Goal: Task Accomplishment & Management: Use online tool/utility

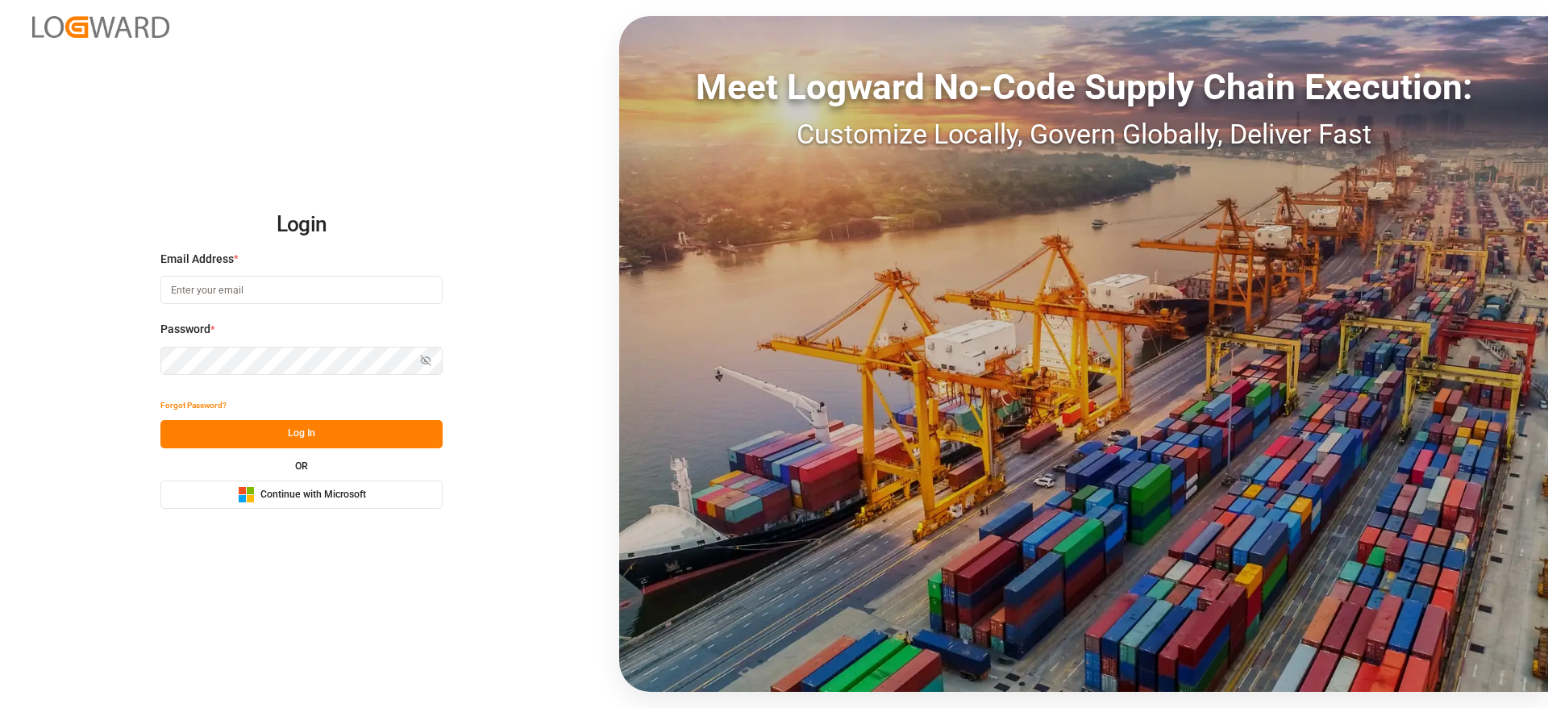
click at [394, 494] on button "Microsoft Logo Continue with Microsoft" at bounding box center [301, 495] width 282 height 28
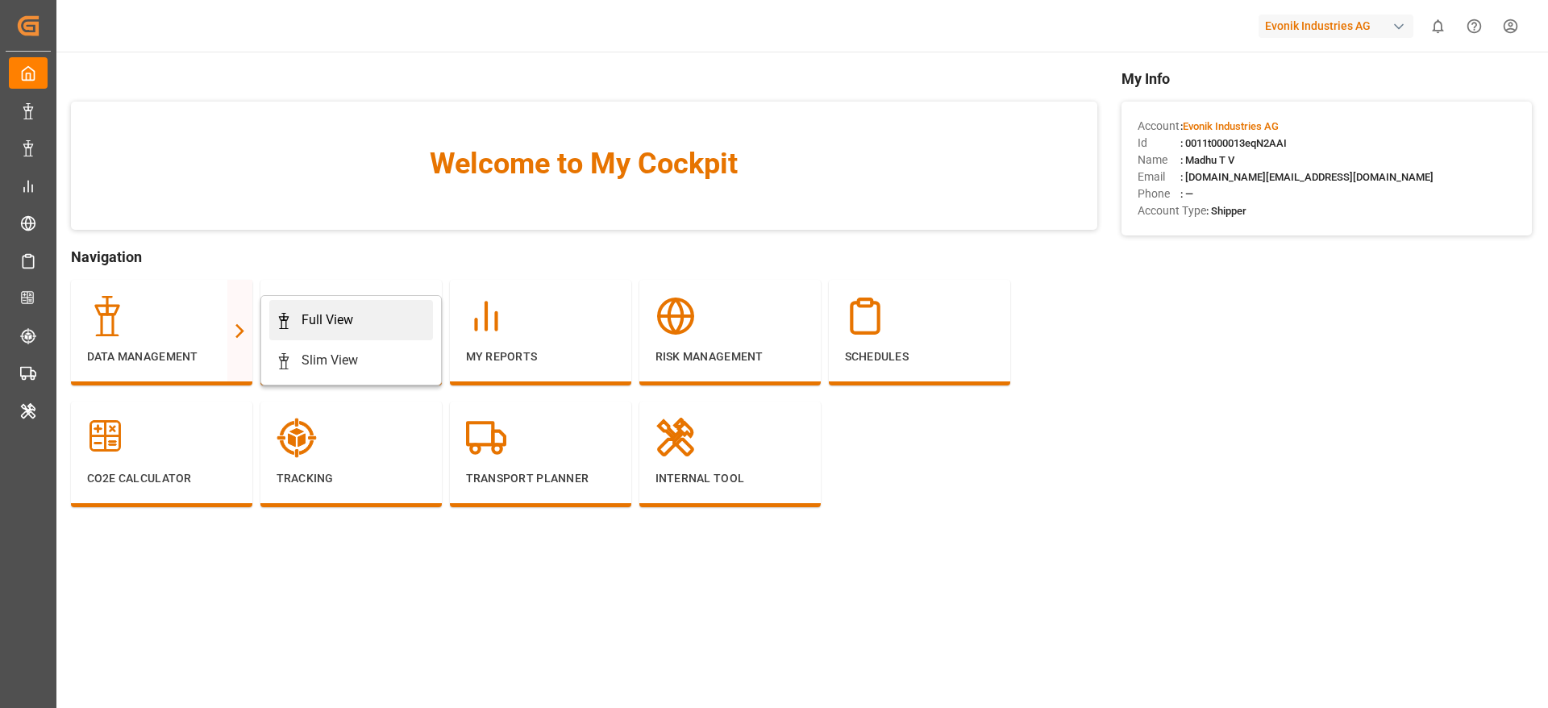
click at [331, 318] on div "Full View" at bounding box center [328, 319] width 52 height 19
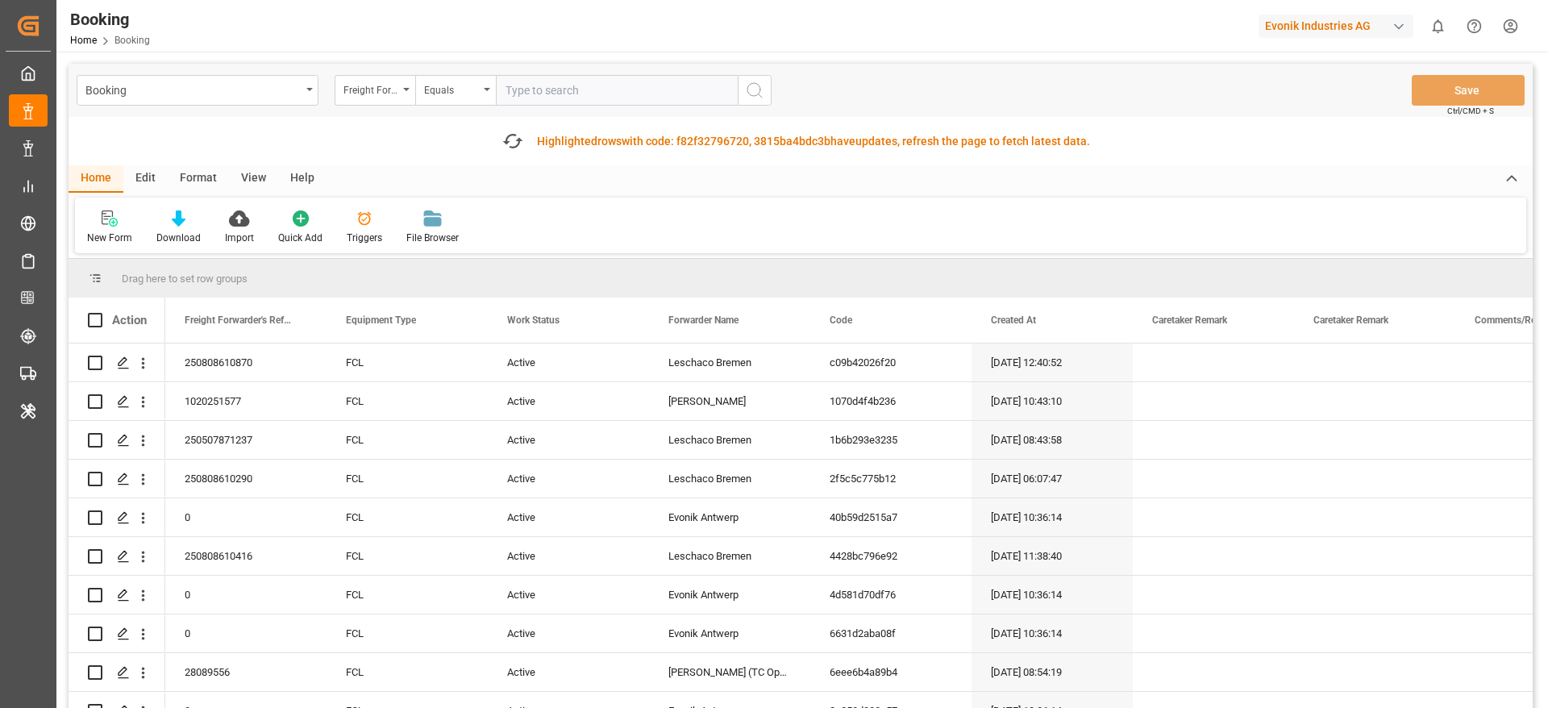
click at [194, 168] on div "Format" at bounding box center [198, 178] width 61 height 27
click at [106, 234] on div "Filter Rows" at bounding box center [111, 238] width 48 height 15
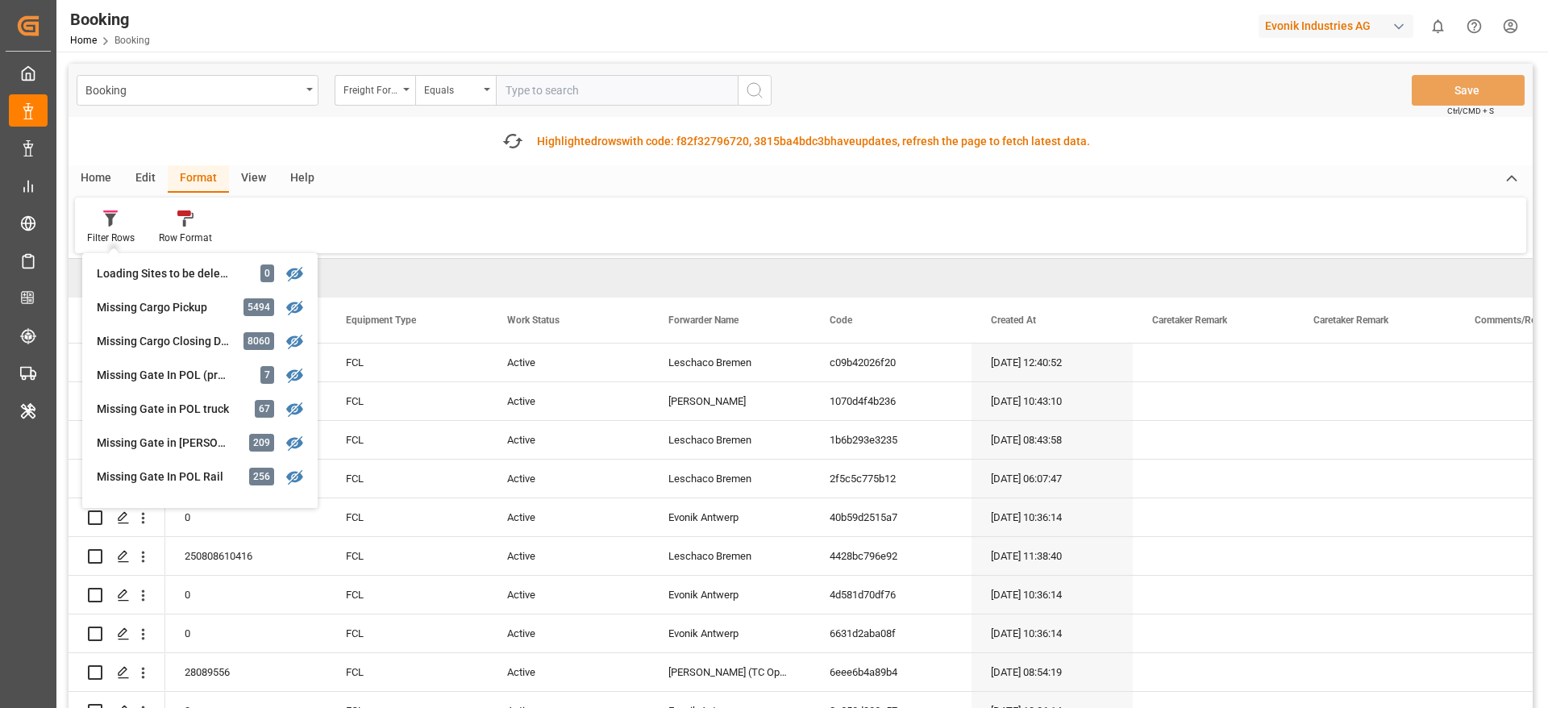
scroll to position [121, 0]
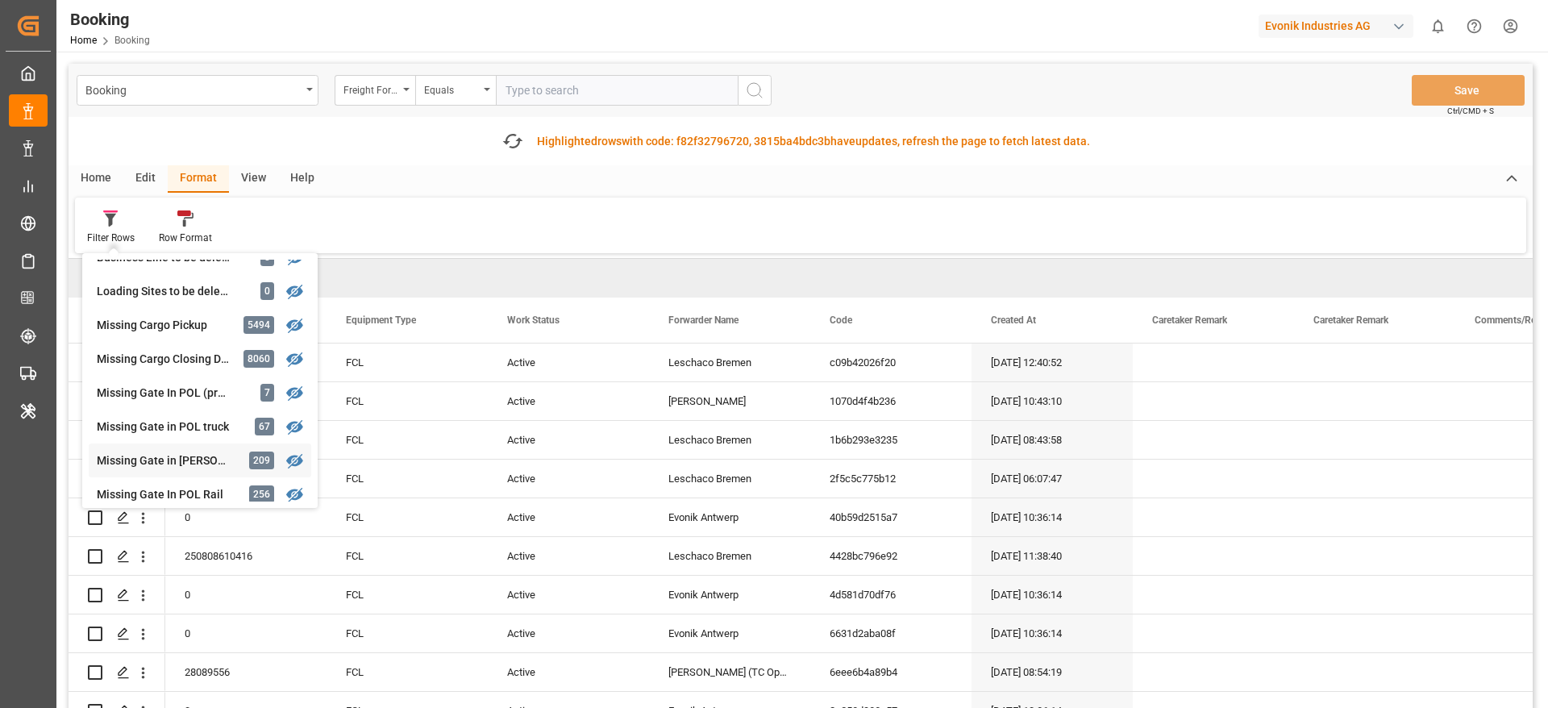
click at [186, 462] on div "Missing Gate in [PERSON_NAME]" at bounding box center [167, 460] width 141 height 17
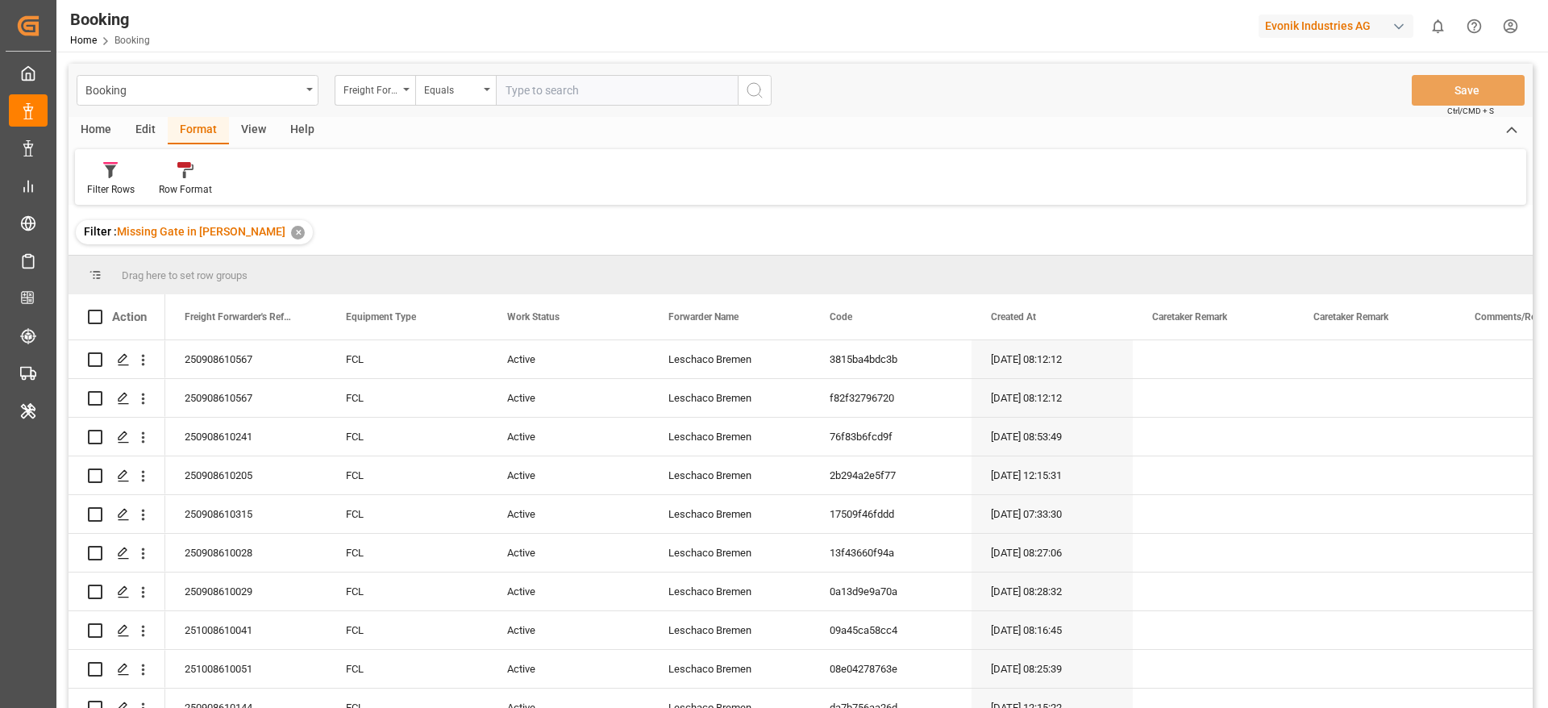
click at [261, 131] on div "View" at bounding box center [253, 130] width 49 height 27
click at [95, 189] on div "Default" at bounding box center [102, 189] width 31 height 15
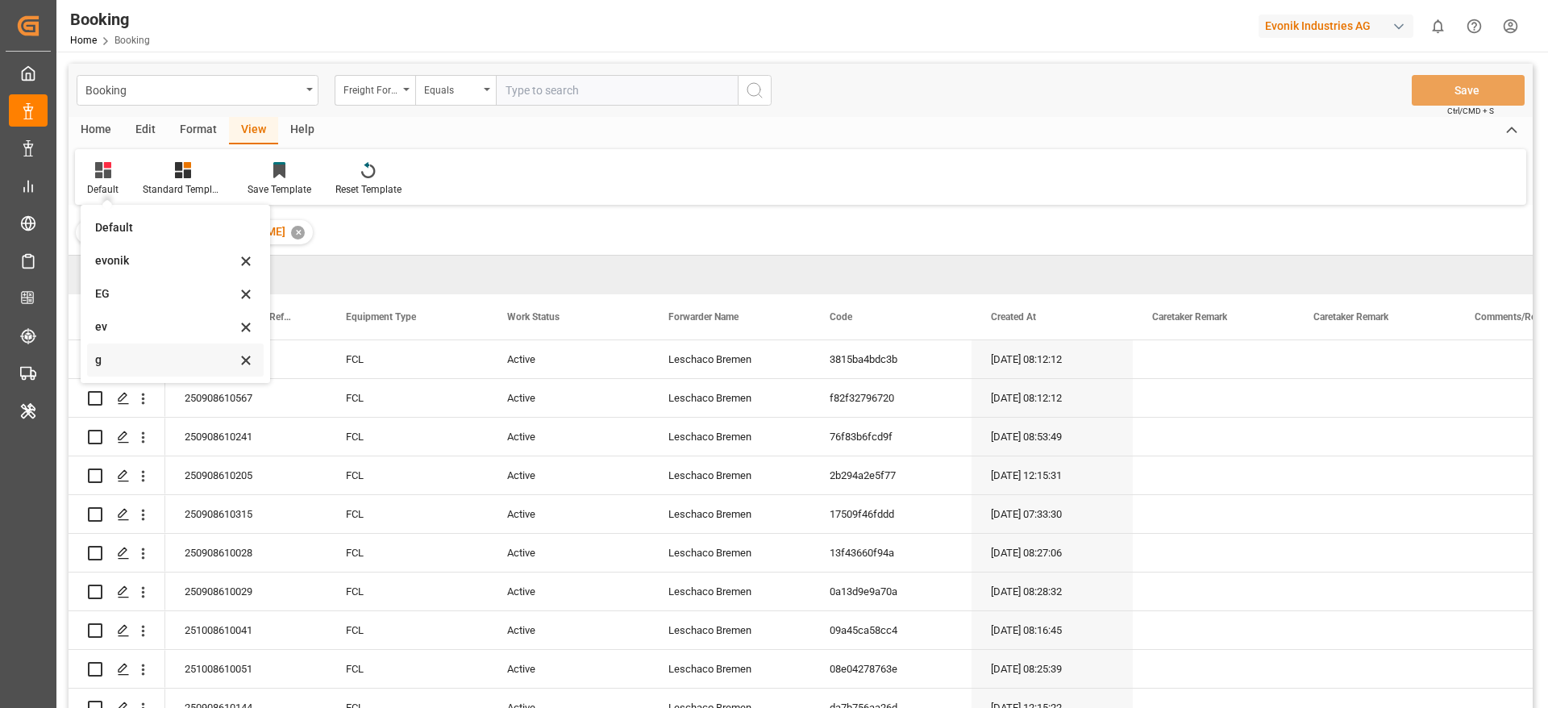
click at [135, 365] on div "g" at bounding box center [165, 360] width 141 height 17
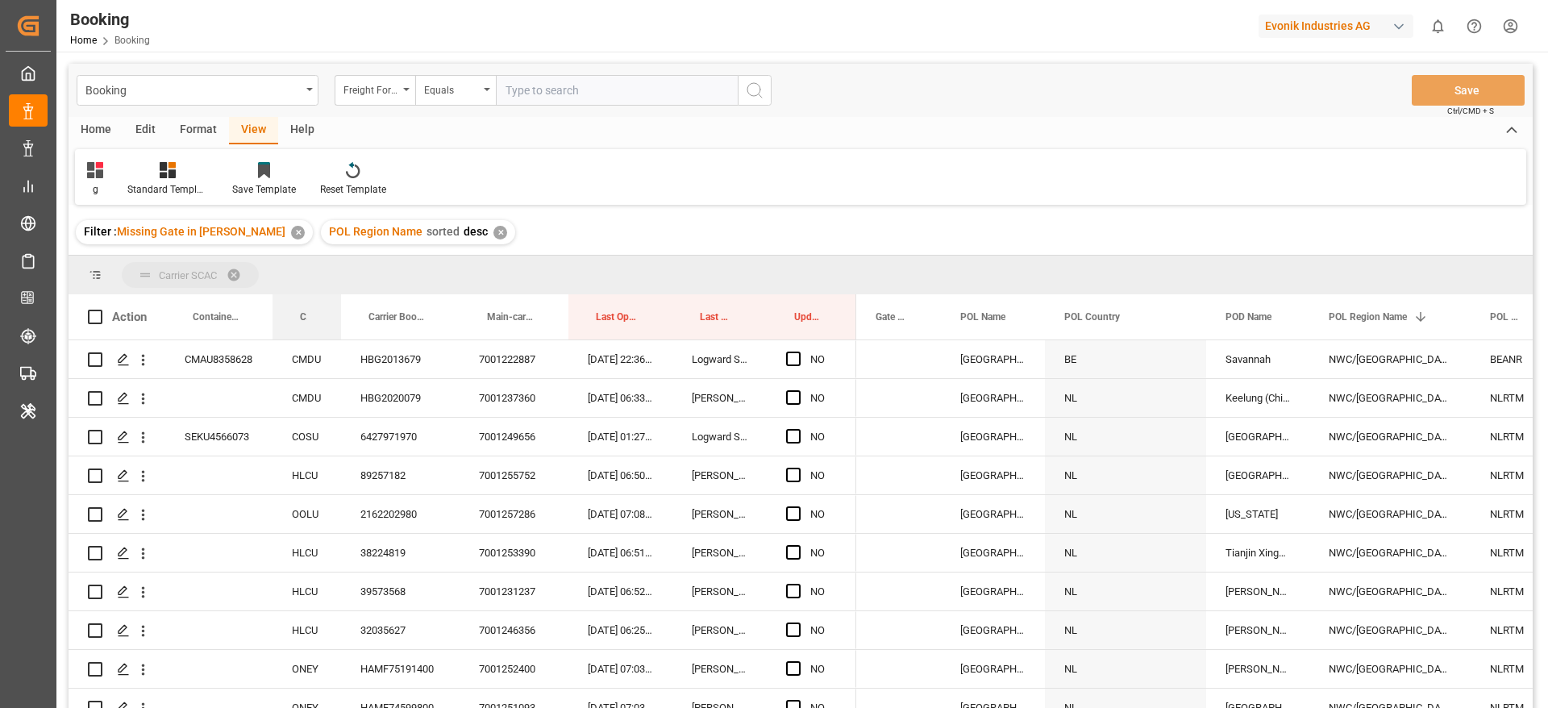
drag, startPoint x: 306, startPoint y: 321, endPoint x: 323, endPoint y: 268, distance: 55.1
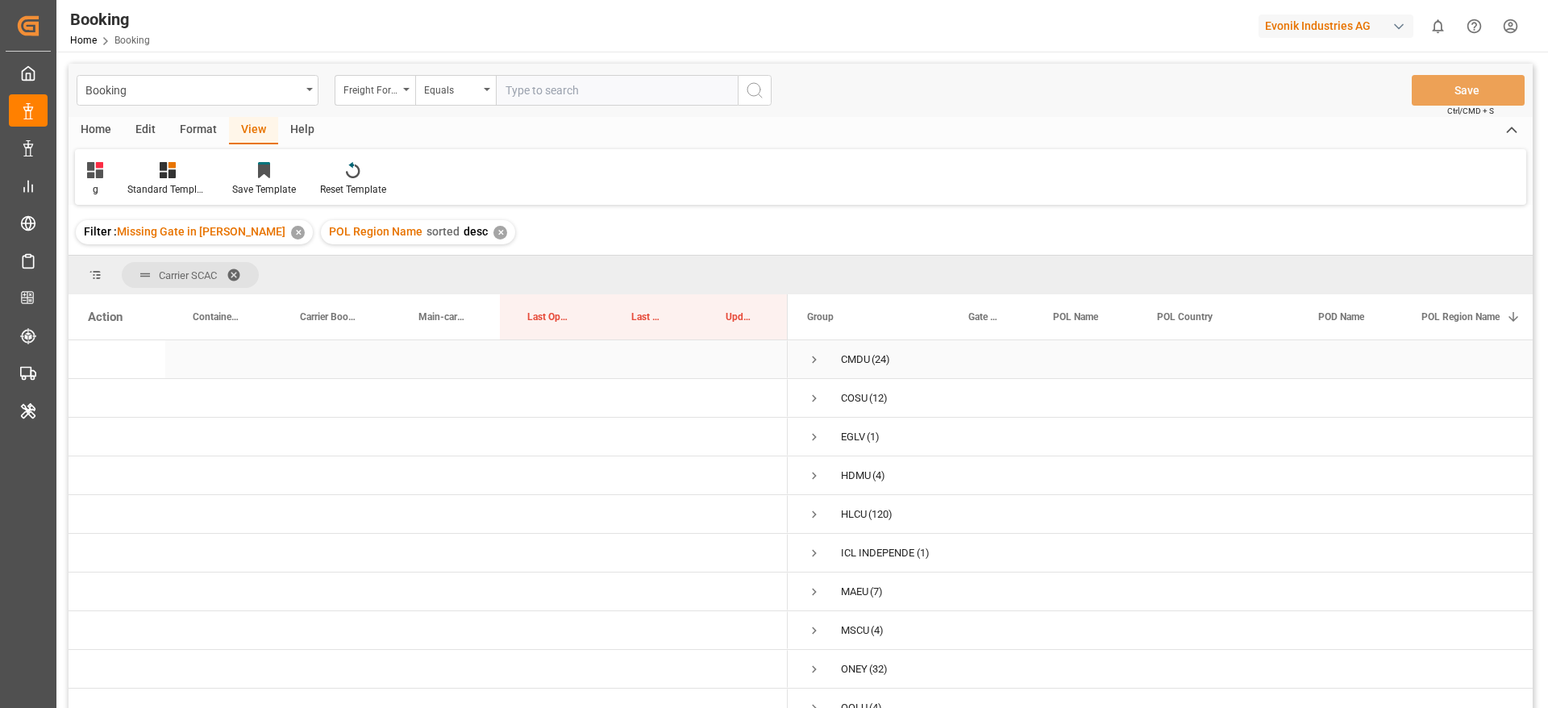
click at [810, 359] on span "Press SPACE to select this row." at bounding box center [814, 359] width 15 height 15
click at [815, 454] on span "Press SPACE to select this row." at bounding box center [814, 461] width 15 height 15
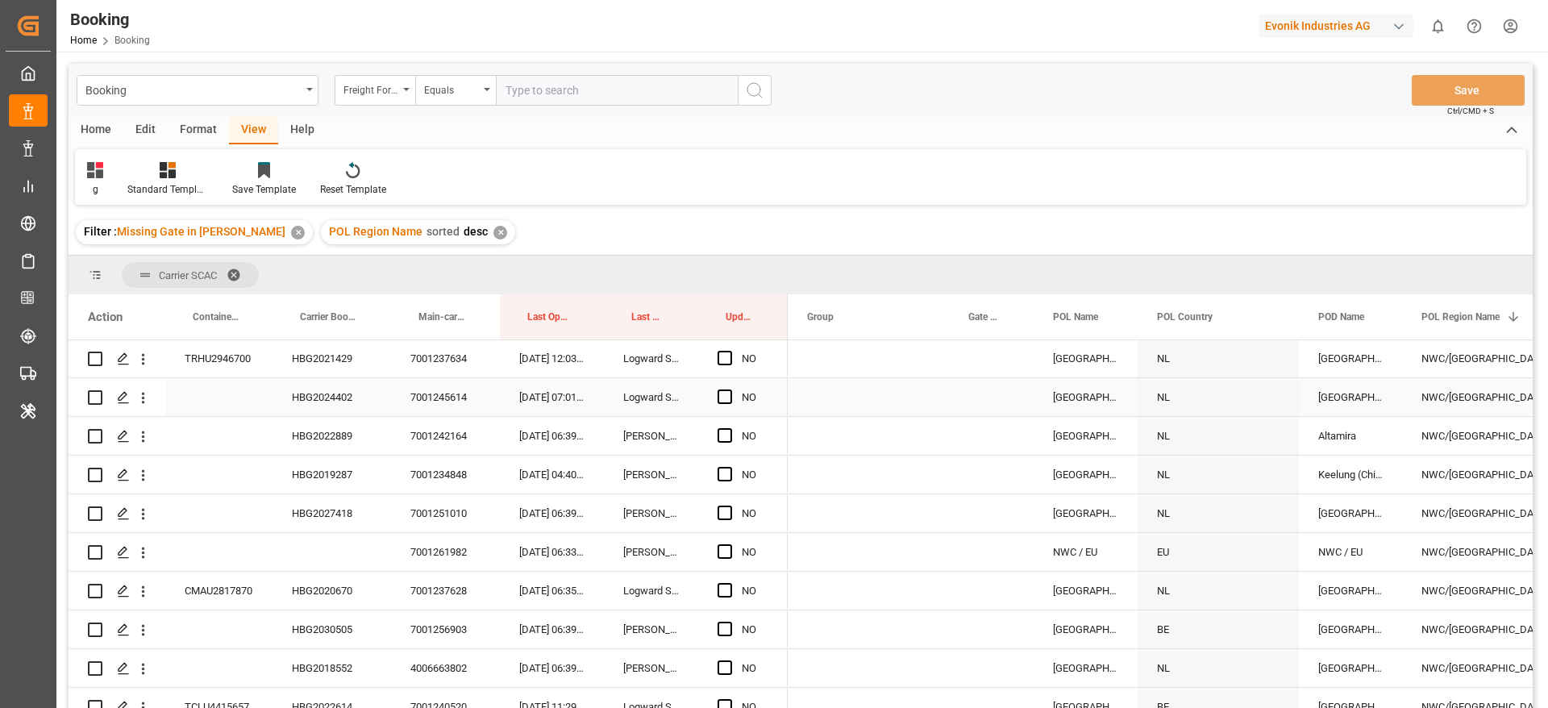
scroll to position [0, 0]
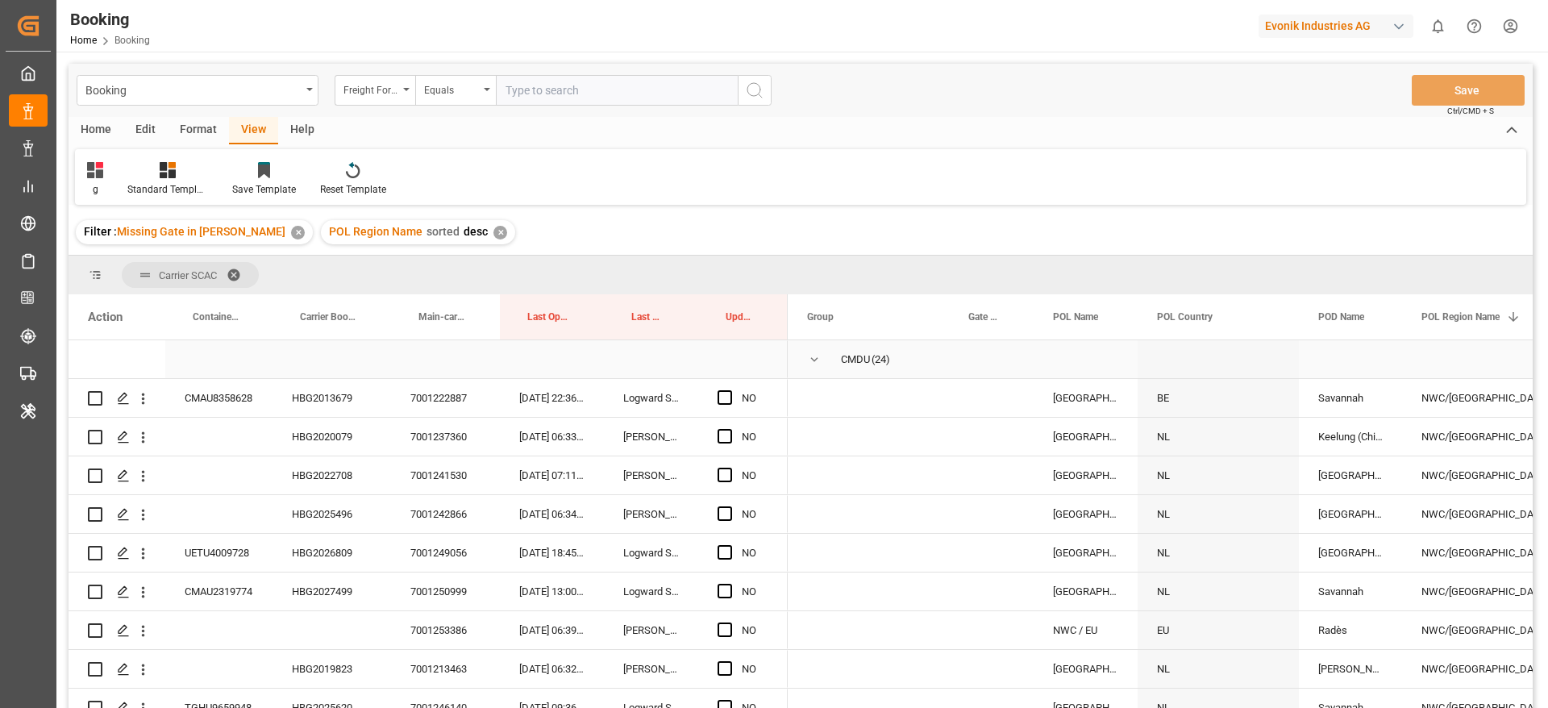
click at [814, 357] on span "Press SPACE to select this row." at bounding box center [814, 359] width 15 height 15
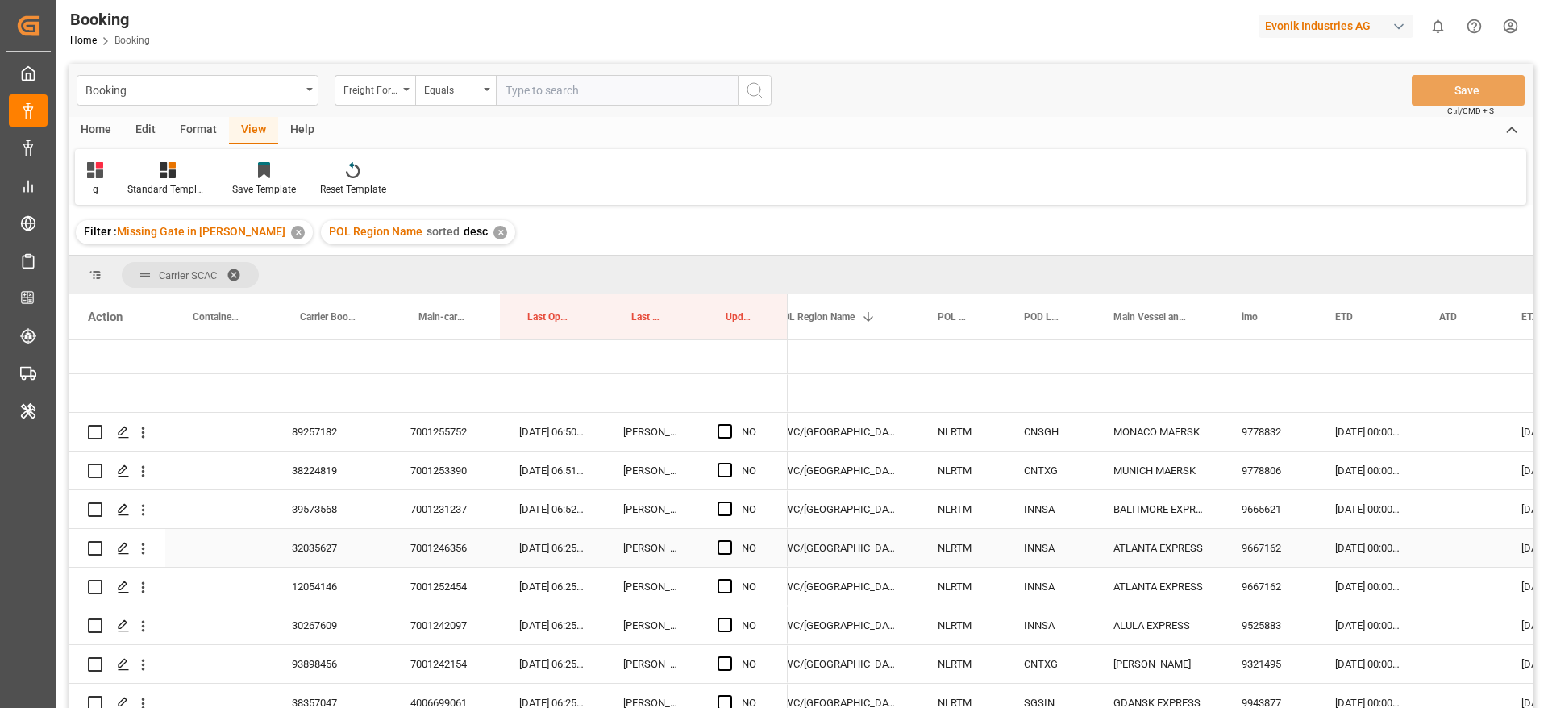
scroll to position [0, 636]
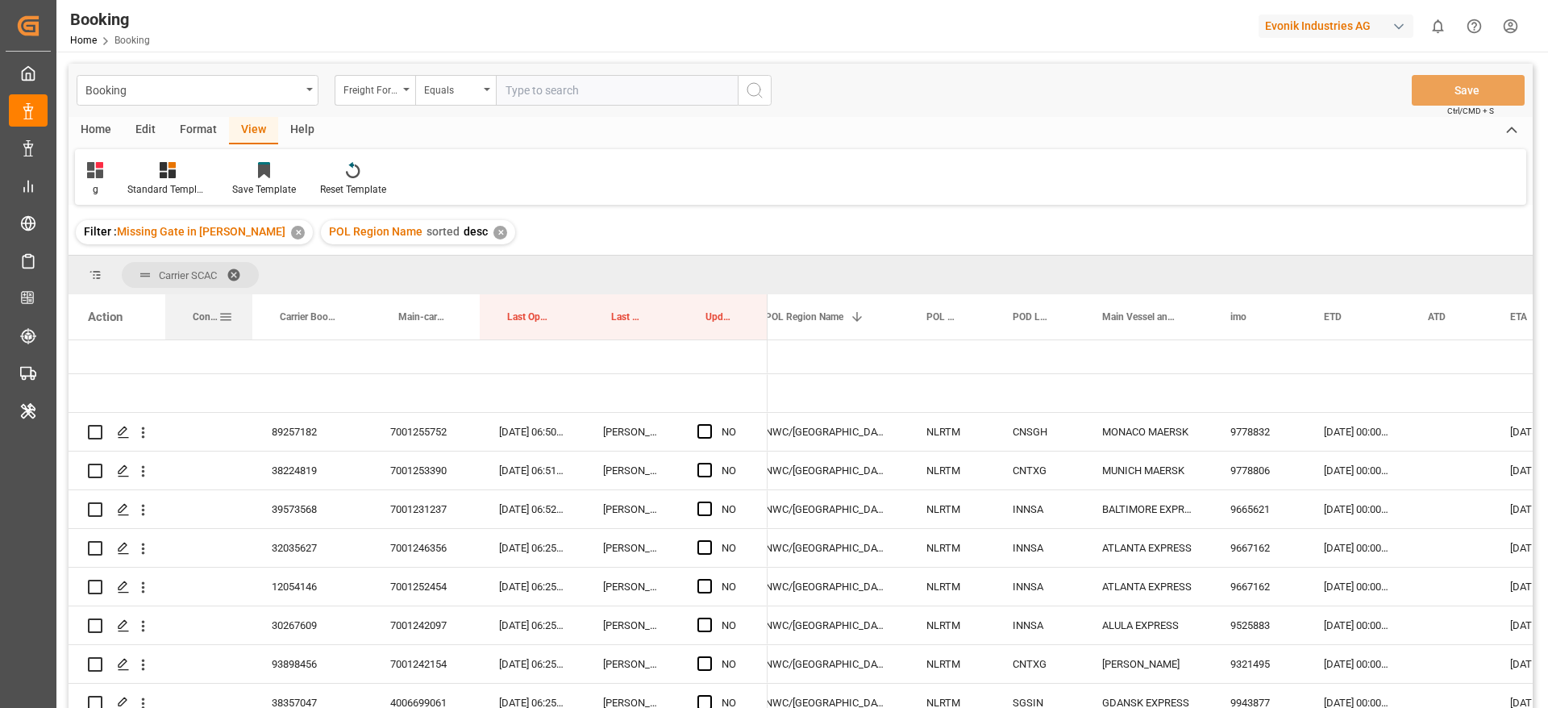
drag, startPoint x: 271, startPoint y: 314, endPoint x: 252, endPoint y: 318, distance: 19.8
click at [252, 317] on div at bounding box center [252, 316] width 6 height 45
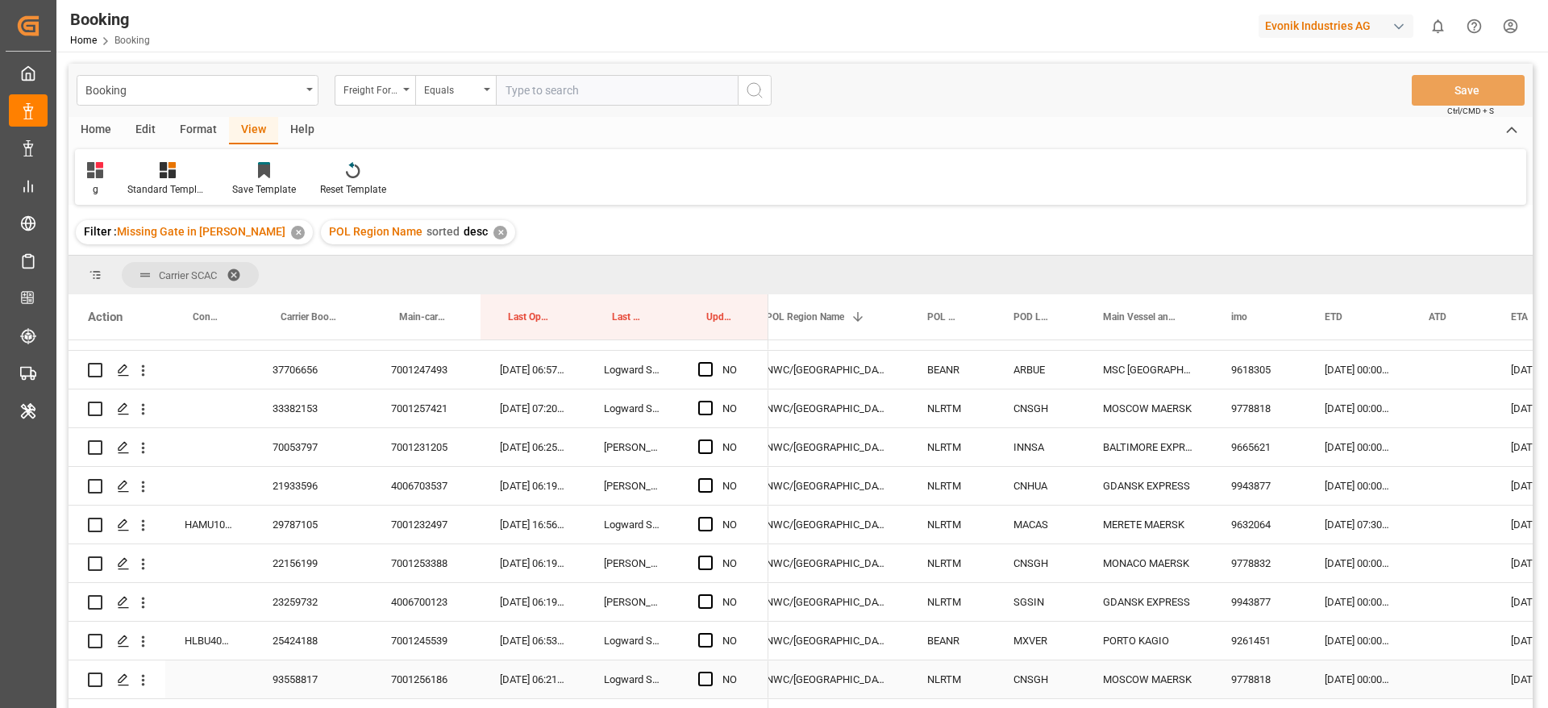
scroll to position [0, 0]
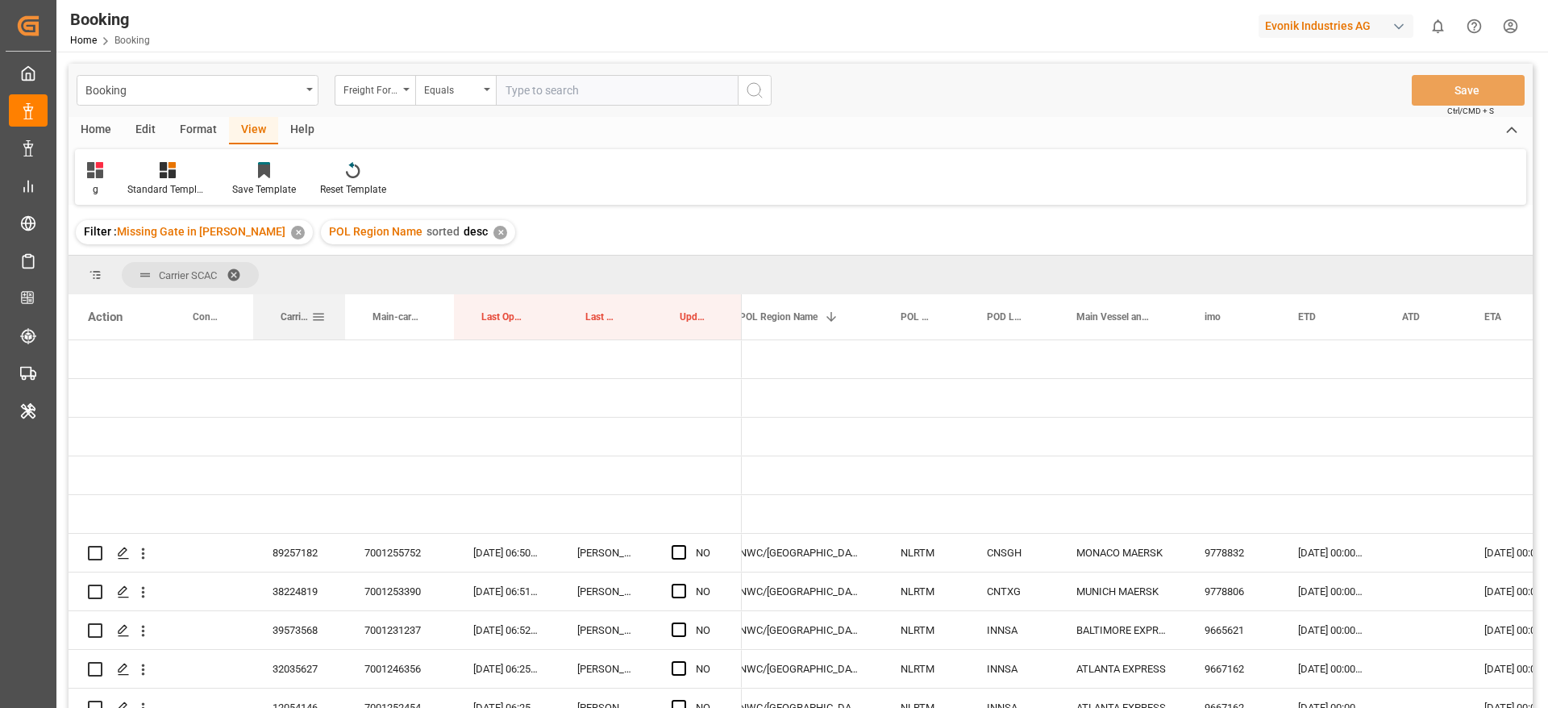
drag, startPoint x: 369, startPoint y: 316, endPoint x: 343, endPoint y: 318, distance: 26.7
click at [343, 318] on div at bounding box center [345, 316] width 6 height 45
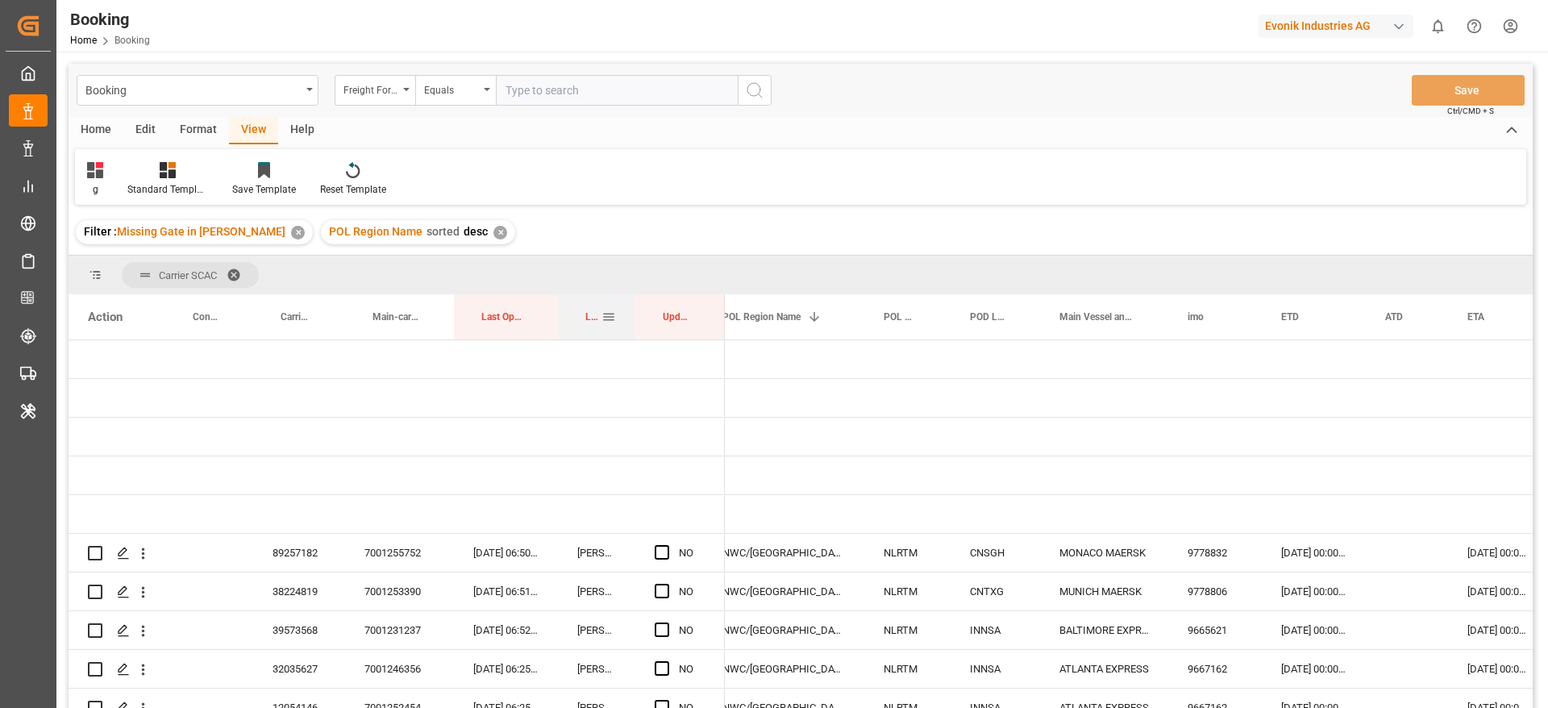
drag, startPoint x: 651, startPoint y: 311, endPoint x: 635, endPoint y: 314, distance: 17.1
click at [635, 314] on div at bounding box center [635, 316] width 6 height 45
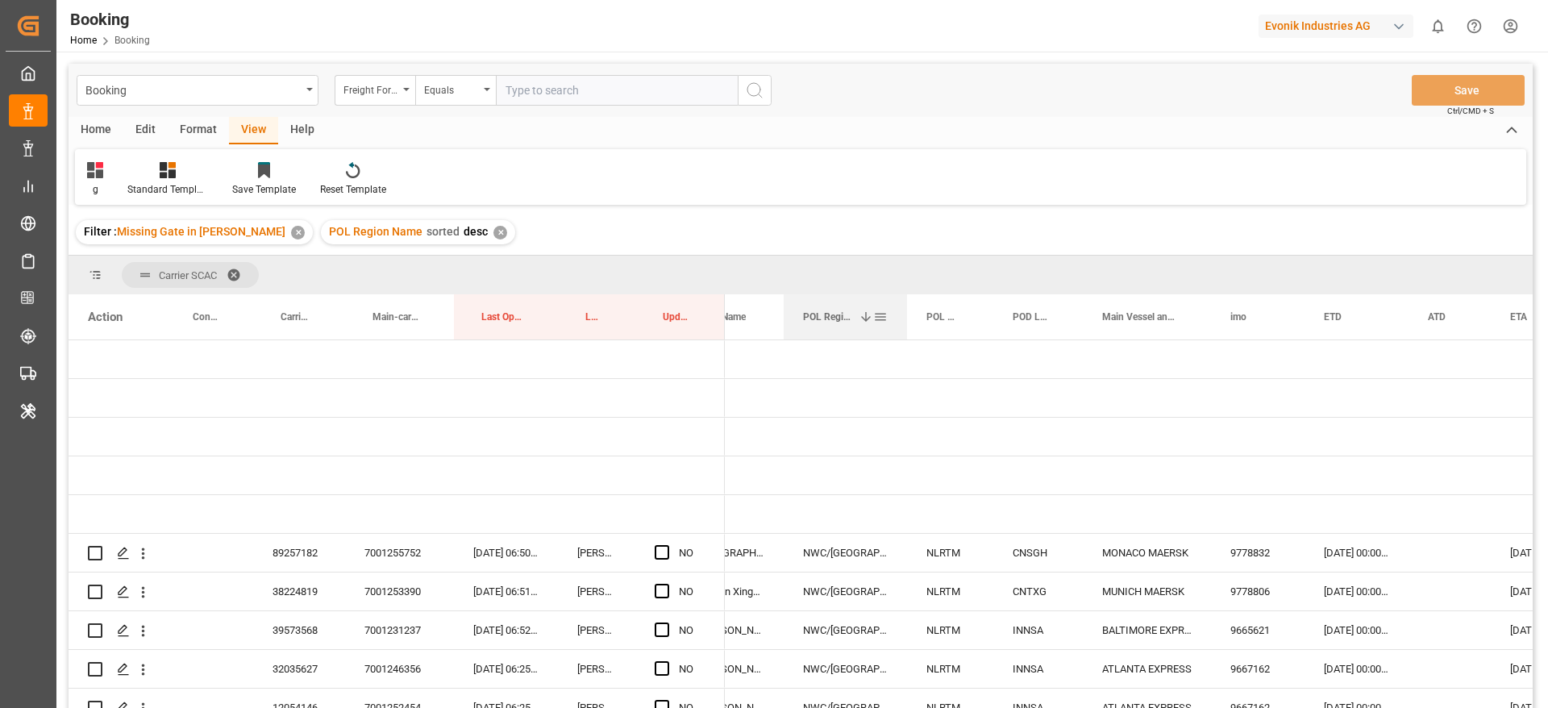
drag, startPoint x: 943, startPoint y: 314, endPoint x: 906, endPoint y: 321, distance: 37.8
click at [906, 321] on div at bounding box center [907, 316] width 6 height 45
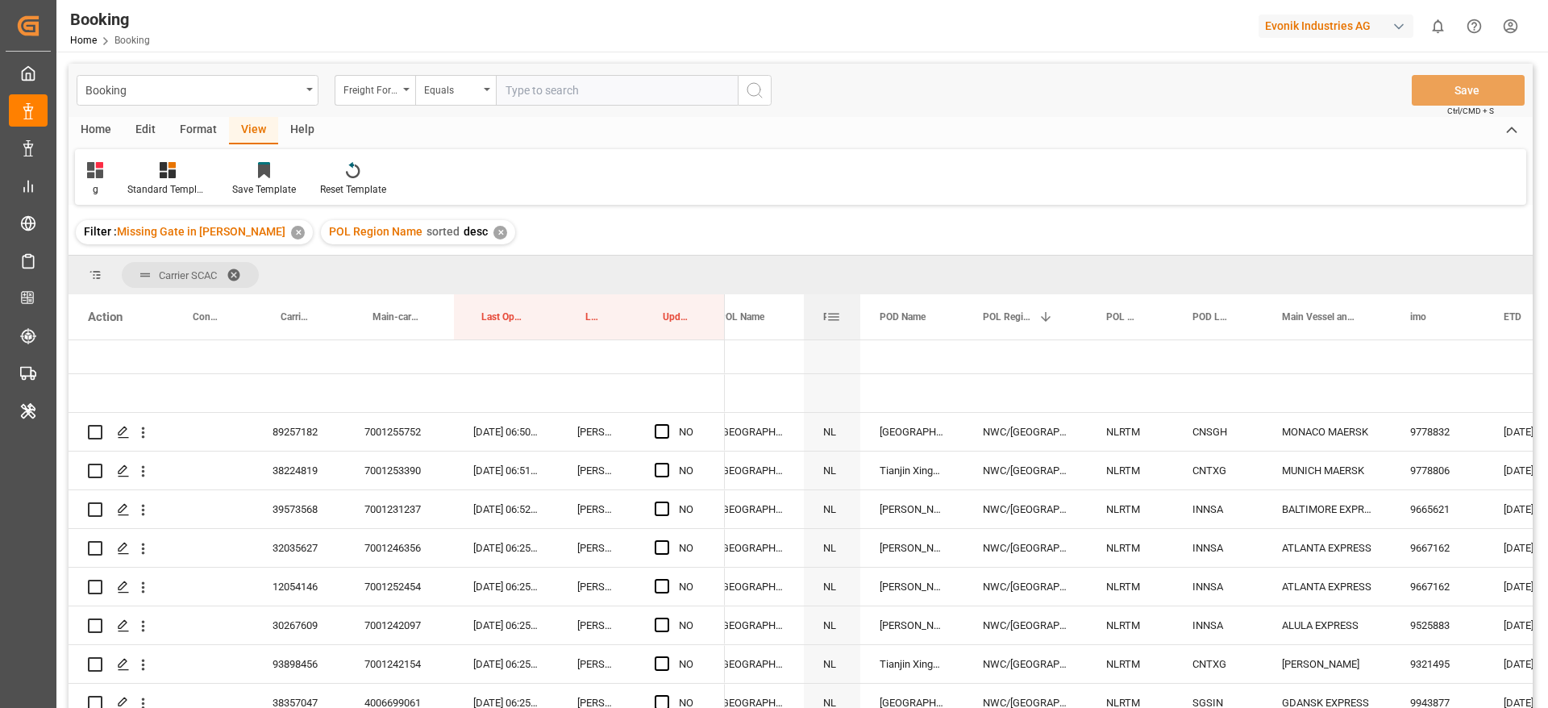
drag, startPoint x: 962, startPoint y: 309, endPoint x: 857, endPoint y: 318, distance: 105.3
click at [857, 318] on div at bounding box center [860, 316] width 6 height 45
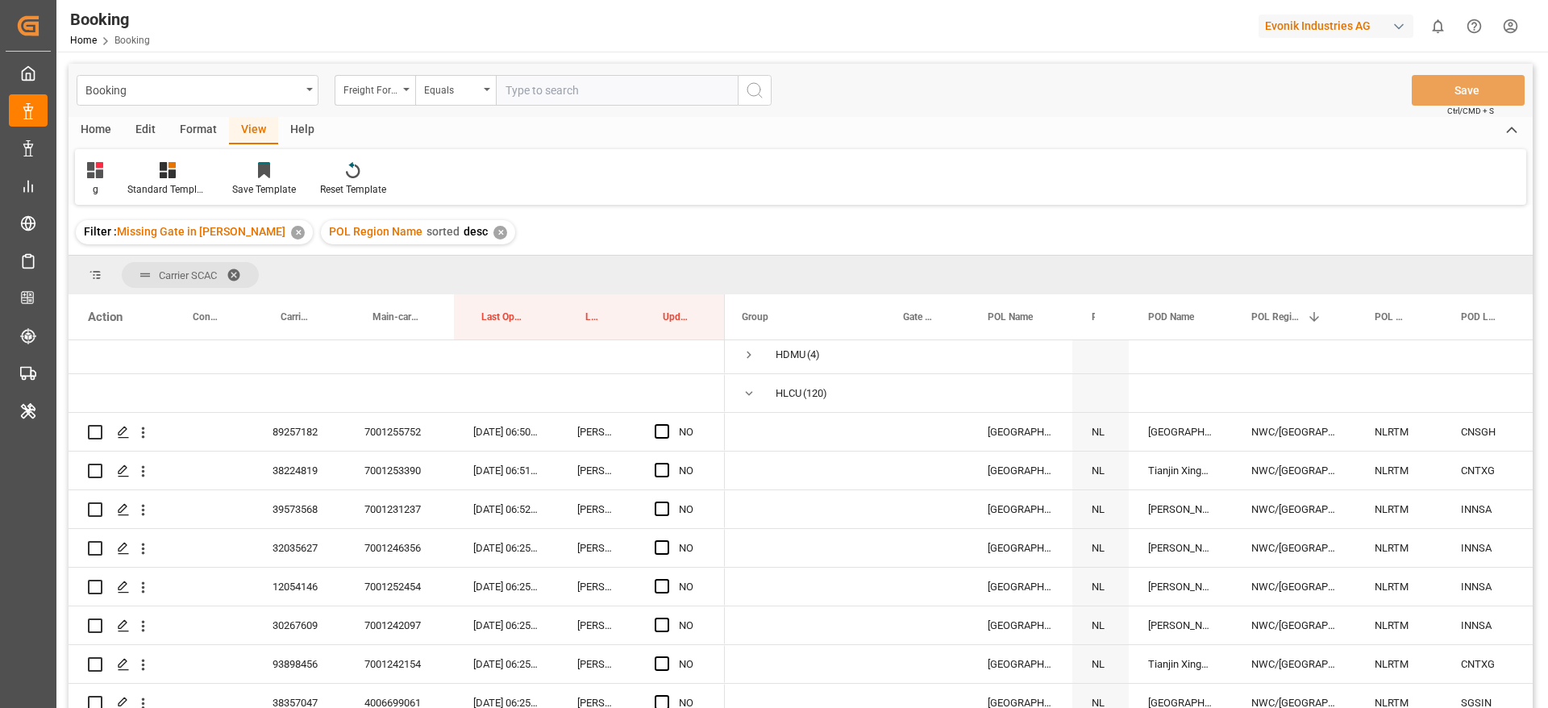
click at [233, 272] on span at bounding box center [240, 275] width 26 height 15
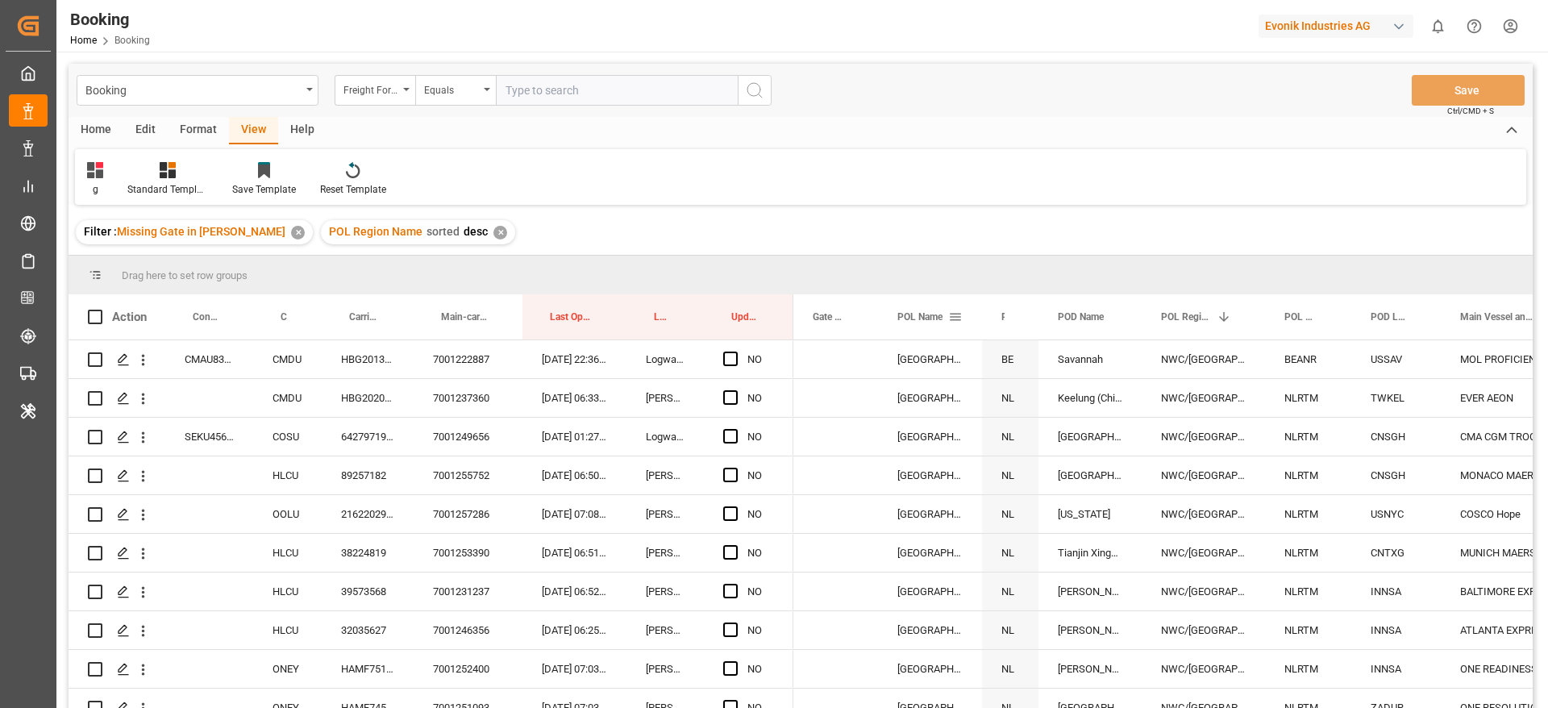
click at [878, 313] on div "POL Name" at bounding box center [930, 316] width 104 height 45
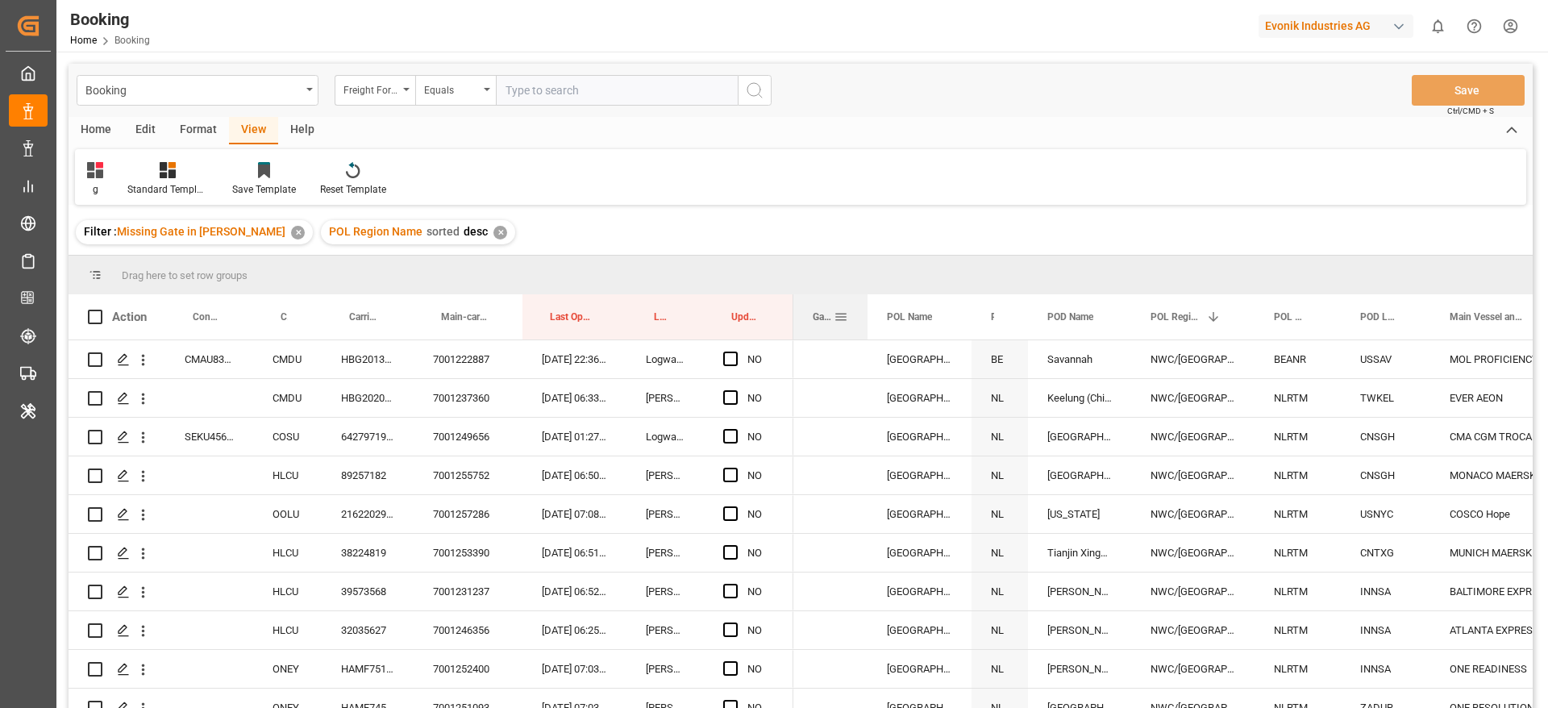
drag, startPoint x: 875, startPoint y: 312, endPoint x: 864, endPoint y: 312, distance: 10.5
click at [864, 312] on div at bounding box center [867, 316] width 6 height 45
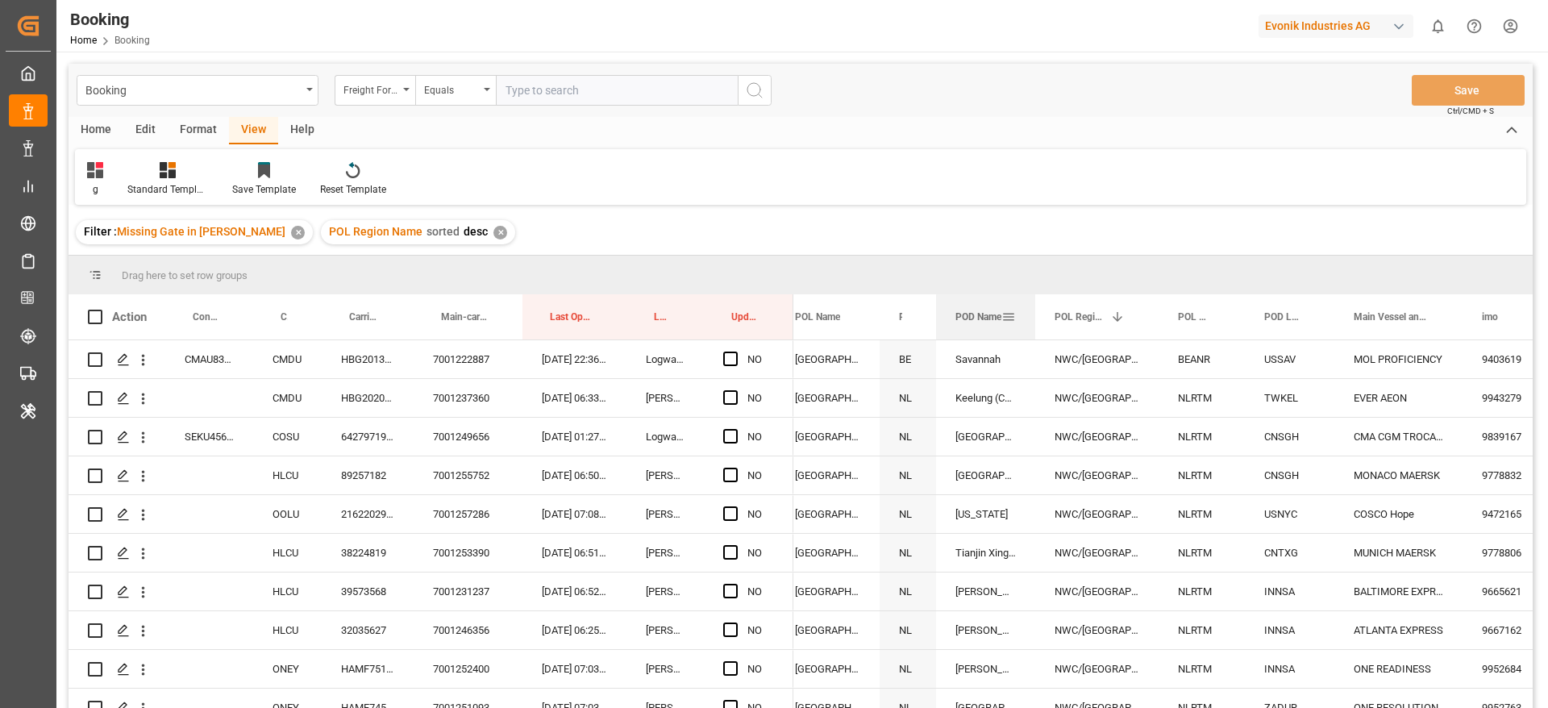
click at [1033, 313] on div at bounding box center [1035, 316] width 6 height 45
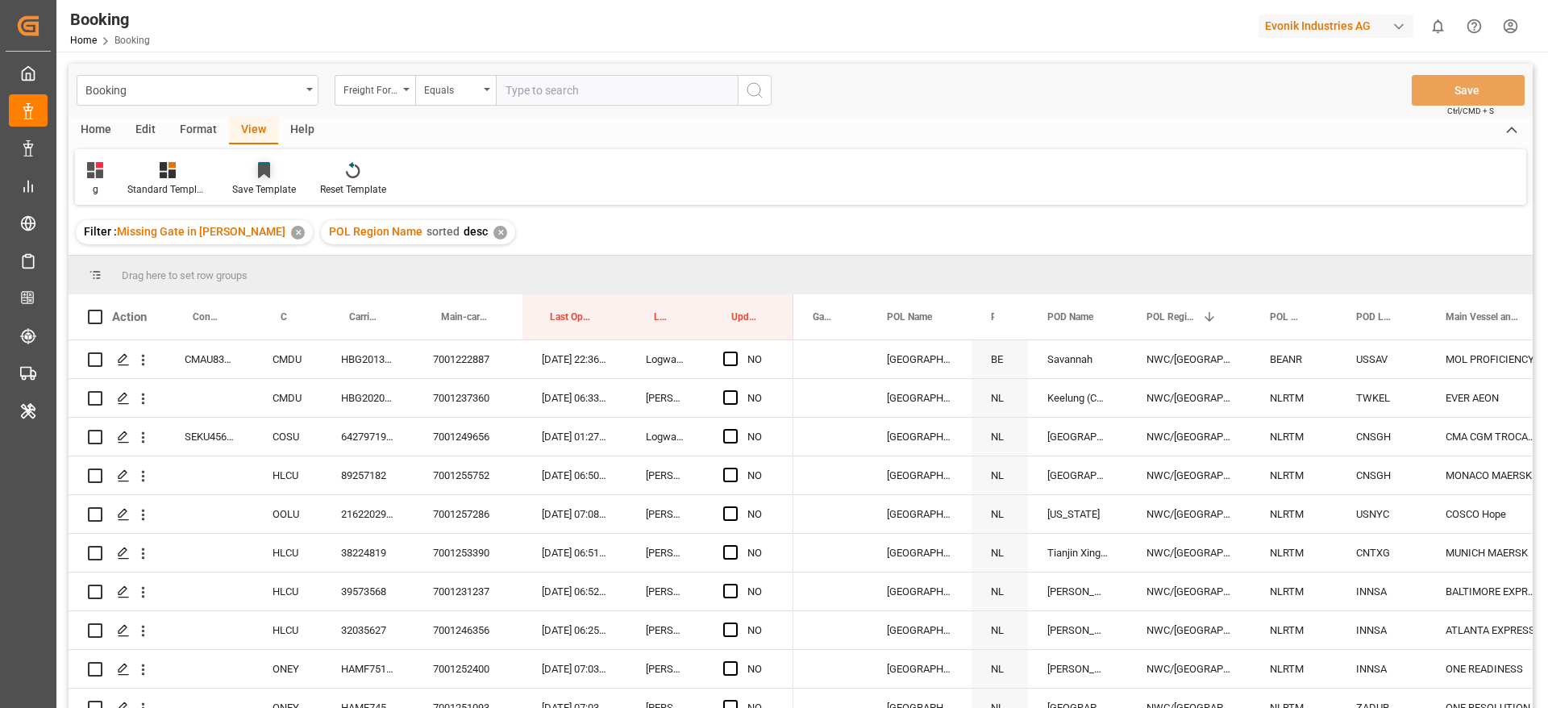
click at [263, 164] on icon at bounding box center [264, 171] width 12 height 14
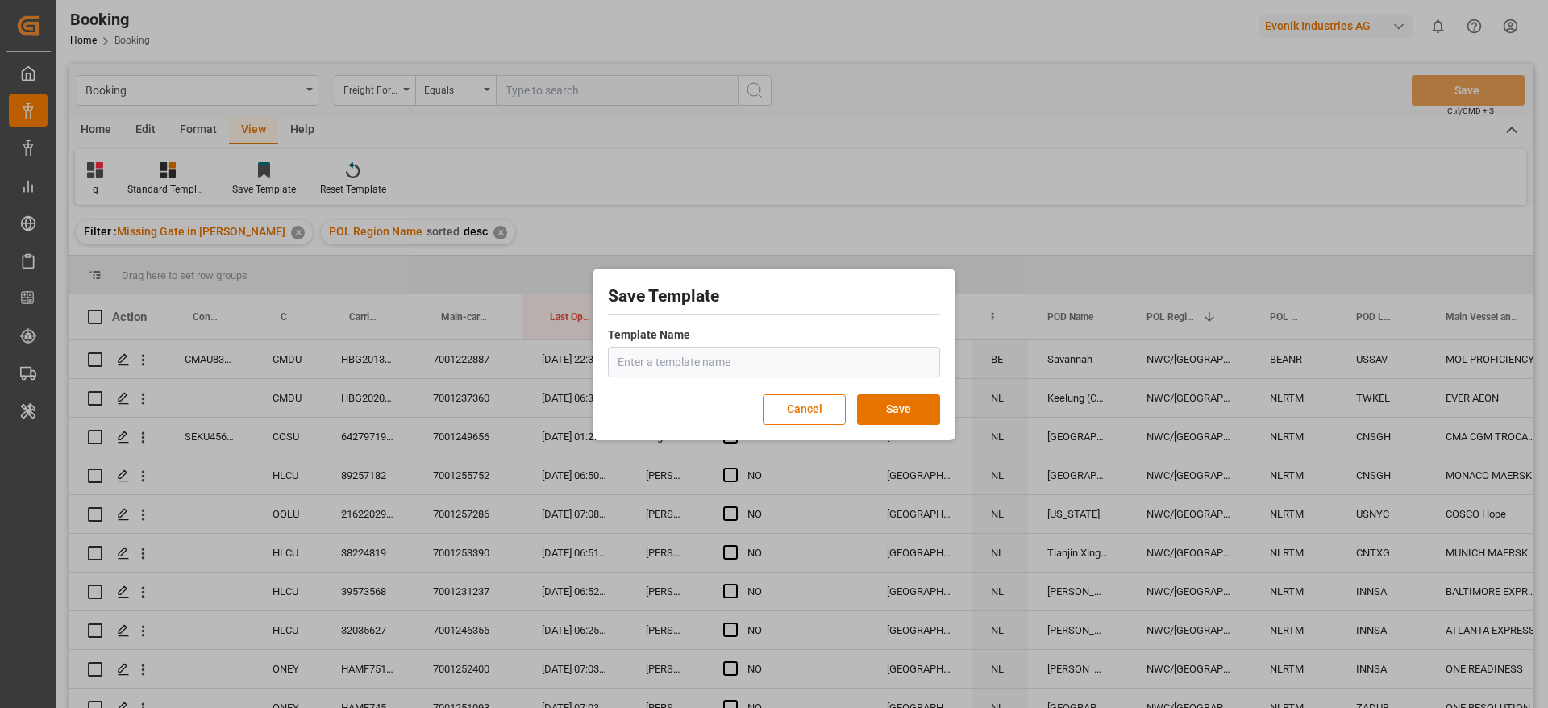
click at [689, 364] on input "text" at bounding box center [774, 362] width 332 height 31
type input "grid"
click at [903, 415] on button "Save" at bounding box center [898, 409] width 83 height 31
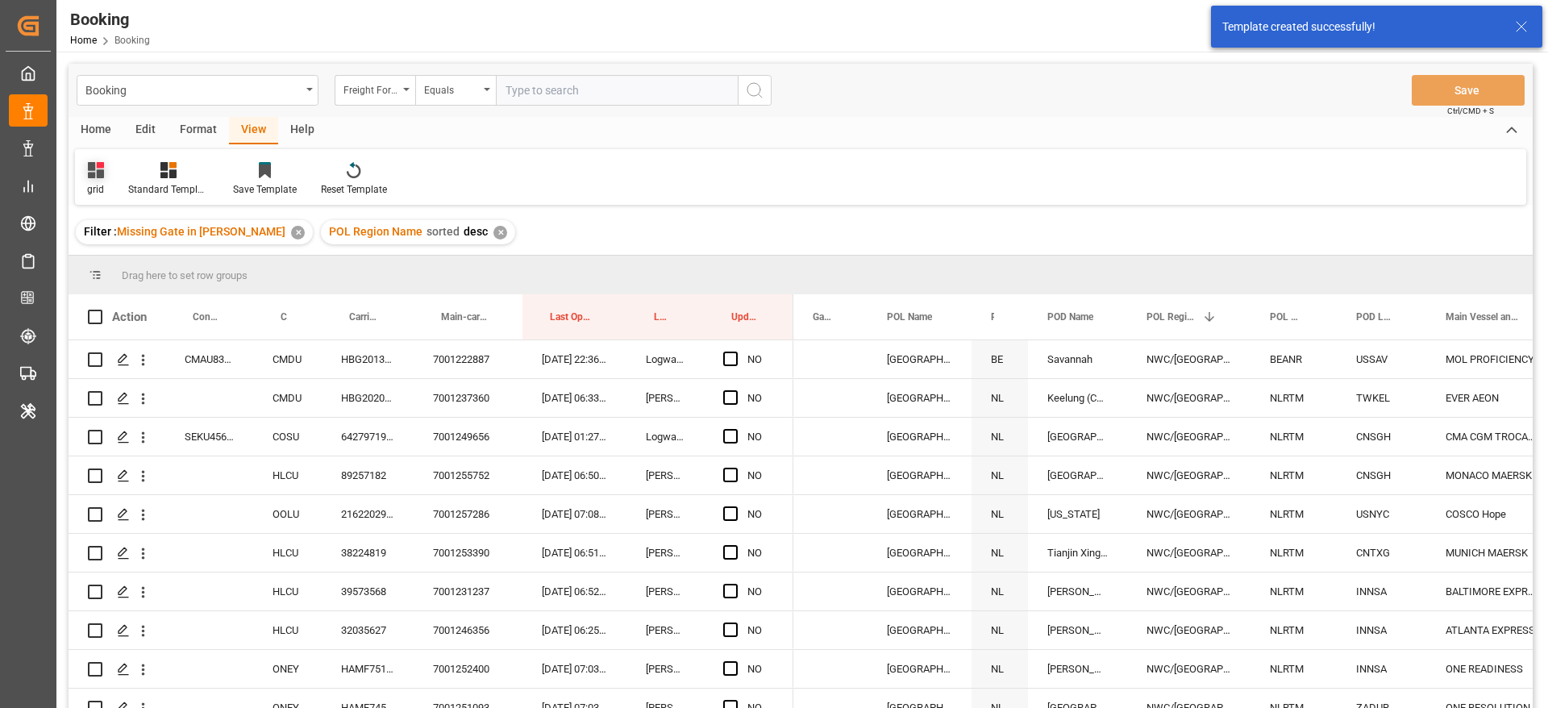
click at [89, 173] on icon at bounding box center [96, 170] width 16 height 16
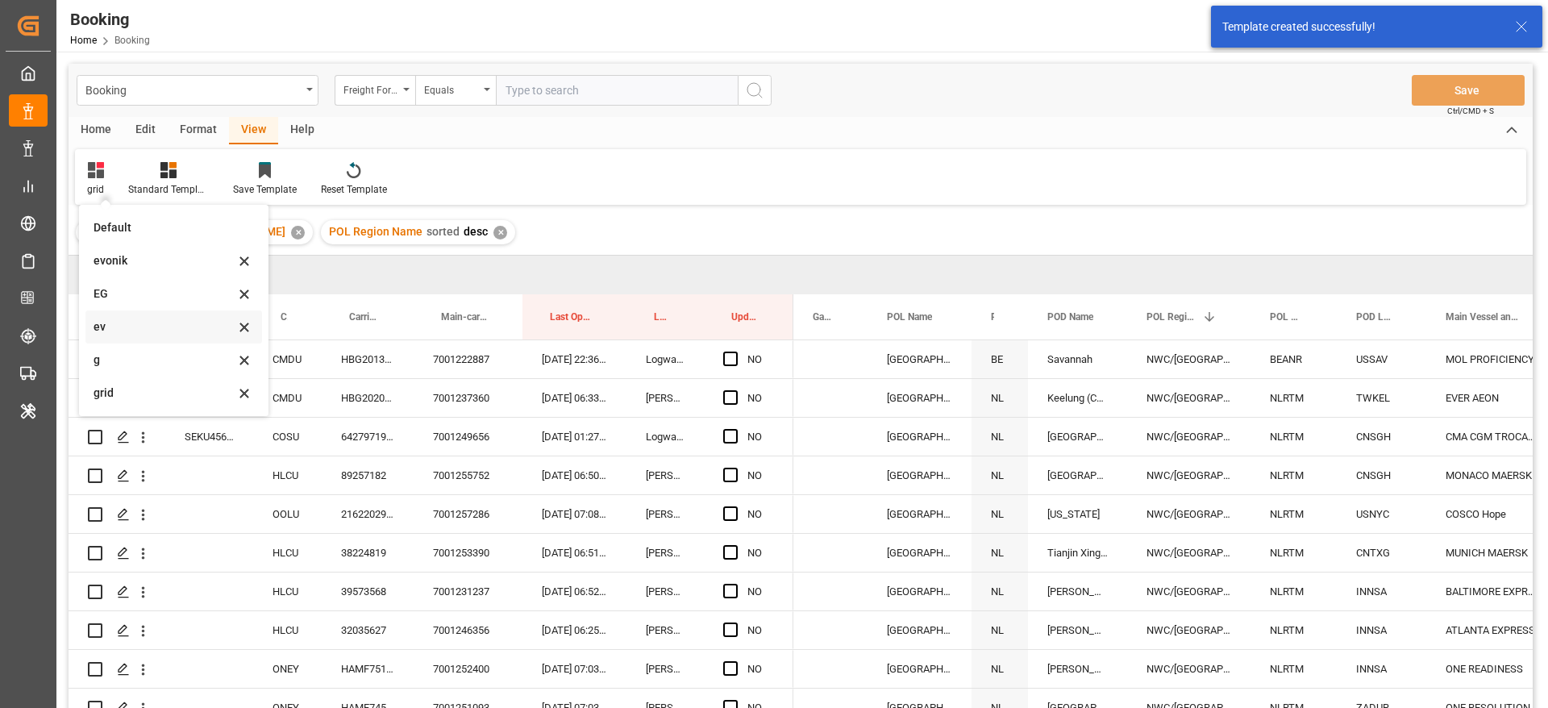
click at [246, 265] on icon at bounding box center [244, 261] width 8 height 8
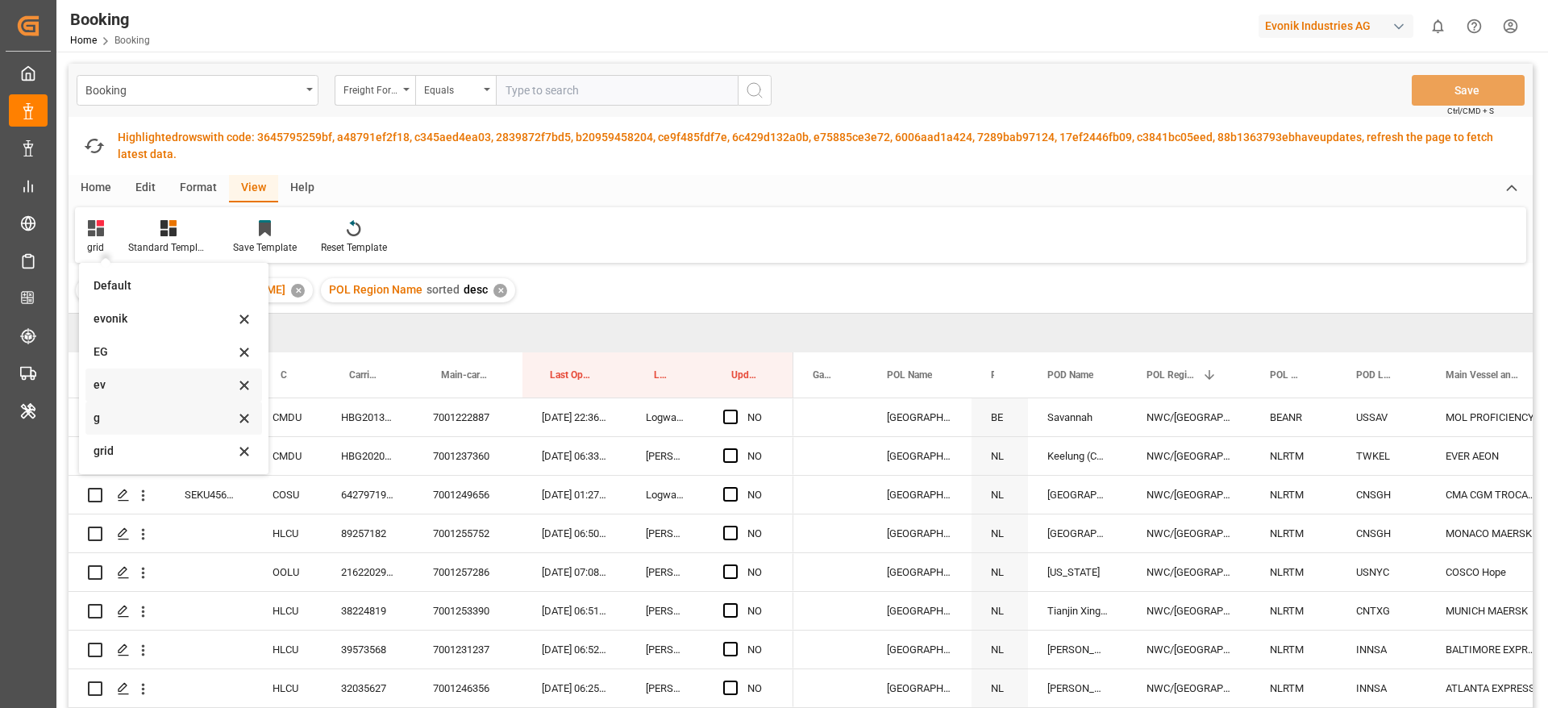
click at [245, 327] on icon at bounding box center [244, 319] width 19 height 15
click at [707, 177] on div "Home Edit Format View Help" at bounding box center [801, 188] width 1464 height 27
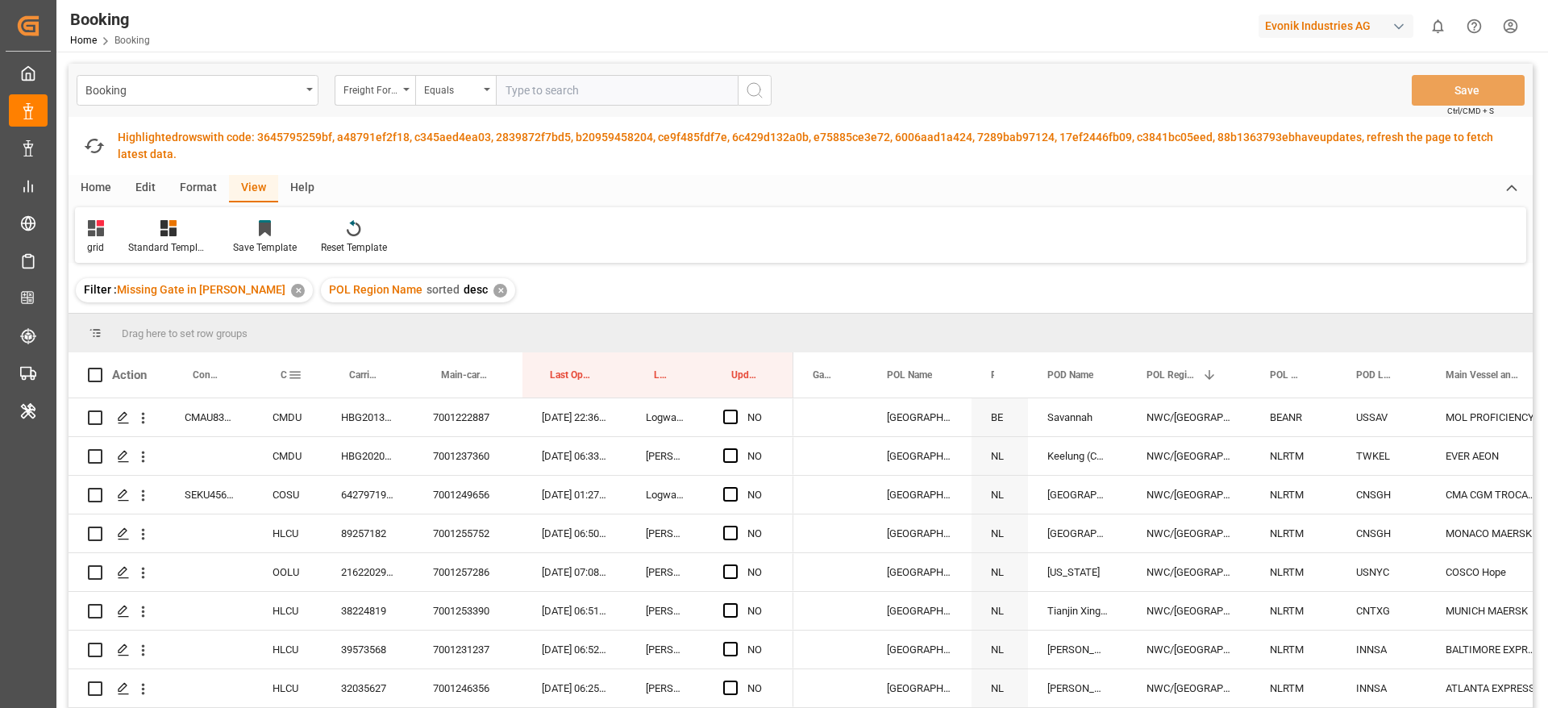
drag, startPoint x: 296, startPoint y: 372, endPoint x: 558, endPoint y: 372, distance: 262.0
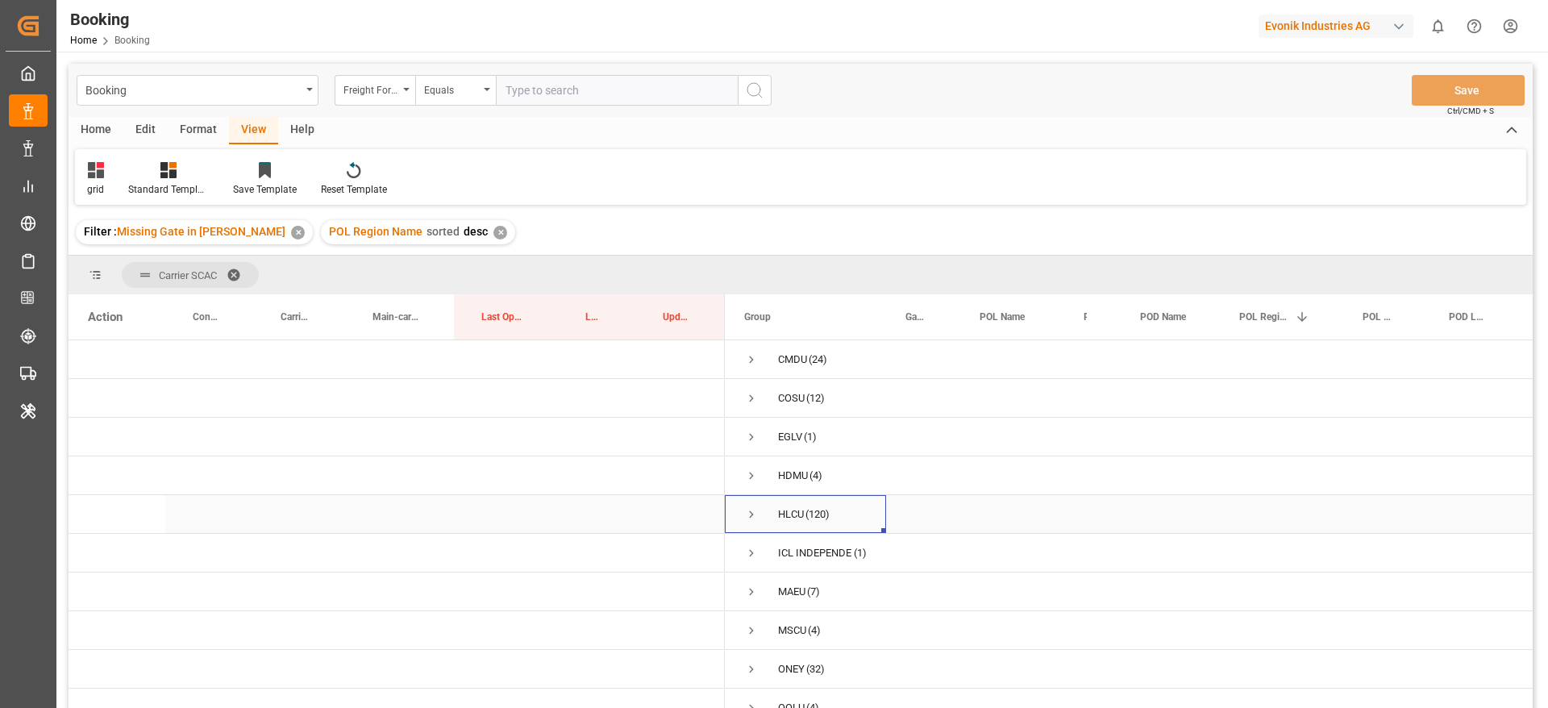
click at [748, 518] on span "Press SPACE to select this row." at bounding box center [751, 514] width 15 height 15
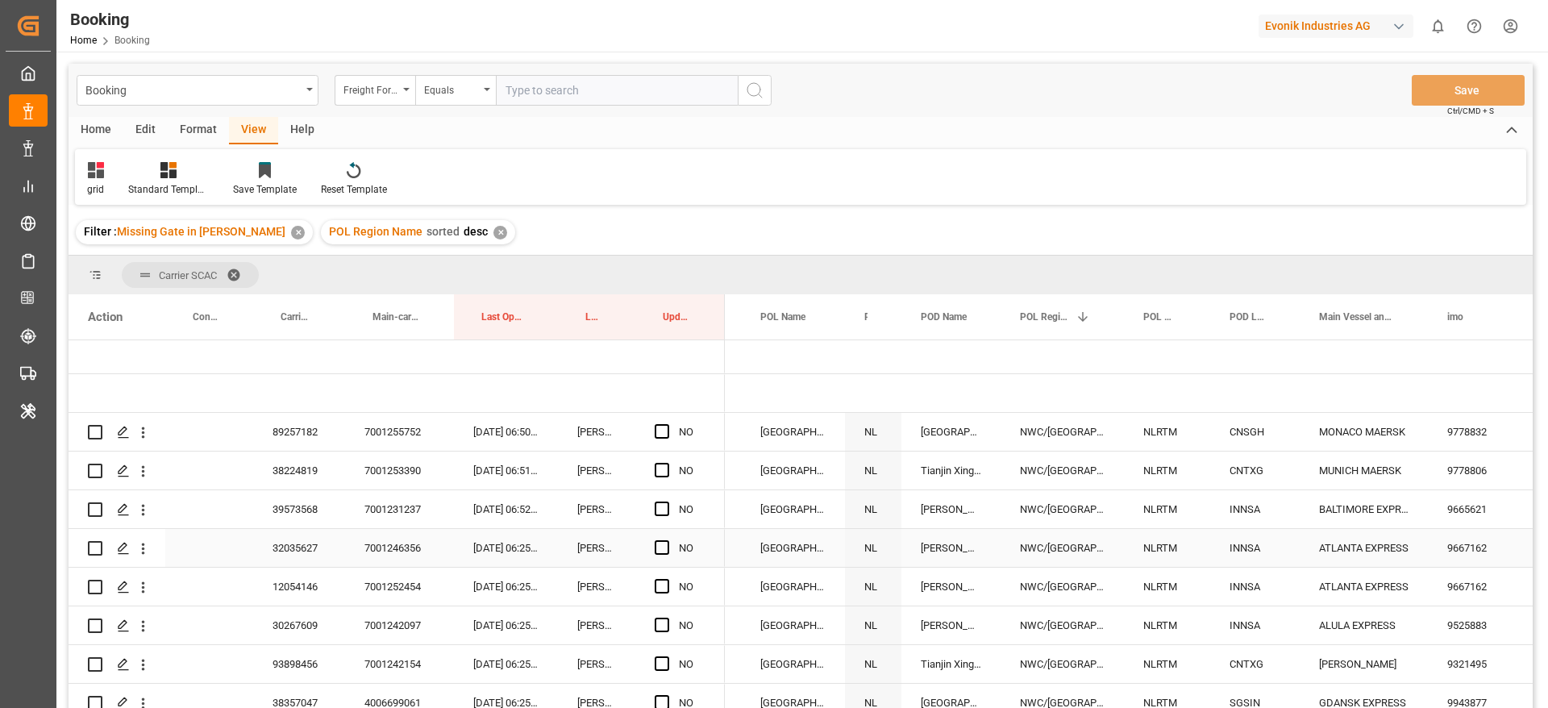
click at [325, 545] on div "32035627" at bounding box center [299, 548] width 92 height 38
click at [660, 546] on span "Press SPACE to select this row." at bounding box center [662, 547] width 15 height 15
click at [667, 540] on input "Press SPACE to select this row." at bounding box center [667, 540] width 0 height 0
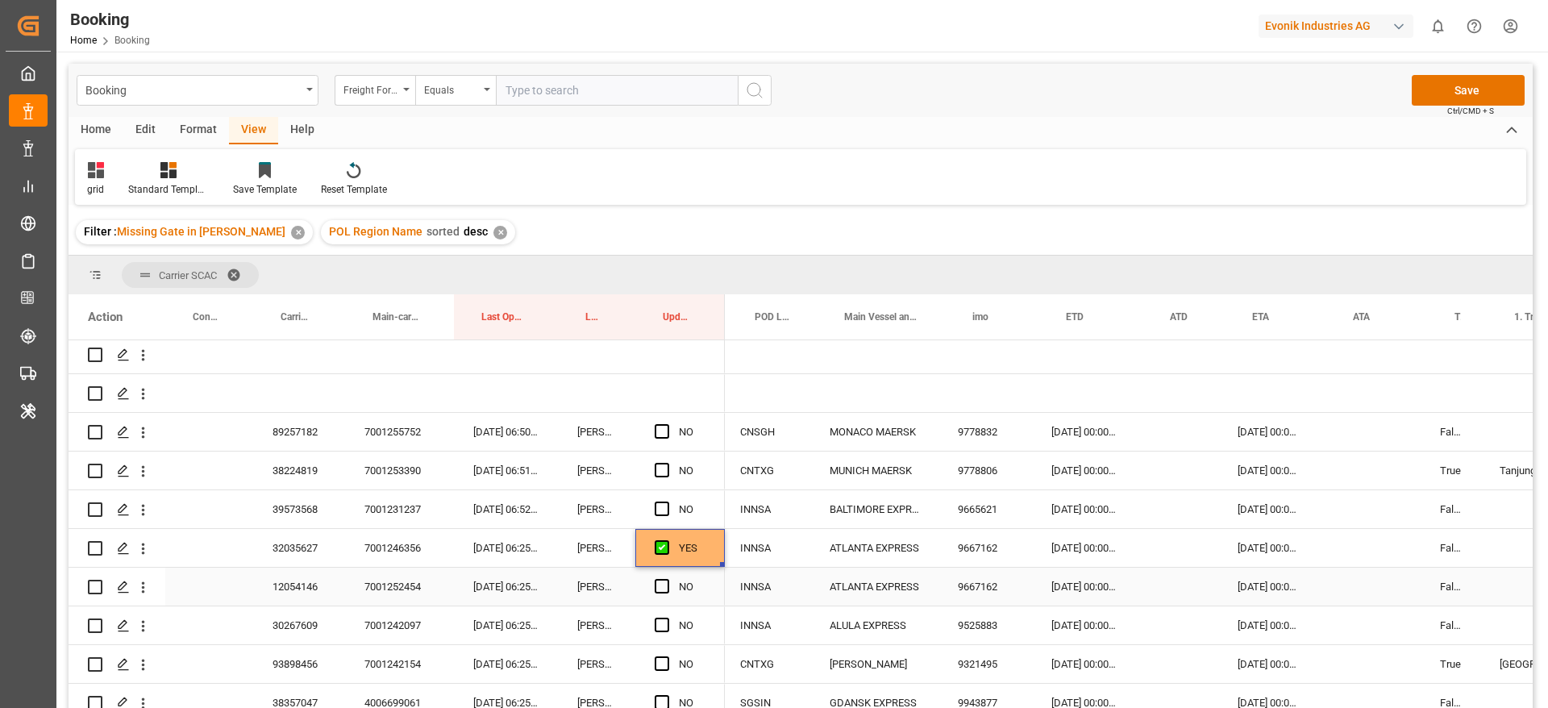
scroll to position [0, 710]
click at [306, 585] on div "12054146" at bounding box center [299, 587] width 92 height 38
click at [661, 585] on span "Press SPACE to select this row." at bounding box center [662, 586] width 15 height 15
click at [667, 579] on input "Press SPACE to select this row." at bounding box center [667, 579] width 0 height 0
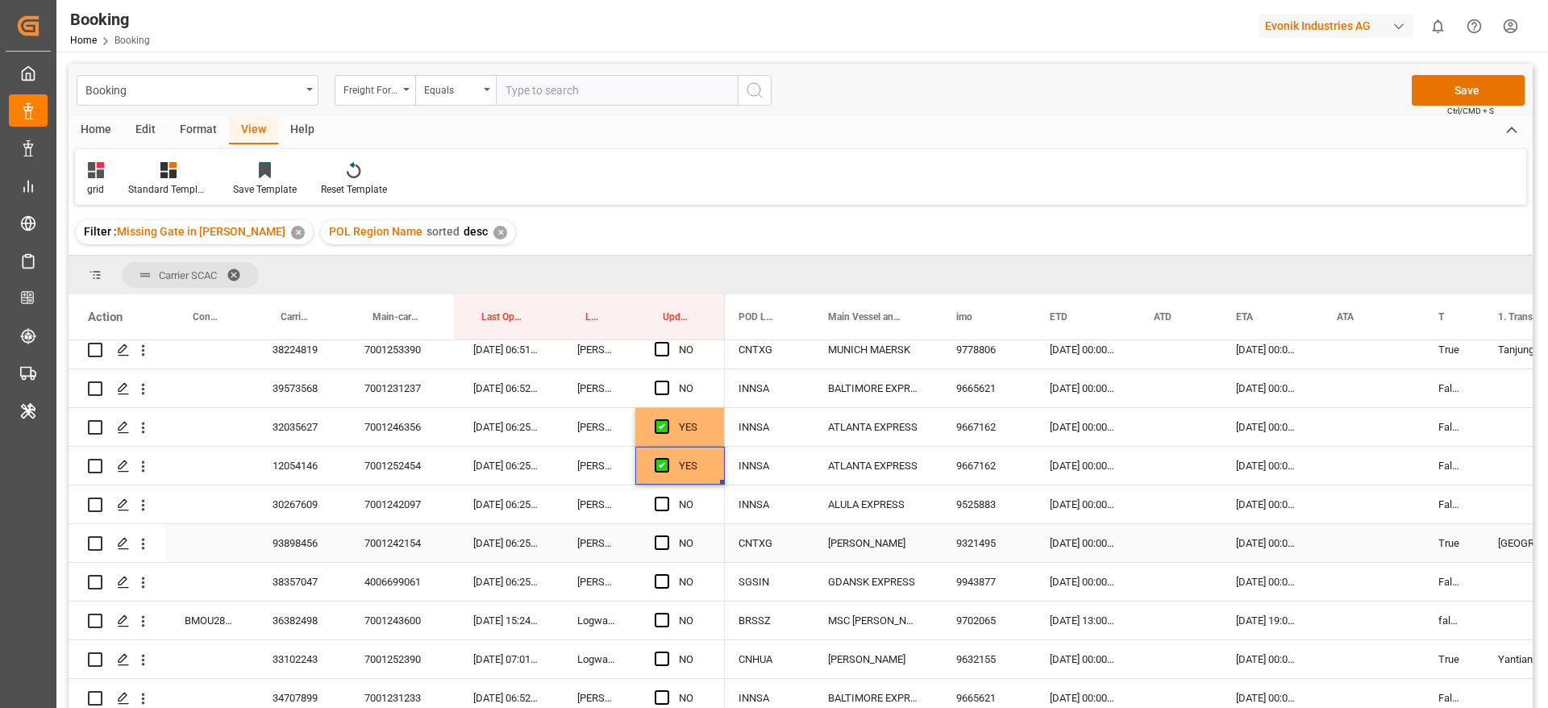
click at [298, 513] on div "30267609" at bounding box center [299, 504] width 92 height 38
click at [659, 501] on span "Press SPACE to select this row." at bounding box center [662, 504] width 15 height 15
click at [667, 497] on input "Press SPACE to select this row." at bounding box center [667, 497] width 0 height 0
click at [280, 528] on div "93898456" at bounding box center [299, 543] width 92 height 38
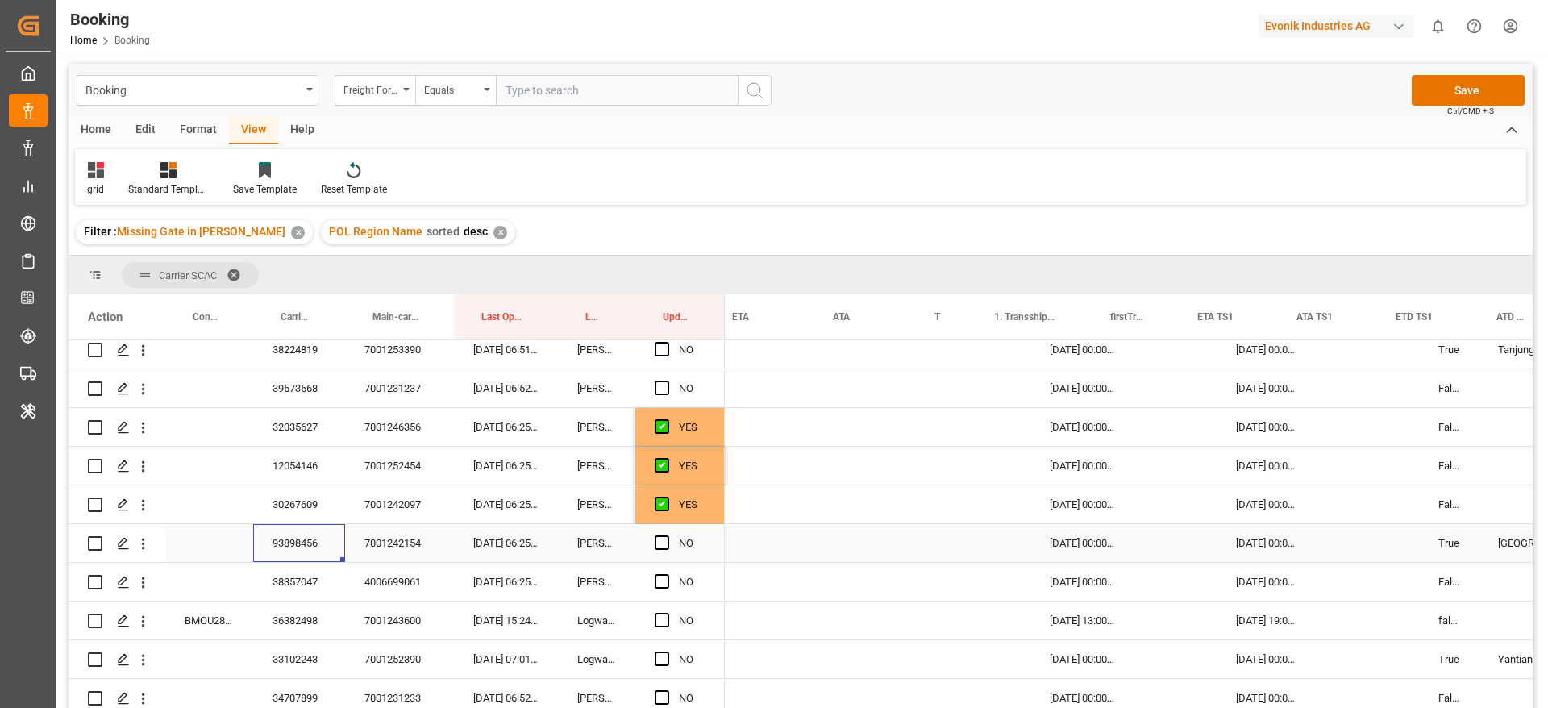
scroll to position [0, 1216]
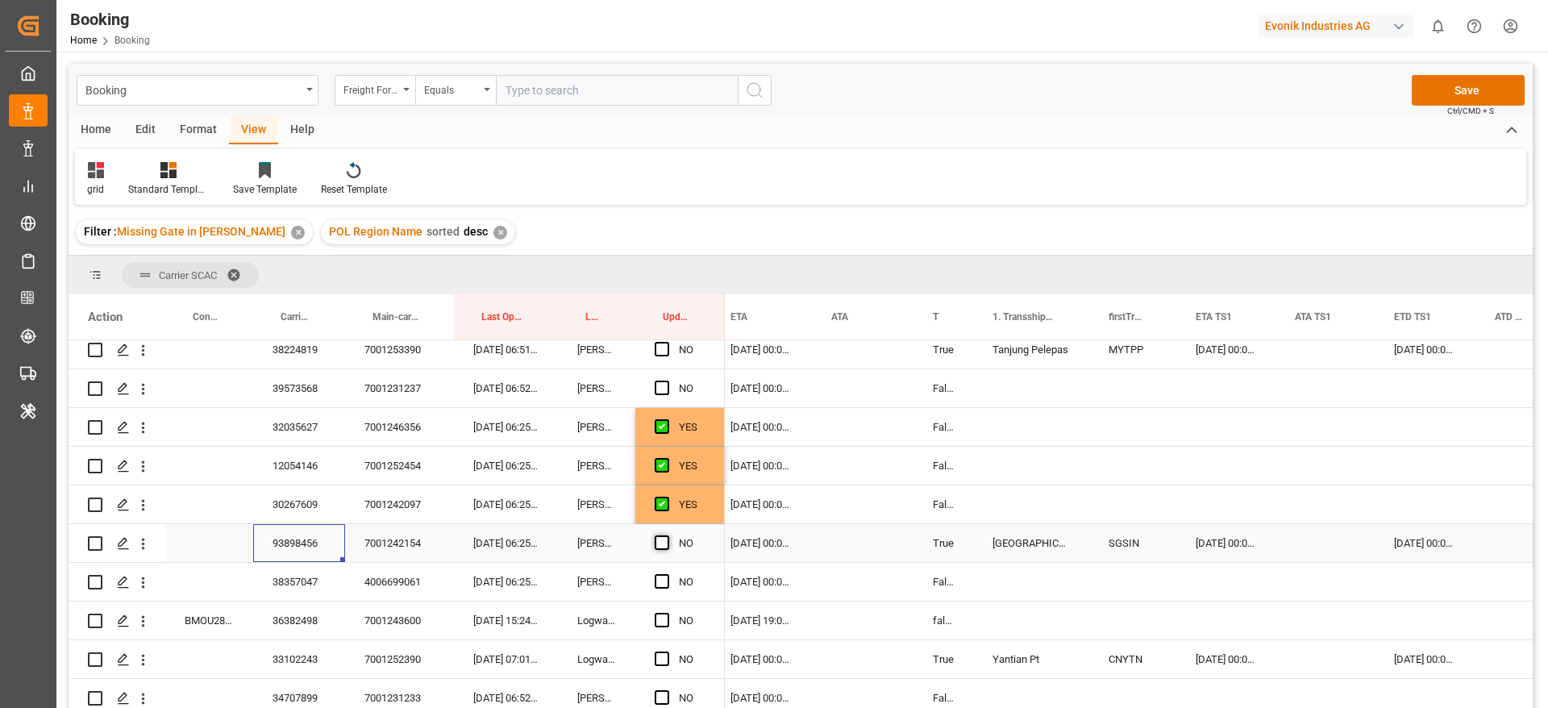
drag, startPoint x: 658, startPoint y: 539, endPoint x: 348, endPoint y: 588, distance: 313.4
click at [660, 539] on span "Press SPACE to select this row." at bounding box center [662, 542] width 15 height 15
click at [667, 535] on input "Press SPACE to select this row." at bounding box center [667, 535] width 0 height 0
click at [303, 584] on div "38357047" at bounding box center [299, 582] width 92 height 38
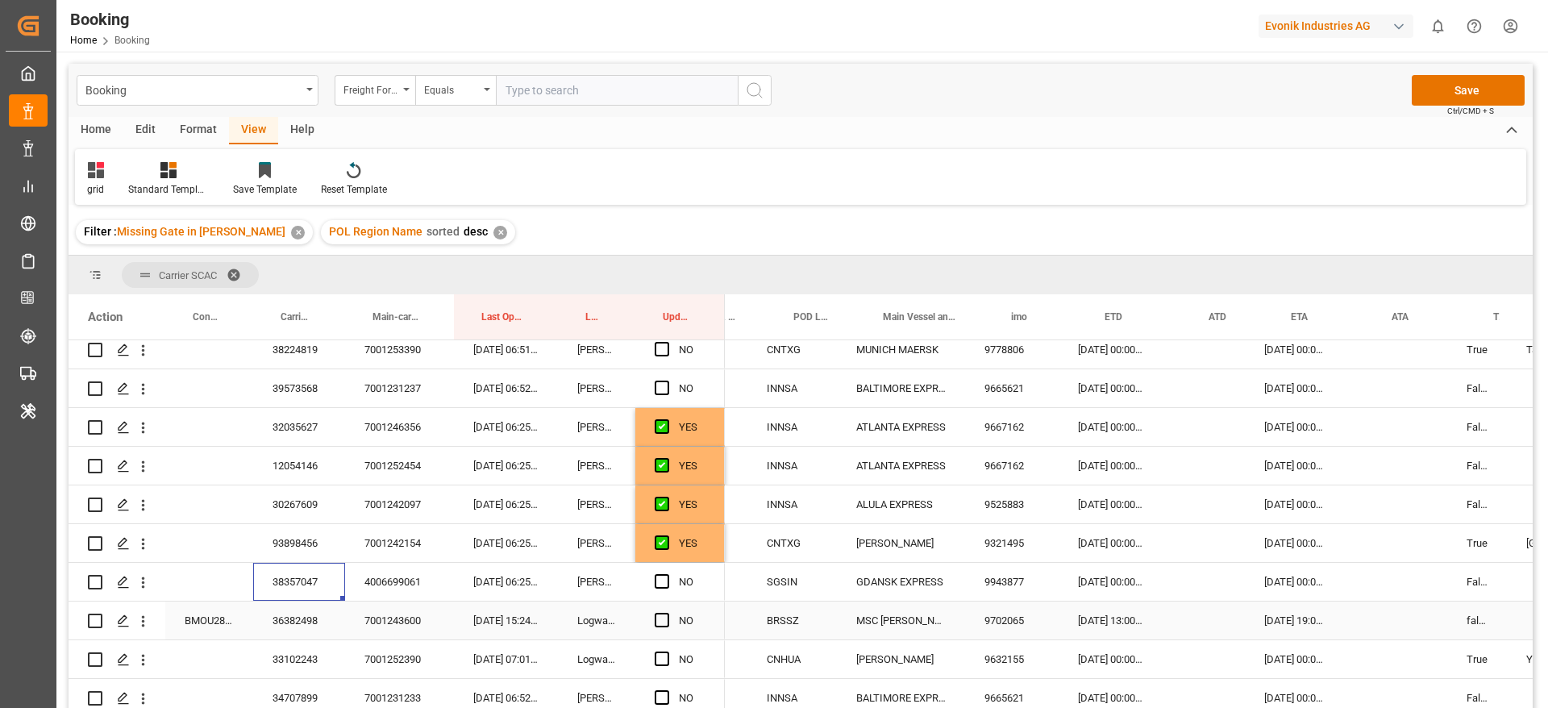
scroll to position [0, 643]
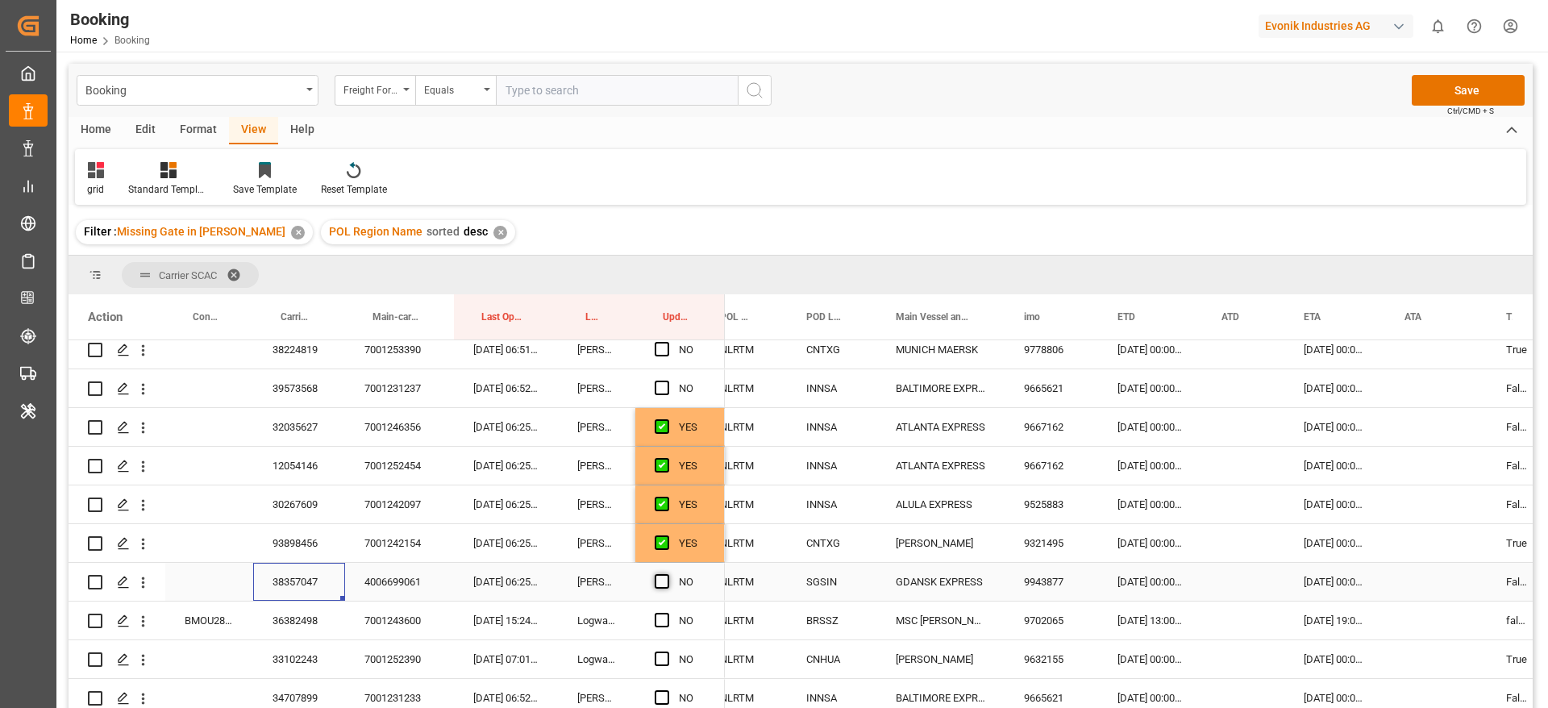
click at [657, 574] on span "Press SPACE to select this row." at bounding box center [662, 581] width 15 height 15
click at [667, 574] on input "Press SPACE to select this row." at bounding box center [667, 574] width 0 height 0
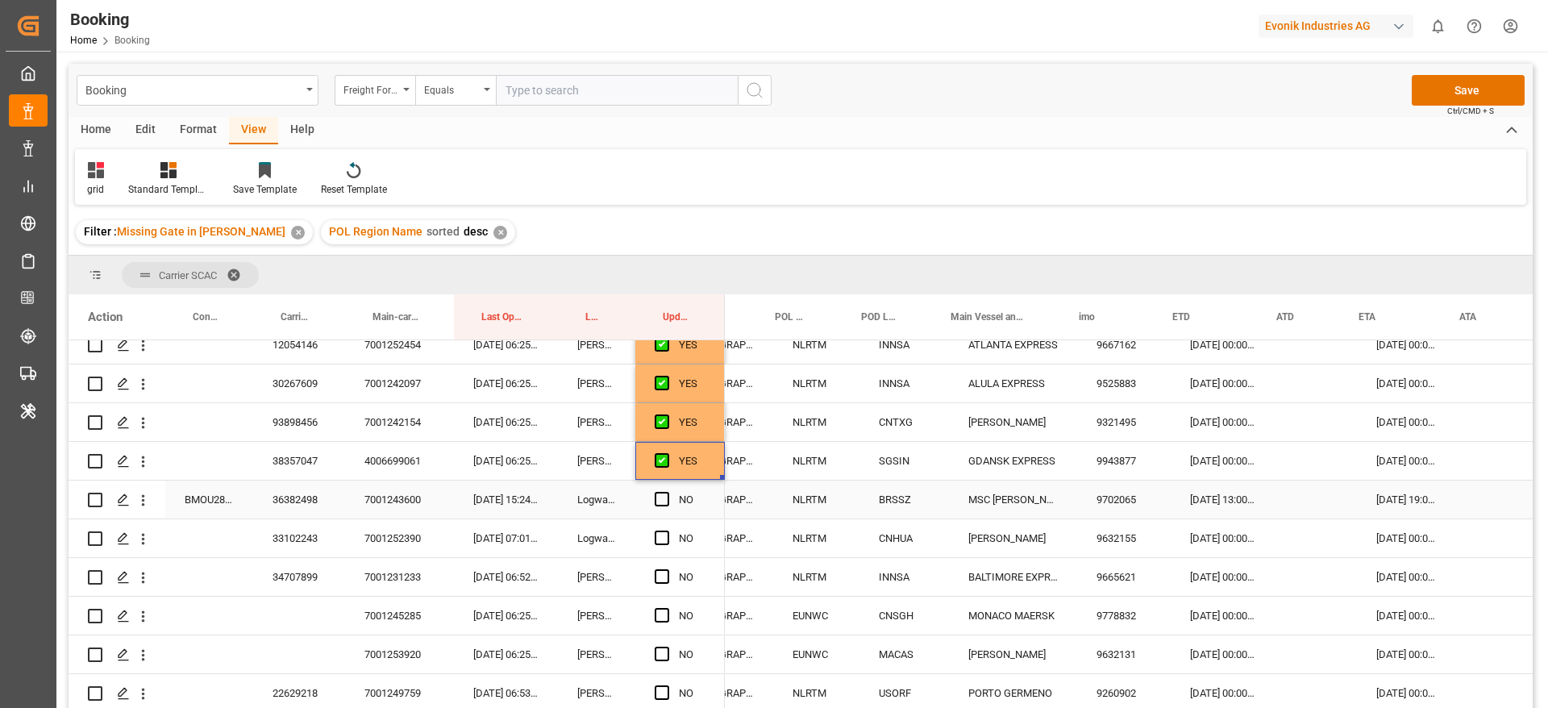
scroll to position [0, 599]
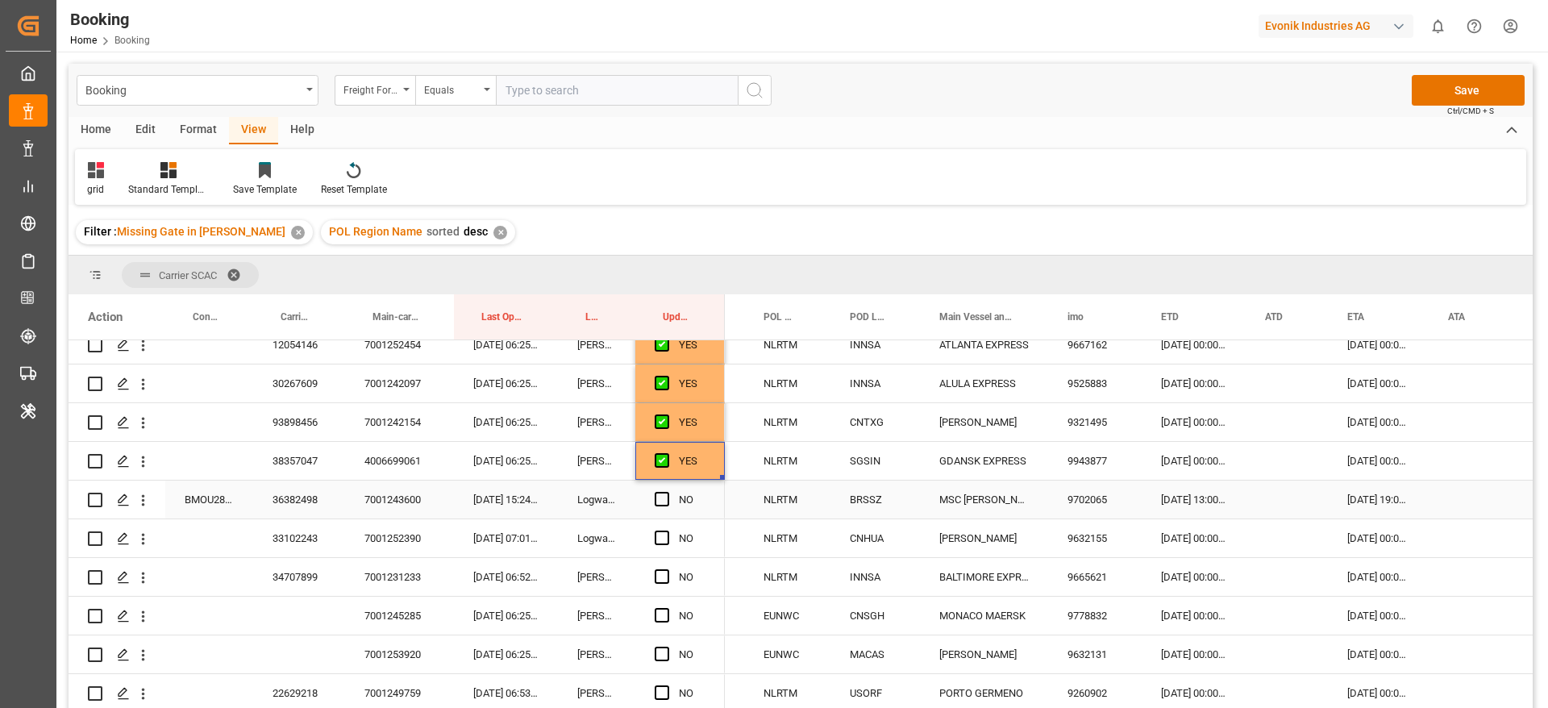
click at [293, 497] on div "36382498" at bounding box center [299, 500] width 92 height 38
click at [208, 496] on div "BMOU2816802" at bounding box center [209, 500] width 88 height 38
click at [1184, 510] on div "07-09-2025 13:00:00" at bounding box center [1194, 500] width 104 height 38
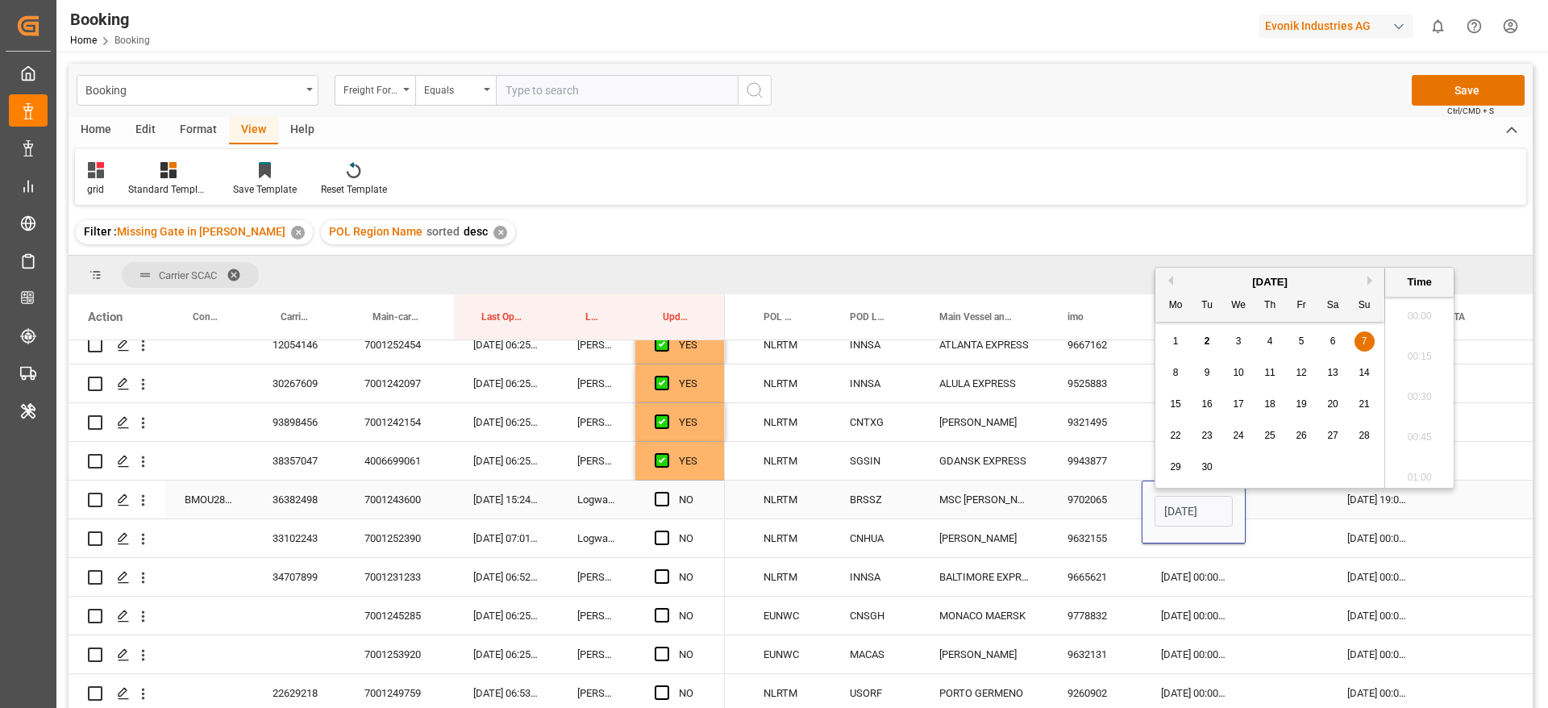
scroll to position [1941, 0]
click at [1337, 327] on div "6" at bounding box center [1333, 333] width 20 height 19
type input "06-09-2025 13:00"
click at [1287, 493] on div "Press SPACE to select this row." at bounding box center [1287, 500] width 82 height 38
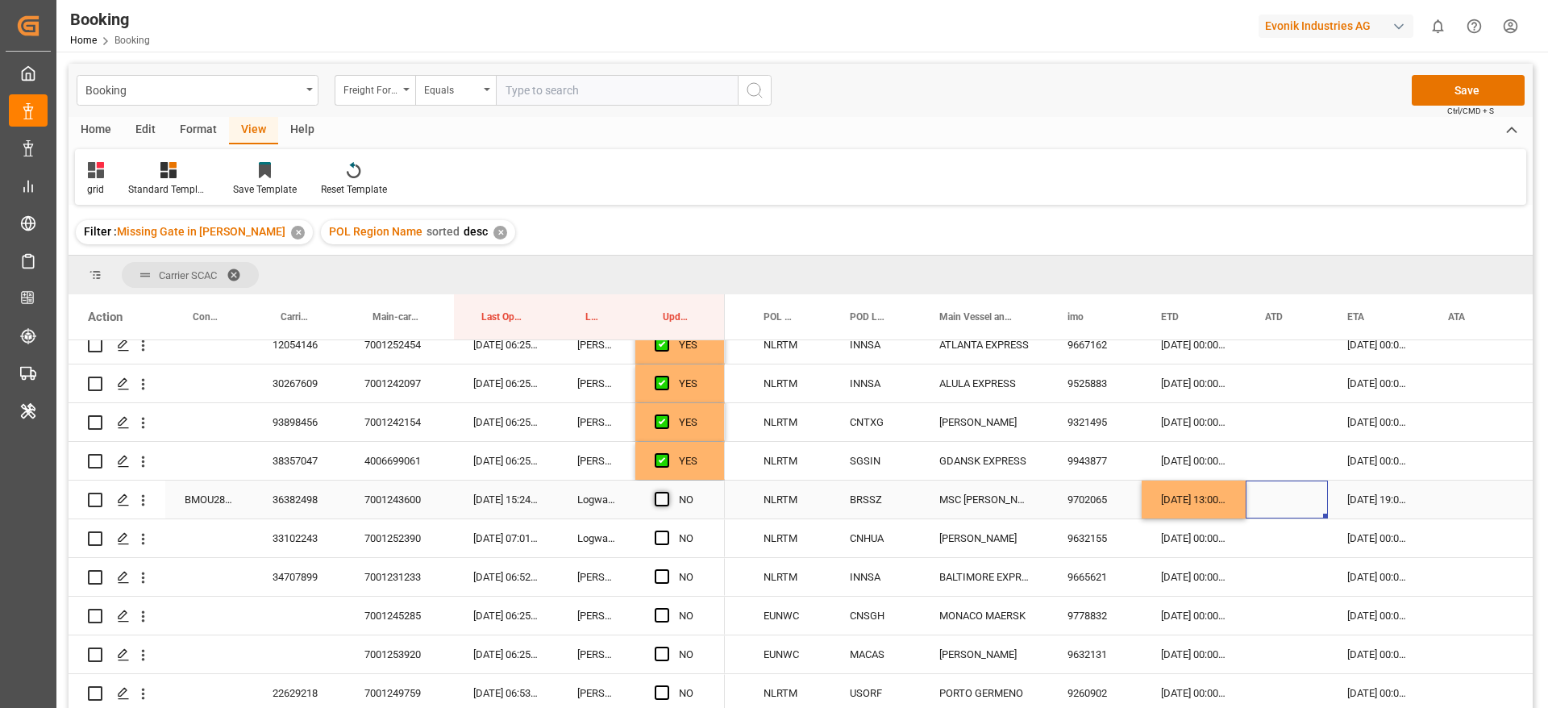
click at [660, 496] on span "Press SPACE to select this row." at bounding box center [662, 499] width 15 height 15
click at [667, 492] on input "Press SPACE to select this row." at bounding box center [667, 492] width 0 height 0
click at [289, 526] on div "33102243" at bounding box center [299, 538] width 92 height 38
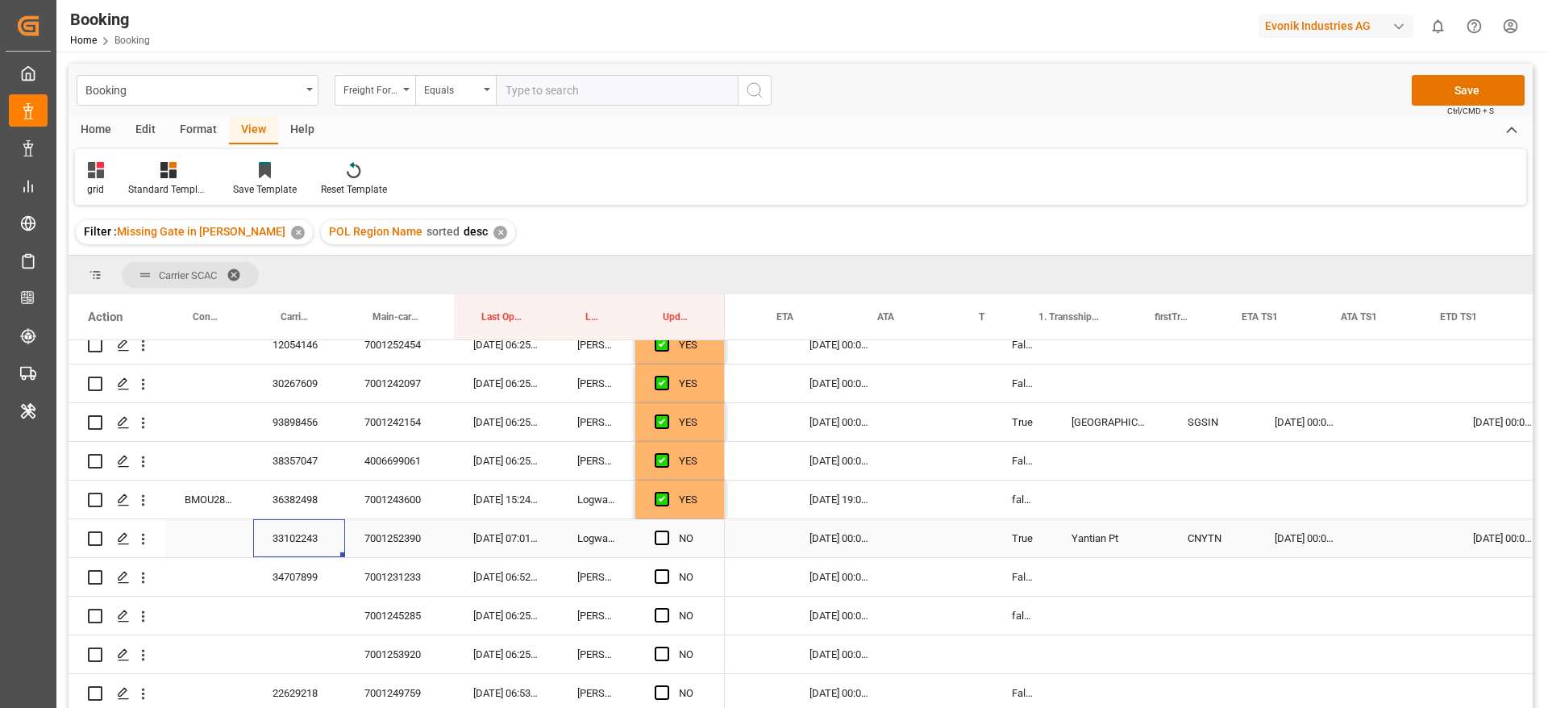
scroll to position [0, 1175]
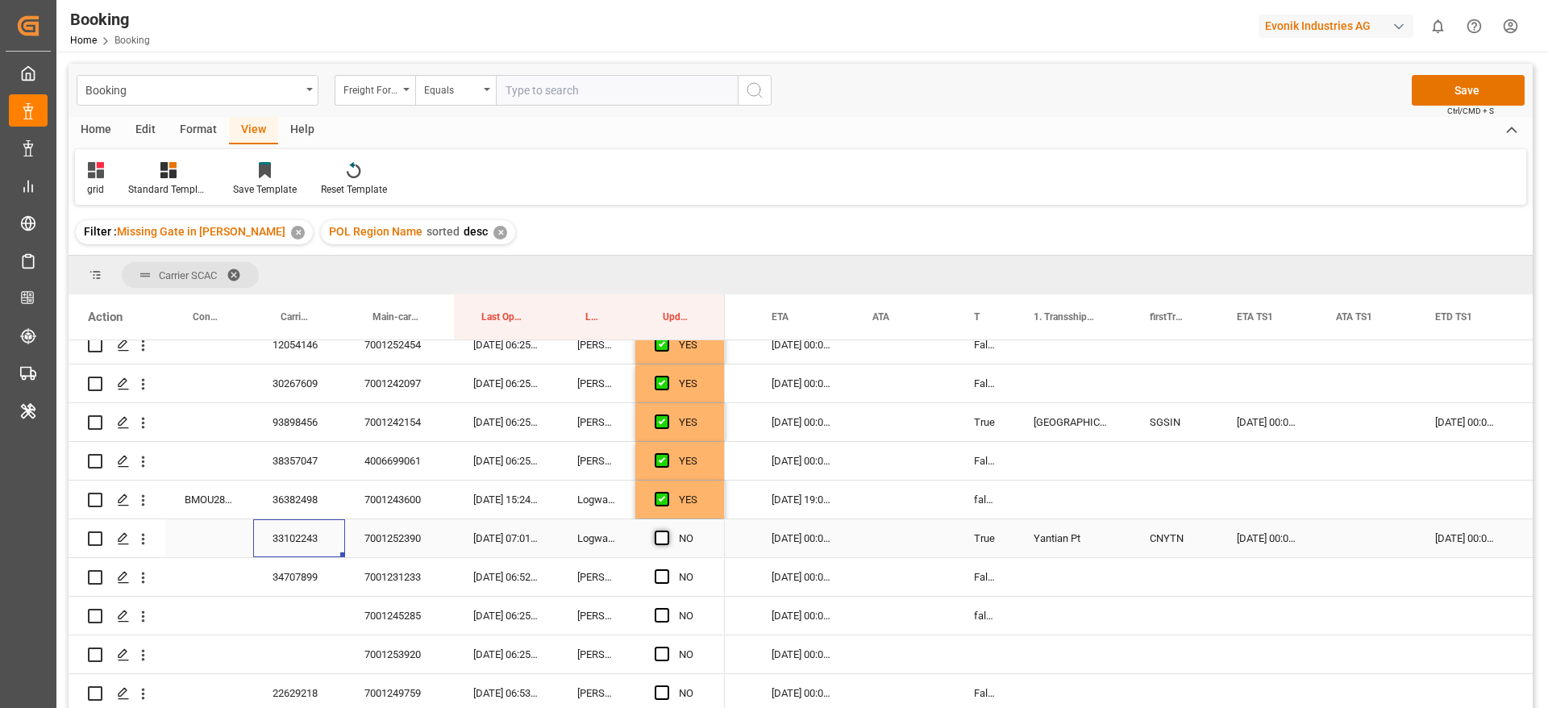
click at [667, 539] on span "Press SPACE to select this row." at bounding box center [662, 538] width 15 height 15
click at [667, 531] on input "Press SPACE to select this row." at bounding box center [667, 531] width 0 height 0
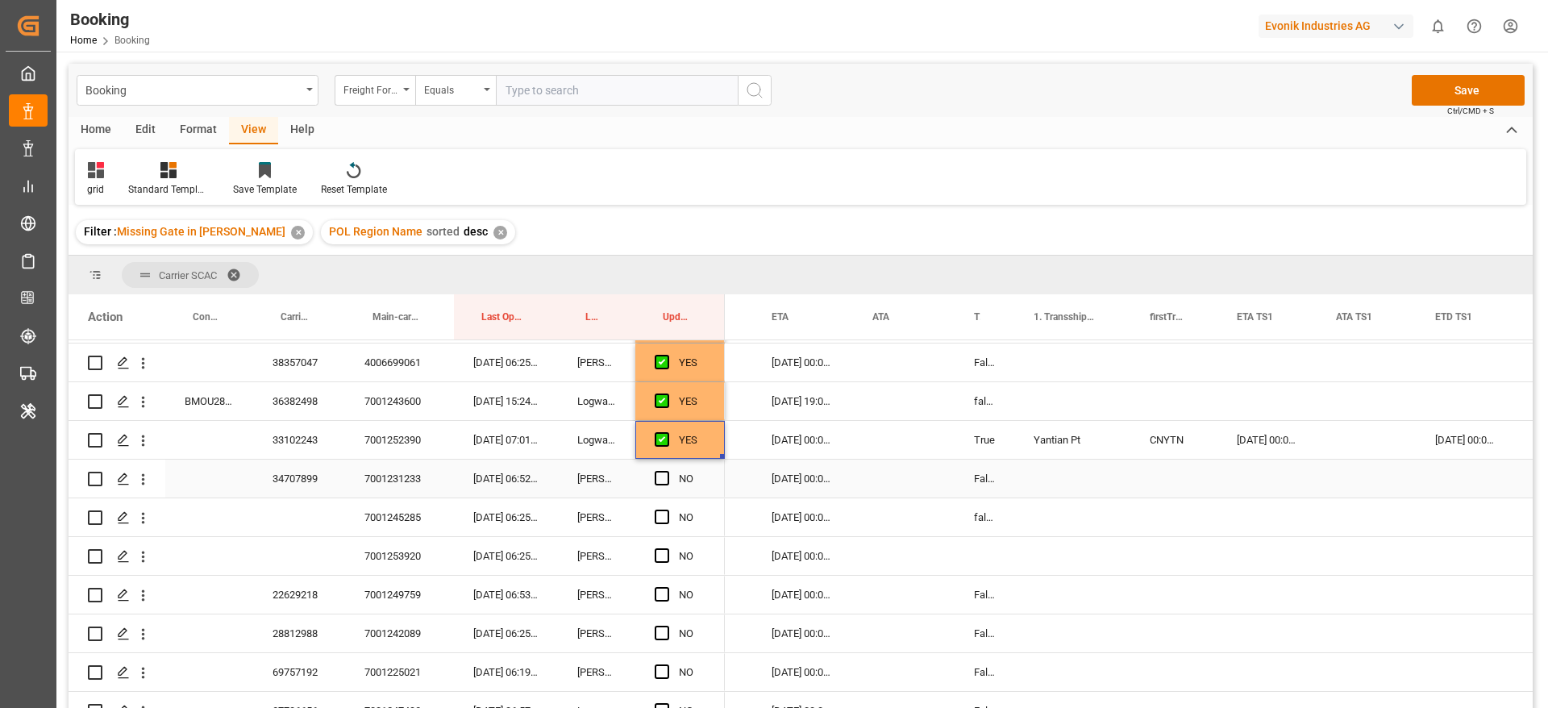
scroll to position [484, 0]
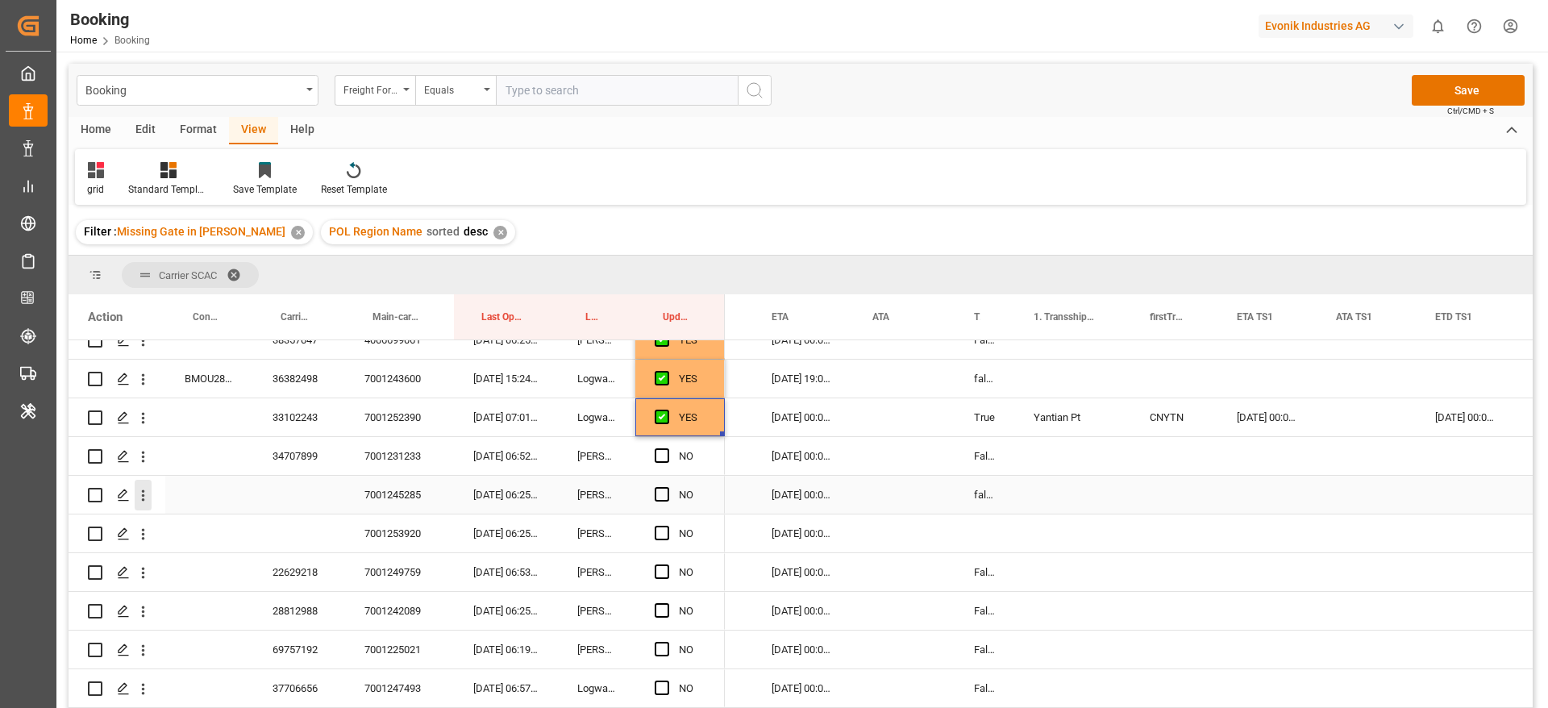
click at [149, 501] on icon "open menu" at bounding box center [143, 495] width 17 height 17
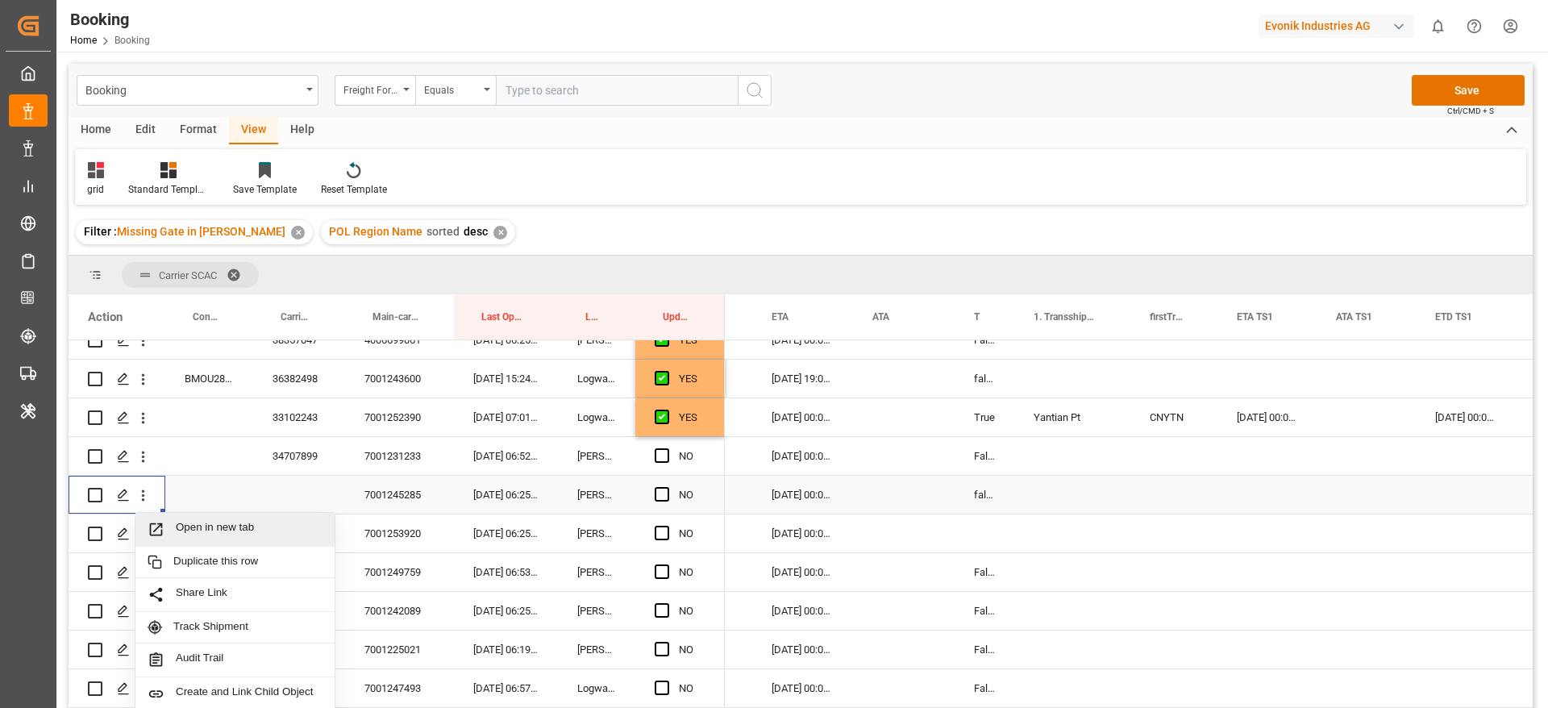
click at [214, 525] on span "Open in new tab" at bounding box center [249, 529] width 147 height 17
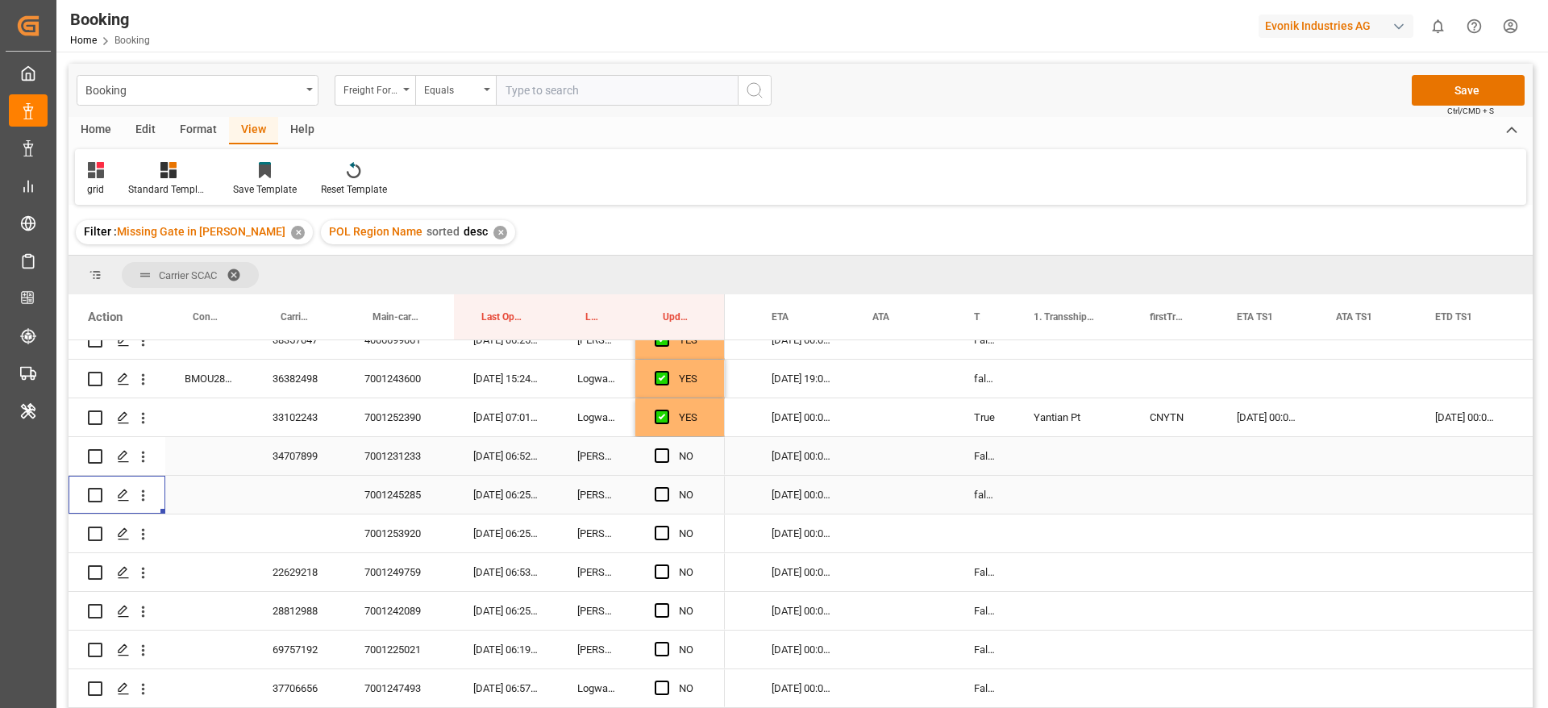
scroll to position [605, 0]
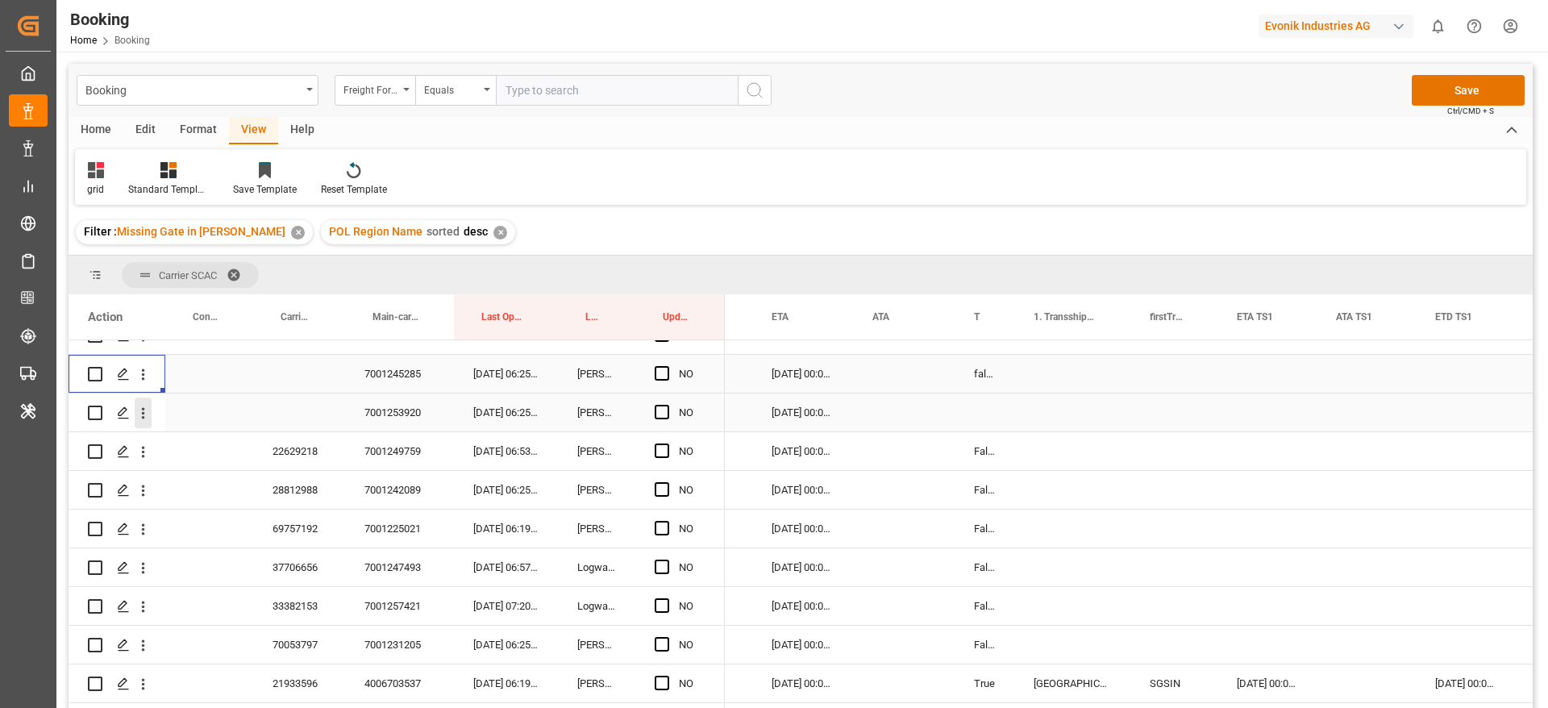
click at [140, 420] on icon "open menu" at bounding box center [143, 413] width 17 height 17
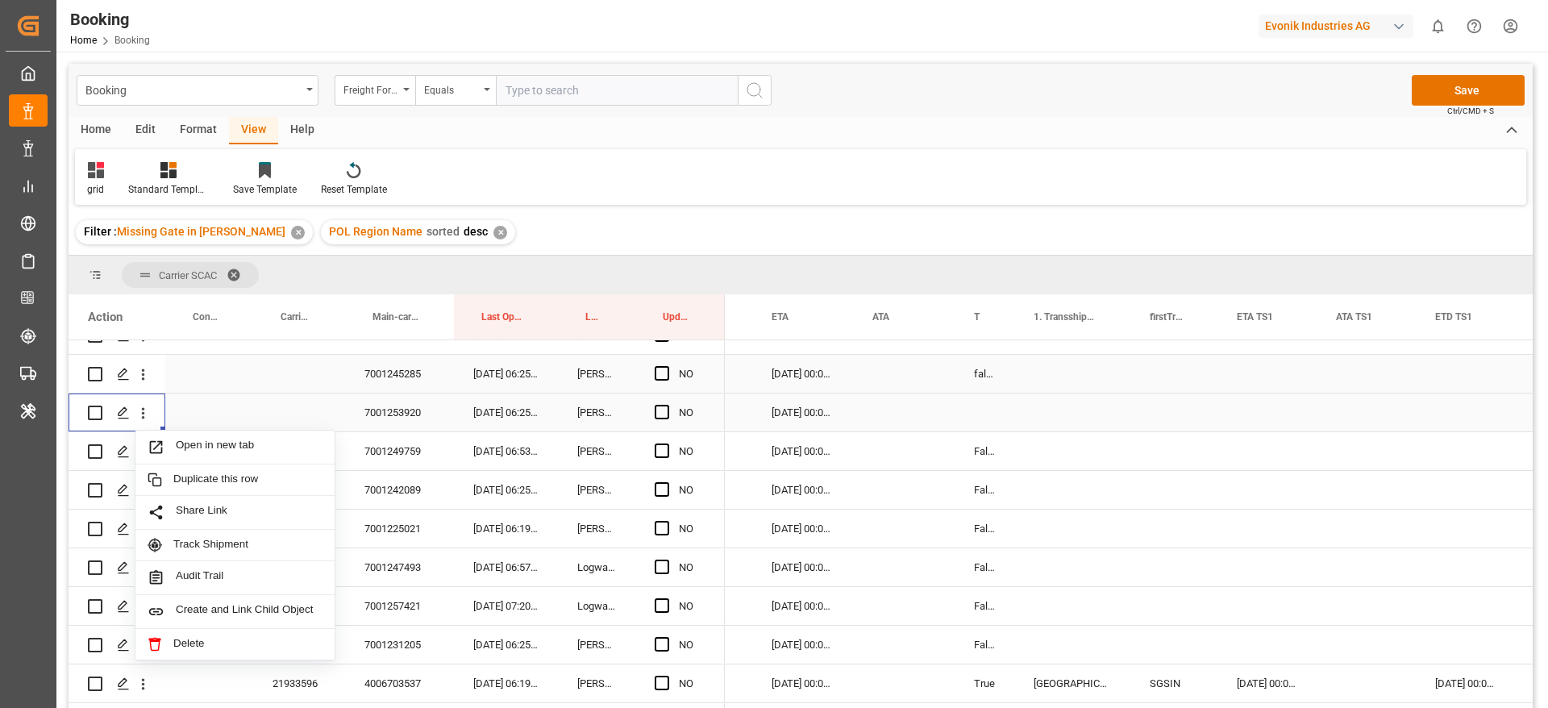
click at [223, 443] on span "Open in new tab" at bounding box center [249, 447] width 147 height 17
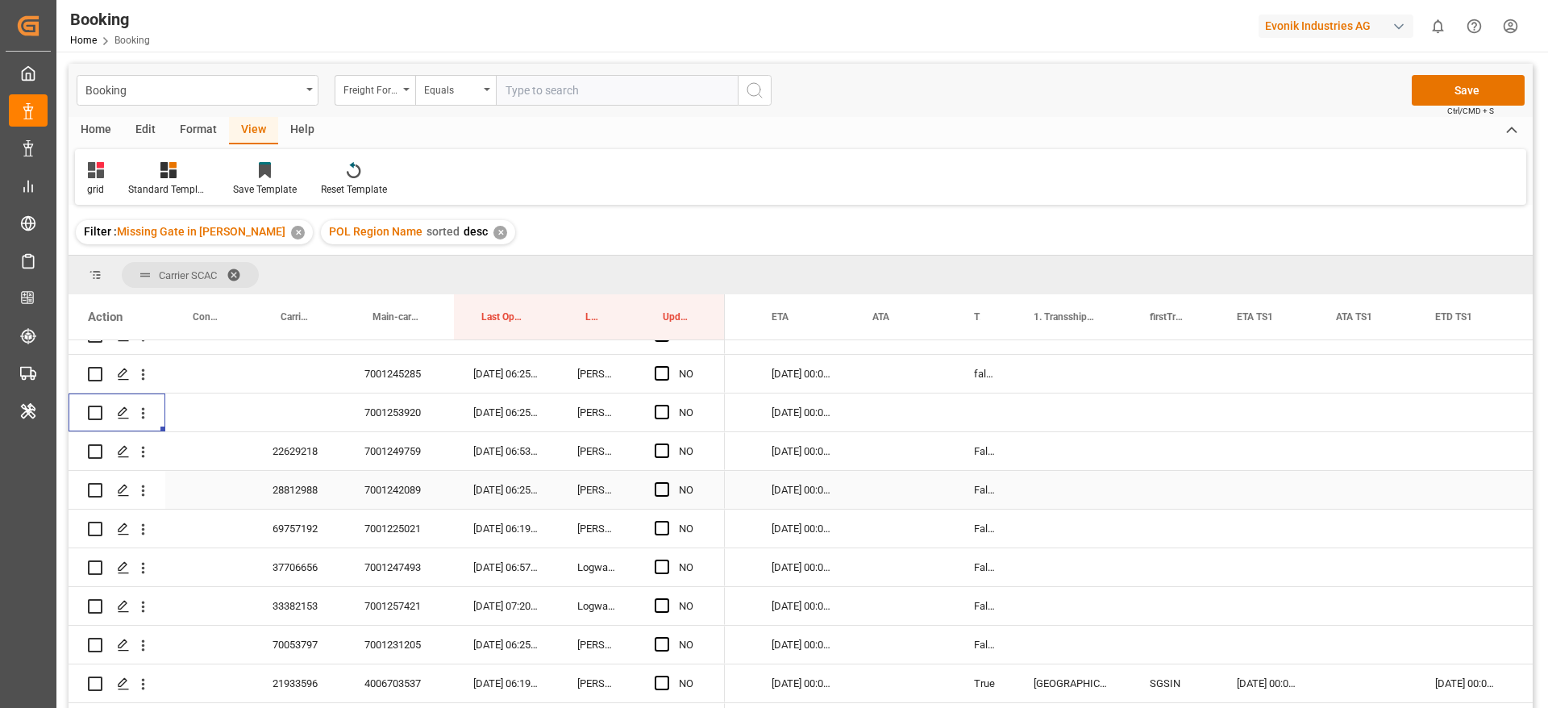
click at [290, 499] on div "28812988" at bounding box center [299, 490] width 92 height 38
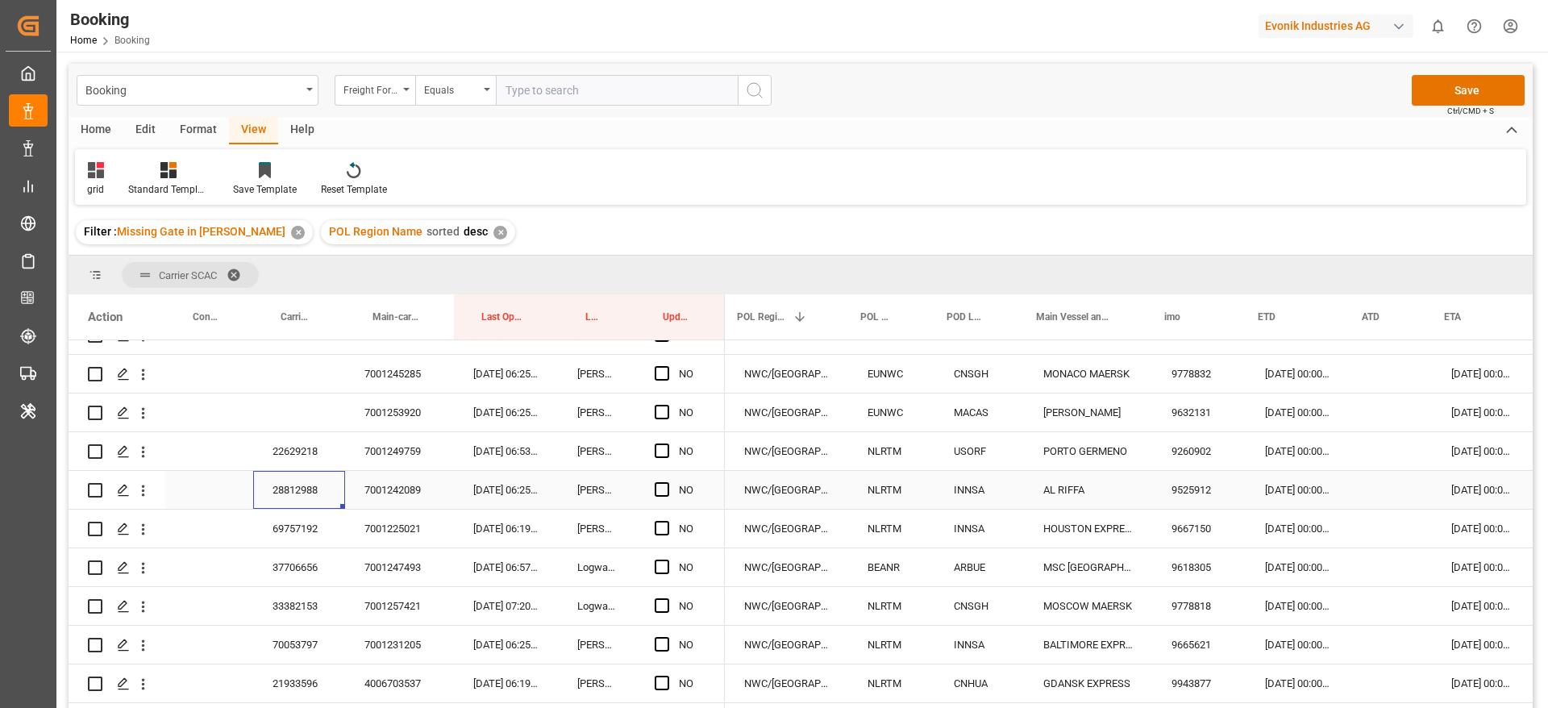
scroll to position [0, 507]
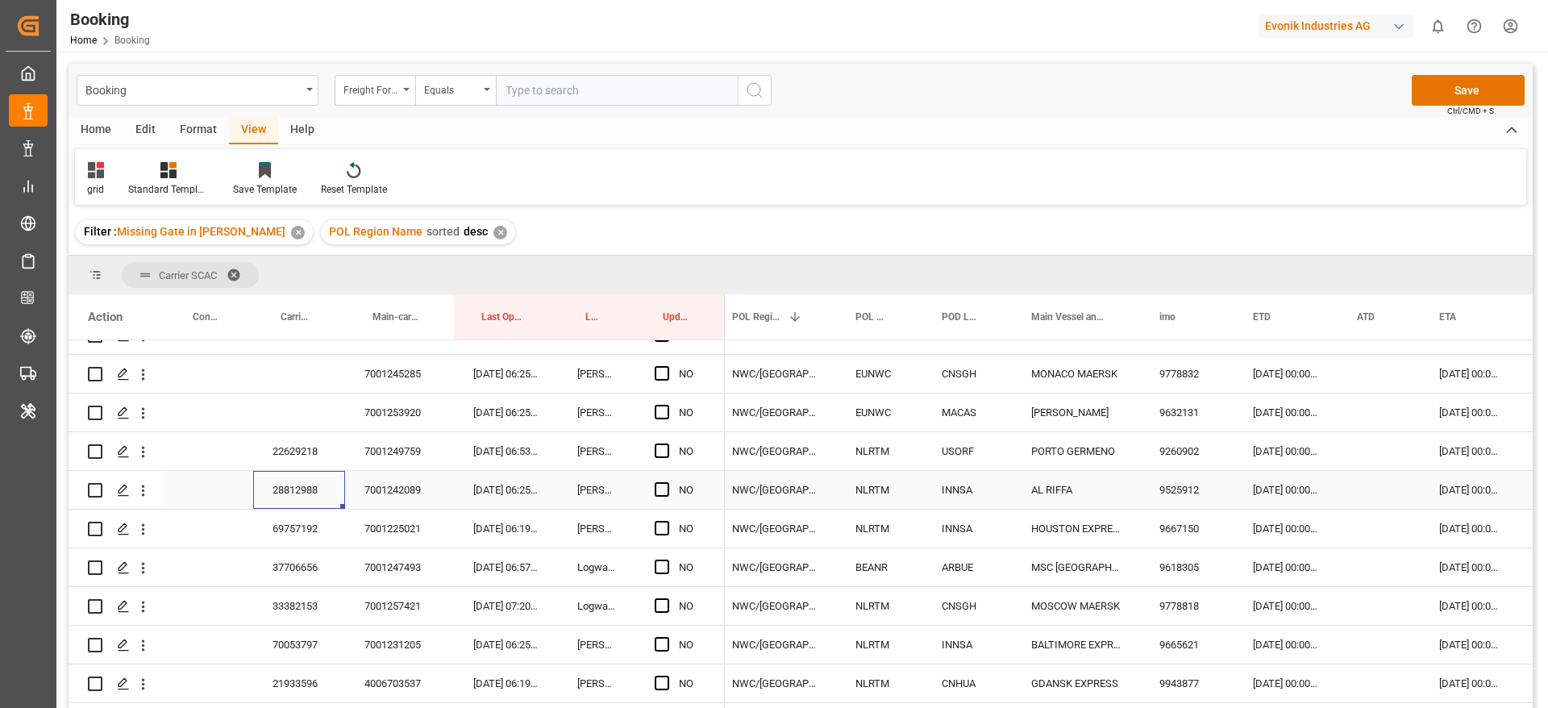
click at [664, 488] on span "Press SPACE to select this row." at bounding box center [662, 489] width 15 height 15
click at [667, 482] on input "Press SPACE to select this row." at bounding box center [667, 482] width 0 height 0
click at [273, 533] on div "69757192" at bounding box center [299, 529] width 92 height 38
click at [656, 526] on span "Press SPACE to select this row." at bounding box center [662, 528] width 15 height 15
click at [667, 521] on input "Press SPACE to select this row." at bounding box center [667, 521] width 0 height 0
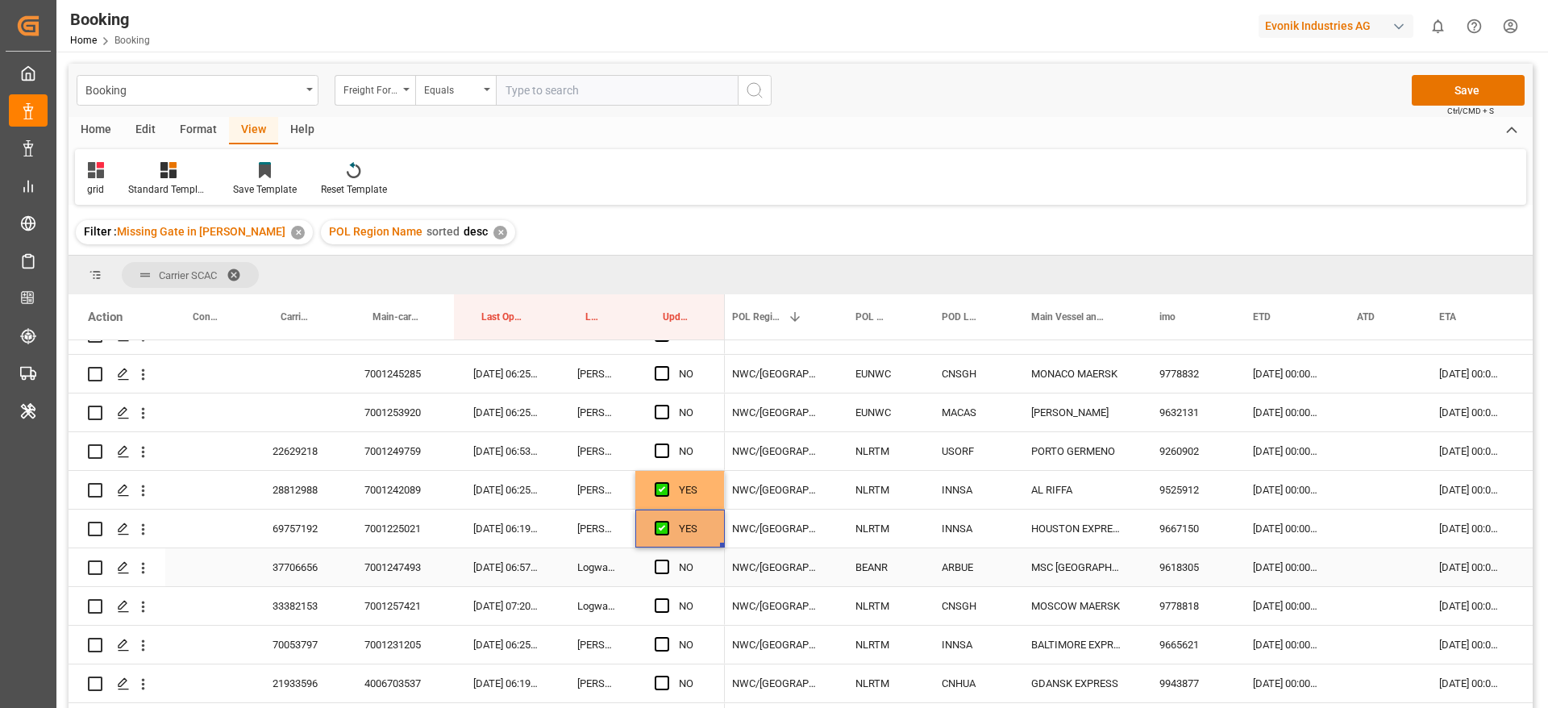
click at [284, 576] on div "37706656" at bounding box center [299, 567] width 92 height 38
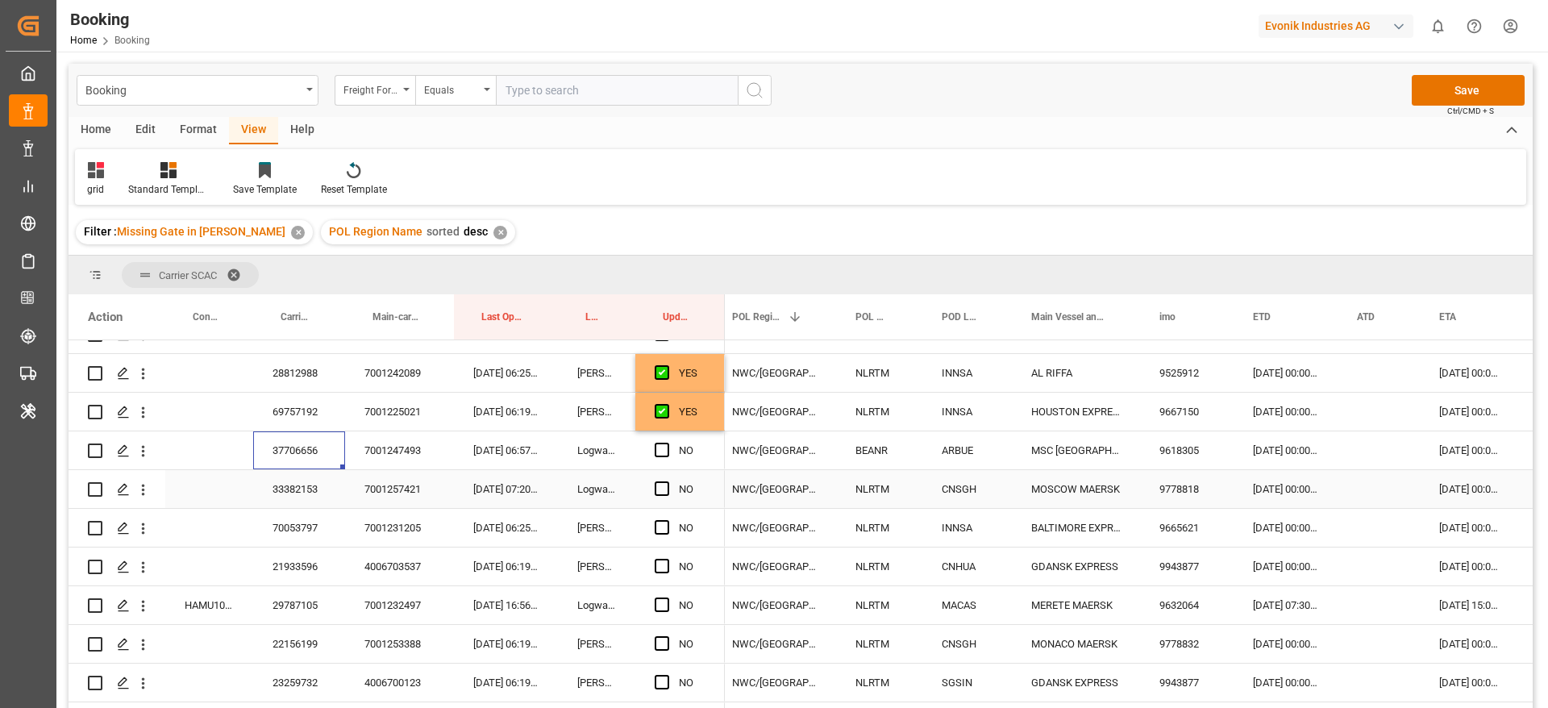
scroll to position [726, 0]
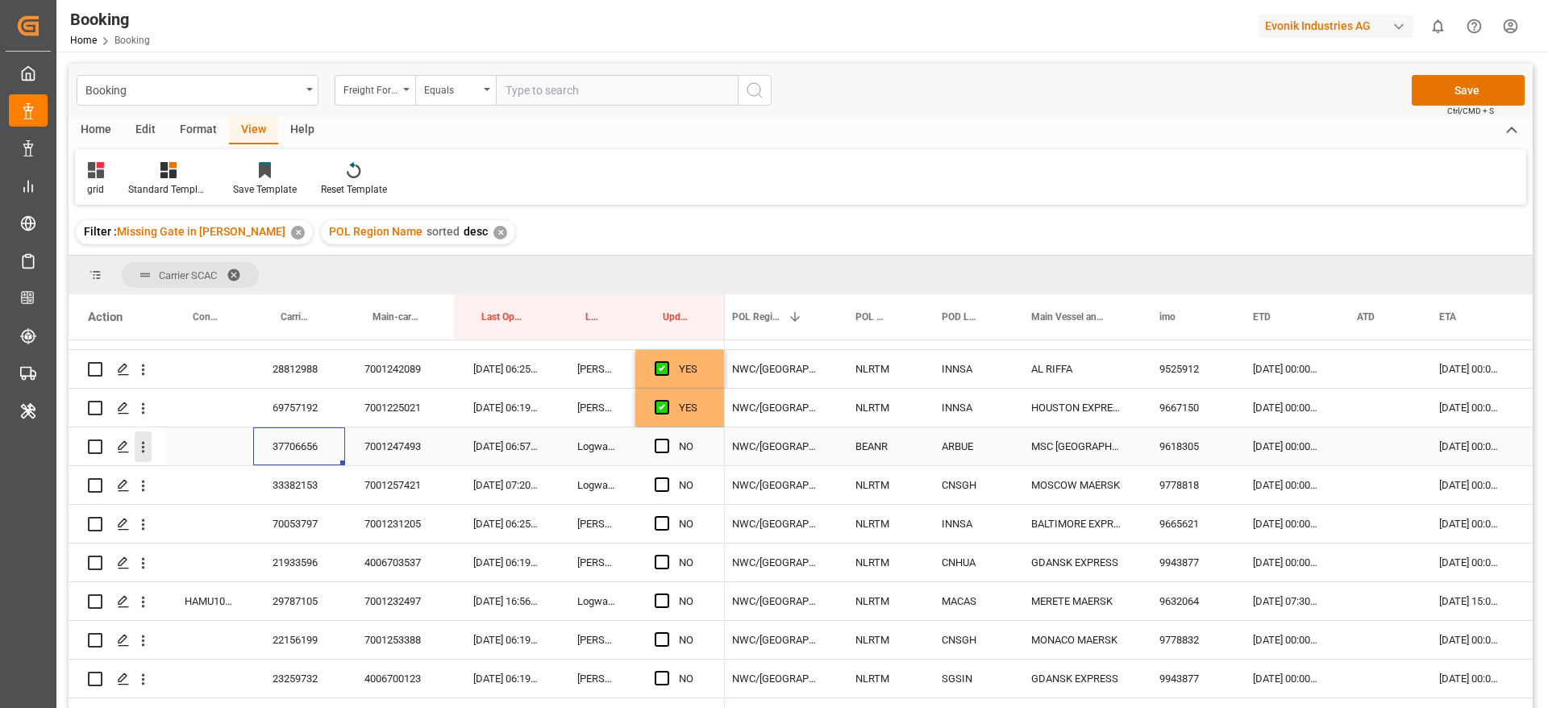
click at [144, 449] on icon "open menu" at bounding box center [143, 447] width 17 height 17
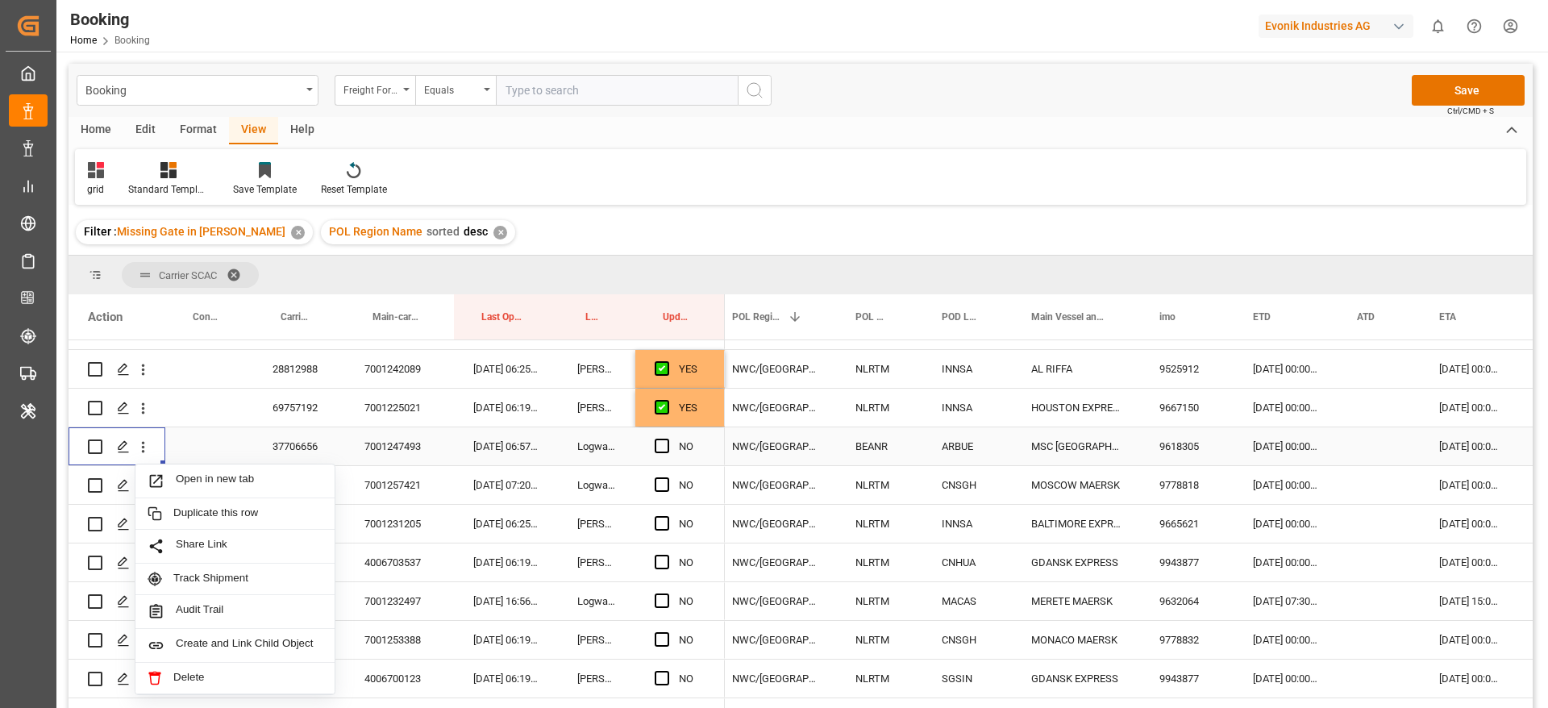
click at [221, 480] on span "Open in new tab" at bounding box center [249, 480] width 147 height 17
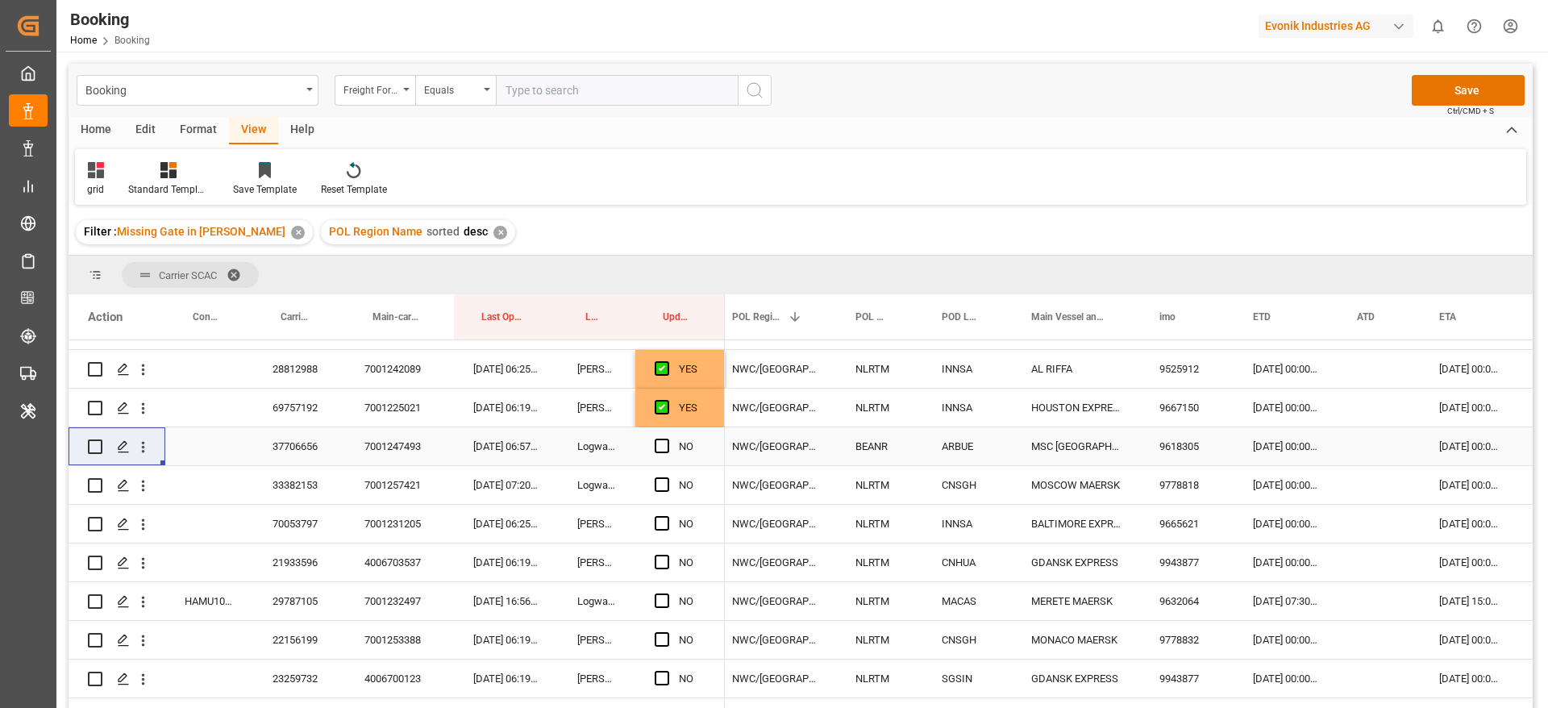
click at [303, 469] on div "33382153" at bounding box center [299, 485] width 92 height 38
click at [659, 484] on span "Press SPACE to select this row." at bounding box center [662, 484] width 15 height 15
click at [667, 477] on input "Press SPACE to select this row." at bounding box center [667, 477] width 0 height 0
click at [302, 535] on div "70053797" at bounding box center [299, 524] width 92 height 38
click at [662, 520] on span "Press SPACE to select this row." at bounding box center [662, 523] width 15 height 15
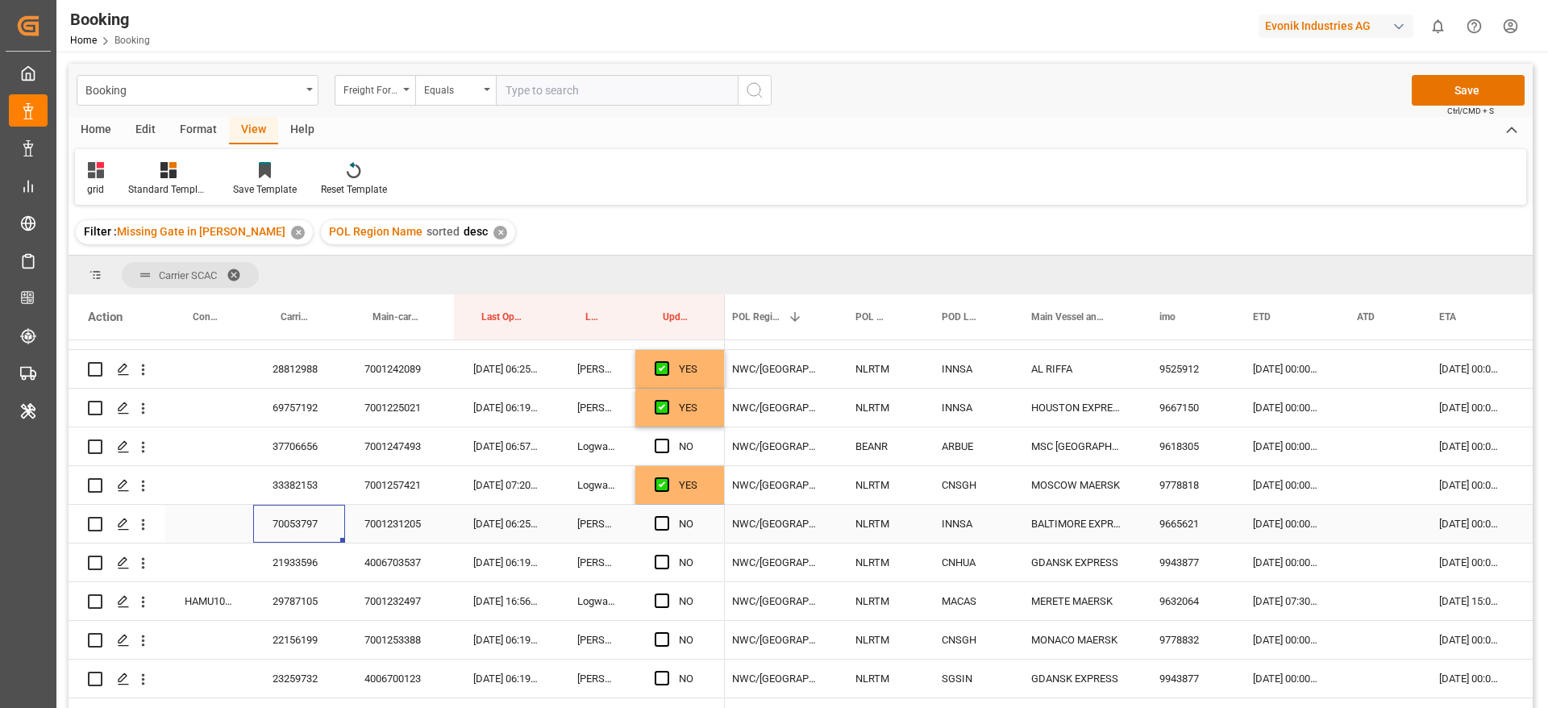
click at [667, 516] on input "Press SPACE to select this row." at bounding box center [667, 516] width 0 height 0
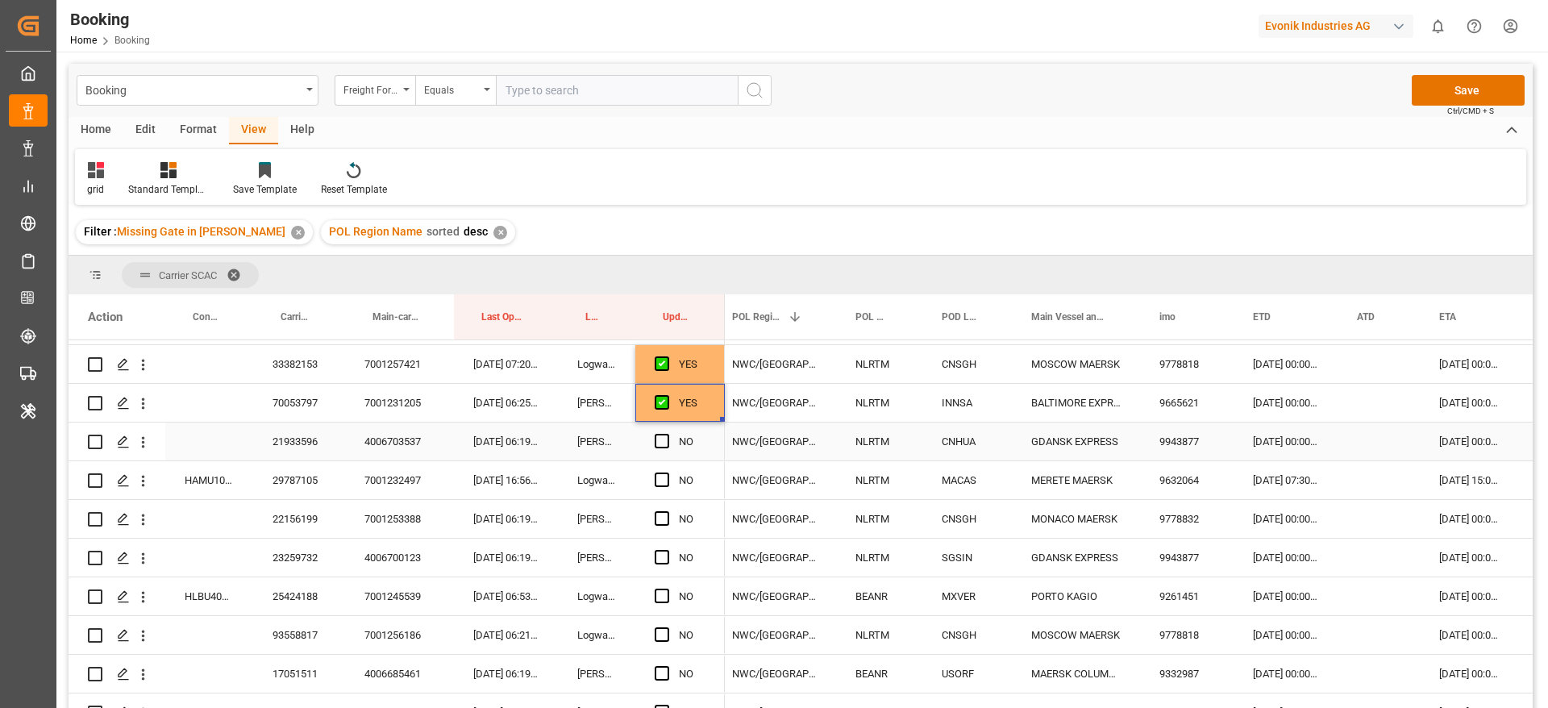
click at [285, 439] on div "21933596" at bounding box center [299, 441] width 92 height 38
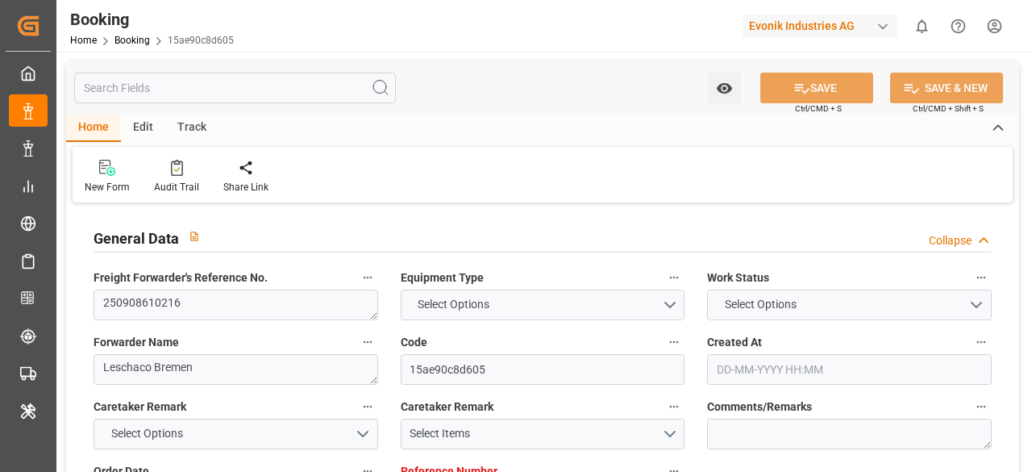
type input "7001245286"
type input "9778832"
type input "Hapag Lloyd"
type input "Hapag Lloyd Aktiengesellschaft"
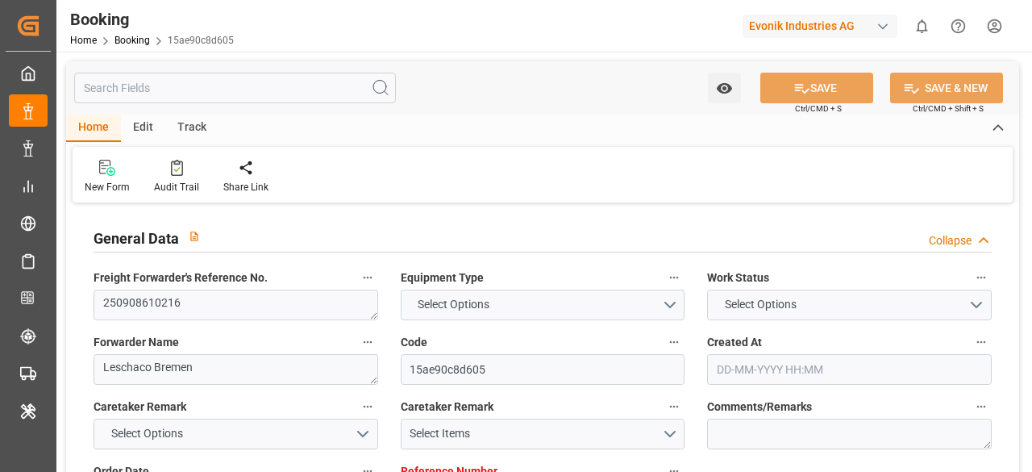
type input "EUNWC"
type input "CNSGH"
type input "11-08-2025 08:54"
type input "[DATE]"
type input "15-11-2025"
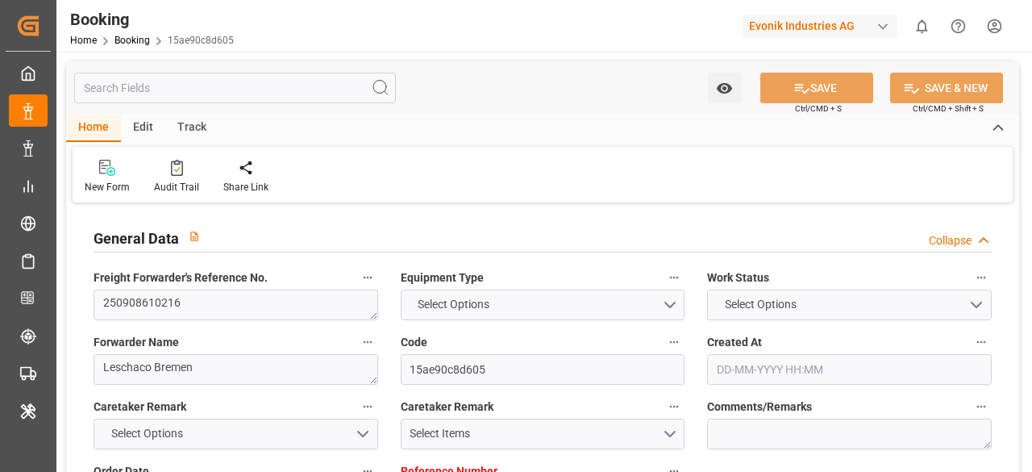
type input "19-09-2025"
type input "[DATE]"
type input "05-10-2025 00:00"
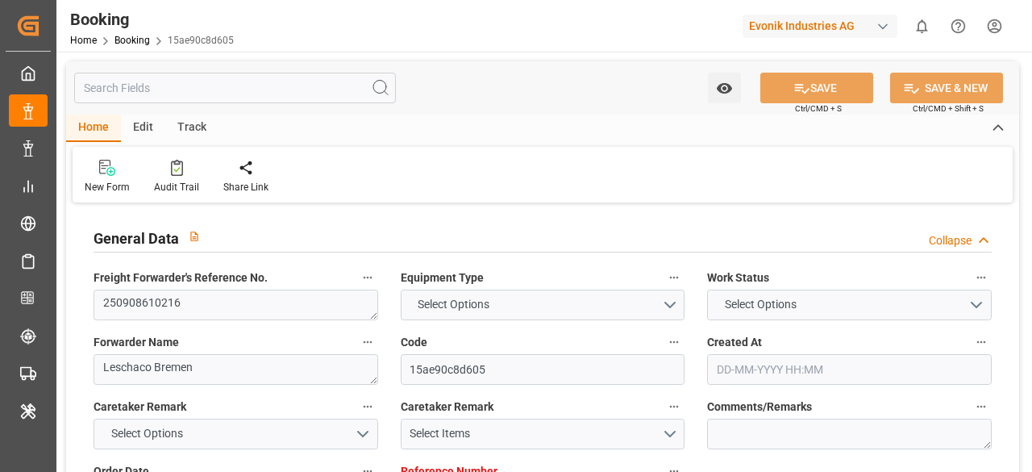
type input "15-11-2025 00:00"
type input "[DATE]"
type input "01-09-2025 06:25"
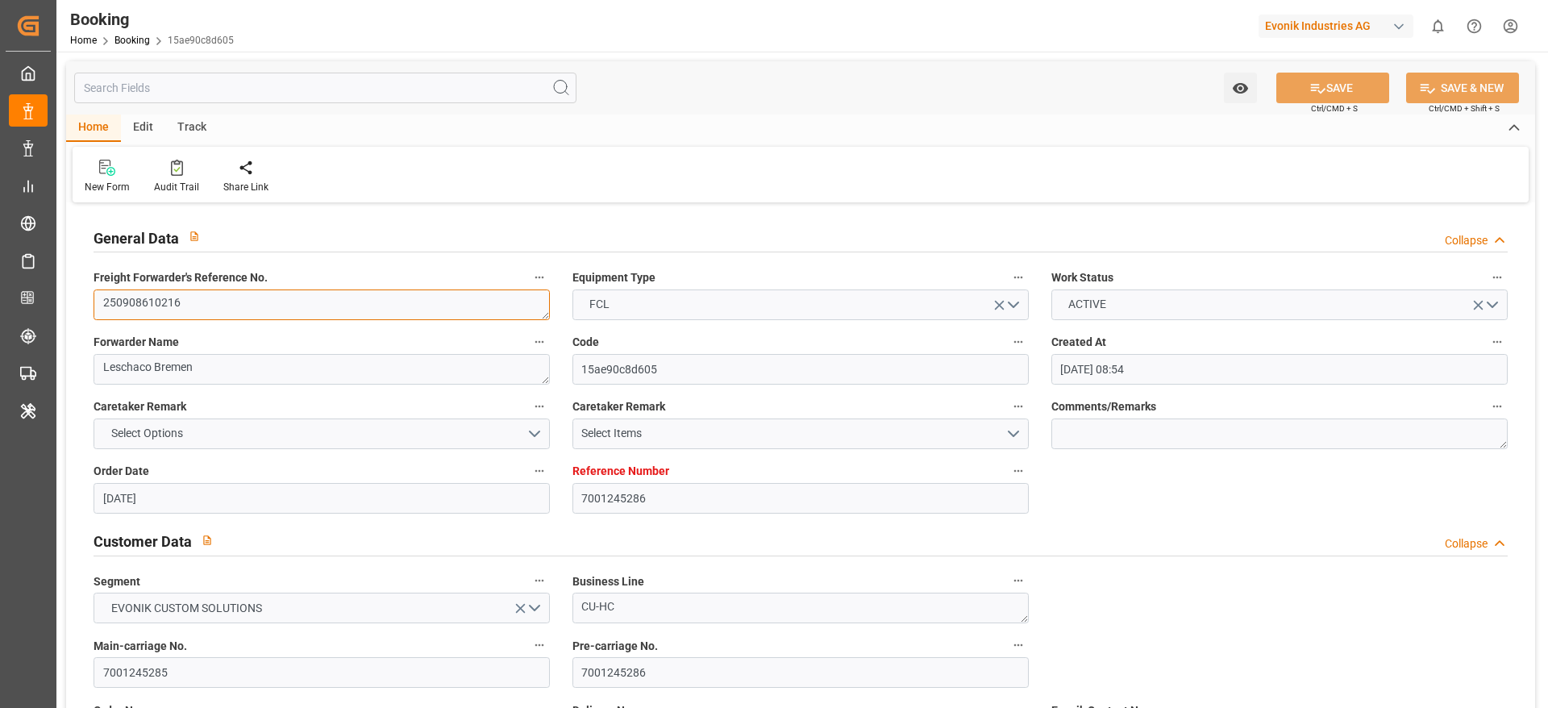
click at [277, 310] on textarea "250908610216" at bounding box center [322, 304] width 456 height 31
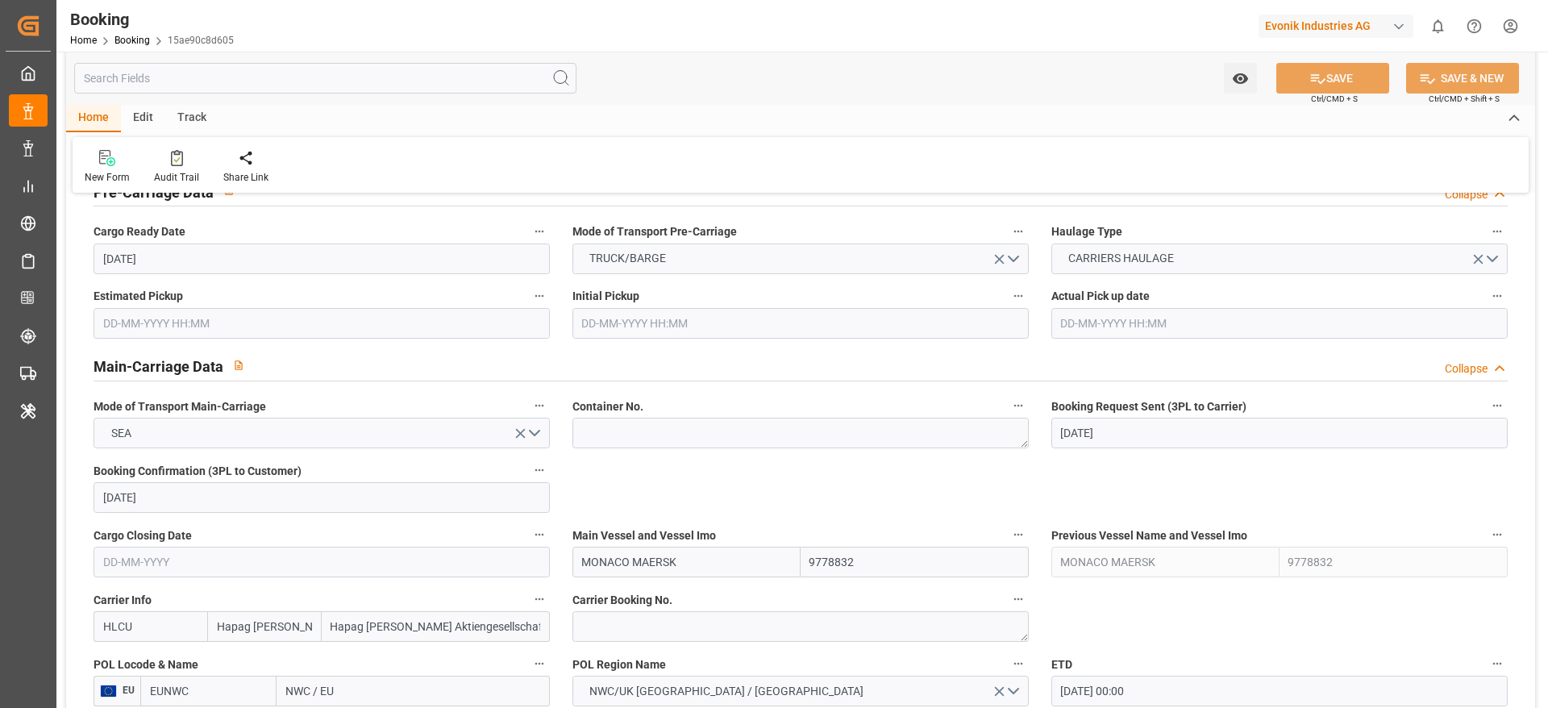
scroll to position [967, 0]
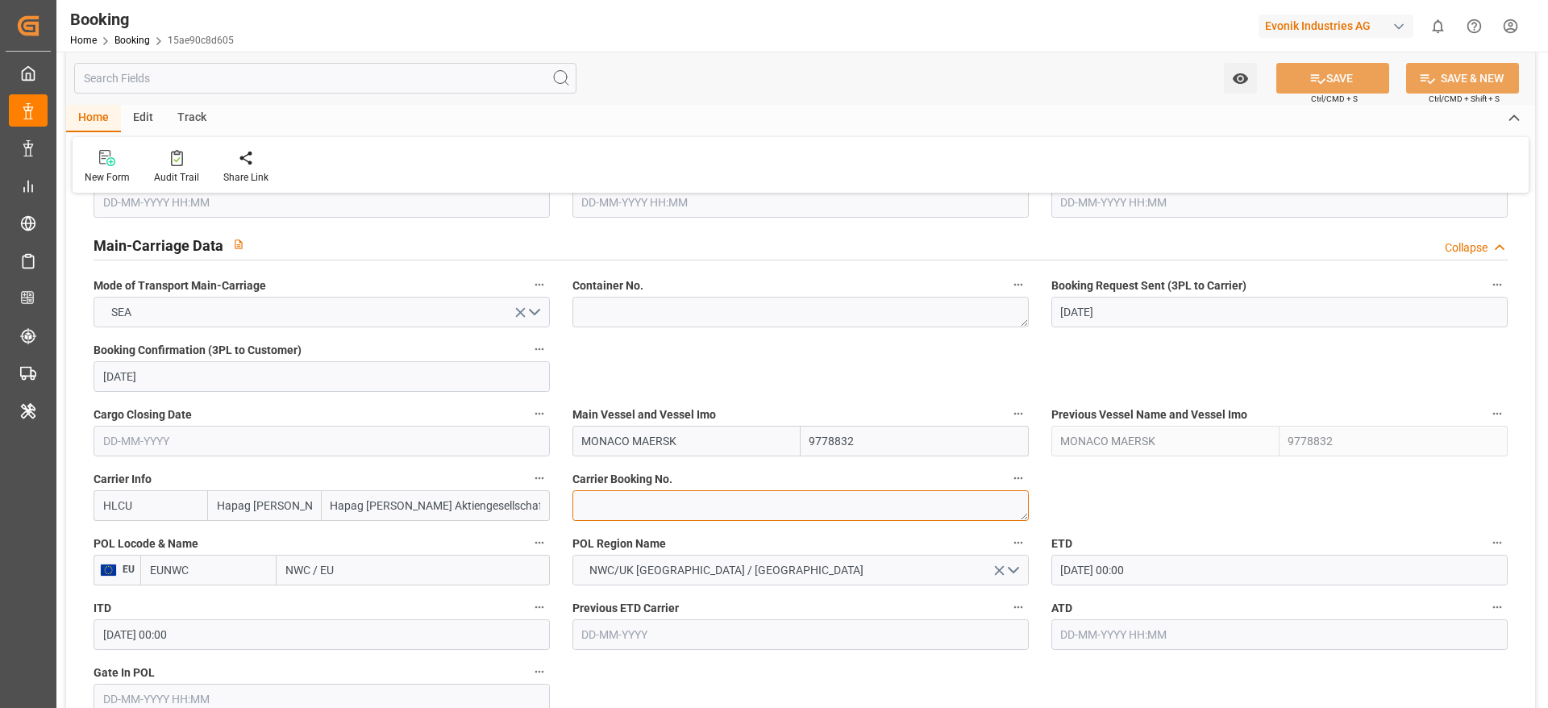
click at [620, 471] on textarea at bounding box center [800, 505] width 456 height 31
paste textarea "21476175"
type textarea "21476175"
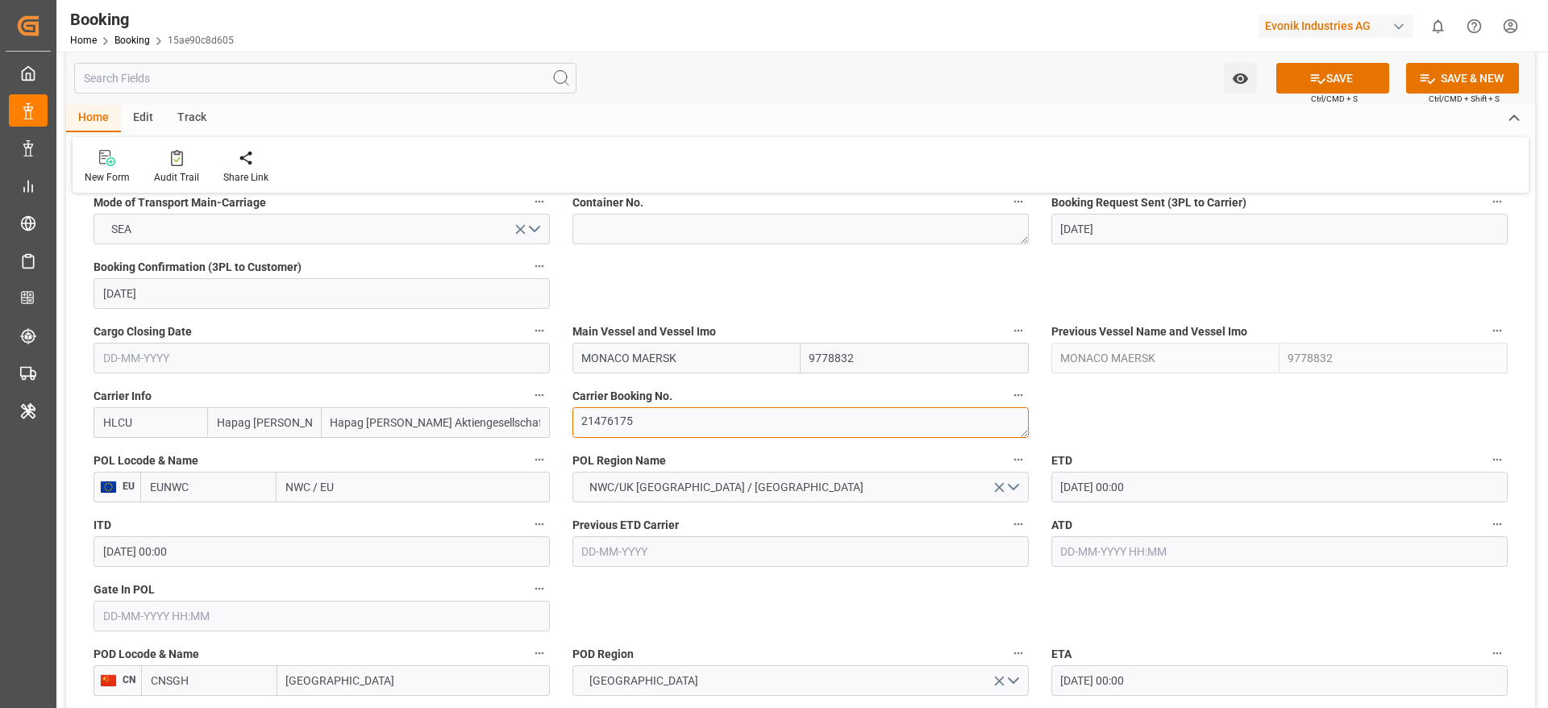
scroll to position [1088, 0]
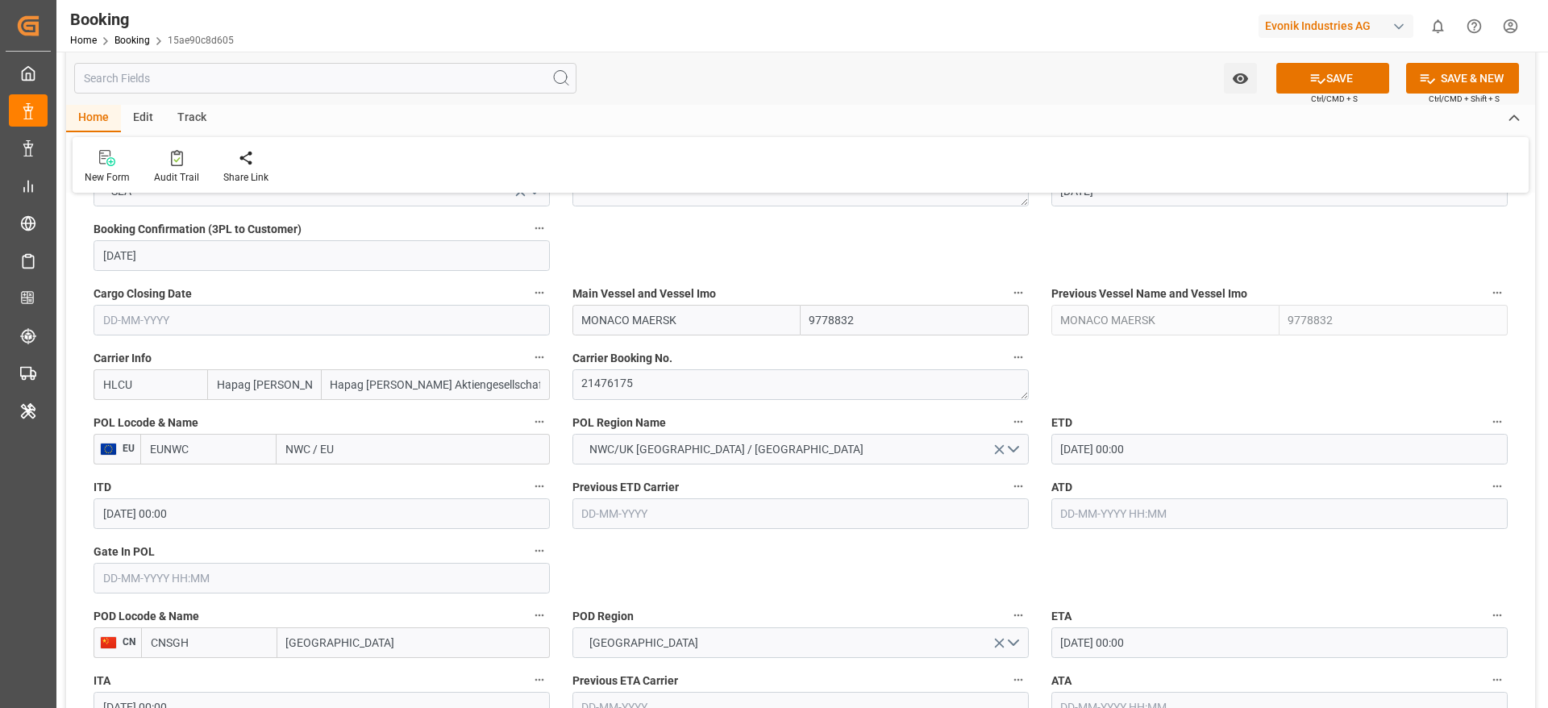
click at [152, 389] on input "HLCU" at bounding box center [151, 384] width 114 height 31
click at [142, 387] on input "HLCU" at bounding box center [151, 384] width 114 height 31
click at [136, 412] on div "HLCU" at bounding box center [118, 420] width 48 height 36
type input "HLCU"
drag, startPoint x: 335, startPoint y: 455, endPoint x: 362, endPoint y: 451, distance: 26.9
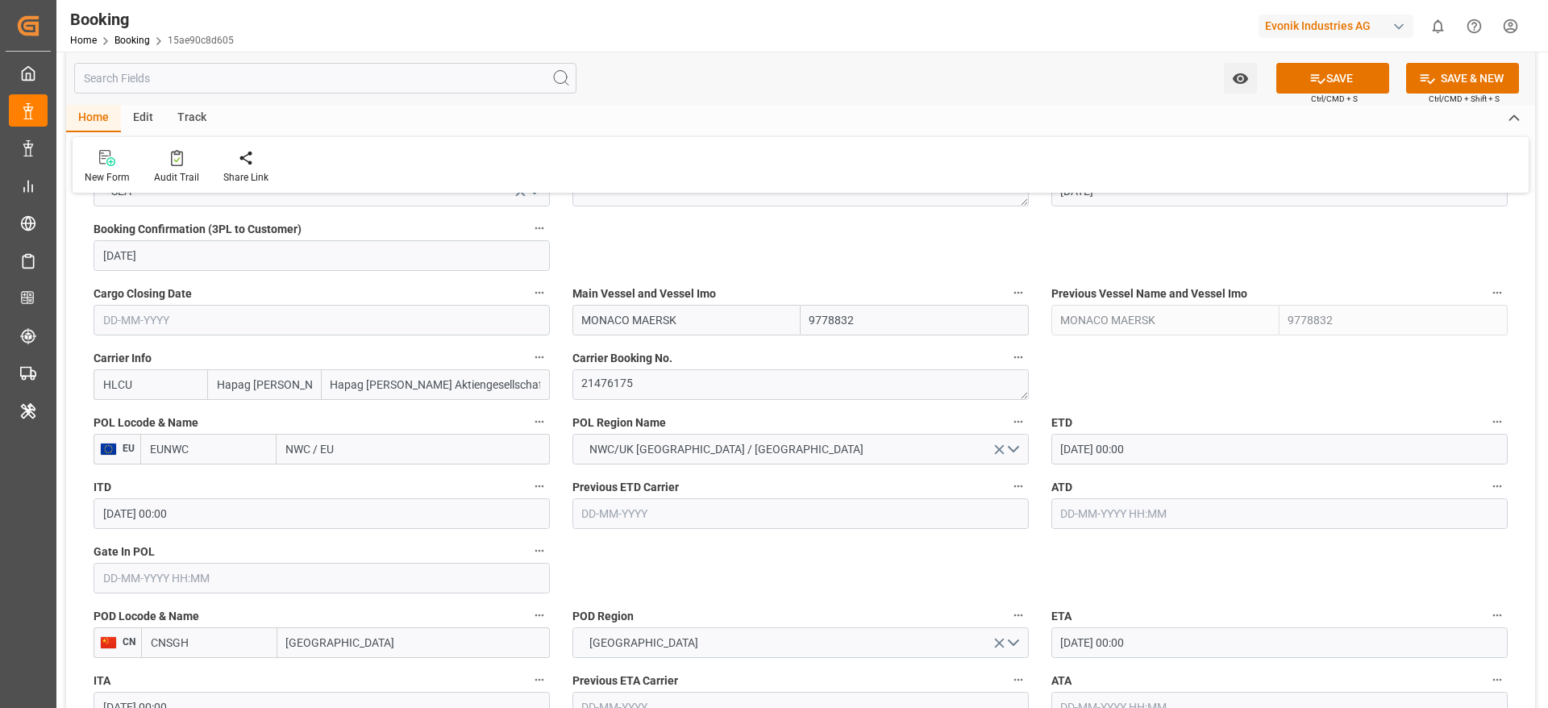
click at [335, 455] on input "NWC / EU" at bounding box center [413, 449] width 273 height 31
click at [362, 451] on input "NWC / EU" at bounding box center [413, 449] width 273 height 31
paste input "ROTTERDAM"
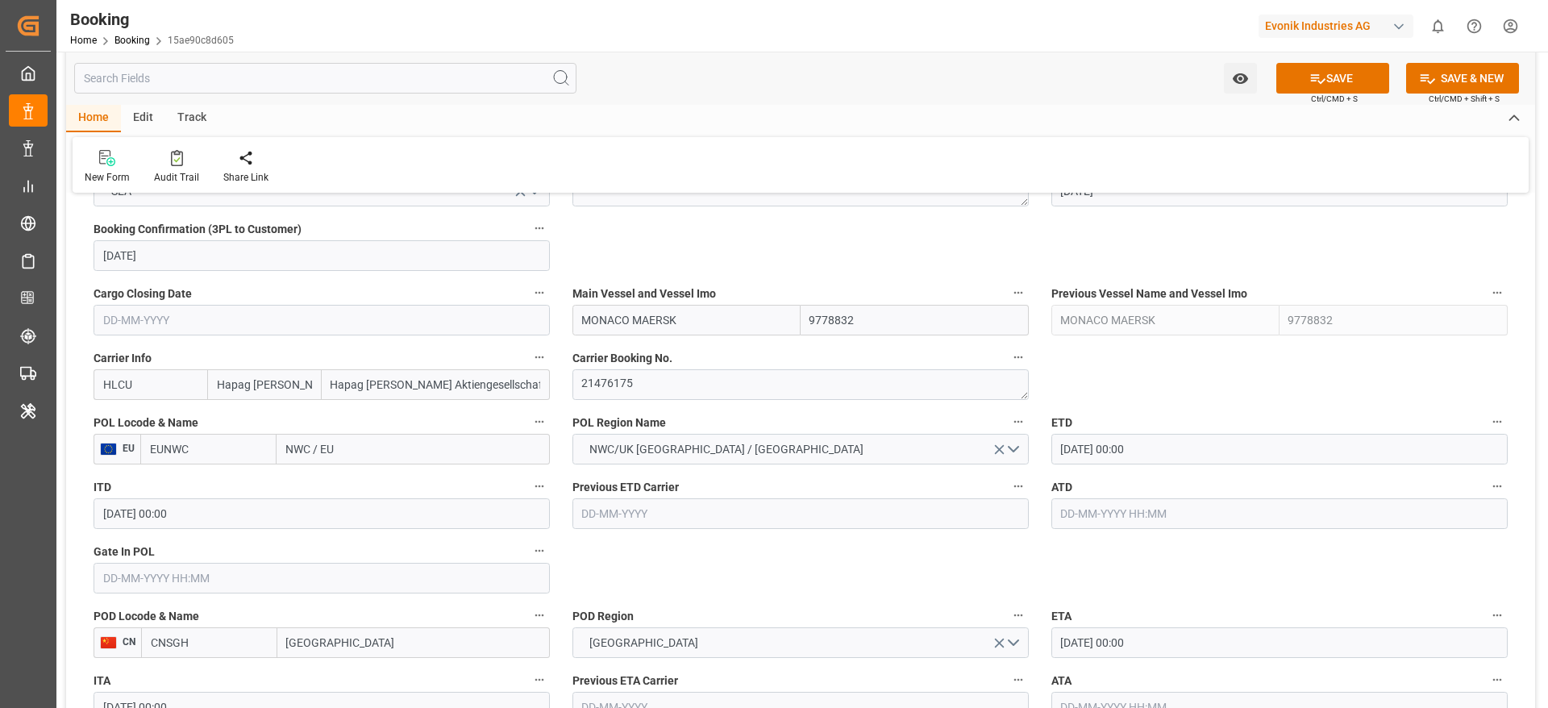
type input "ROTTERDAM"
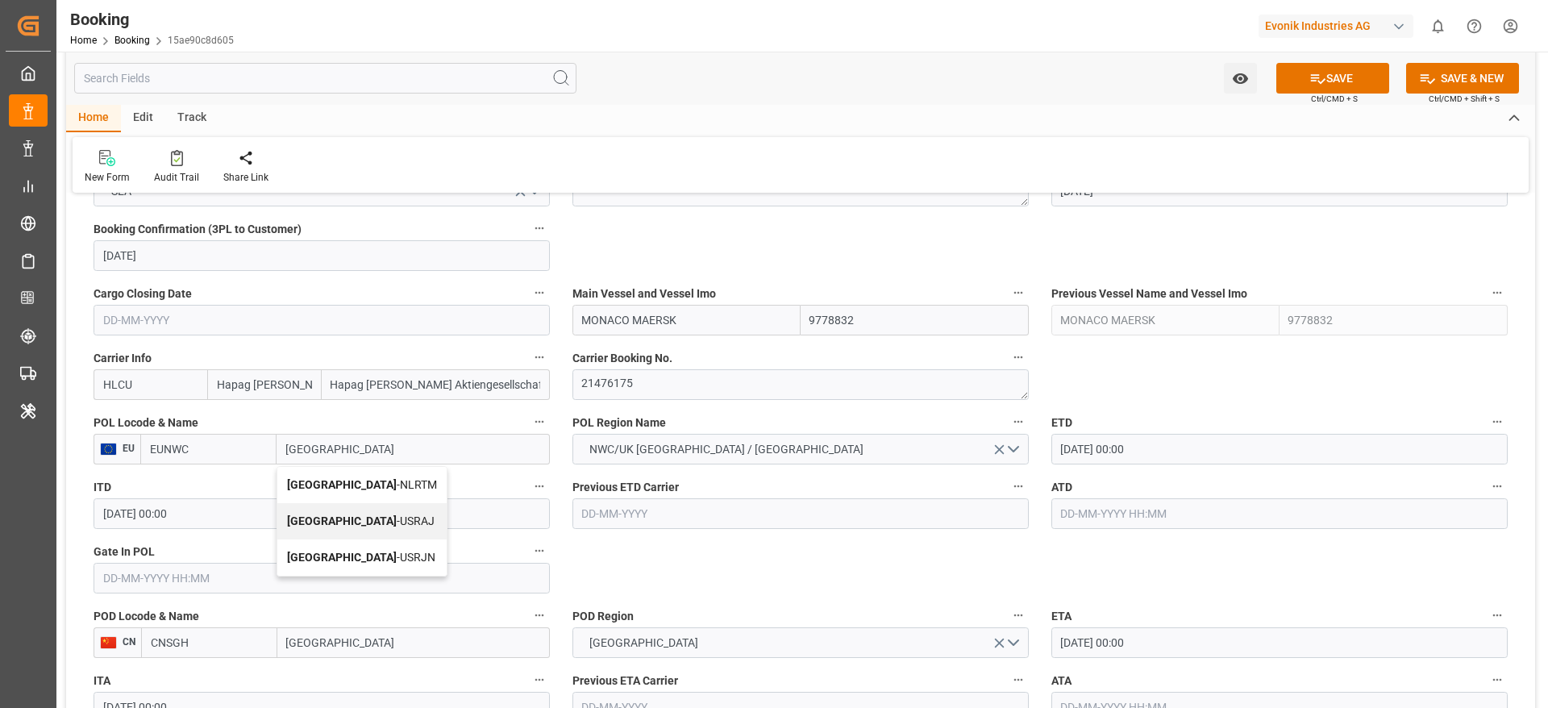
click at [385, 471] on span "Rotterdam - NLRTM" at bounding box center [362, 484] width 150 height 13
type input "NLRTM"
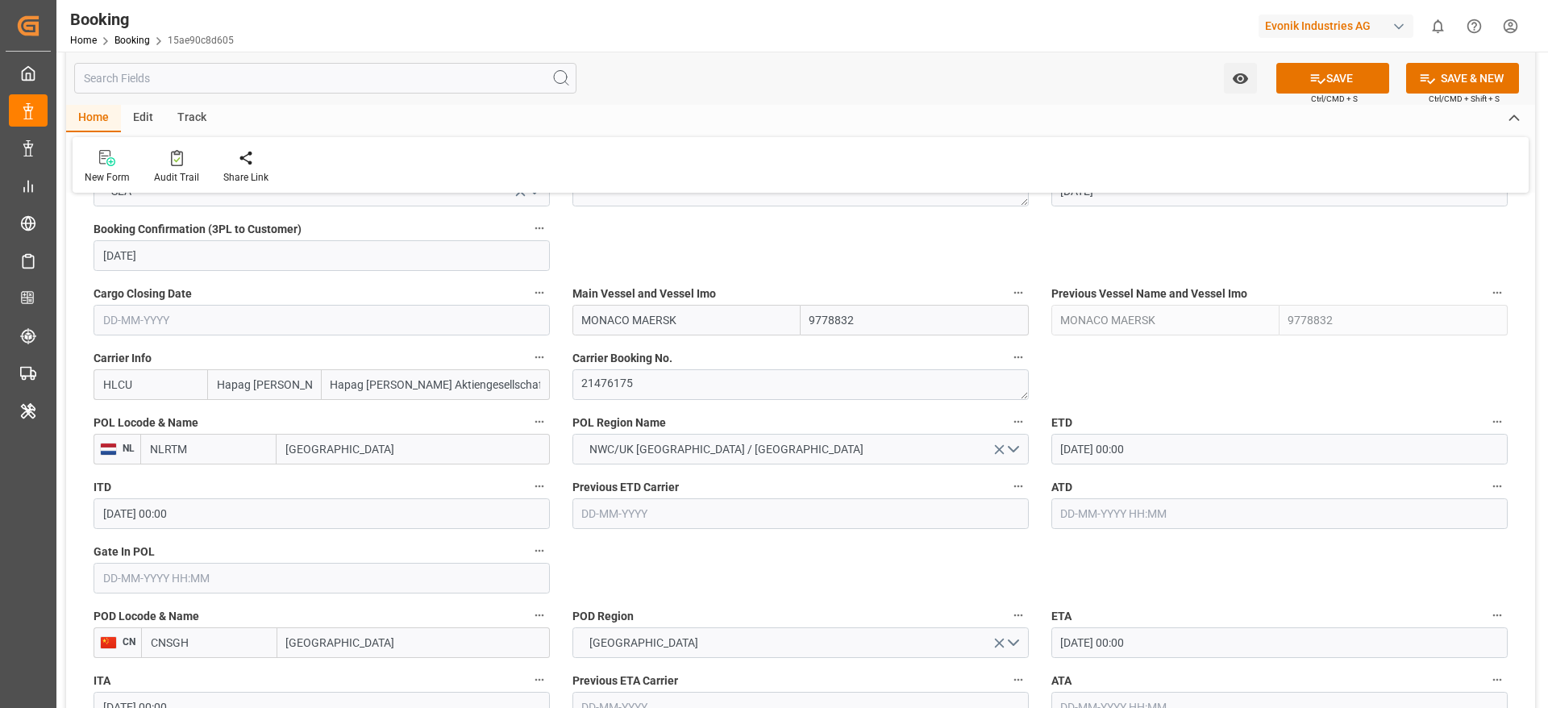
scroll to position [1209, 0]
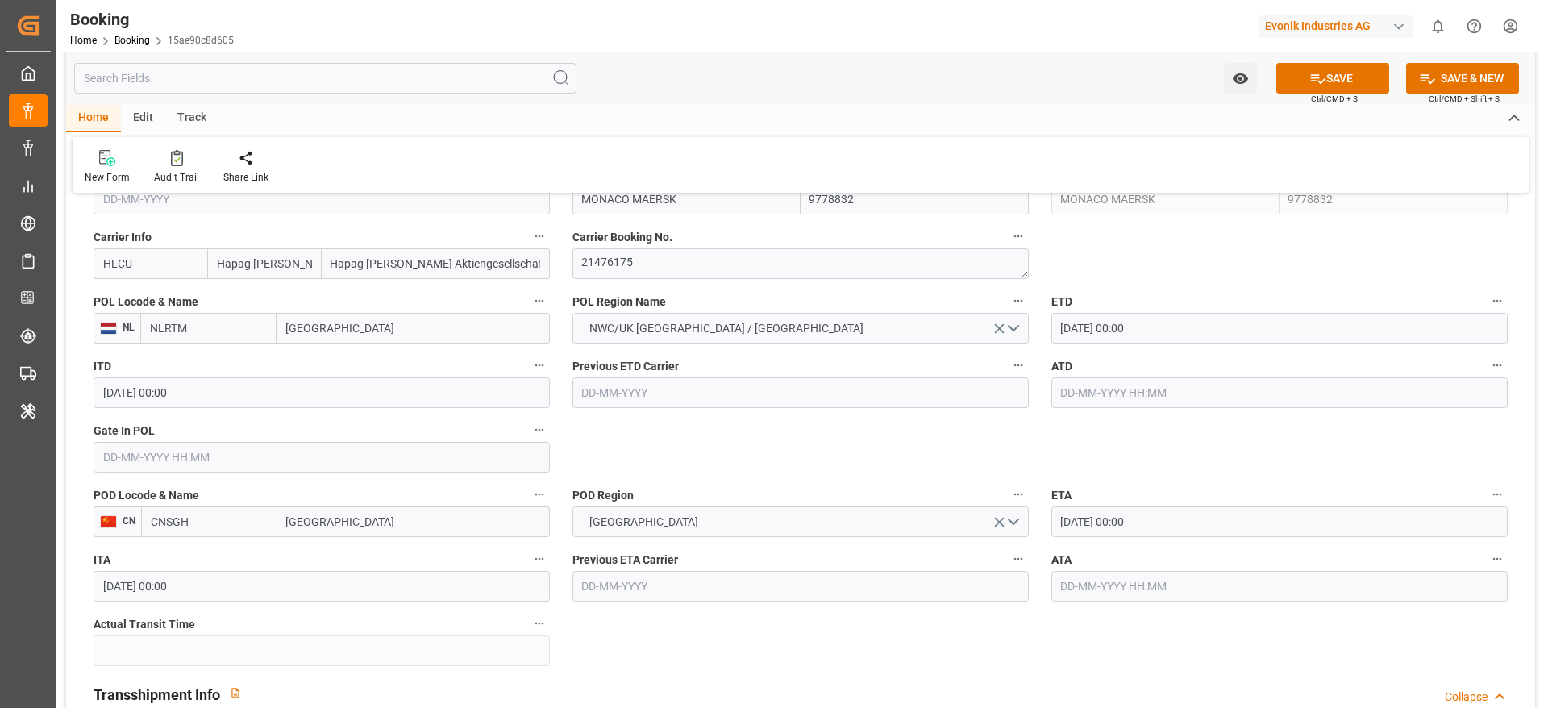
type input "[GEOGRAPHIC_DATA]"
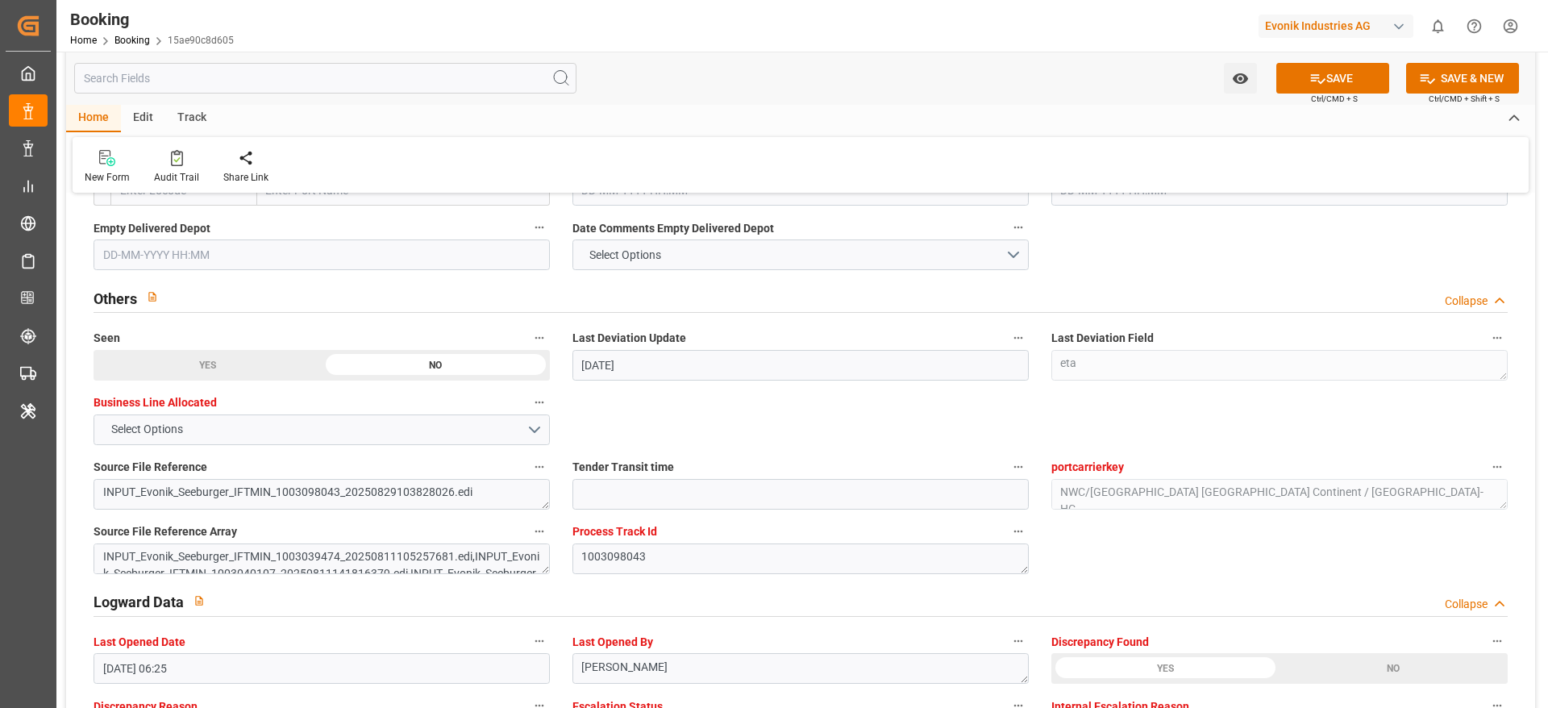
scroll to position [2661, 0]
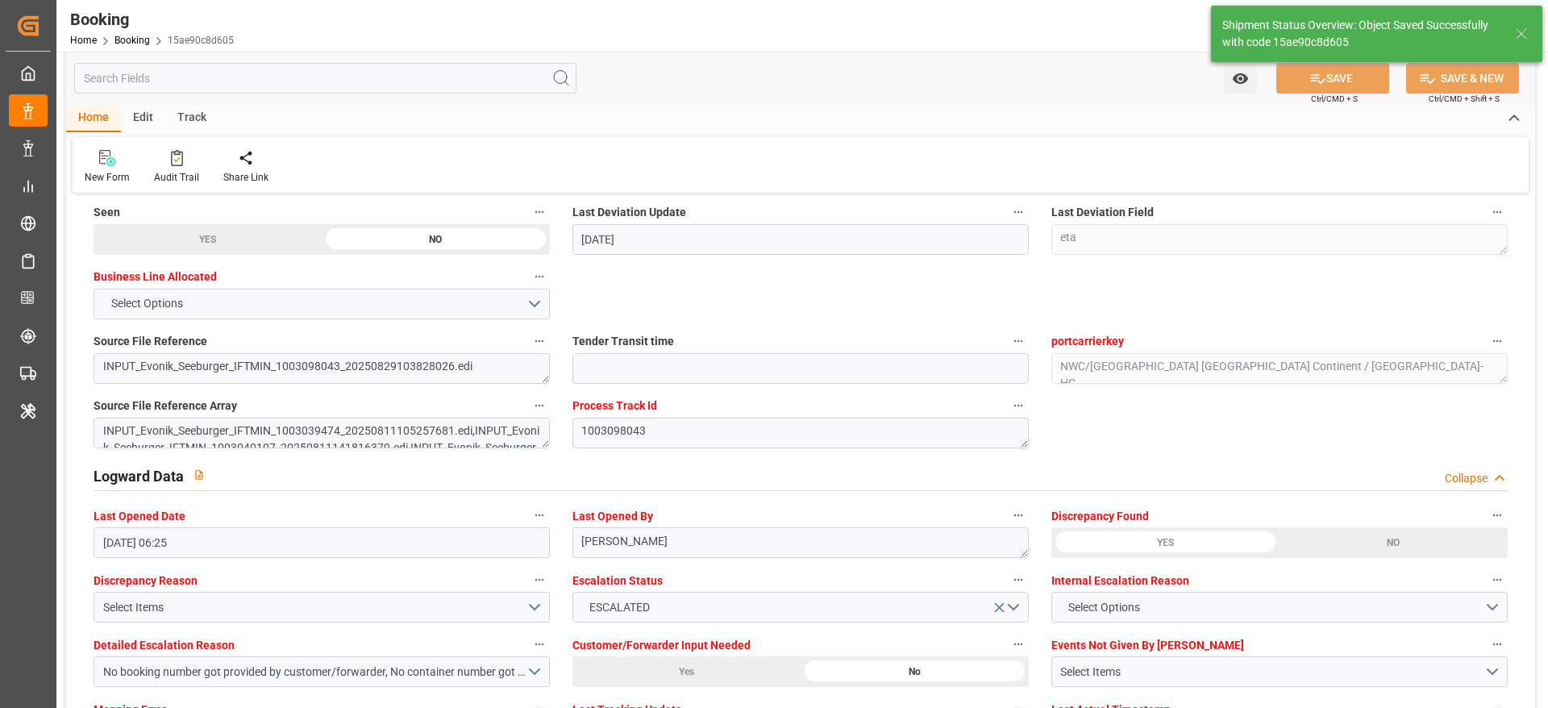
type input "02-09-2025 07:39"
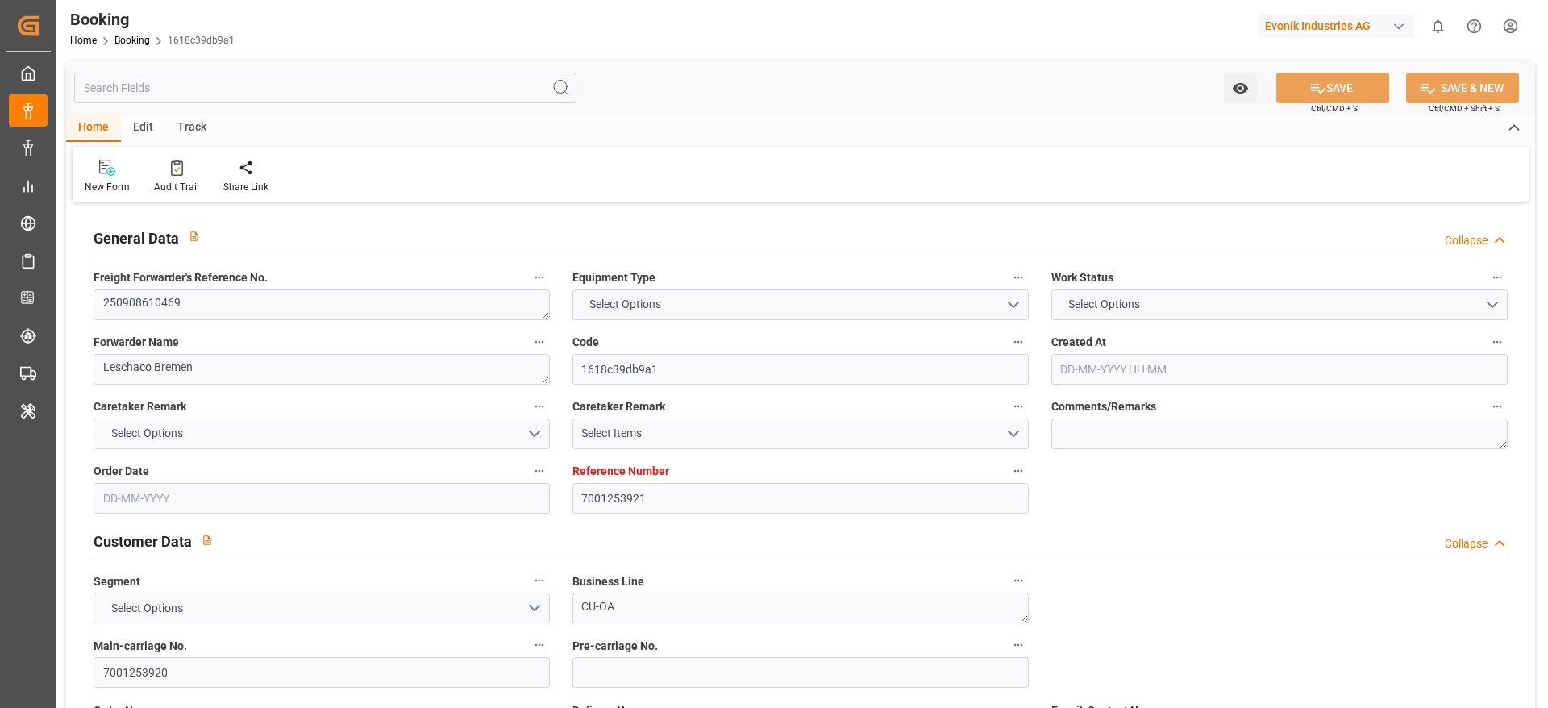
type input "7001253921"
type input "9632131"
type input "Hapag Lloyd"
type input "Hapag Lloyd Aktiengesellschaft"
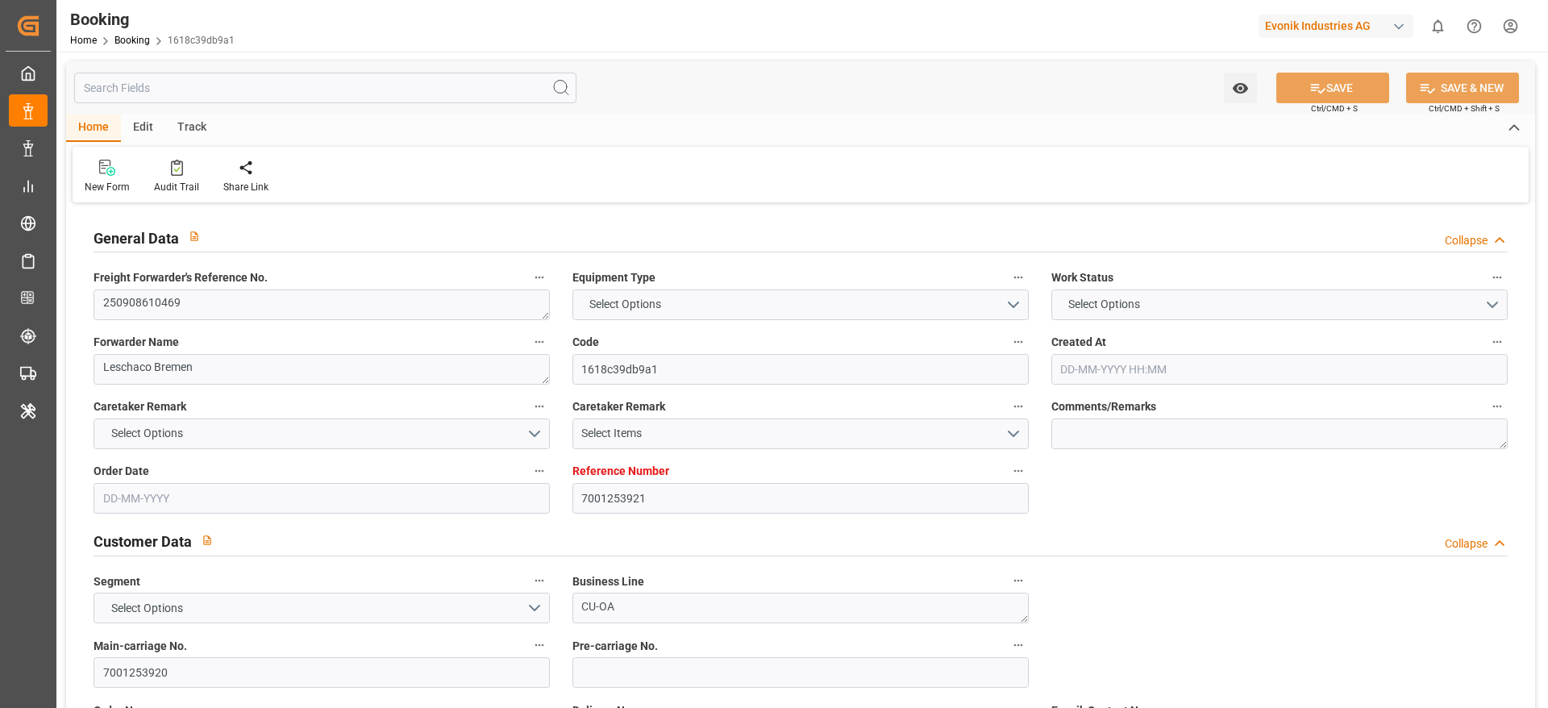
type input "EUNWC"
type input "MACAS"
type input "20-08-2025 13:41"
type input "[DATE]"
type input "20-09-2025"
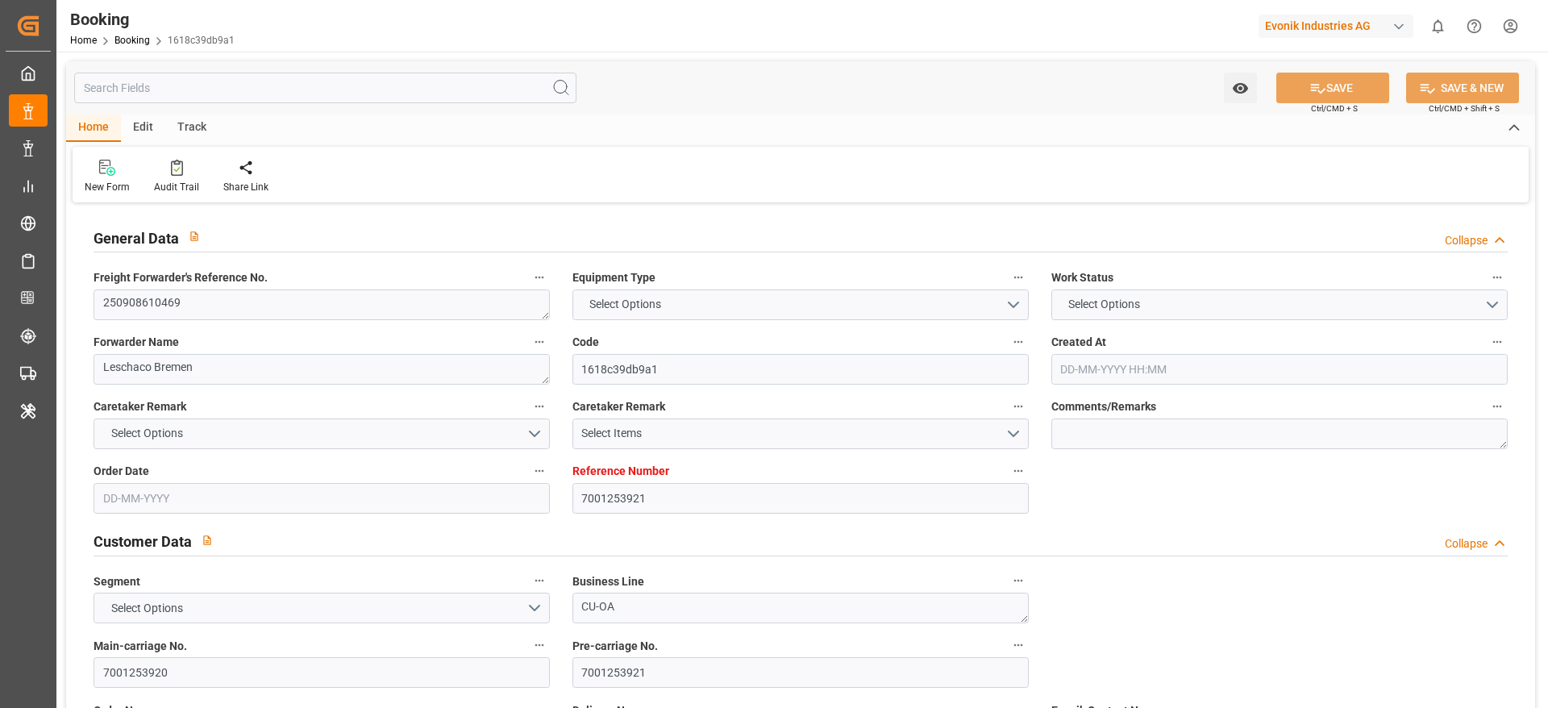
type input "[DATE]"
type input "21-09-2025 00:00"
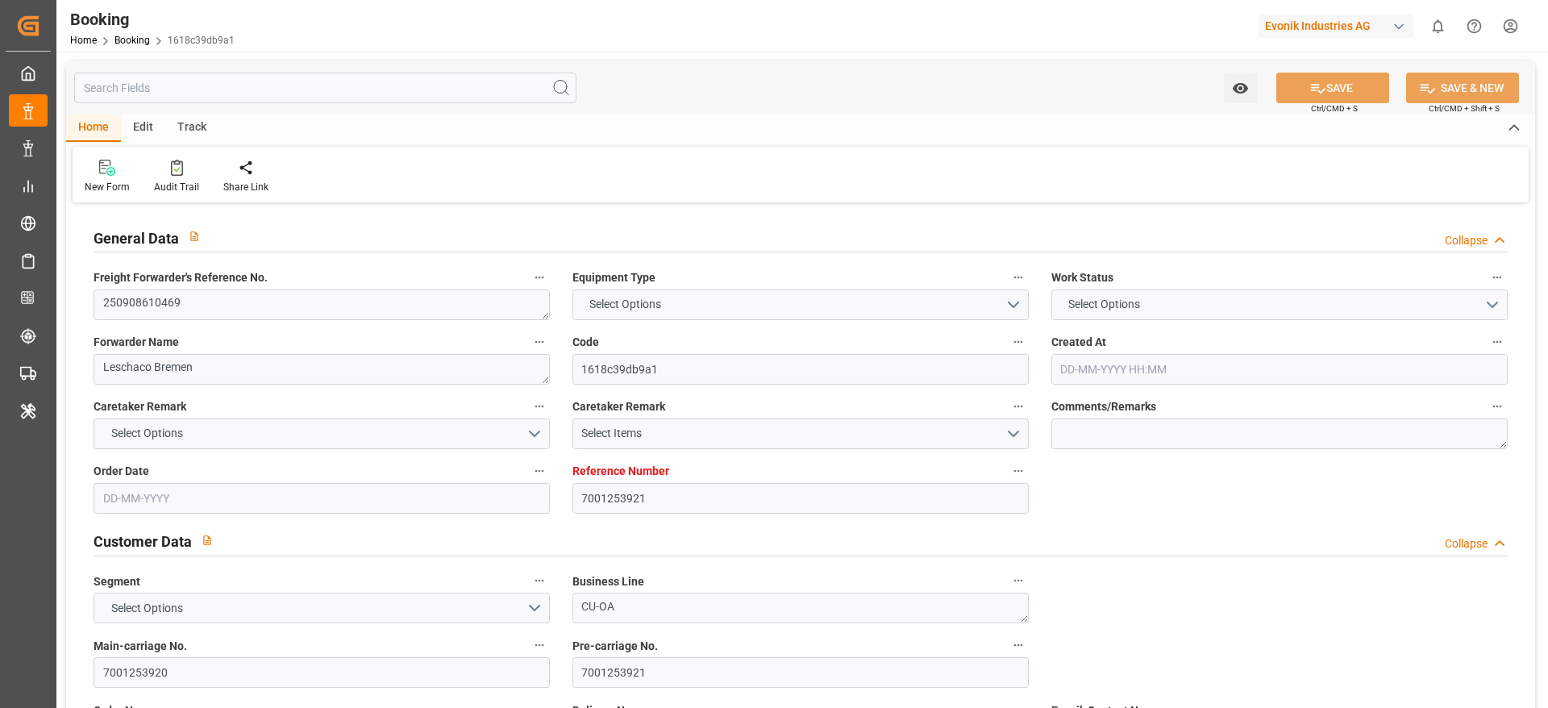
type input "30-09-2025 00:00"
type input "20-09-2025 00:00"
type input "[DATE]"
type input "01-09-2025 06:25"
click at [250, 298] on textarea "250908610469" at bounding box center [322, 304] width 456 height 31
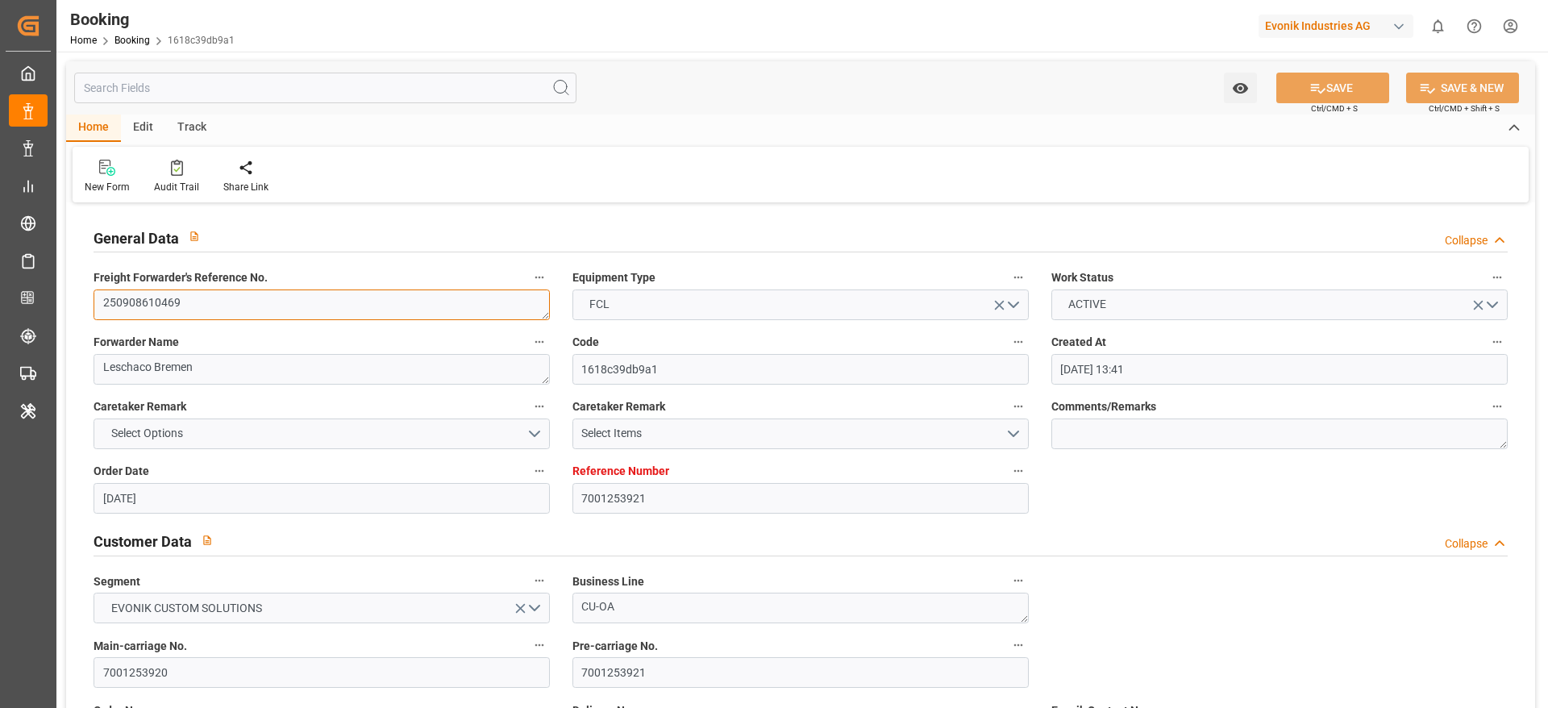
click at [250, 298] on textarea "250908610469" at bounding box center [322, 304] width 456 height 31
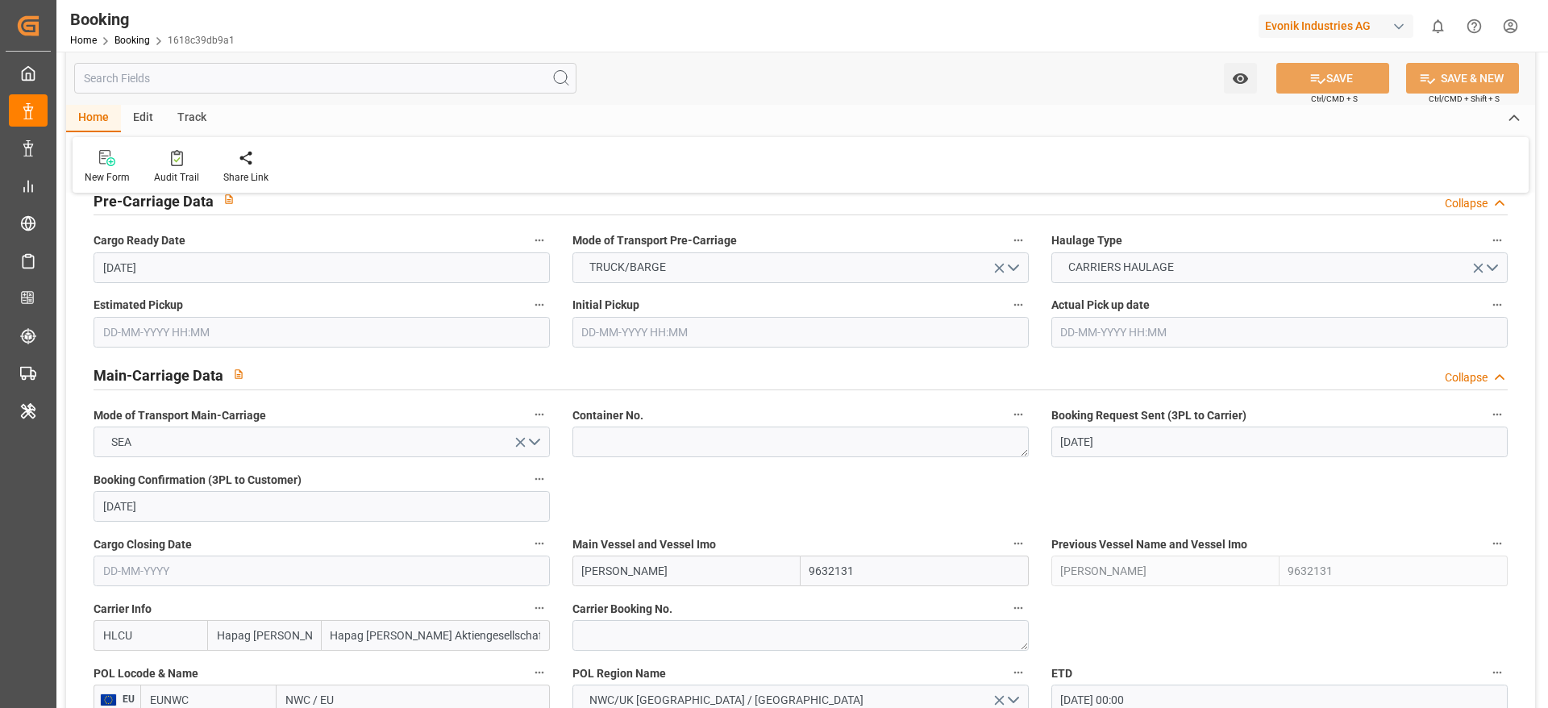
scroll to position [967, 0]
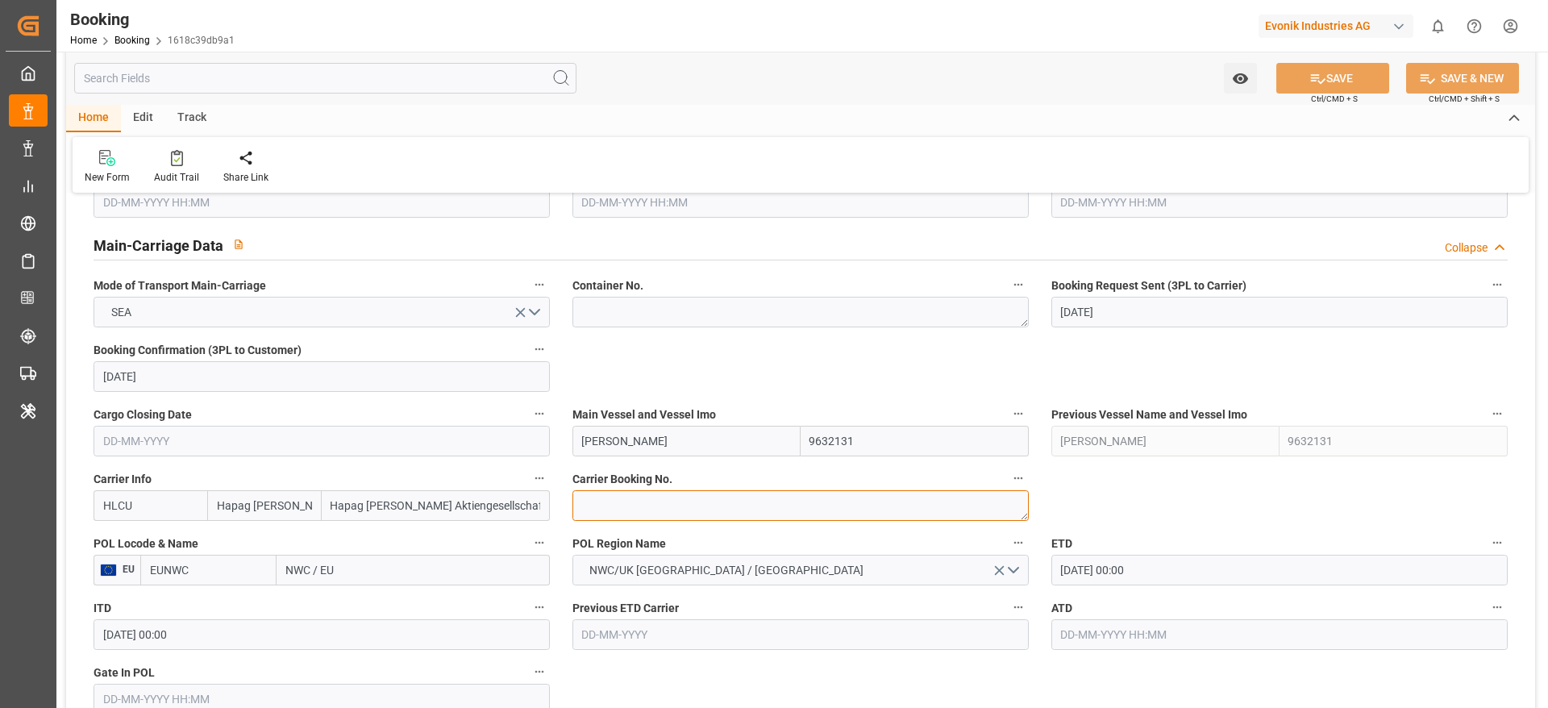
click at [634, 501] on textarea at bounding box center [800, 505] width 456 height 31
paste textarea "22750729"
type textarea "22750729"
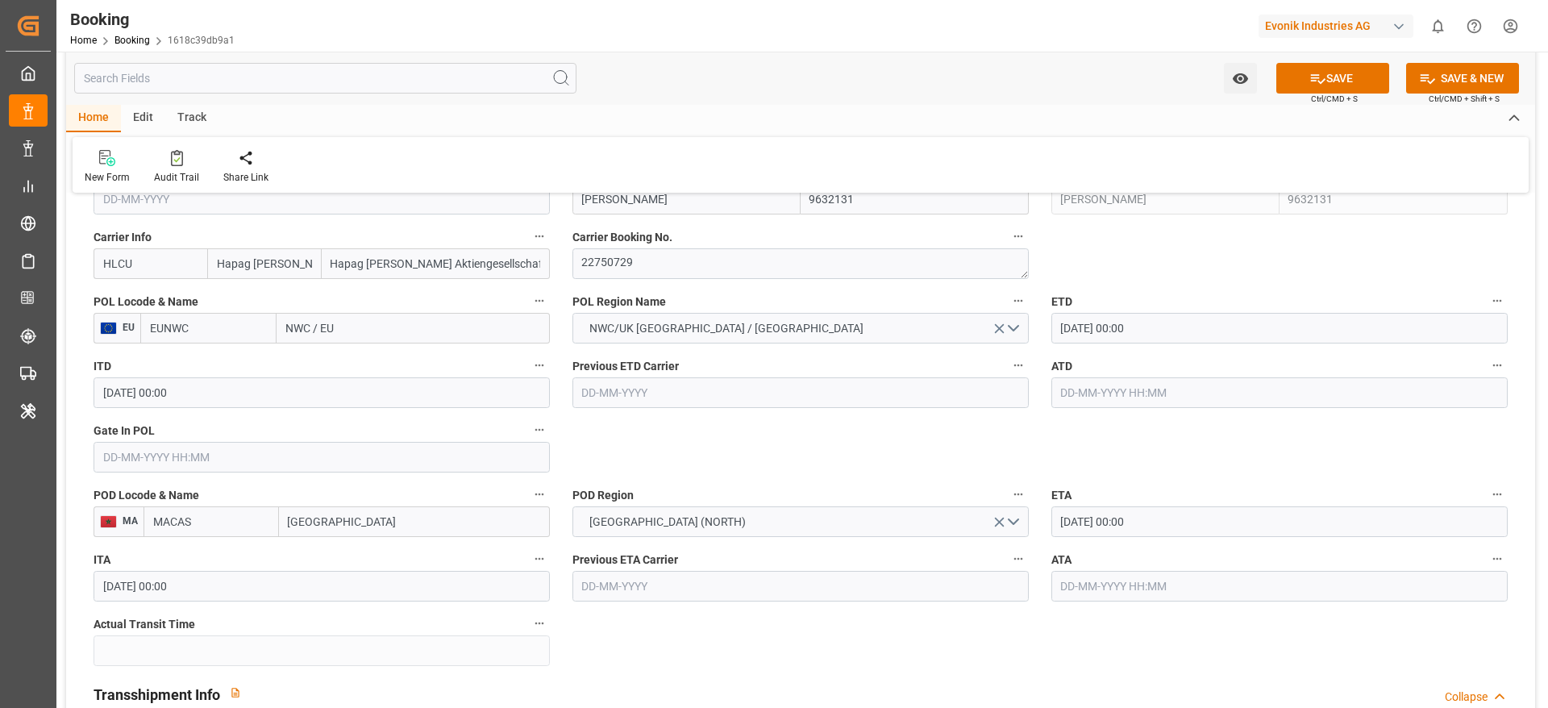
click at [375, 338] on input "NWC / EU" at bounding box center [413, 328] width 273 height 31
paste input "ROTTERDAM"
type input "ROTTERDAM"
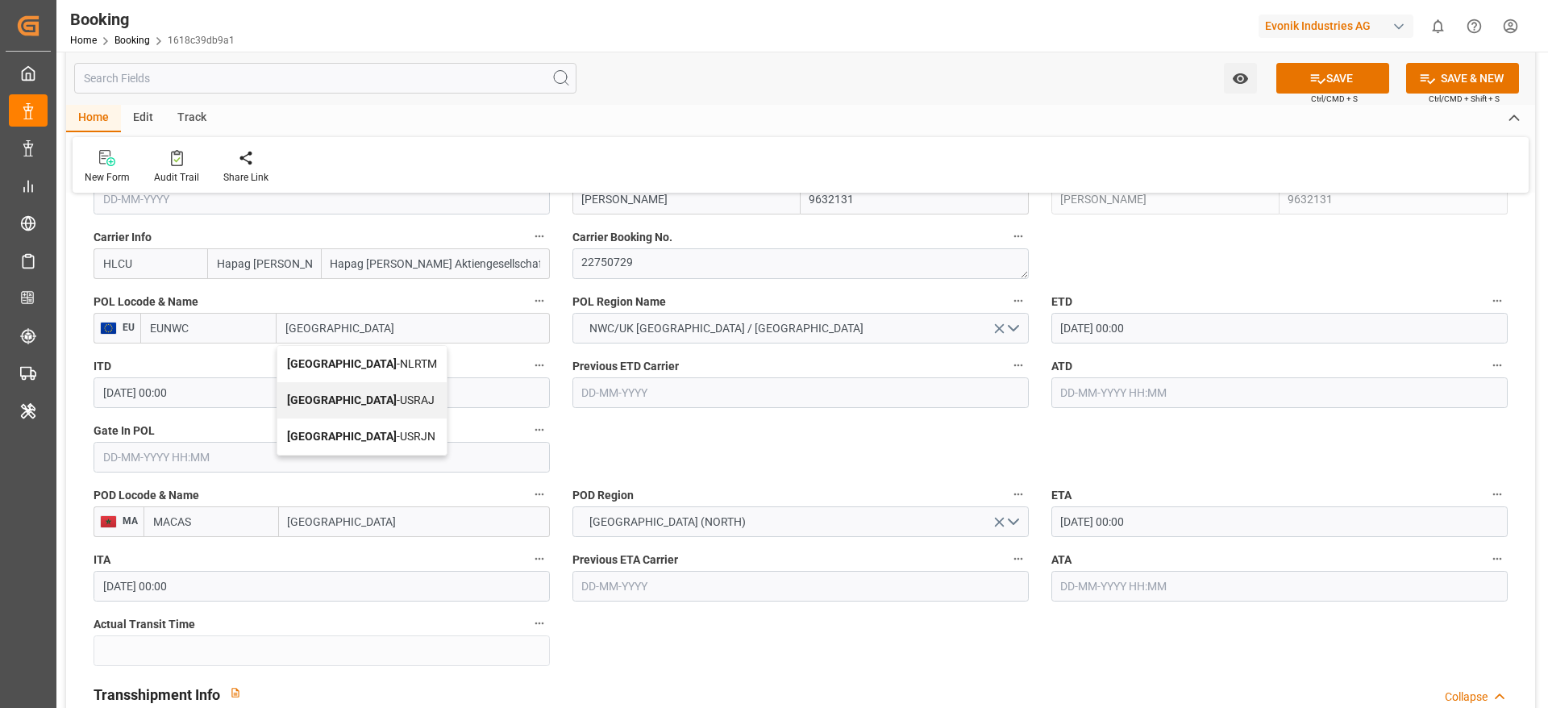
click at [381, 367] on span "Rotterdam - NLRTM" at bounding box center [362, 363] width 150 height 13
type input "NLRTM"
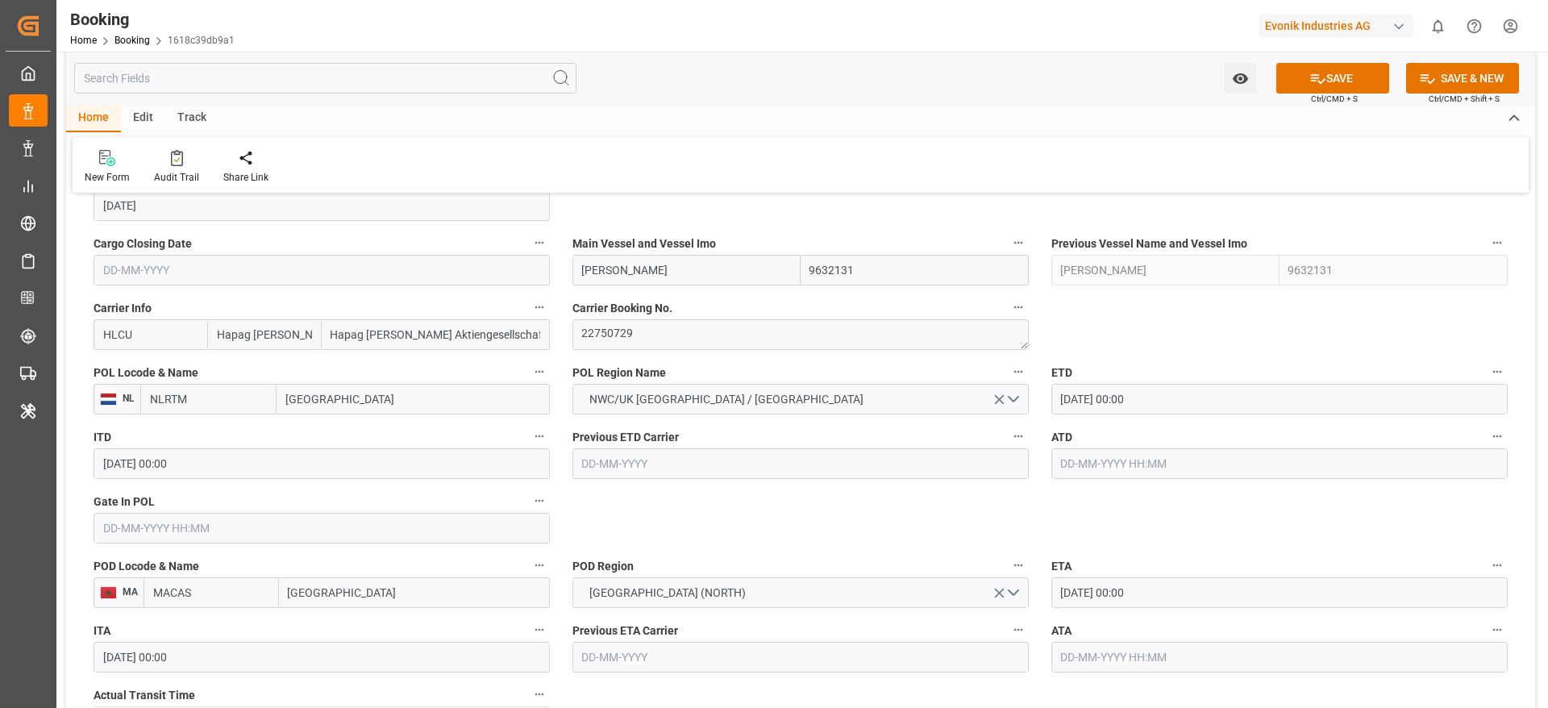
scroll to position [1088, 0]
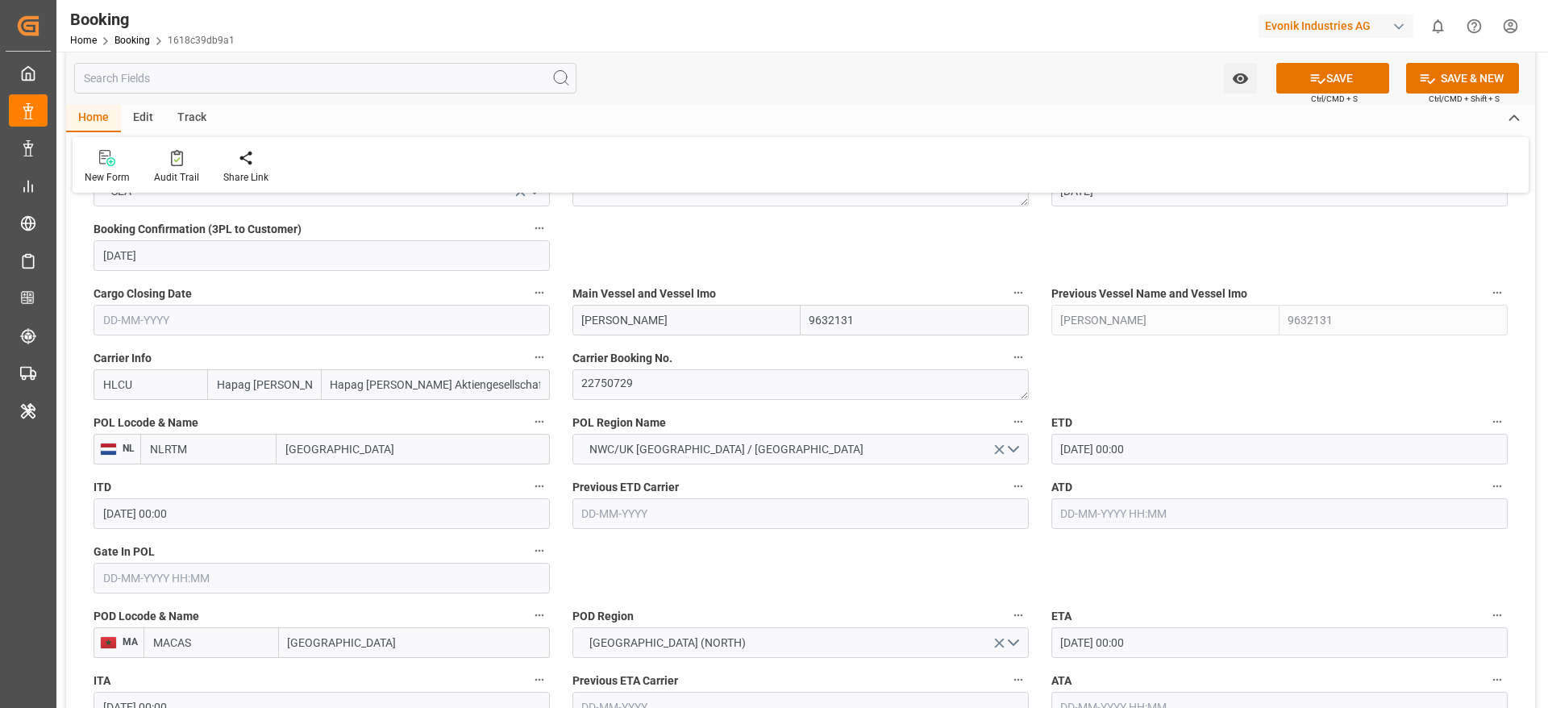
type input "[GEOGRAPHIC_DATA]"
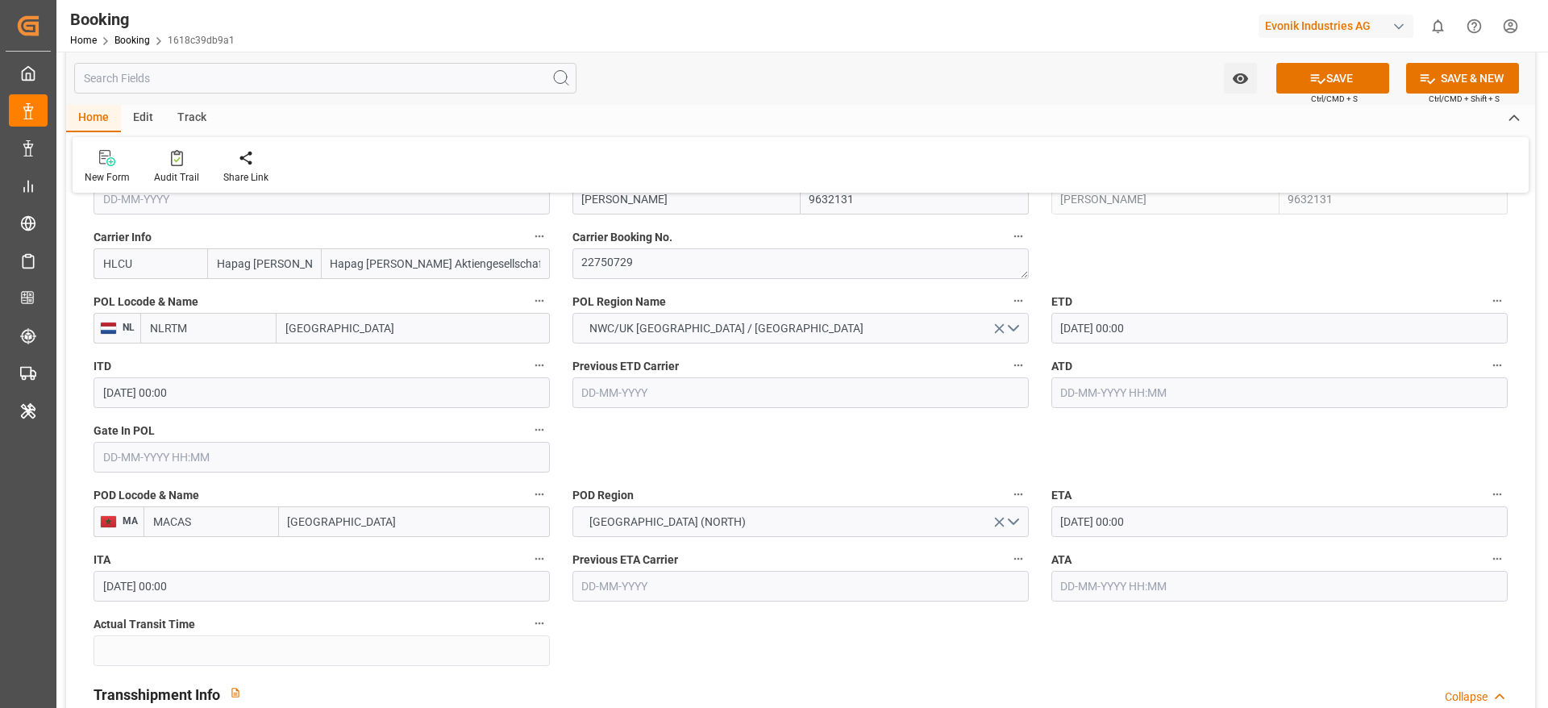
click at [1176, 526] on input "30-09-2025 00:00" at bounding box center [1279, 521] width 456 height 31
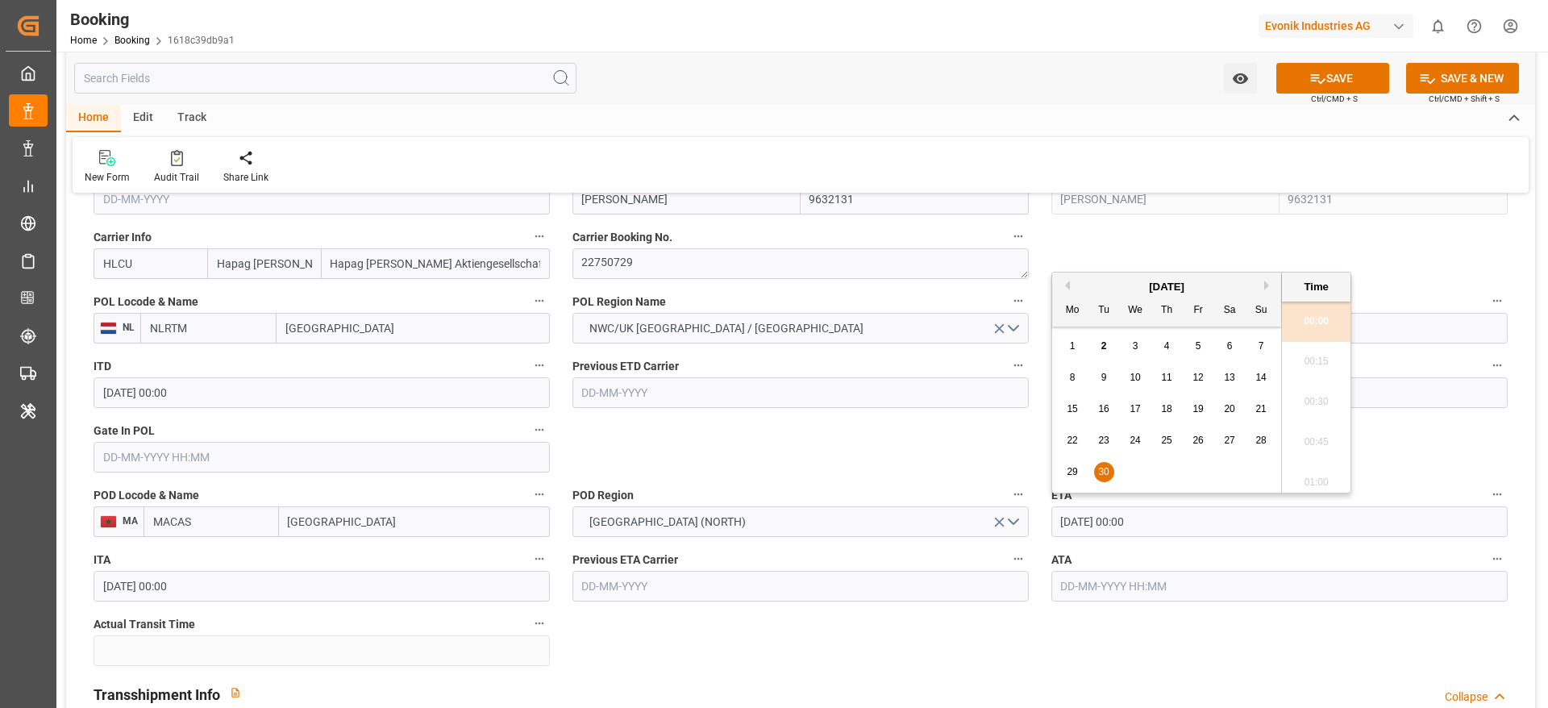
click at [1267, 283] on button "Next Month" at bounding box center [1269, 286] width 10 height 10
click at [1159, 407] on div "16" at bounding box center [1167, 409] width 20 height 19
type input "16-10-2025 00:00"
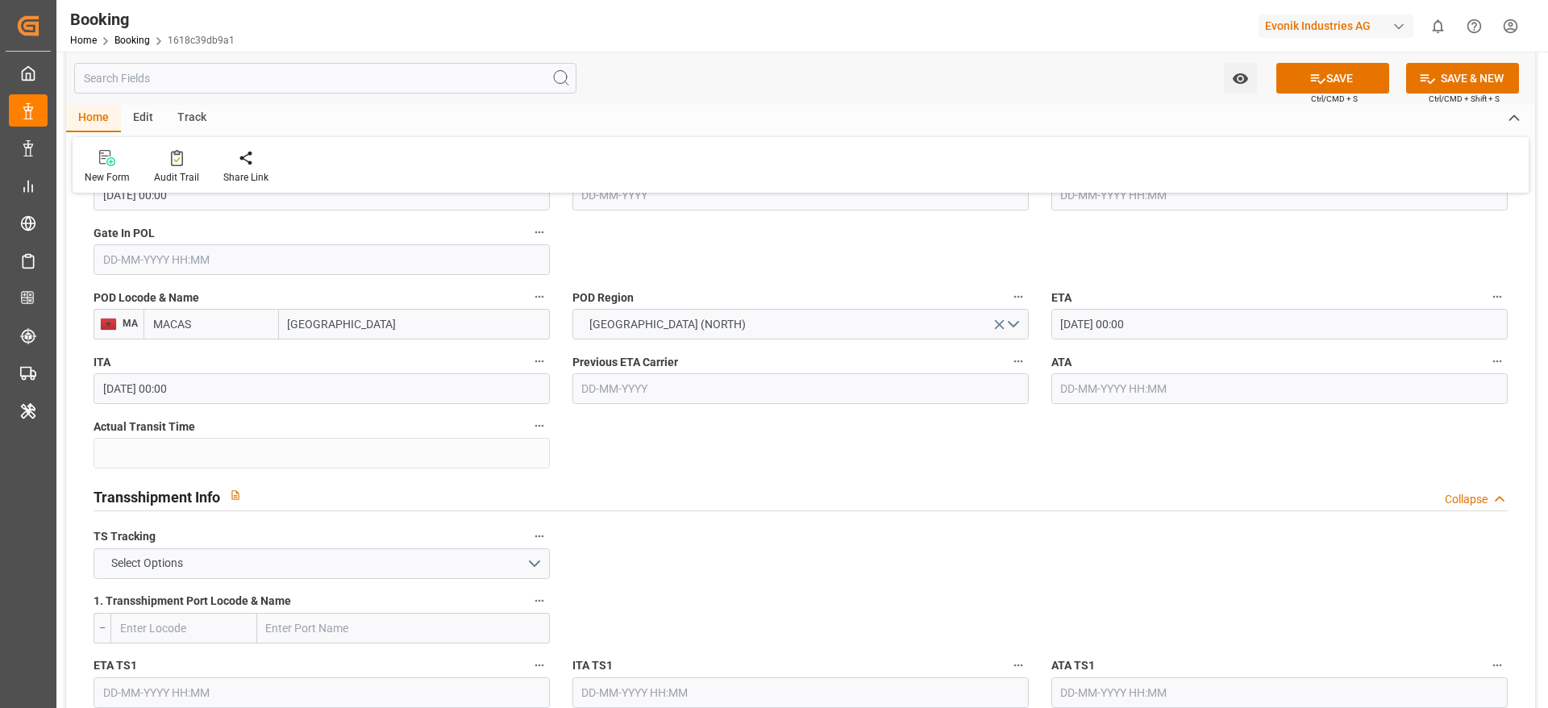
scroll to position [1451, 0]
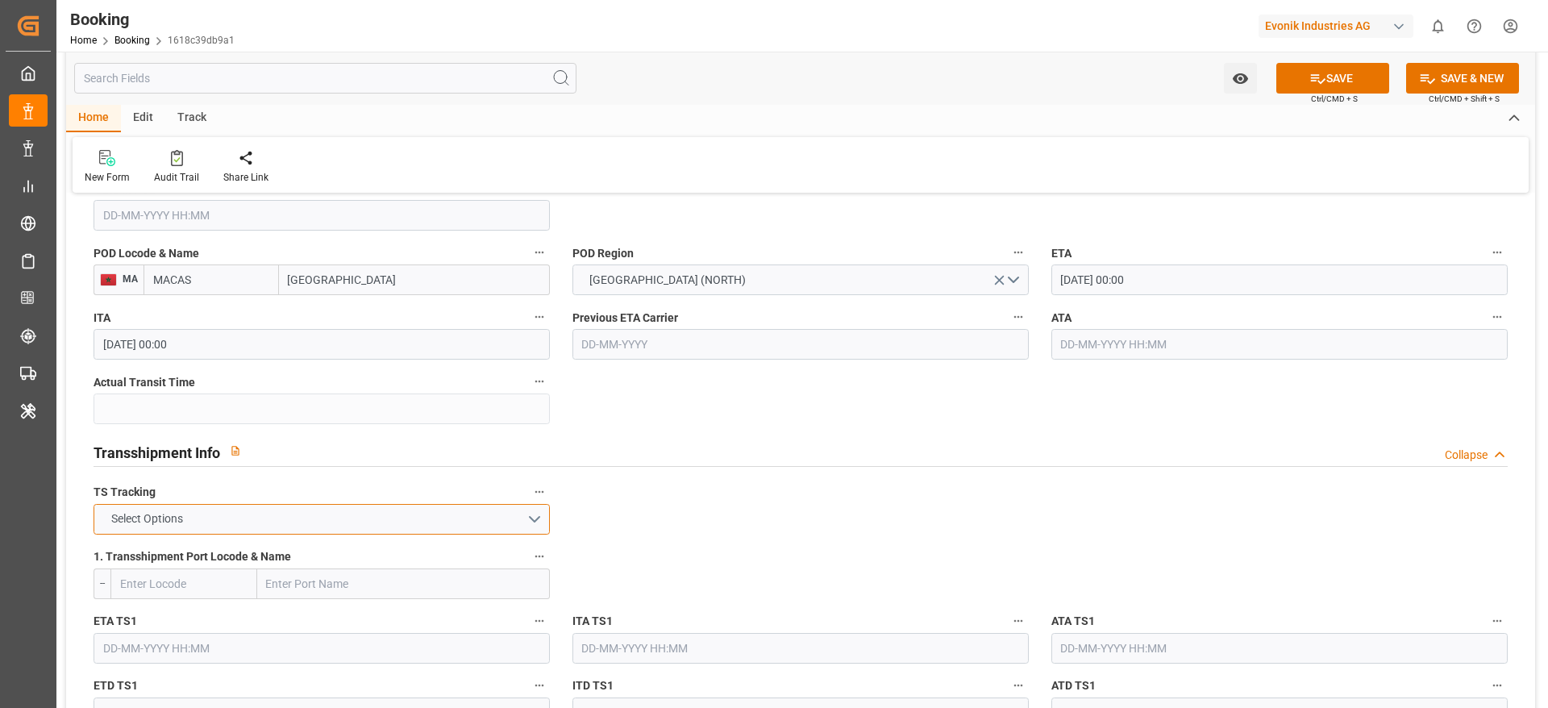
click at [210, 514] on button "Select Options" at bounding box center [322, 519] width 456 height 31
click at [189, 534] on div "TRUE" at bounding box center [321, 523] width 455 height 34
click at [376, 584] on input "text" at bounding box center [403, 583] width 293 height 31
paste input "TANGER MED"
type input "TANGER MED"
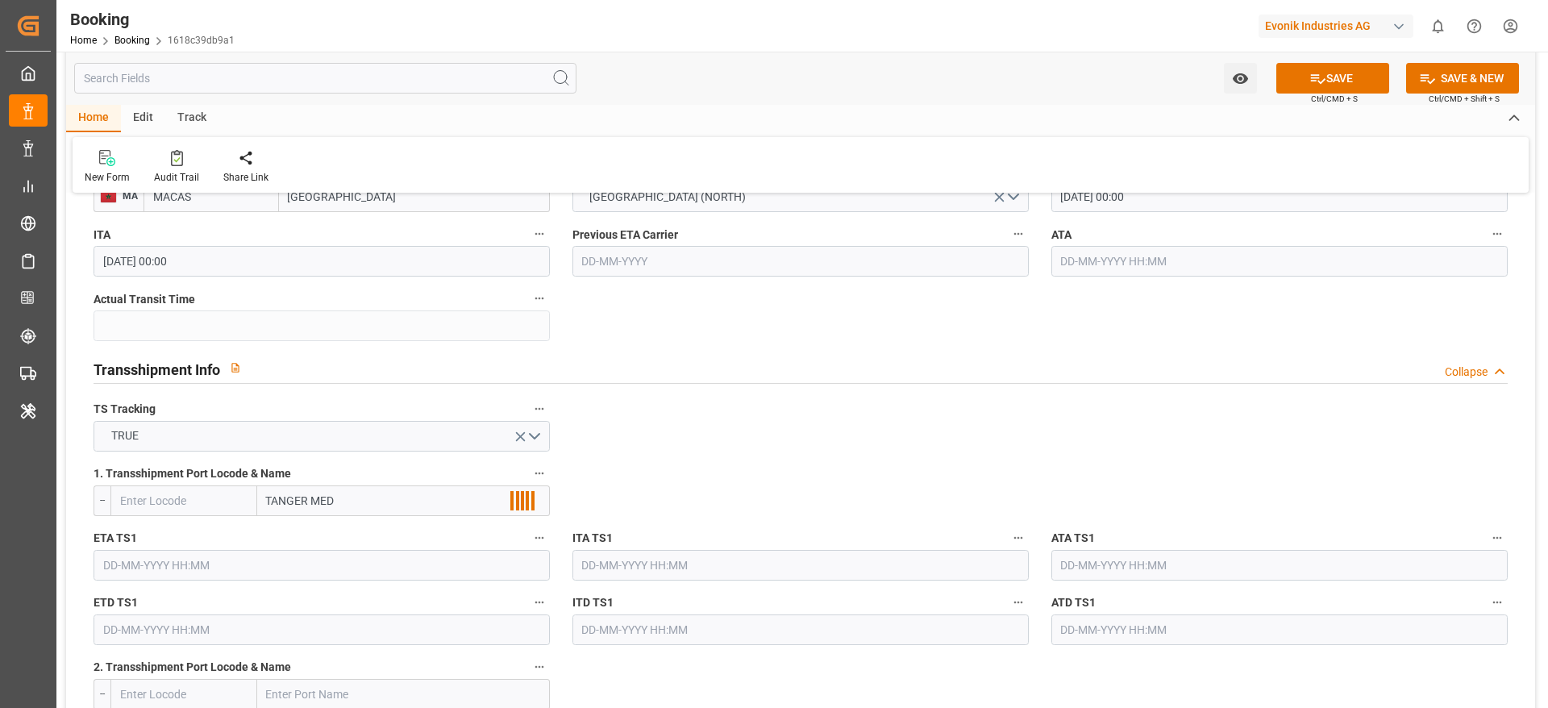
scroll to position [1572, 0]
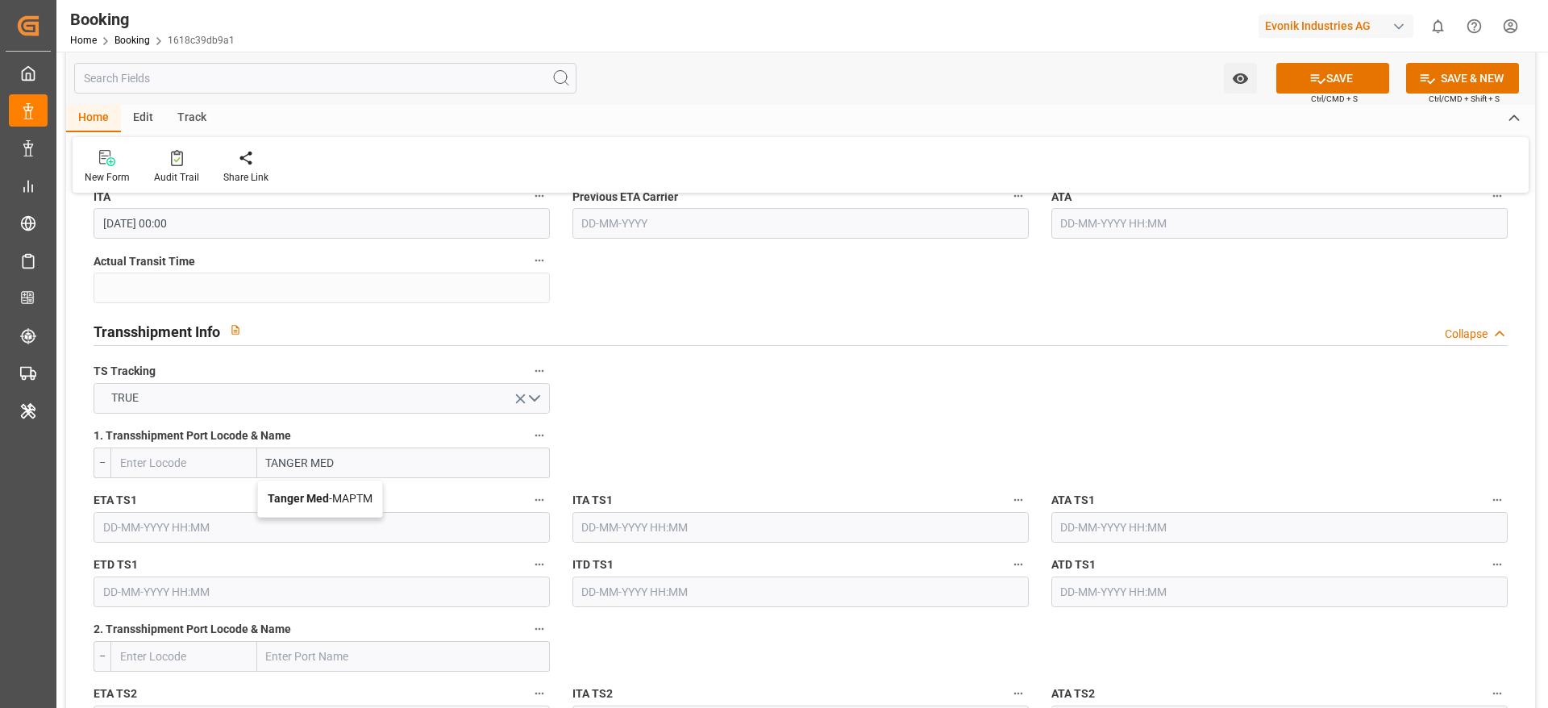
click at [359, 492] on span "Tanger Med - MAPTM" at bounding box center [320, 498] width 105 height 13
type input "MAPTM"
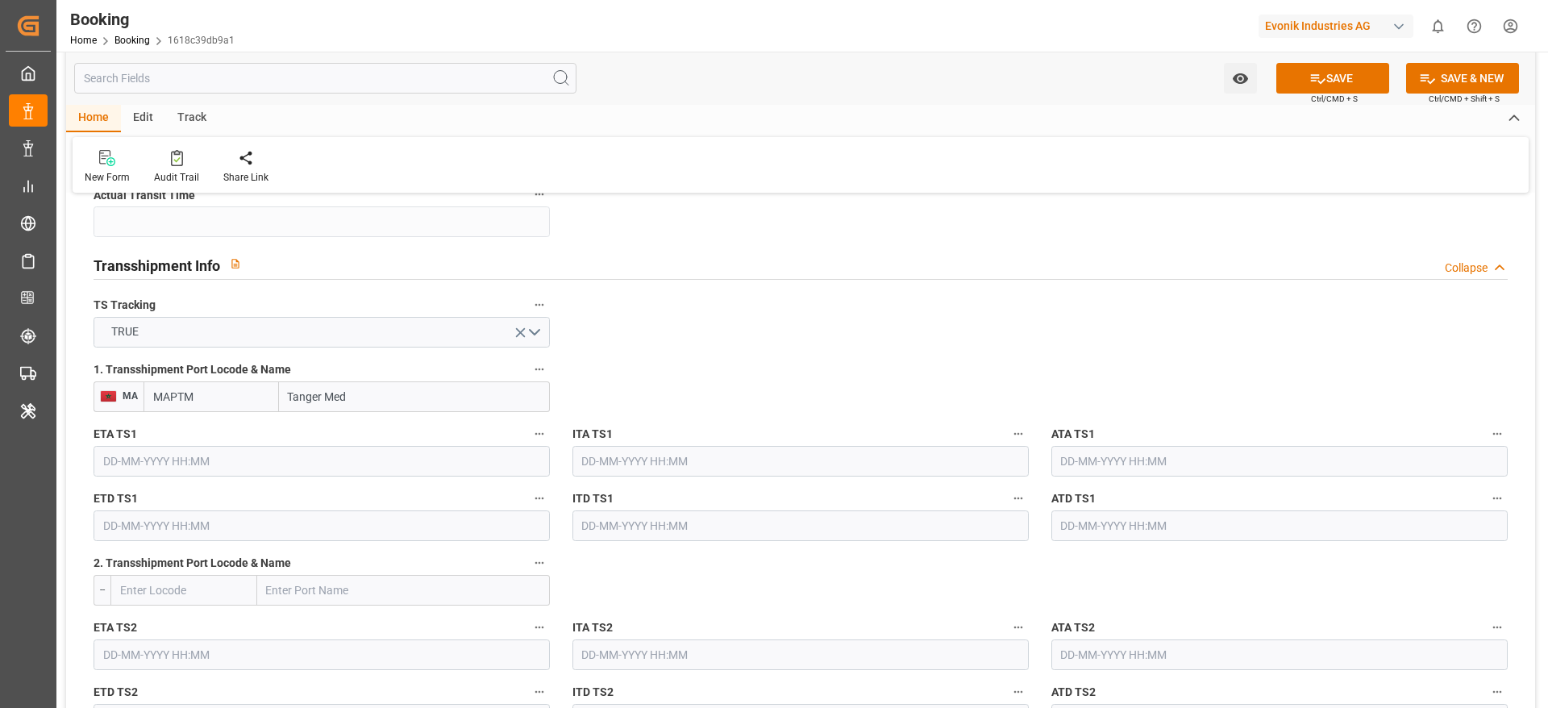
scroll to position [1693, 0]
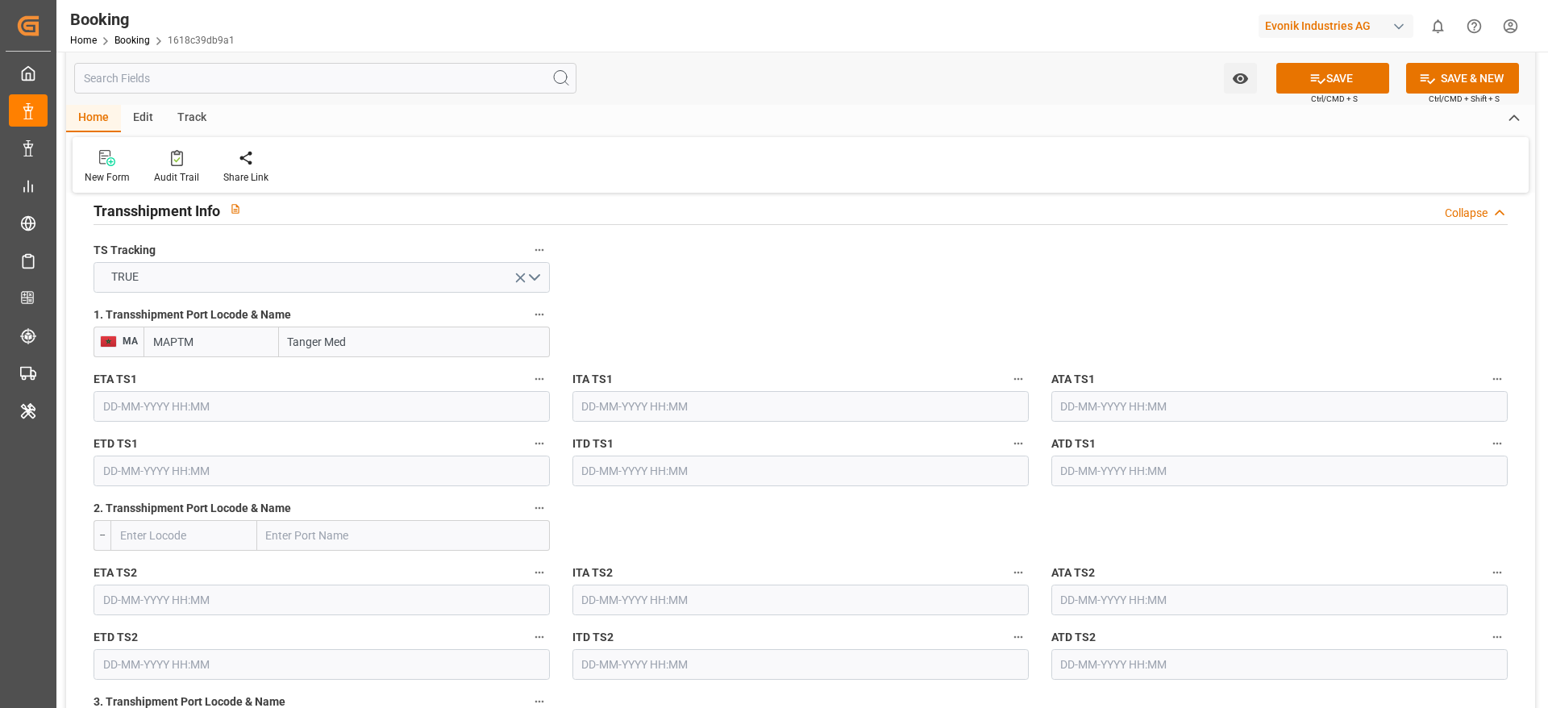
type input "Tanger Med"
click at [225, 406] on input "text" at bounding box center [322, 406] width 456 height 31
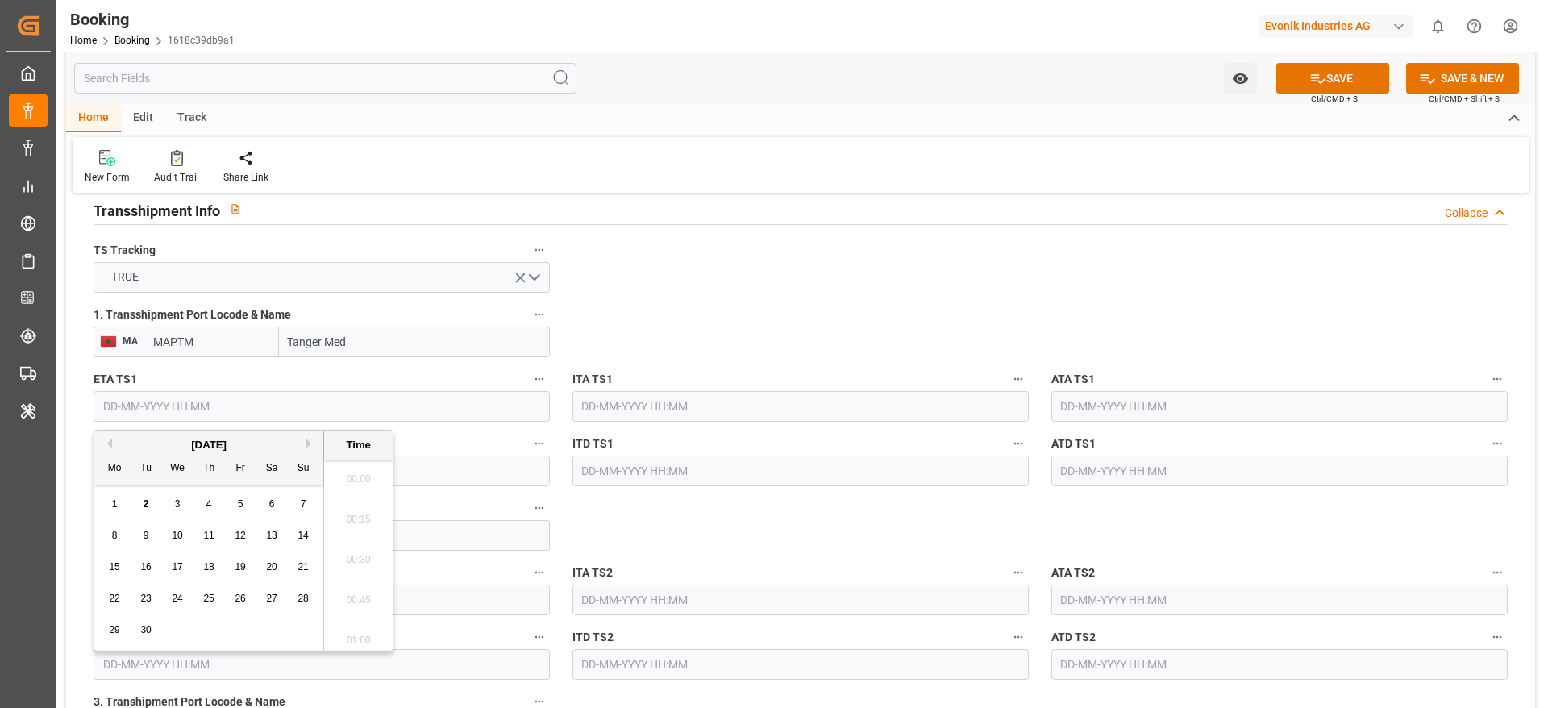
scroll to position [2021, 0]
click at [147, 628] on span "30" at bounding box center [145, 629] width 10 height 11
type input "30-09-2025 00:00"
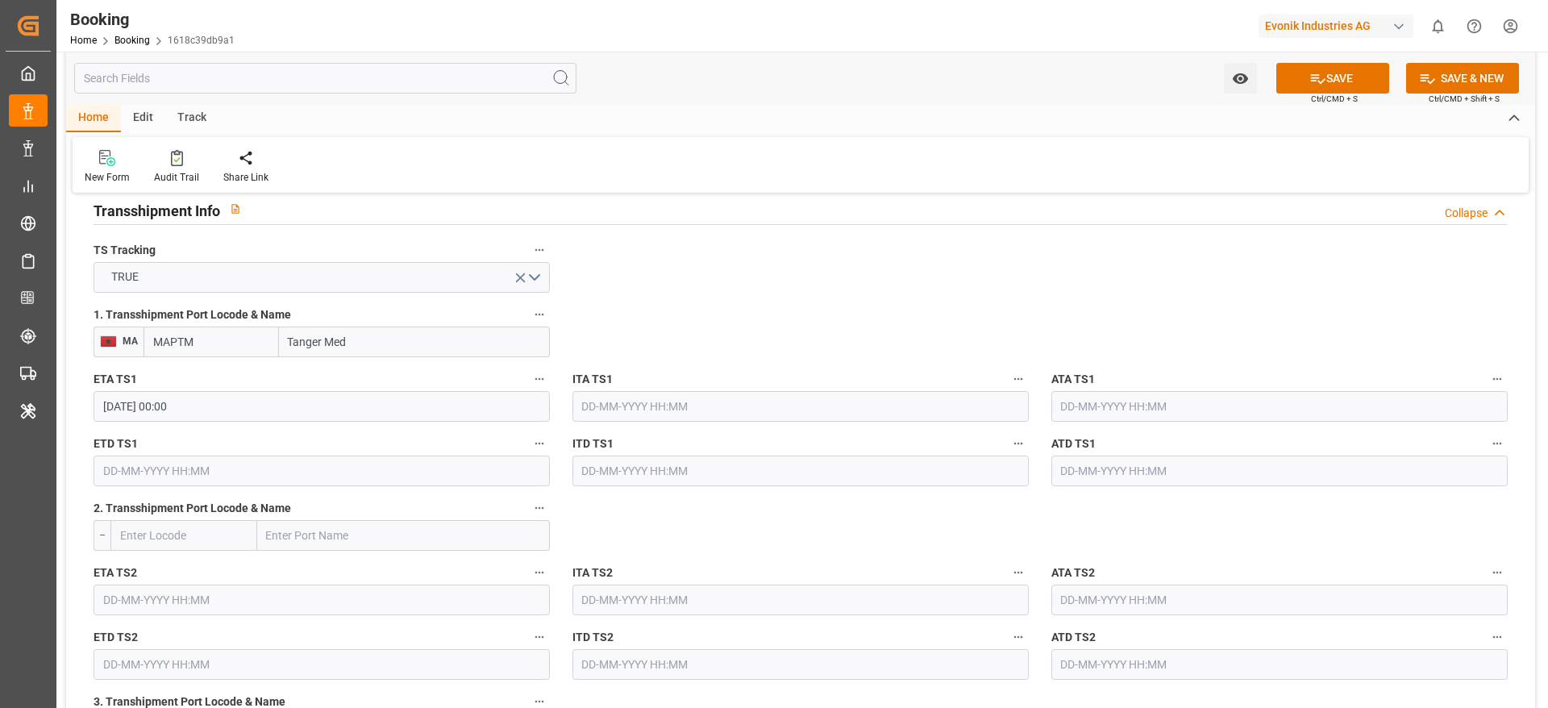
click at [501, 535] on input "text" at bounding box center [403, 535] width 293 height 31
click at [472, 532] on input "text" at bounding box center [403, 535] width 293 height 31
click at [297, 471] on input "text" at bounding box center [322, 471] width 456 height 31
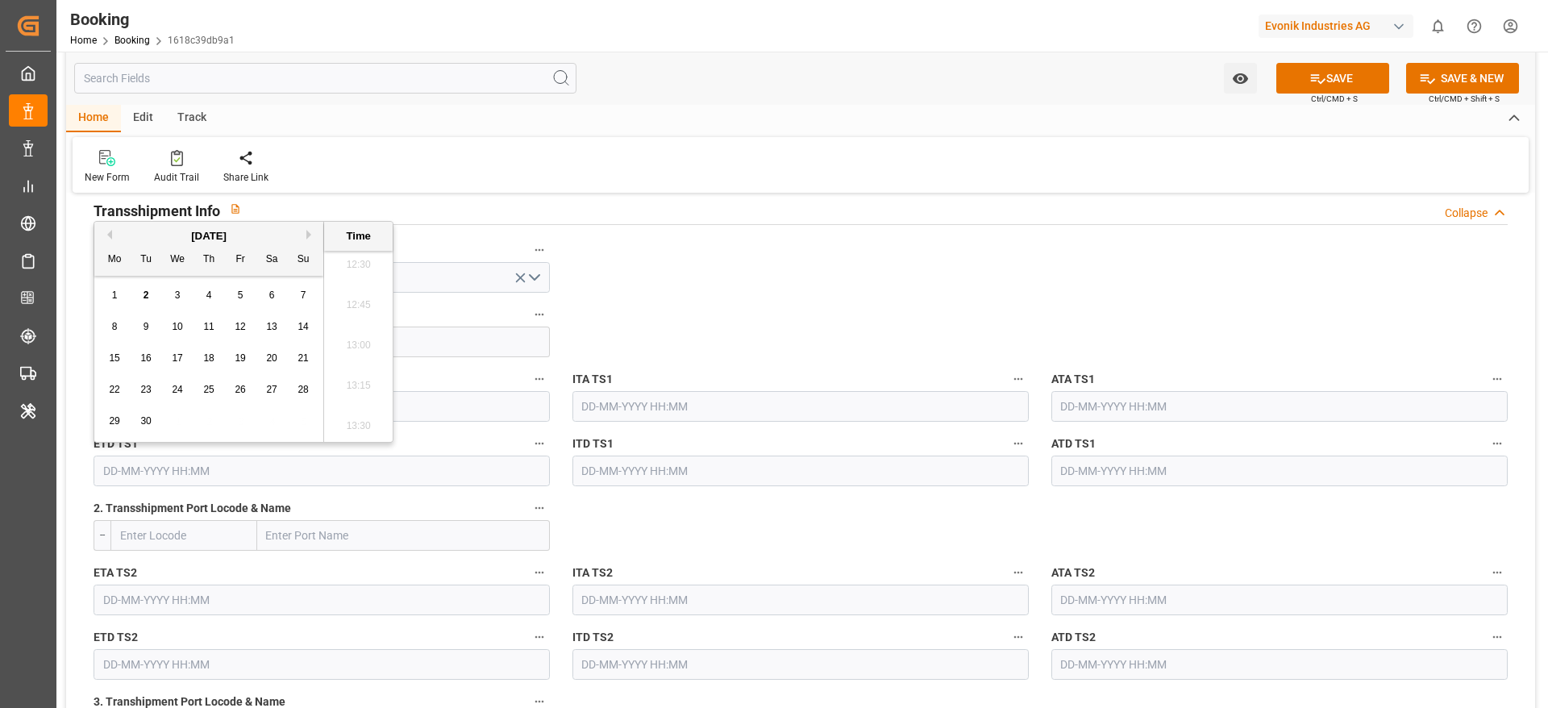
click at [314, 233] on button "Next Month" at bounding box center [311, 235] width 10 height 10
click at [267, 300] on div "4" at bounding box center [272, 295] width 20 height 19
type input "04-10-2025 00:00"
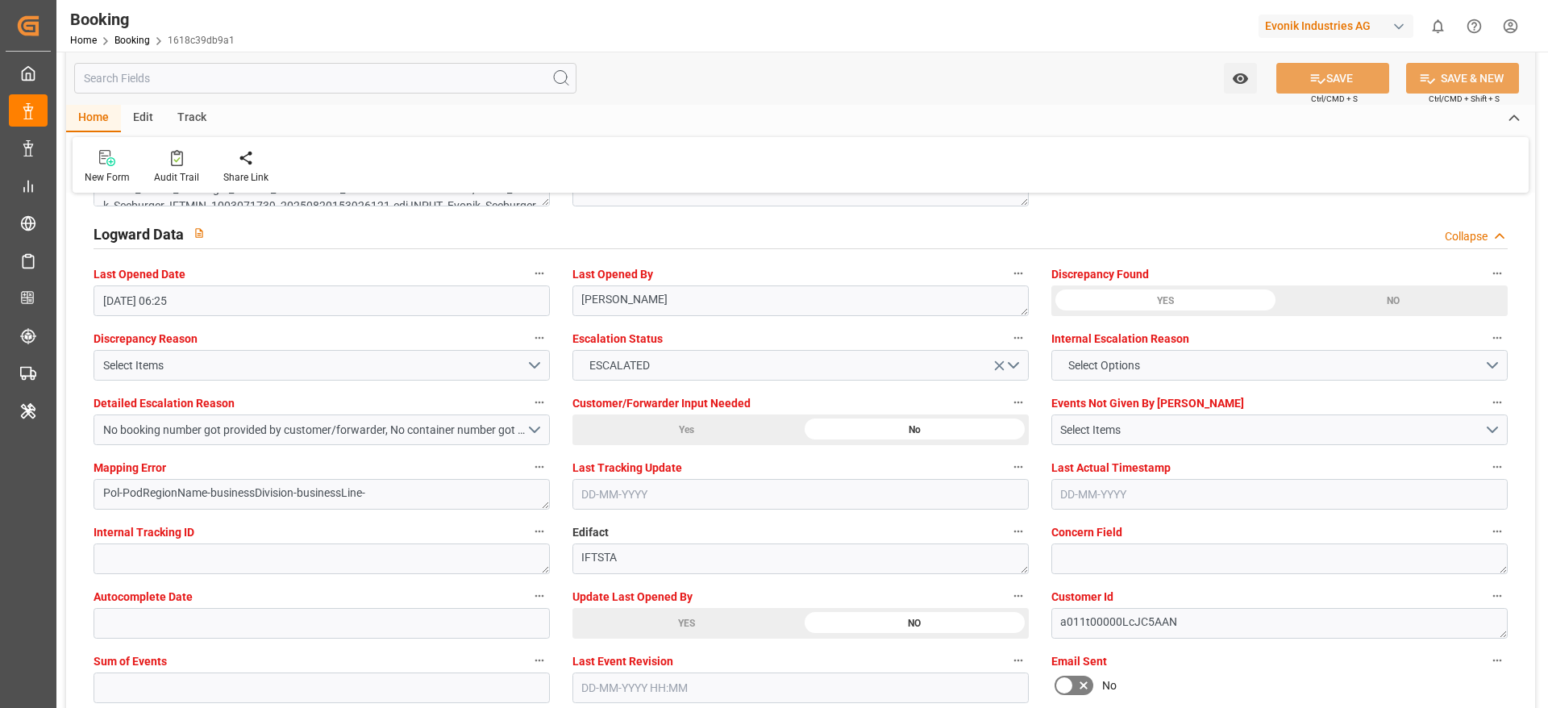
scroll to position [3023, 0]
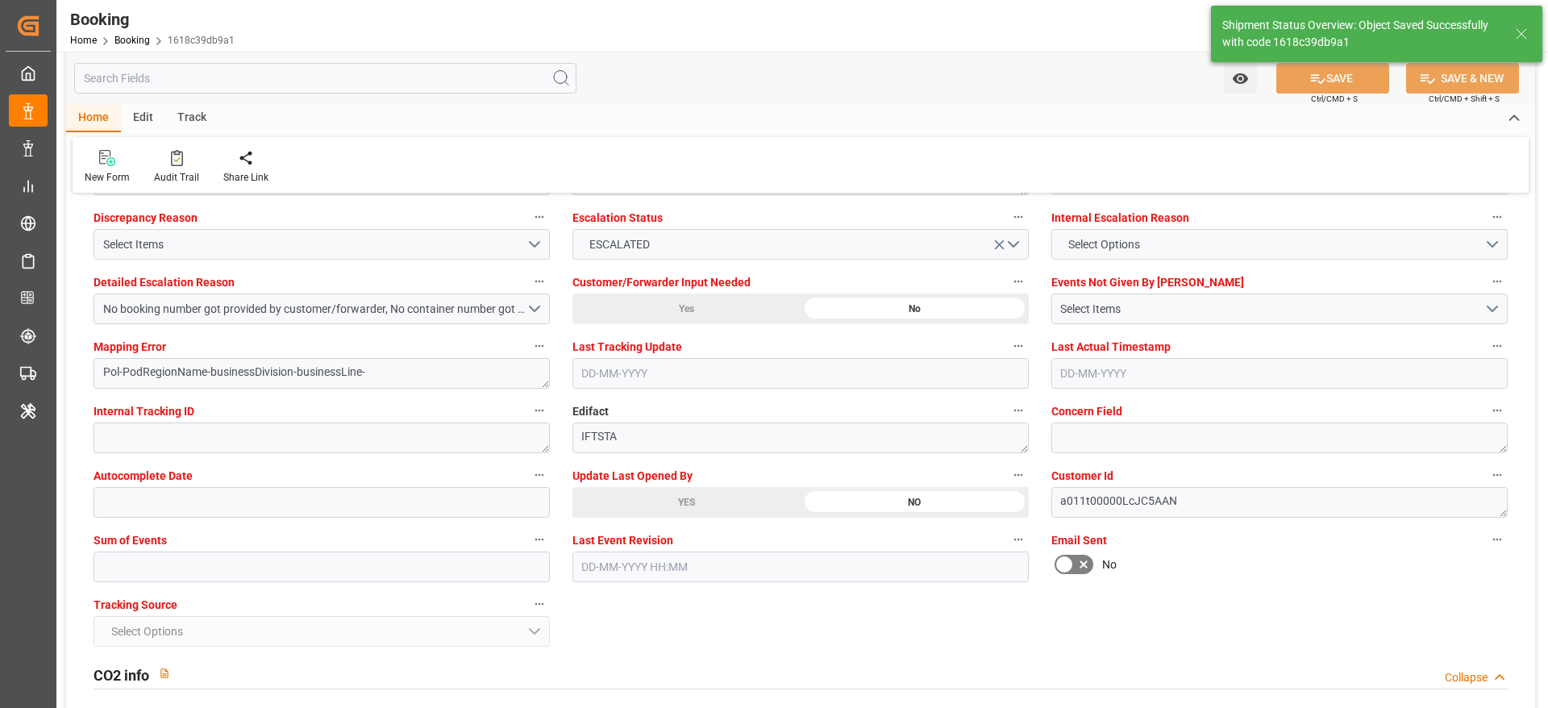
type textarea "Madhu T V"
type textarea "businessDivision-businessLine-"
type textarea "Yes"
type input "30-09-2025 00:00"
type input "04-10-2025 00:00"
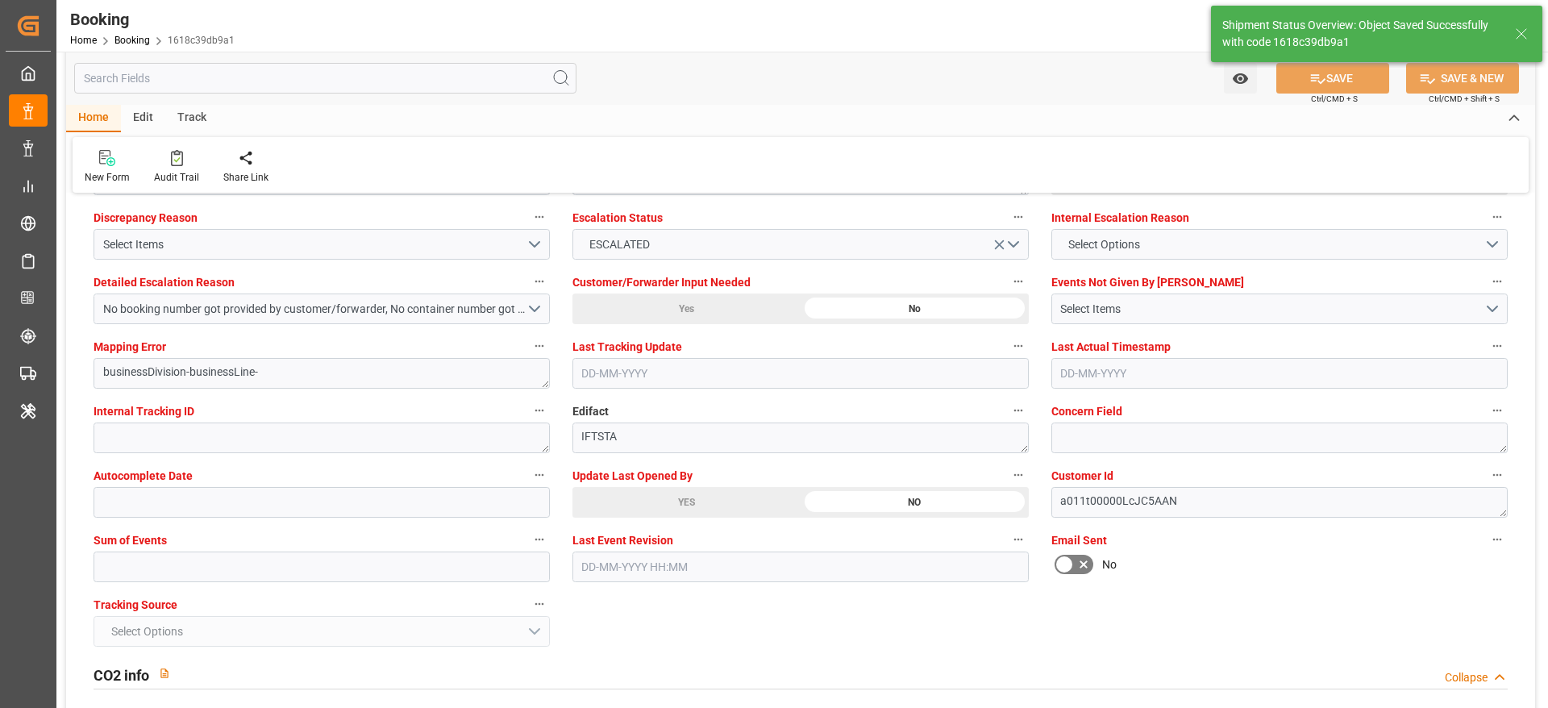
type input "02-09-2025 07:41"
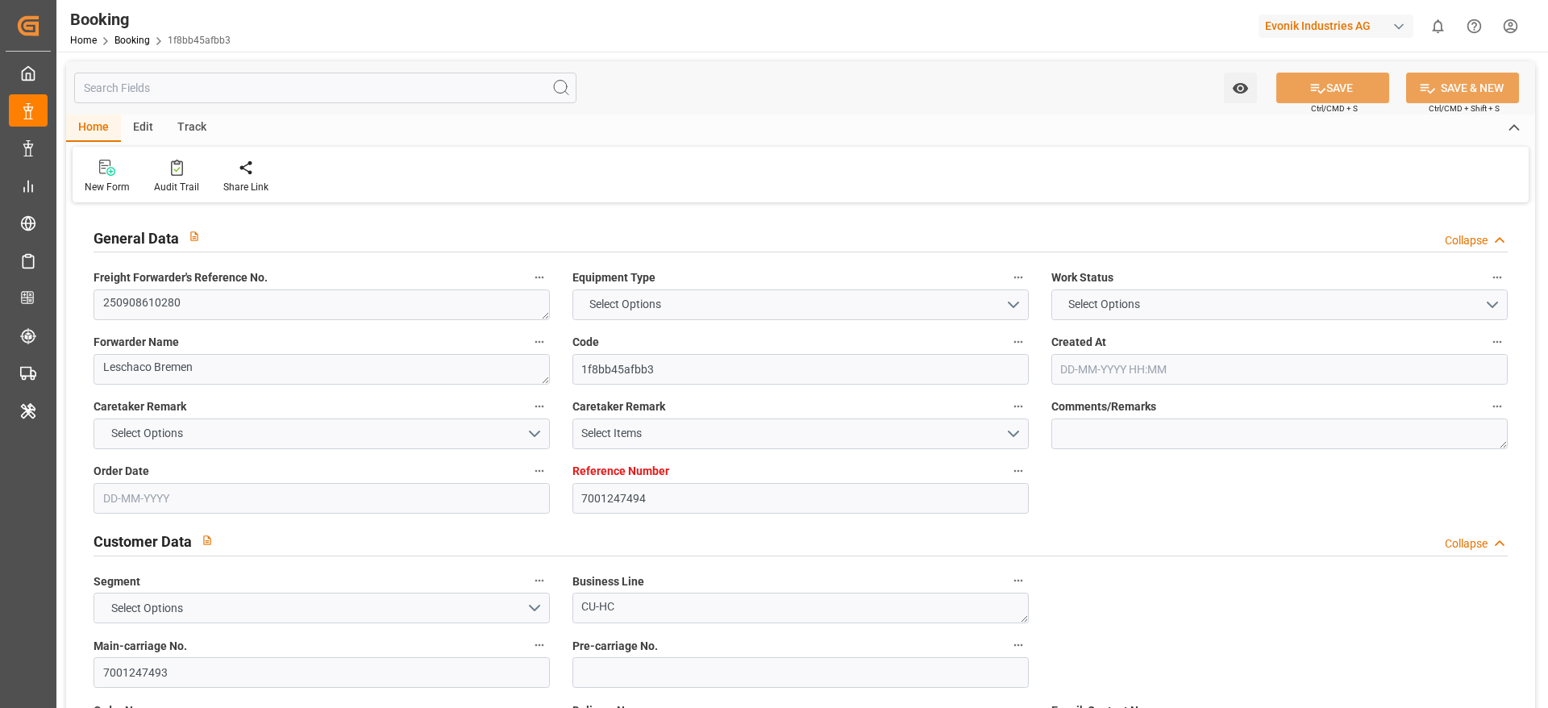
type input "7001247494"
type input "9618305"
type input "Hapag [PERSON_NAME]"
type input "Hapag [PERSON_NAME] Aktiengesellschaft"
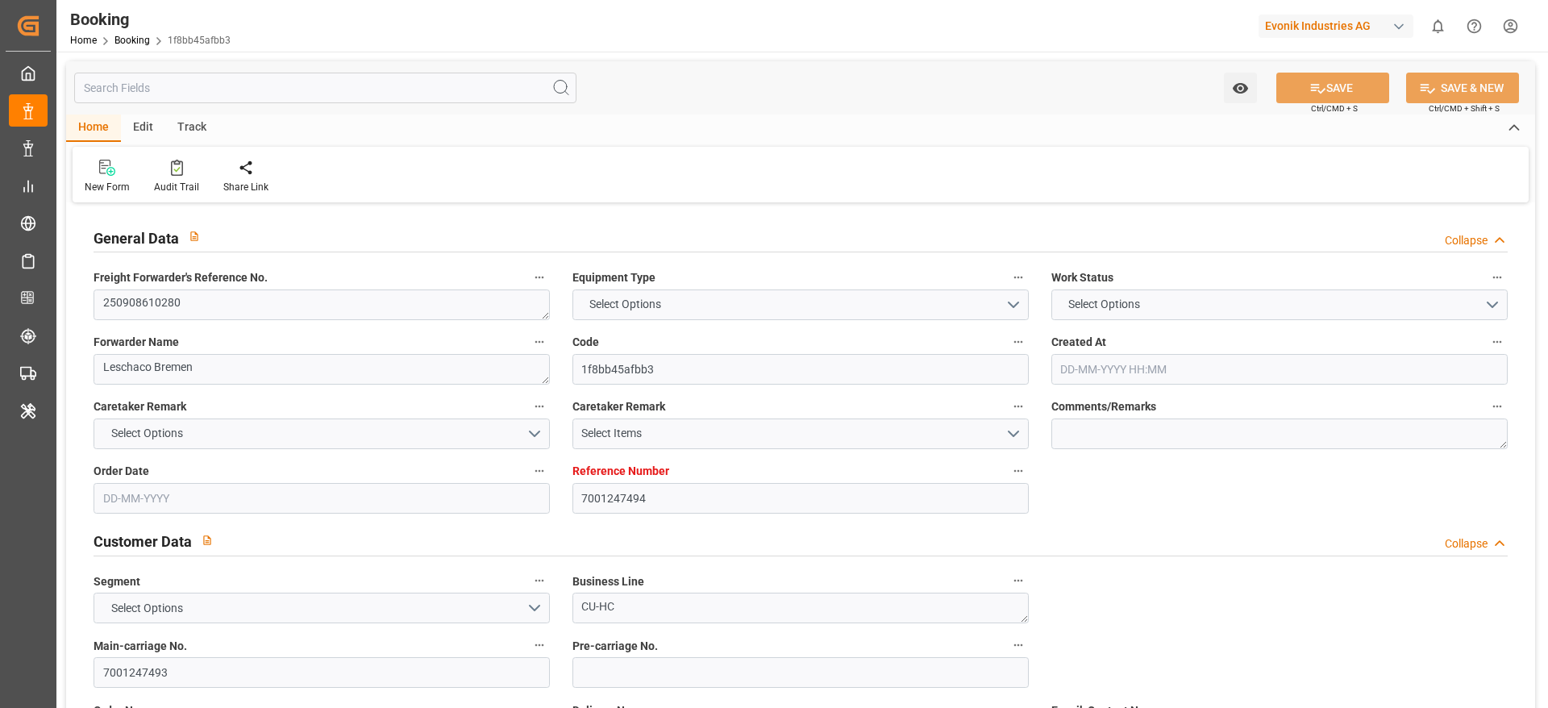
type input "BEANR"
type input "ARBUE"
type input "[DATE] 08:07"
type input "[DATE]"
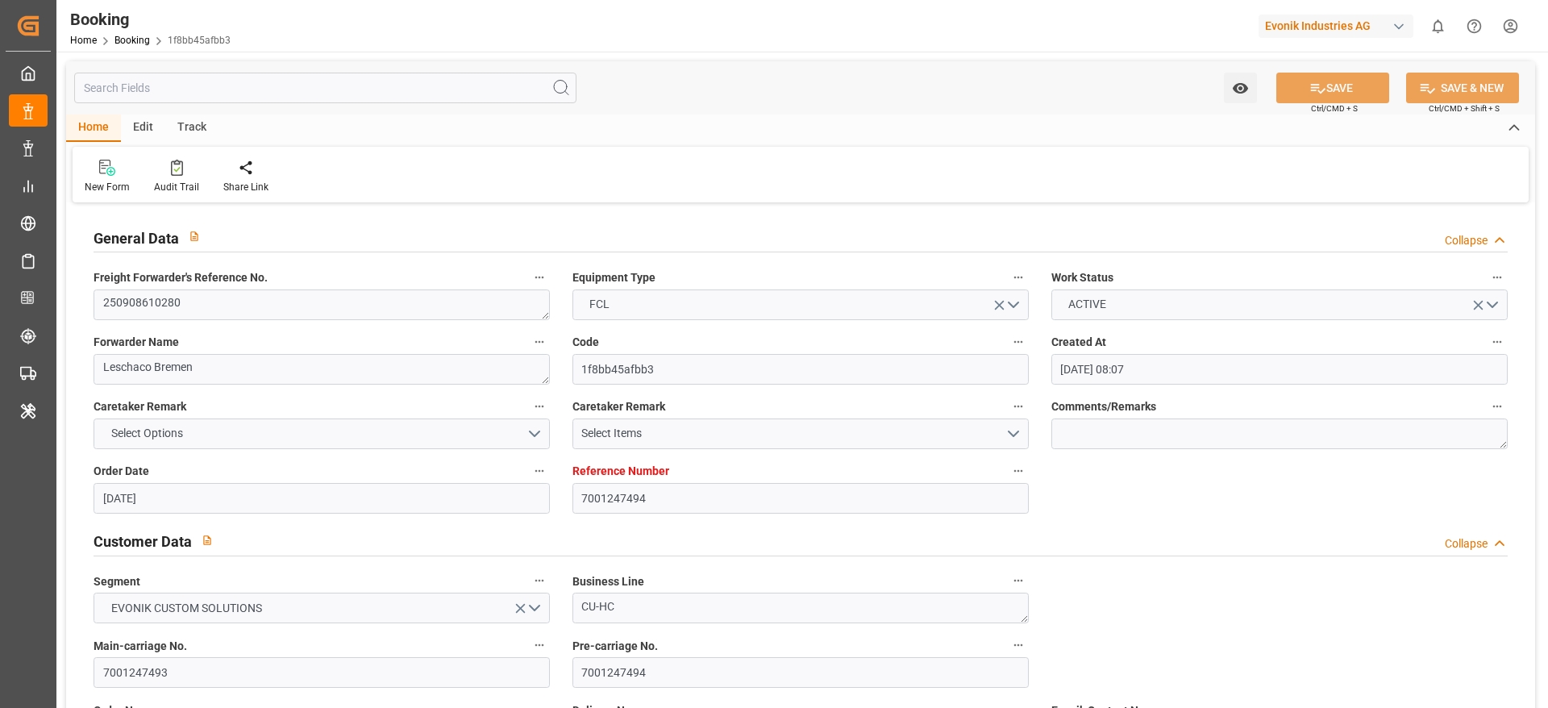
type input "[DATE]"
type input "[DATE] 00:00"
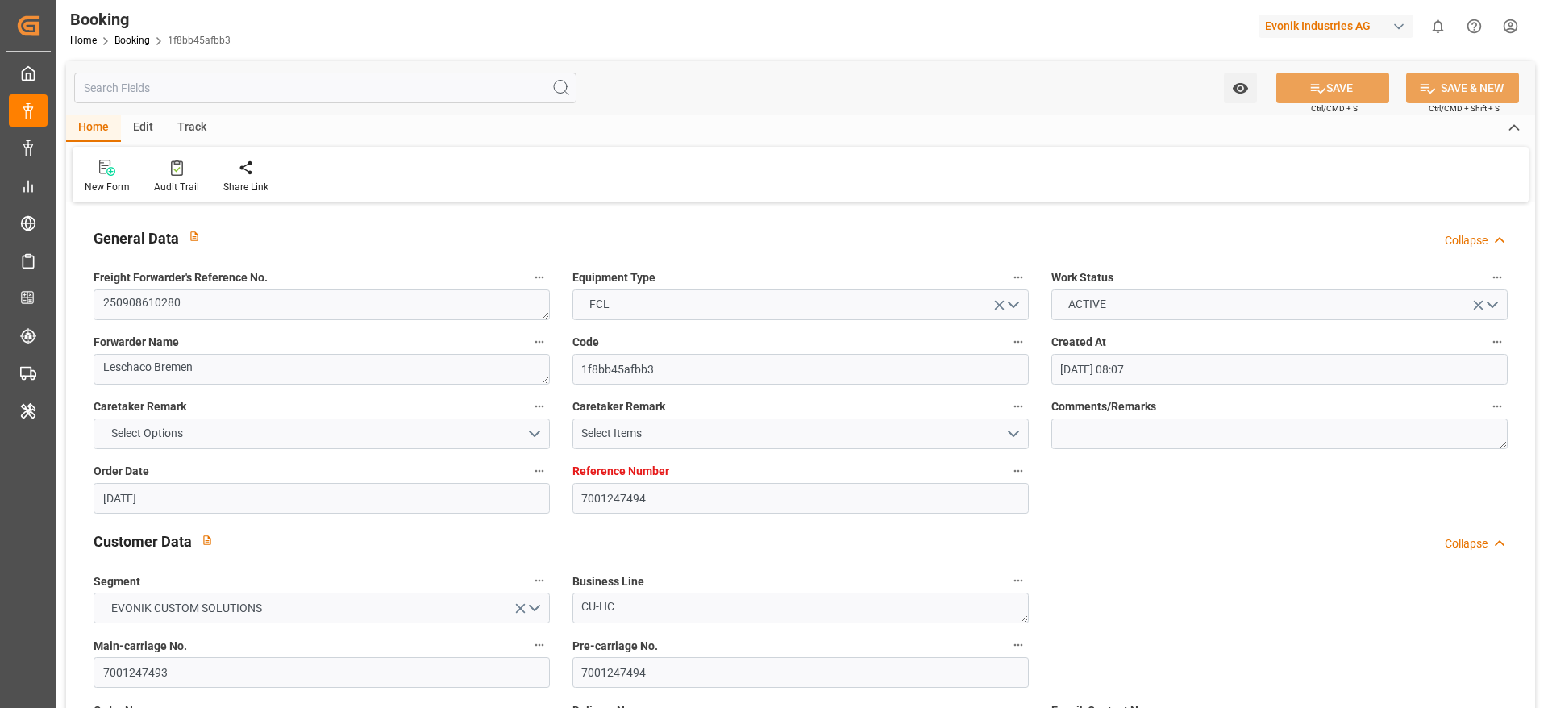
type input "[DATE] 00:00"
type input "[DATE]"
type input "[DATE] 06:57"
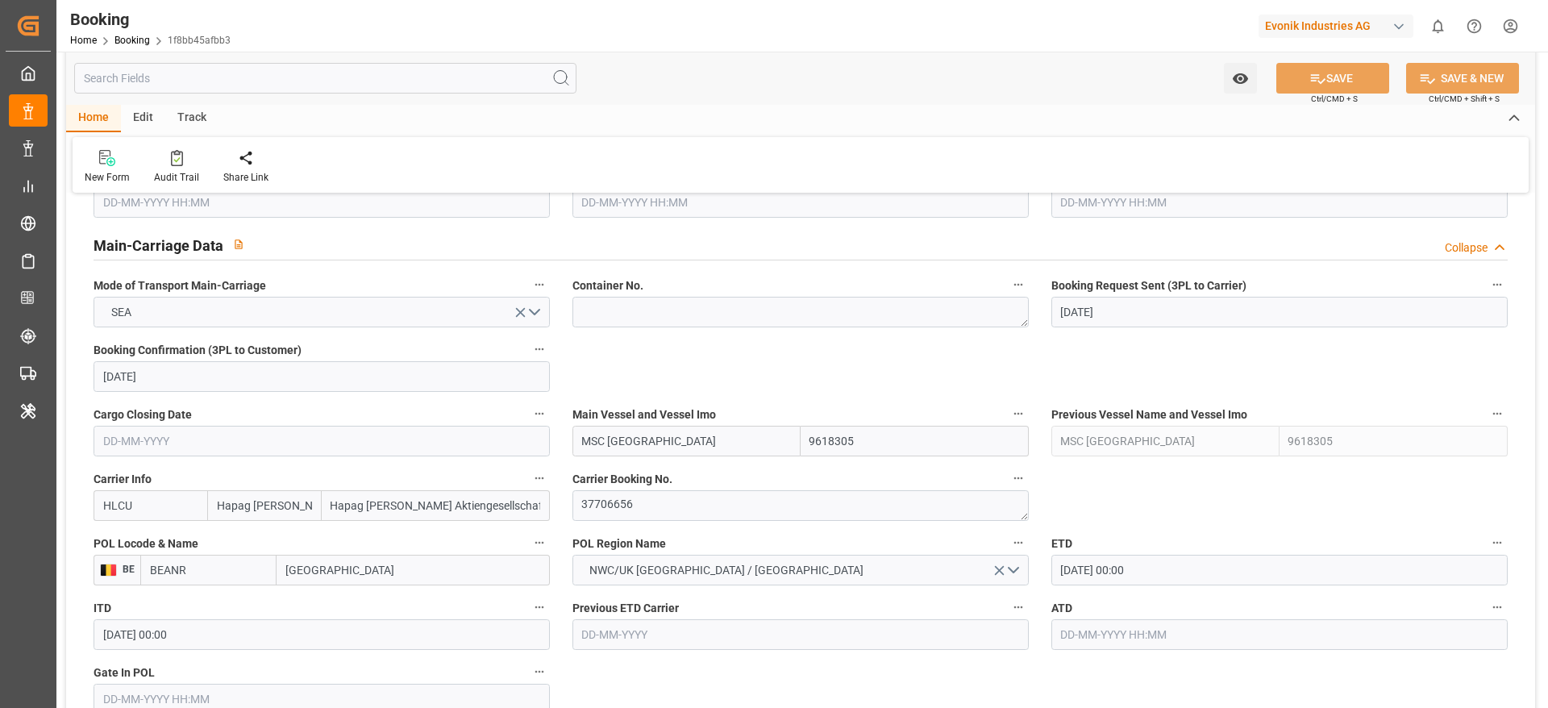
scroll to position [1088, 0]
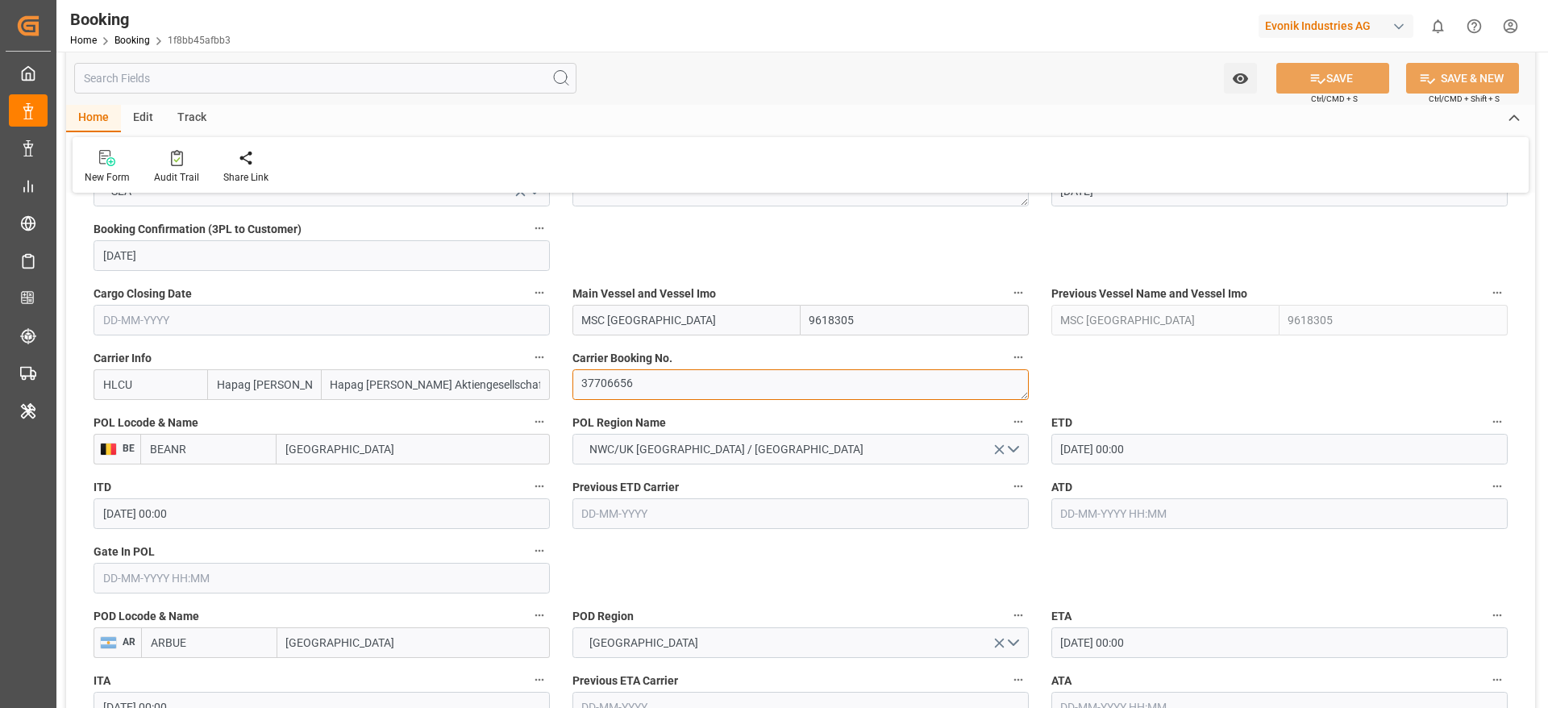
click at [658, 396] on textarea "37706656" at bounding box center [800, 384] width 456 height 31
click at [660, 323] on input "MSC [GEOGRAPHIC_DATA]" at bounding box center [686, 320] width 228 height 31
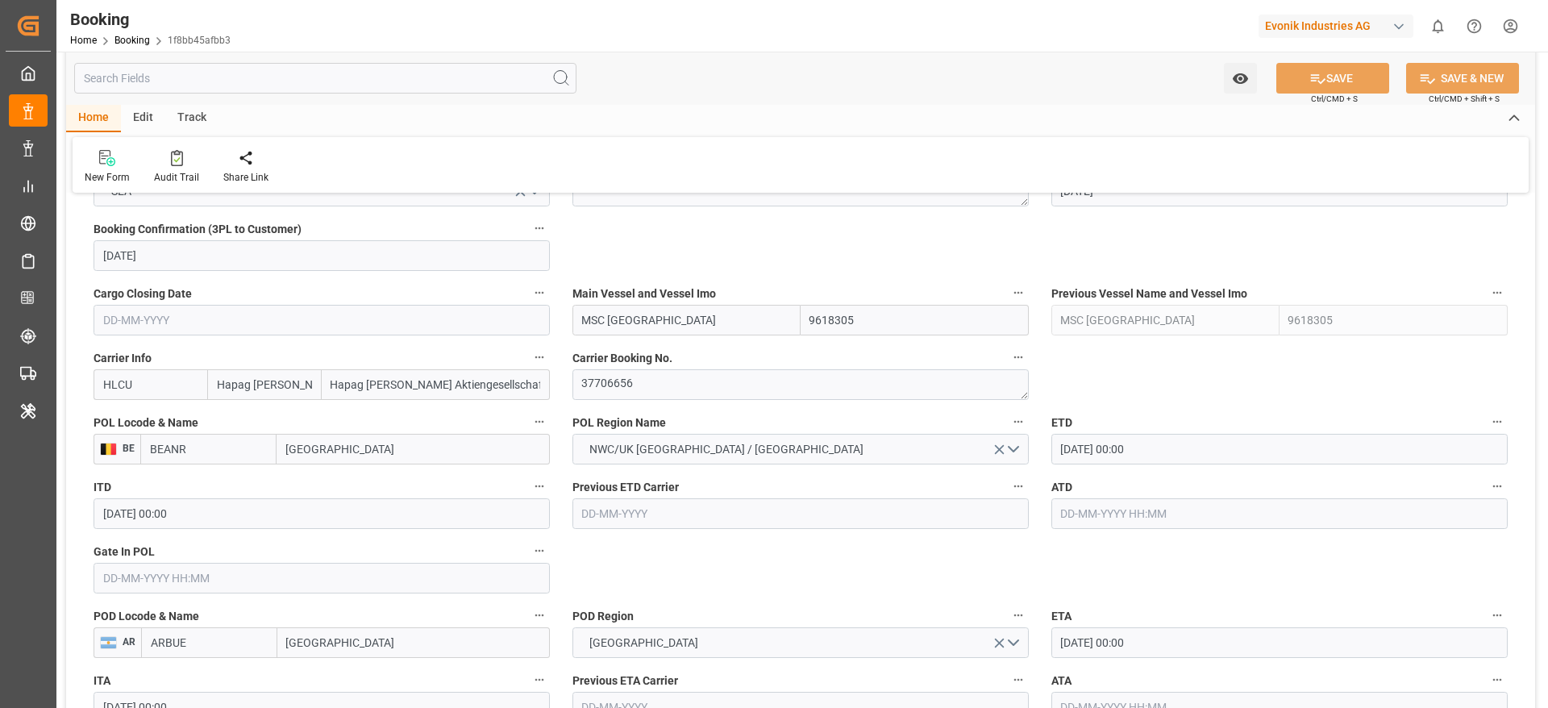
click at [660, 323] on input "MSC [GEOGRAPHIC_DATA]" at bounding box center [686, 320] width 228 height 31
paste input "MSC [PERSON_NAME]"
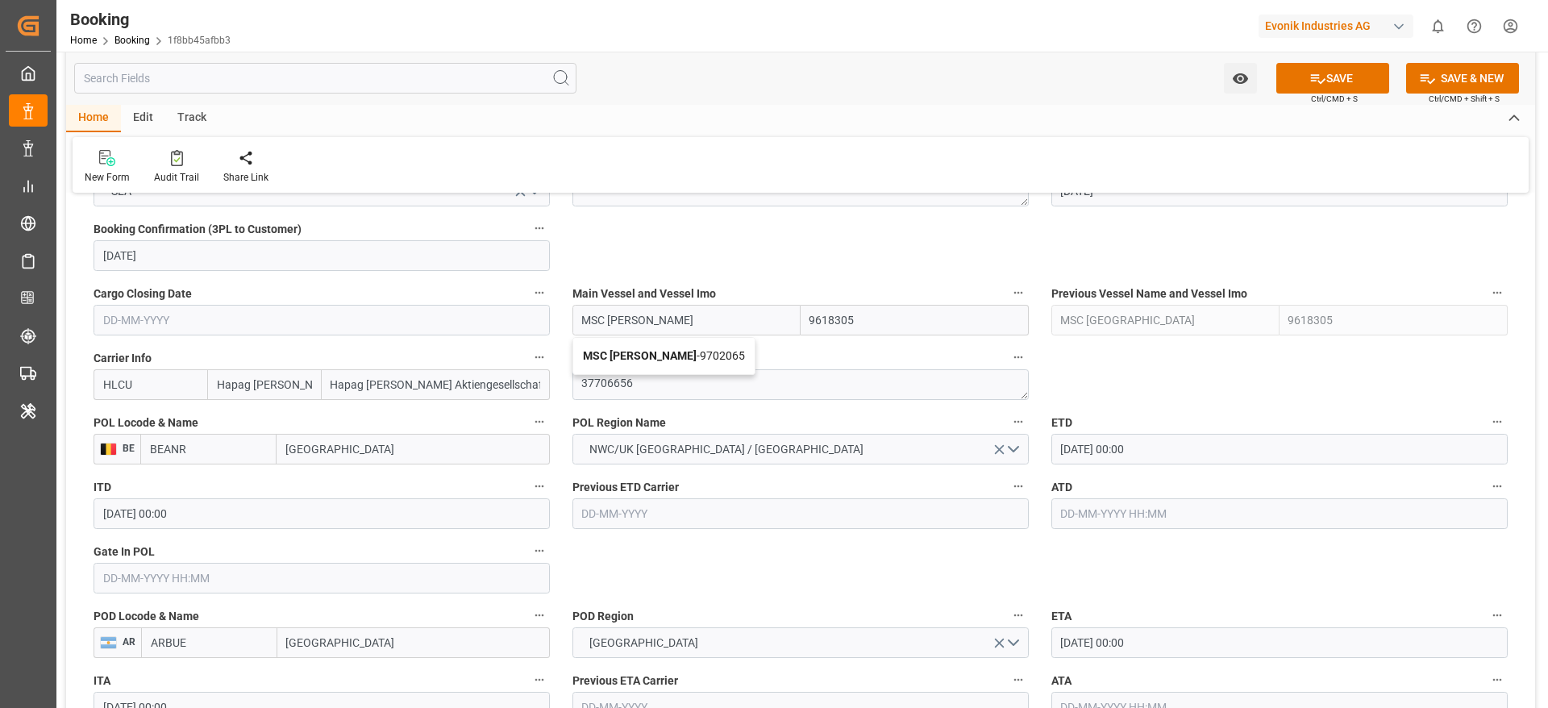
click at [696, 356] on span "MSC LETIZIA - 9702065" at bounding box center [664, 355] width 162 height 13
type input "MSC [PERSON_NAME]"
type input "9702065"
type input "MSC [PERSON_NAME]"
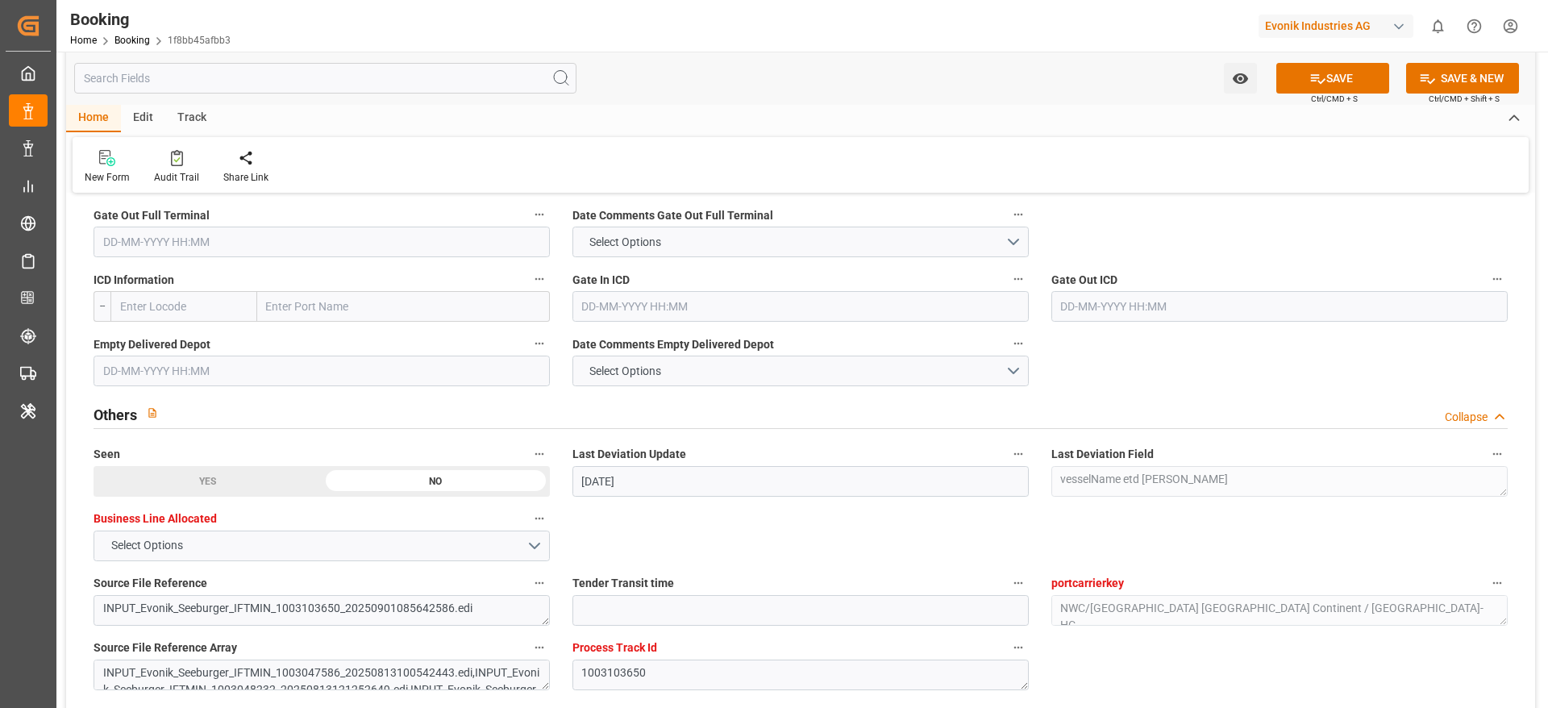
scroll to position [2902, 0]
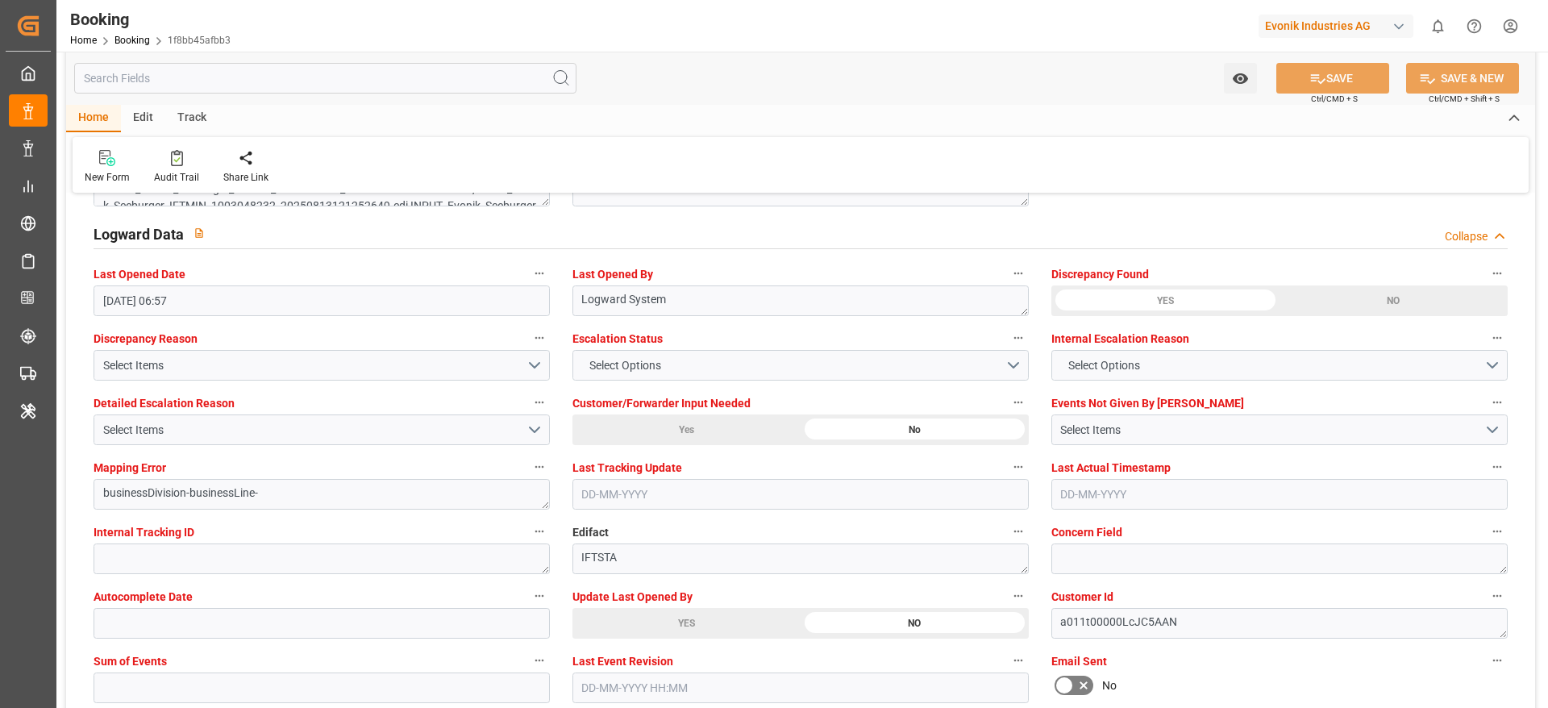
type textarea "Madhu T V"
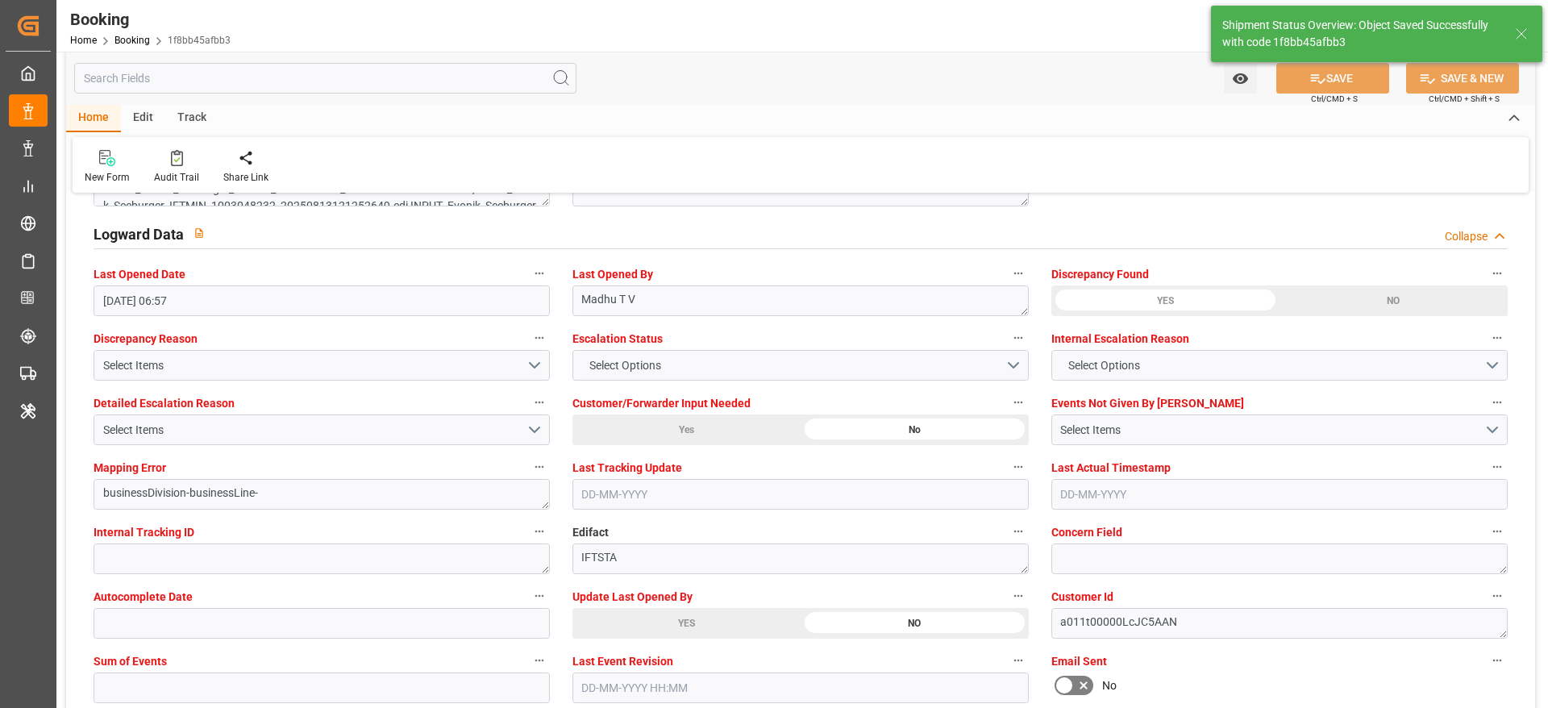
type input "02-09-2025 07:11"
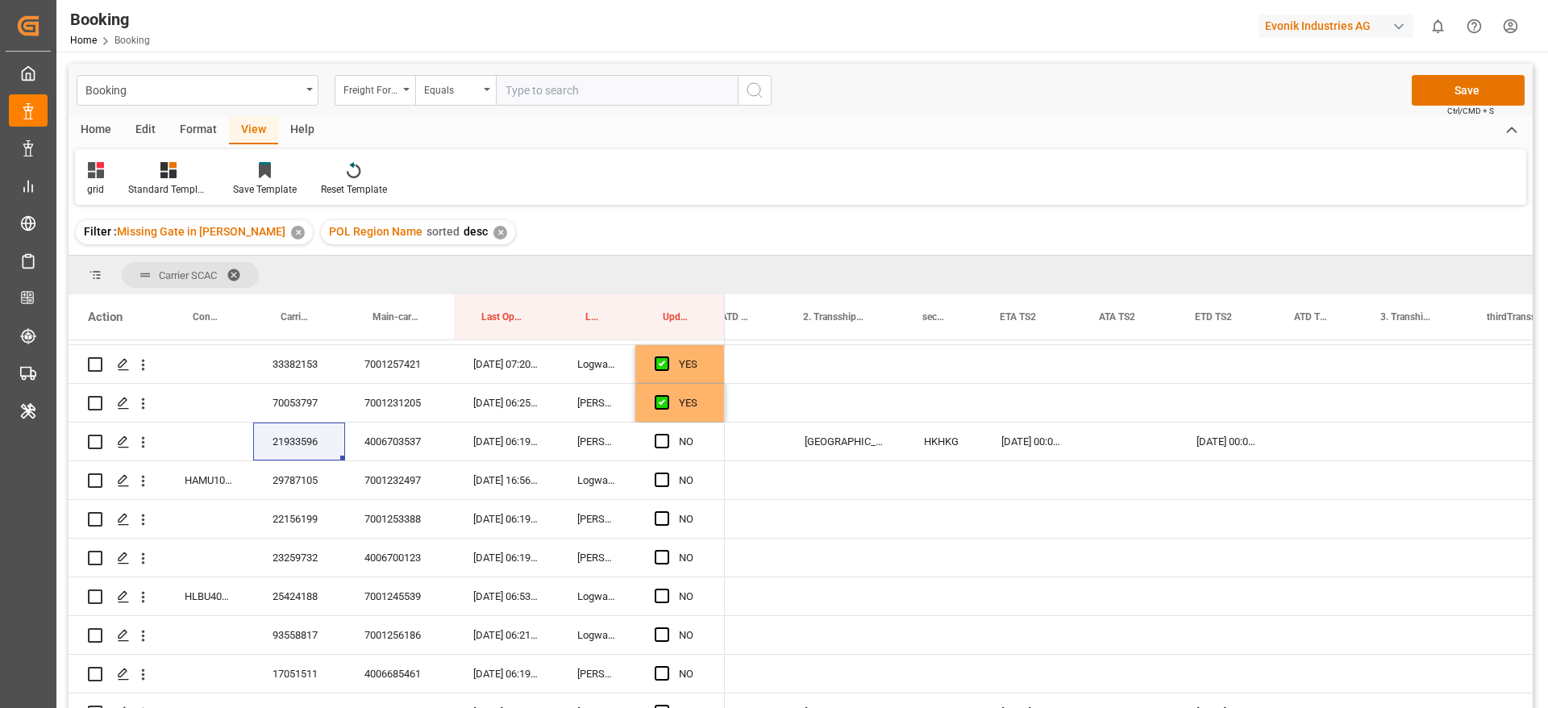
scroll to position [0, 1990]
click at [655, 435] on span "Press SPACE to select this row." at bounding box center [662, 441] width 15 height 15
click at [667, 434] on input "Press SPACE to select this row." at bounding box center [667, 434] width 0 height 0
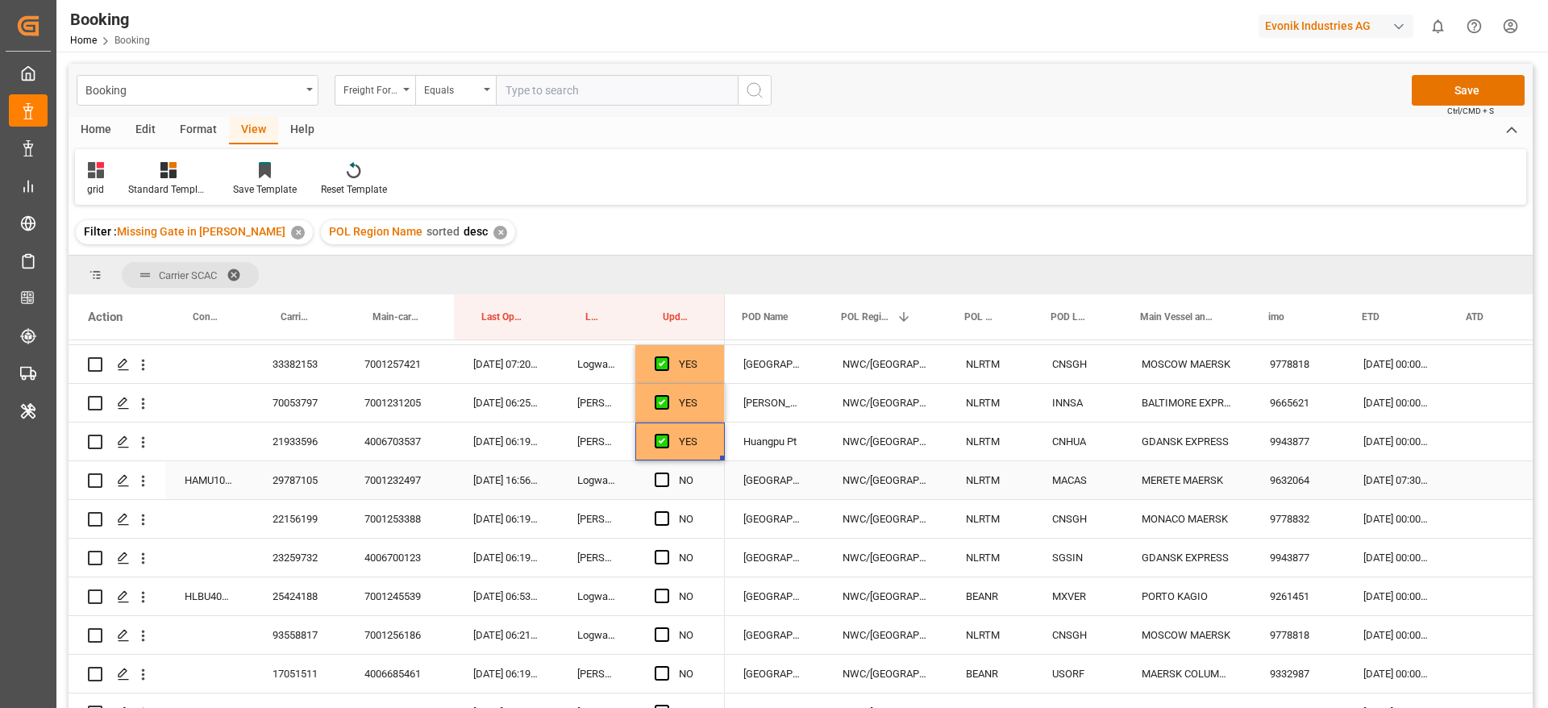
scroll to position [0, 402]
click at [301, 486] on div "29787105" at bounding box center [299, 480] width 92 height 38
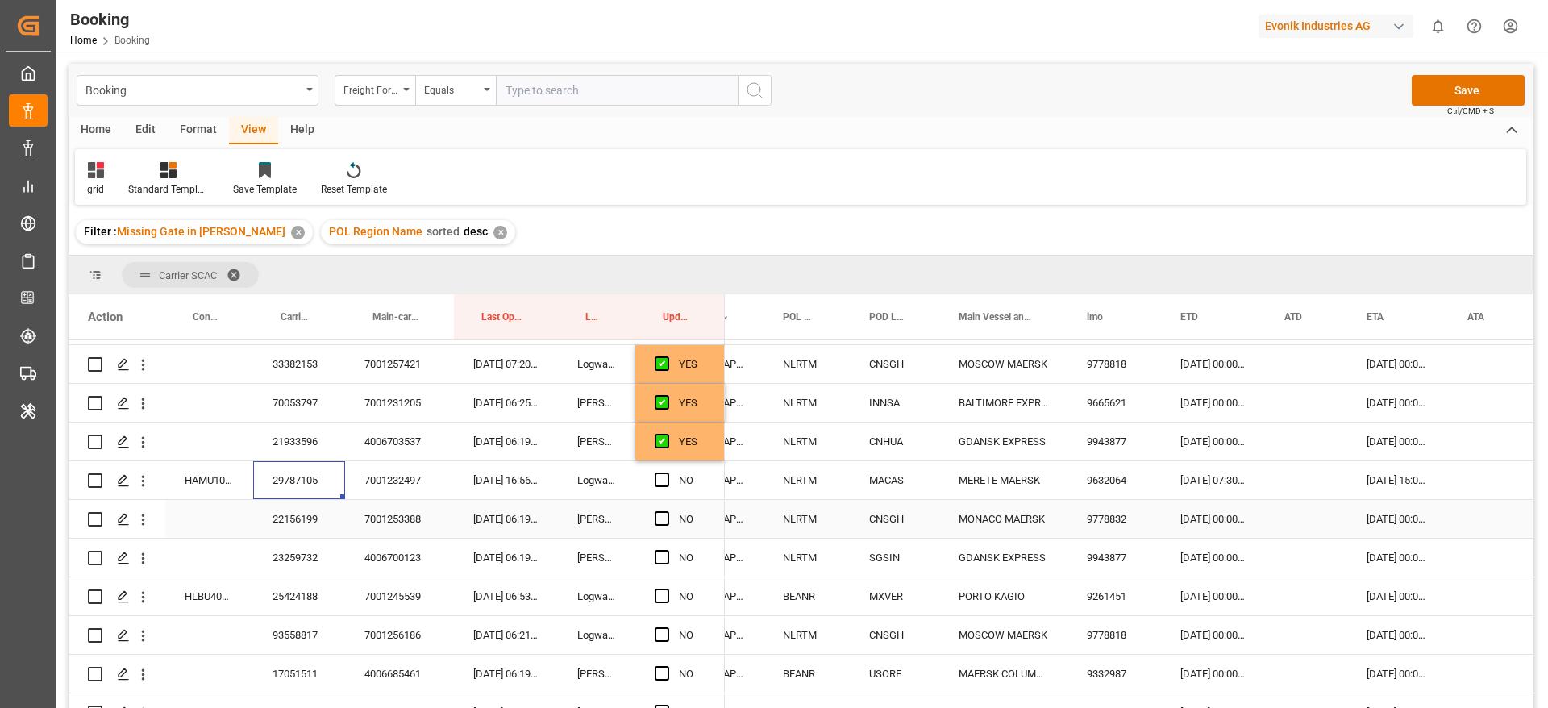
scroll to position [0, 0]
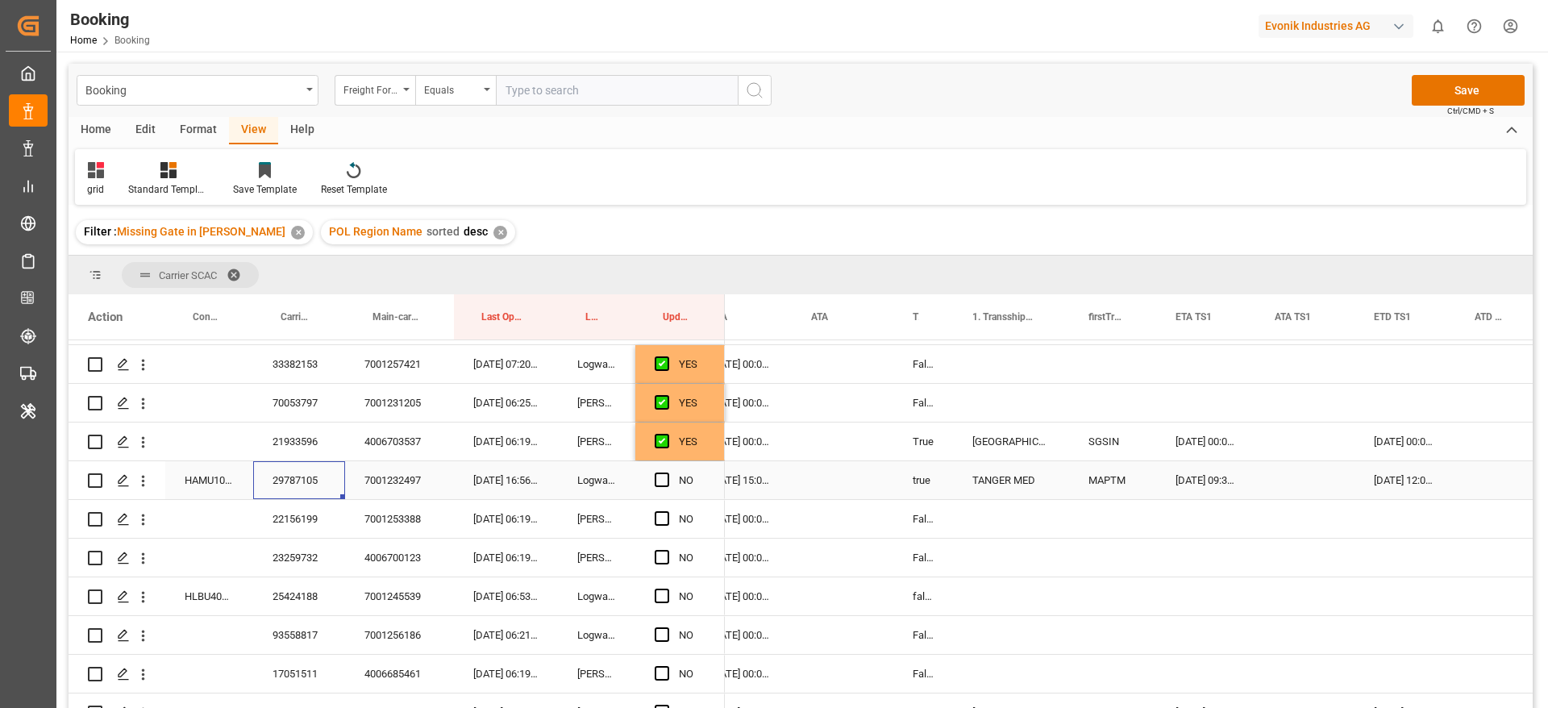
click at [660, 481] on span "Press SPACE to select this row." at bounding box center [662, 479] width 15 height 15
click at [667, 472] on input "Press SPACE to select this row." at bounding box center [667, 472] width 0 height 0
click at [291, 518] on div "22156199" at bounding box center [299, 519] width 92 height 38
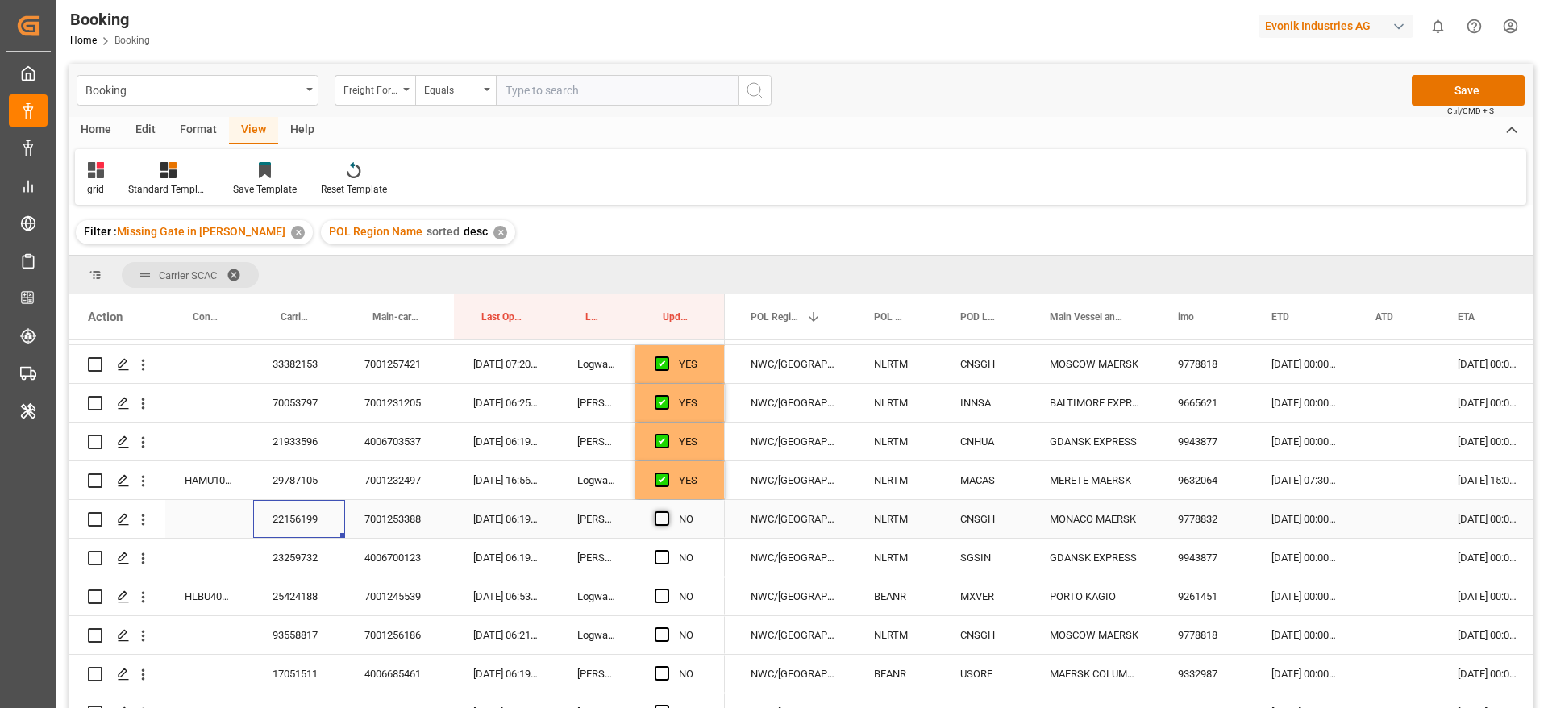
click at [658, 523] on span "Press SPACE to select this row." at bounding box center [662, 518] width 15 height 15
click at [667, 511] on input "Press SPACE to select this row." at bounding box center [667, 511] width 0 height 0
click at [310, 552] on div "23259732" at bounding box center [299, 558] width 92 height 38
click at [665, 551] on span "Press SPACE to select this row." at bounding box center [662, 557] width 15 height 15
click at [667, 550] on input "Press SPACE to select this row." at bounding box center [667, 550] width 0 height 0
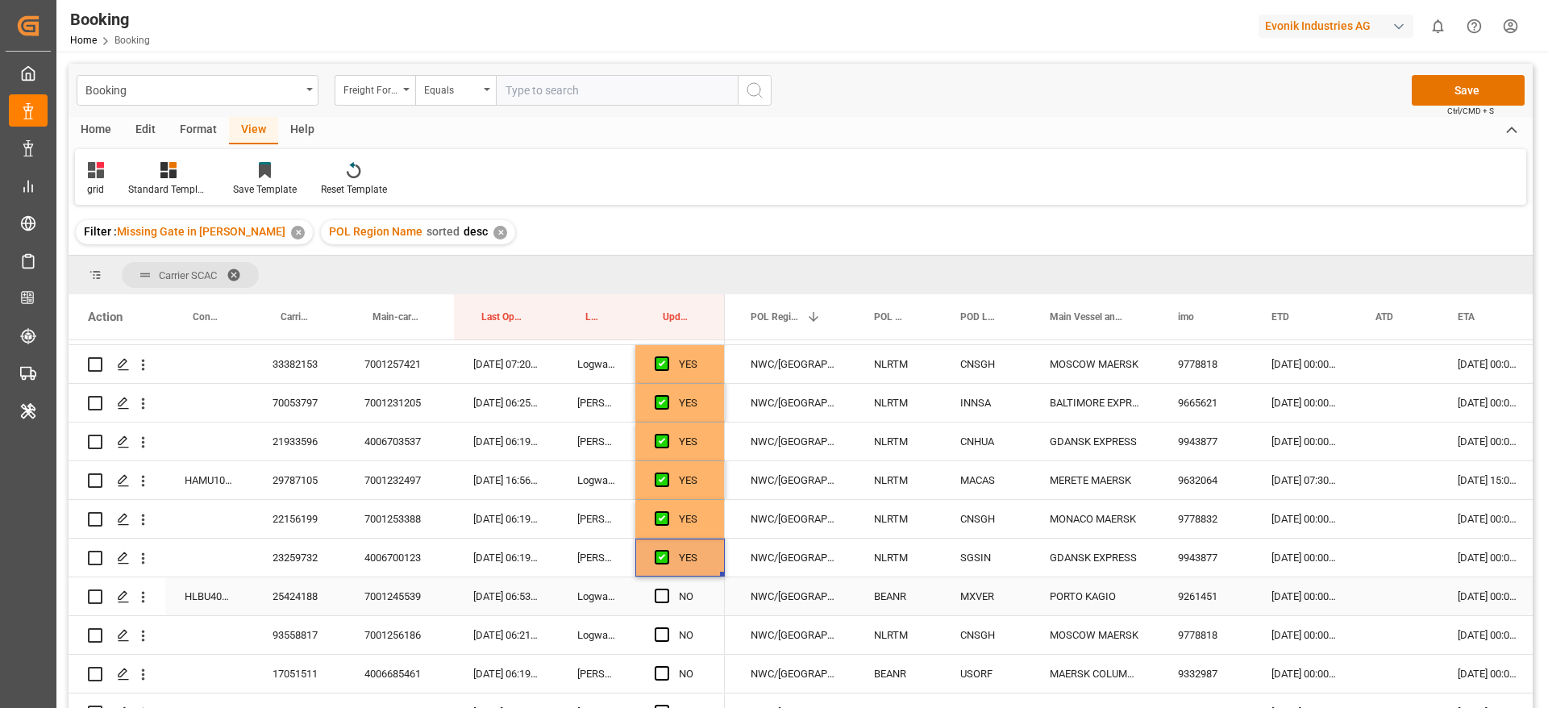
click at [281, 594] on div "25424188" at bounding box center [299, 596] width 92 height 38
click at [662, 595] on span "Press SPACE to select this row." at bounding box center [662, 596] width 15 height 15
click at [667, 589] on input "Press SPACE to select this row." at bounding box center [667, 589] width 0 height 0
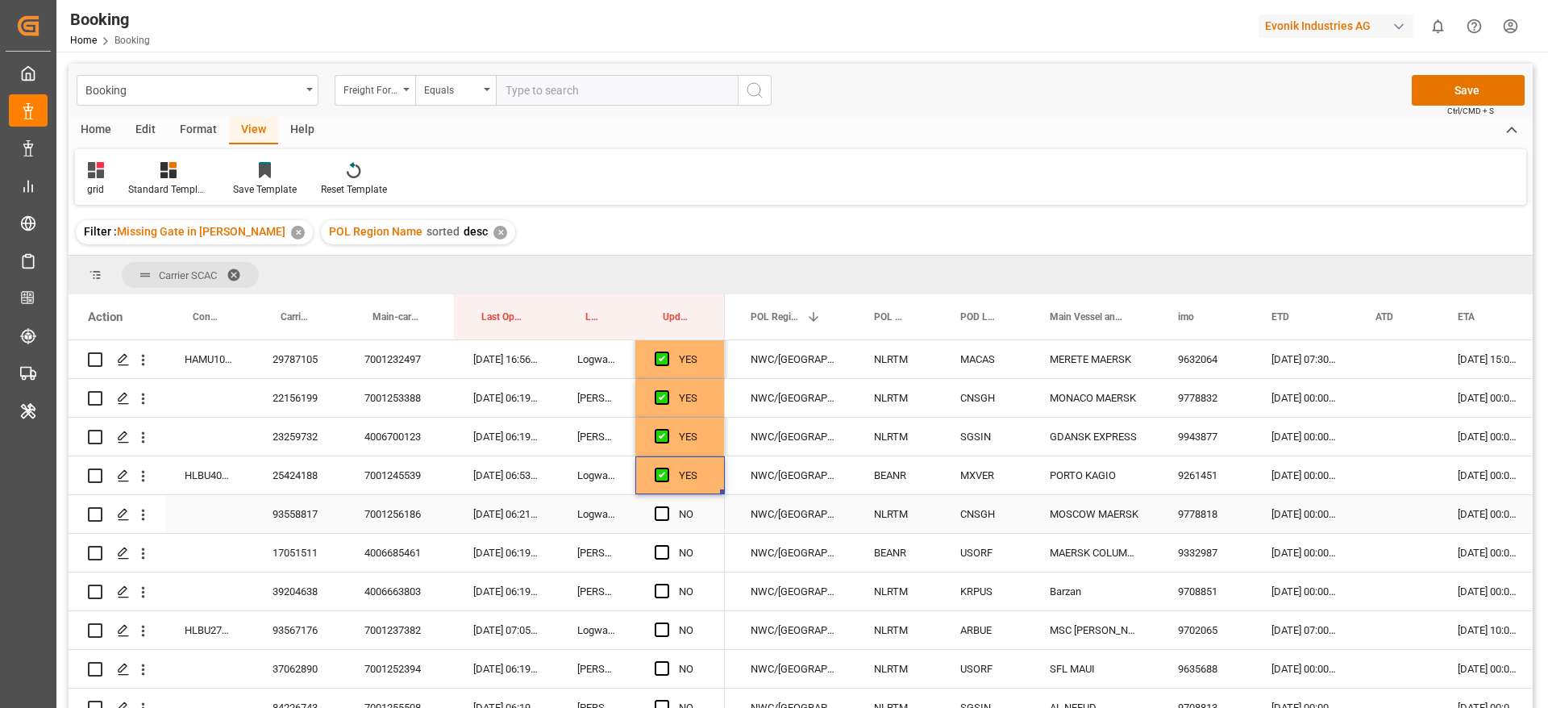
click at [284, 511] on div "93558817" at bounding box center [299, 514] width 92 height 38
click at [271, 511] on div "93558817" at bounding box center [299, 514] width 92 height 38
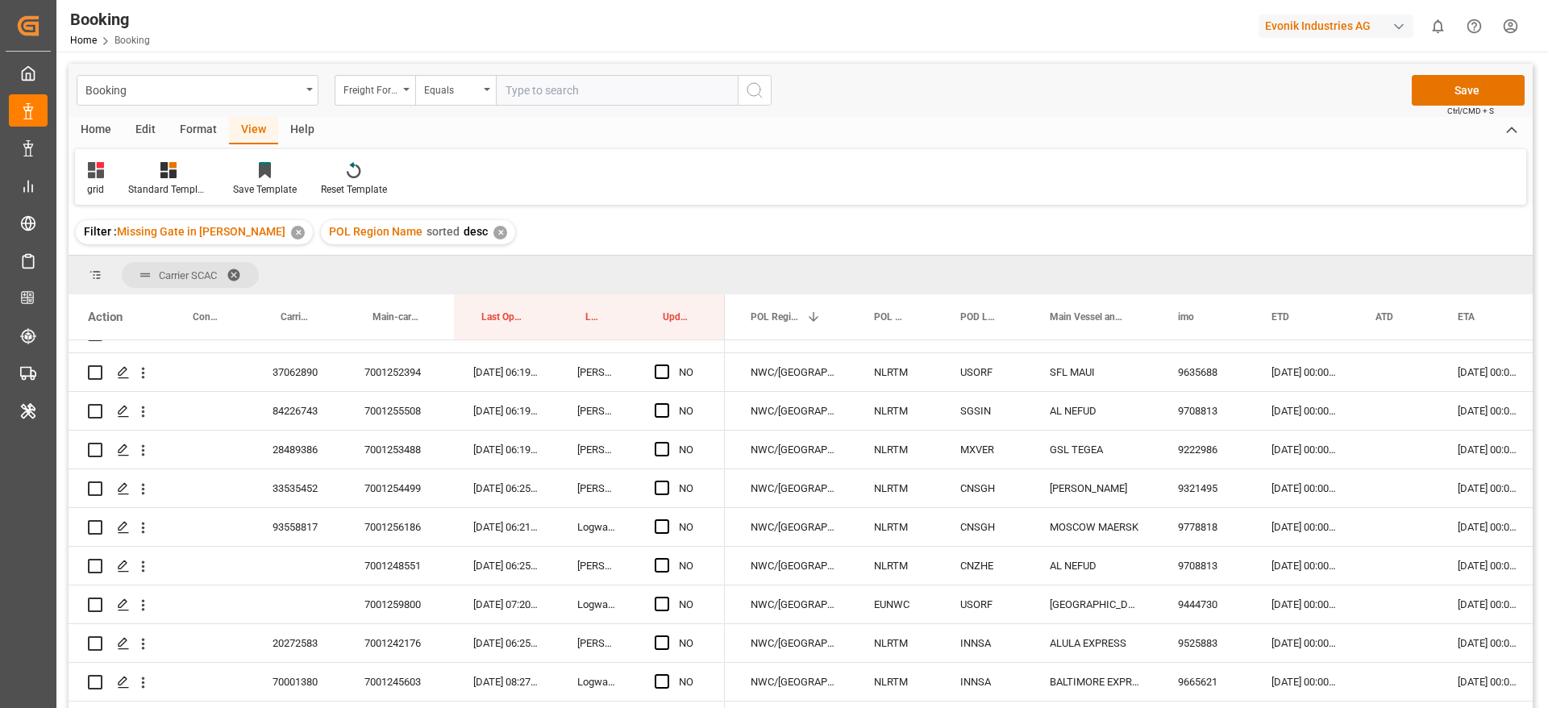
scroll to position [1088, 0]
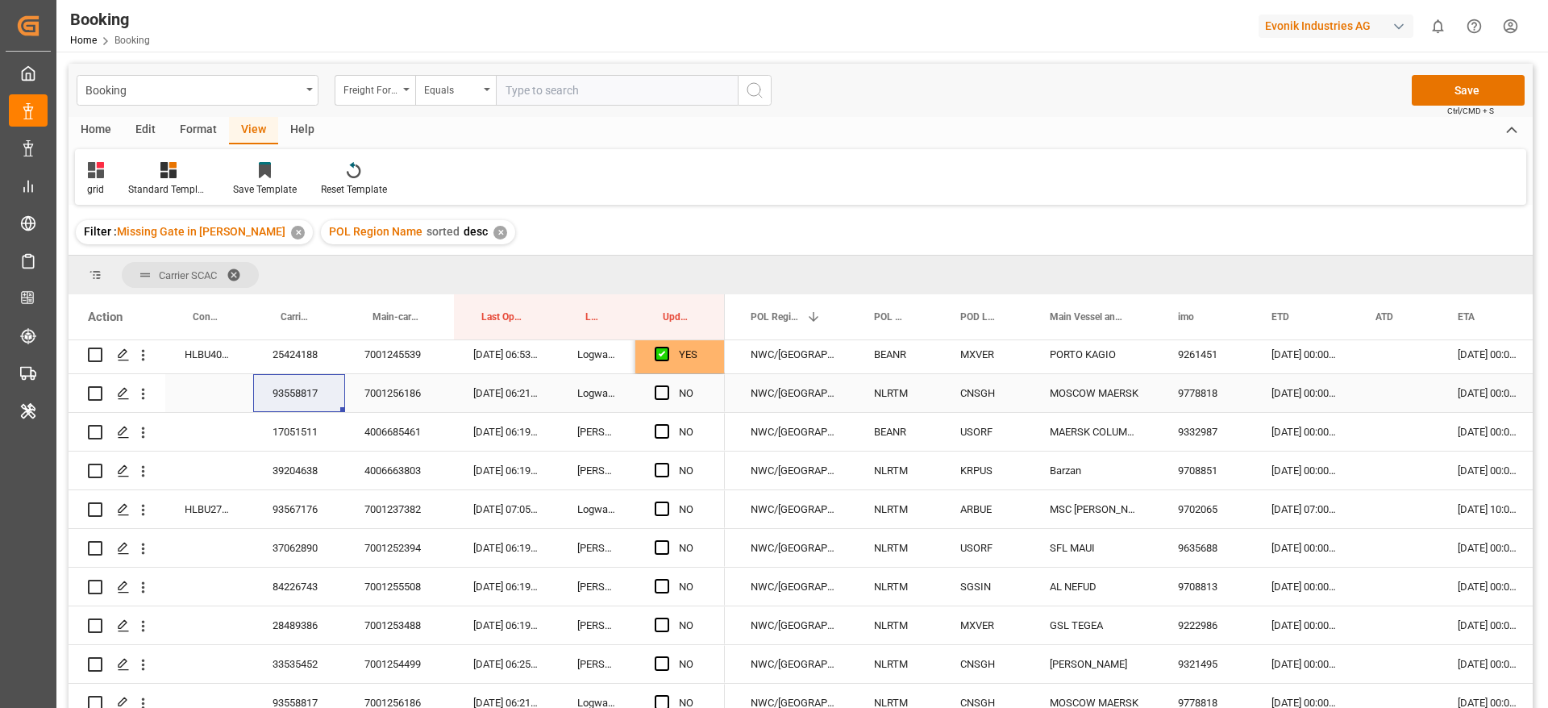
click at [664, 389] on span "Press SPACE to select this row." at bounding box center [662, 392] width 15 height 15
click at [667, 385] on input "Press SPACE to select this row." at bounding box center [667, 385] width 0 height 0
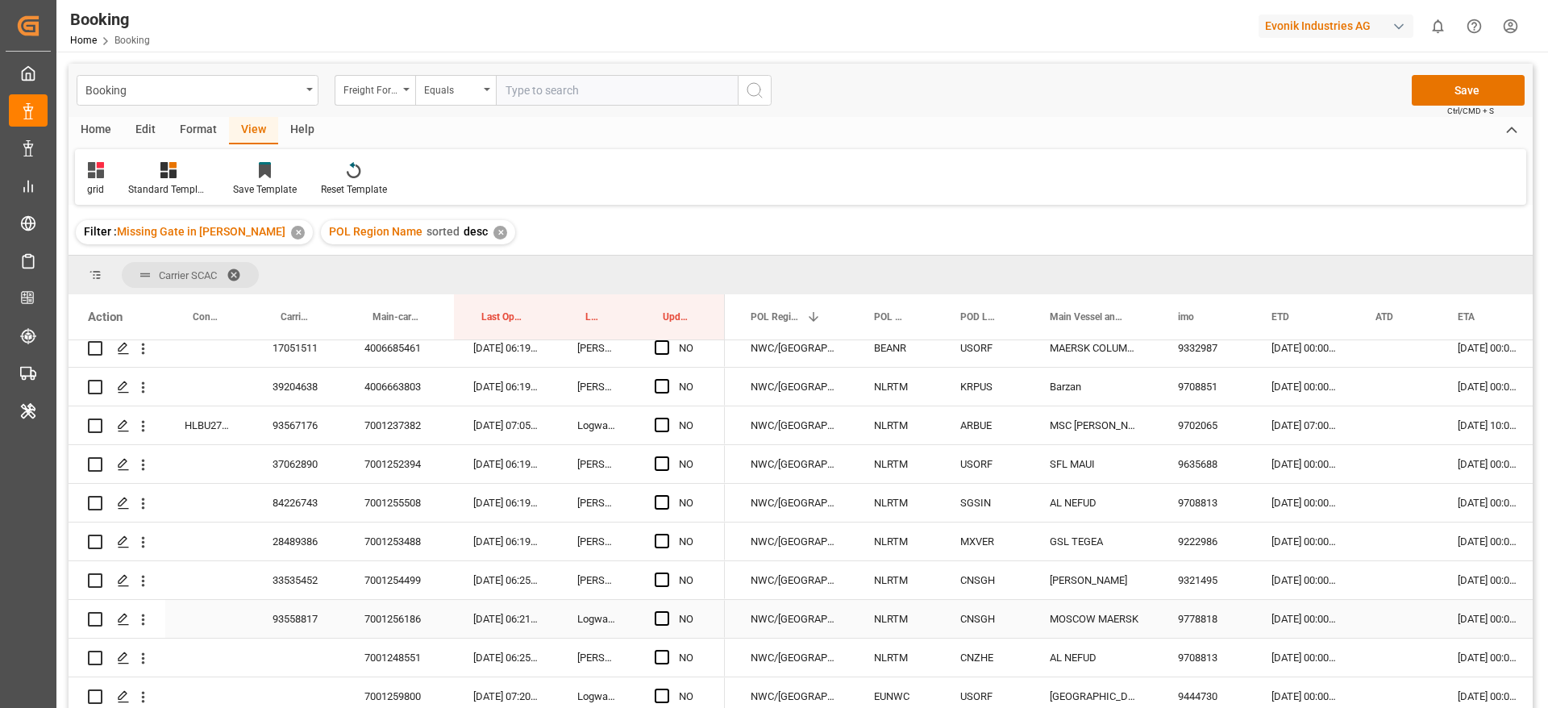
scroll to position [1209, 0]
click at [662, 580] on span "Press SPACE to select this row." at bounding box center [662, 581] width 15 height 15
click at [667, 574] on input "Press SPACE to select this row." at bounding box center [667, 574] width 0 height 0
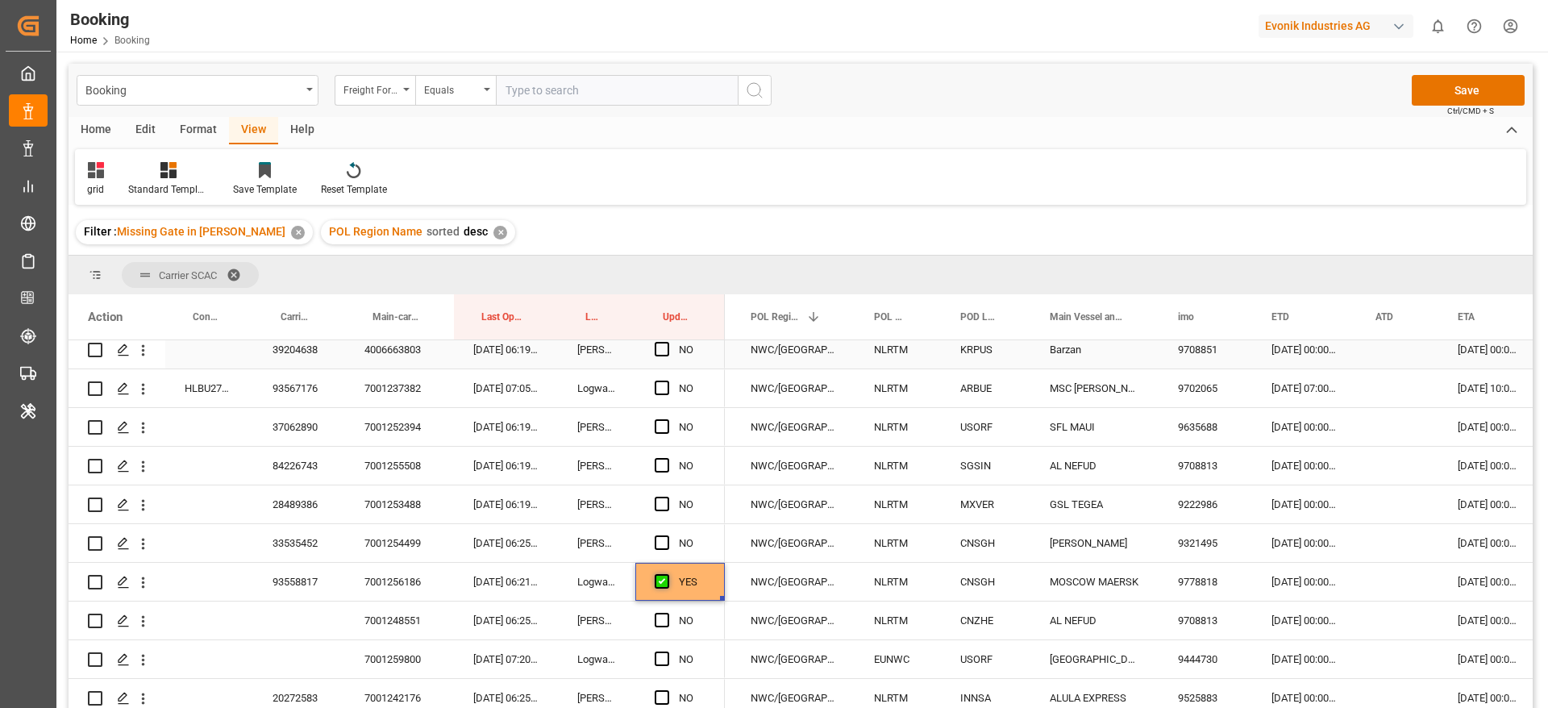
scroll to position [967, 0]
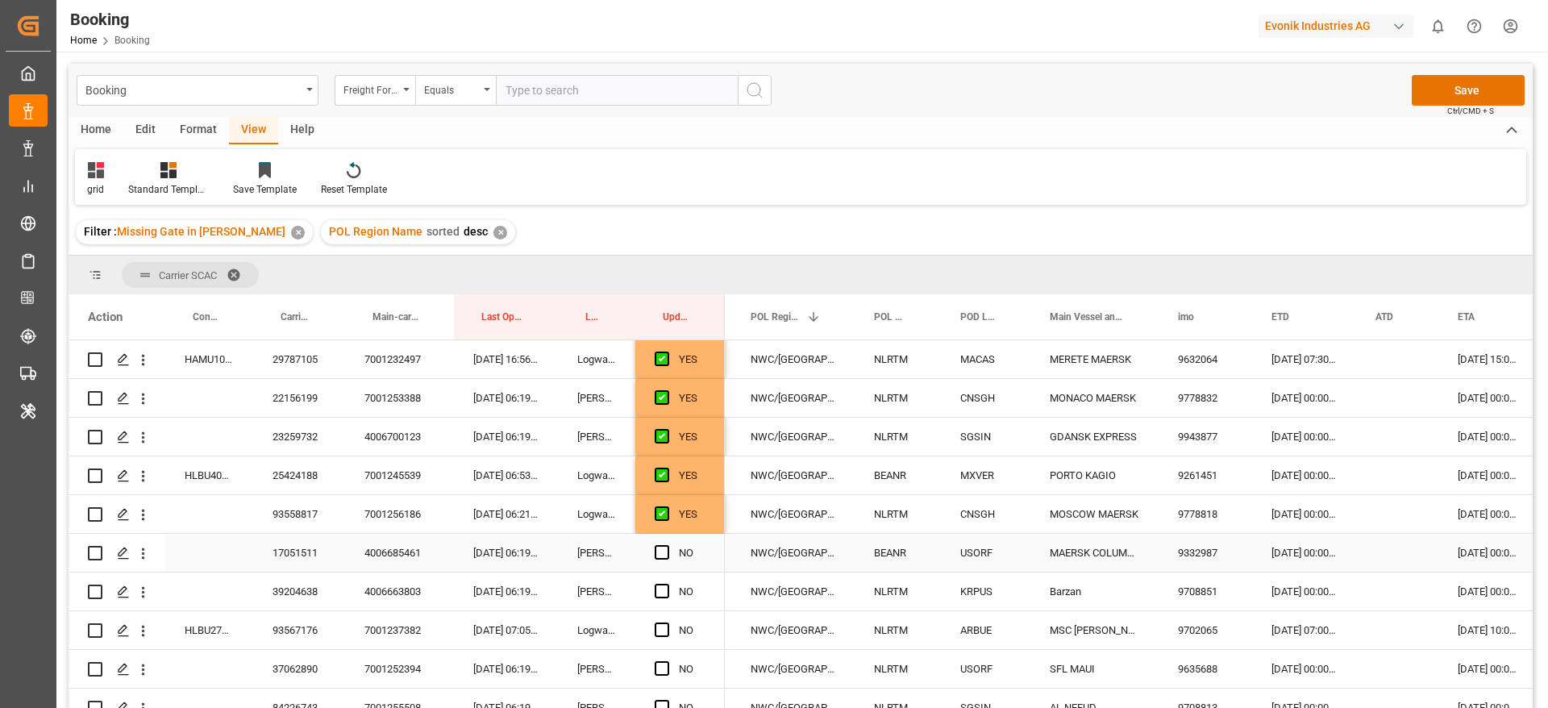
click at [289, 567] on div "17051511" at bounding box center [299, 553] width 92 height 38
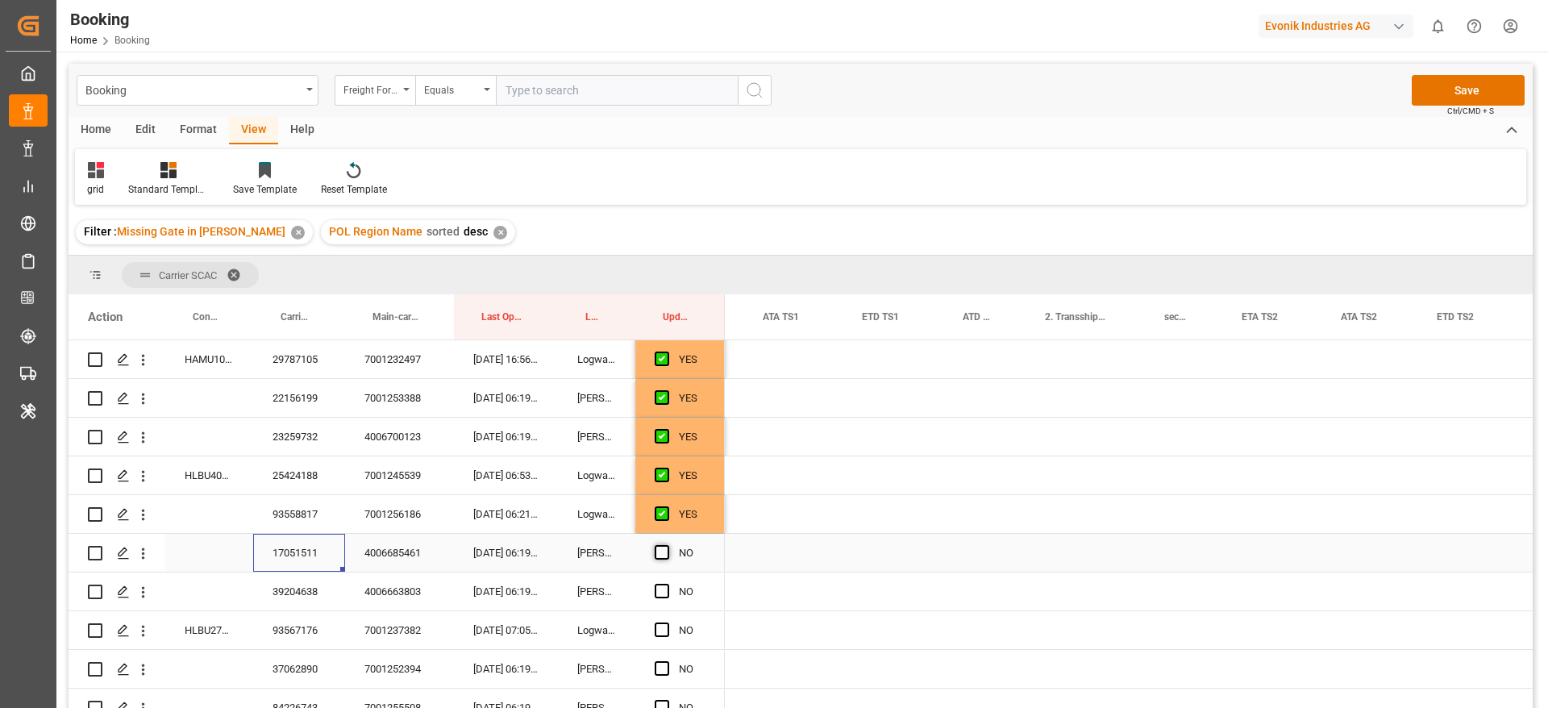
scroll to position [0, 1736]
drag, startPoint x: 658, startPoint y: 554, endPoint x: 685, endPoint y: 555, distance: 27.4
click at [658, 553] on span "Press SPACE to select this row." at bounding box center [662, 552] width 15 height 15
click at [667, 545] on input "Press SPACE to select this row." at bounding box center [667, 545] width 0 height 0
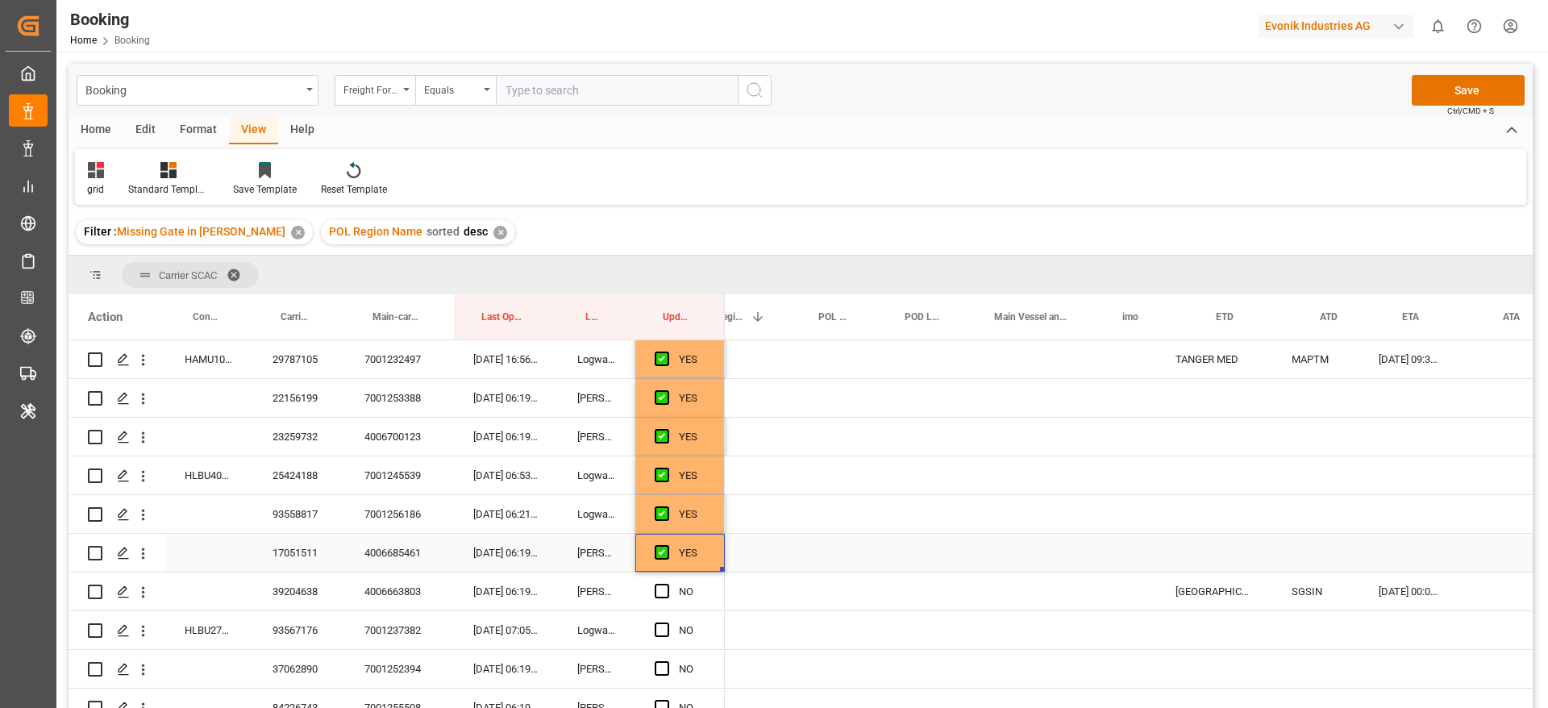
scroll to position [0, 513]
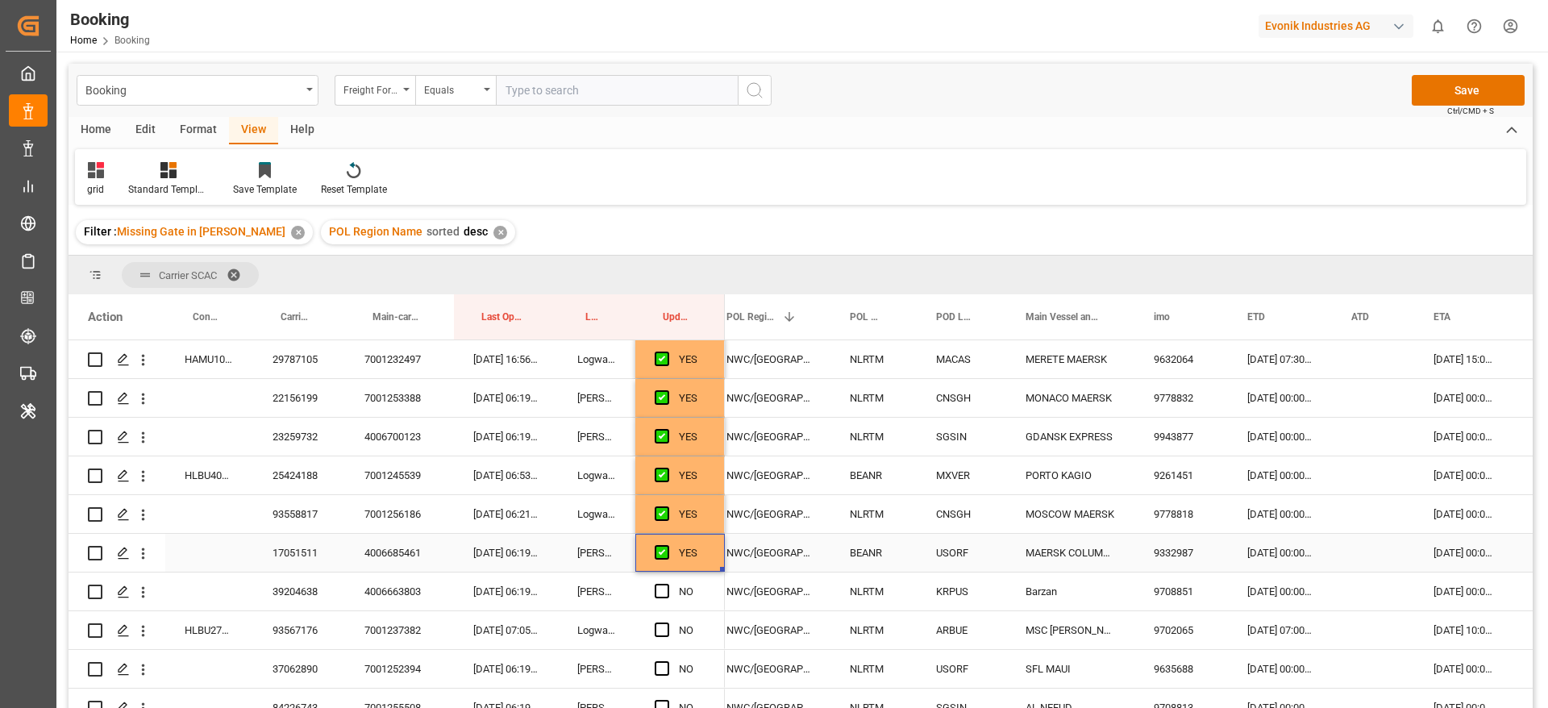
click at [315, 562] on div "17051511" at bounding box center [299, 553] width 92 height 38
click at [306, 584] on div "39204638" at bounding box center [299, 591] width 92 height 38
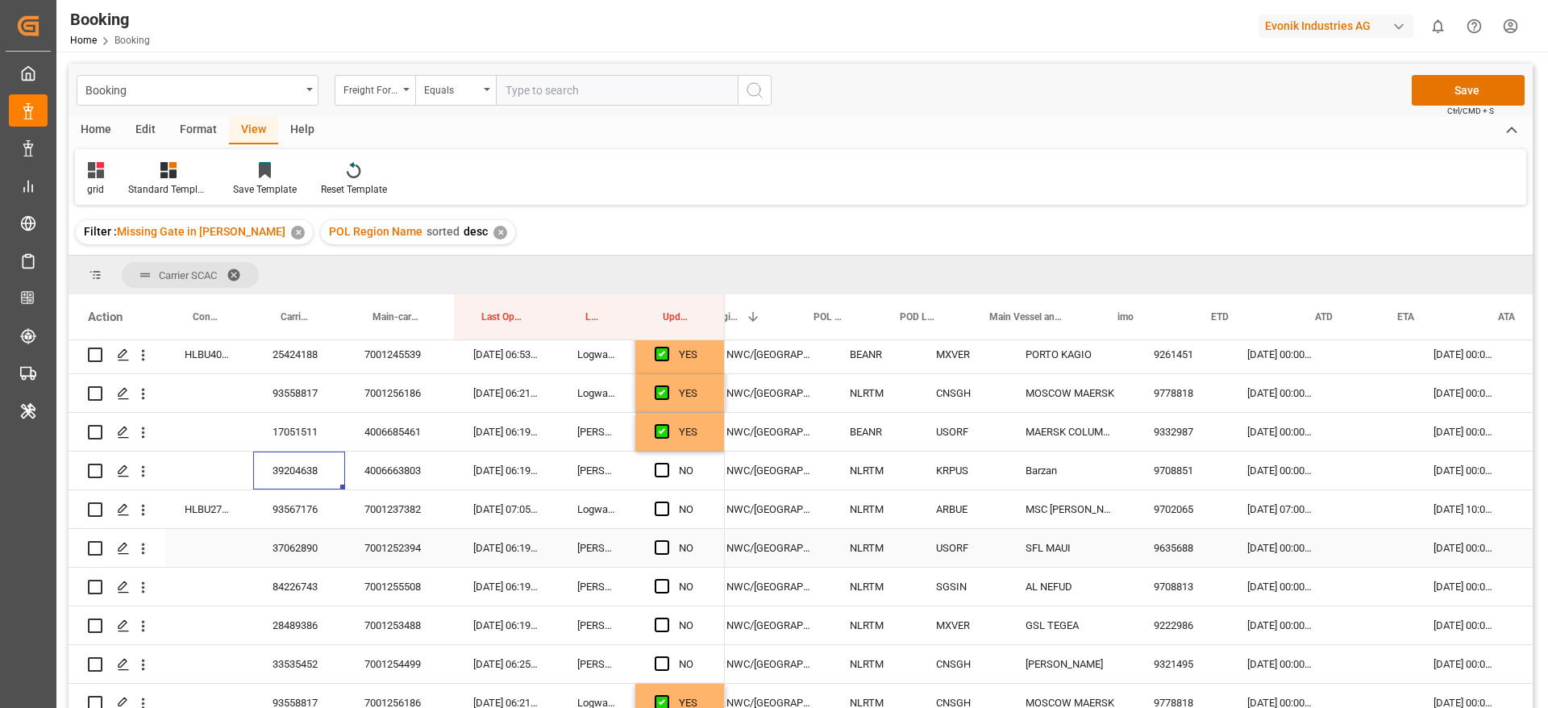
scroll to position [0, 585]
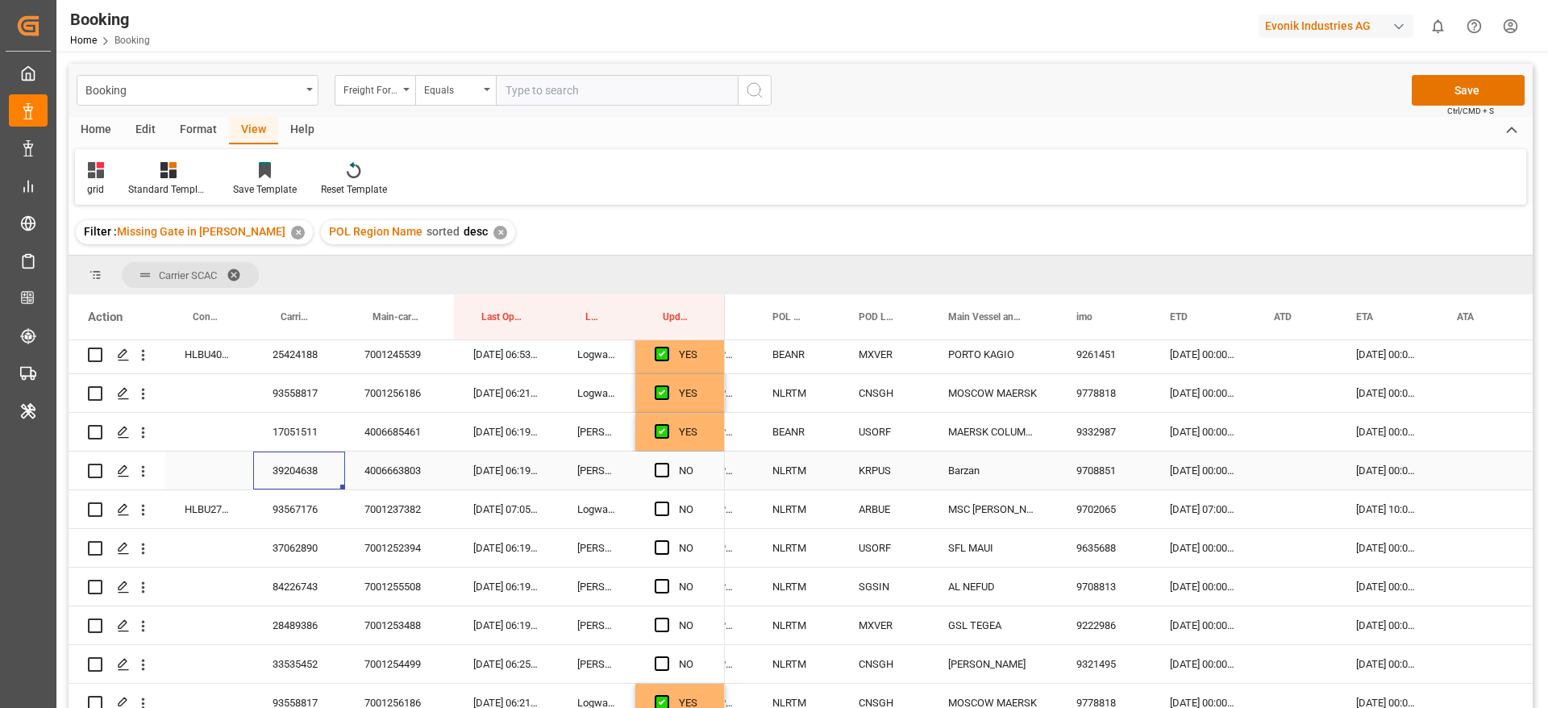
click at [672, 474] on div "Press SPACE to select this row." at bounding box center [667, 470] width 24 height 37
click at [660, 475] on span "Press SPACE to select this row." at bounding box center [662, 470] width 15 height 15
click at [667, 463] on input "Press SPACE to select this row." at bounding box center [667, 463] width 0 height 0
click at [306, 511] on div "93567176" at bounding box center [299, 509] width 92 height 38
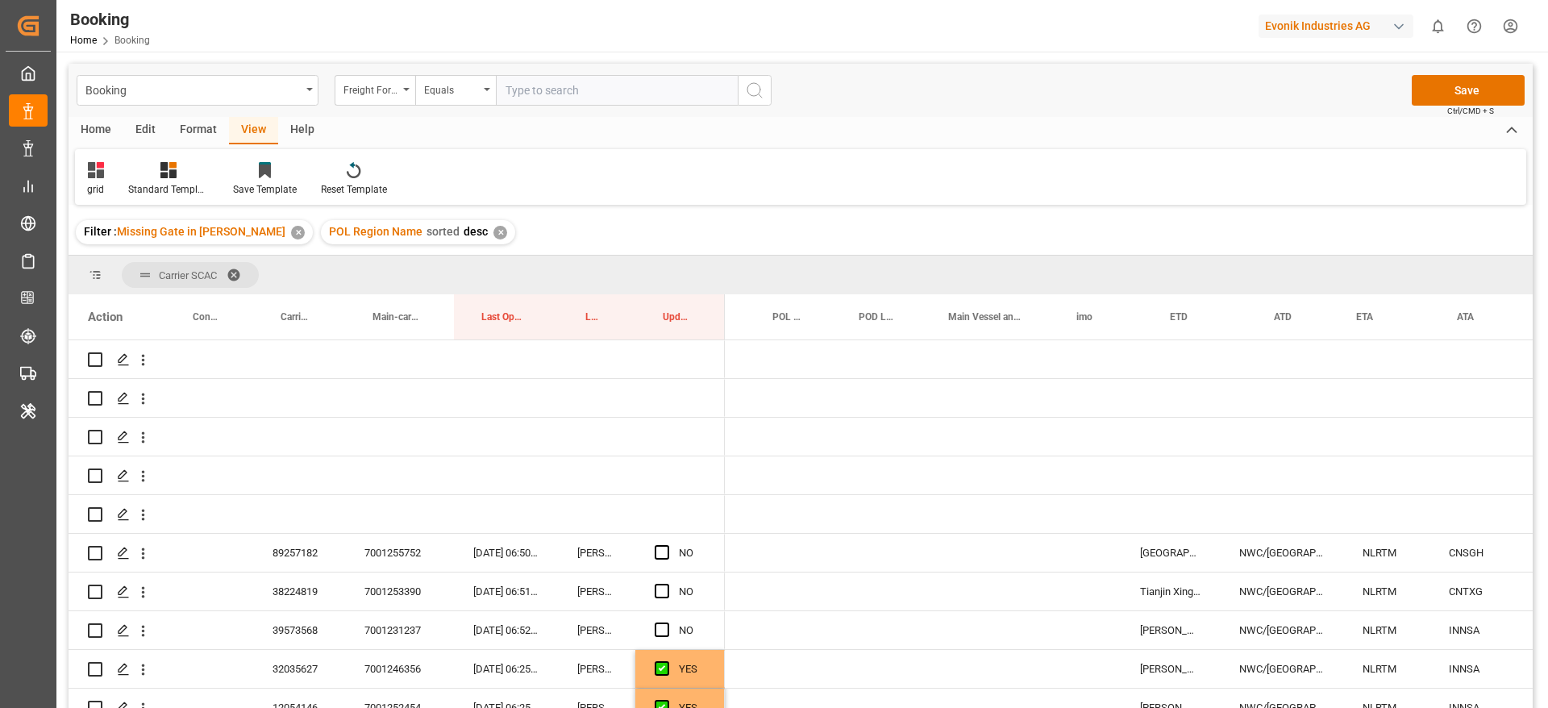
scroll to position [0, 590]
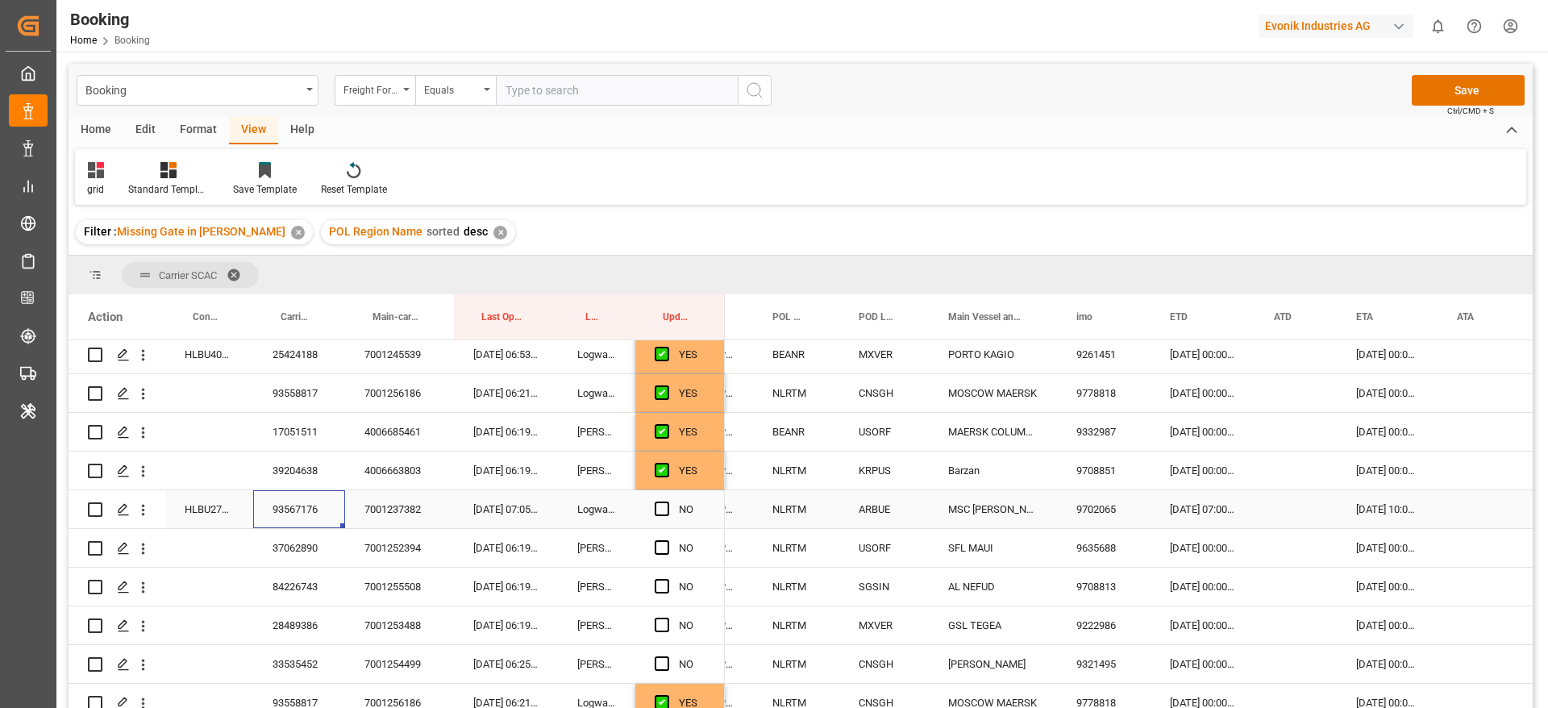
click at [188, 510] on div "HLBU2734306" at bounding box center [209, 509] width 88 height 38
click at [664, 506] on span "Press SPACE to select this row." at bounding box center [662, 508] width 15 height 15
click at [667, 501] on input "Press SPACE to select this row." at bounding box center [667, 501] width 0 height 0
click at [284, 547] on div "37062890" at bounding box center [299, 548] width 92 height 38
click at [1200, 539] on div "02-10-2025 00:00:00" at bounding box center [1203, 548] width 104 height 38
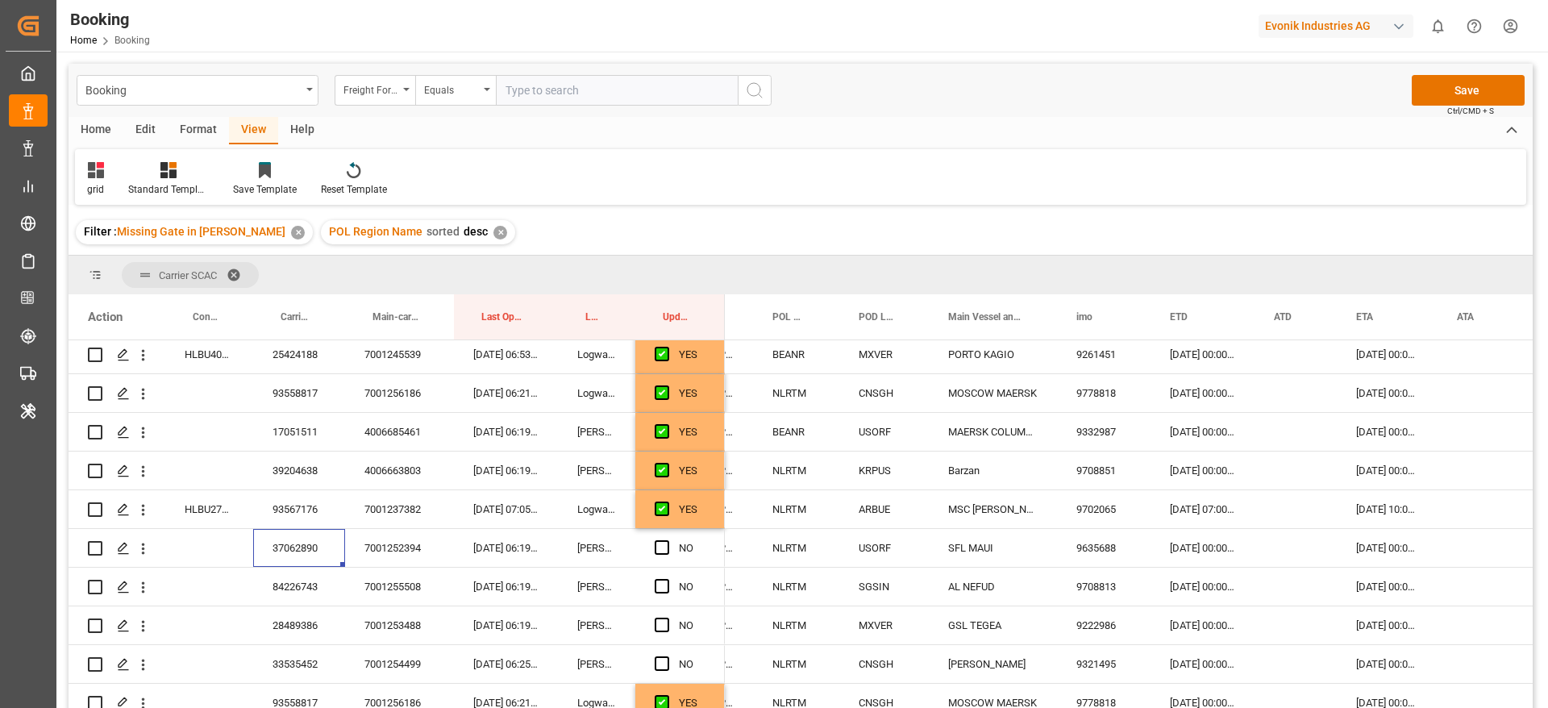
click at [1200, 539] on div "02-10-2025 00:00:00" at bounding box center [1203, 548] width 104 height 38
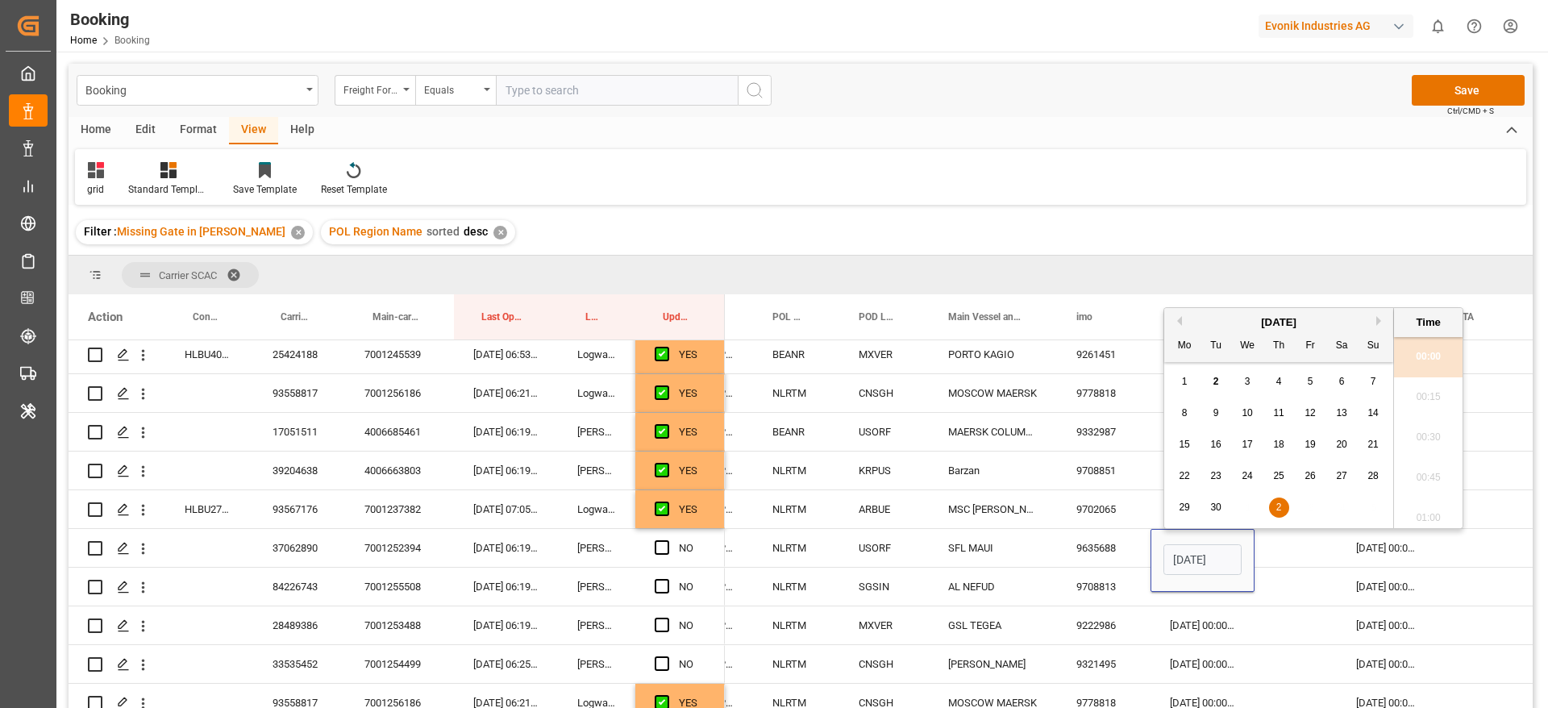
scroll to position [1981, 0]
click at [1379, 318] on button "Next Month" at bounding box center [1381, 321] width 10 height 10
click at [1309, 377] on span "3" at bounding box center [1311, 381] width 6 height 11
type input "03-10-2025 00:00"
click at [1289, 544] on div "Press SPACE to select this row." at bounding box center [1296, 548] width 82 height 38
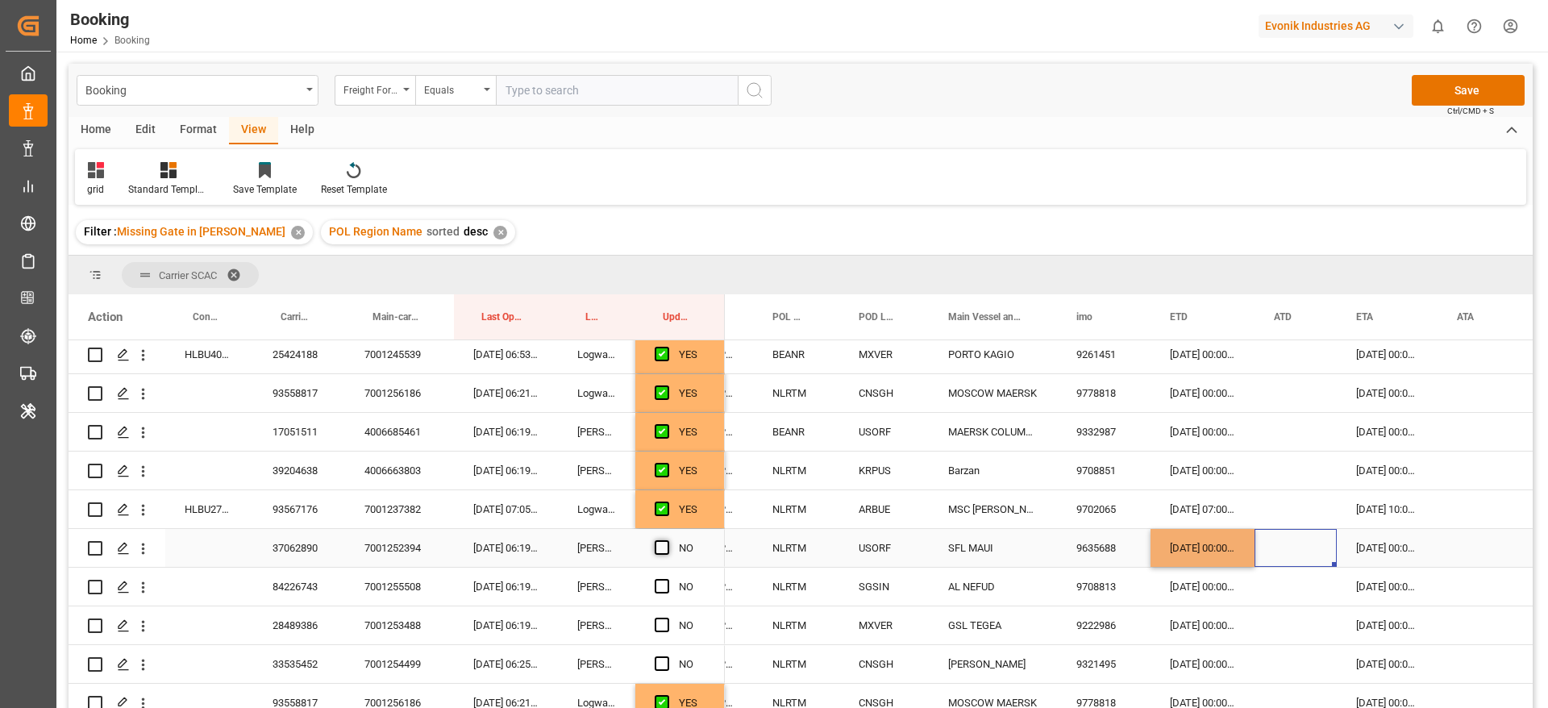
click at [658, 545] on span "Press SPACE to select this row." at bounding box center [662, 547] width 15 height 15
click at [667, 540] on input "Press SPACE to select this row." at bounding box center [667, 540] width 0 height 0
click at [296, 571] on div "84226743" at bounding box center [299, 587] width 92 height 38
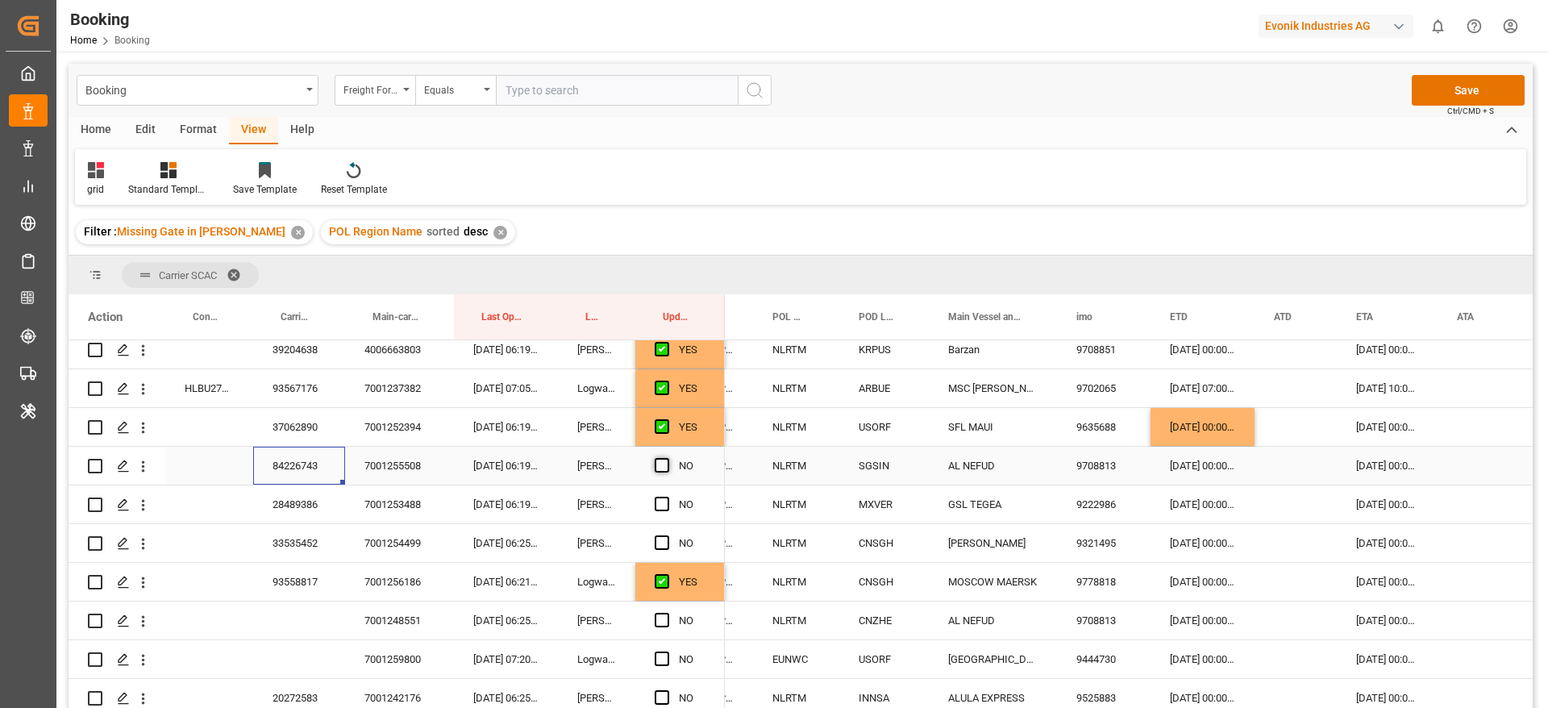
click at [668, 458] on span "Press SPACE to select this row." at bounding box center [662, 465] width 15 height 15
click at [667, 458] on input "Press SPACE to select this row." at bounding box center [667, 458] width 0 height 0
click at [276, 502] on div "28489386" at bounding box center [299, 504] width 92 height 38
click at [142, 514] on button "open menu" at bounding box center [143, 504] width 17 height 31
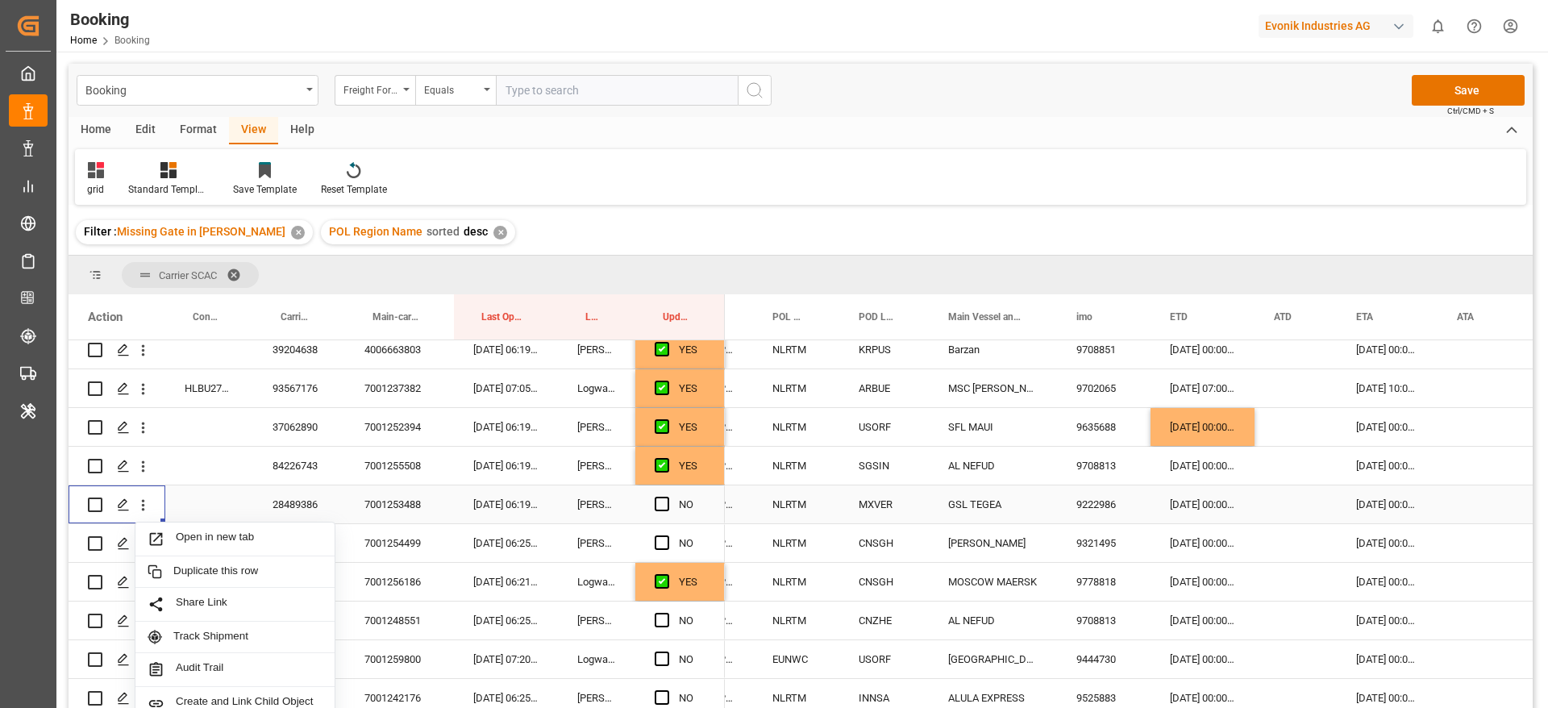
click at [266, 544] on span "Open in new tab" at bounding box center [249, 539] width 147 height 17
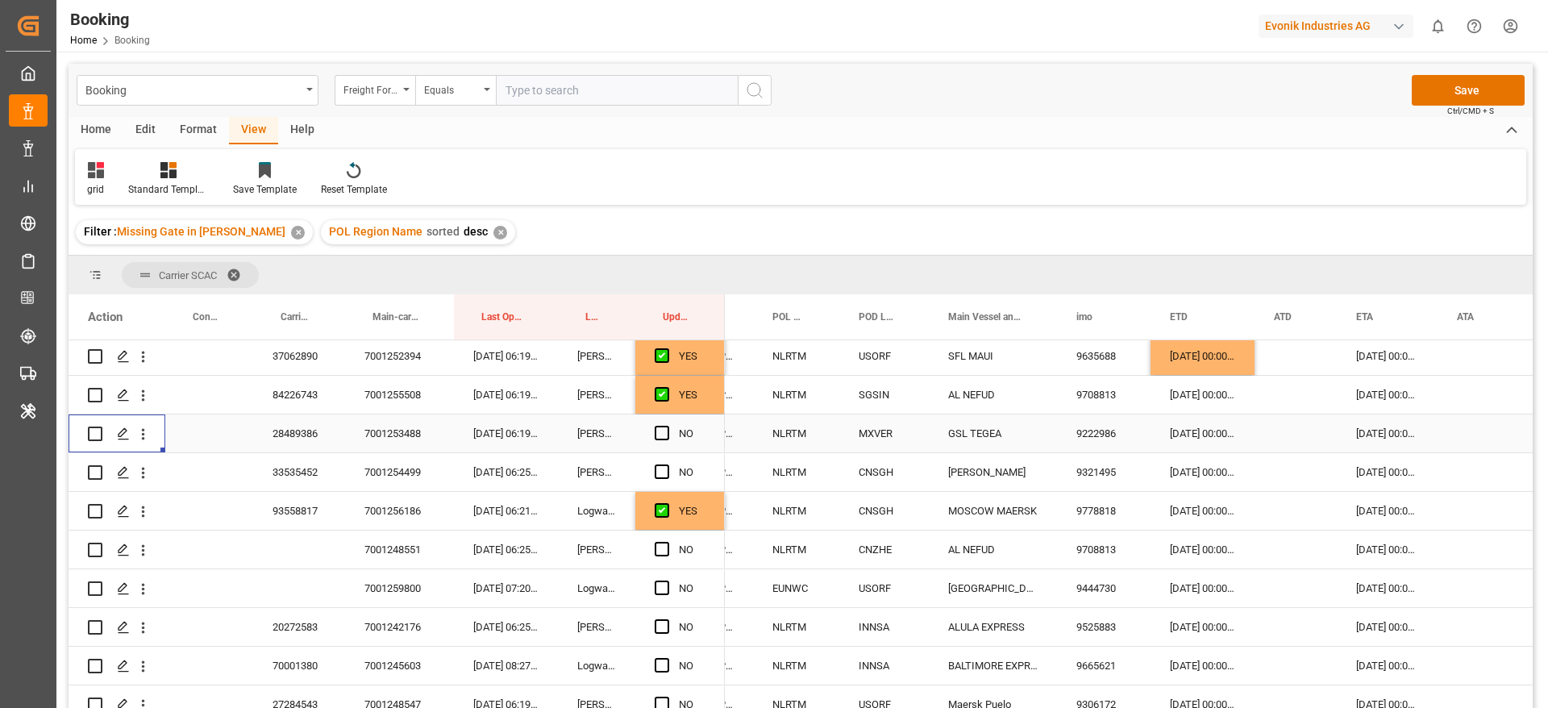
scroll to position [1330, 0]
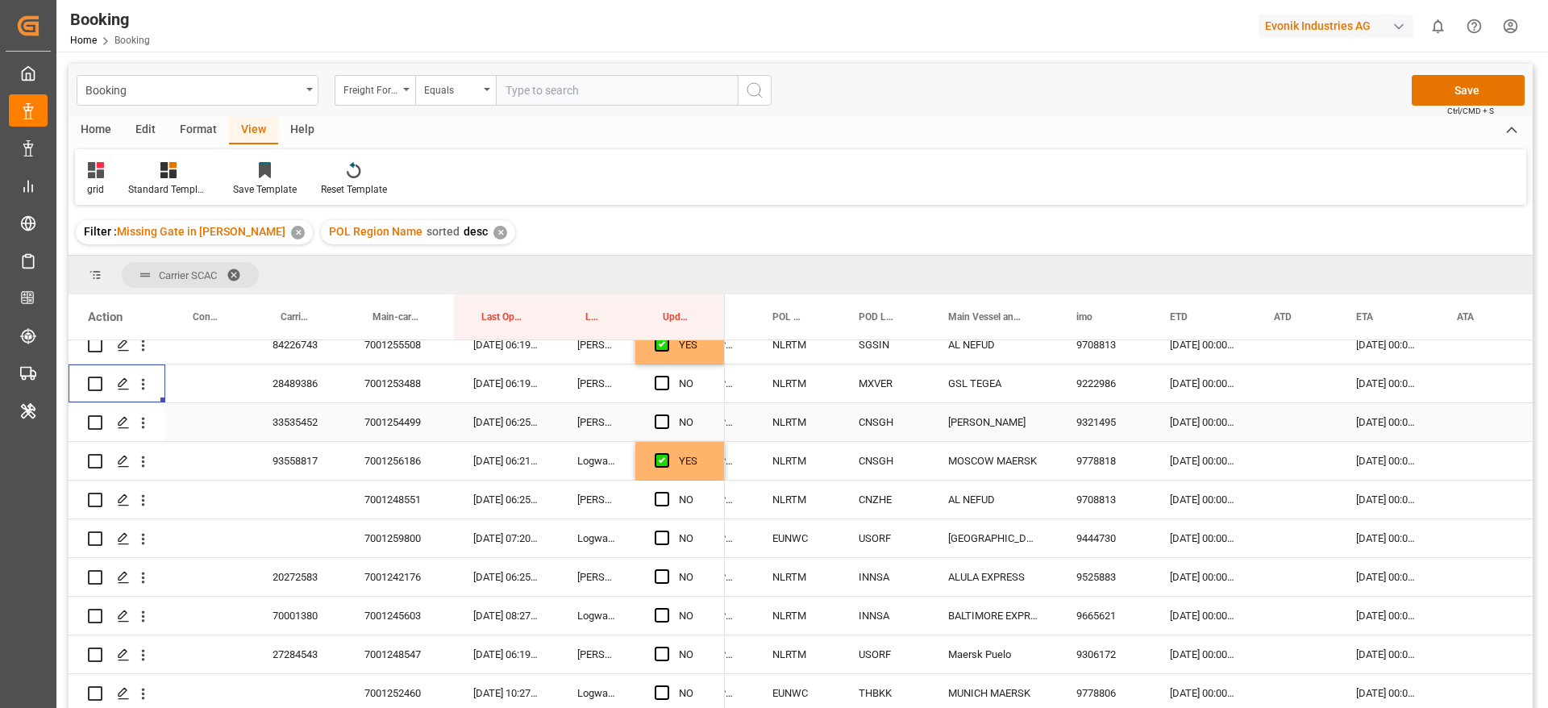
click at [293, 410] on div "33535452" at bounding box center [299, 422] width 92 height 38
click at [668, 418] on span "Press SPACE to select this row." at bounding box center [662, 421] width 15 height 15
click at [667, 414] on input "Press SPACE to select this row." at bounding box center [667, 414] width 0 height 0
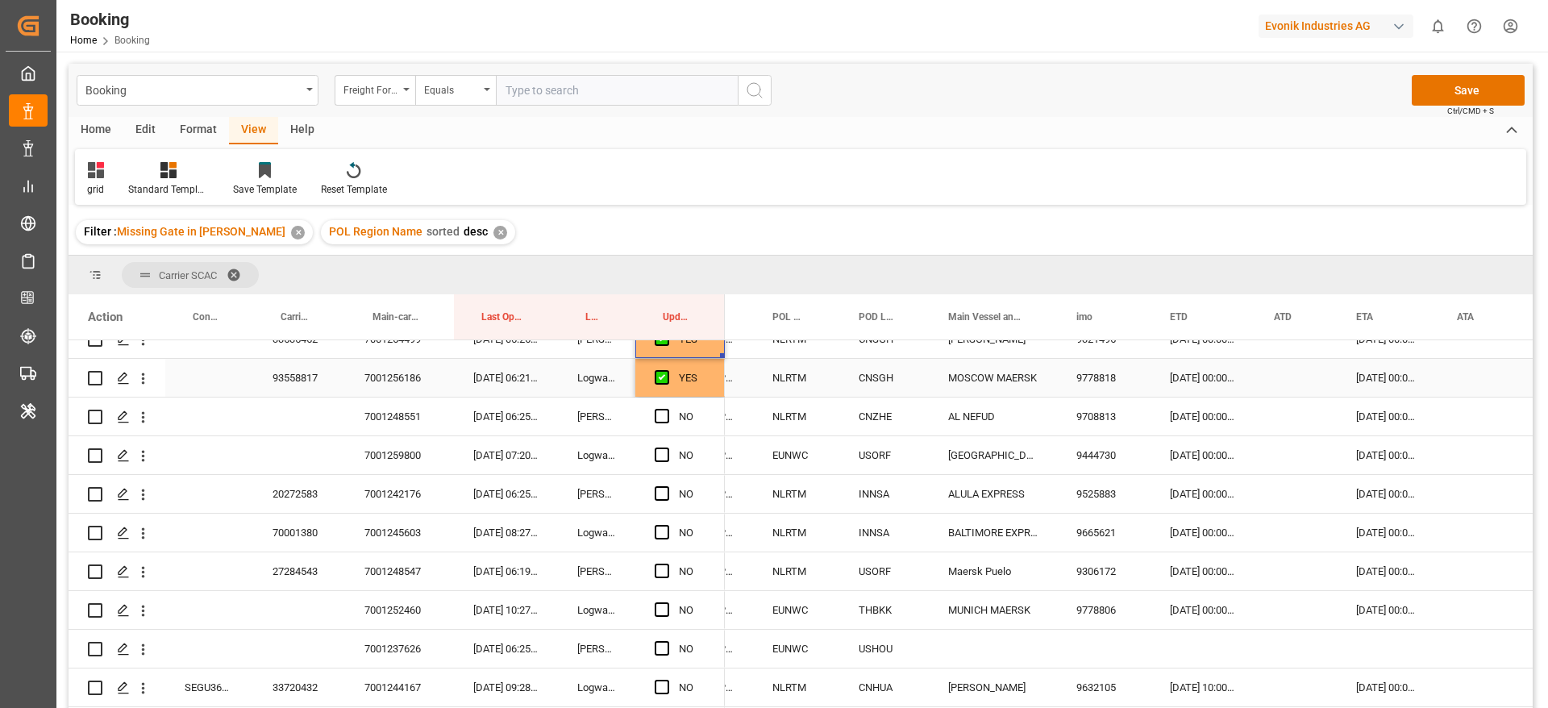
scroll to position [1451, 0]
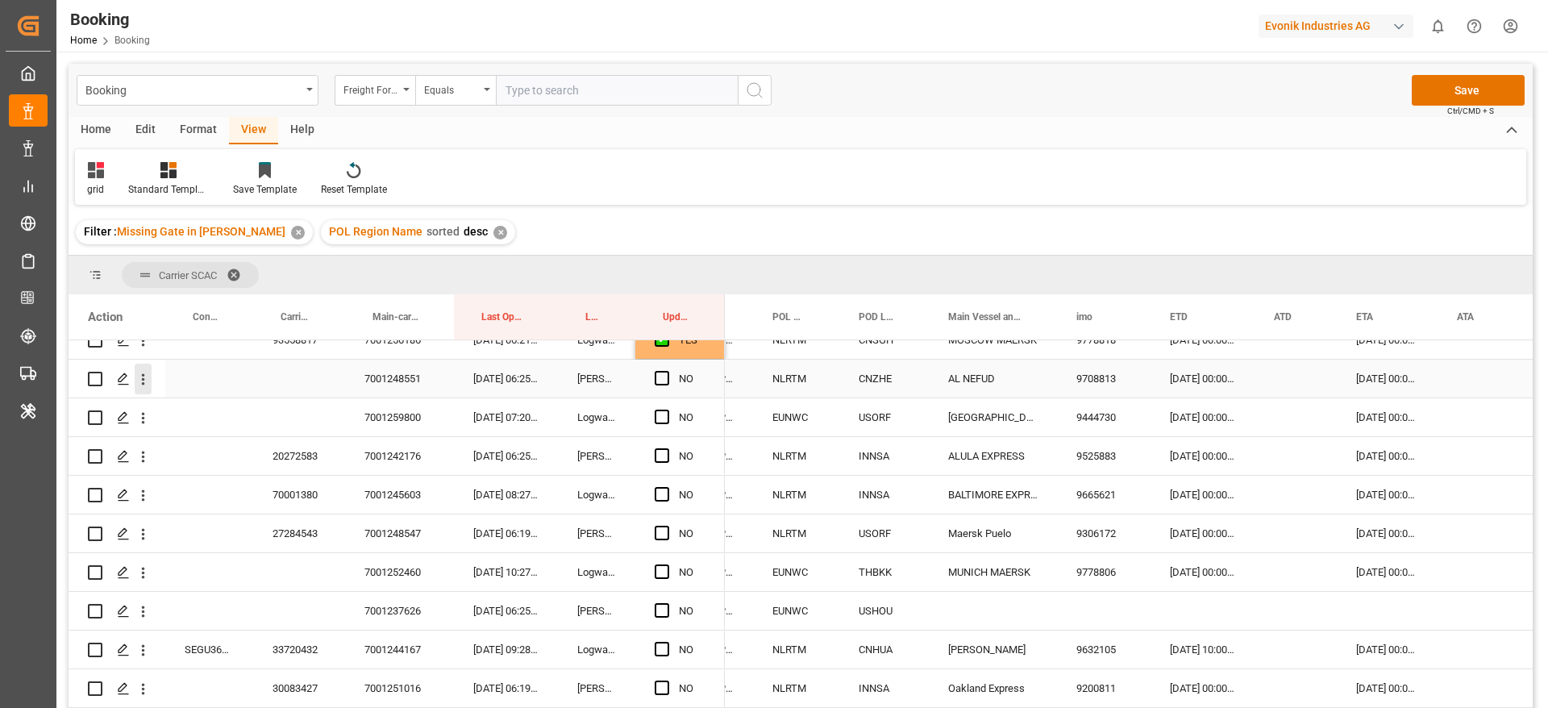
click at [147, 383] on icon "open menu" at bounding box center [143, 379] width 17 height 17
click at [148, 420] on icon "open menu" at bounding box center [143, 418] width 17 height 17
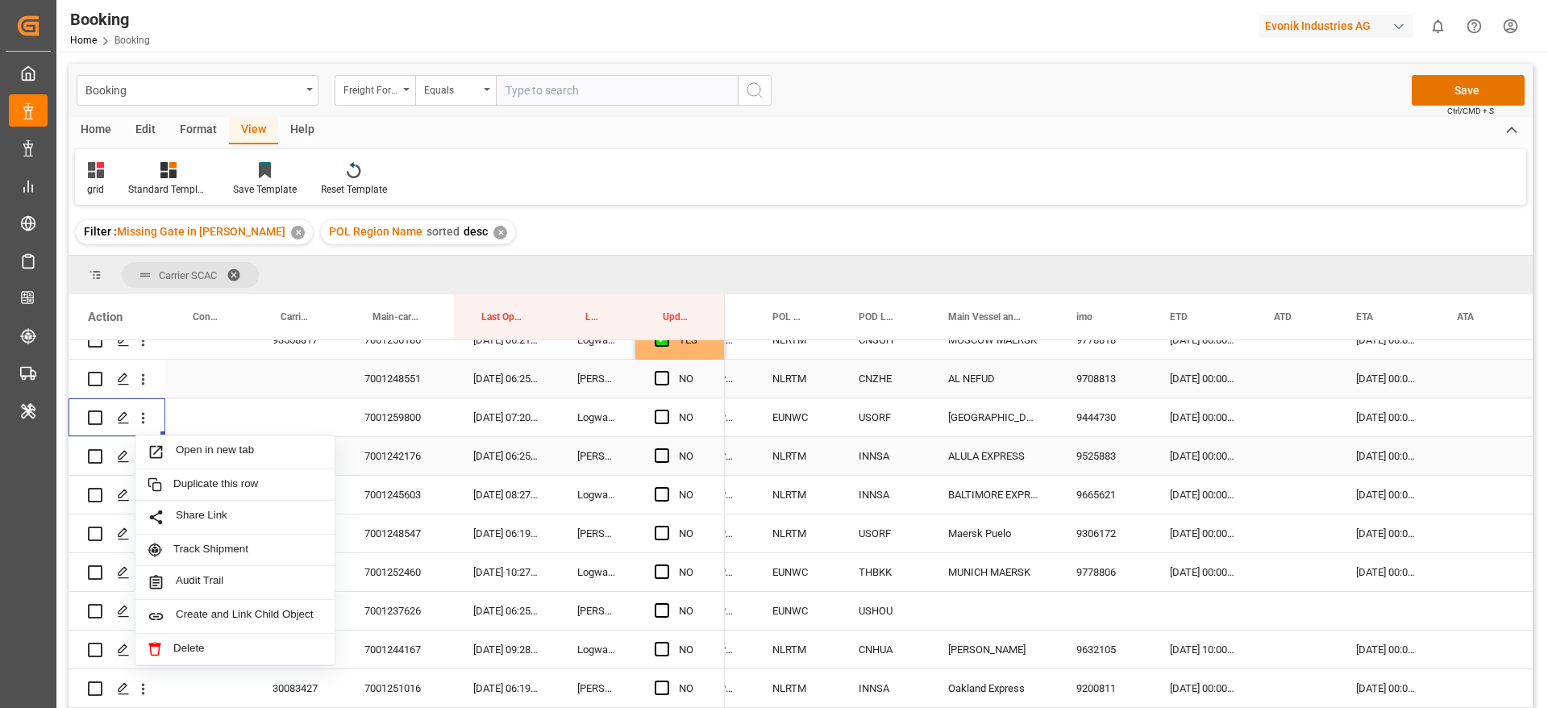
click at [195, 452] on span "Open in new tab" at bounding box center [249, 451] width 147 height 17
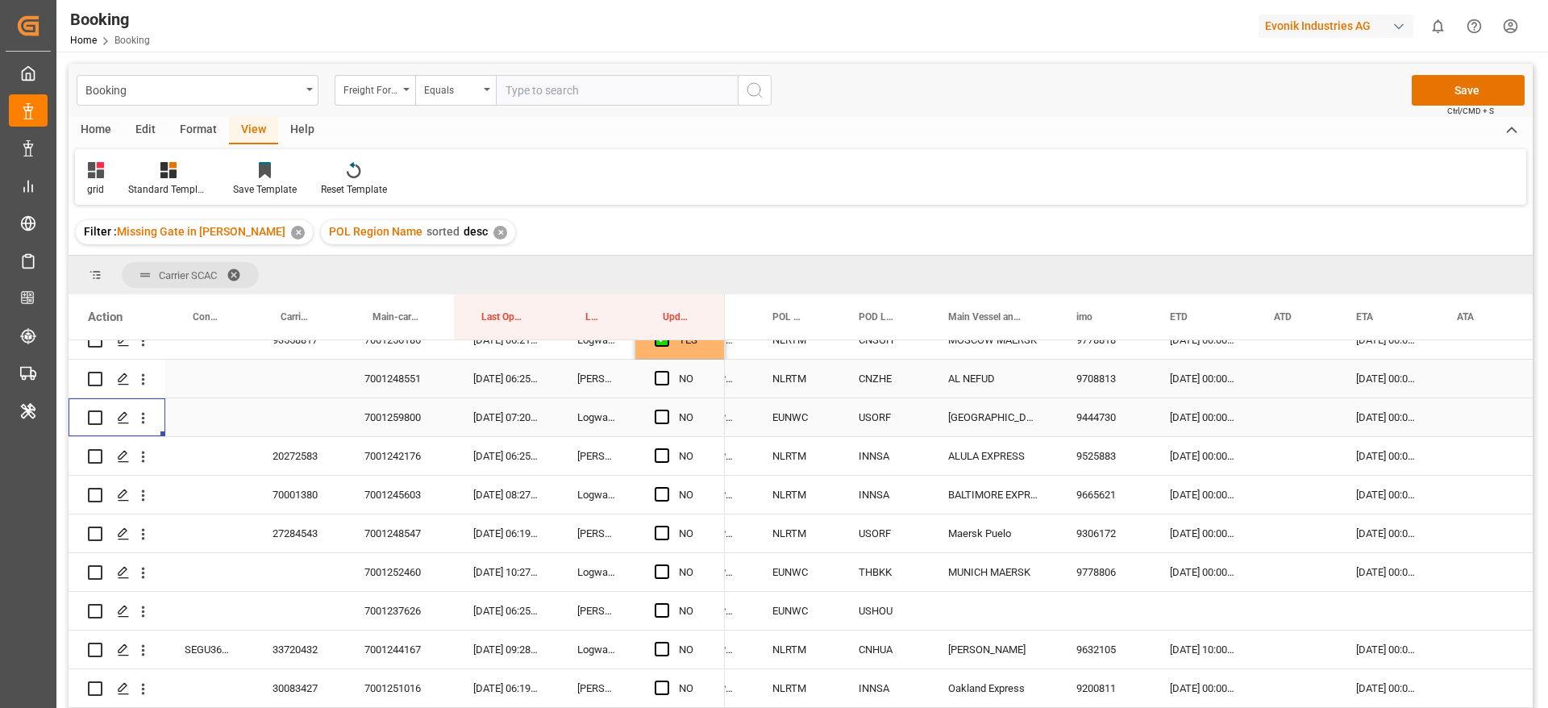
click at [299, 463] on div "20272583" at bounding box center [299, 456] width 92 height 38
click at [664, 460] on span "Press SPACE to select this row." at bounding box center [662, 455] width 15 height 15
click at [667, 448] on input "Press SPACE to select this row." at bounding box center [667, 448] width 0 height 0
click at [303, 501] on div "70001380" at bounding box center [299, 495] width 92 height 38
click at [660, 497] on span "Press SPACE to select this row." at bounding box center [662, 494] width 15 height 15
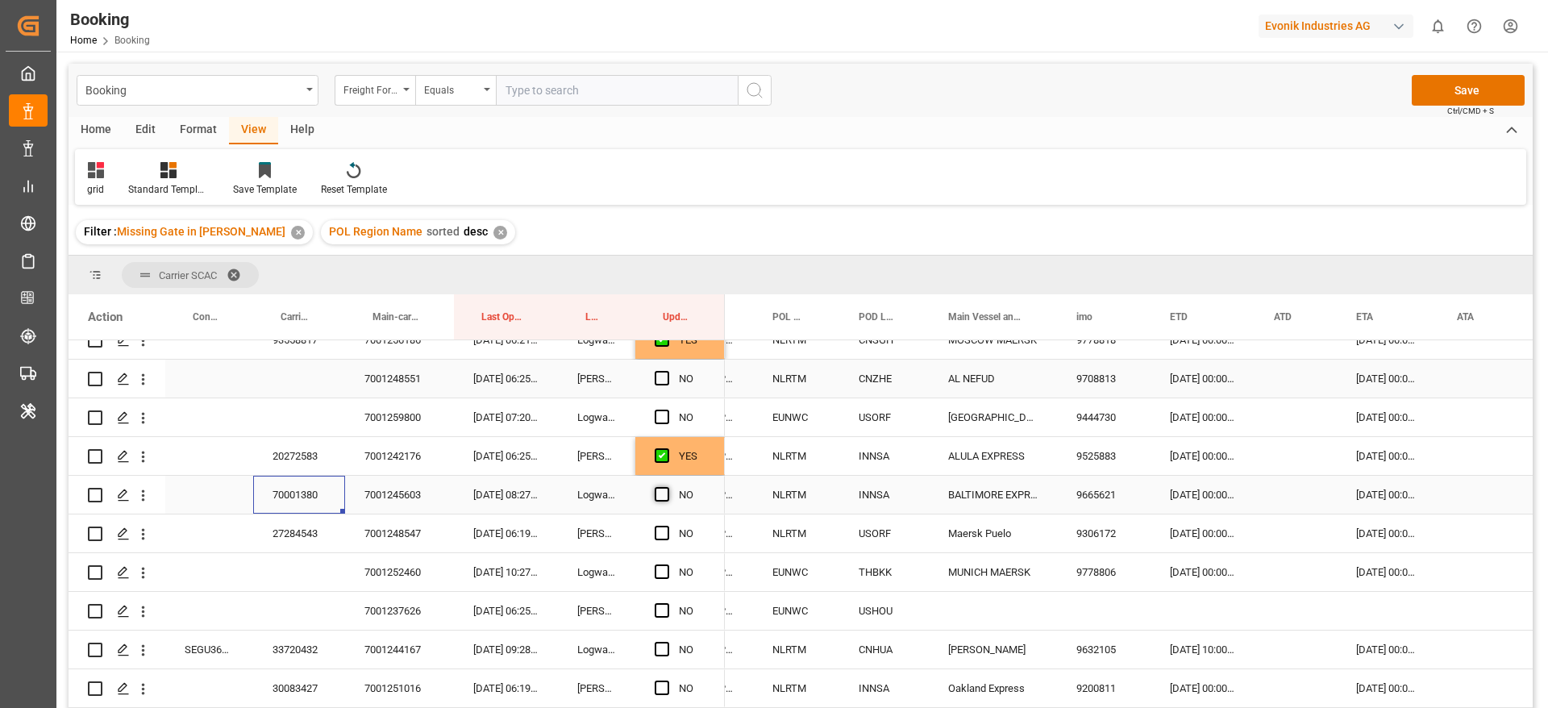
click at [667, 487] on input "Press SPACE to select this row." at bounding box center [667, 487] width 0 height 0
click at [278, 539] on div "27284543" at bounding box center [299, 533] width 92 height 38
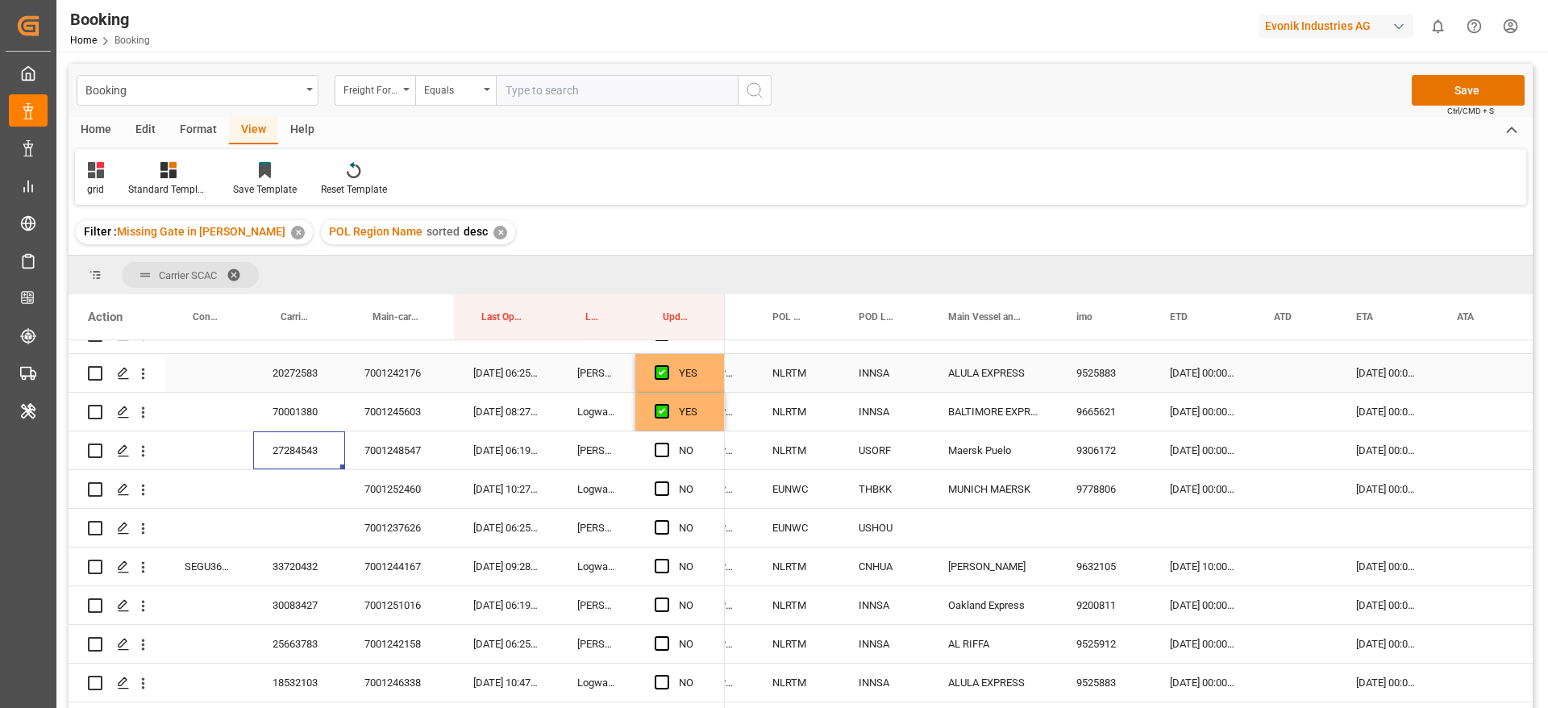
scroll to position [1572, 0]
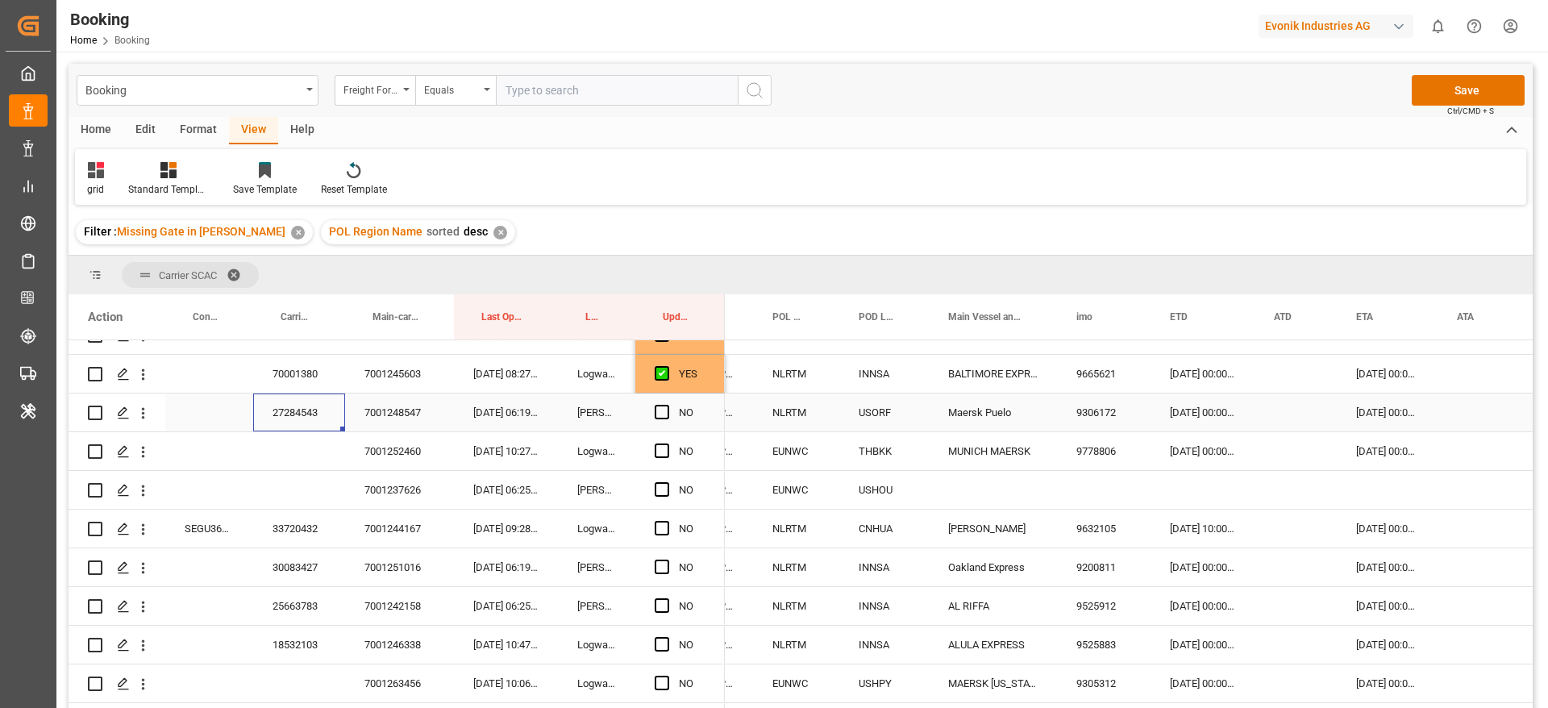
drag, startPoint x: 656, startPoint y: 413, endPoint x: 374, endPoint y: 463, distance: 286.6
click at [655, 412] on span "Press SPACE to select this row." at bounding box center [662, 412] width 15 height 15
click at [667, 405] on input "Press SPACE to select this row." at bounding box center [667, 405] width 0 height 0
click at [141, 454] on icon "open menu" at bounding box center [143, 451] width 17 height 17
click at [146, 496] on icon "open menu" at bounding box center [143, 490] width 17 height 17
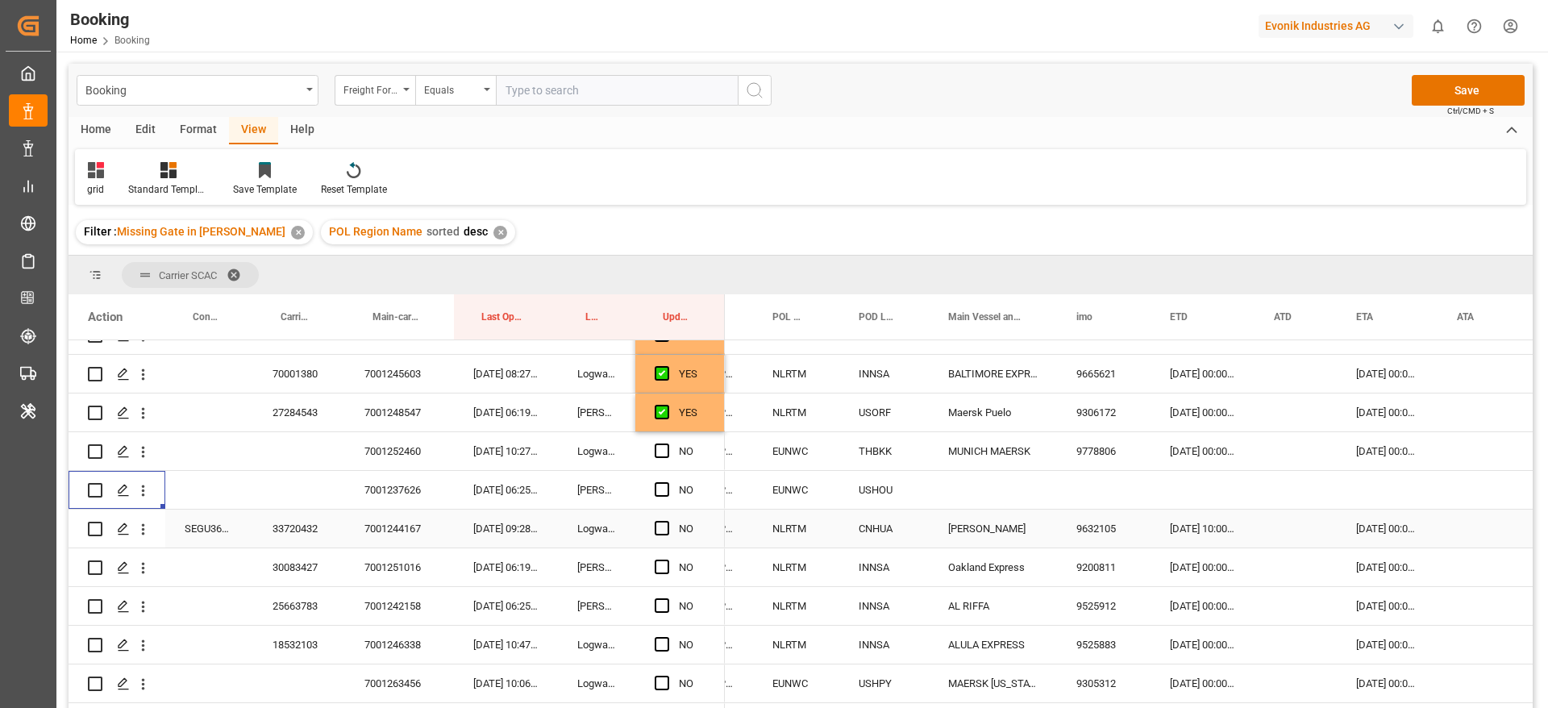
click at [328, 518] on div "33720432" at bounding box center [299, 529] width 92 height 38
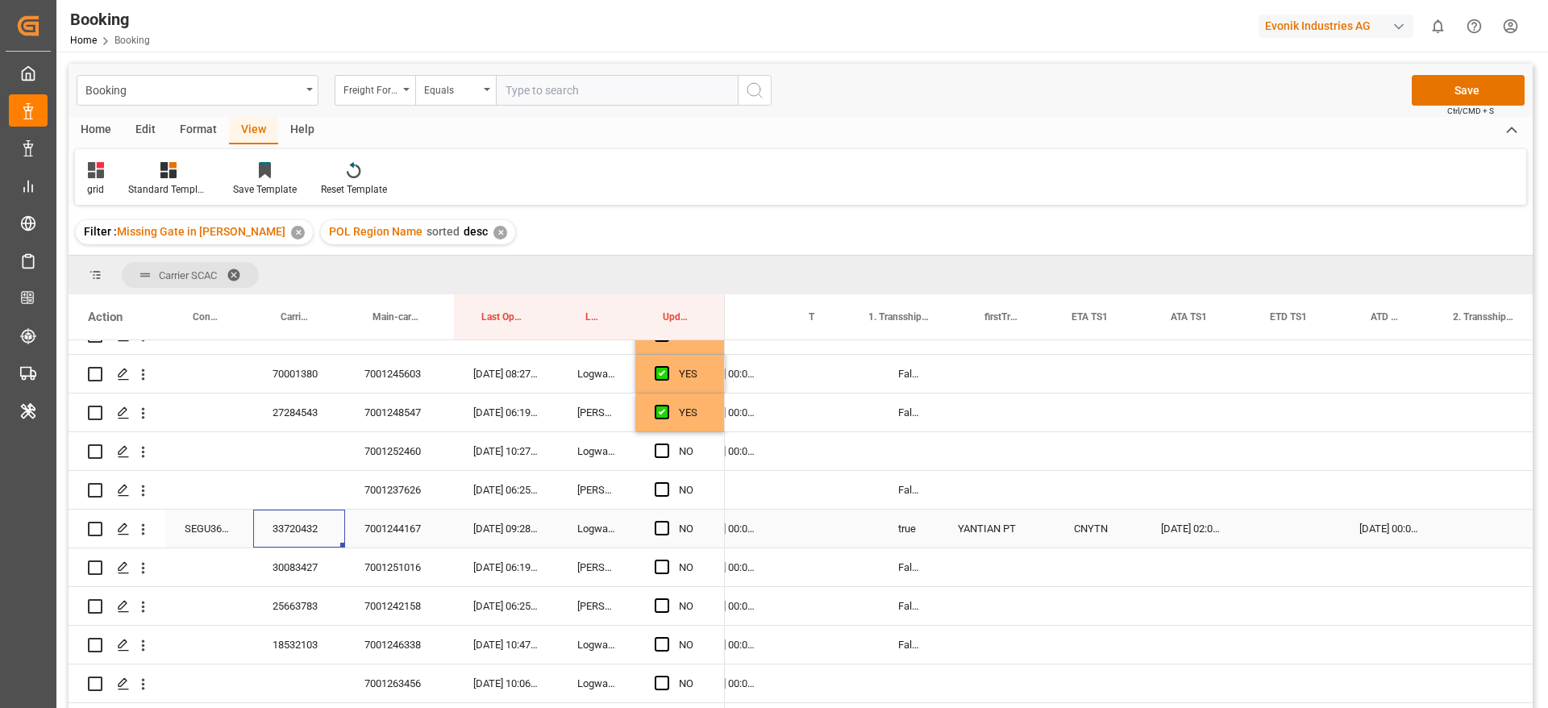
scroll to position [0, 1340]
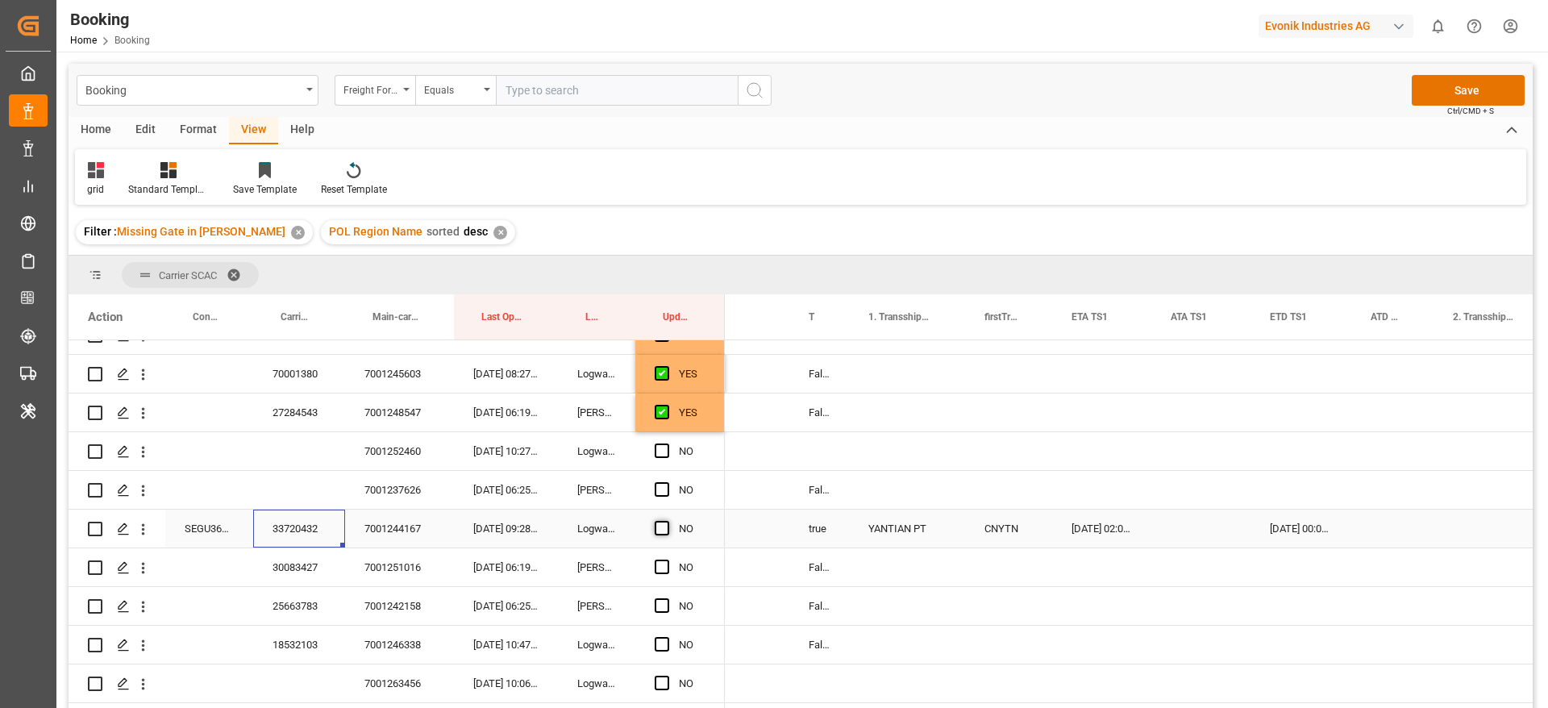
click at [666, 528] on span "Press SPACE to select this row." at bounding box center [662, 528] width 15 height 15
click at [667, 521] on input "Press SPACE to select this row." at bounding box center [667, 521] width 0 height 0
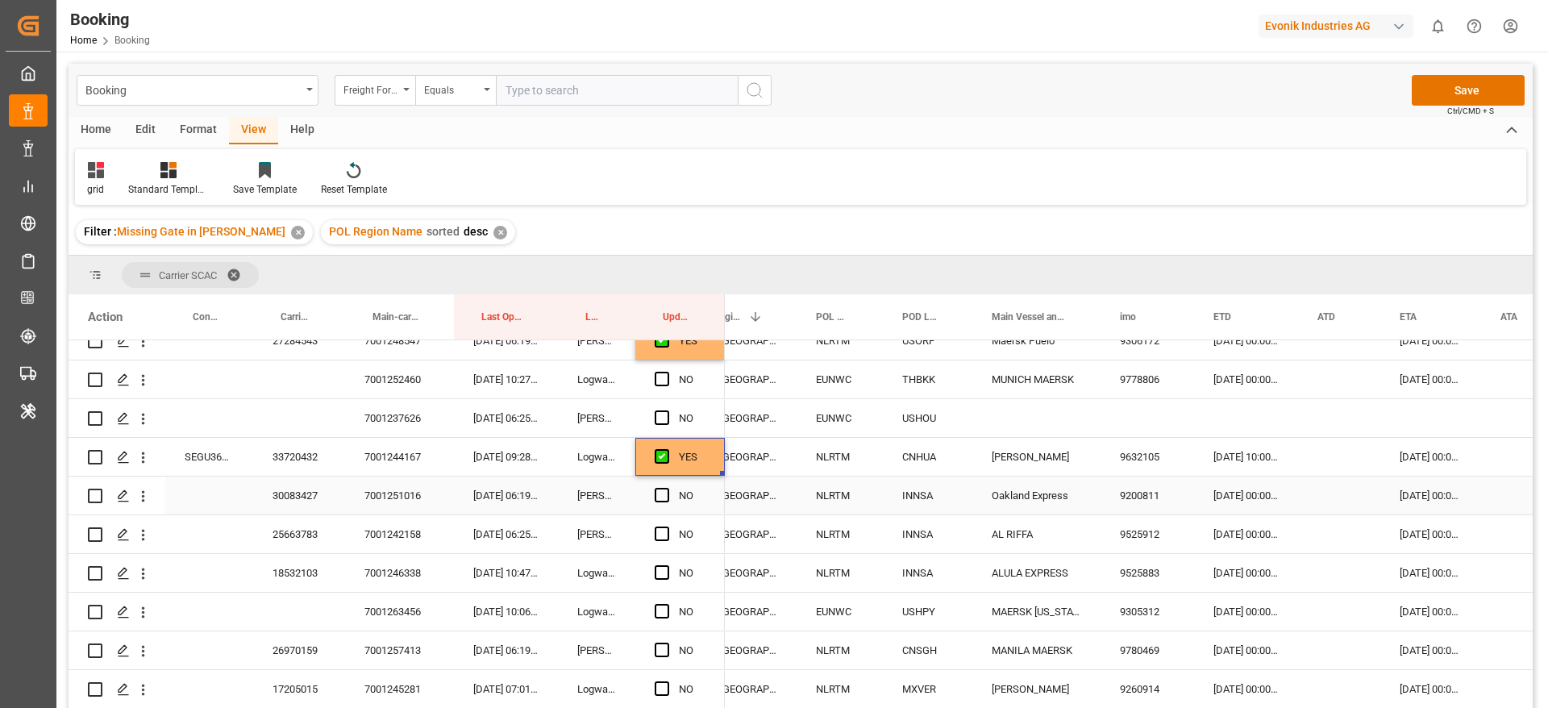
scroll to position [1693, 0]
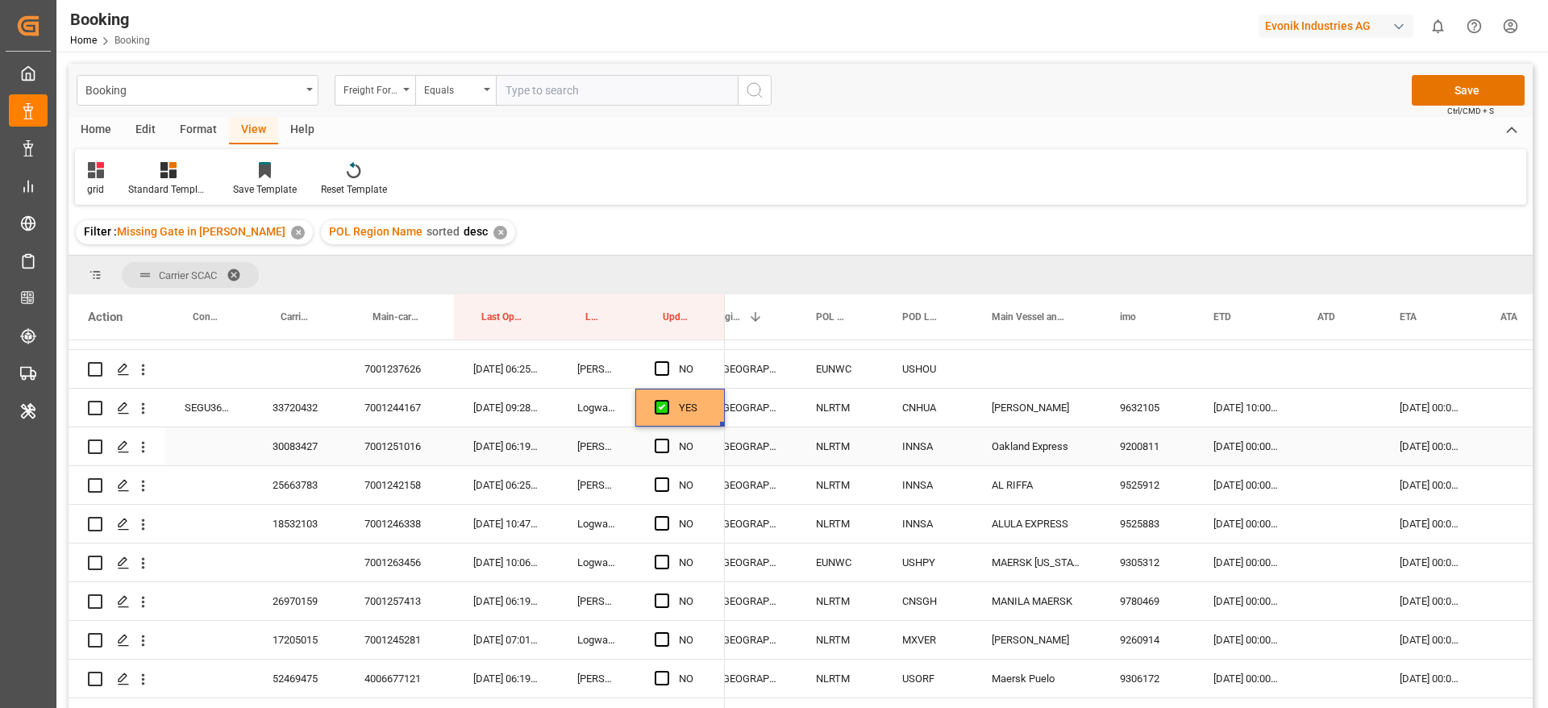
click at [296, 454] on div "30083427" at bounding box center [299, 446] width 92 height 38
click at [655, 444] on span "Press SPACE to select this row." at bounding box center [662, 446] width 15 height 15
click at [667, 439] on input "Press SPACE to select this row." at bounding box center [667, 439] width 0 height 0
click at [324, 485] on div "25663783" at bounding box center [299, 485] width 92 height 38
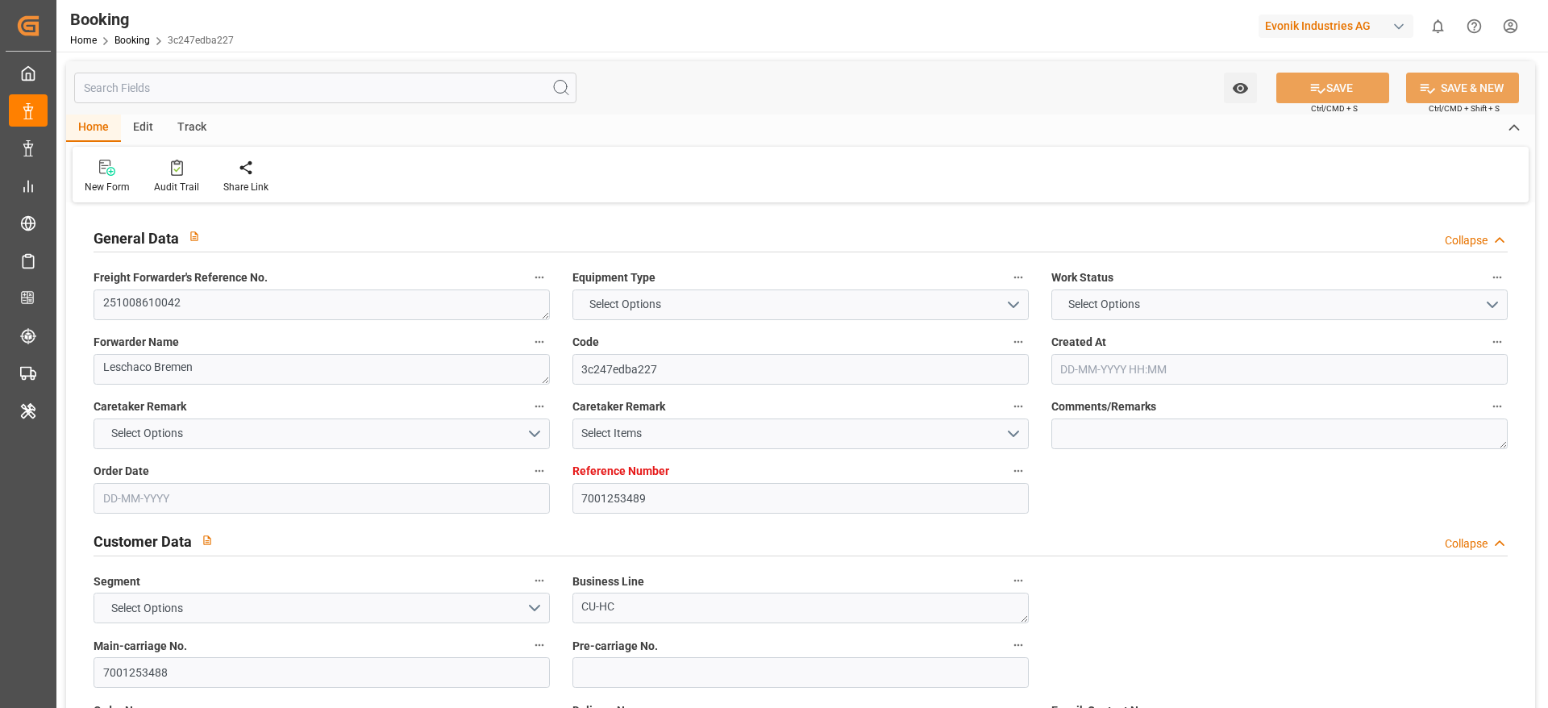
type input "7001253489"
type input "9222986"
type input "Hapag [PERSON_NAME]"
type input "Hapag [PERSON_NAME] Aktiengesellschaft"
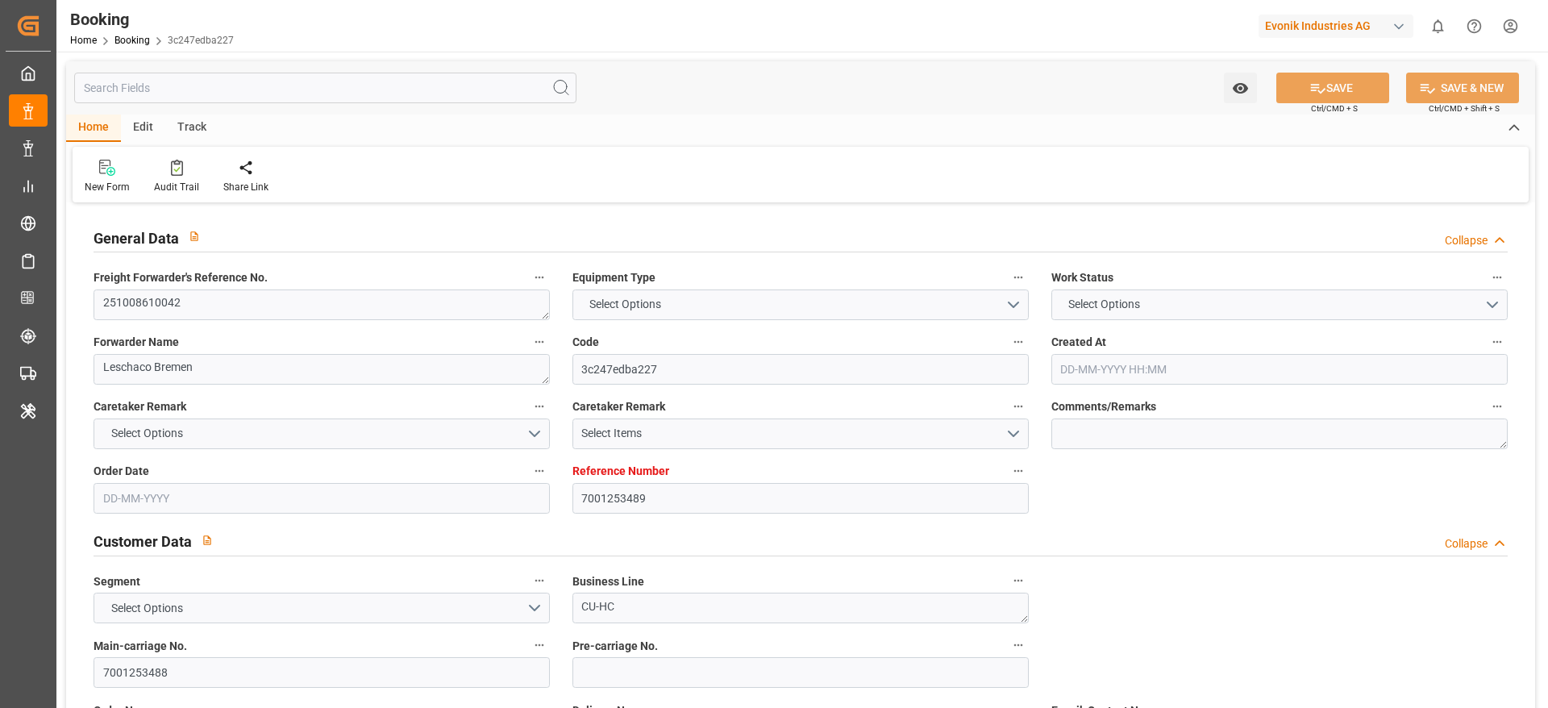
type input "NLRTM"
type input "MXVER"
type input "[DATE] 09:34"
type input "[DATE]"
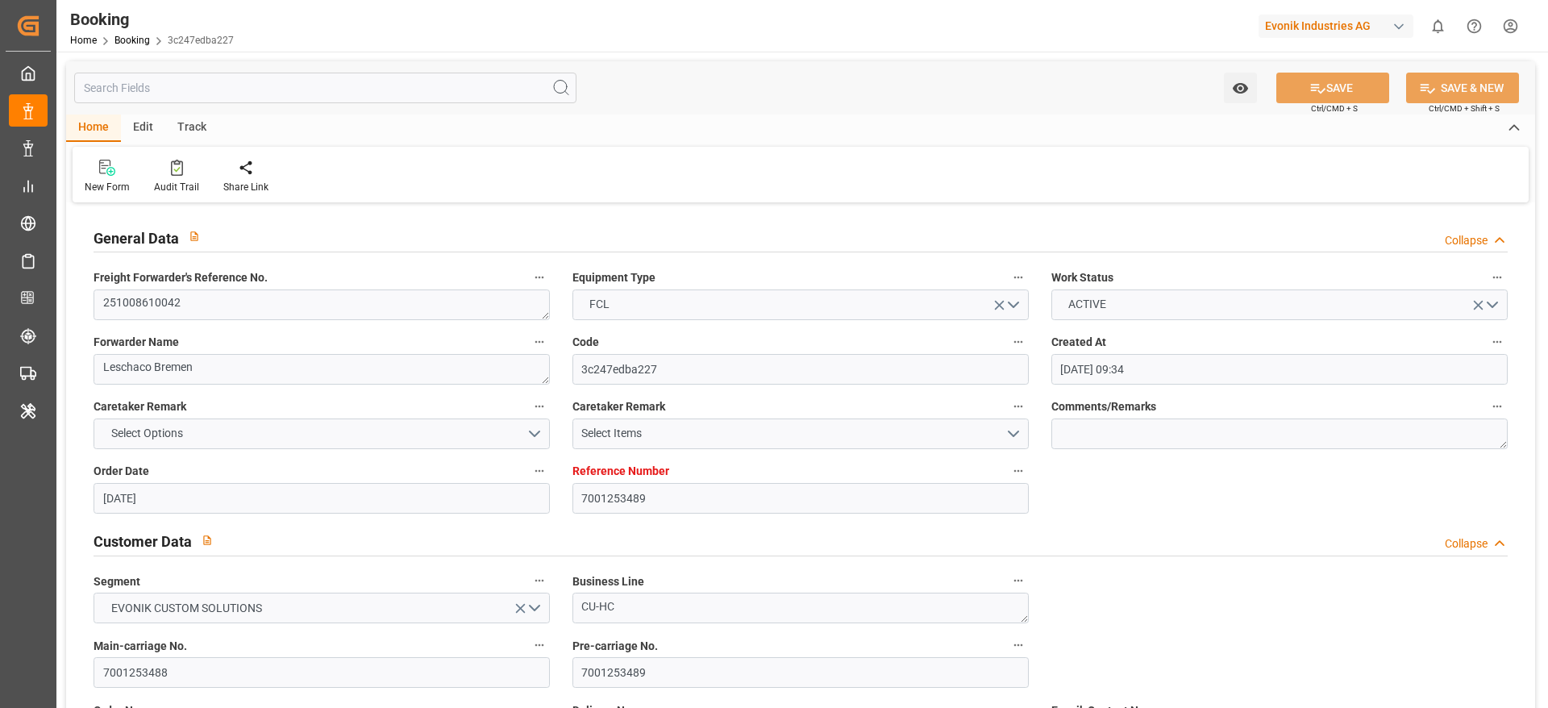
type input "[DATE]"
type input "[DATE] 00:00"
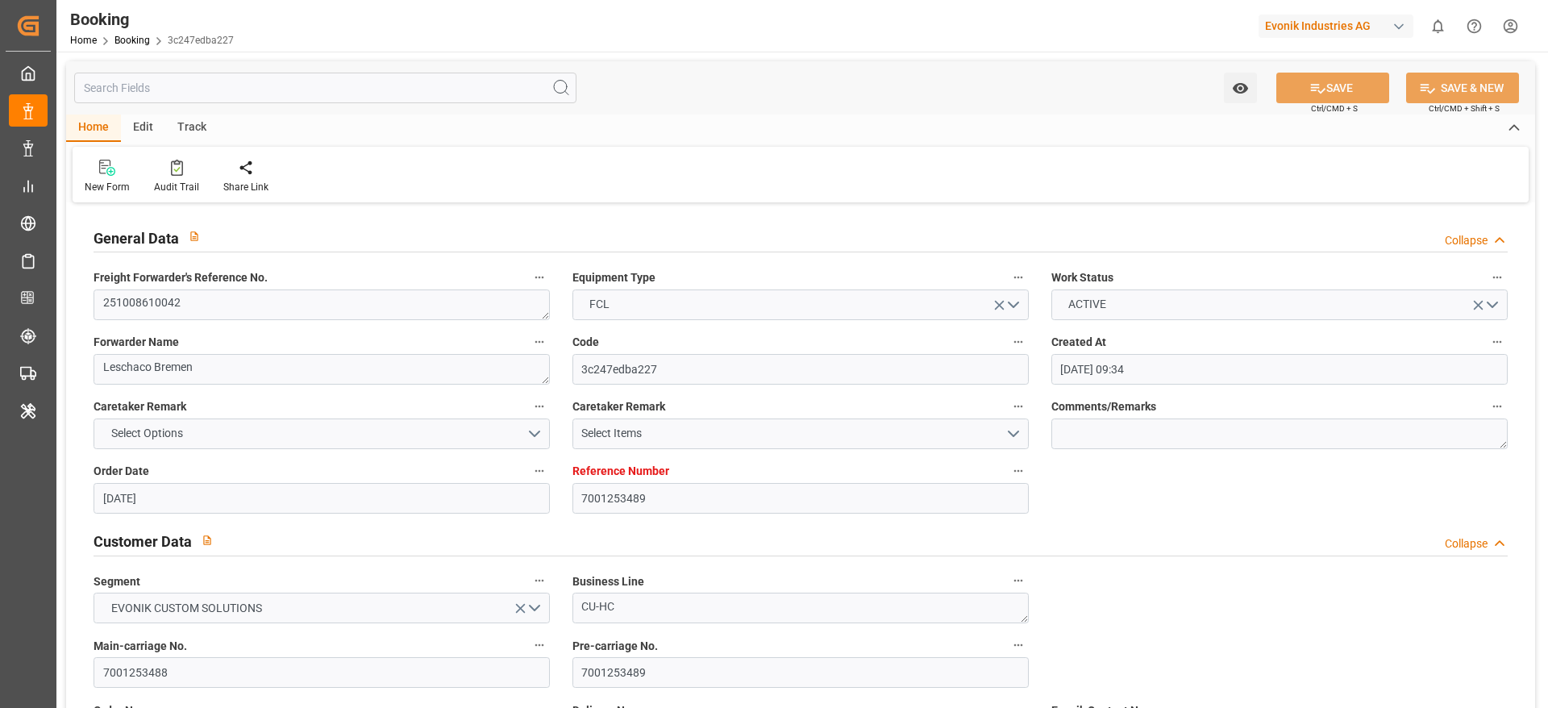
type input "[DATE] 00:00"
type input "[DATE]"
type input "[DATE] 06:19"
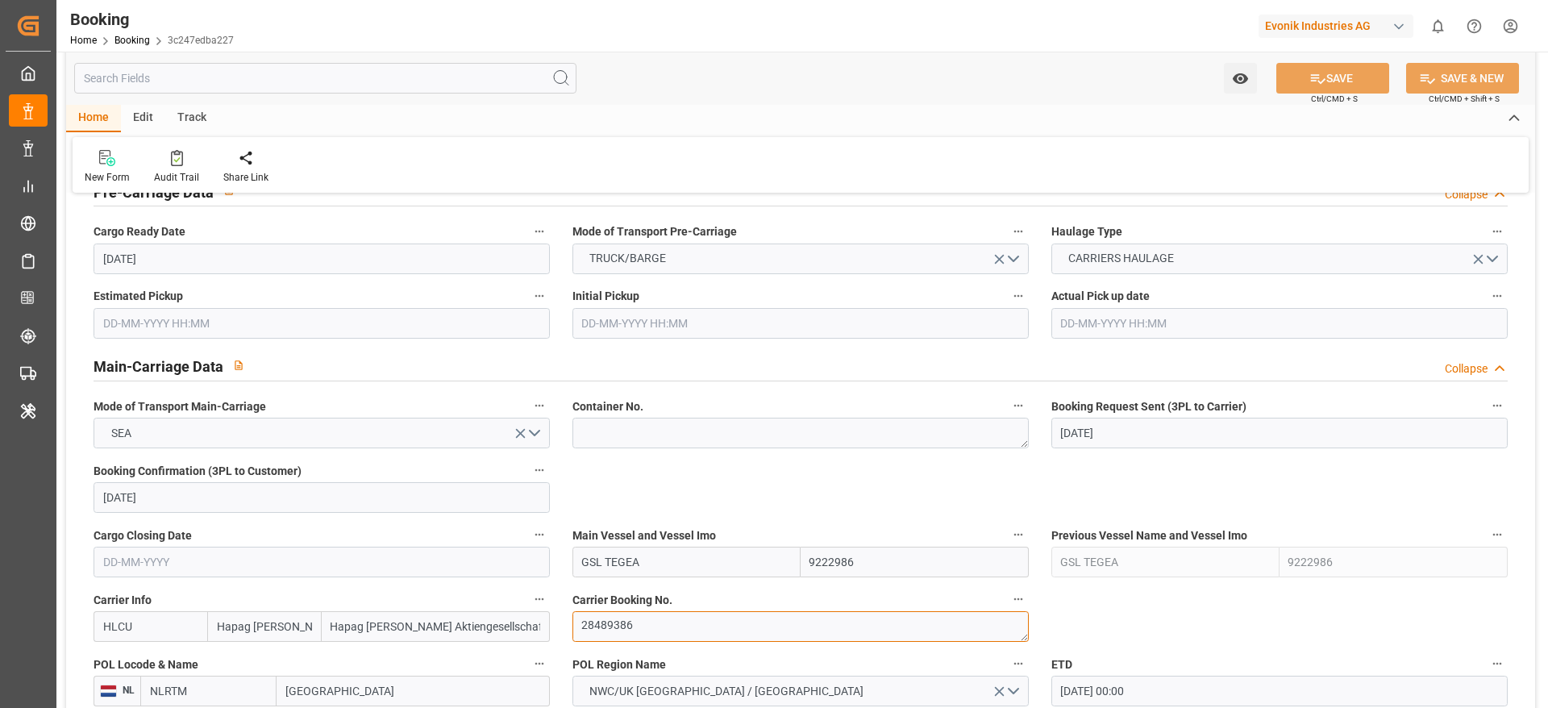
click at [669, 628] on textarea "28489386" at bounding box center [800, 626] width 456 height 31
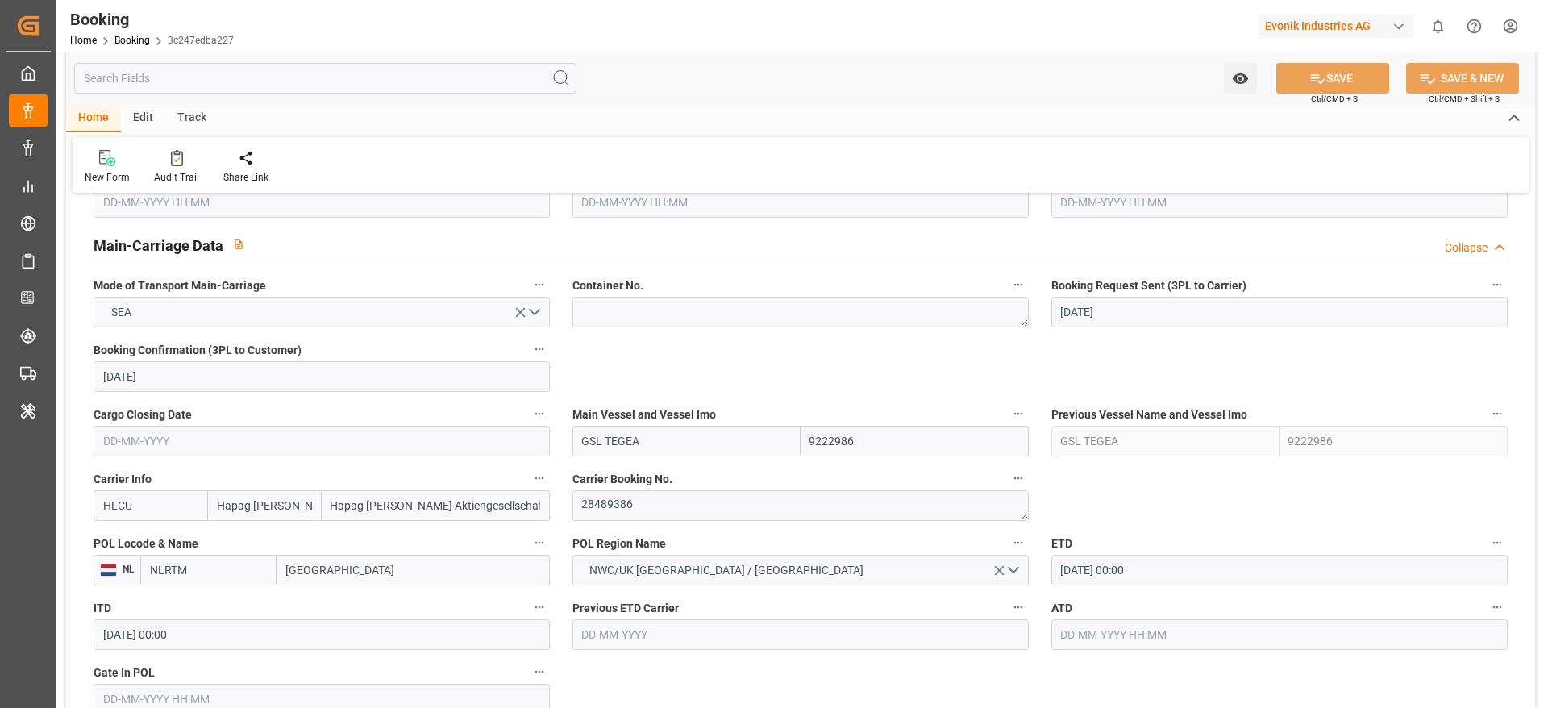
click at [668, 447] on input "GSL TEGEA" at bounding box center [686, 441] width 228 height 31
paste input "MAERSK DANUBE"
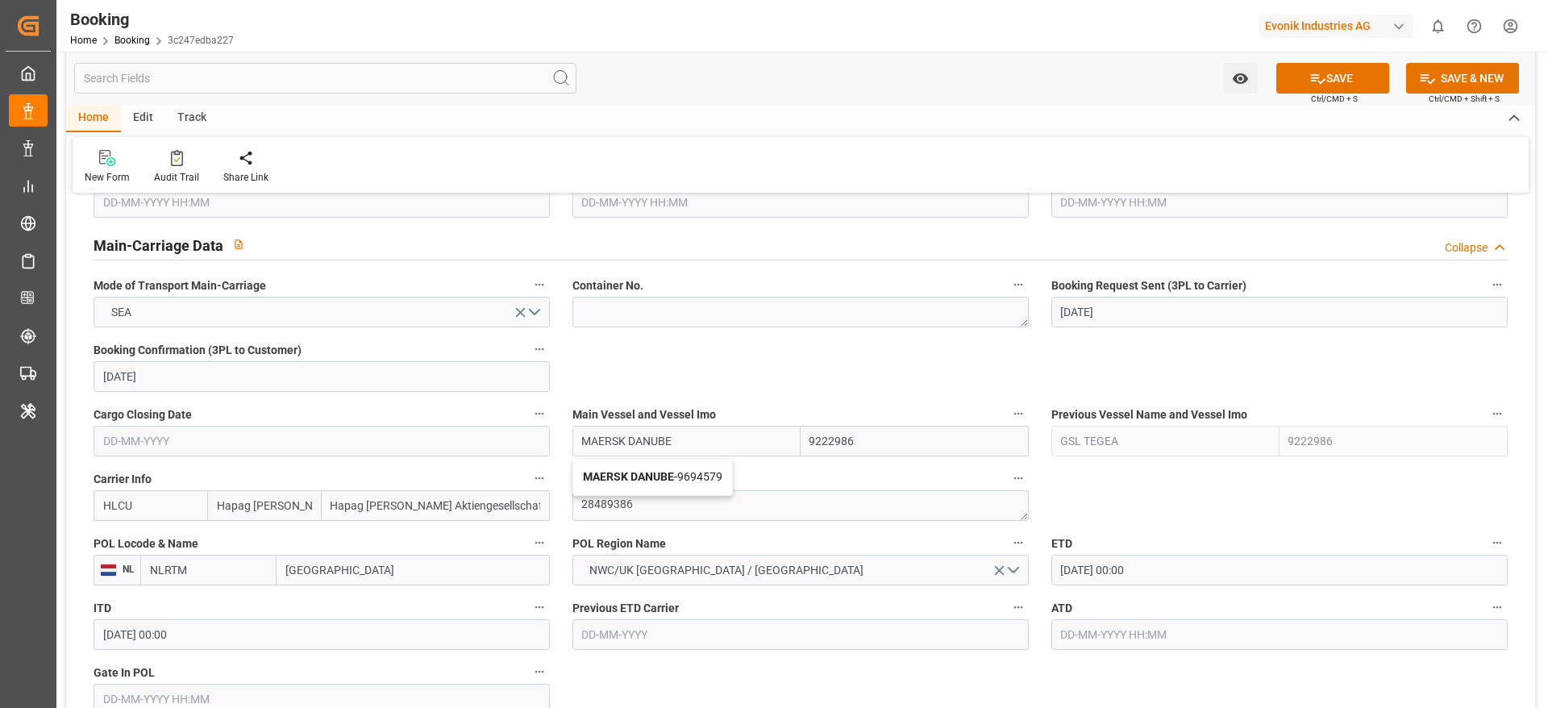
click at [669, 467] on div "MAERSK DANUBE - 9694579" at bounding box center [652, 477] width 159 height 36
type input "MAERSK DANUBE"
type input "9694579"
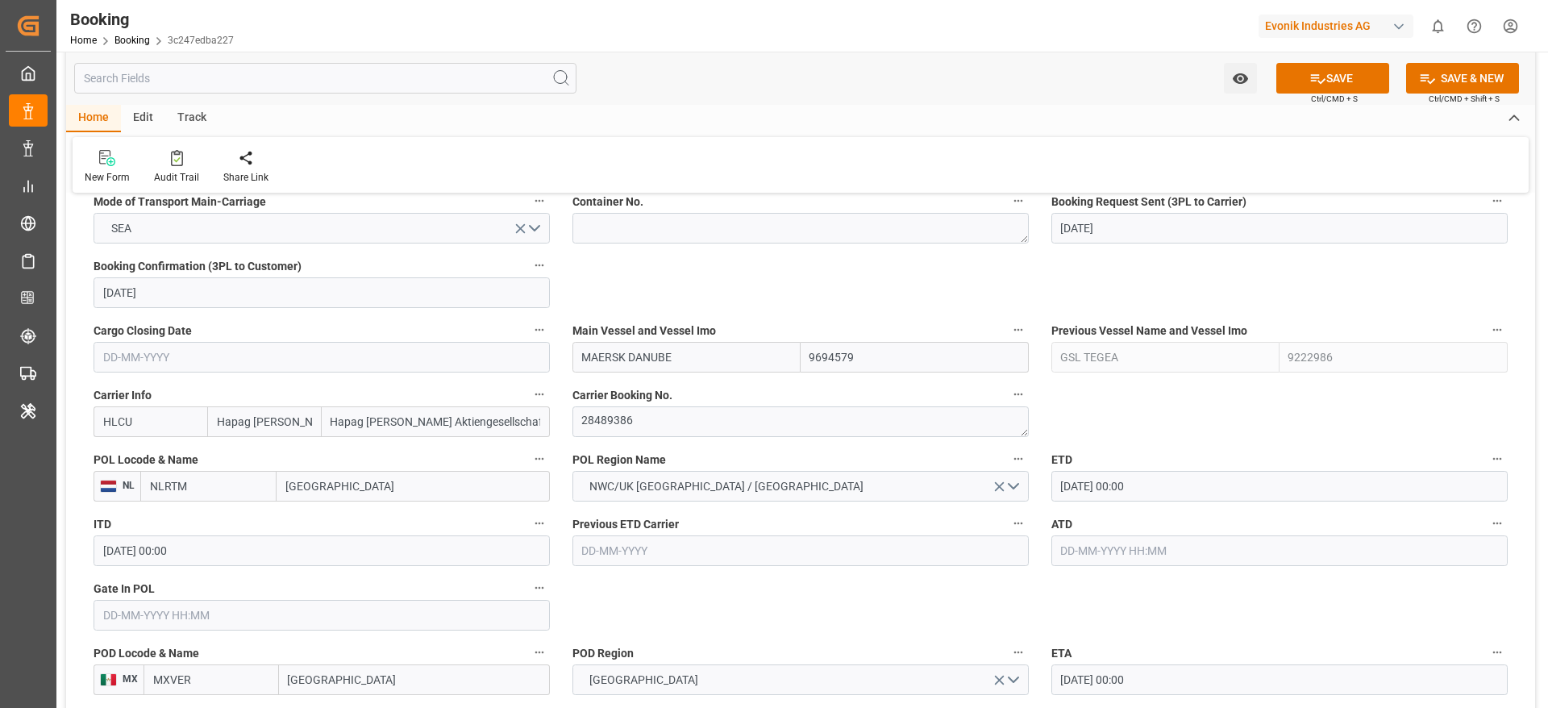
scroll to position [1088, 0]
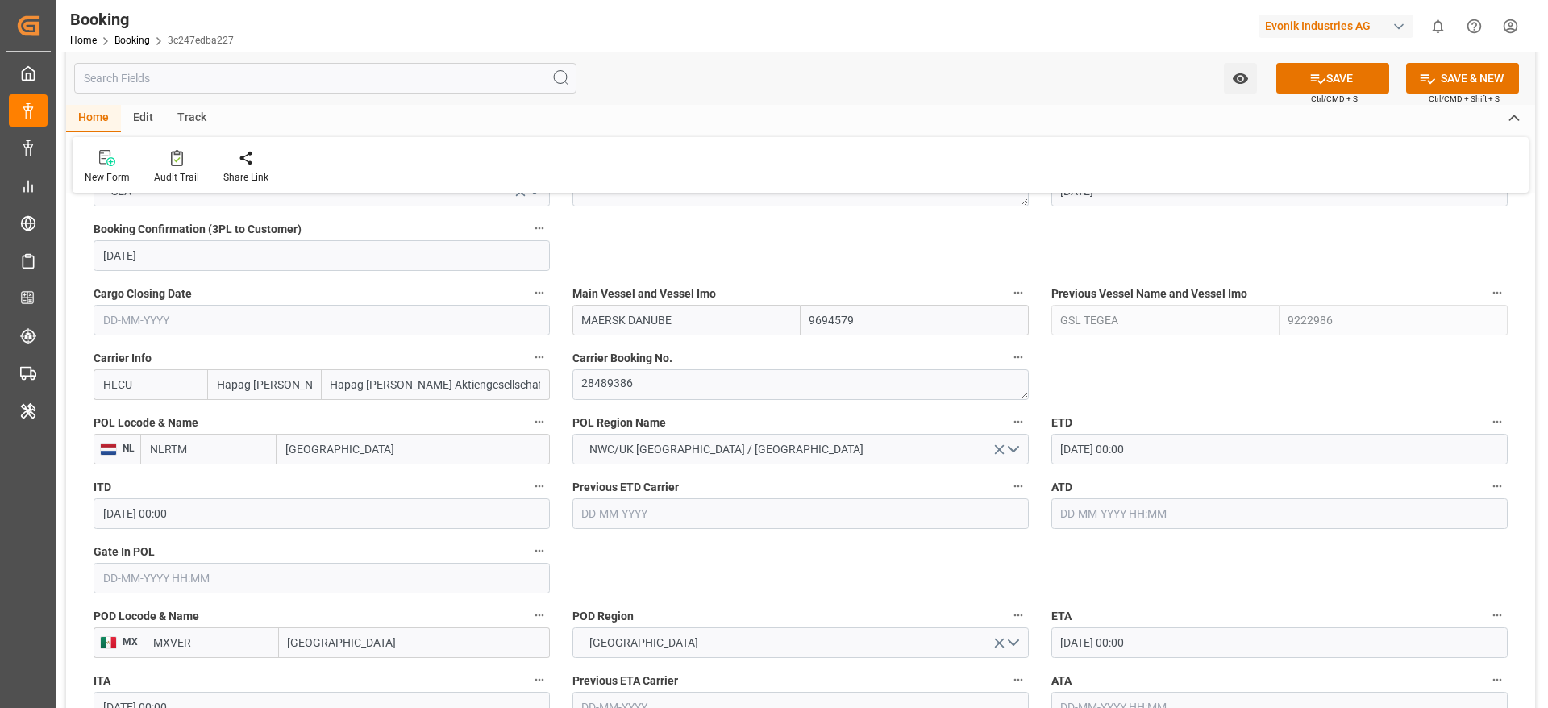
type input "MAERSK DANUBE"
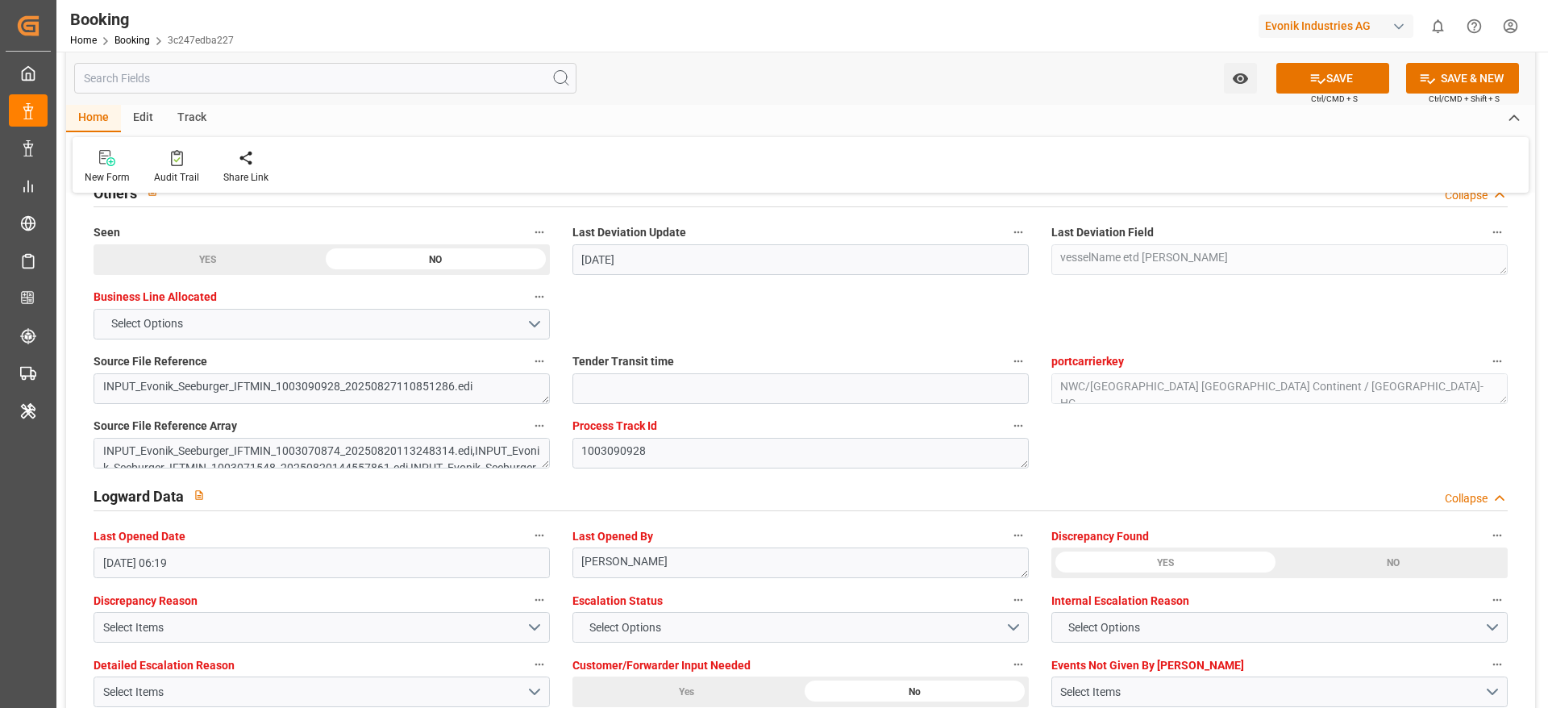
scroll to position [2782, 0]
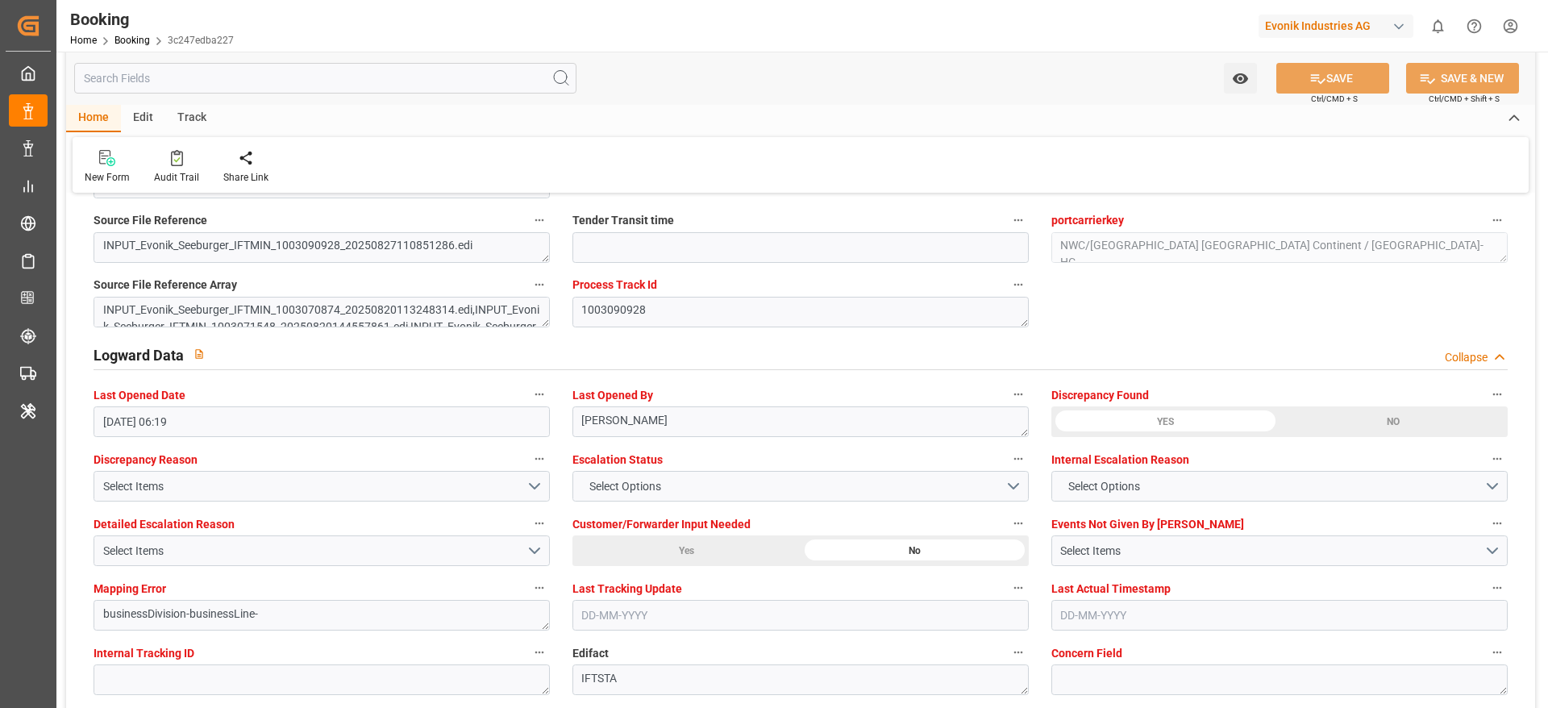
type textarea "Madhu T V"
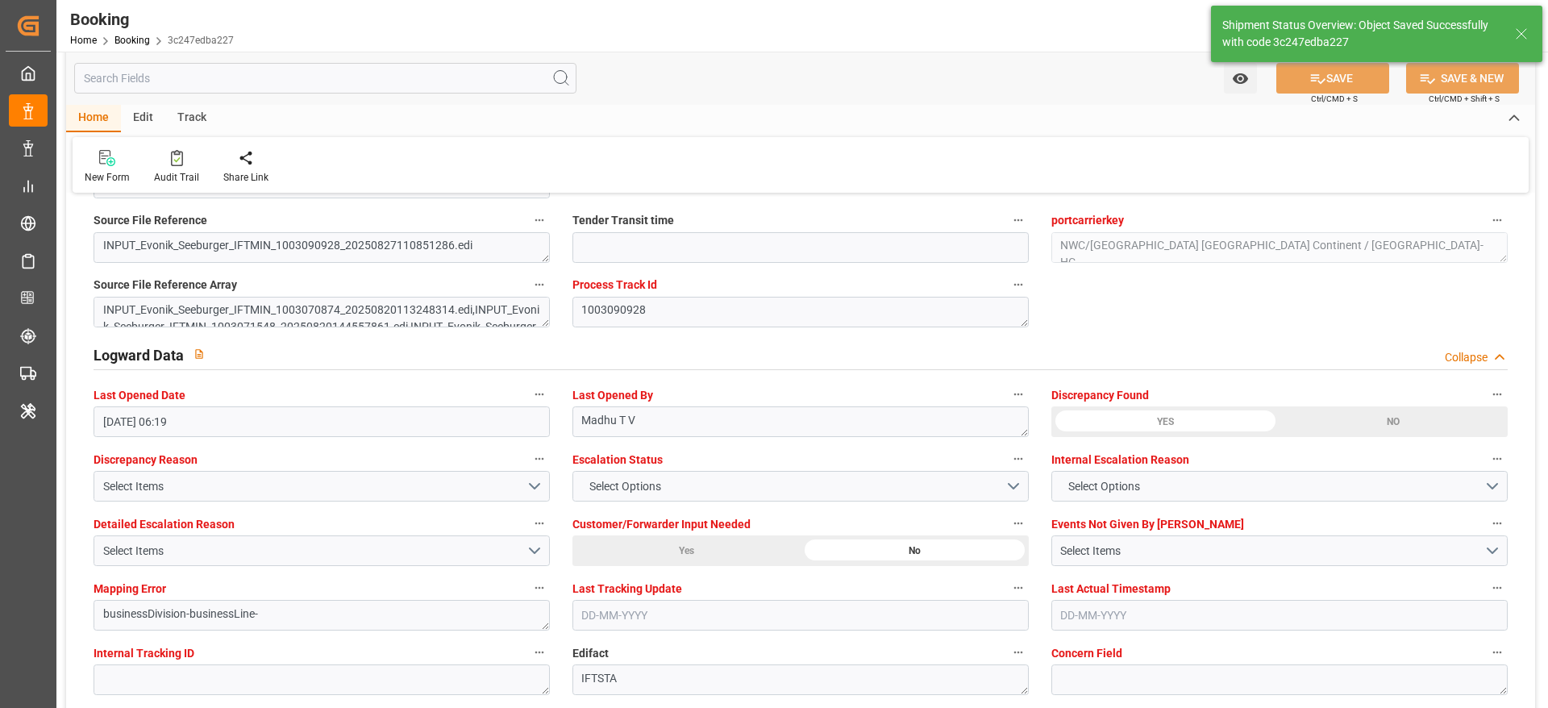
type input "[DATE] 07:16"
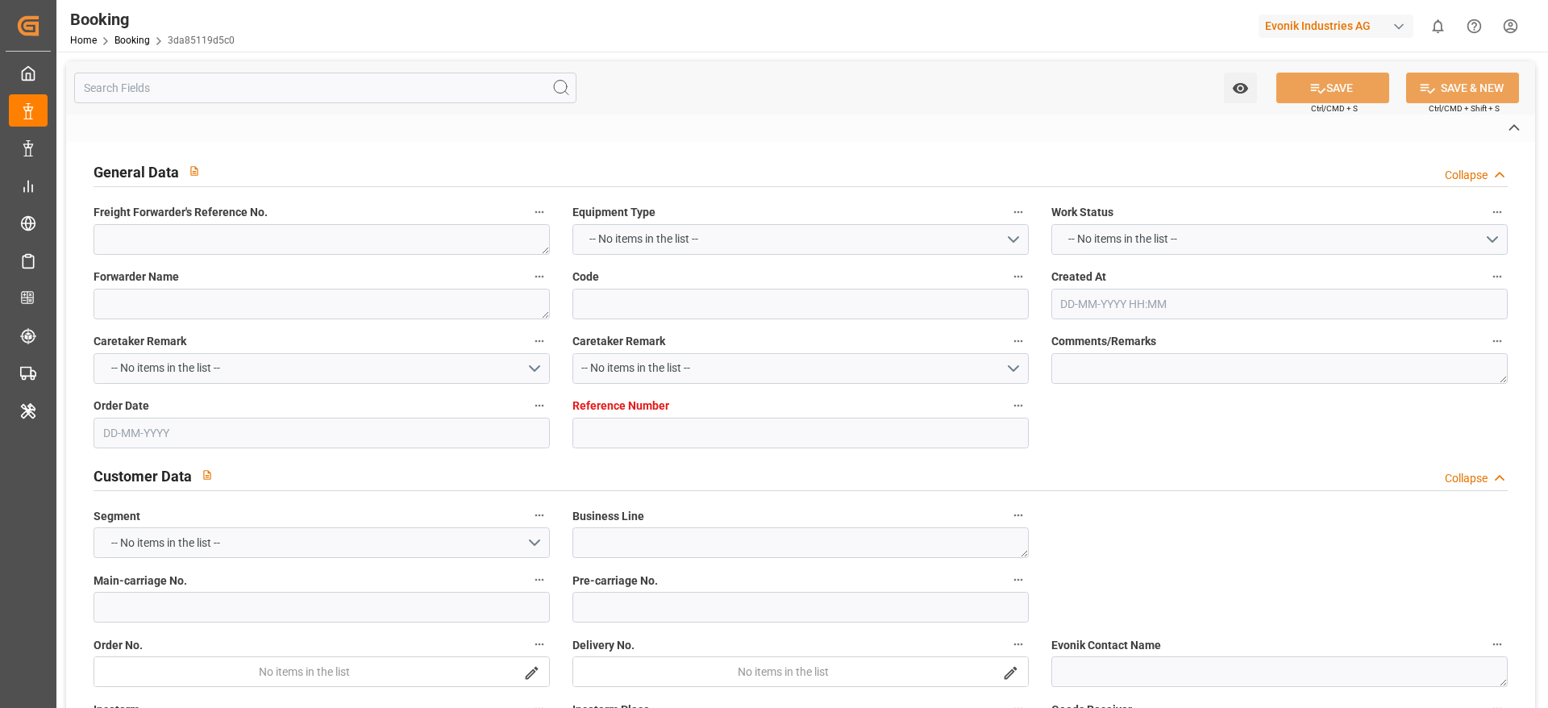
type textarea "250908610299"
type textarea "Leschaco Bremen"
type input "3da85119d5c0"
type input "7001248552"
type textarea "CU-OA"
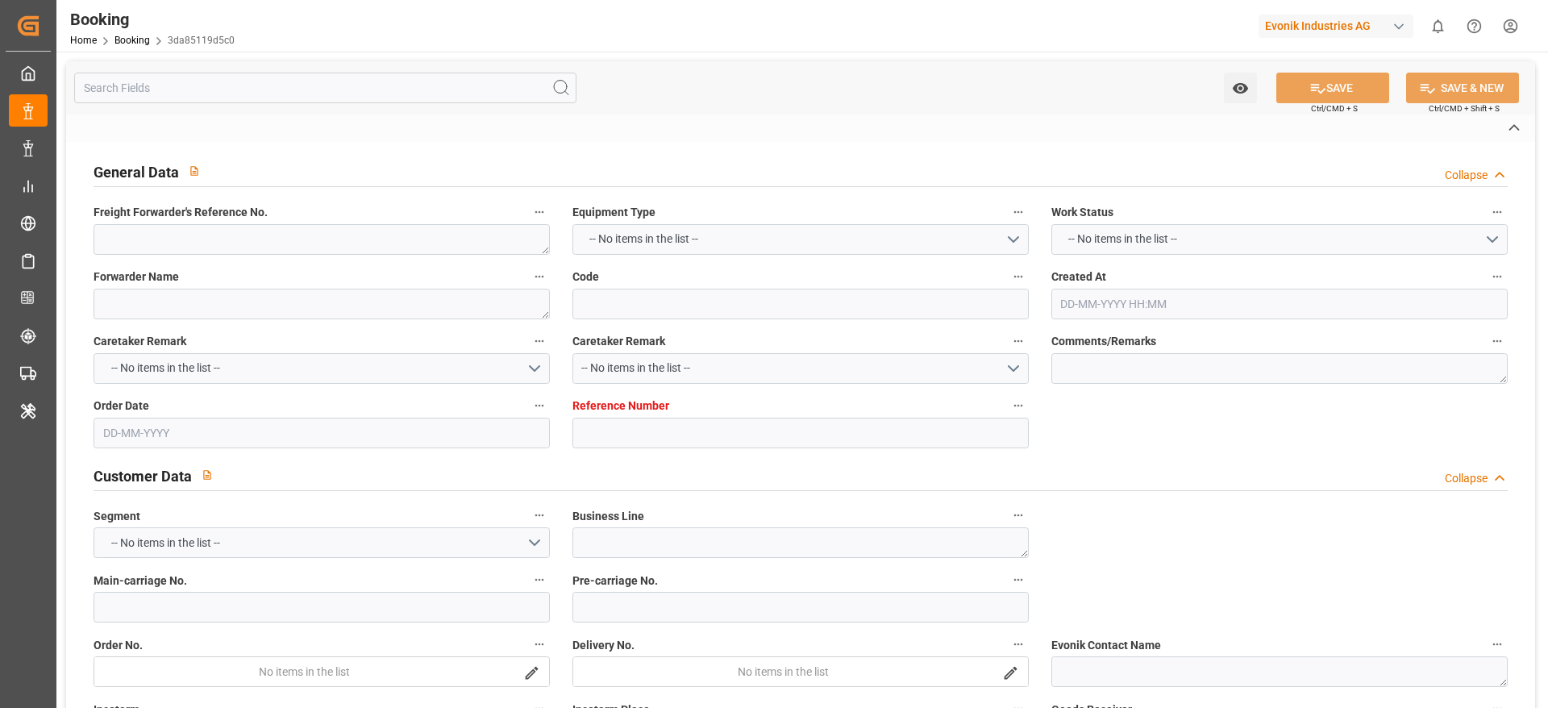
type input "7001248551"
type textarea "[PERSON_NAME][EMAIL_ADDRESS][DOMAIN_NAME]"
type textarea "CIF"
type textarea "ZHENJIANG"
type textarea "Lauterbourg"
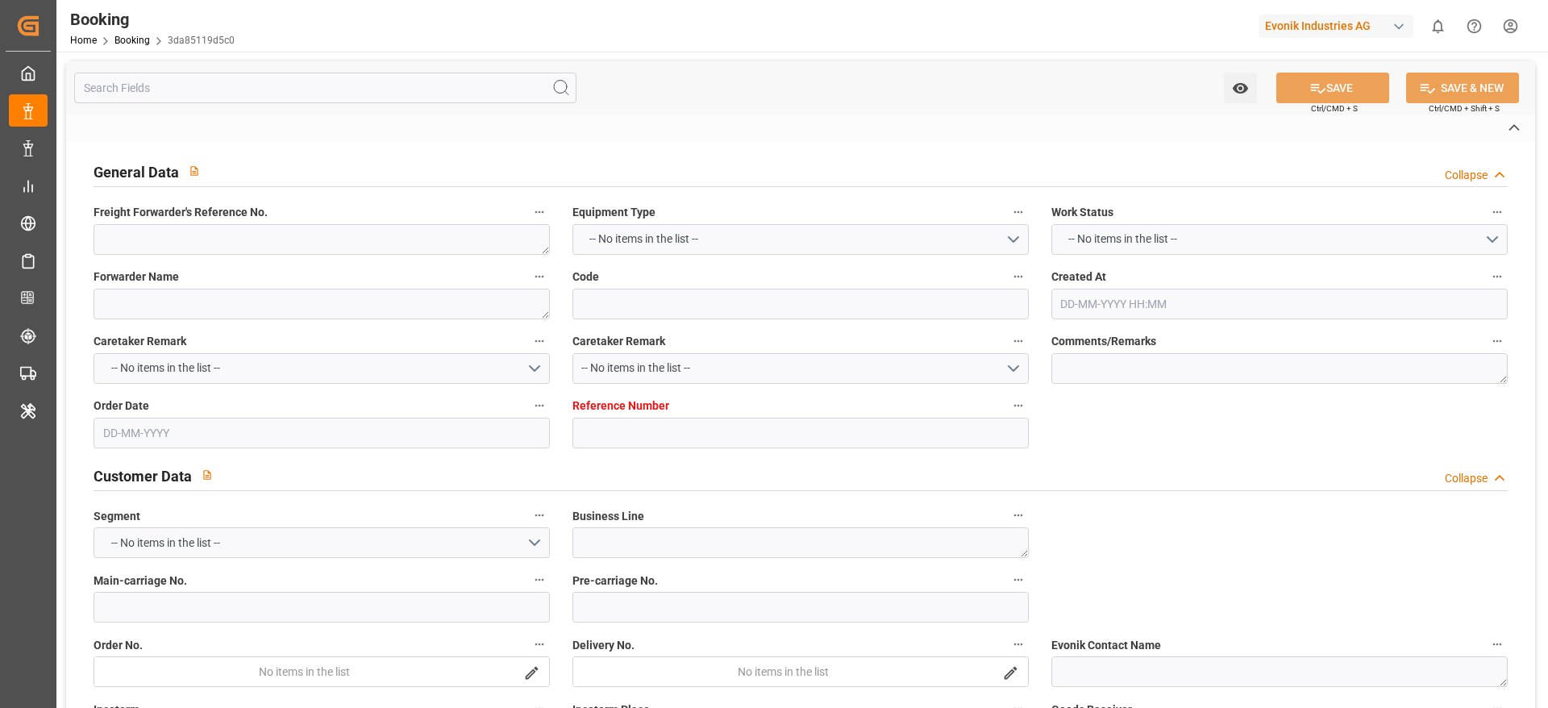
type input "AL NEFUD"
type input "HLCU"
type input "[GEOGRAPHIC_DATA]"
type input "Zhenjiang Pt"
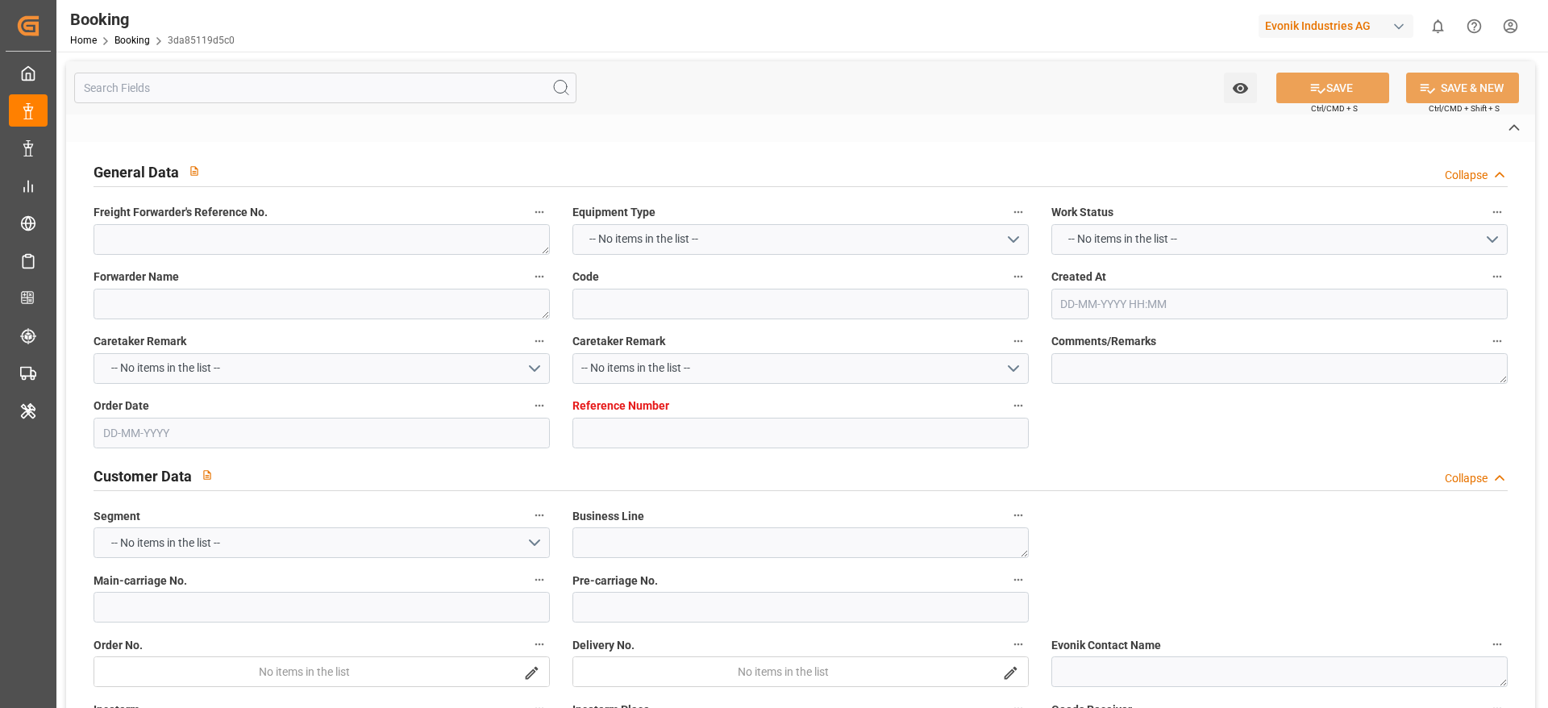
type textarea "eta"
type textarea "INPUT_Evonik_Seeburger_IFTMIN_1003098042_20250829103827456.edi"
type textarea "NWC/[GEOGRAPHIC_DATA] [GEOGRAPHIC_DATA] Continent / [GEOGRAPHIC_DATA]-OA"
type textarea "INPUT_Evonik_Seeburger_IFTMIN_1003051764_20250814091625087.edi,INPUT_Evonik_See…"
type textarea "1003098042"
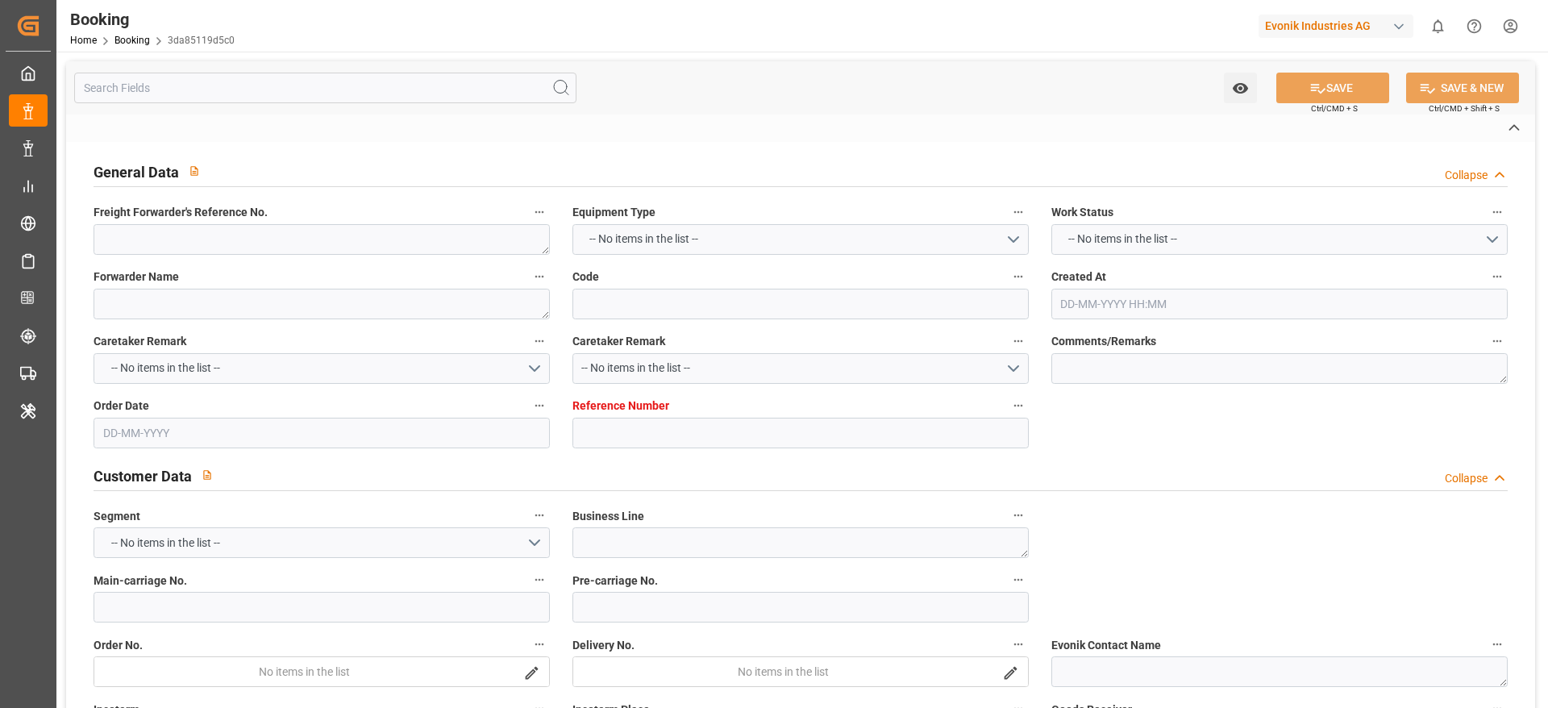
type textarea "[PERSON_NAME]"
type textarea "businessDivision-businessLine-"
type textarea "IFTSTA"
type textarea "a011t00000LcJC5AAN"
type textarea "No"
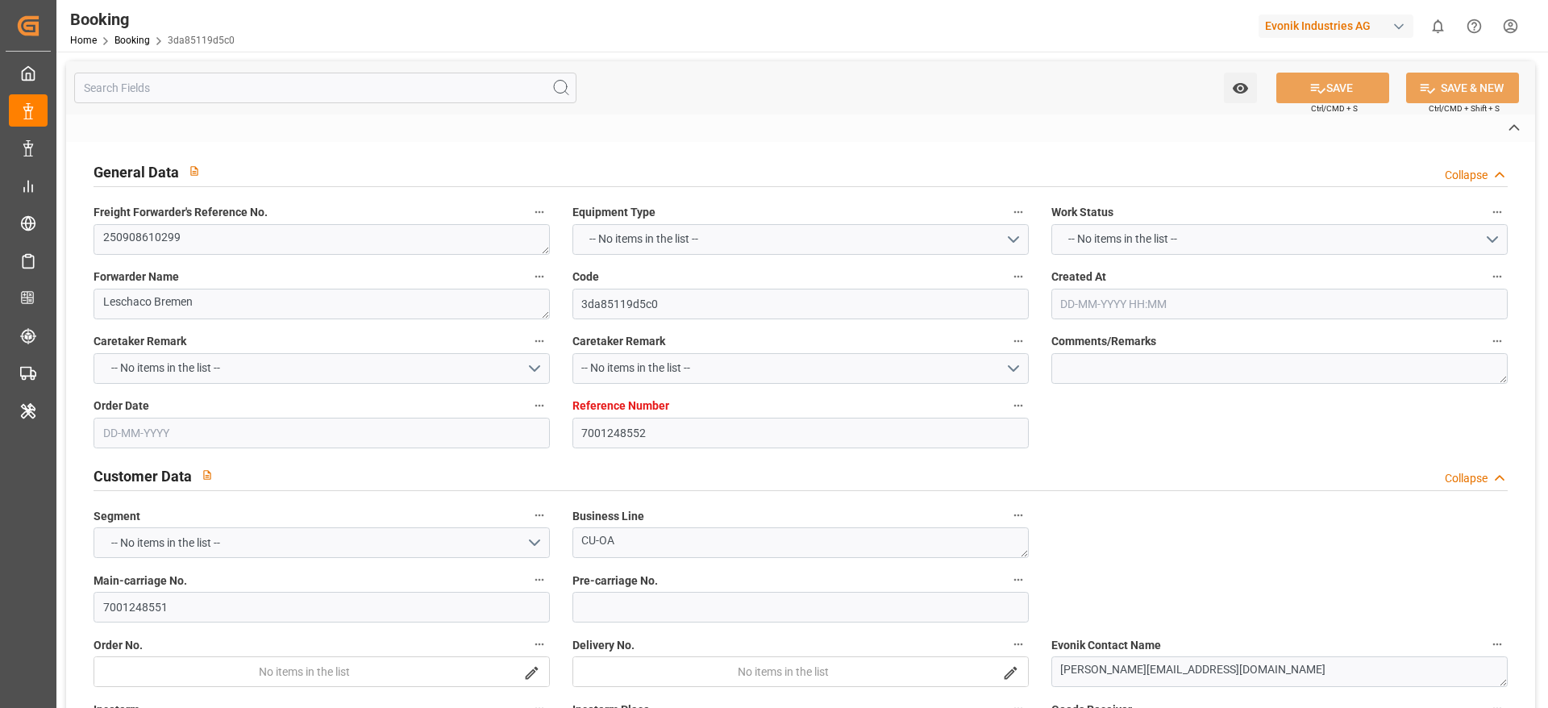
type input "7001248552"
type input "9708813"
type input "Hapag [PERSON_NAME]"
type input "Hapag [PERSON_NAME] Aktiengesellschaft"
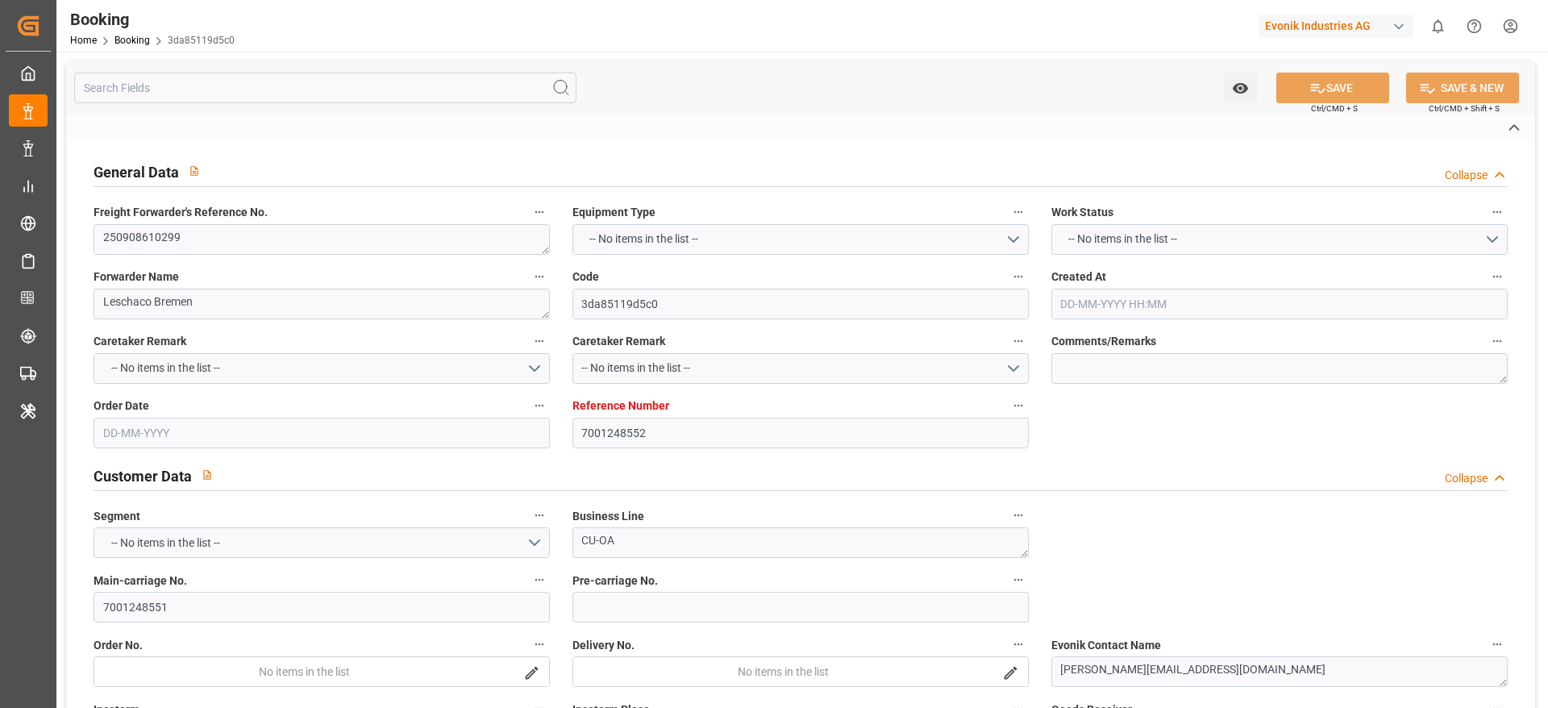
type input "NLRTM"
type input "CNZHE"
type input "[DATE] 07:17"
type input "[DATE]"
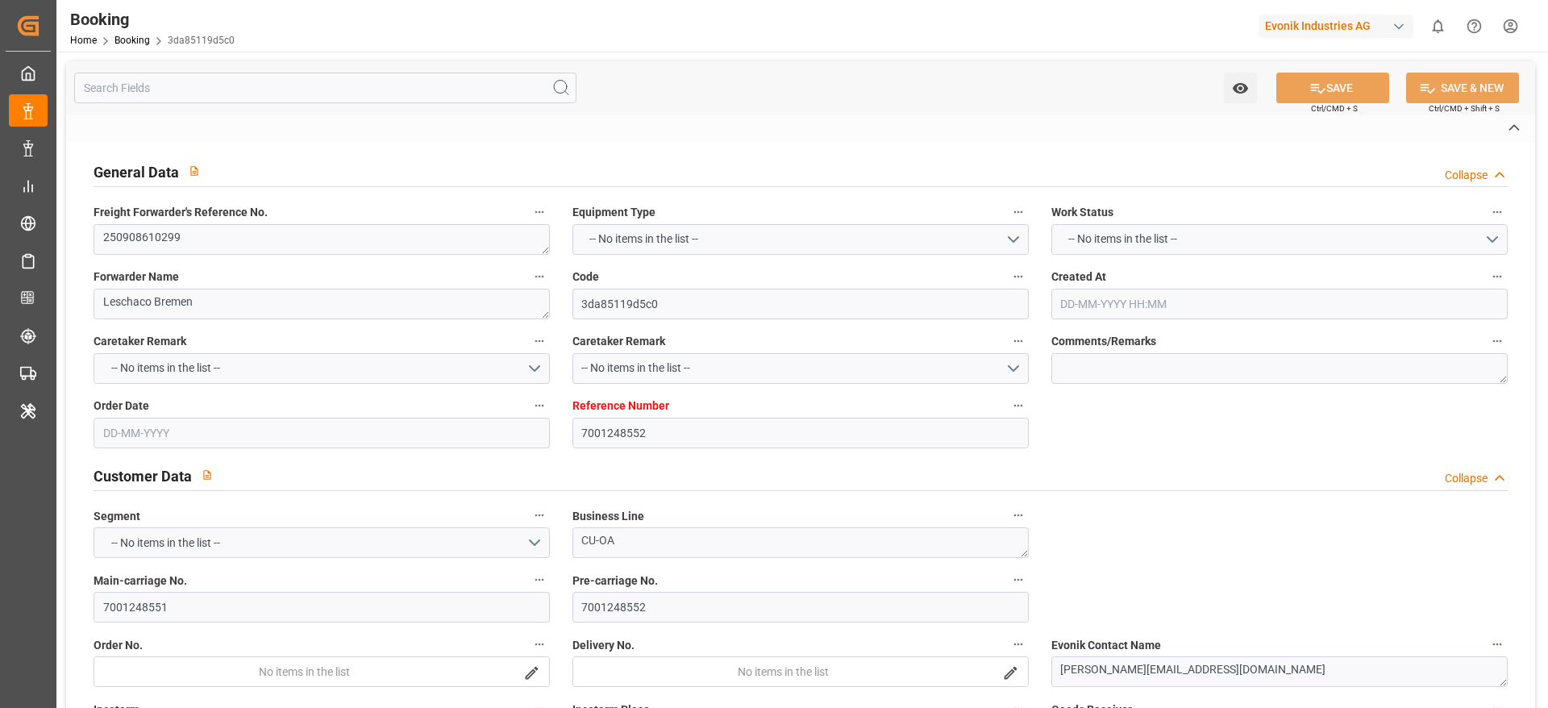
type input "[DATE]"
type input "[DATE] 00:00"
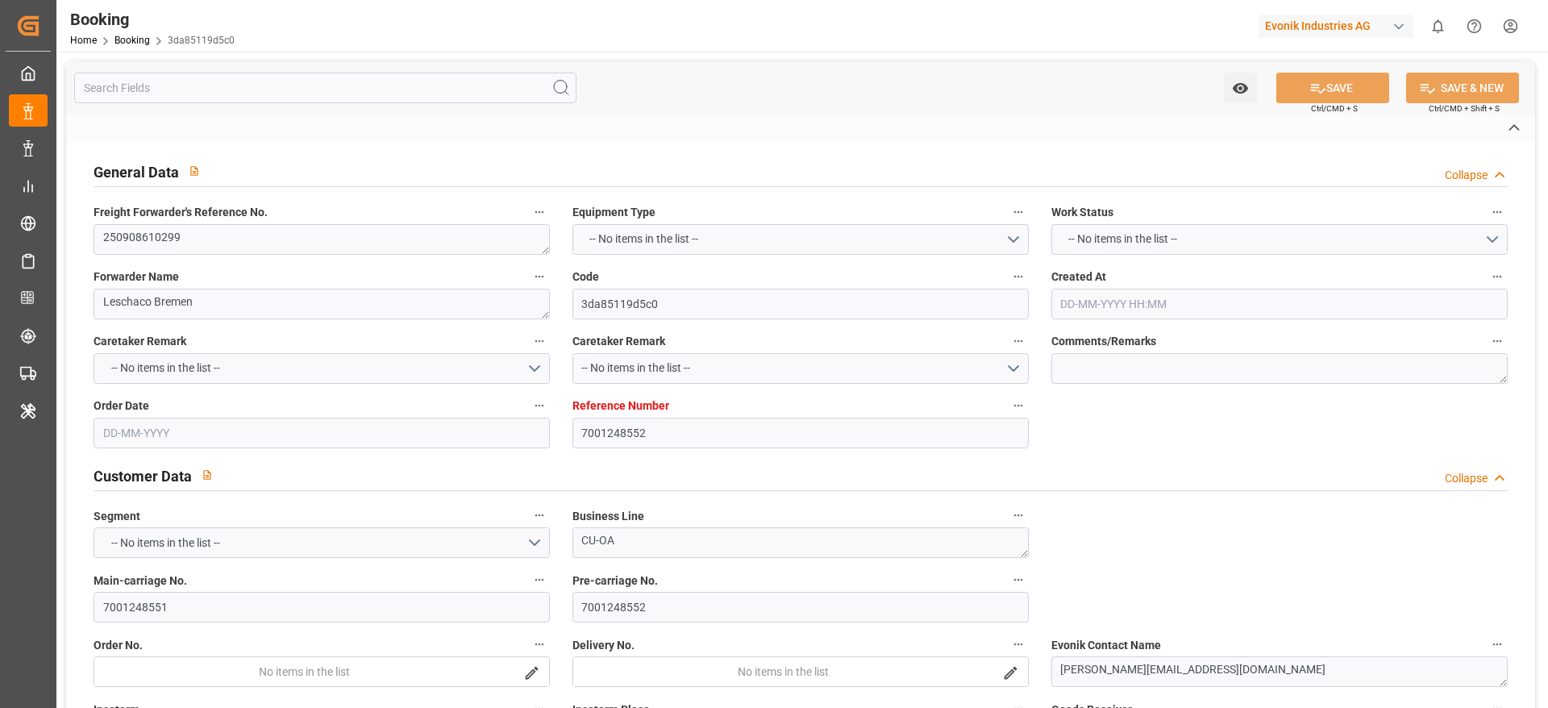
type input "[DATE] 00:00"
type input "[DATE]"
type input "[DATE] 06:25"
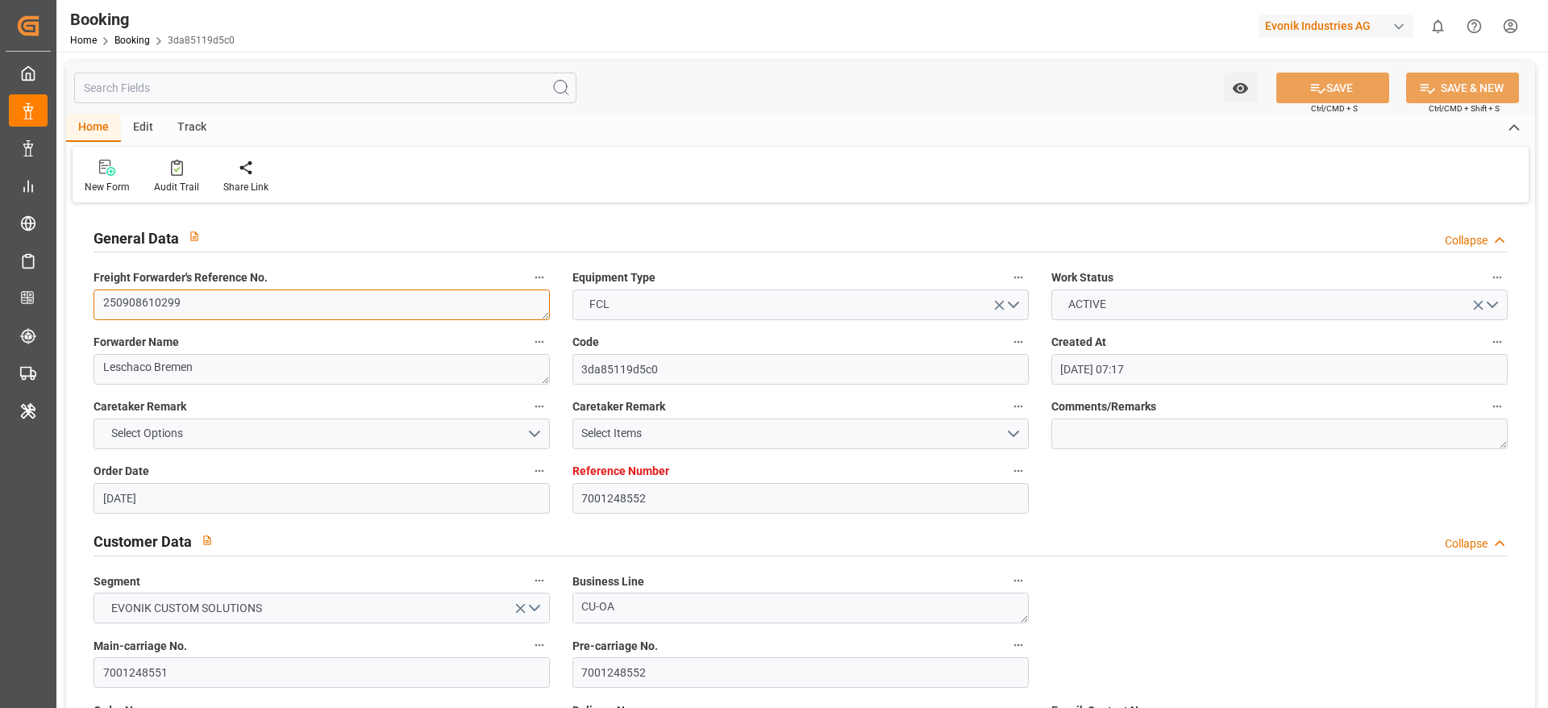
click at [320, 296] on textarea "250908610299" at bounding box center [322, 304] width 456 height 31
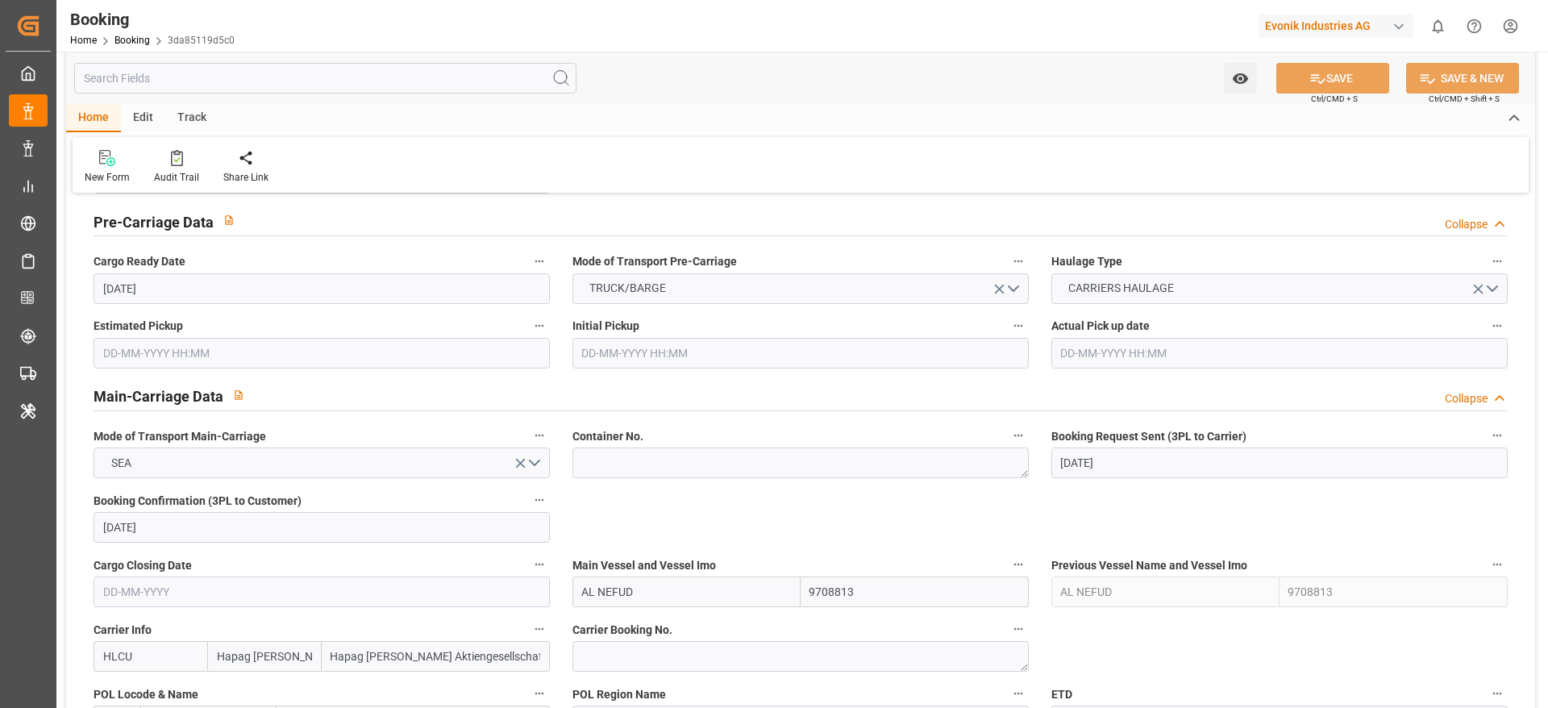
scroll to position [1209, 0]
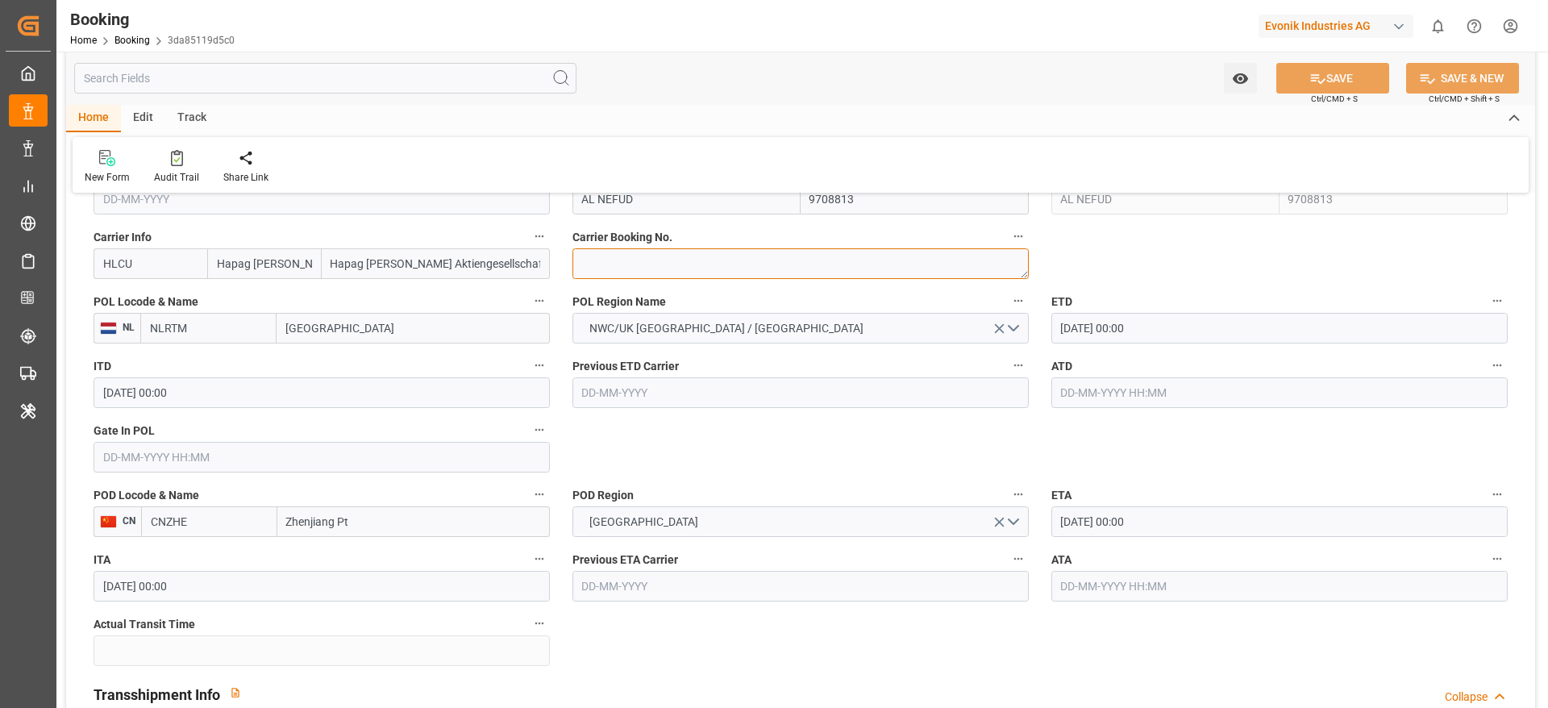
click at [642, 268] on textarea at bounding box center [800, 263] width 456 height 31
paste textarea "23949439"
type textarea "23949439"
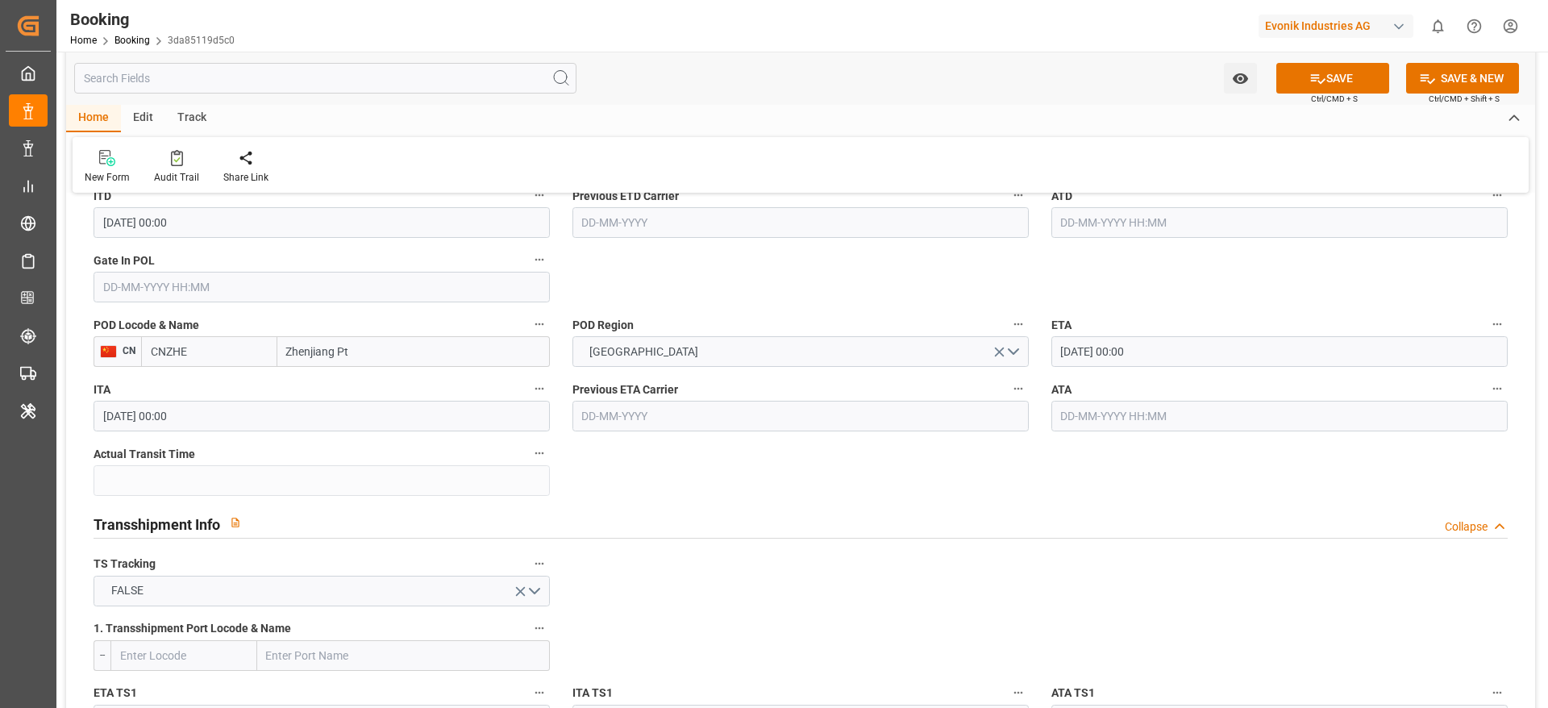
scroll to position [1451, 0]
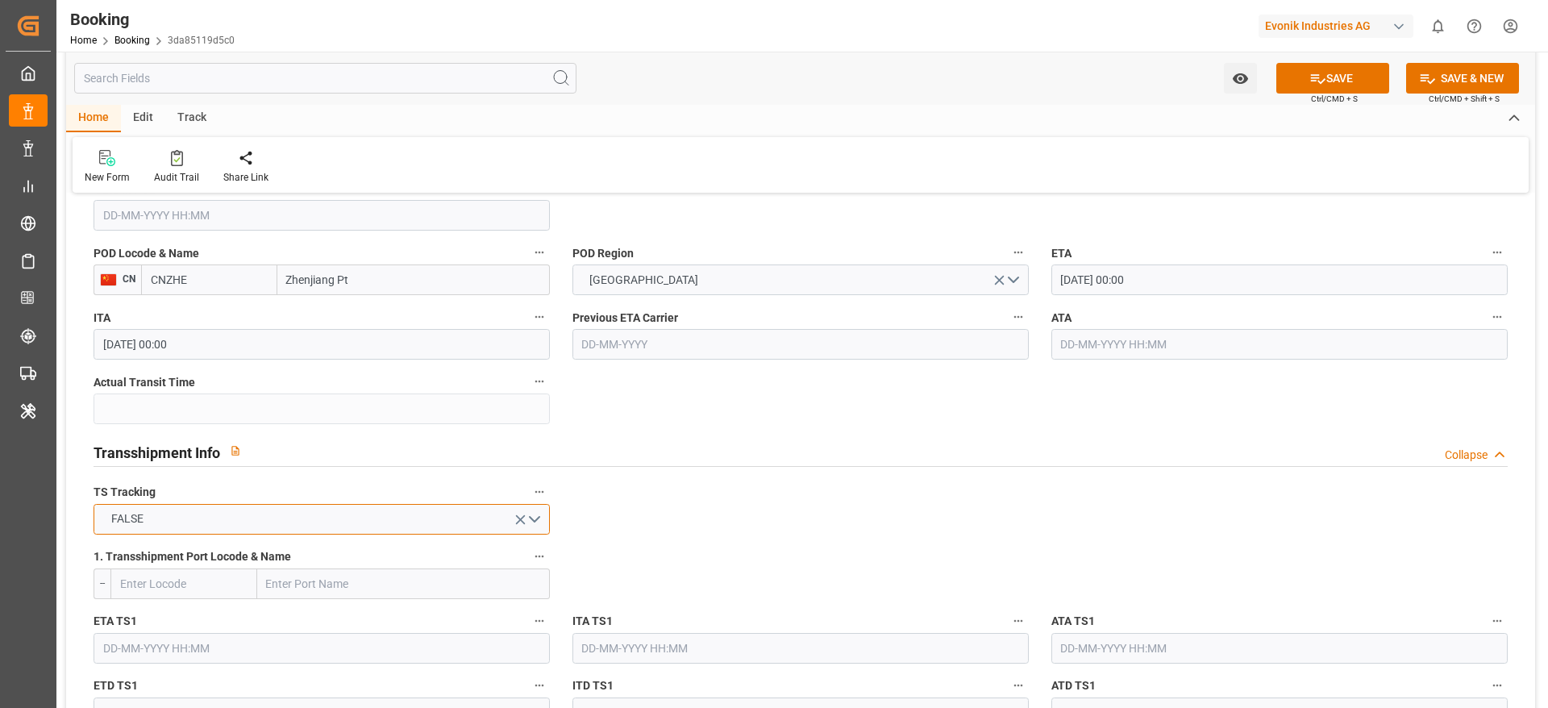
click at [239, 520] on button "FALSE" at bounding box center [322, 519] width 456 height 31
click at [161, 524] on div "TRUE" at bounding box center [321, 523] width 455 height 34
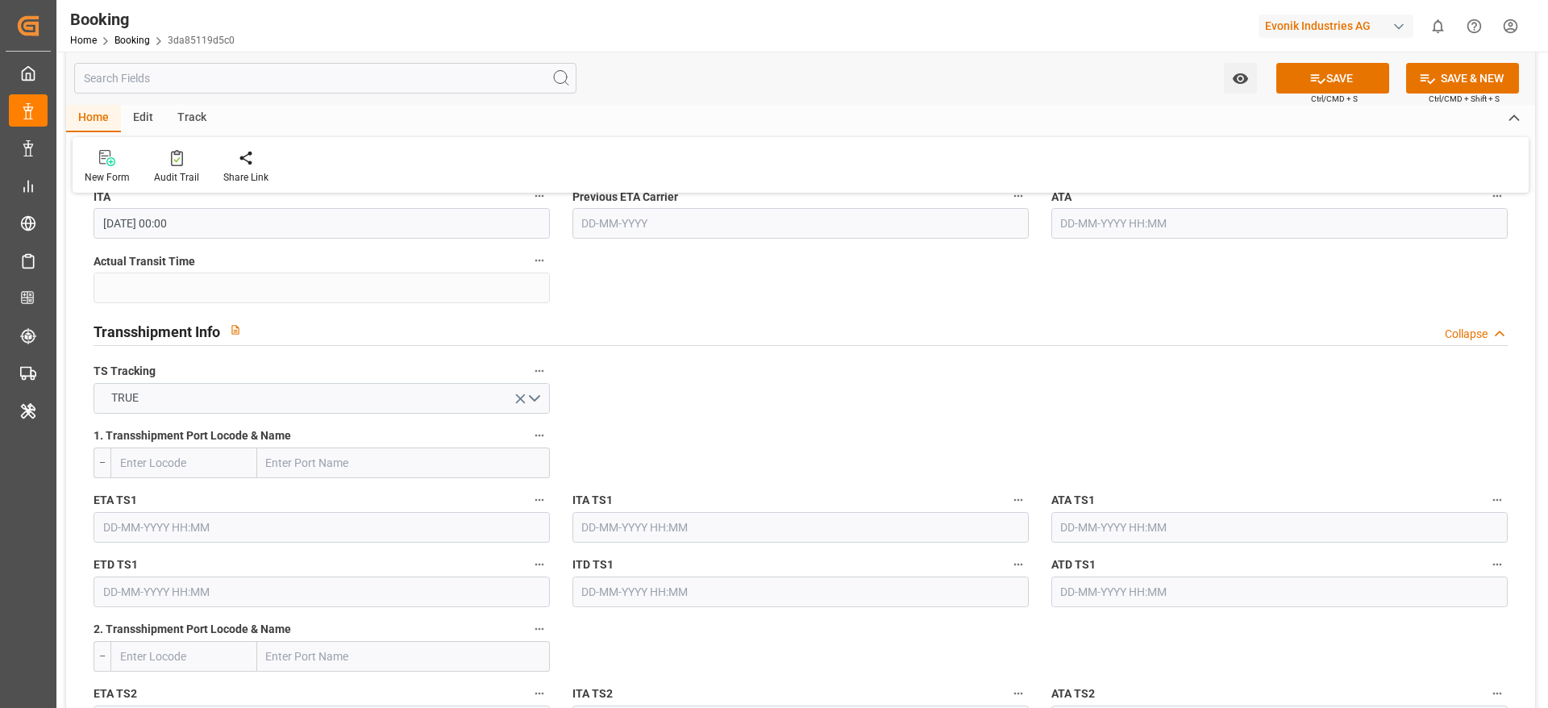
click at [347, 464] on input "text" at bounding box center [403, 462] width 293 height 31
paste input "NINGBO"
click at [357, 458] on input "NINGBO" at bounding box center [403, 462] width 293 height 31
type input "NINGBO"
click at [407, 573] on div "Ningbo Pt - CNNBG" at bounding box center [367, 571] width 218 height 36
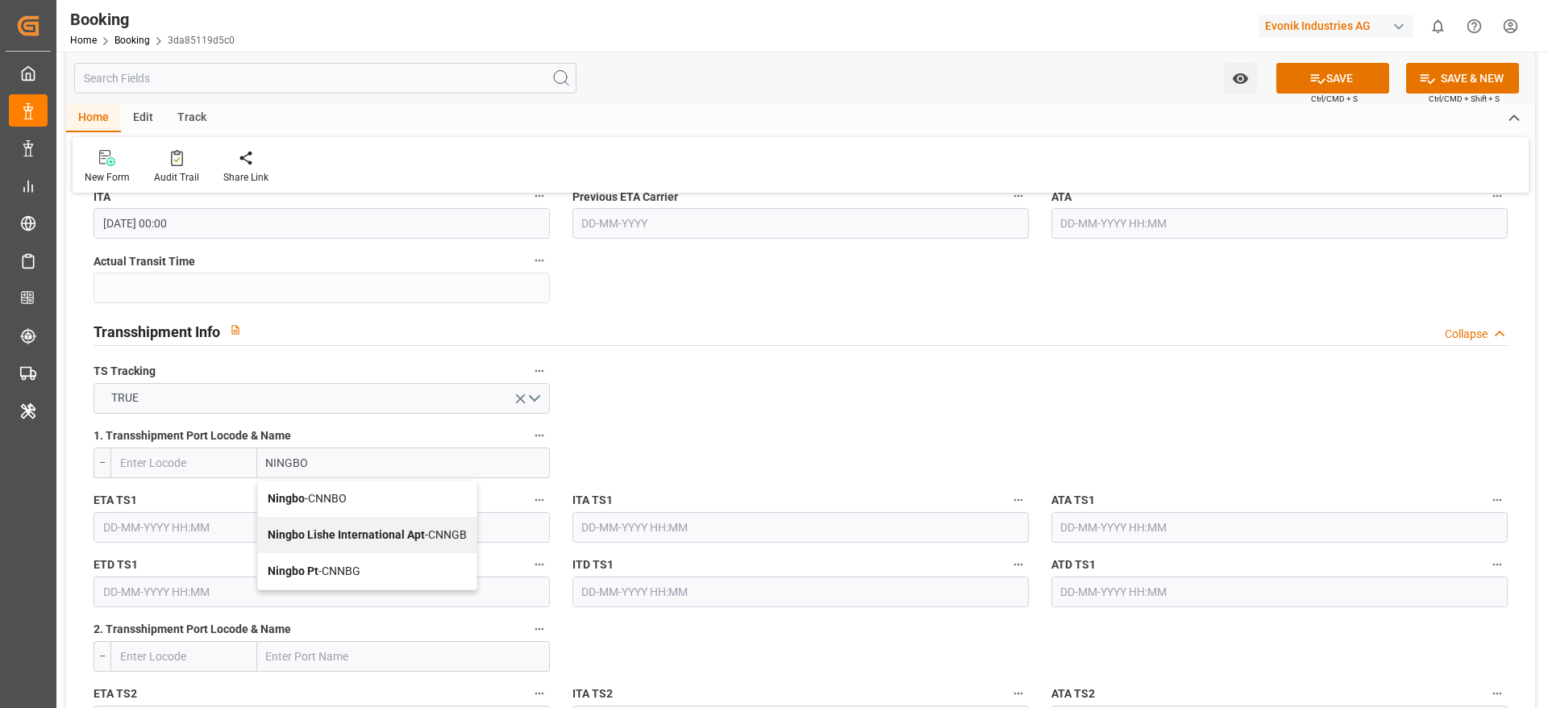
type input "CNNBG"
type input "Ningbo Pt"
click at [162, 517] on input "text" at bounding box center [322, 527] width 456 height 31
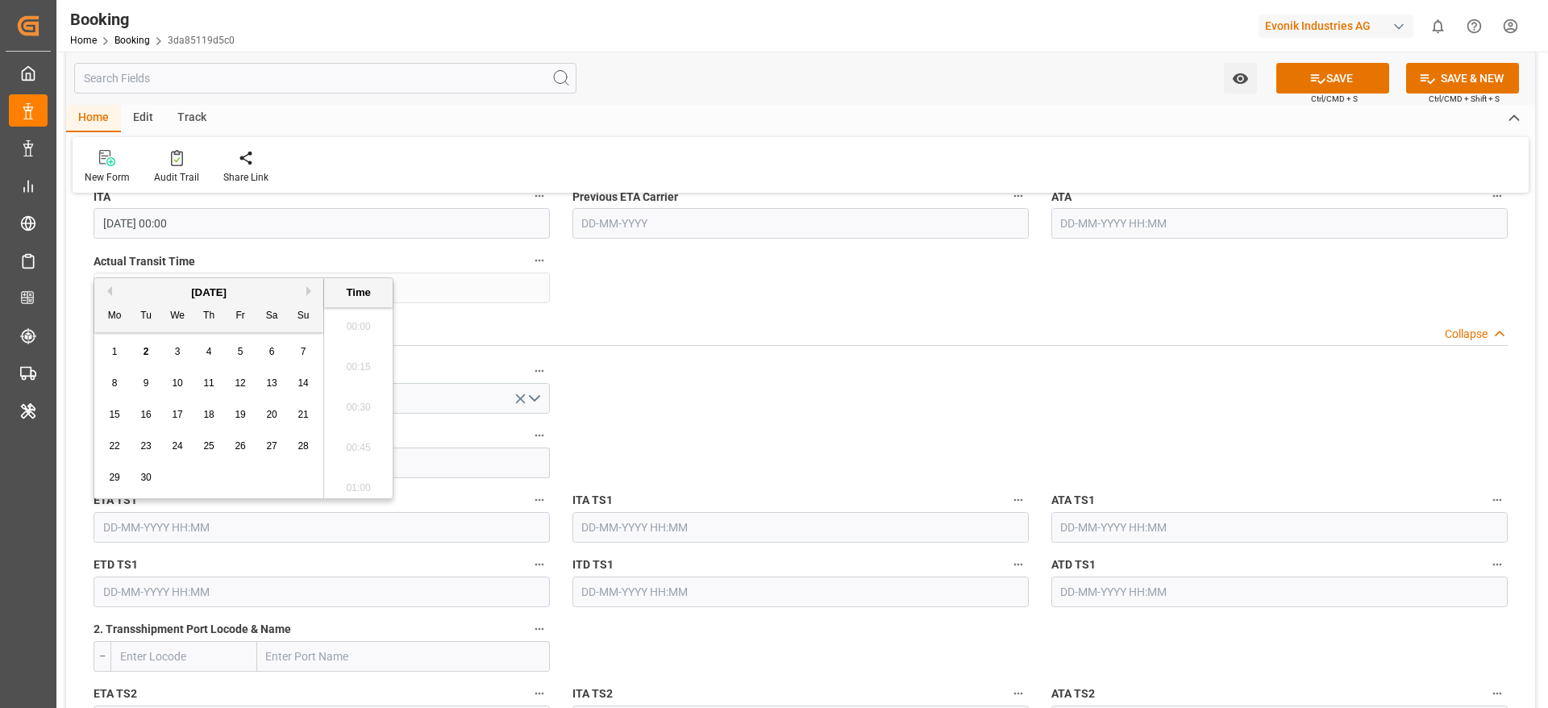
scroll to position [2021, 0]
click at [306, 286] on button "Next Month" at bounding box center [311, 291] width 10 height 10
click at [239, 385] on span "7" at bounding box center [241, 382] width 6 height 11
type input "07-11-2025 00:00"
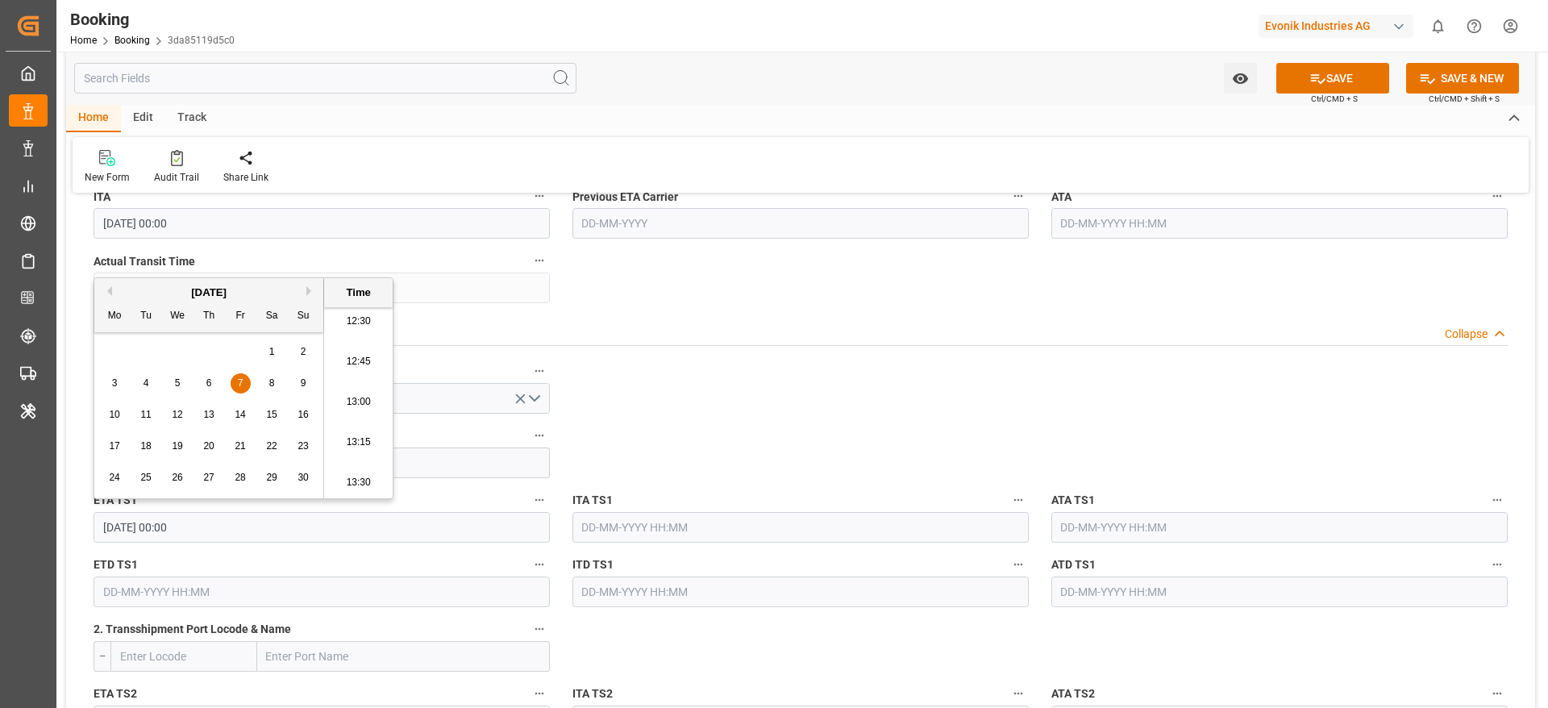
click at [181, 599] on input "text" at bounding box center [322, 591] width 456 height 31
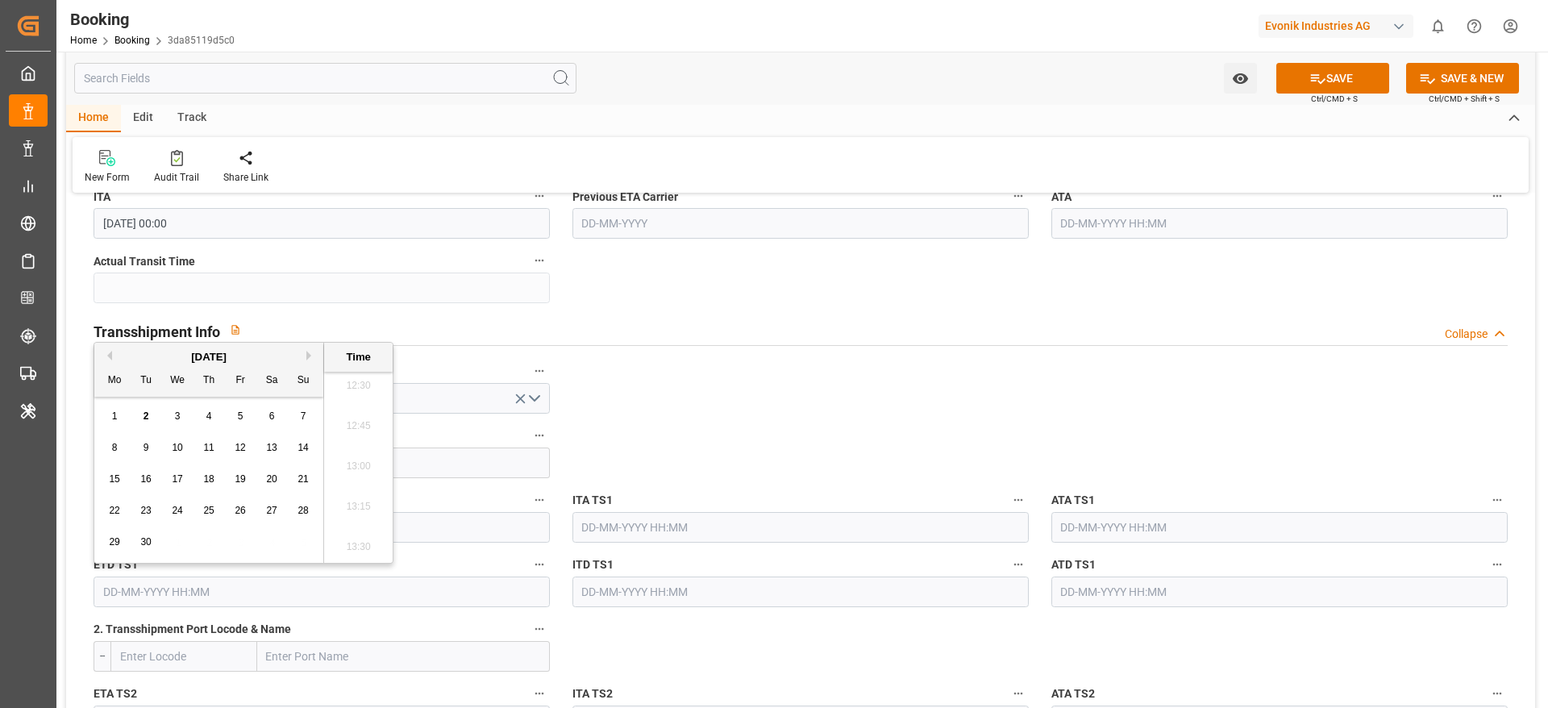
click at [310, 351] on button "Next Month" at bounding box center [311, 356] width 10 height 10
click at [144, 480] on span "11" at bounding box center [145, 478] width 10 height 11
type input "11-11-2025 00:00"
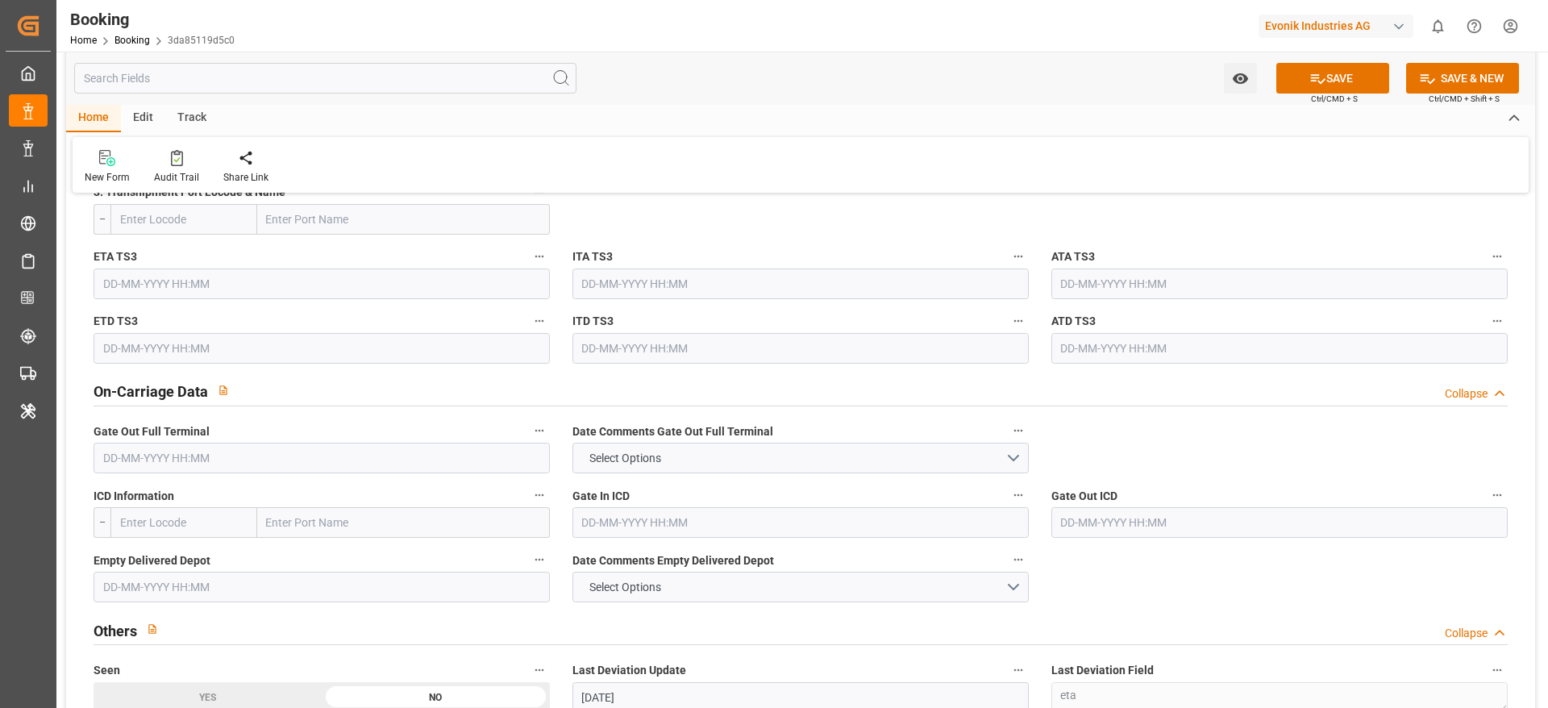
scroll to position [2419, 0]
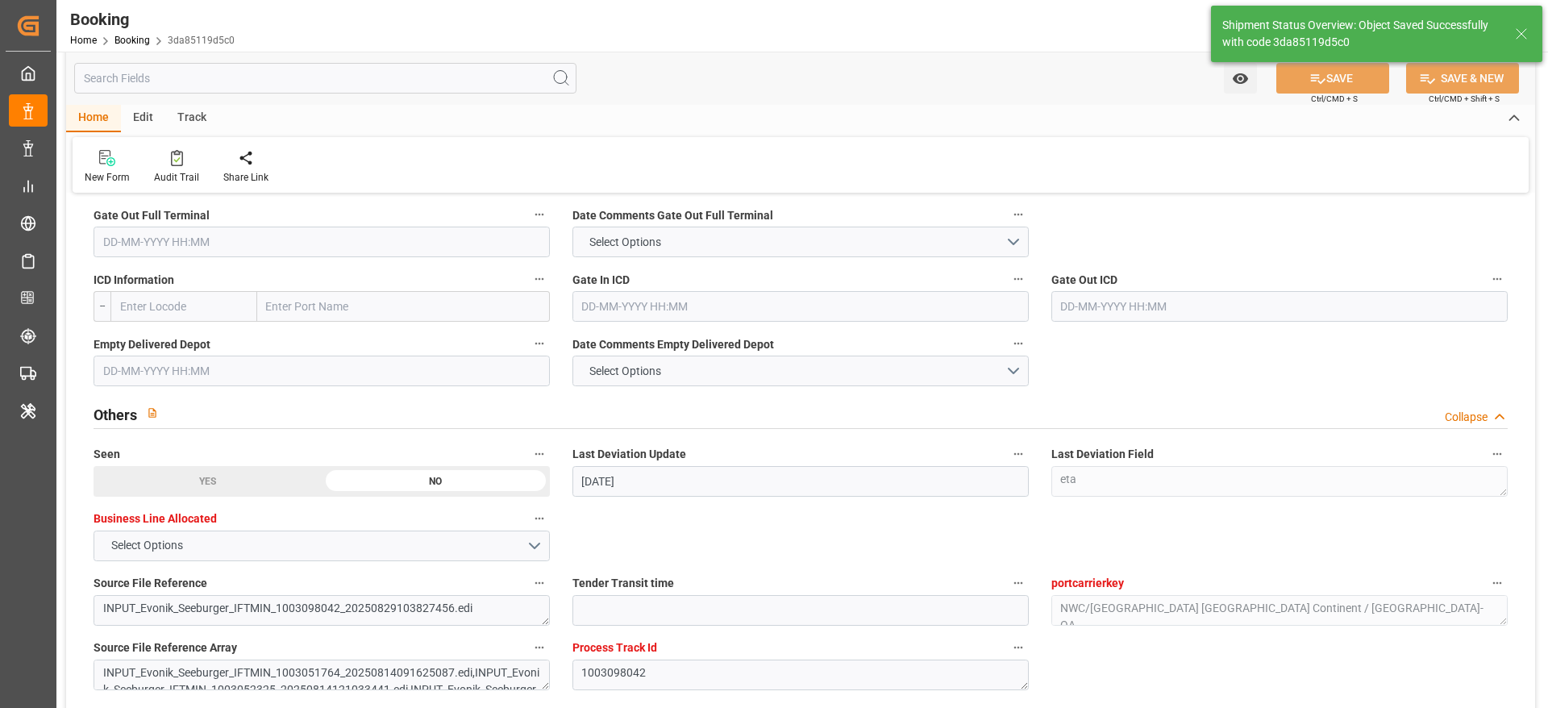
type textarea "Madhu T V"
type textarea "Yes"
type input "07-11-2025 00:00"
type input "11-11-2025 00:00"
type input "02-09-2025 07:43"
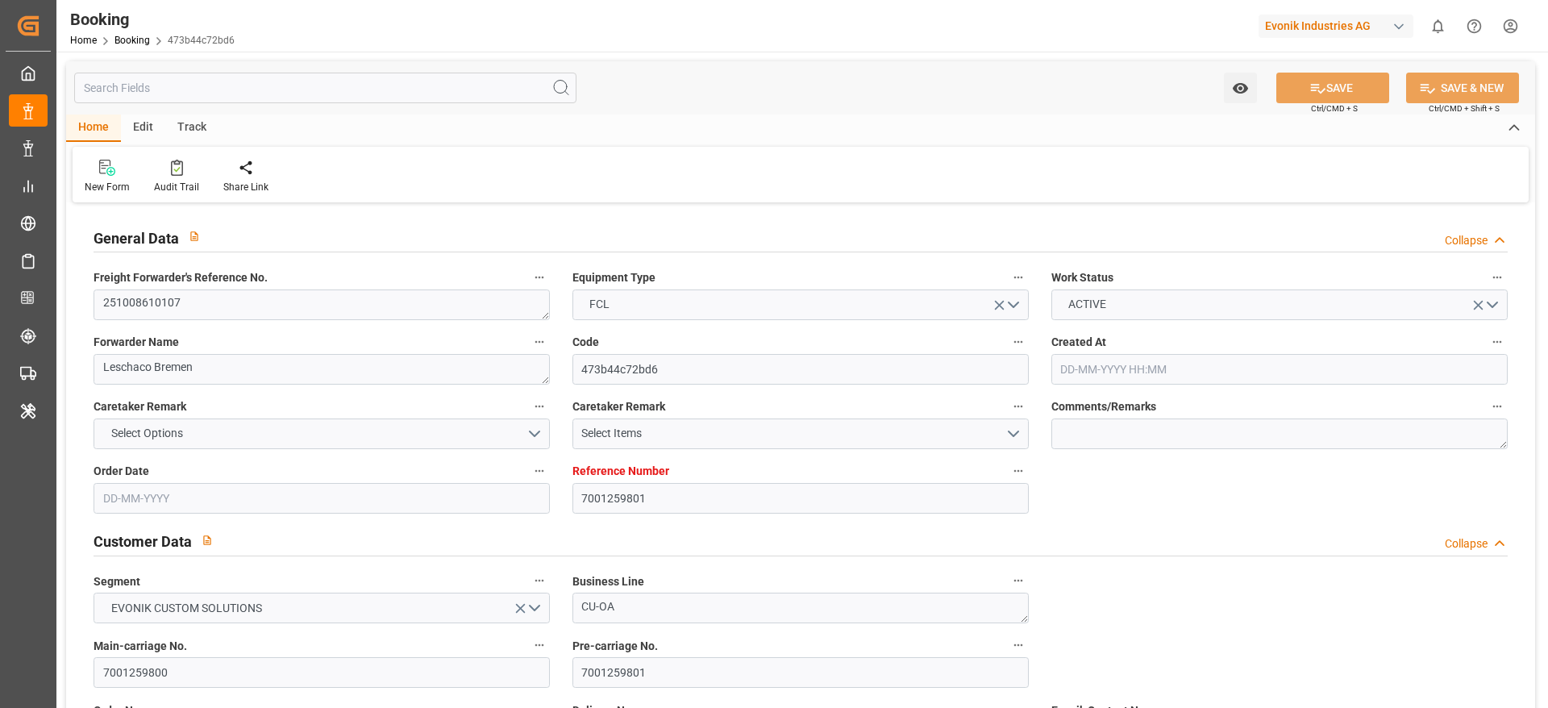
type input "[DATE] 13:24"
type input "[DATE]"
type input "[DATE] 00:00"
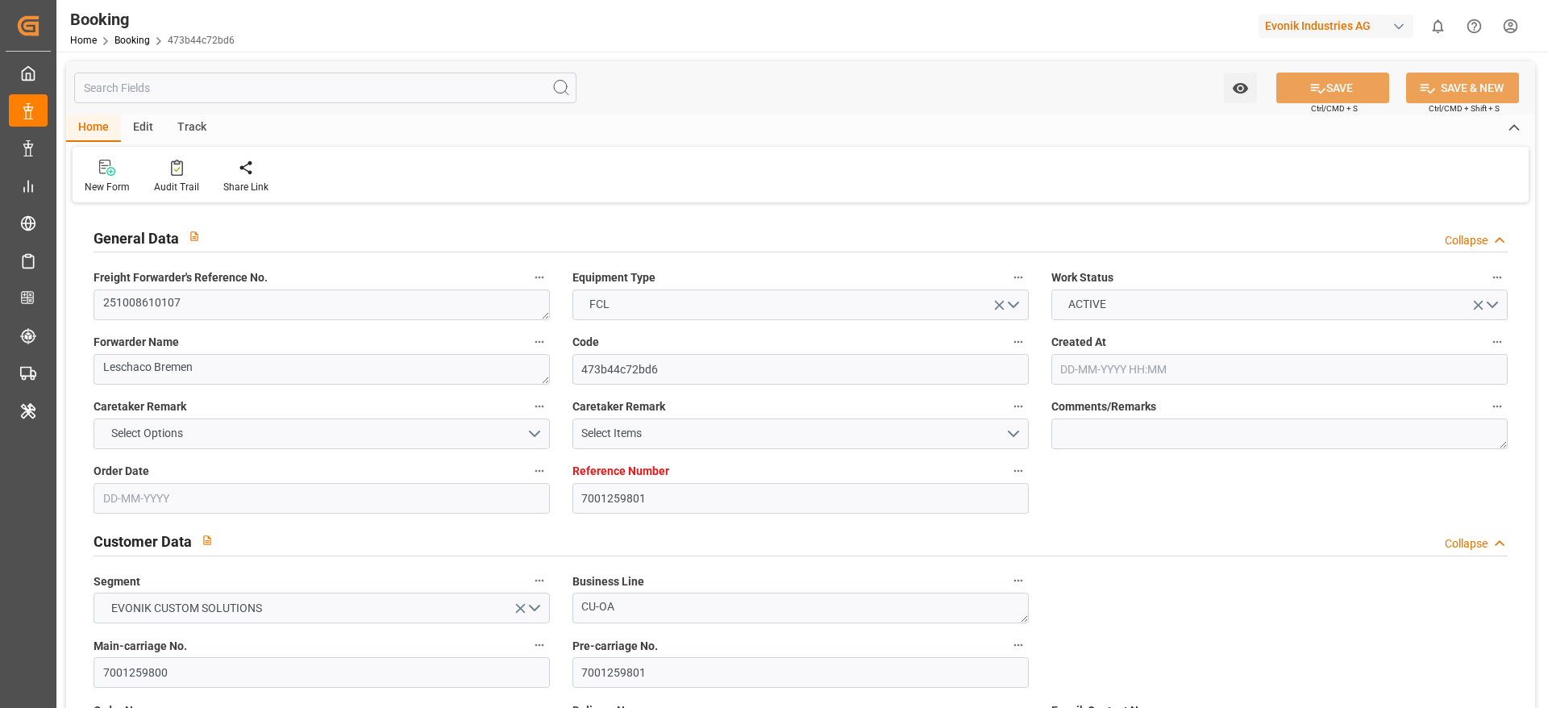
type input "[DATE] 00:00"
type input "[DATE]"
type input "[DATE] 00:00"
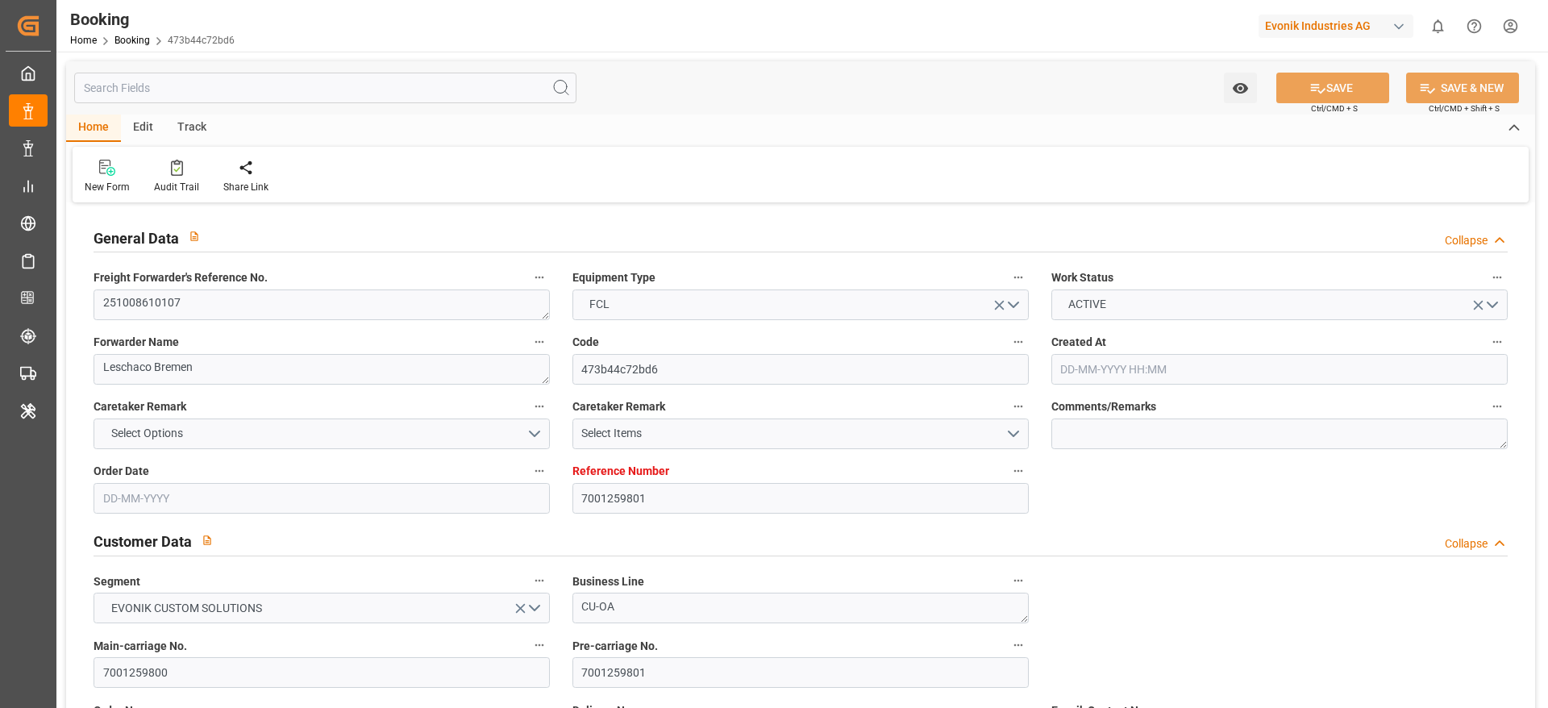
type input "[DATE] 00:00"
type input "[DATE] 07:20"
type input "7001252461"
type input "9778806"
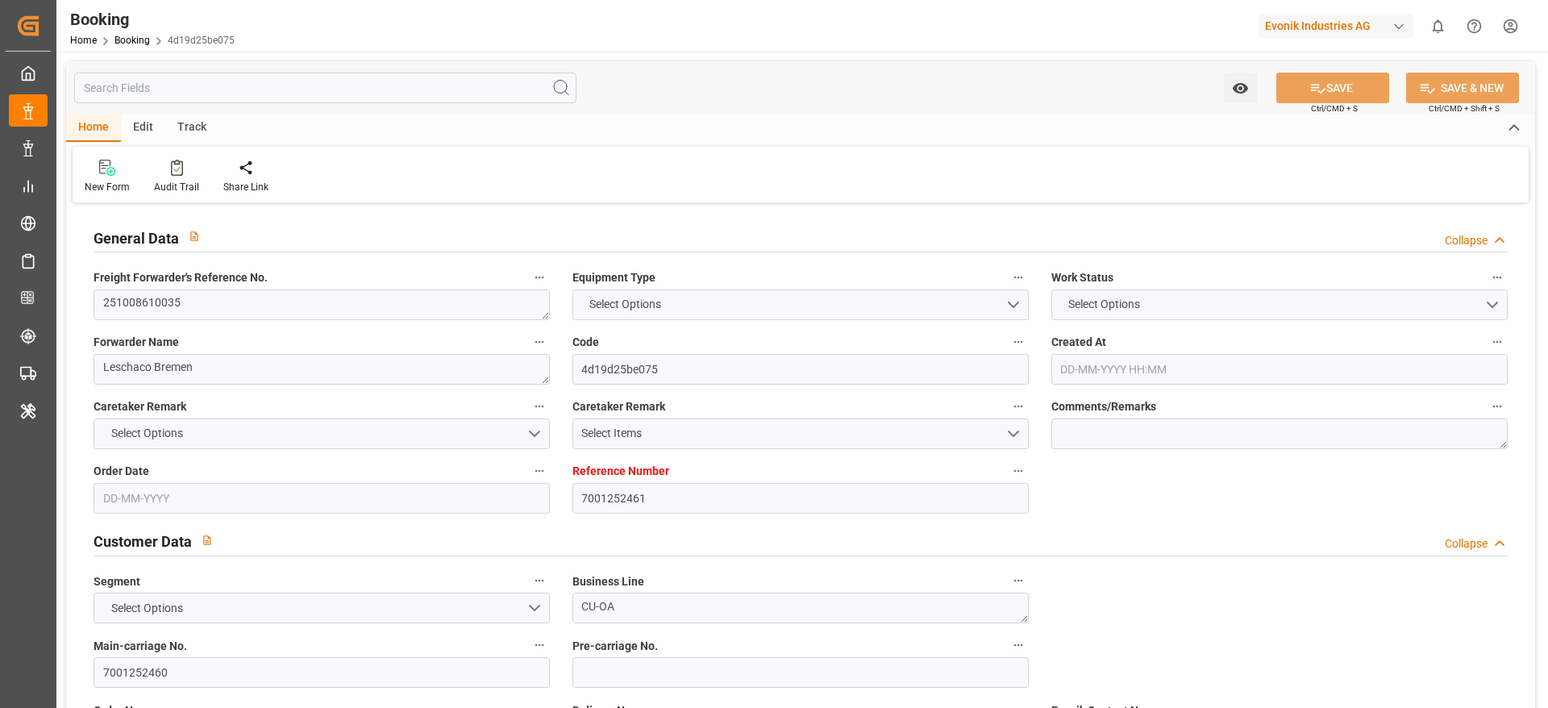
type input "Hapag [PERSON_NAME]"
type input "Hapag [PERSON_NAME] Aktiengesellschaft"
type input "EUNWC"
type input "THBKK"
type input "[DATE] 10:02"
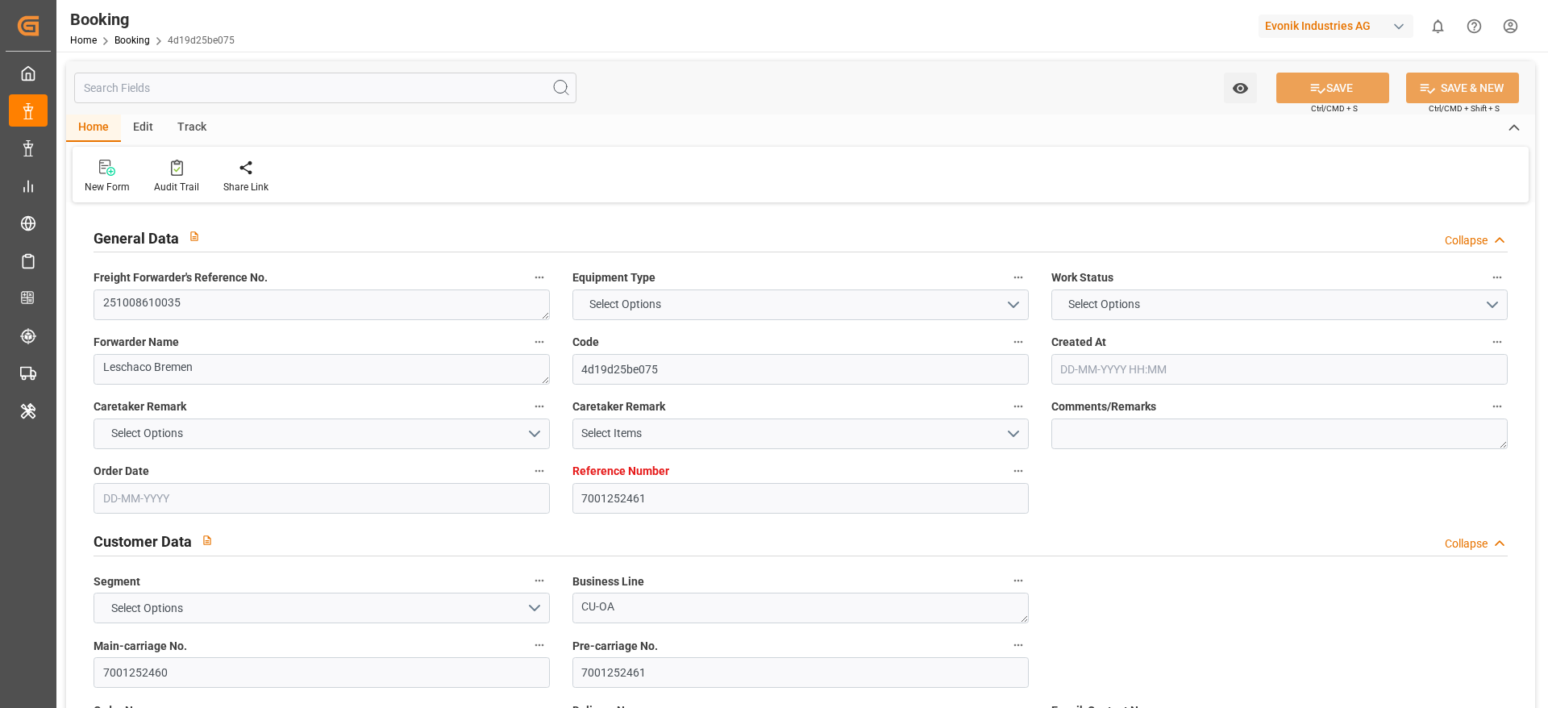
type input "[DATE]"
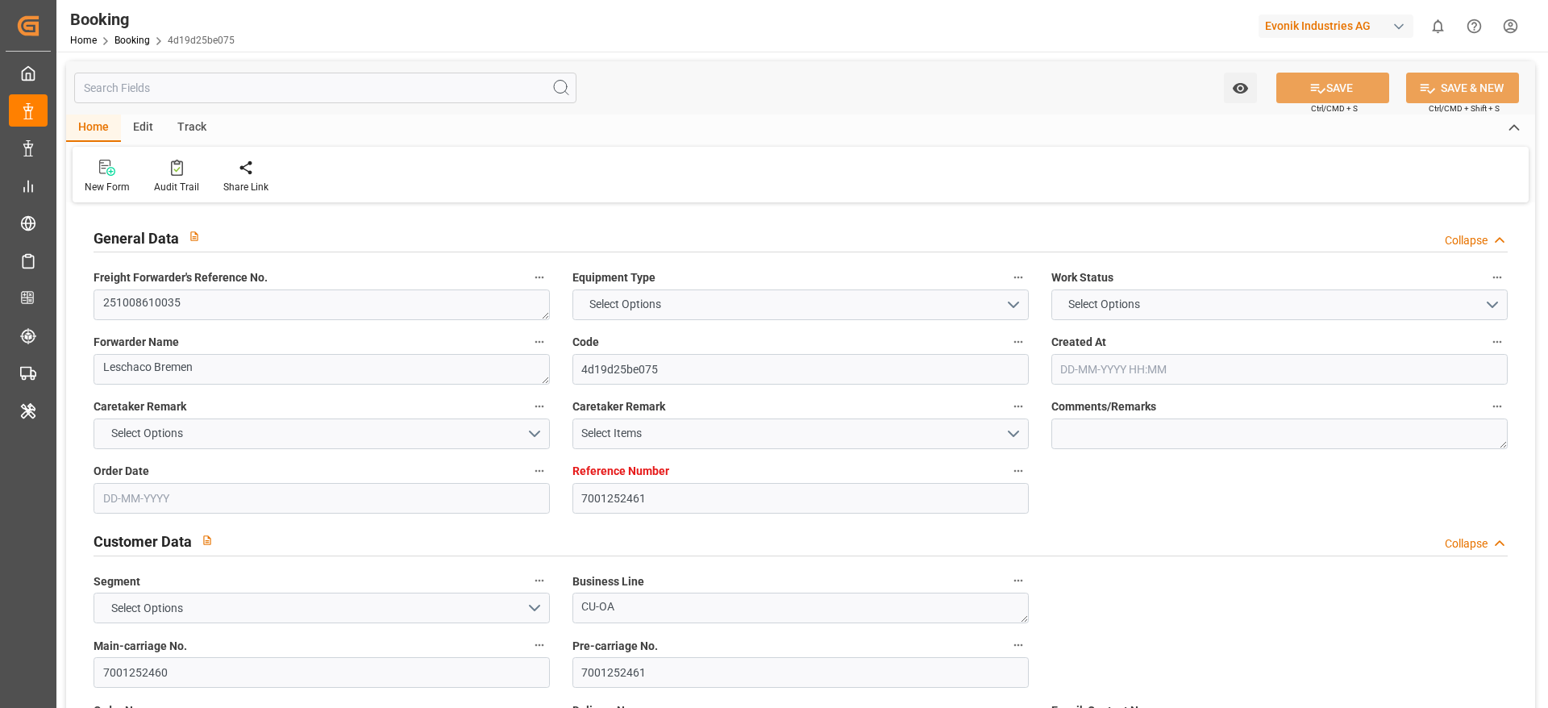
type input "[DATE] 00:00"
type input "[DATE]"
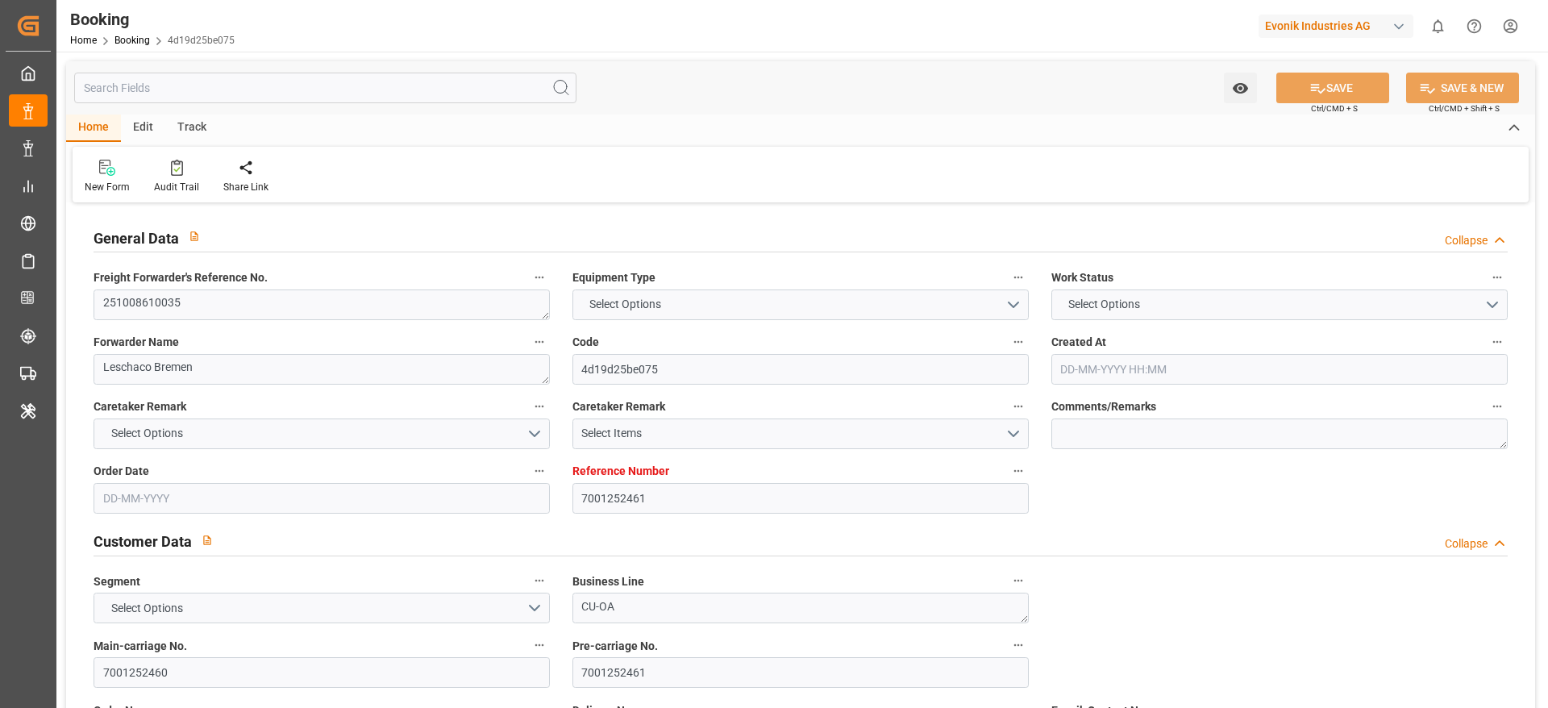
type input "[DATE] 10:27"
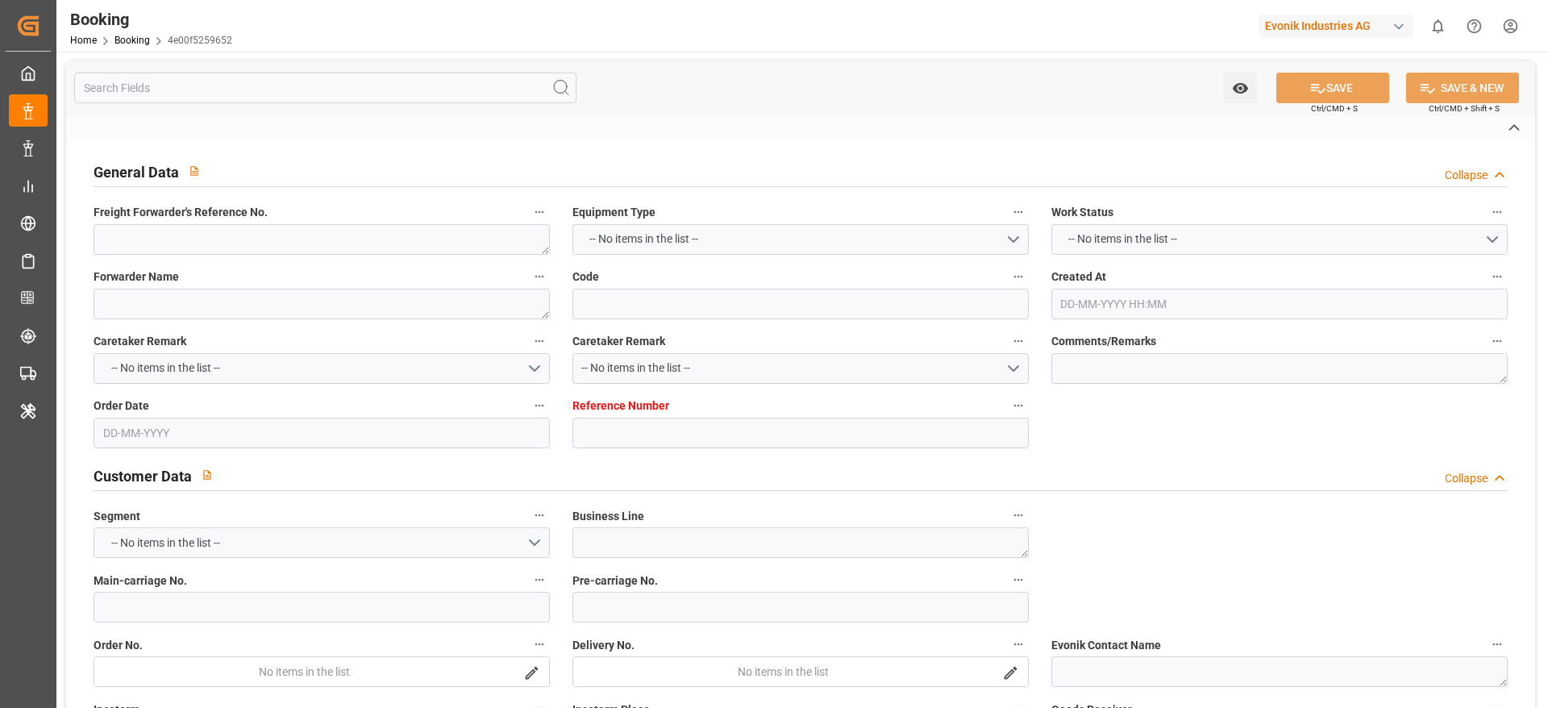
type textarea "250908610078"
type textarea "Leschaco Bremen"
type input "4e00f5259652"
type input "7001237627"
type textarea "CU-OA"
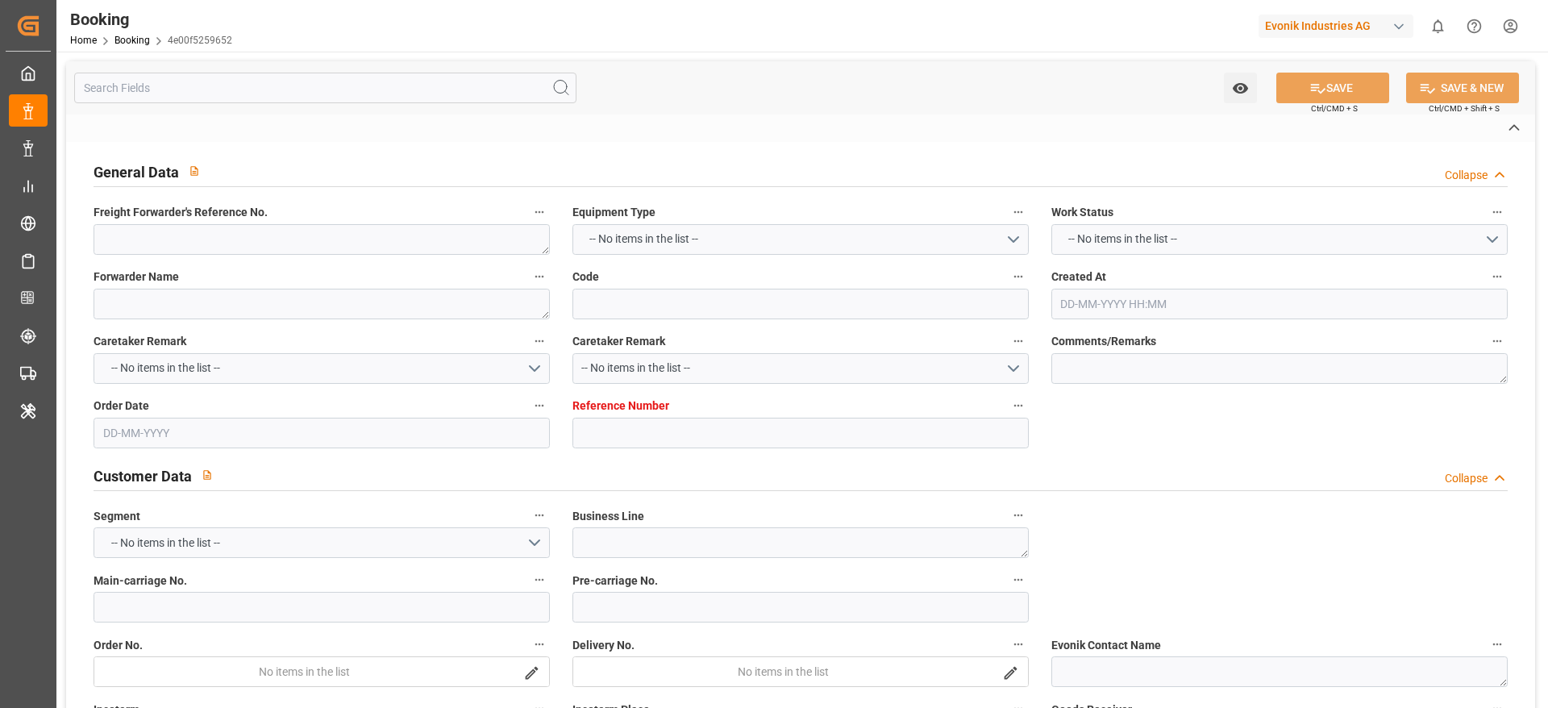
type input "7001237626"
type textarea "[PERSON_NAME][EMAIL_ADDRESS][PERSON_NAME][DOMAIN_NAME]"
type textarea "DAP"
type textarea "[GEOGRAPHIC_DATA], [GEOGRAPHIC_DATA]"
type textarea "Lauterbourg"
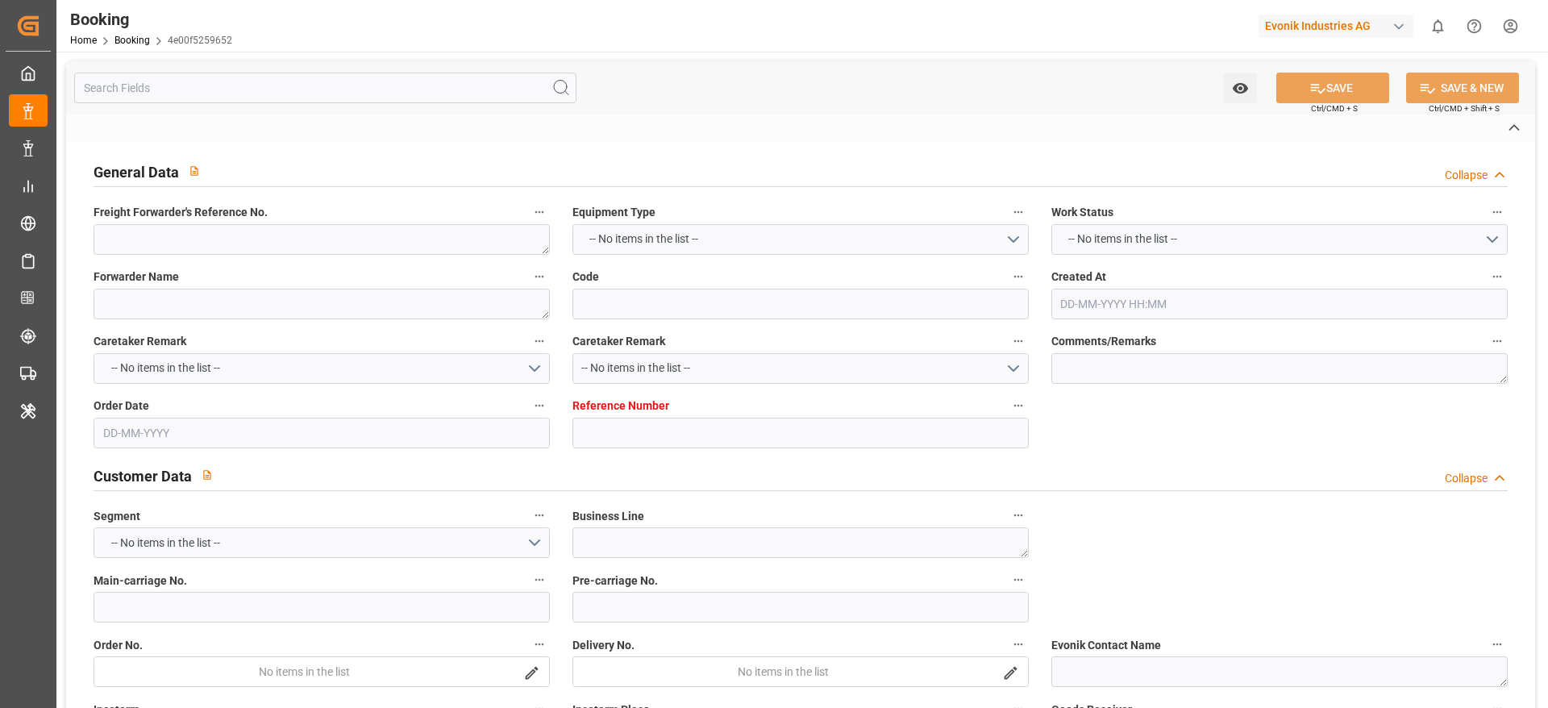
type input "HLCU"
type input "NWC / EU"
type input "[GEOGRAPHIC_DATA]"
type textarea "vesselName etd [PERSON_NAME]"
type textarea "INPUT_Evonik_Seeburger_IFTSTA_1003011540_20250801085647414.edi"
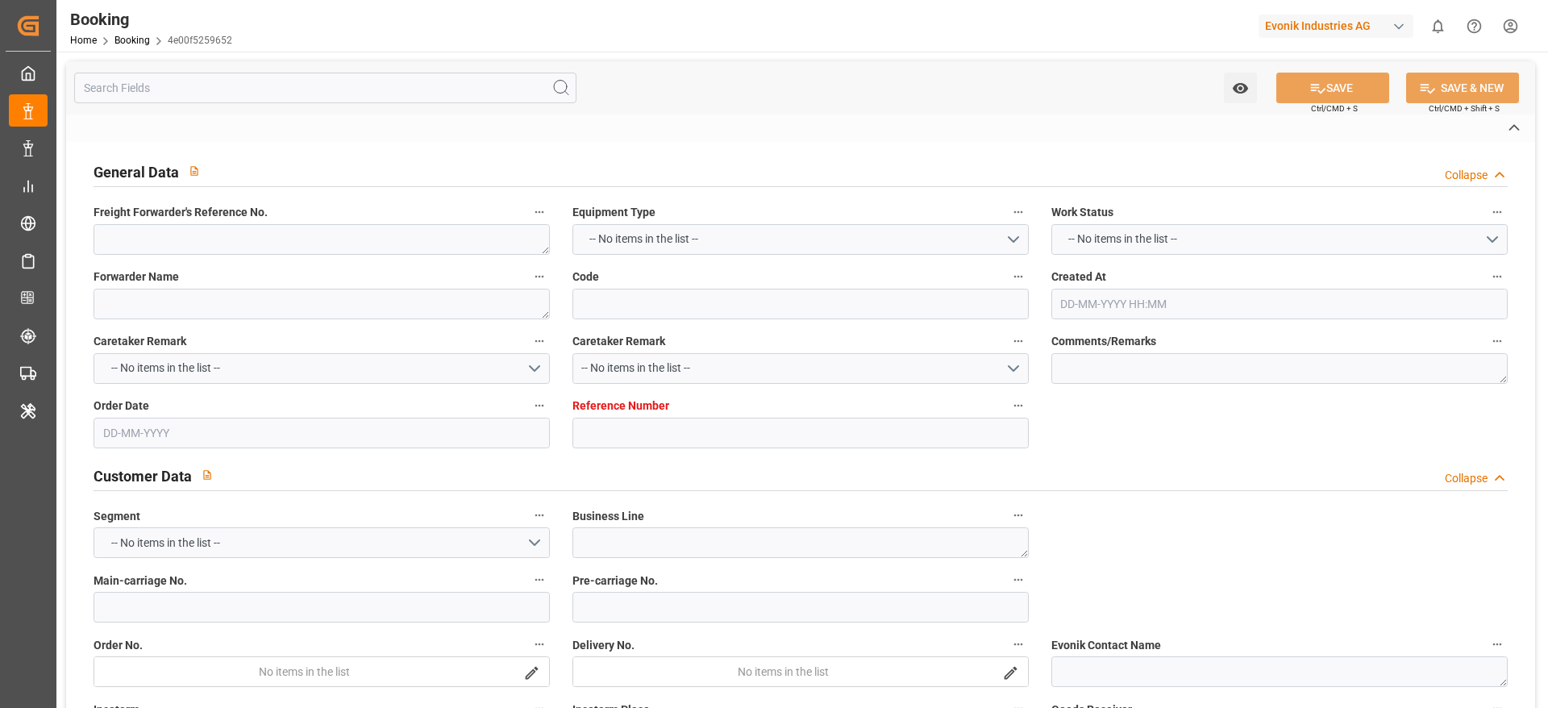
type textarea "NWC/[GEOGRAPHIC_DATA] [GEOGRAPHIC_DATA] Continent / [GEOGRAPHIC_DATA]-OA"
type textarea "INPUT_Evonik_Seeburger_IFTMIN_1003009336_20250731162421479.edi,INPUT_Evonik_See…"
type textarea "1003011540"
type textarea "[PERSON_NAME]"
type textarea "Pol-PodRegionName-businessDivision-businessLine-"
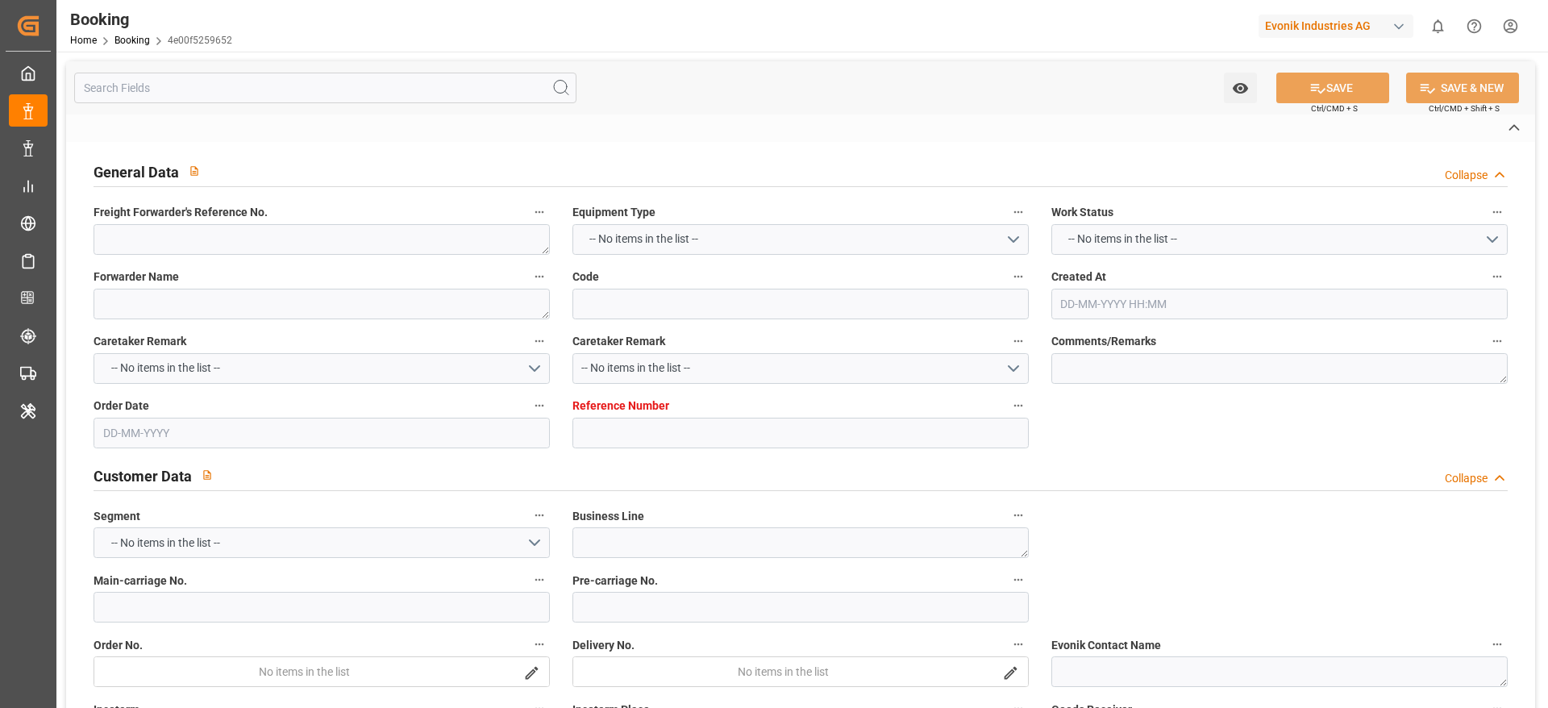
type textarea "IFTSTA"
type textarea "a011t00000LcJC5AAN"
type textarea "No"
type input "7001237627"
type input "Hapag [PERSON_NAME]"
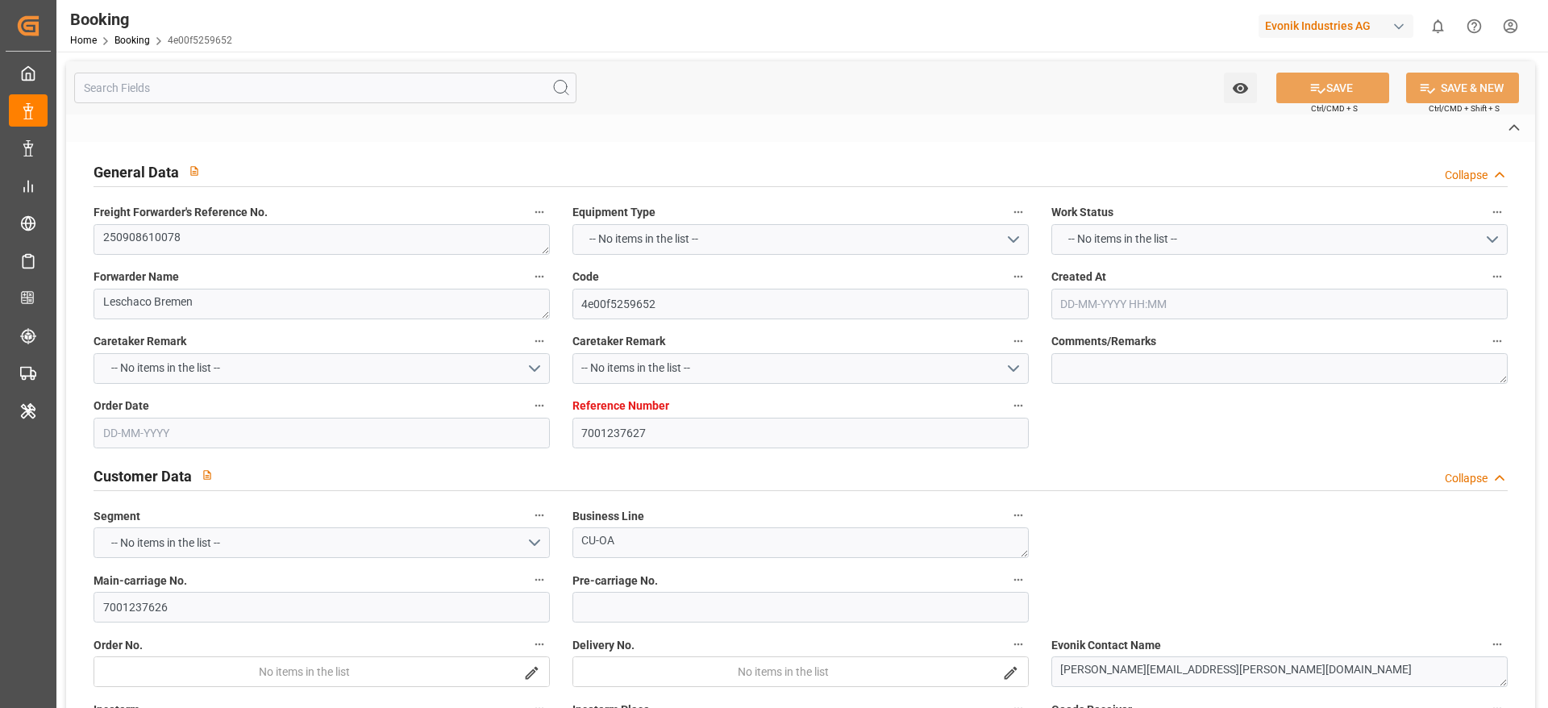
type input "Hapag [PERSON_NAME] Aktiengesellschaft"
type input "EUNWC"
type input "USHOU"
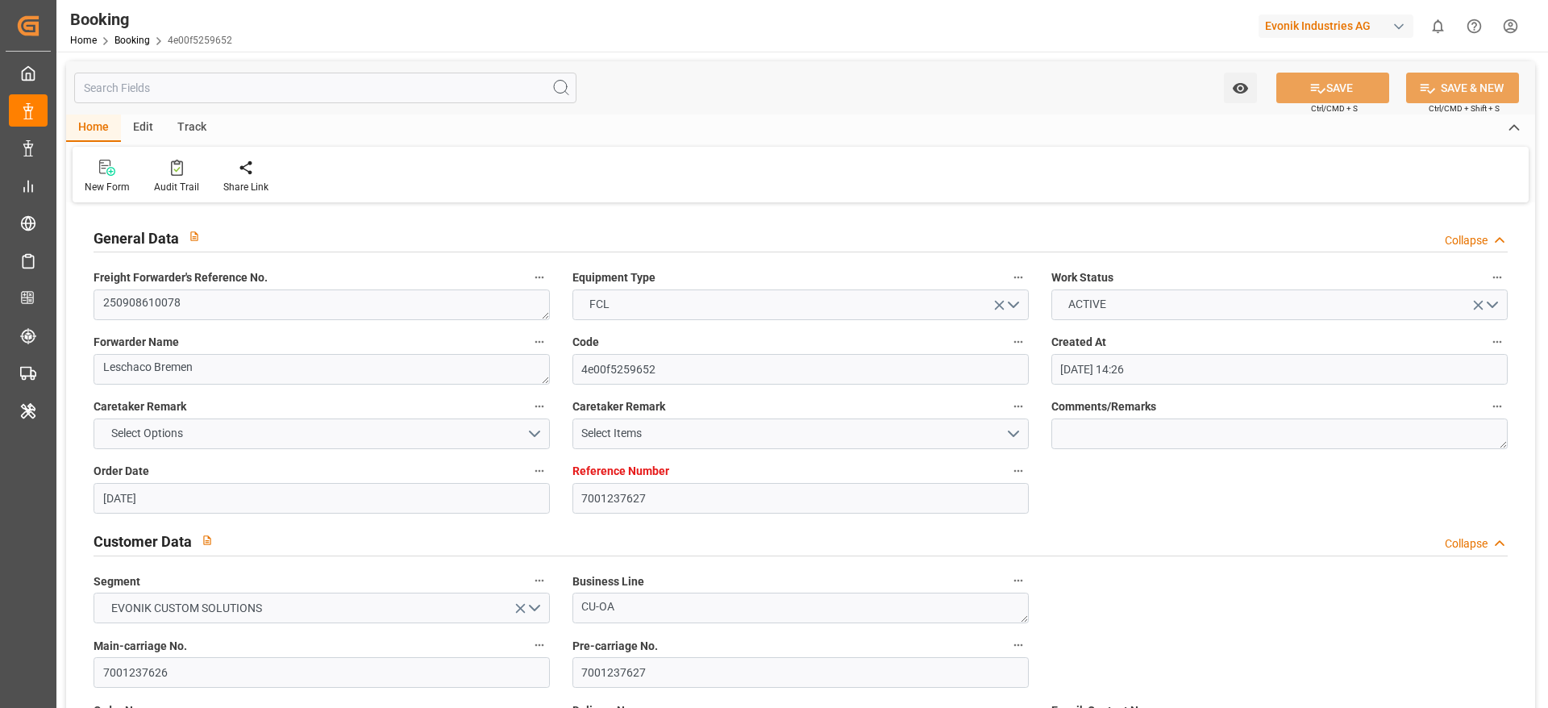
type input "[DATE] 14:26"
type input "[DATE]"
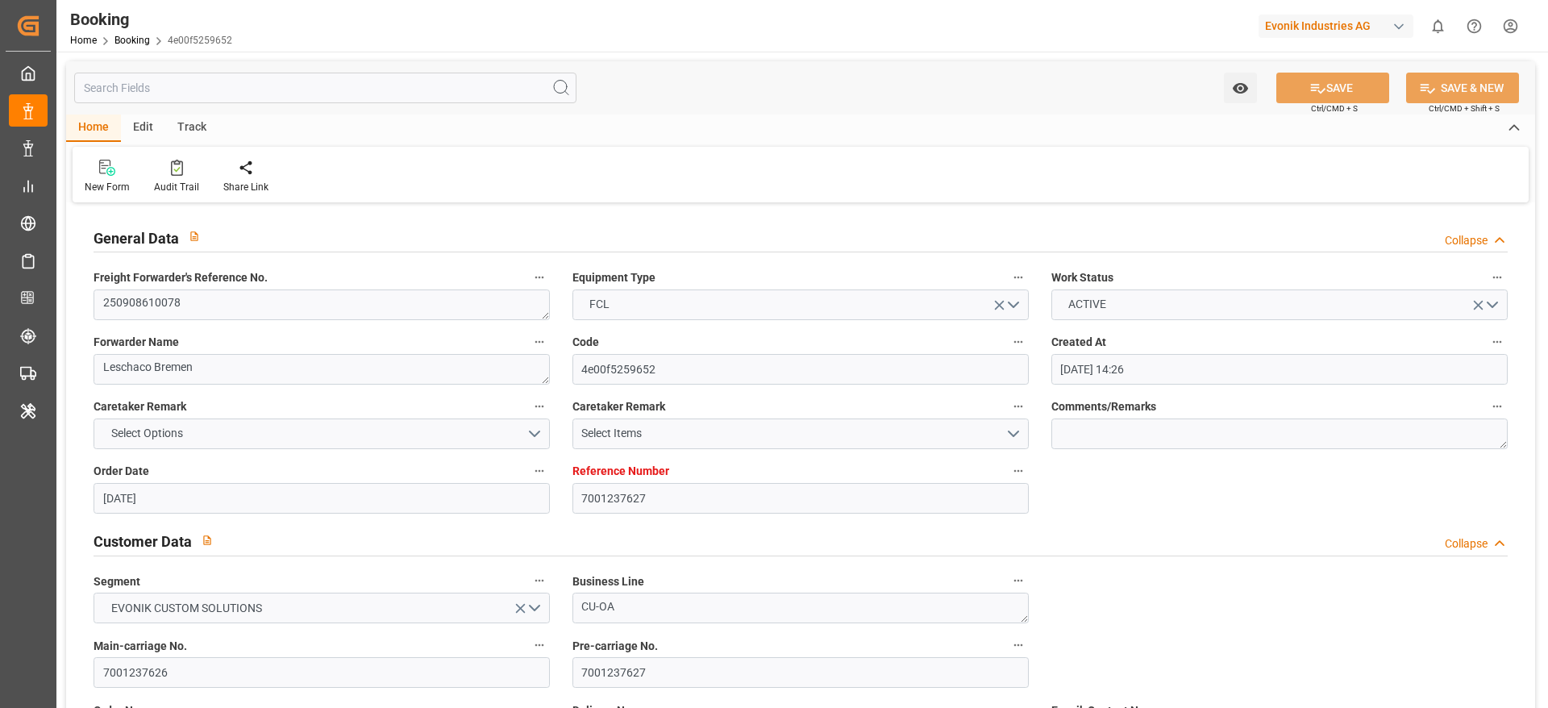
type input "[DATE]"
type input "[DATE] 06:25"
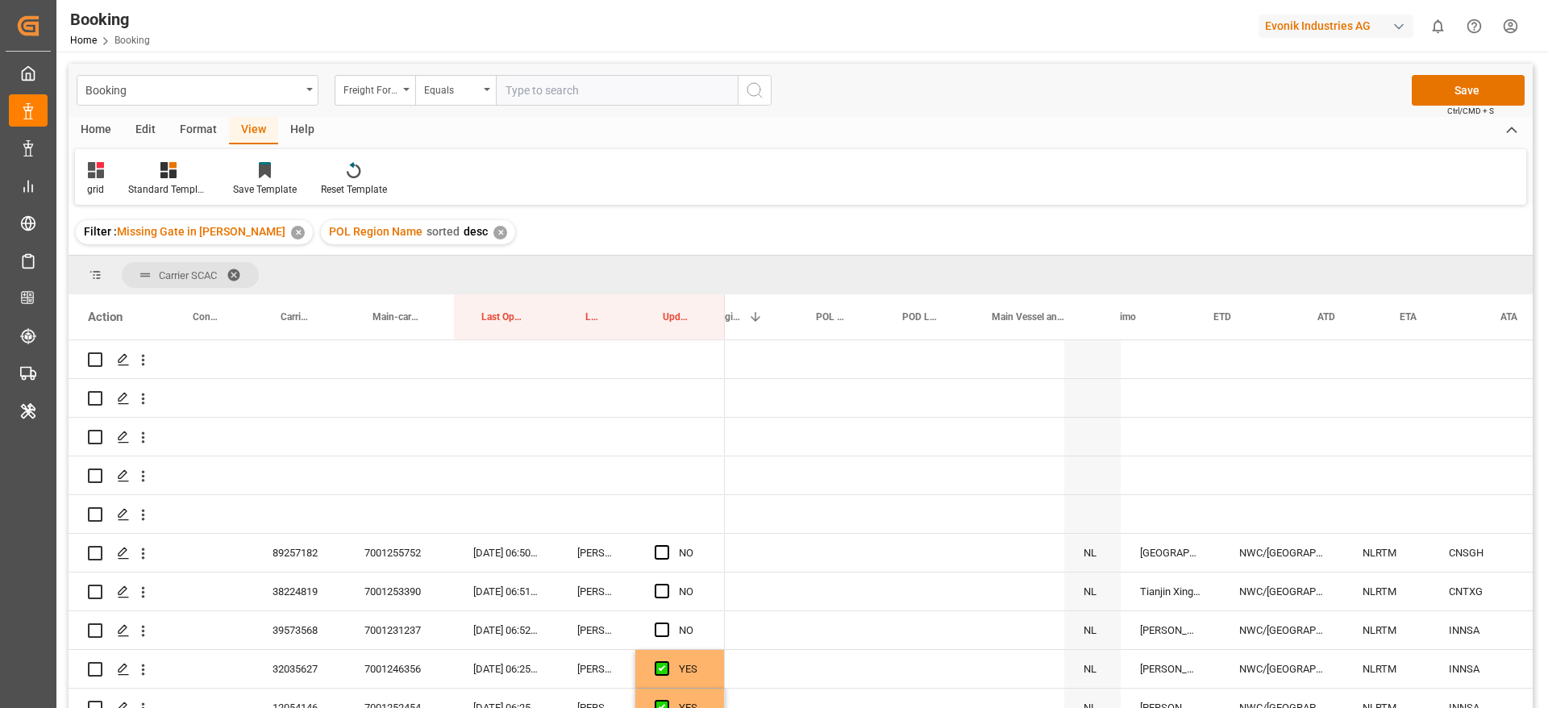
scroll to position [0, 547]
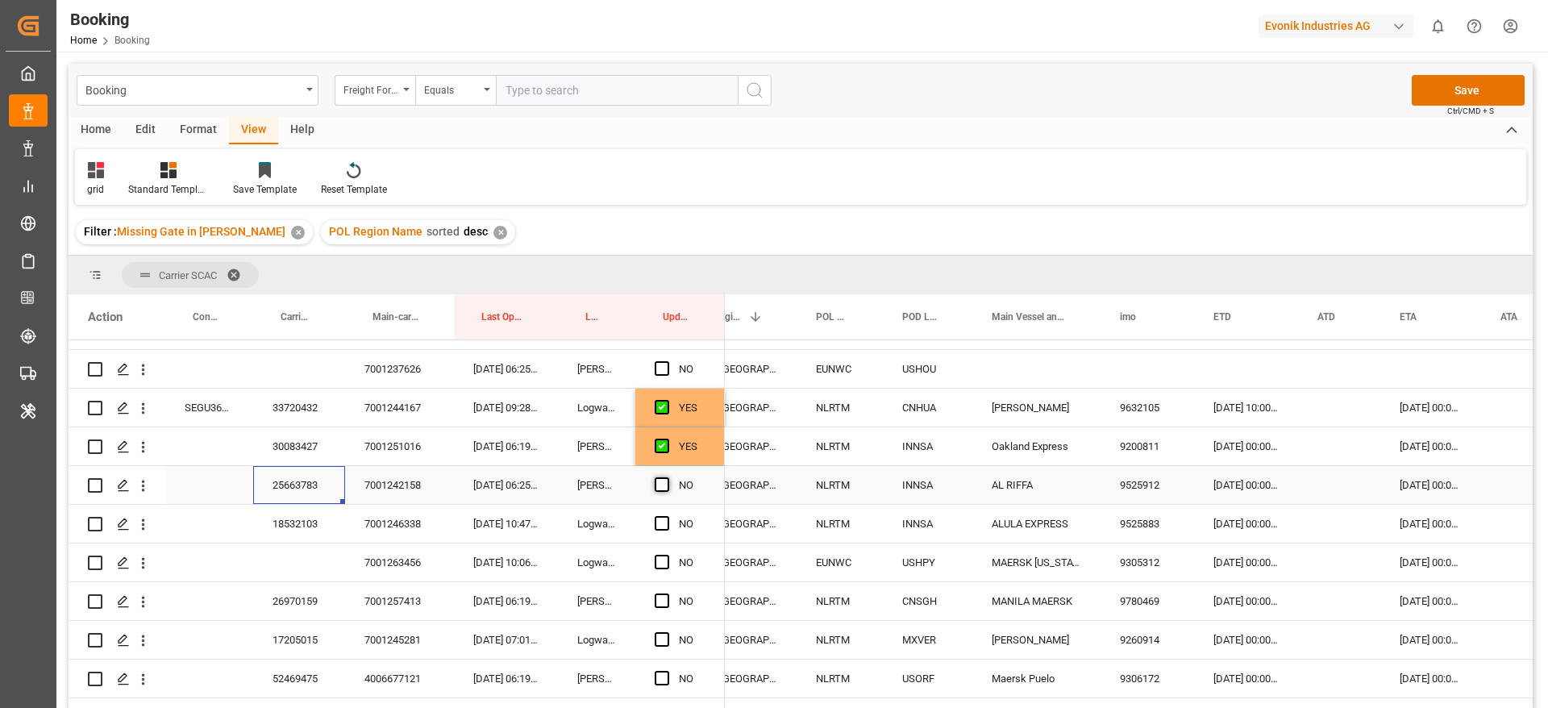
click at [661, 481] on span "Press SPACE to select this row." at bounding box center [662, 484] width 15 height 15
click at [667, 477] on input "Press SPACE to select this row." at bounding box center [667, 477] width 0 height 0
click at [299, 520] on div "18532103" at bounding box center [299, 524] width 92 height 38
click at [663, 520] on span "Press SPACE to select this row." at bounding box center [662, 523] width 15 height 15
click at [667, 516] on input "Press SPACE to select this row." at bounding box center [667, 516] width 0 height 0
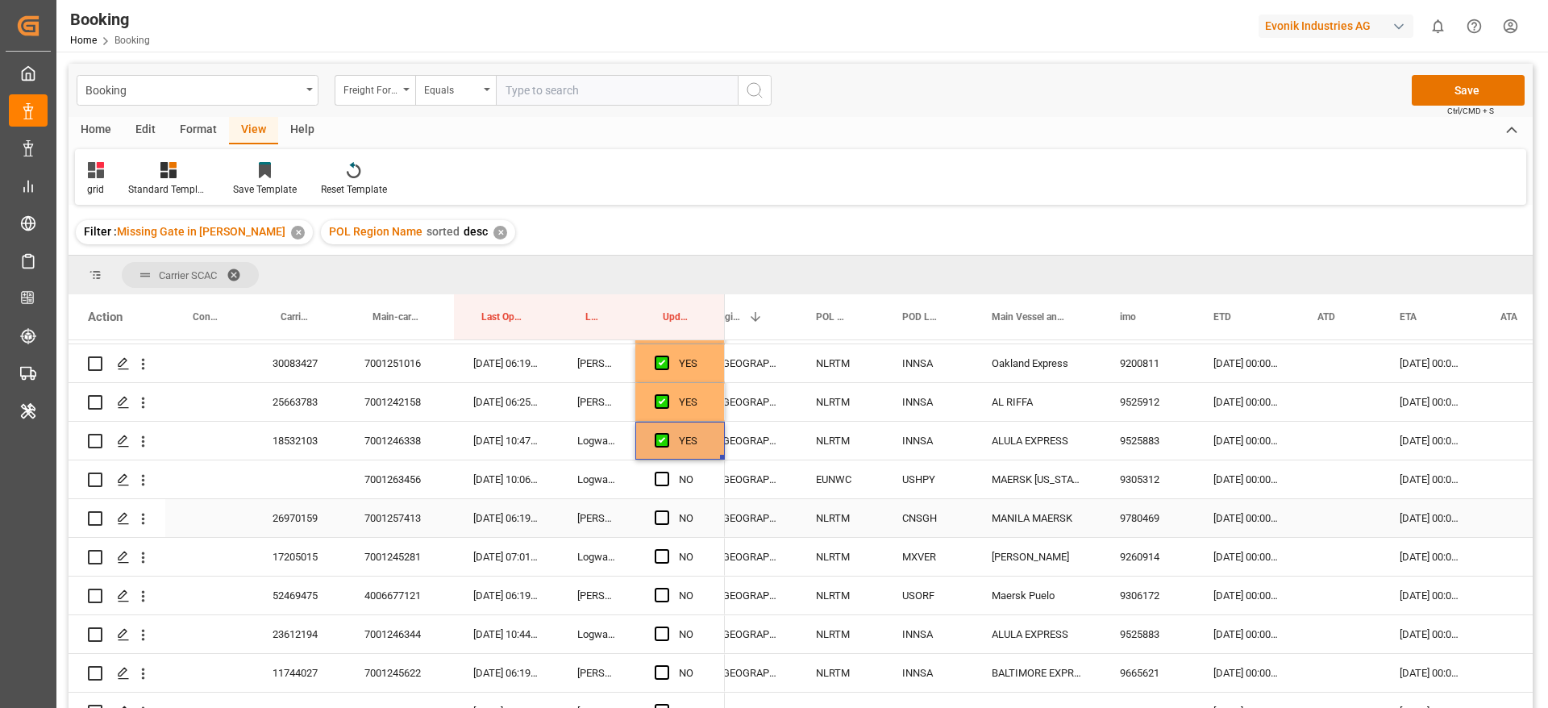
scroll to position [1814, 0]
click at [147, 447] on icon "open menu" at bounding box center [143, 442] width 17 height 17
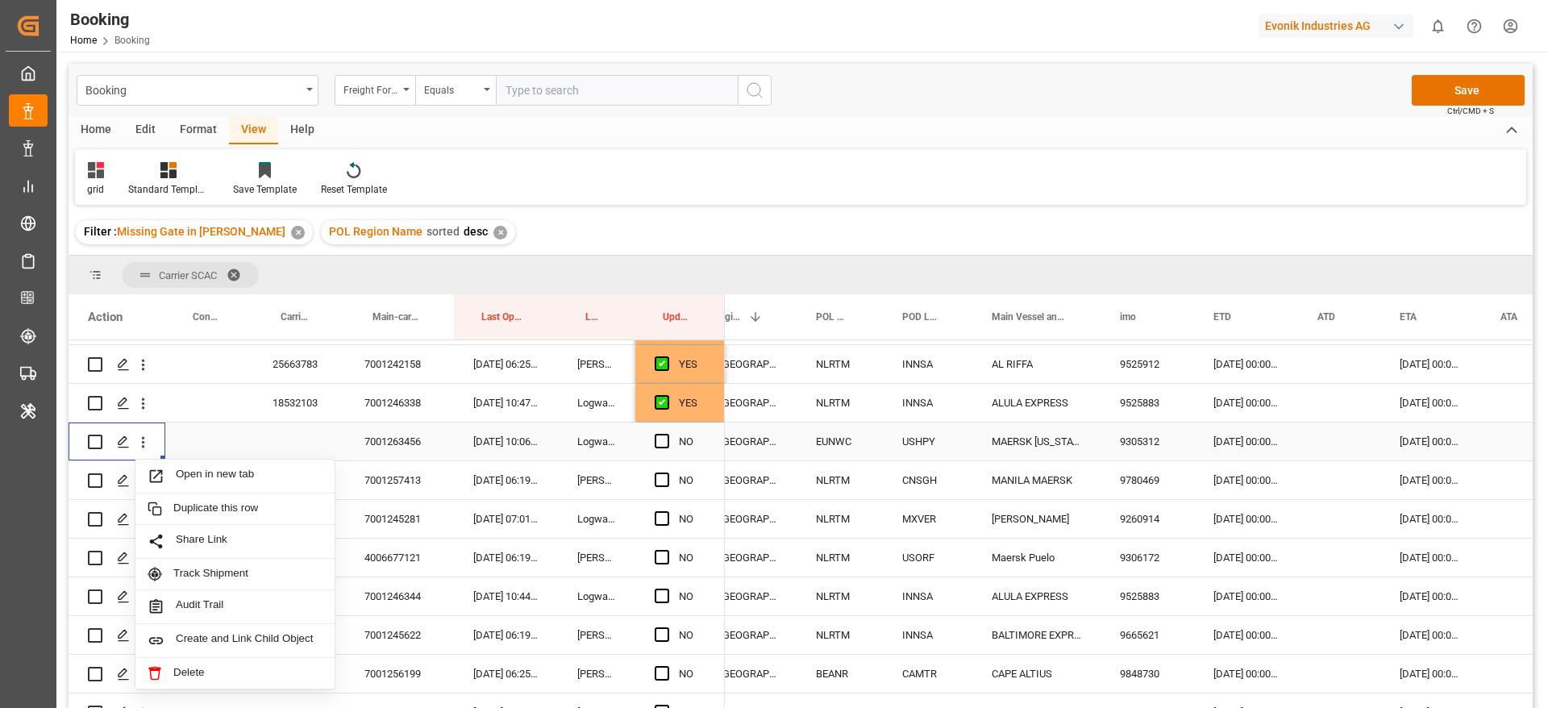
click at [235, 473] on span "Open in new tab" at bounding box center [249, 476] width 147 height 17
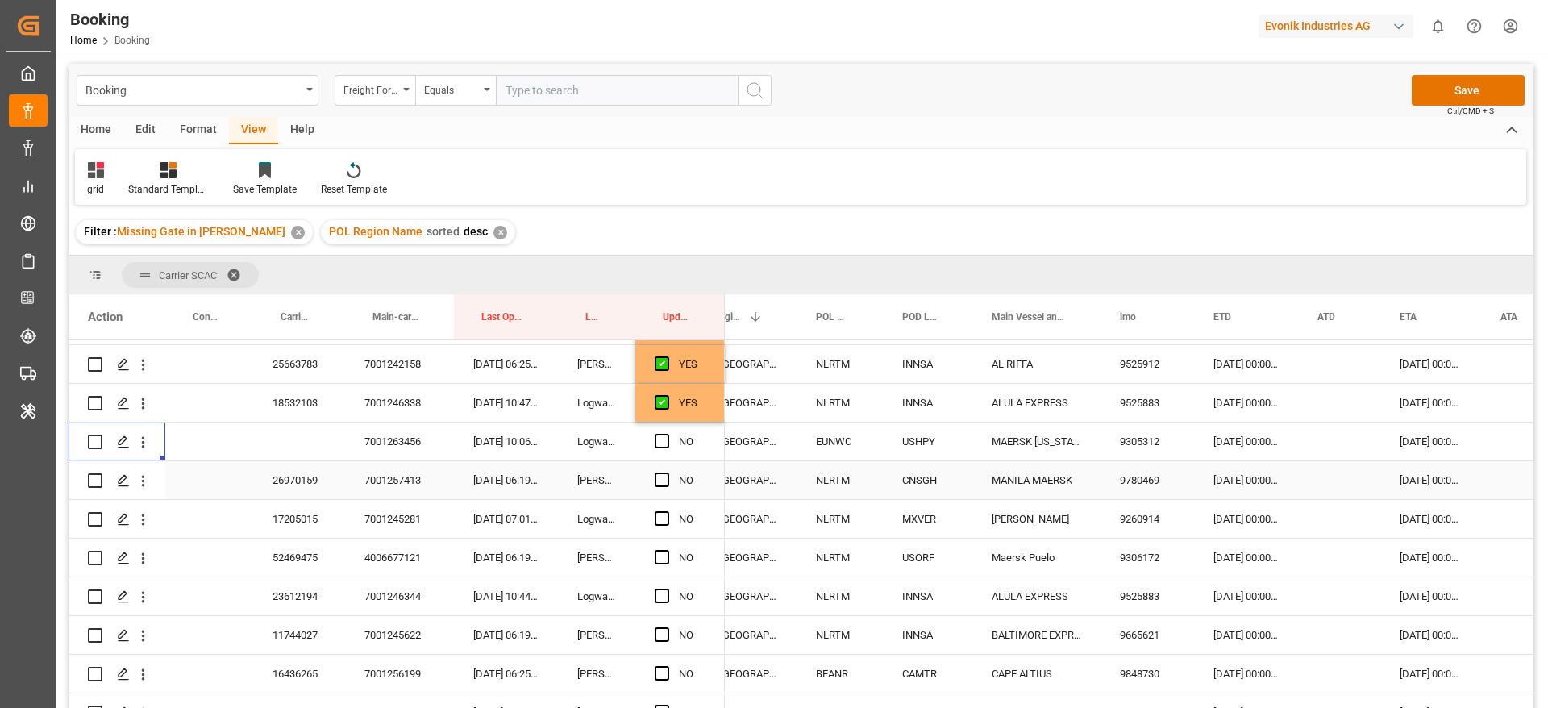
click at [306, 484] on div "26970159" at bounding box center [299, 480] width 92 height 38
click at [665, 475] on span "Press SPACE to select this row." at bounding box center [662, 479] width 15 height 15
click at [667, 472] on input "Press SPACE to select this row." at bounding box center [667, 472] width 0 height 0
click at [290, 514] on div "17205015" at bounding box center [299, 519] width 92 height 38
click at [1419, 522] on div "06-10-2025 00:00:00" at bounding box center [1430, 519] width 101 height 38
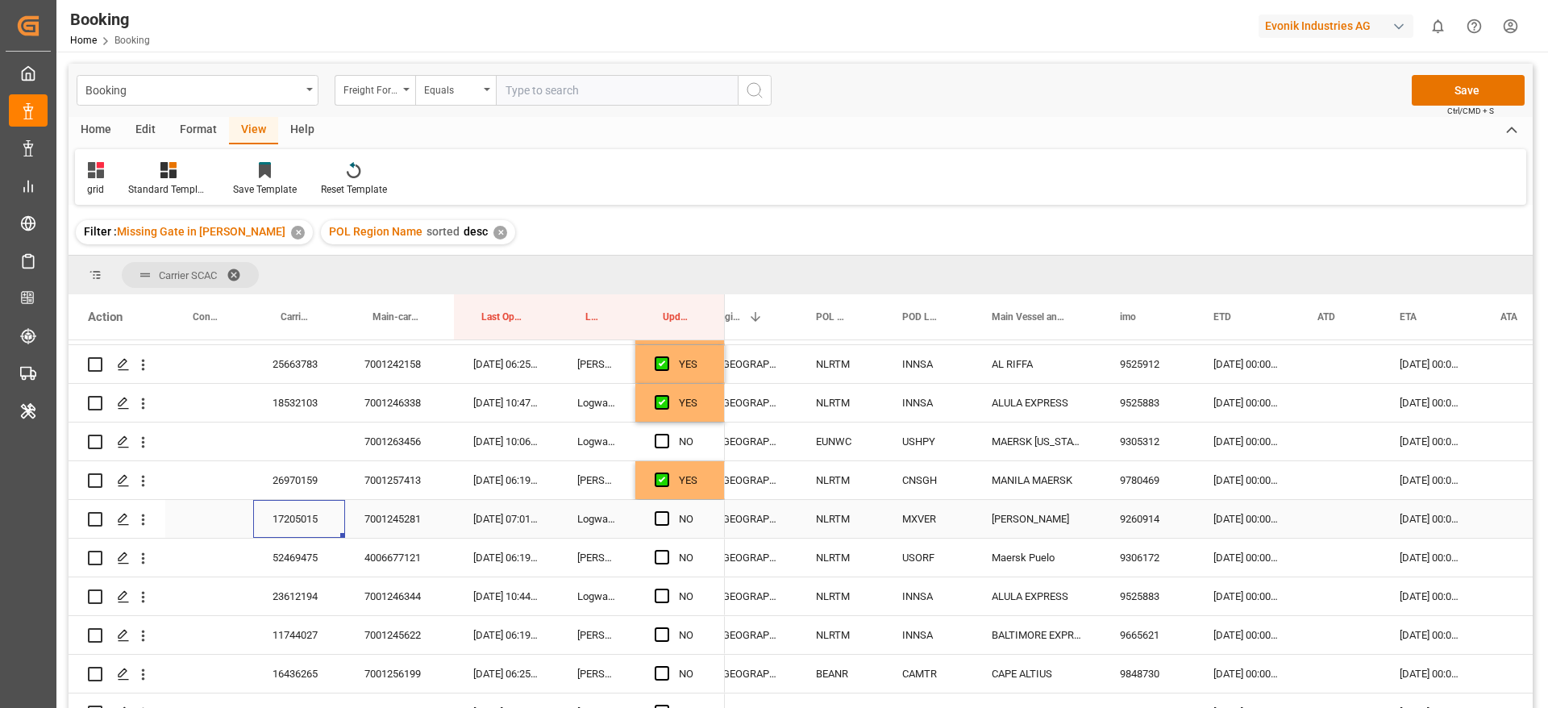
click at [1419, 522] on div "06-10-2025 00:00:00" at bounding box center [1430, 519] width 101 height 38
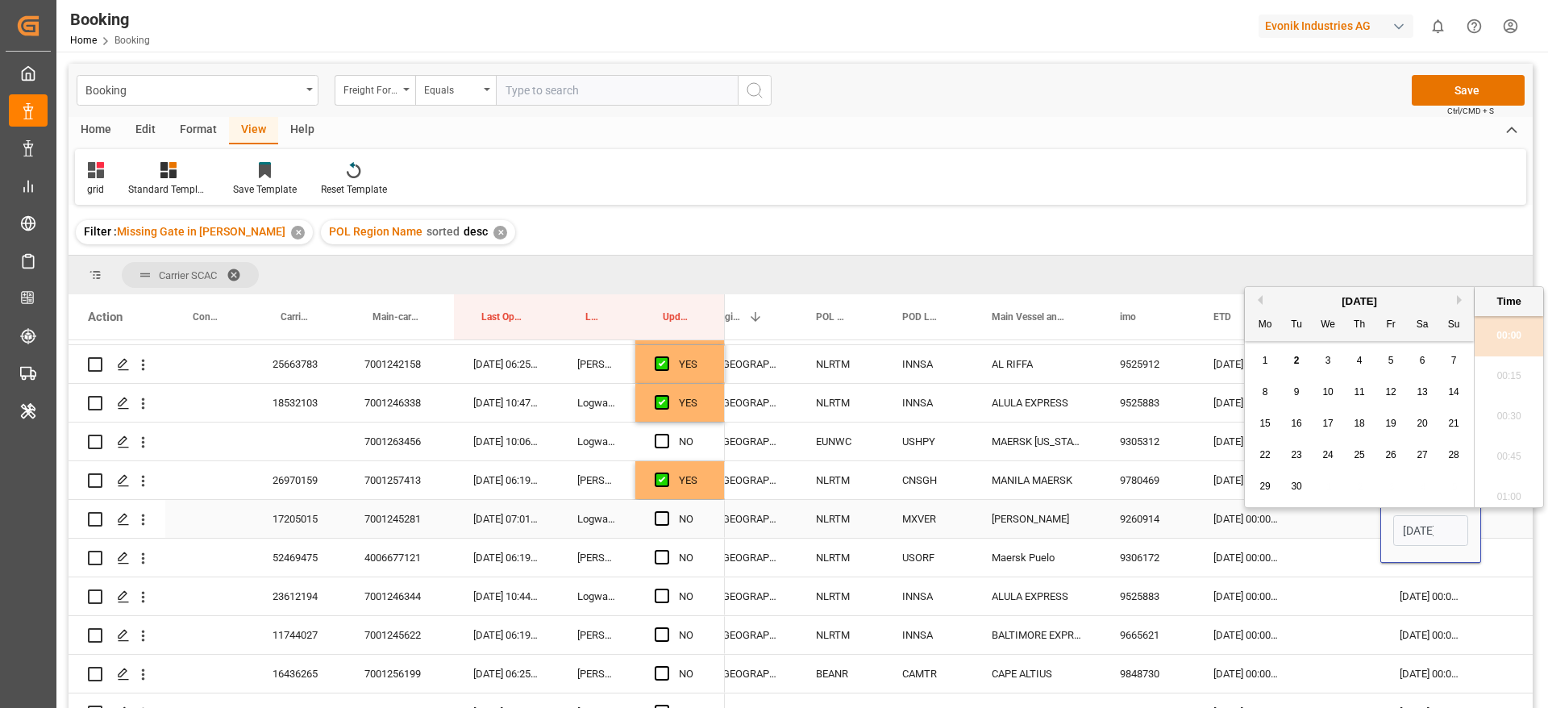
scroll to position [1981, 0]
click at [1458, 289] on button "Next Month" at bounding box center [1462, 292] width 10 height 10
click at [1301, 381] on div "7" at bounding box center [1297, 384] width 20 height 19
type input "07-10-2025 00:00"
drag, startPoint x: 1358, startPoint y: 518, endPoint x: 535, endPoint y: 529, distance: 823.3
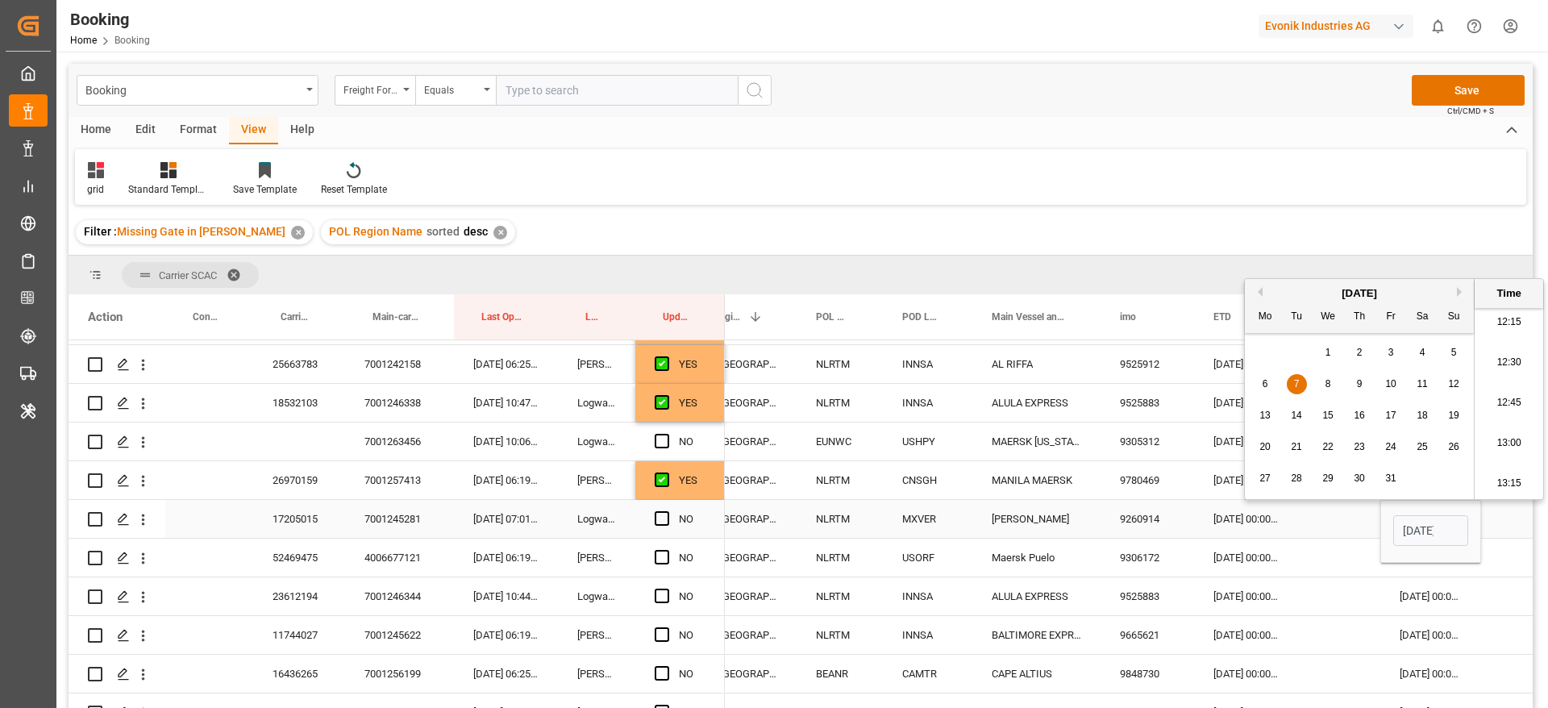
click at [1358, 517] on div "Press SPACE to select this row." at bounding box center [1339, 519] width 82 height 38
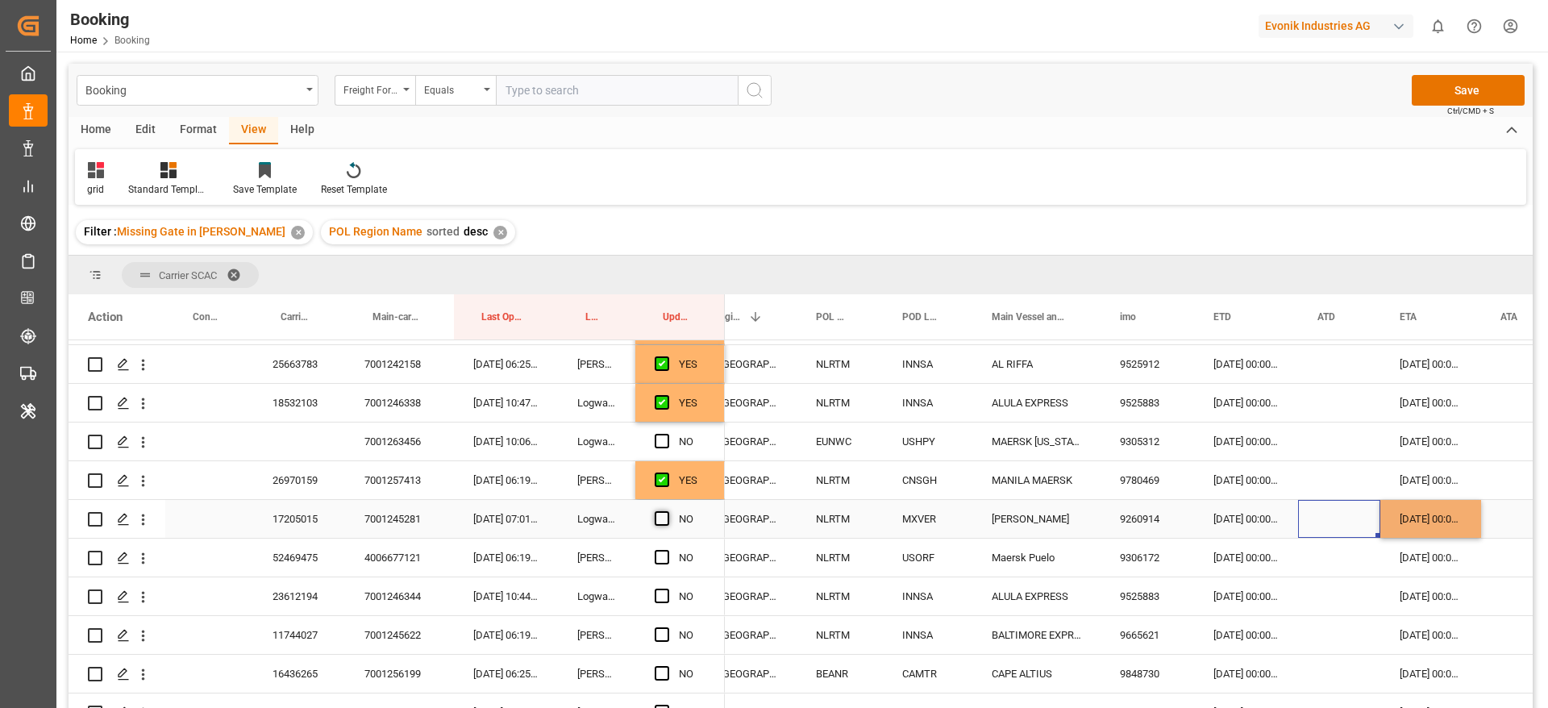
click at [663, 520] on span "Press SPACE to select this row." at bounding box center [662, 518] width 15 height 15
click at [667, 511] on input "Press SPACE to select this row." at bounding box center [667, 511] width 0 height 0
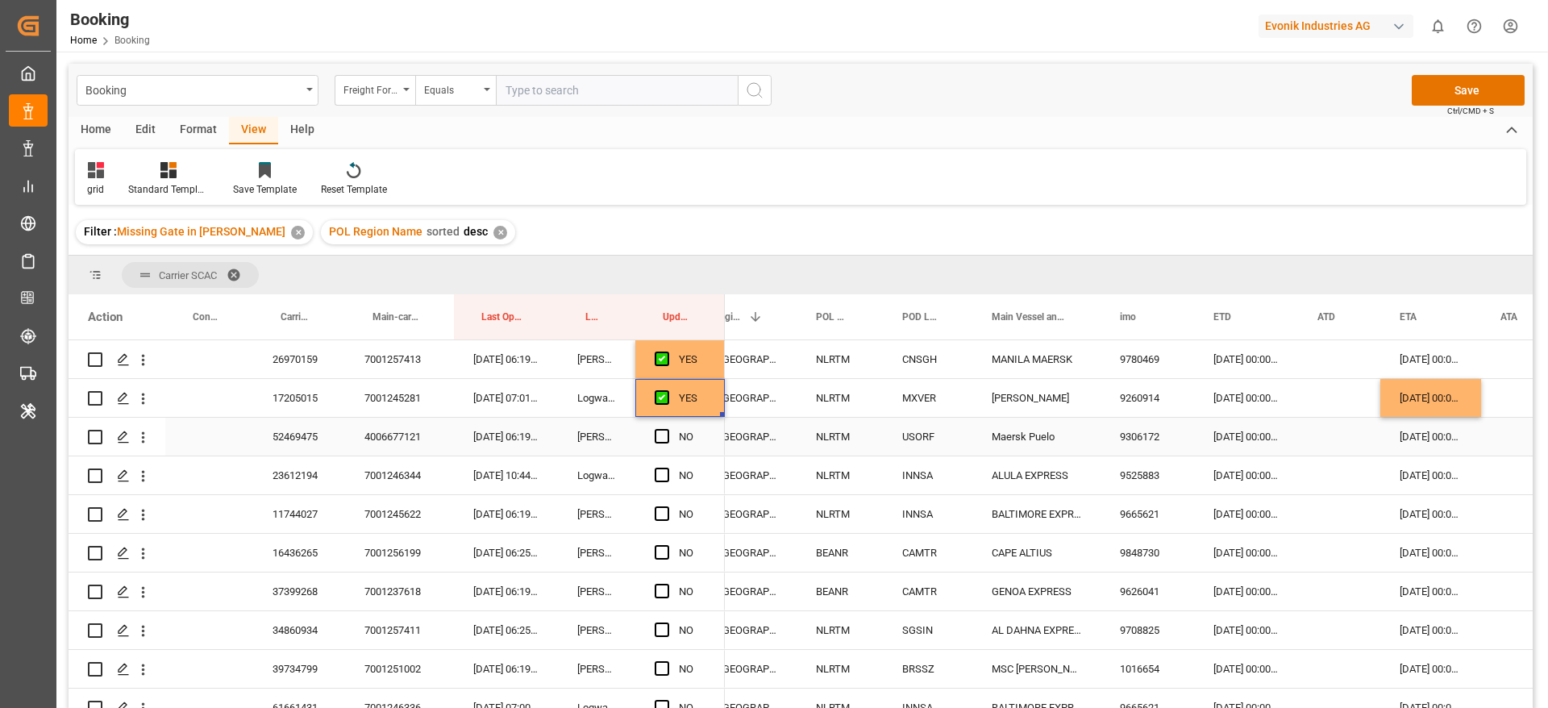
click at [306, 447] on div "52469475" at bounding box center [299, 437] width 92 height 38
click at [664, 439] on span "Press SPACE to select this row." at bounding box center [662, 436] width 15 height 15
click at [667, 429] on input "Press SPACE to select this row." at bounding box center [667, 429] width 0 height 0
click at [298, 477] on div "23612194" at bounding box center [299, 475] width 92 height 38
click at [667, 471] on span "Press SPACE to select this row." at bounding box center [662, 475] width 15 height 15
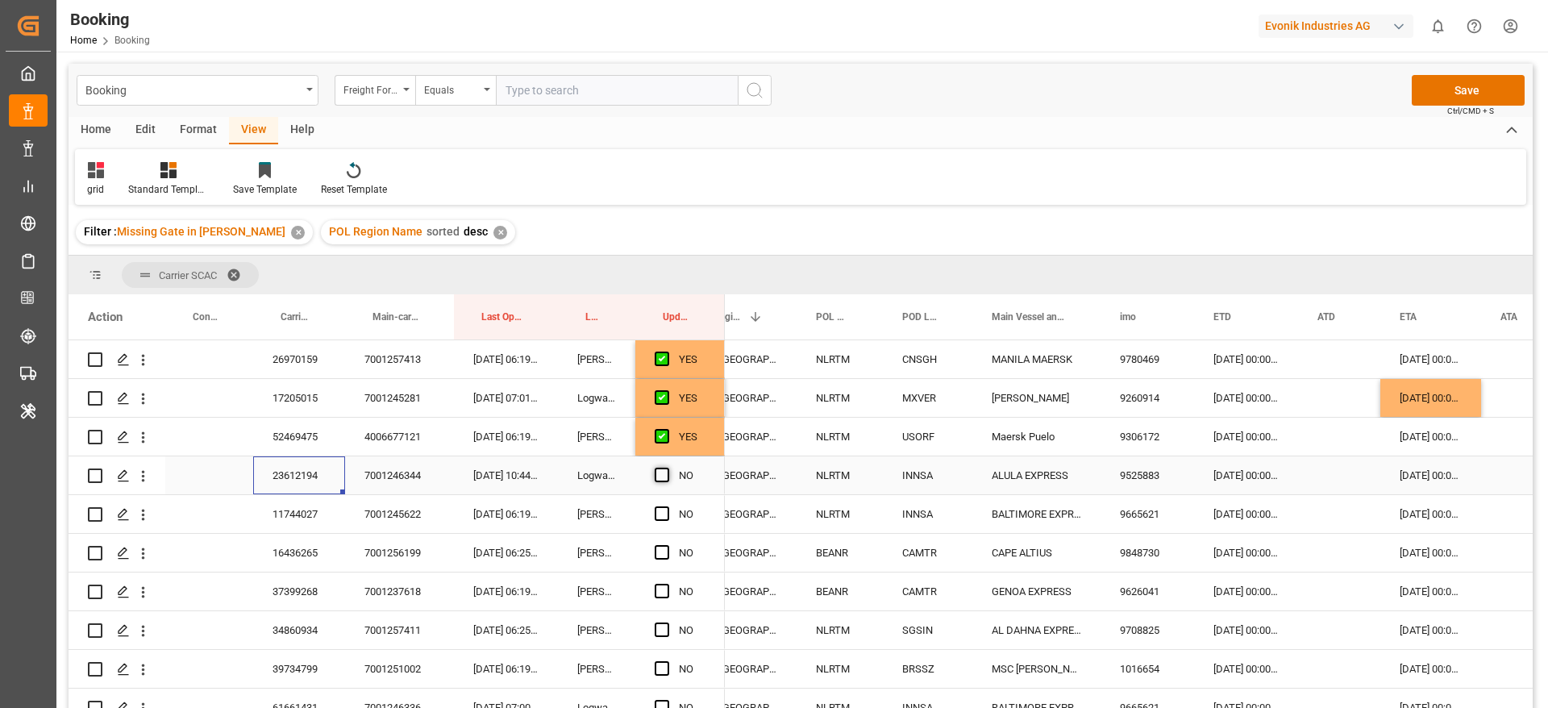
click at [667, 468] on input "Press SPACE to select this row." at bounding box center [667, 468] width 0 height 0
click at [280, 518] on div "11744027" at bounding box center [299, 514] width 92 height 38
click at [190, 515] on div "Press SPACE to select this row." at bounding box center [209, 514] width 88 height 38
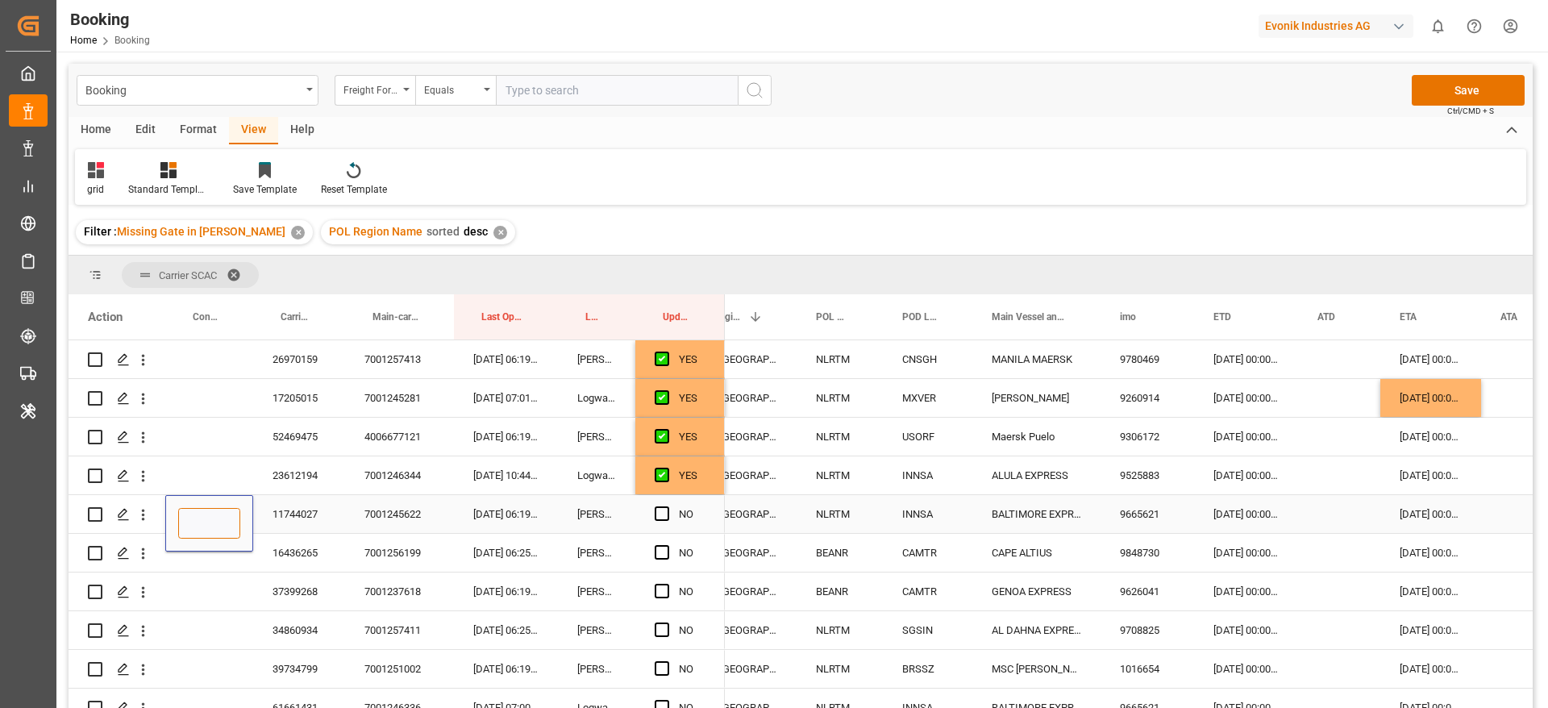
click at [188, 515] on input "Press SPACE to select this row." at bounding box center [209, 523] width 62 height 31
paste input "CXDU 2344027"
type input "CXDU2344027"
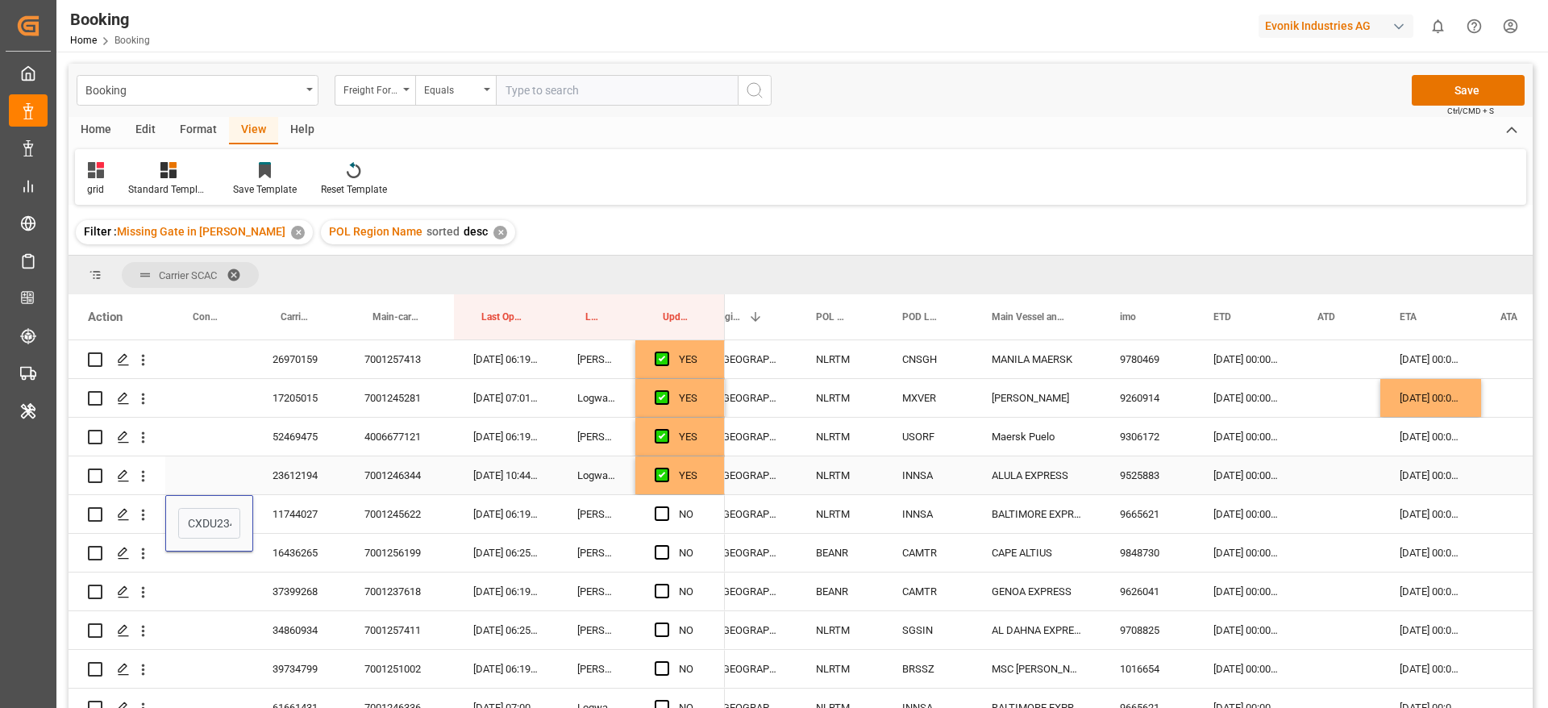
click at [224, 474] on div "Press SPACE to select this row." at bounding box center [209, 475] width 88 height 38
click at [212, 522] on div "CXDU2344027" at bounding box center [209, 514] width 88 height 38
click at [660, 517] on span "Press SPACE to select this row." at bounding box center [662, 513] width 15 height 15
click at [667, 506] on input "Press SPACE to select this row." at bounding box center [667, 506] width 0 height 0
click at [320, 557] on div "16436265" at bounding box center [299, 553] width 92 height 38
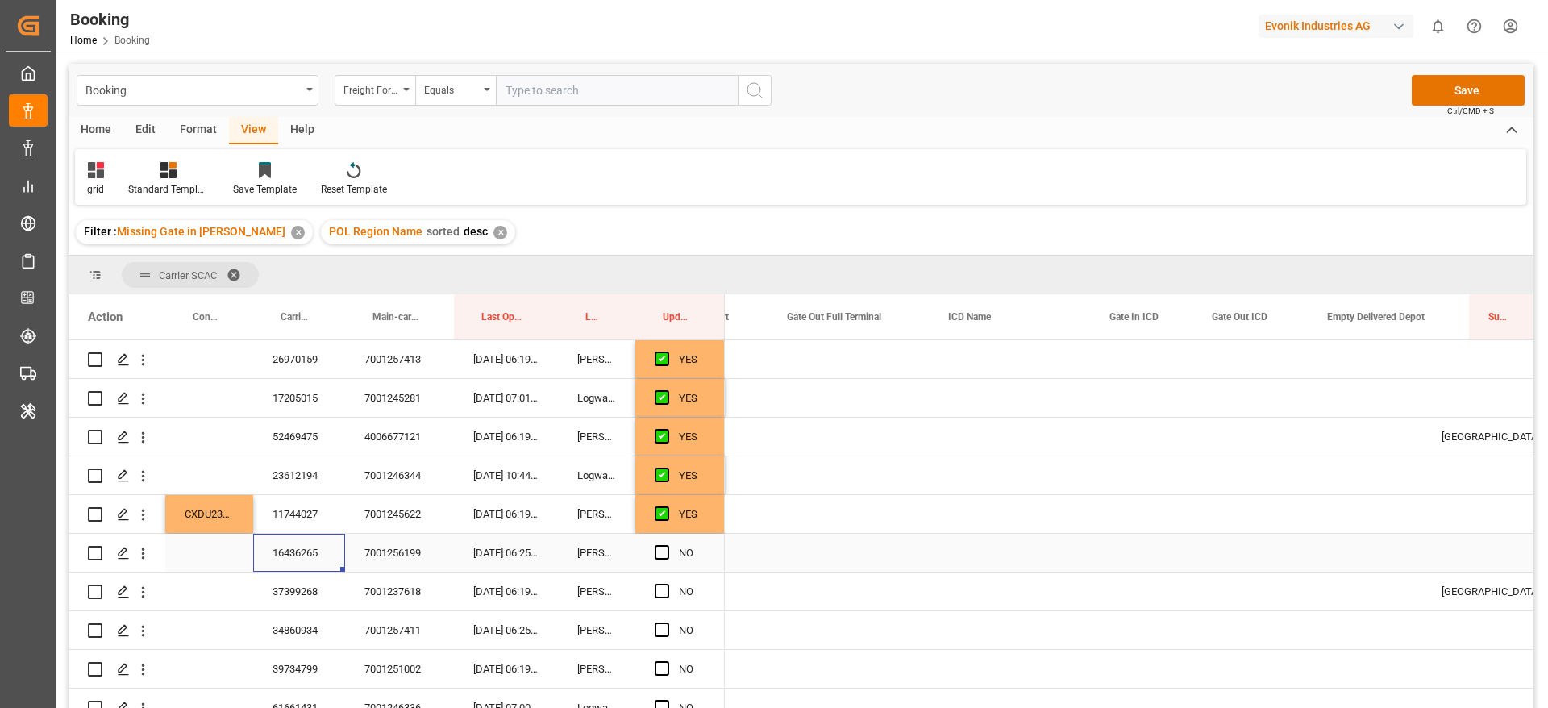
scroll to position [0, 2853]
click at [662, 554] on span "Press SPACE to select this row." at bounding box center [662, 552] width 15 height 15
click at [667, 545] on input "Press SPACE to select this row." at bounding box center [667, 545] width 0 height 0
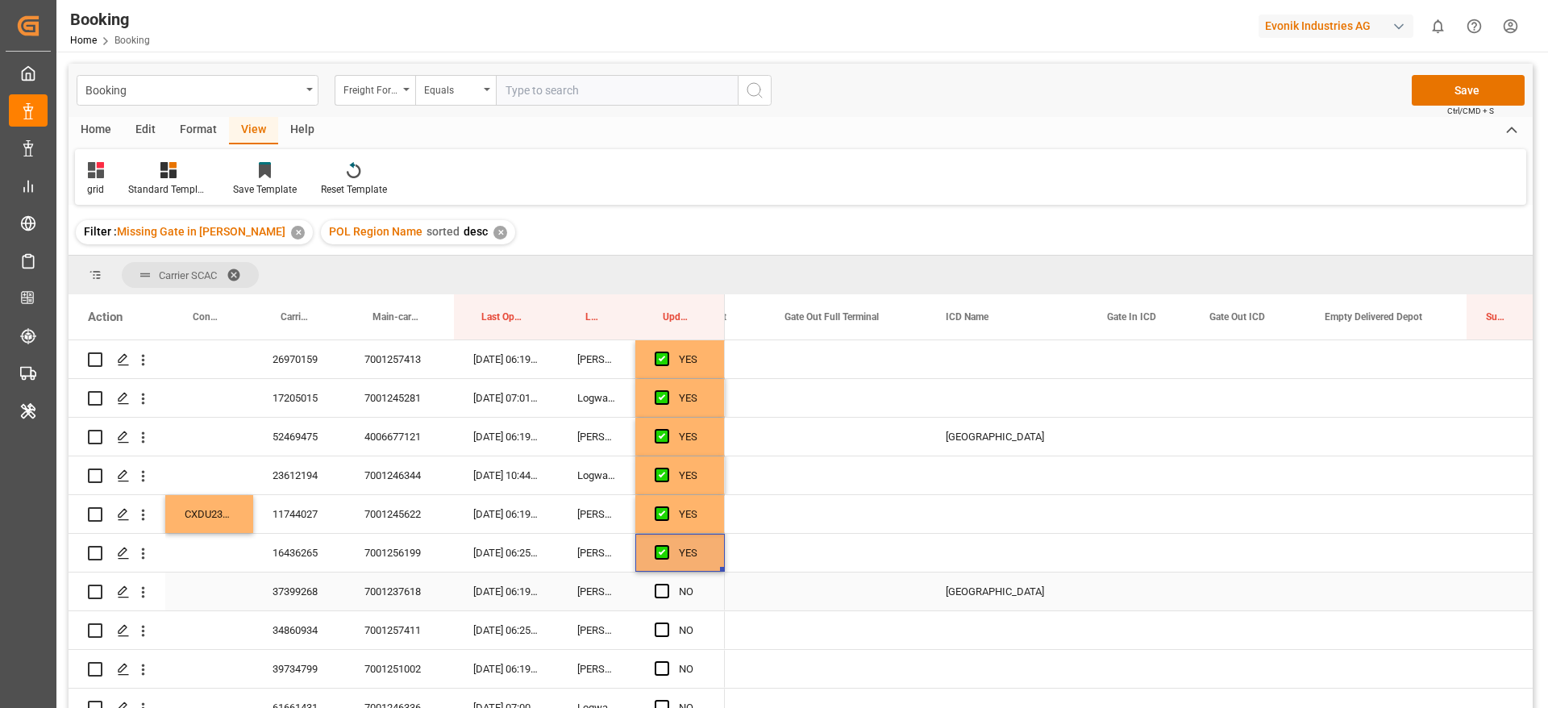
click at [308, 591] on div "37399268" at bounding box center [299, 591] width 92 height 38
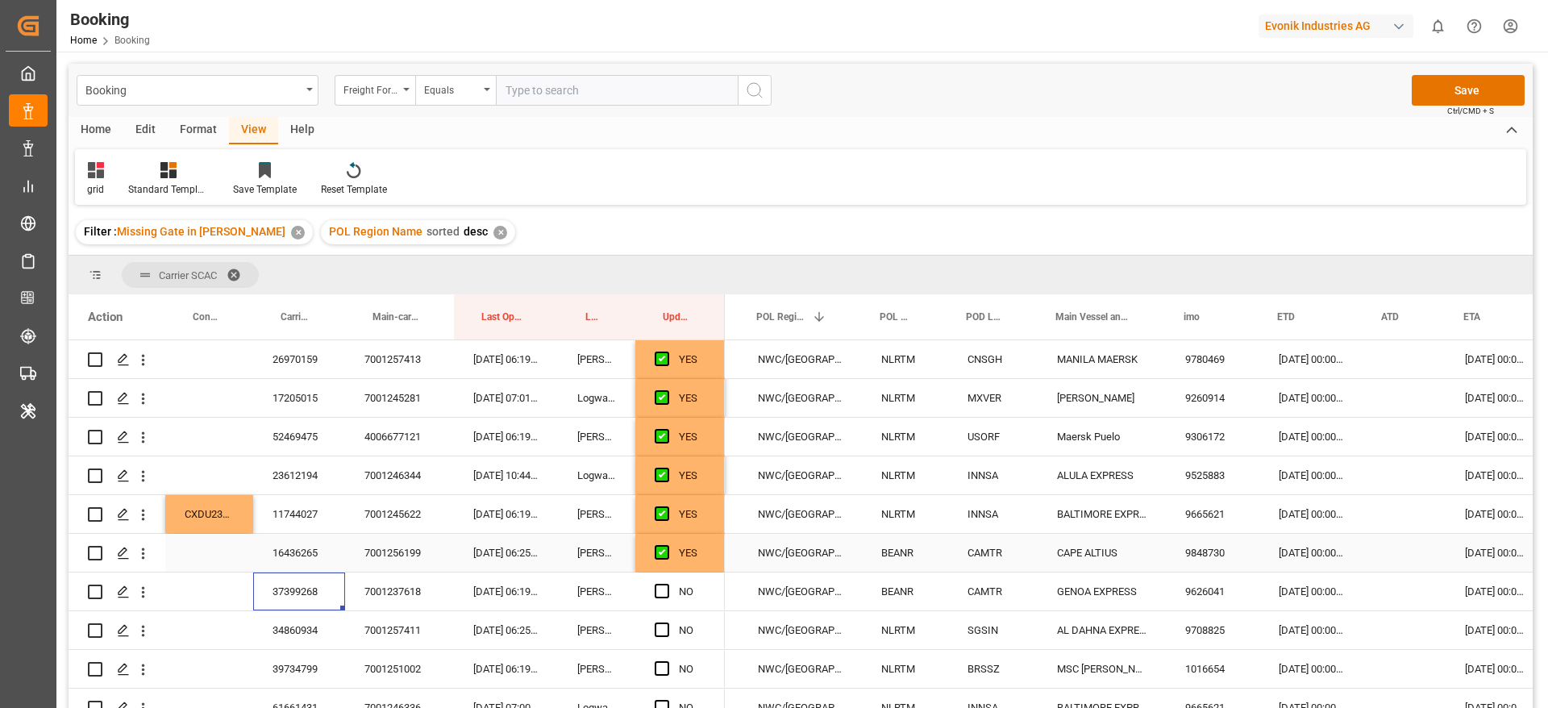
scroll to position [0, 0]
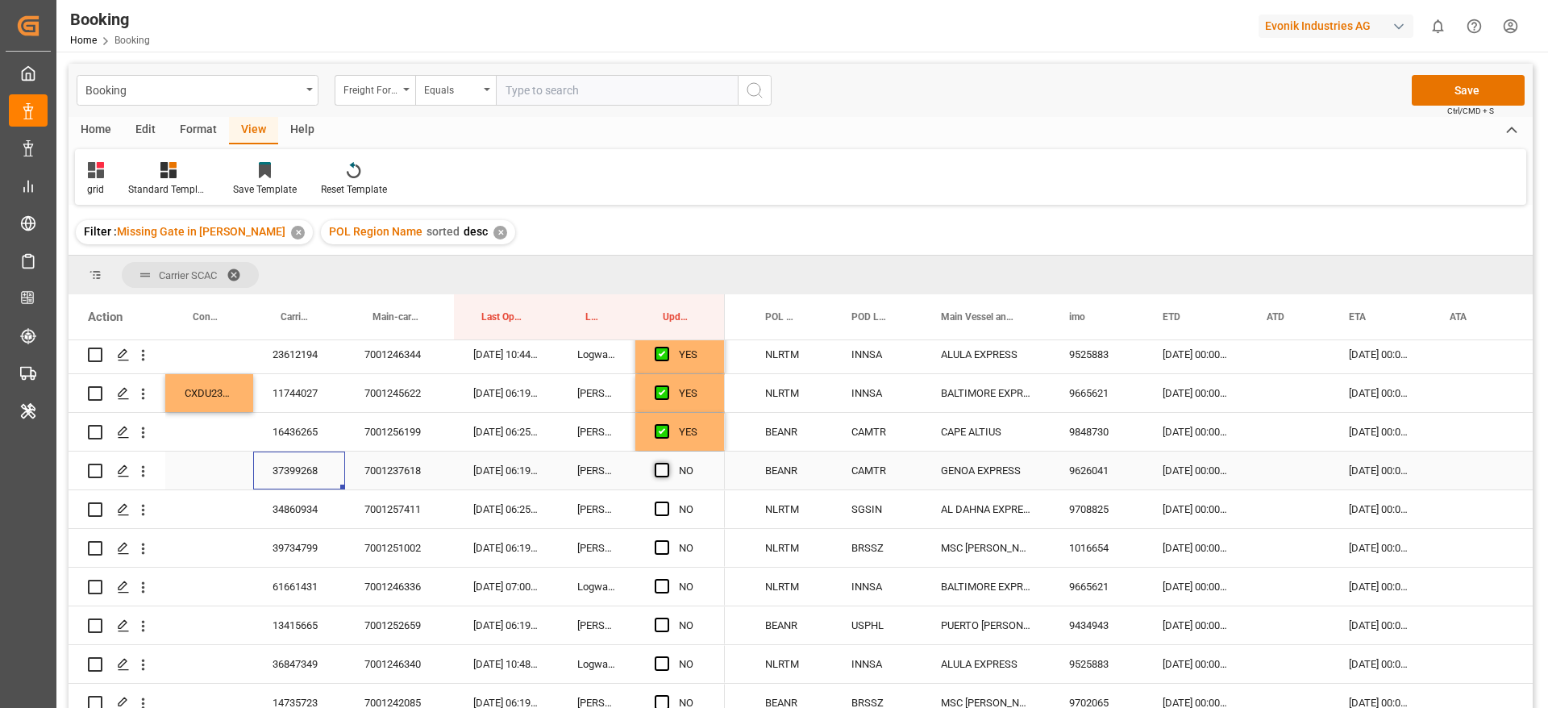
click at [661, 464] on span "Press SPACE to select this row." at bounding box center [662, 470] width 15 height 15
click at [667, 463] on input "Press SPACE to select this row." at bounding box center [667, 463] width 0 height 0
click at [310, 508] on div "34860934" at bounding box center [299, 509] width 92 height 38
click at [665, 505] on span "Press SPACE to select this row." at bounding box center [662, 508] width 15 height 15
click at [667, 501] on input "Press SPACE to select this row." at bounding box center [667, 501] width 0 height 0
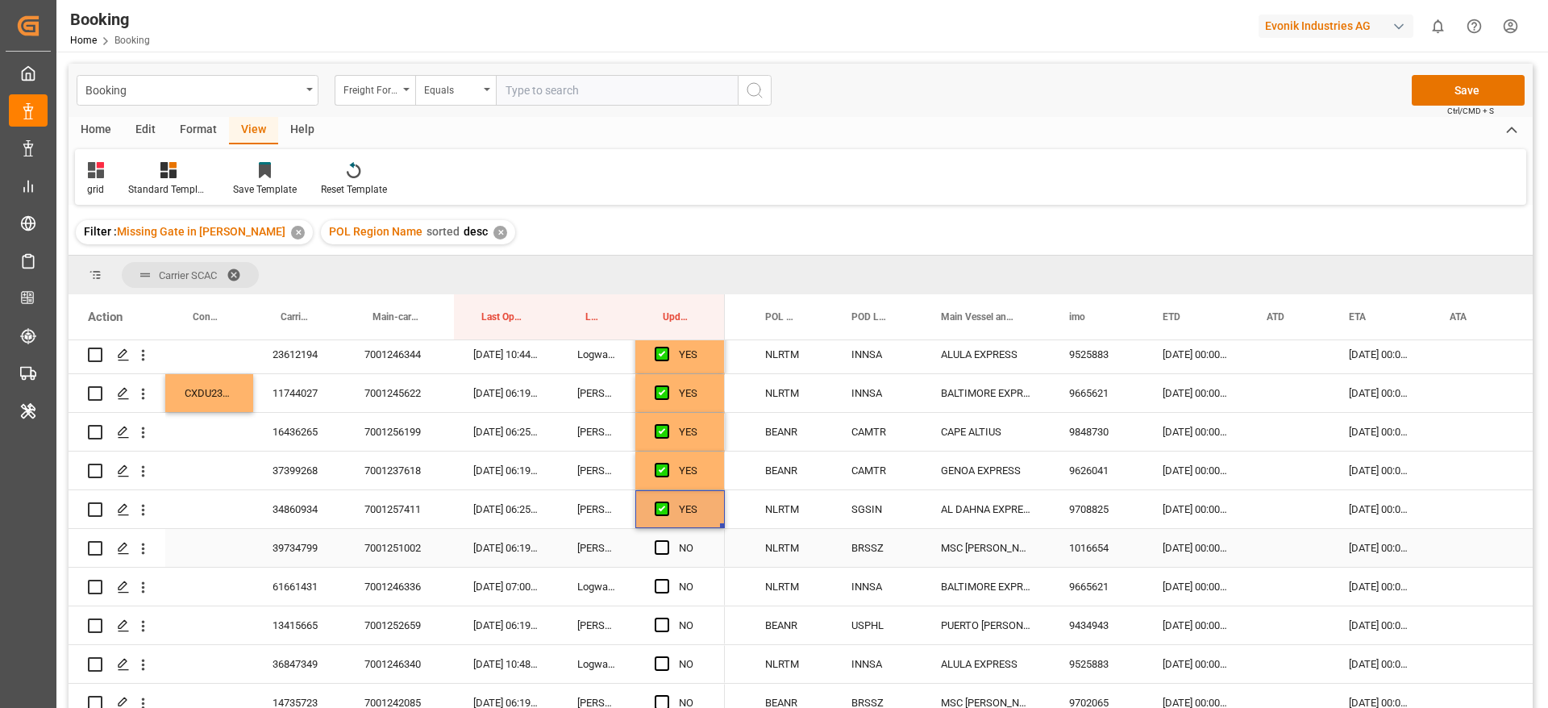
click at [307, 553] on div "39734799" at bounding box center [299, 548] width 92 height 38
click at [1176, 546] on div "[DATE] 00:00:00" at bounding box center [1195, 548] width 104 height 38
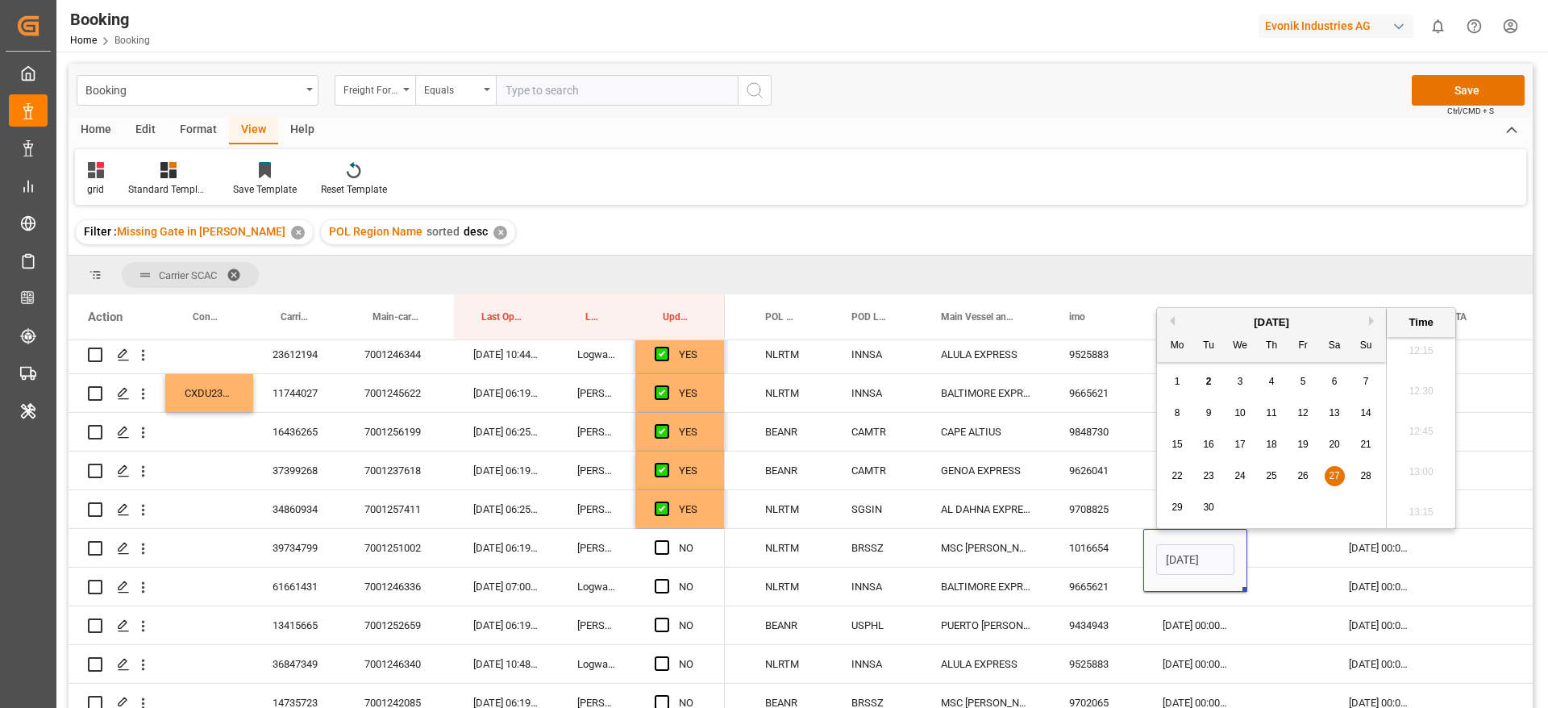
drag, startPoint x: 1359, startPoint y: 477, endPoint x: 1301, endPoint y: 582, distance: 119.8
click at [1360, 477] on div "28" at bounding box center [1366, 476] width 20 height 19
type input "28-09-2025 00:00"
click at [1284, 549] on div "Press SPACE to select this row." at bounding box center [1288, 548] width 82 height 38
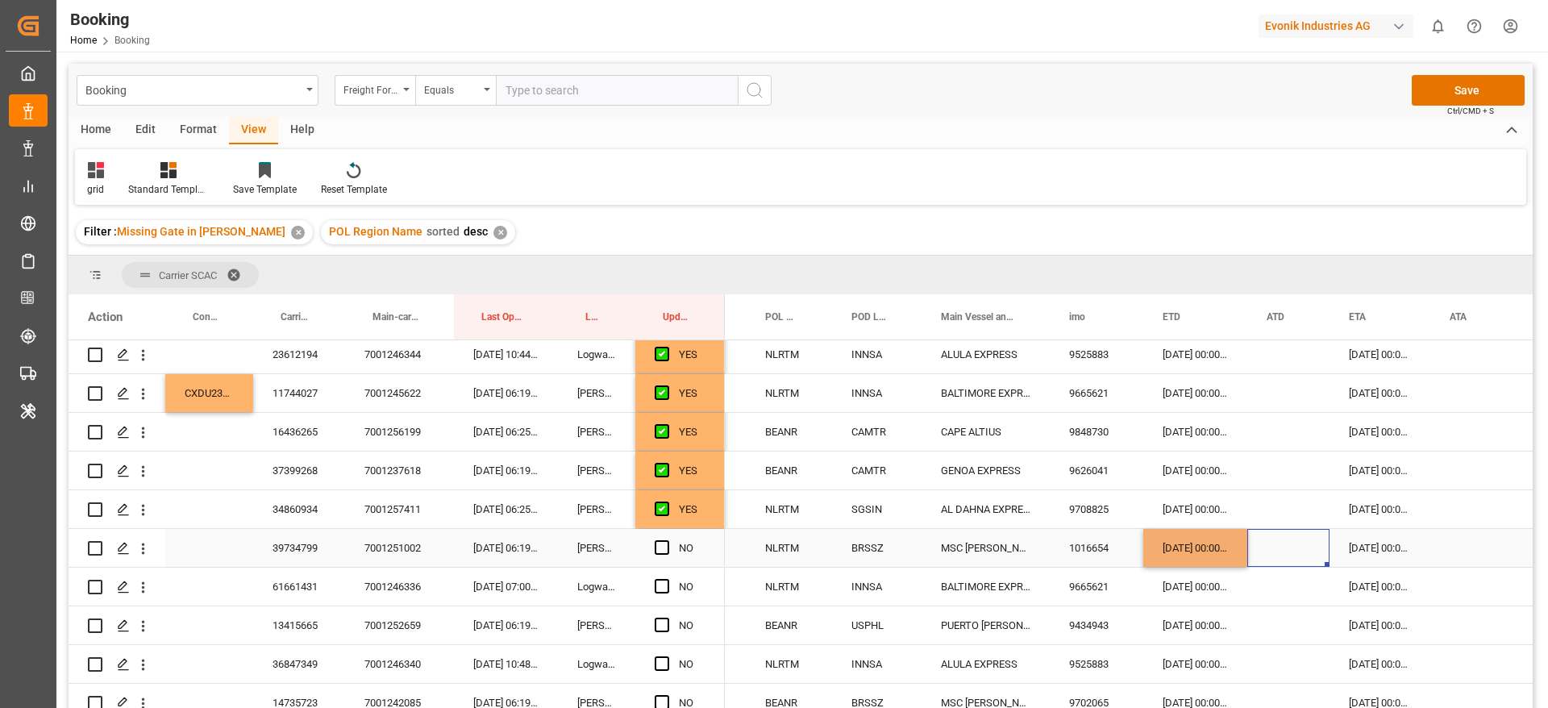
click at [1371, 556] on div "[DATE] 00:00:00" at bounding box center [1380, 548] width 101 height 38
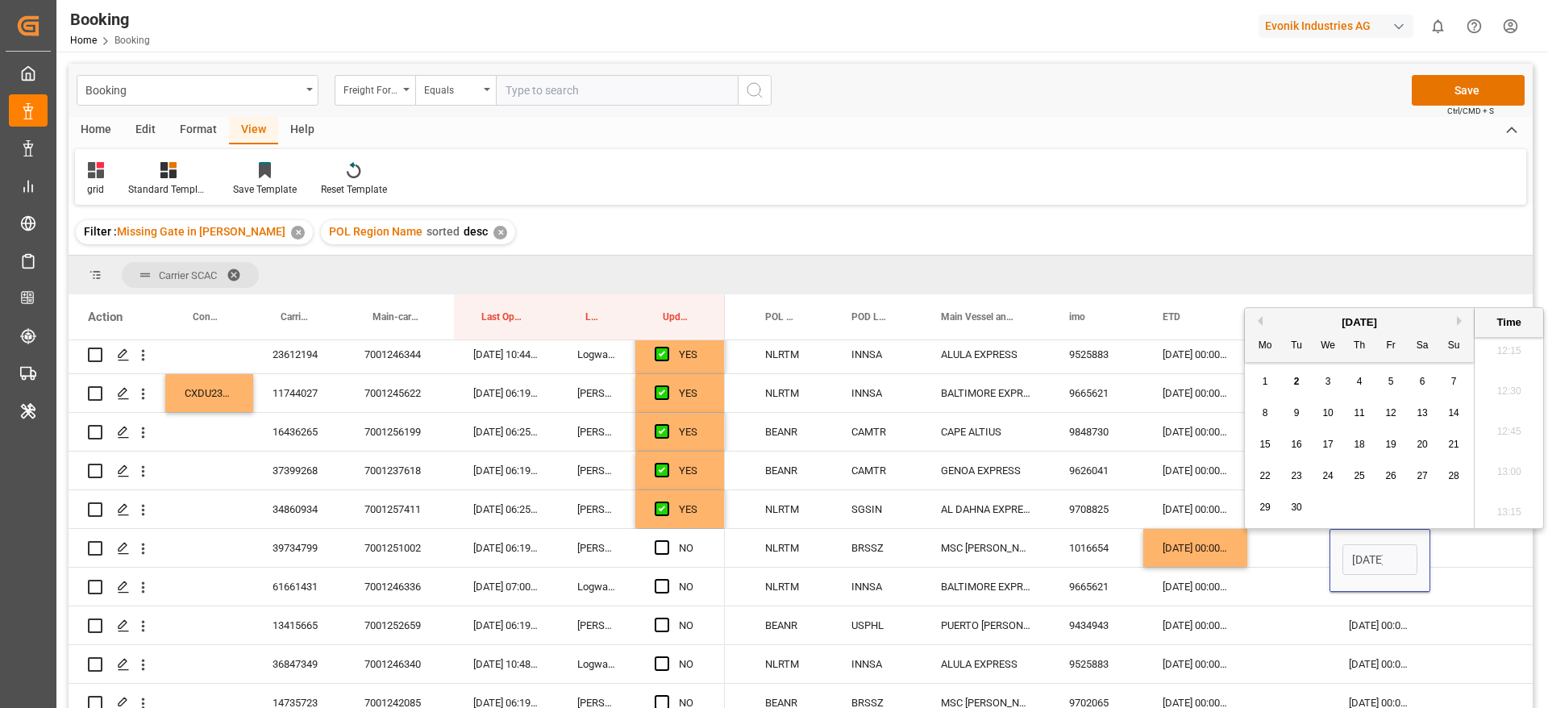
drag, startPoint x: 1453, startPoint y: 318, endPoint x: 1428, endPoint y: 363, distance: 50.9
click at [1454, 317] on div "September 2025" at bounding box center [1359, 322] width 229 height 16
click at [1464, 318] on button "Next Month" at bounding box center [1462, 321] width 10 height 10
click at [1333, 509] on span "29" at bounding box center [1327, 506] width 10 height 11
type input "29-10-2025 00:00"
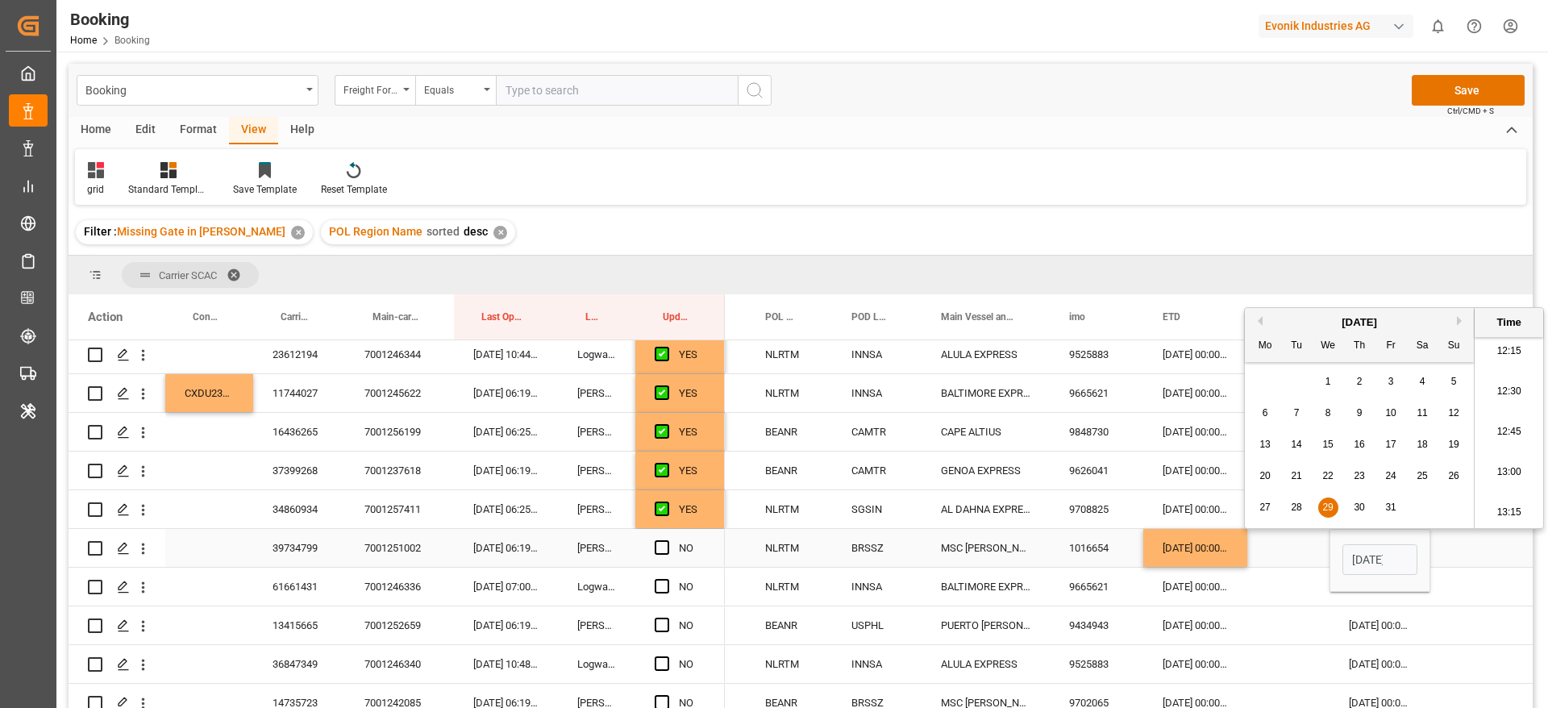
click at [1290, 550] on div "Press SPACE to select this row." at bounding box center [1288, 548] width 82 height 38
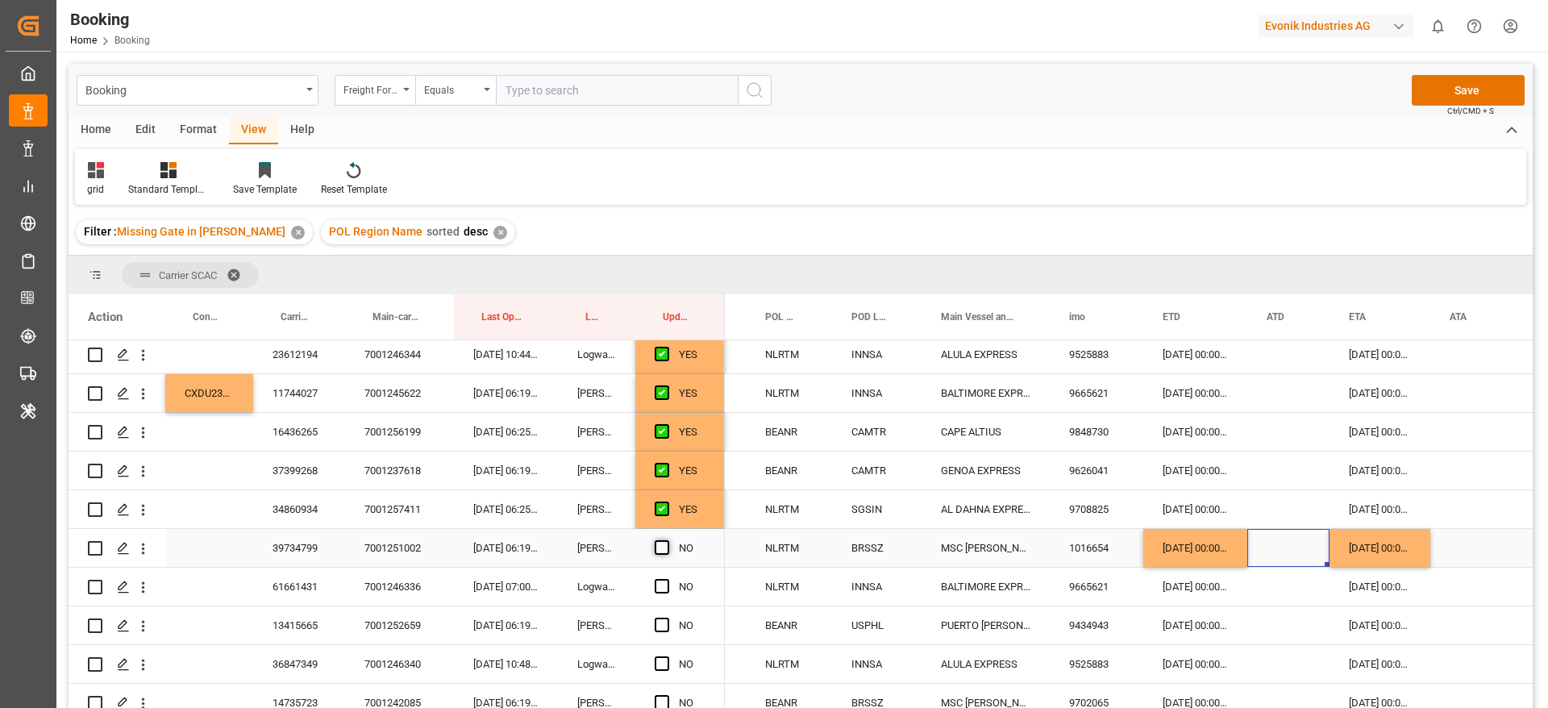
drag, startPoint x: 664, startPoint y: 544, endPoint x: 393, endPoint y: 591, distance: 274.9
click at [665, 544] on span "Press SPACE to select this row." at bounding box center [662, 547] width 15 height 15
click at [667, 540] on input "Press SPACE to select this row." at bounding box center [667, 540] width 0 height 0
click at [321, 589] on div "61661431" at bounding box center [299, 587] width 92 height 38
click at [666, 583] on span "Press SPACE to select this row." at bounding box center [662, 586] width 15 height 15
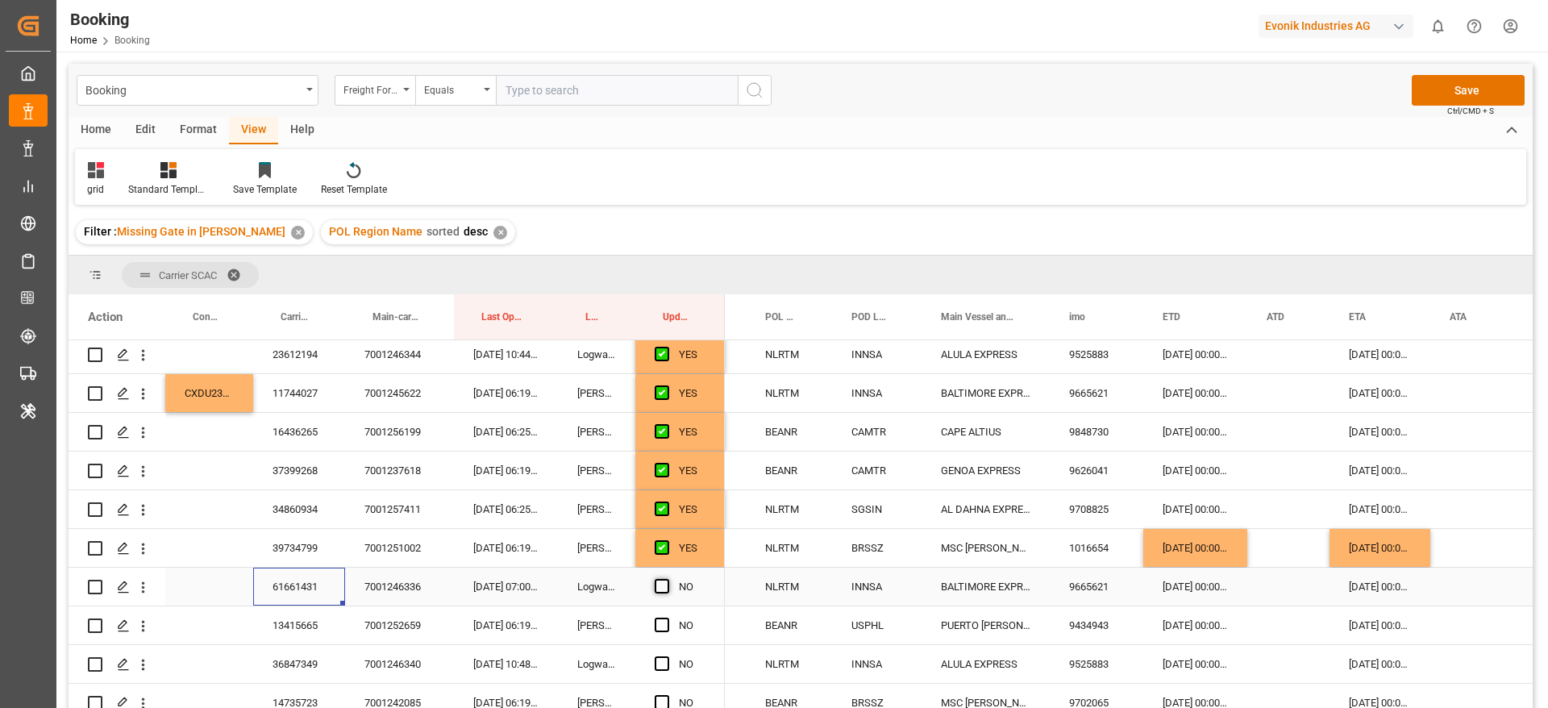
click at [667, 579] on input "Press SPACE to select this row." at bounding box center [667, 579] width 0 height 0
click at [293, 621] on div "13415665" at bounding box center [299, 625] width 92 height 38
click at [655, 625] on span "Press SPACE to select this row." at bounding box center [662, 625] width 15 height 15
click at [667, 618] on input "Press SPACE to select this row." at bounding box center [667, 618] width 0 height 0
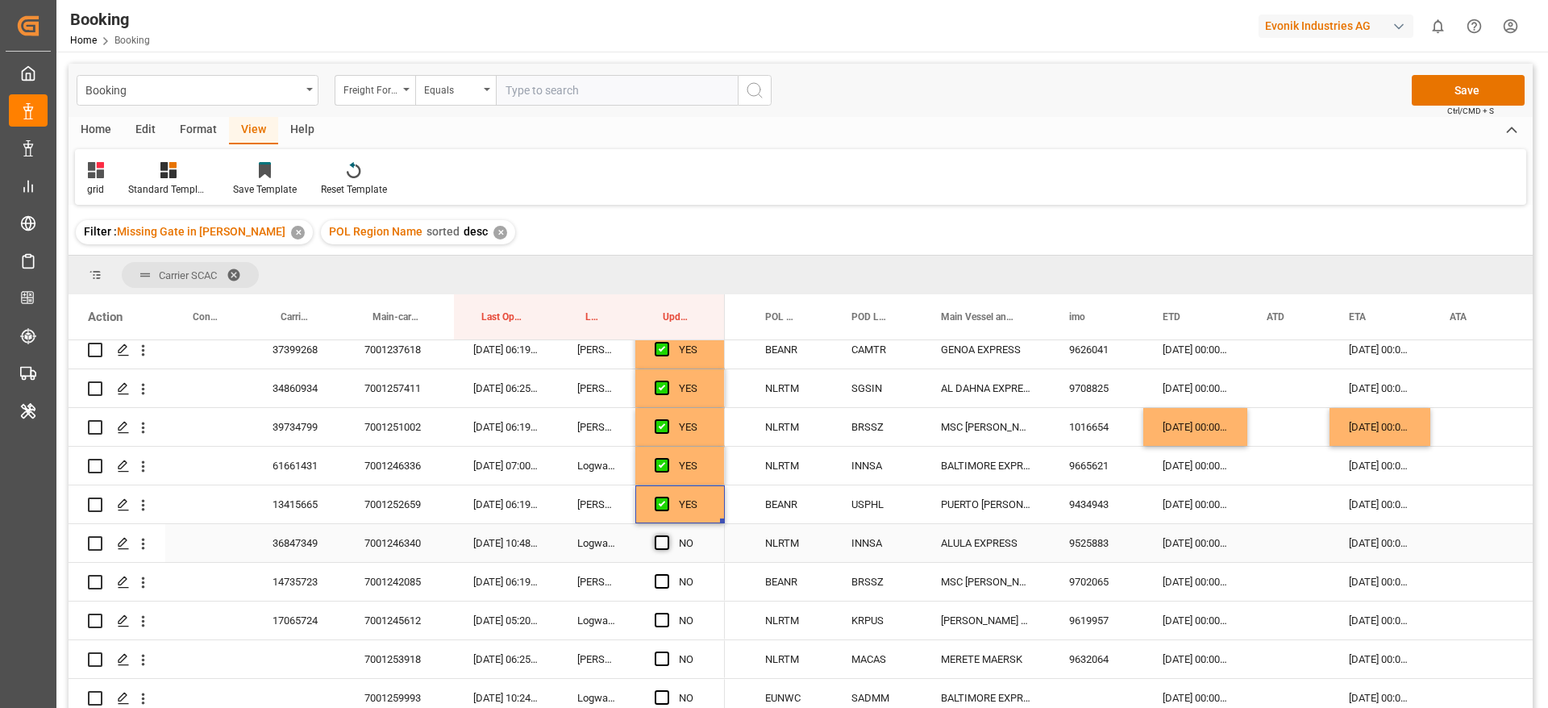
click at [665, 539] on span "Press SPACE to select this row." at bounding box center [662, 542] width 15 height 15
click at [667, 535] on input "Press SPACE to select this row." at bounding box center [667, 535] width 0 height 0
click at [289, 535] on div "36847349" at bounding box center [299, 543] width 92 height 38
click at [314, 584] on div "14735723" at bounding box center [299, 582] width 92 height 38
click at [659, 578] on span "Press SPACE to select this row." at bounding box center [662, 581] width 15 height 15
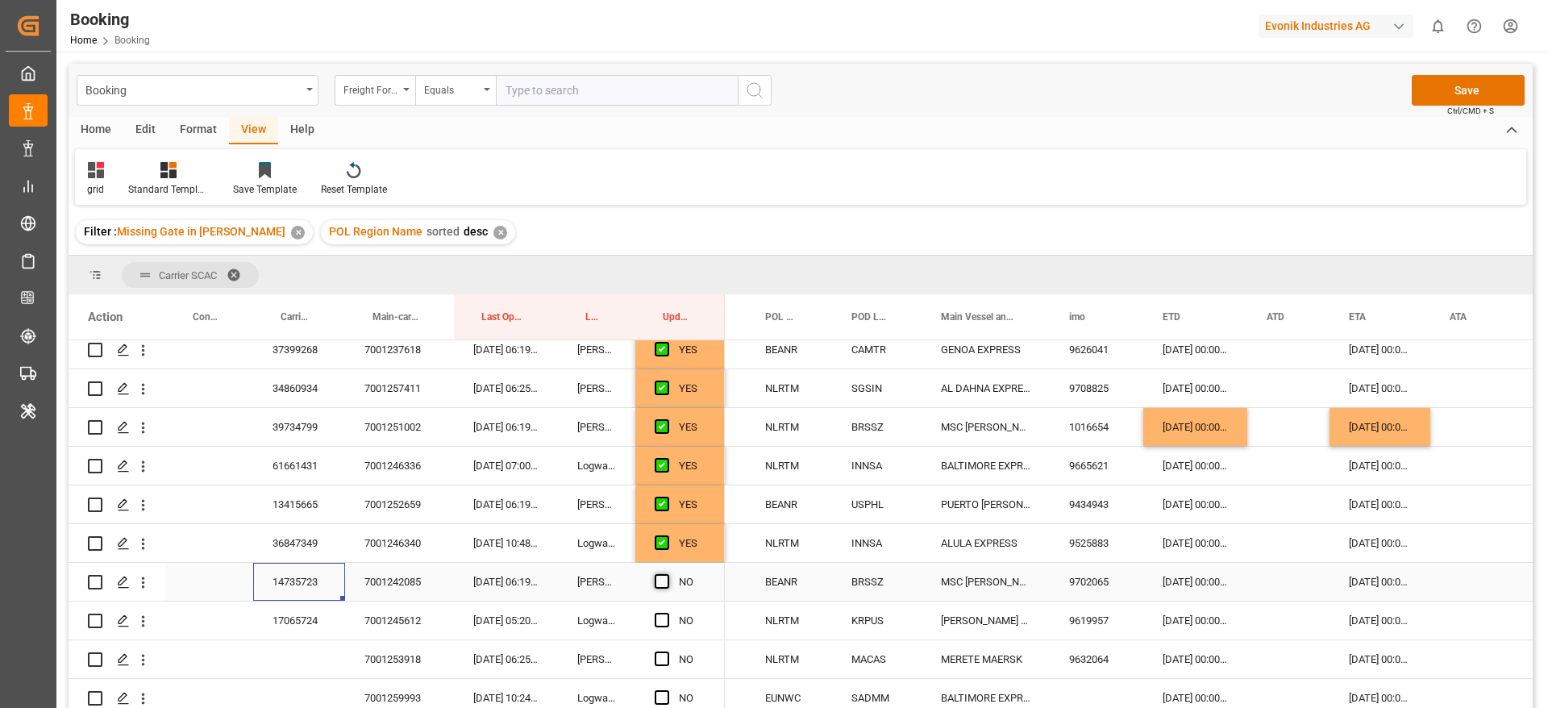
click at [667, 574] on input "Press SPACE to select this row." at bounding box center [667, 574] width 0 height 0
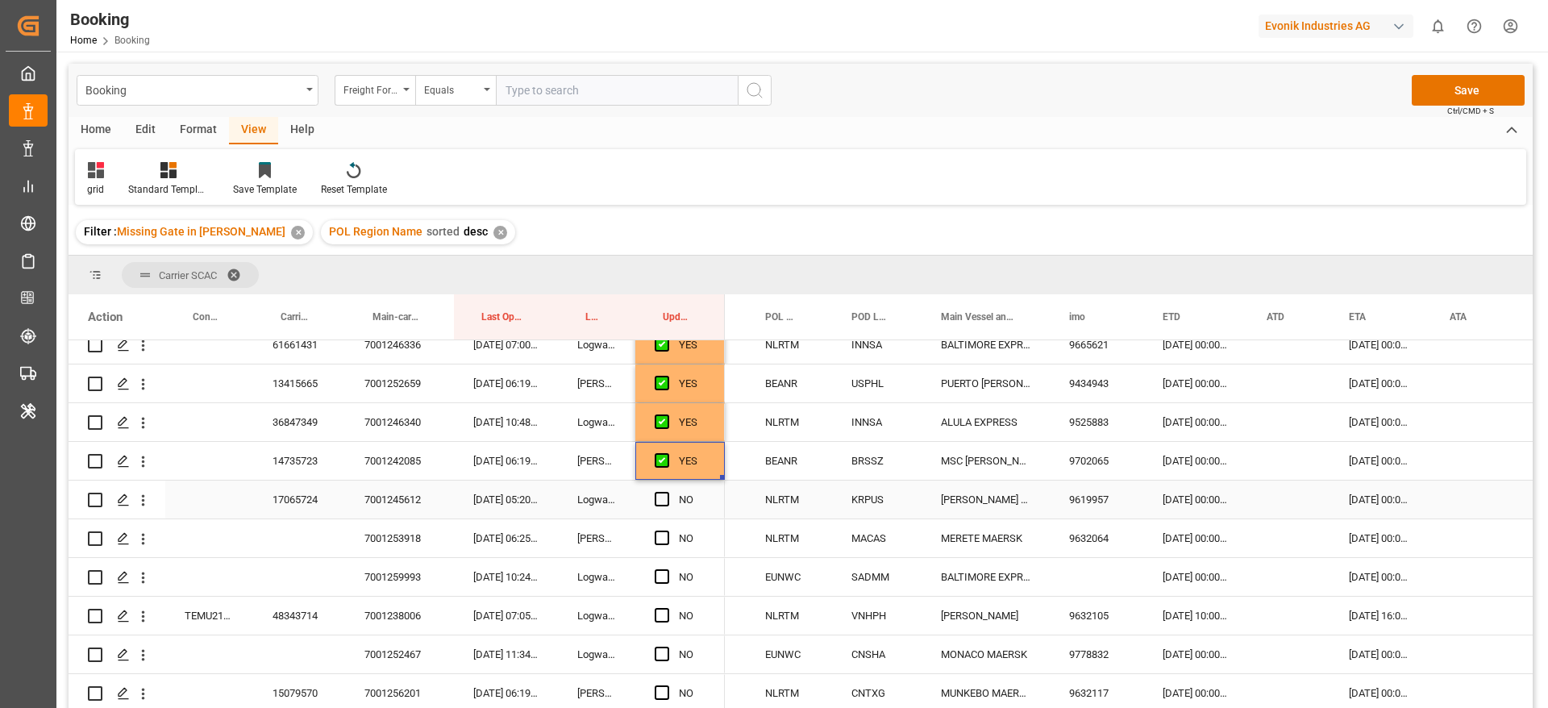
click at [301, 493] on div "17065724" at bounding box center [299, 500] width 92 height 38
click at [664, 499] on span "Press SPACE to select this row." at bounding box center [662, 499] width 15 height 15
click at [667, 492] on input "Press SPACE to select this row." at bounding box center [667, 492] width 0 height 0
click at [144, 506] on icon "open menu" at bounding box center [143, 500] width 17 height 17
click at [661, 494] on span "Press SPACE to select this row." at bounding box center [662, 499] width 15 height 15
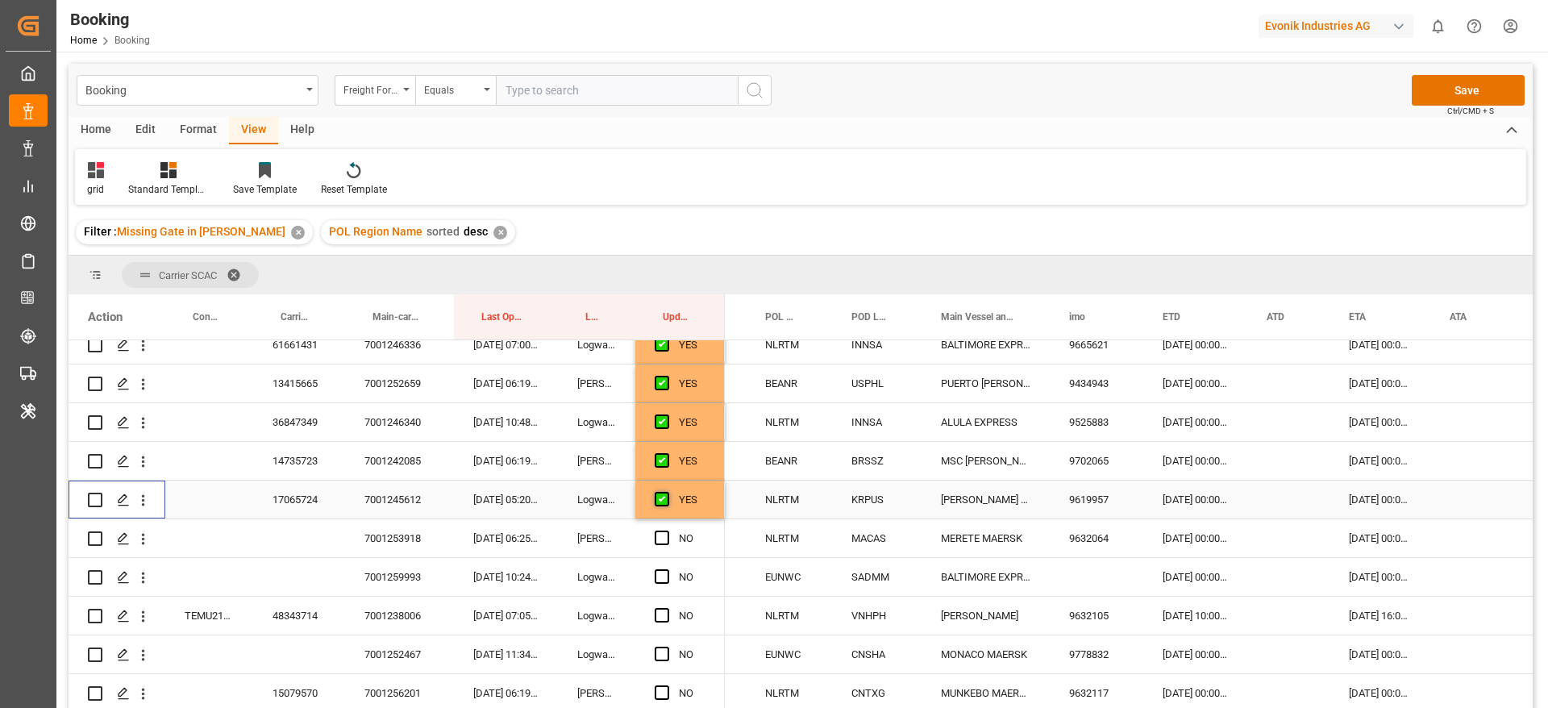
click at [667, 492] on input "Press SPACE to select this row." at bounding box center [667, 492] width 0 height 0
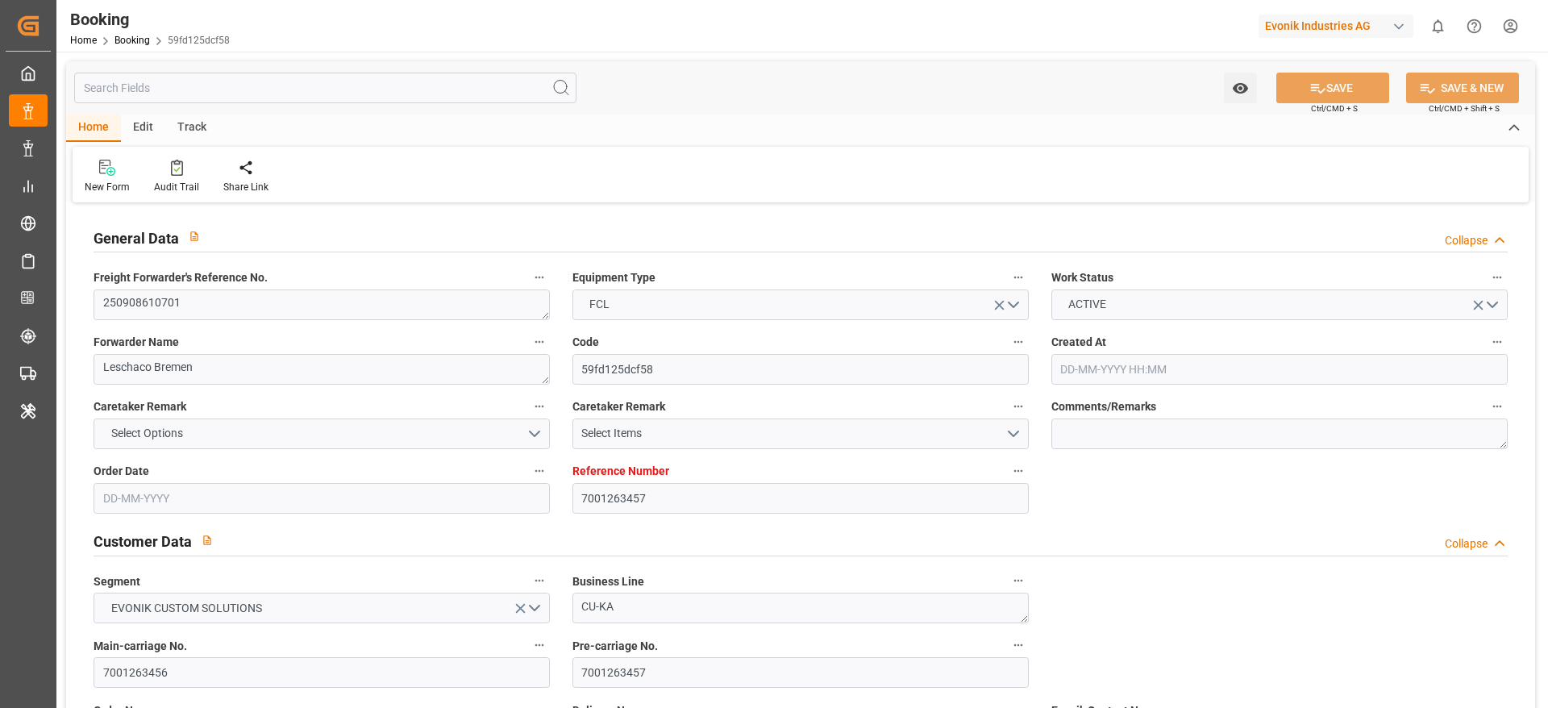
type input "[DATE] 08:59"
type input "[DATE]"
type input "[DATE] 00:00"
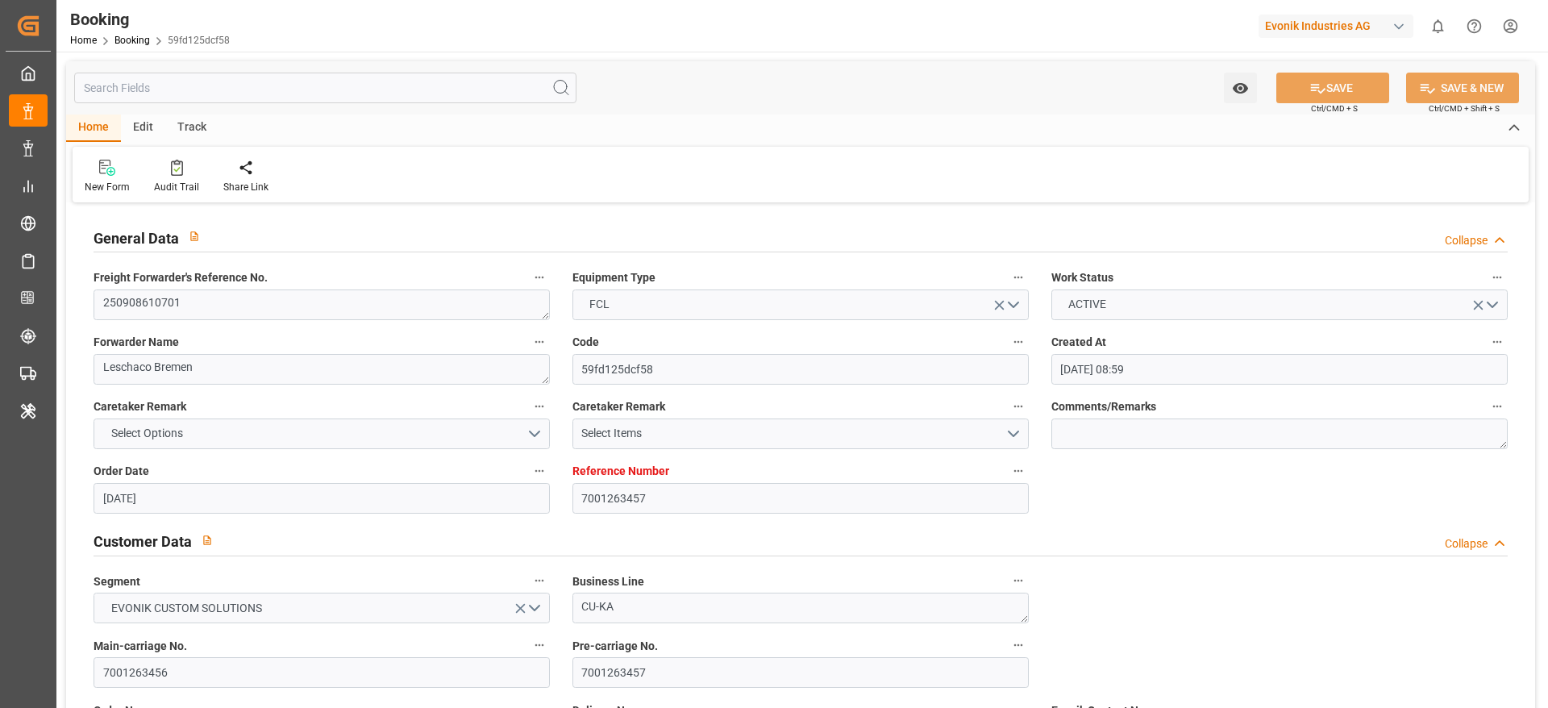
type input "[DATE] 00:00"
type input "[DATE]"
type input "[DATE] 00:00"
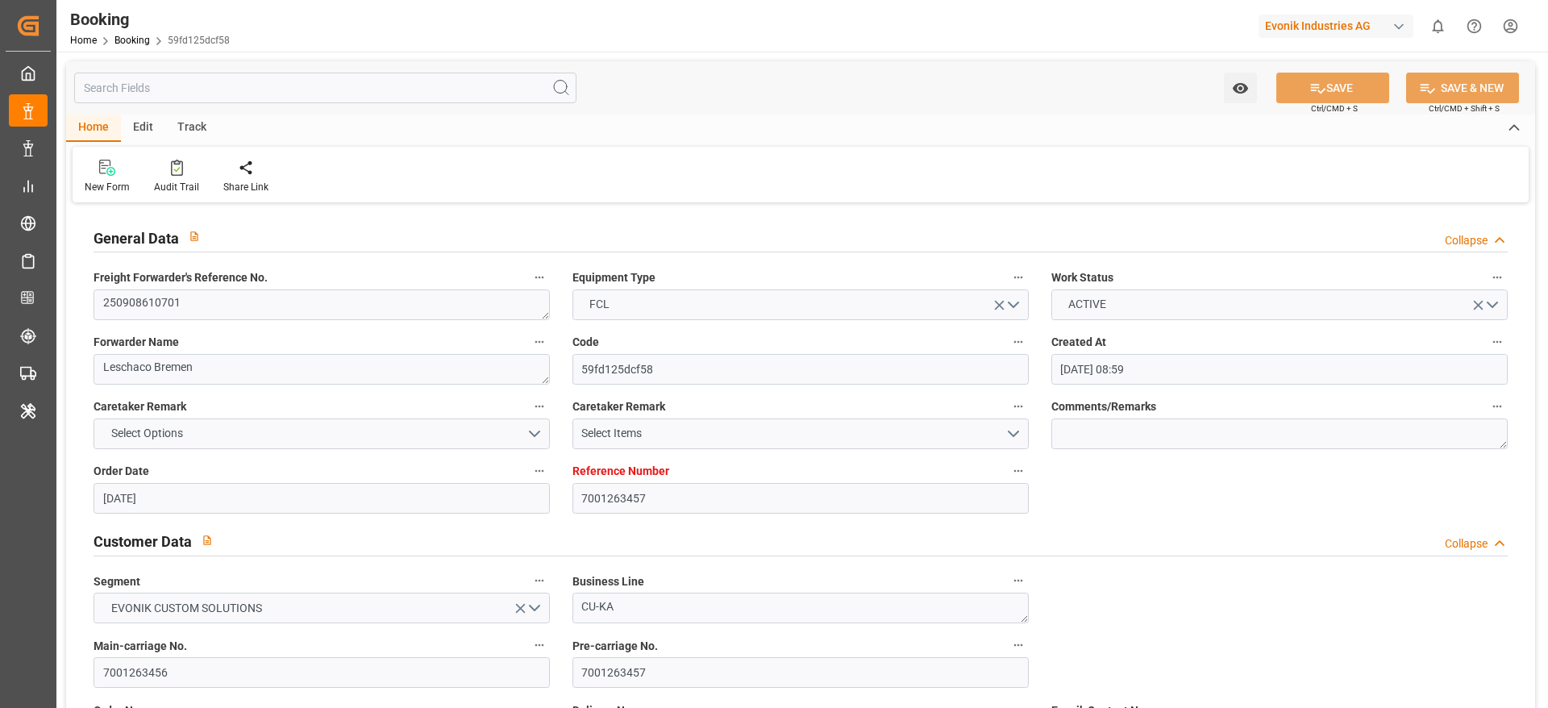
type input "[DATE] 00:00"
type input "[DATE] 10:06"
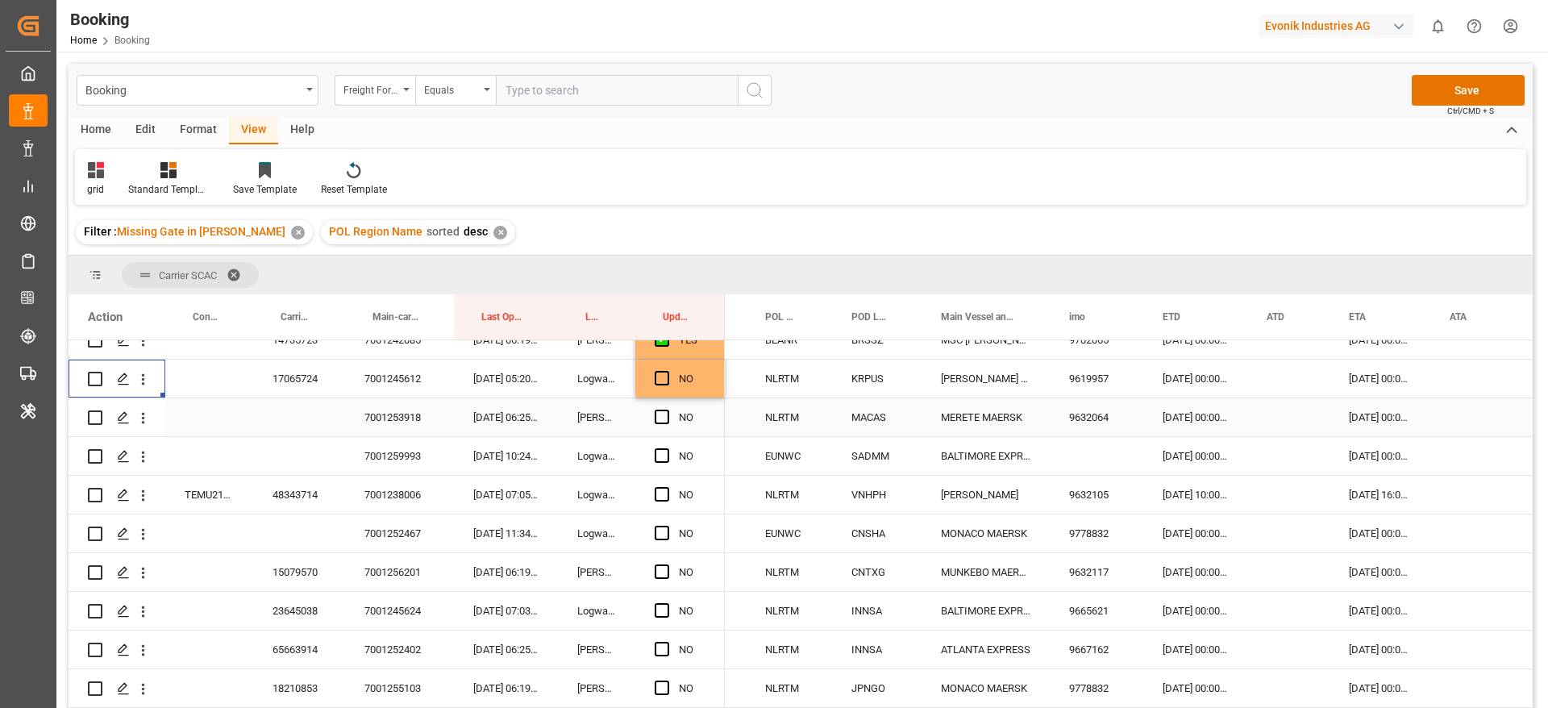
click at [148, 419] on icon "open menu" at bounding box center [143, 418] width 17 height 17
drag, startPoint x: 143, startPoint y: 455, endPoint x: 223, endPoint y: 497, distance: 91.2
click at [144, 454] on icon "open menu" at bounding box center [143, 456] width 17 height 17
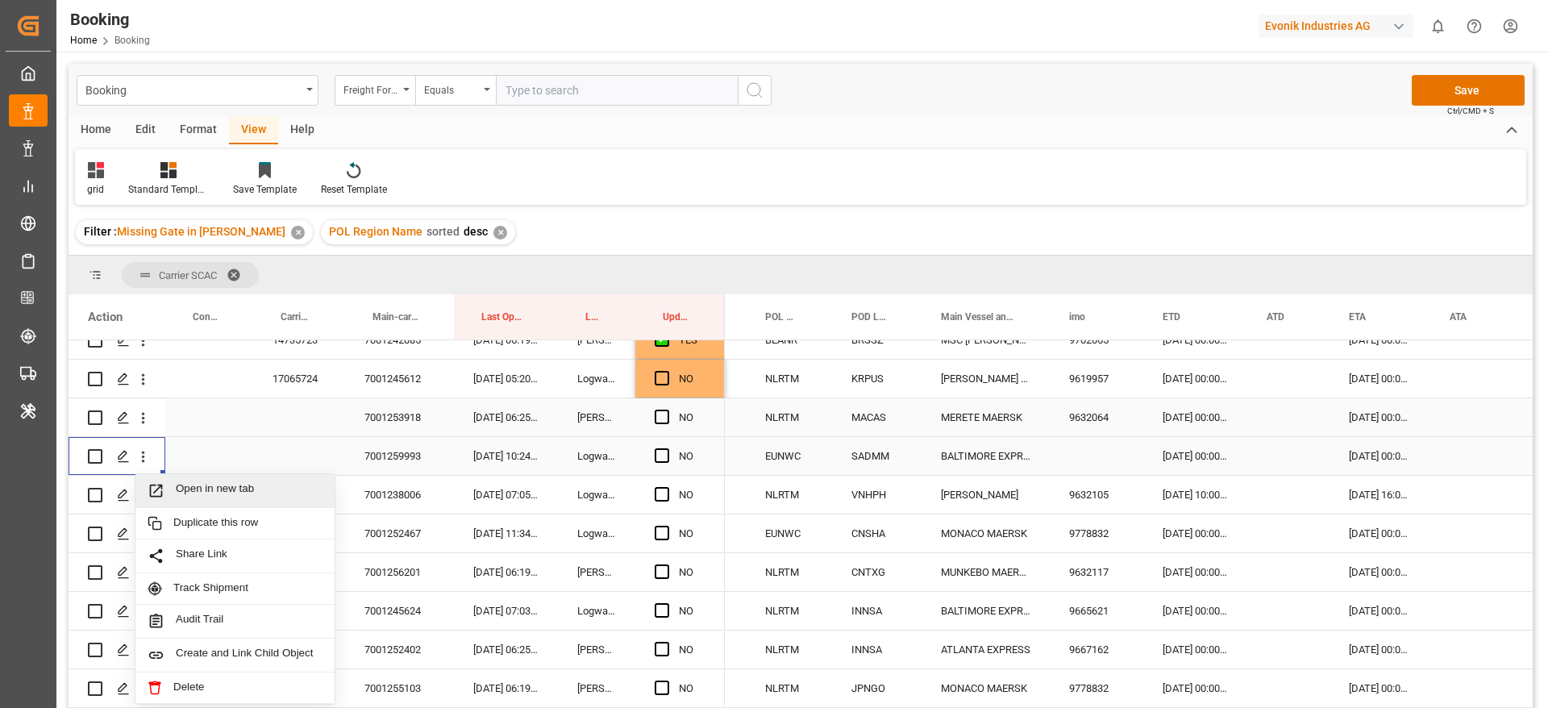
click at [225, 486] on span "Open in new tab" at bounding box center [249, 490] width 147 height 17
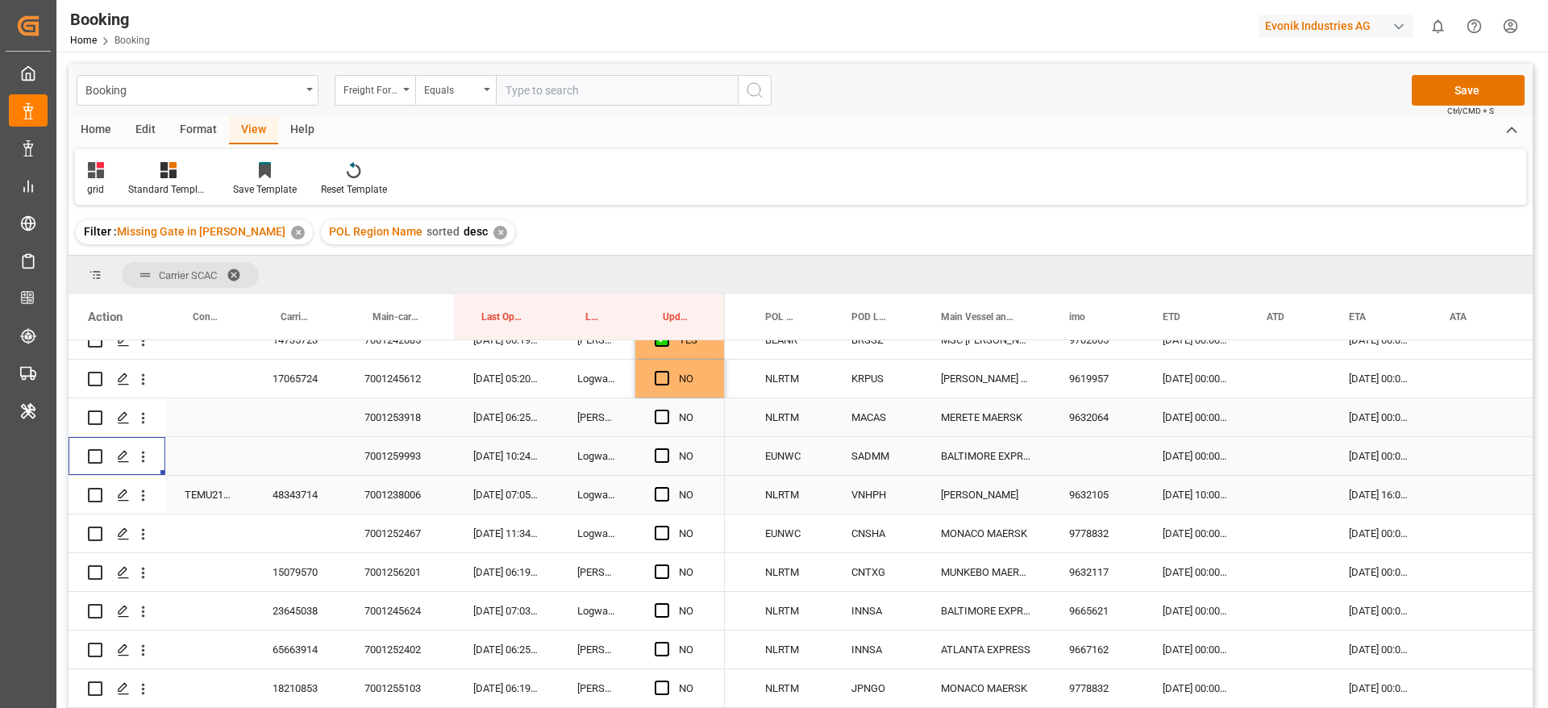
click at [307, 498] on div "48343714" at bounding box center [299, 495] width 92 height 38
click at [206, 497] on div "TEMU2179082" at bounding box center [209, 495] width 88 height 38
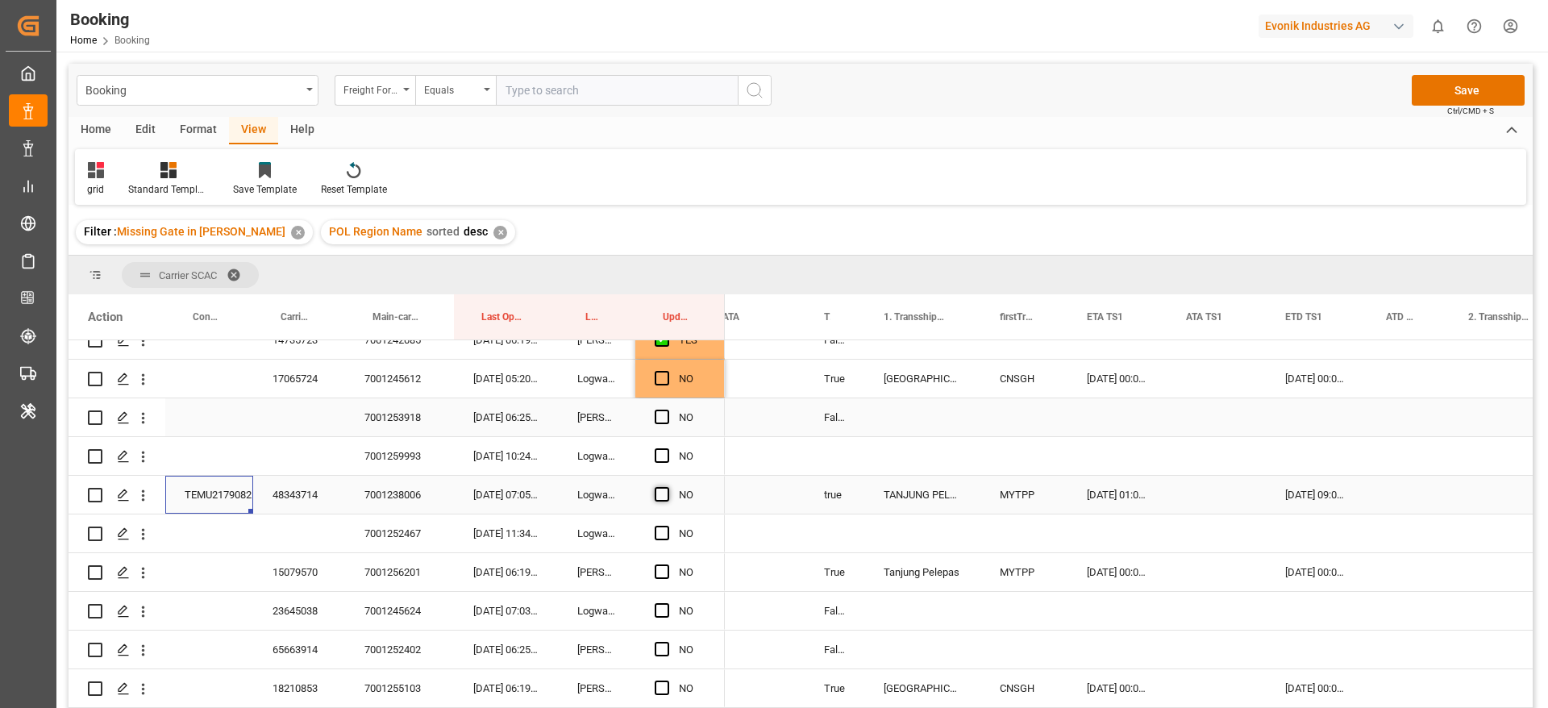
click at [664, 492] on span "Press SPACE to select this row." at bounding box center [662, 494] width 15 height 15
click at [667, 487] on input "Press SPACE to select this row." at bounding box center [667, 487] width 0 height 0
click at [139, 541] on icon "open menu" at bounding box center [143, 534] width 17 height 17
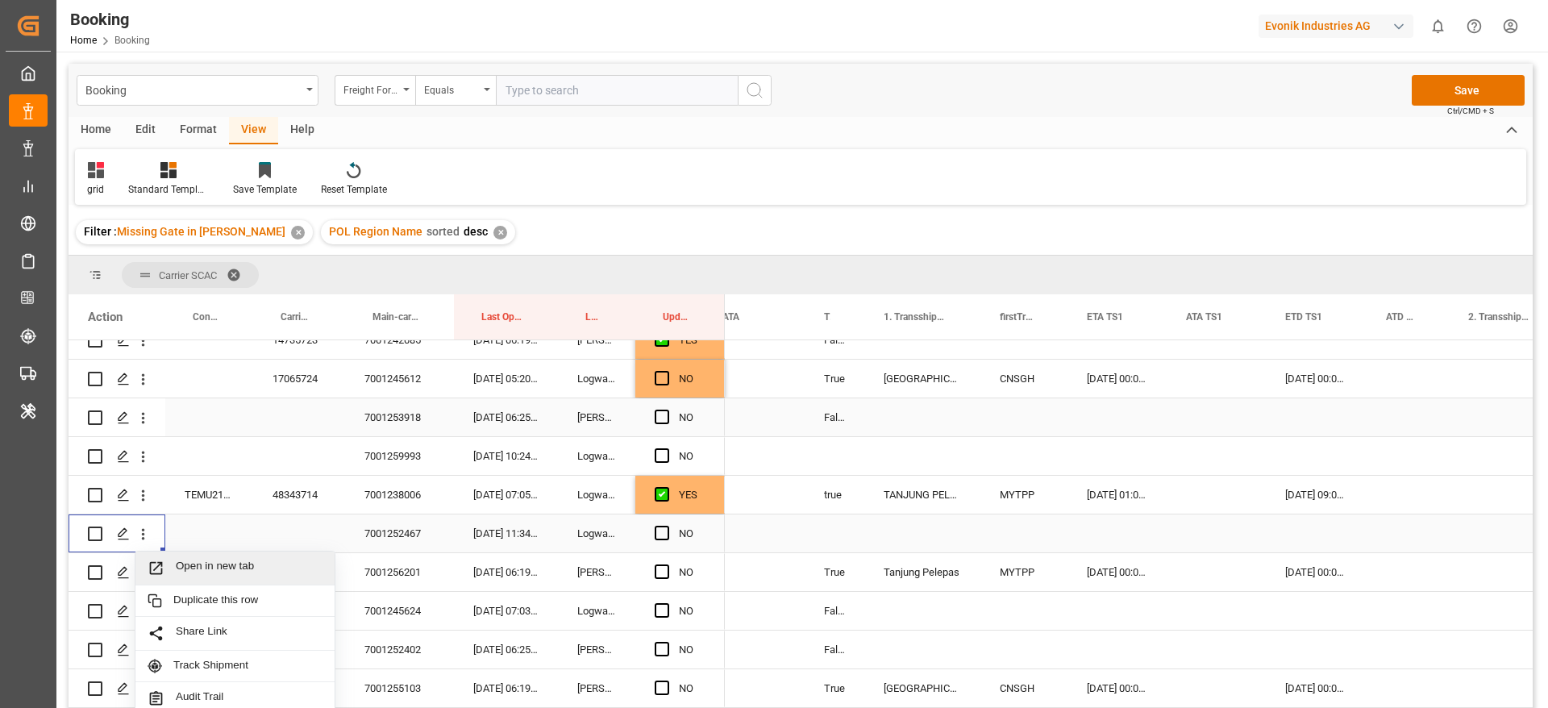
click at [254, 571] on span "Open in new tab" at bounding box center [249, 568] width 147 height 17
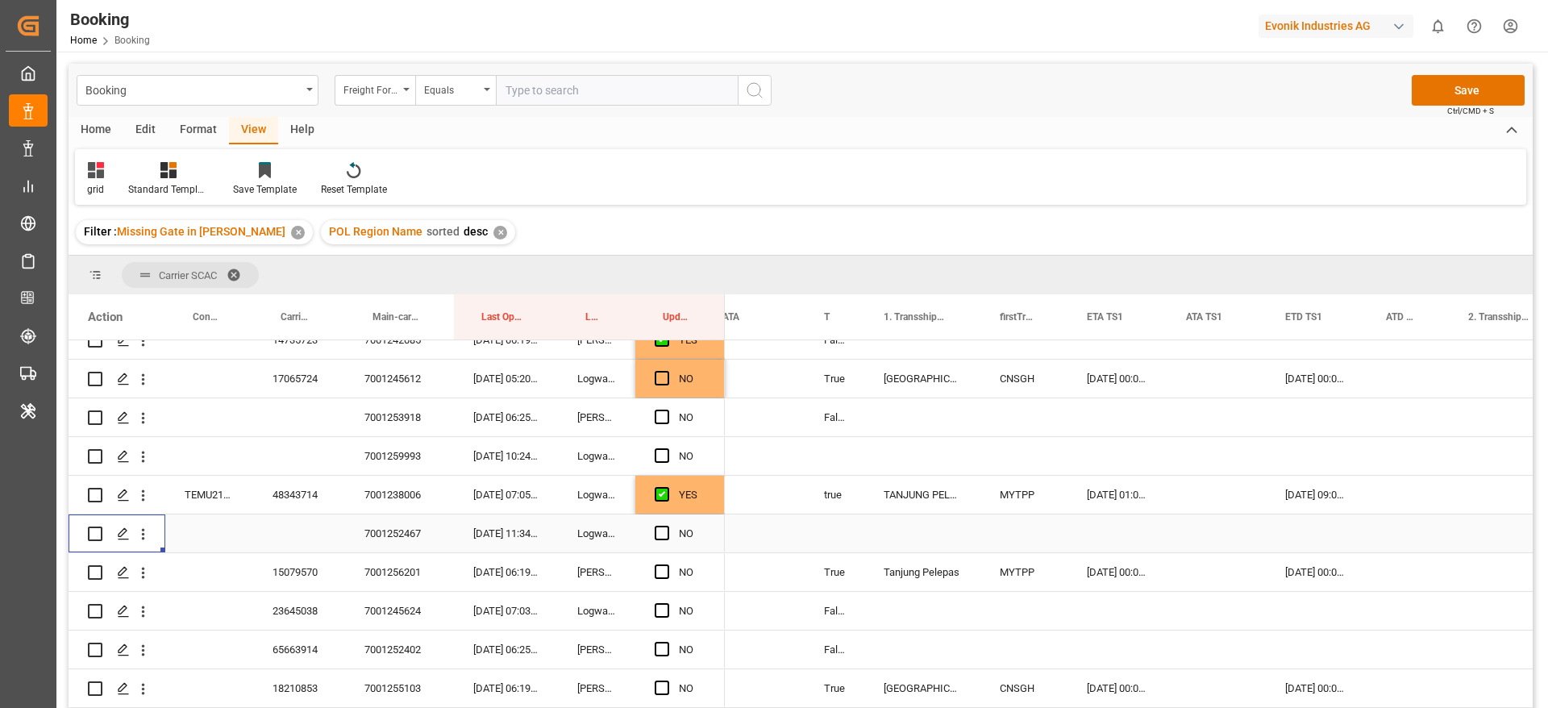
click at [296, 553] on div "15079570" at bounding box center [299, 572] width 92 height 38
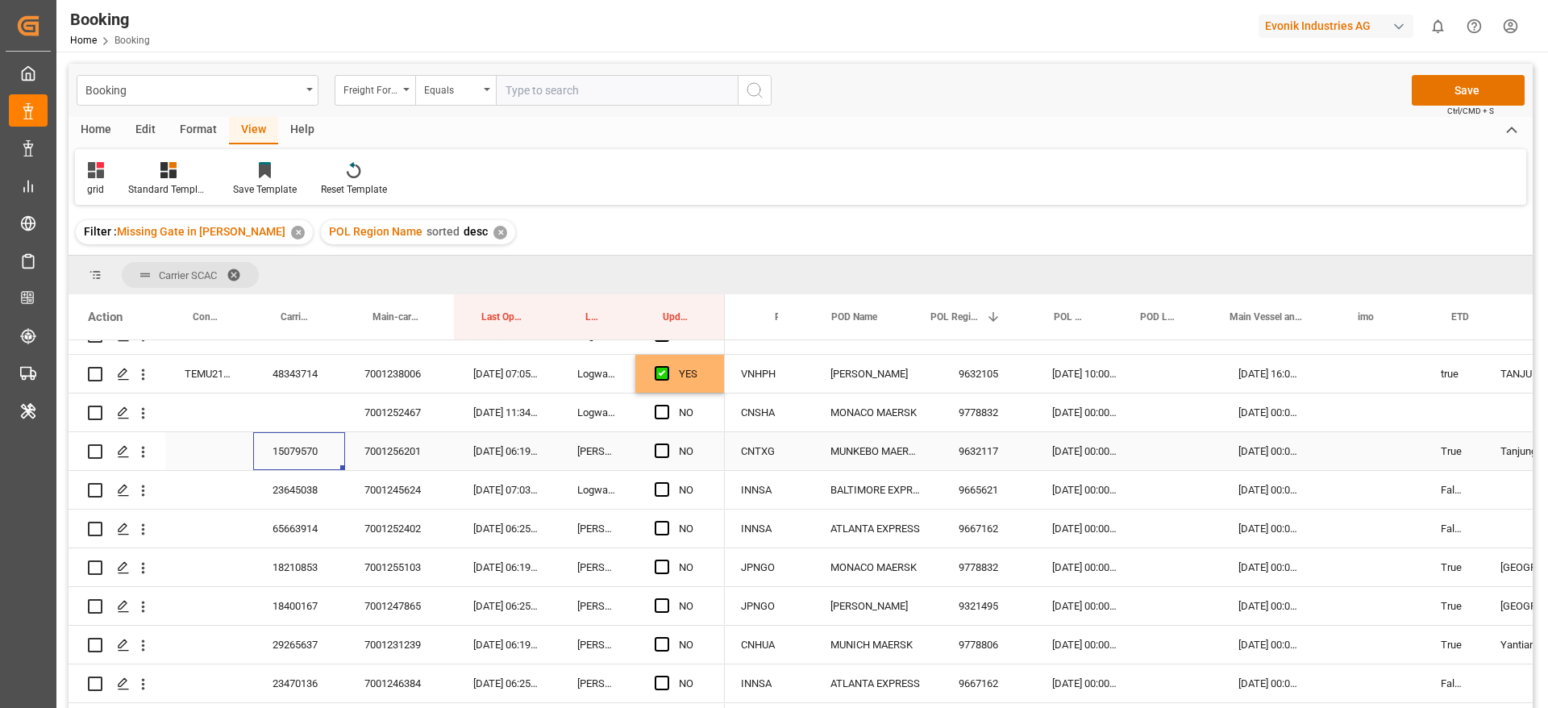
scroll to position [0, 294]
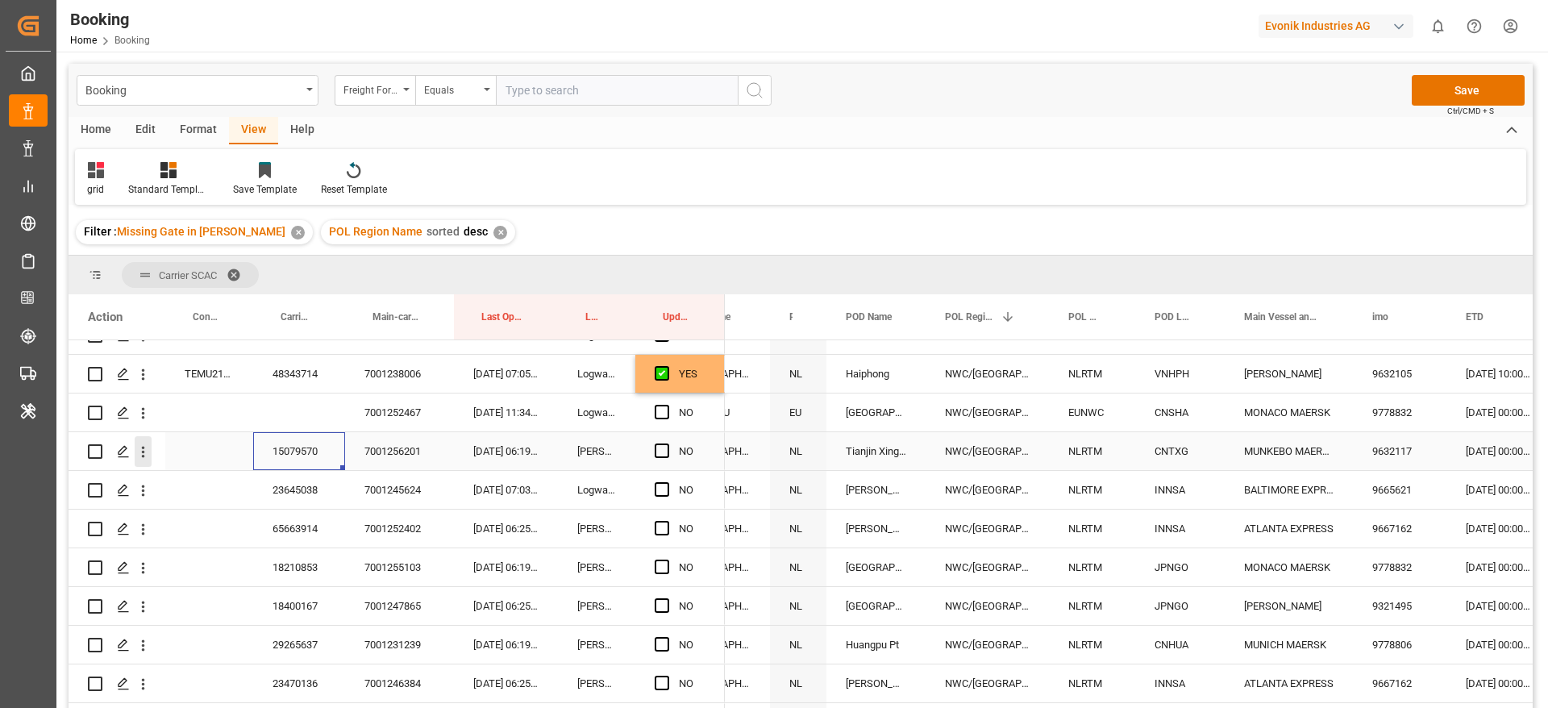
click at [148, 454] on icon "open menu" at bounding box center [143, 451] width 17 height 17
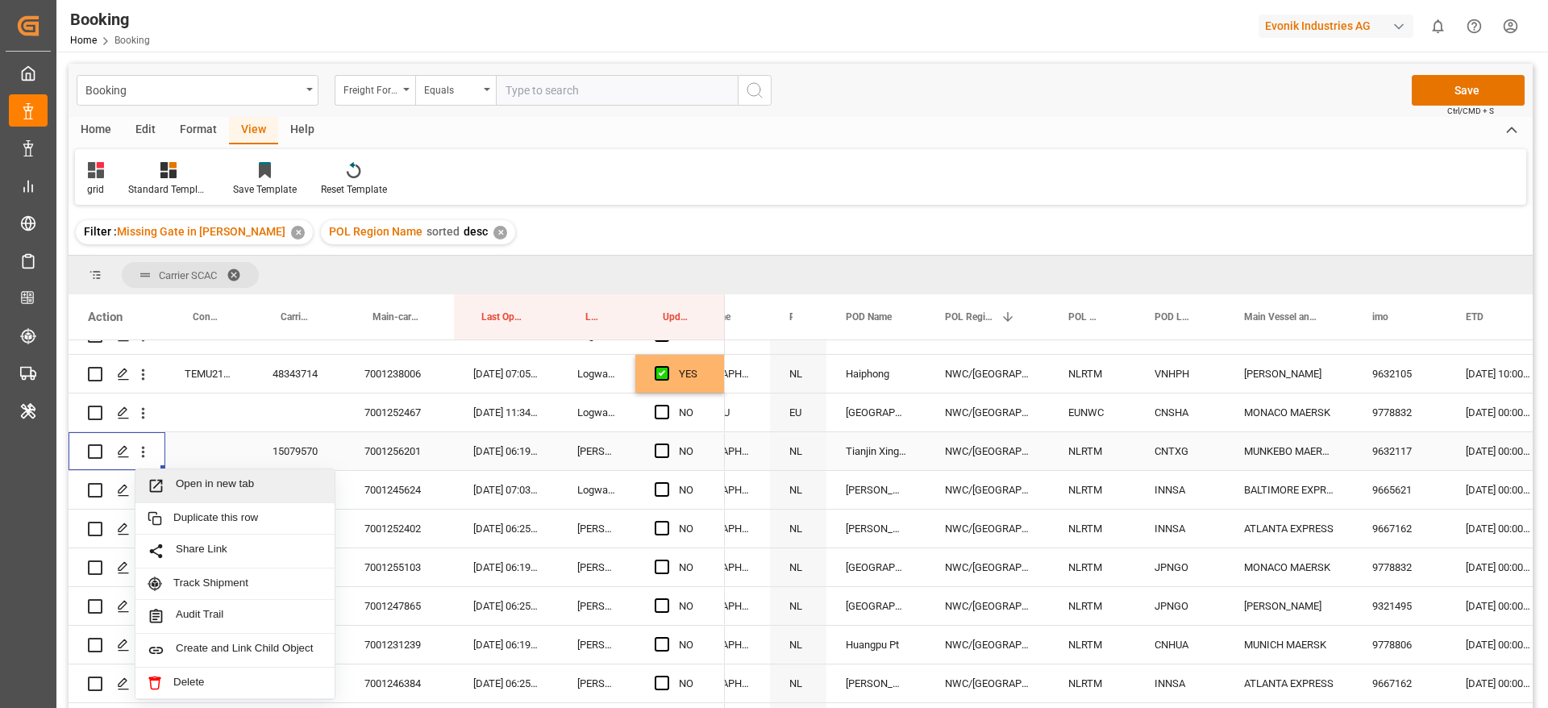
click at [230, 472] on div "Open in new tab" at bounding box center [234, 486] width 199 height 34
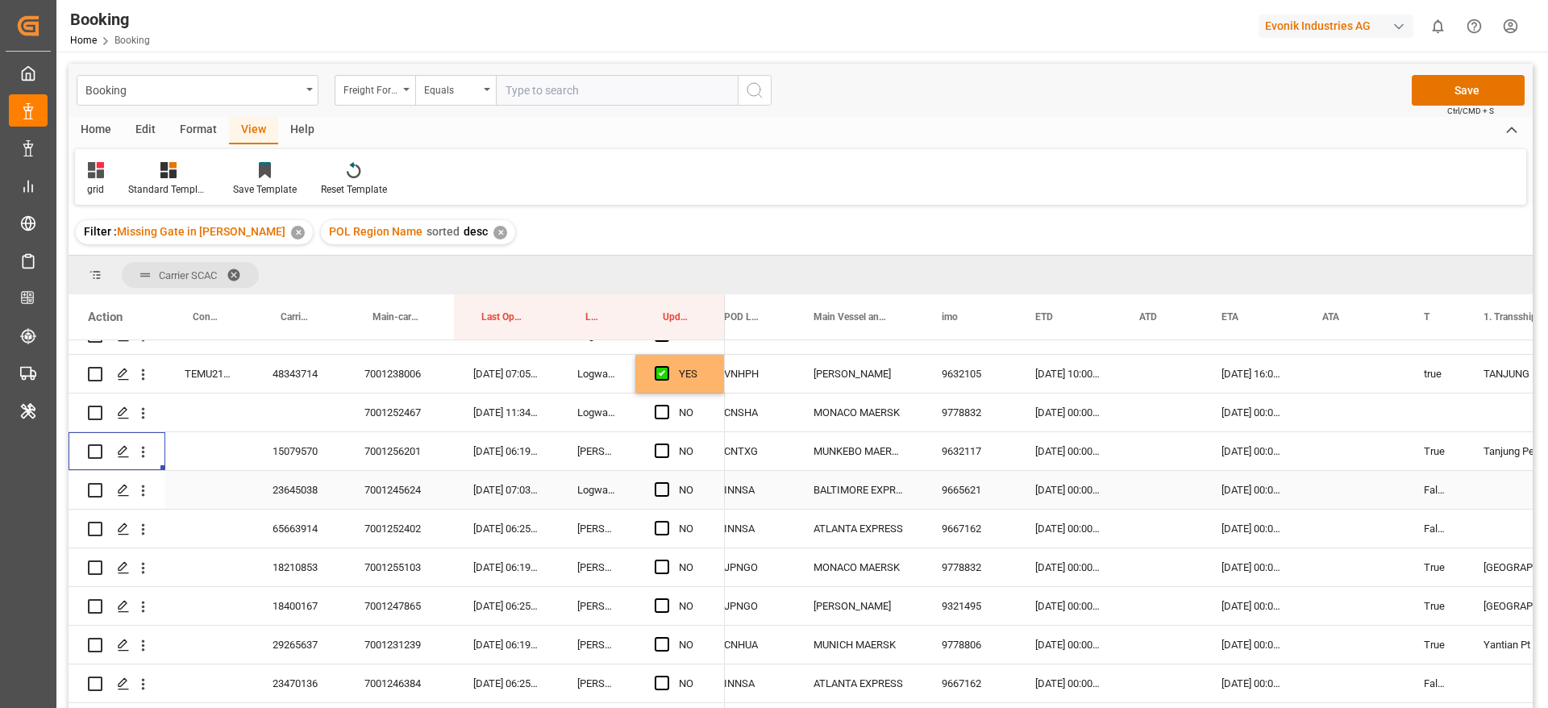
scroll to position [0, 727]
click at [663, 452] on span "Press SPACE to select this row." at bounding box center [662, 450] width 15 height 15
click at [667, 443] on input "Press SPACE to select this row." at bounding box center [667, 443] width 0 height 0
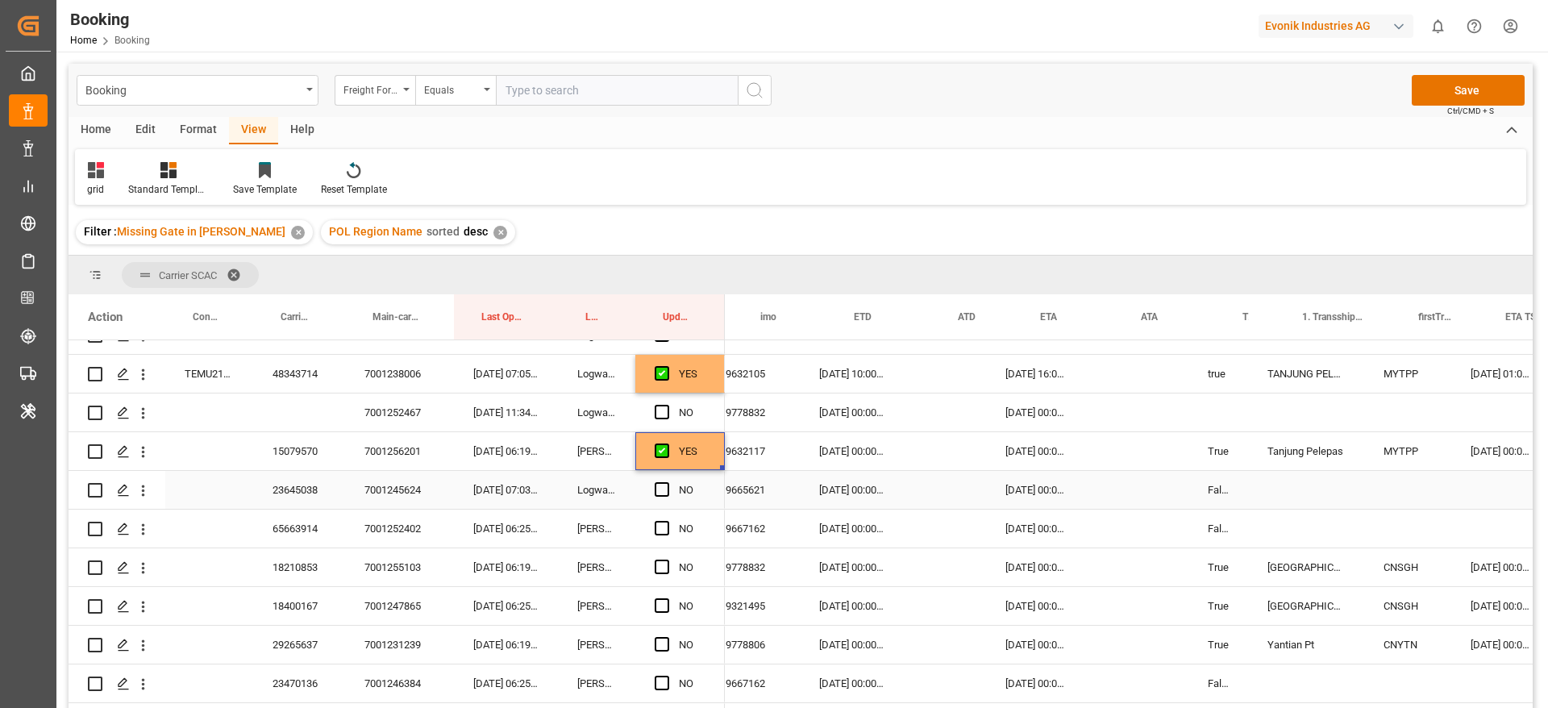
scroll to position [0, 906]
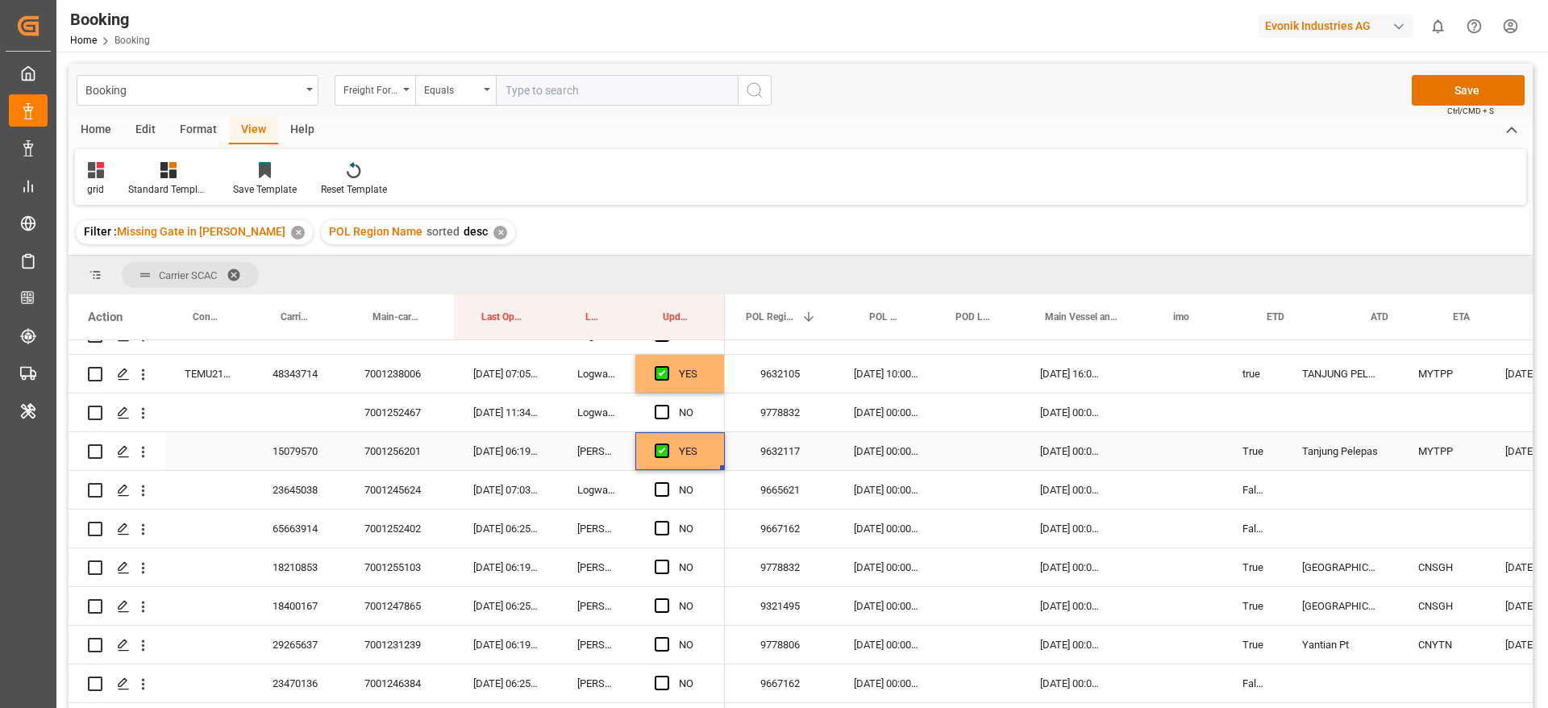
click at [294, 488] on div "23645038" at bounding box center [299, 490] width 92 height 38
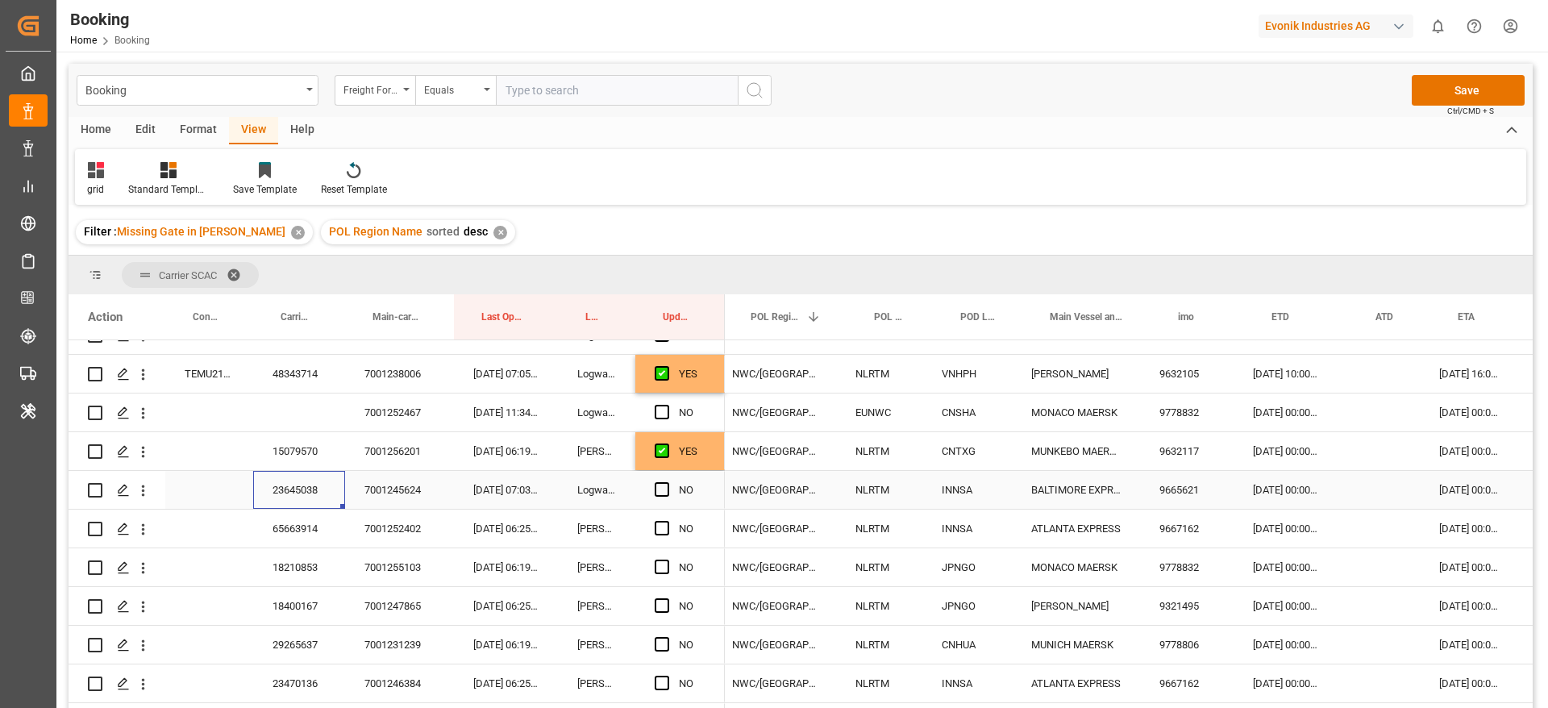
scroll to position [0, 488]
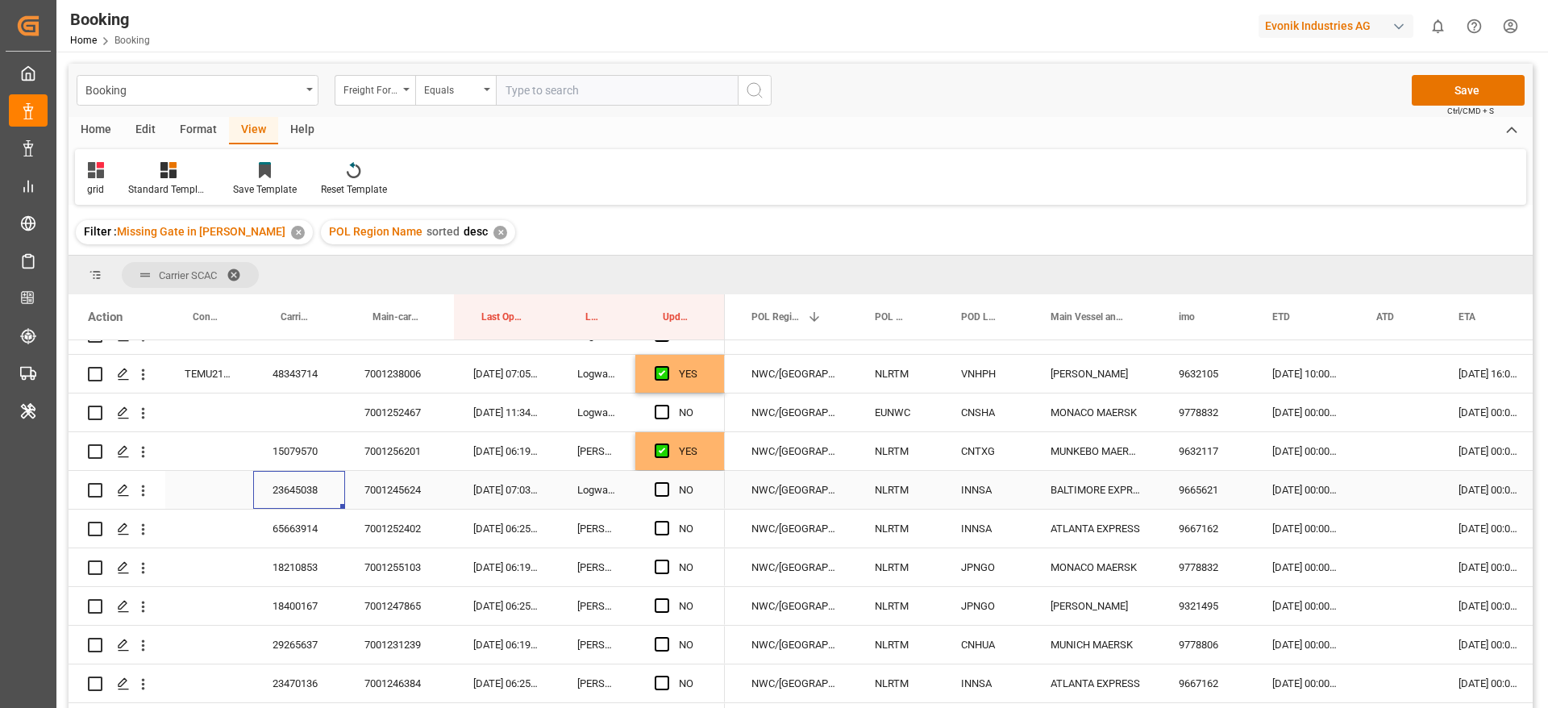
click at [659, 488] on span "Press SPACE to select this row." at bounding box center [662, 489] width 15 height 15
click at [667, 482] on input "Press SPACE to select this row." at bounding box center [667, 482] width 0 height 0
click at [279, 526] on div "65663914" at bounding box center [299, 529] width 92 height 38
click at [664, 527] on span "Press SPACE to select this row." at bounding box center [662, 528] width 15 height 15
click at [667, 521] on input "Press SPACE to select this row." at bounding box center [667, 521] width 0 height 0
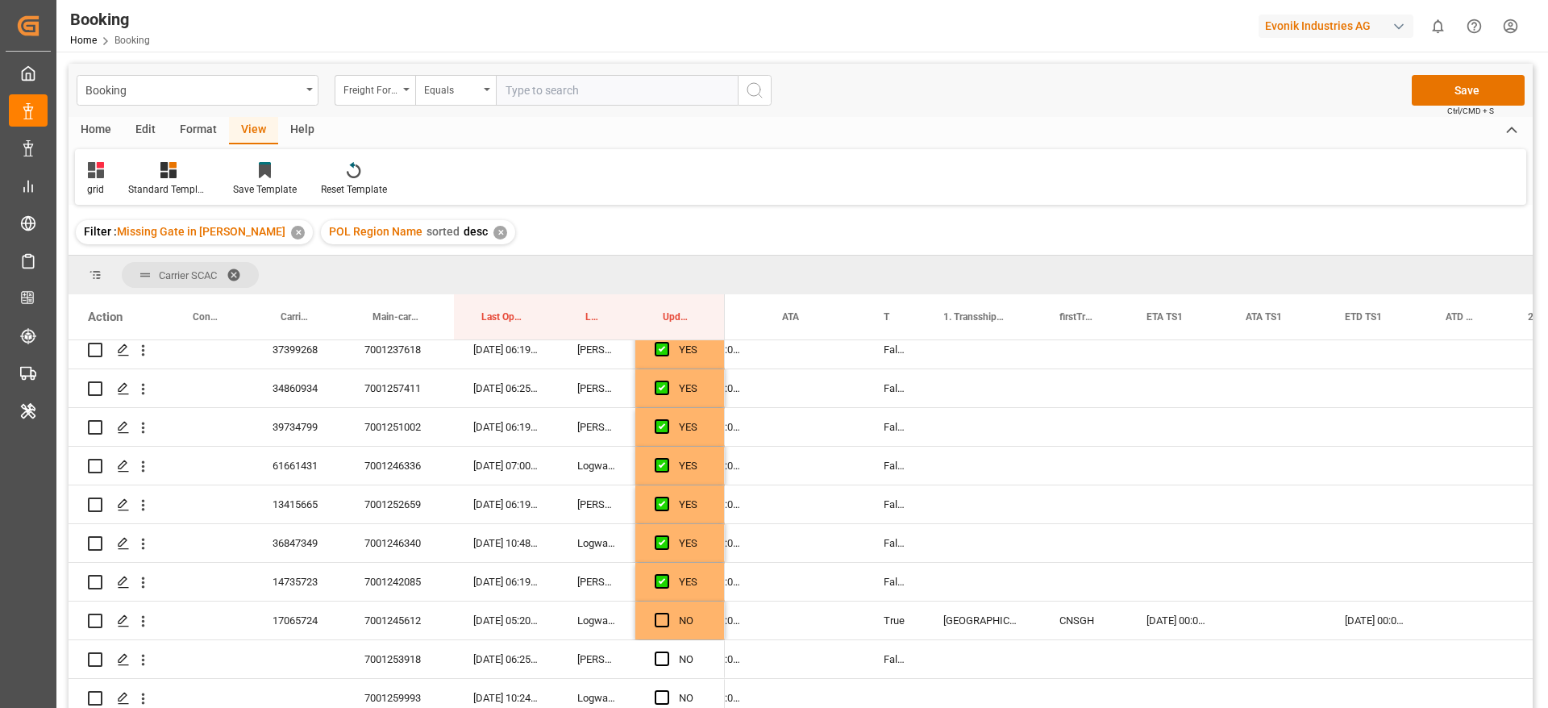
scroll to position [121, 0]
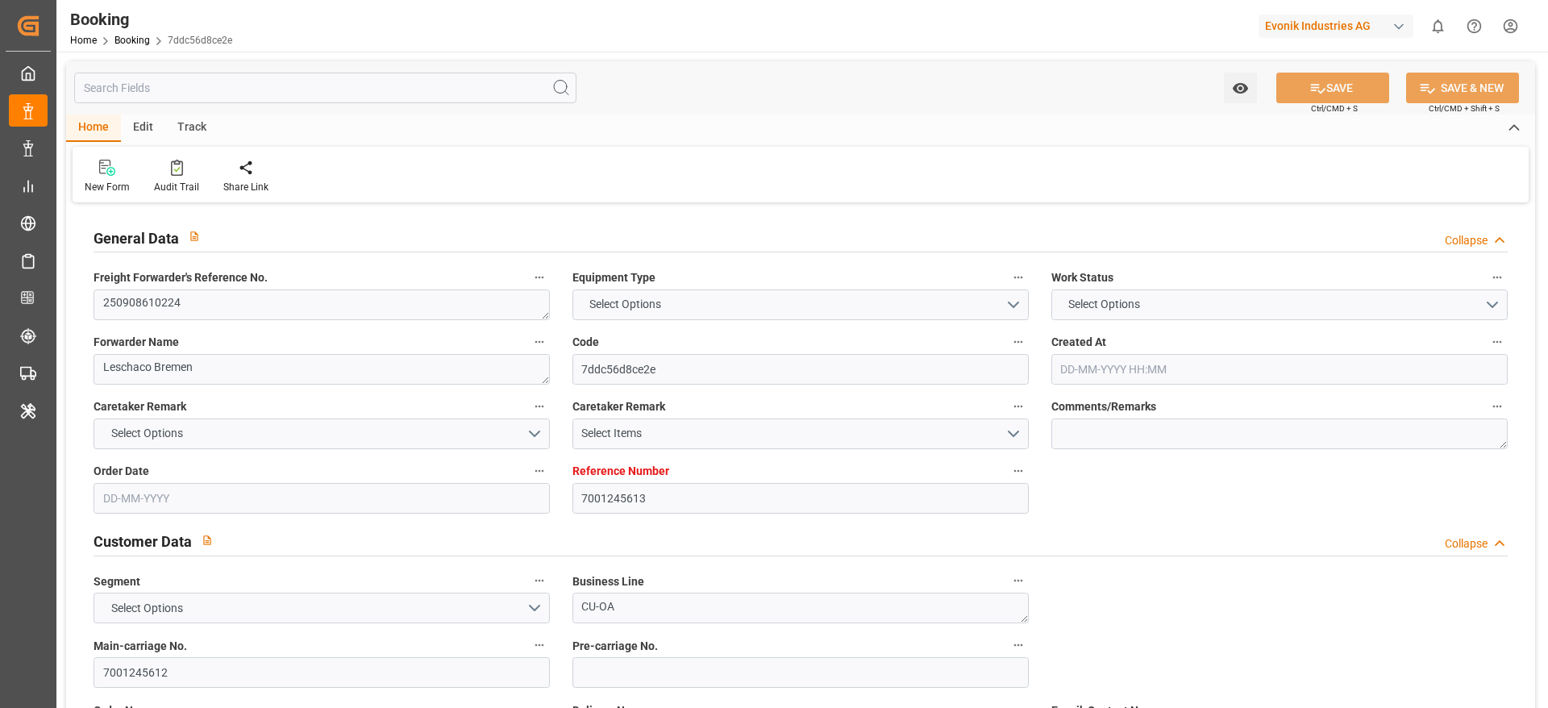
type textarea "250908610224"
type textarea "Leschaco Bremen"
type input "7ddc56d8ce2e"
type input "7001245613"
type textarea "CU-OA"
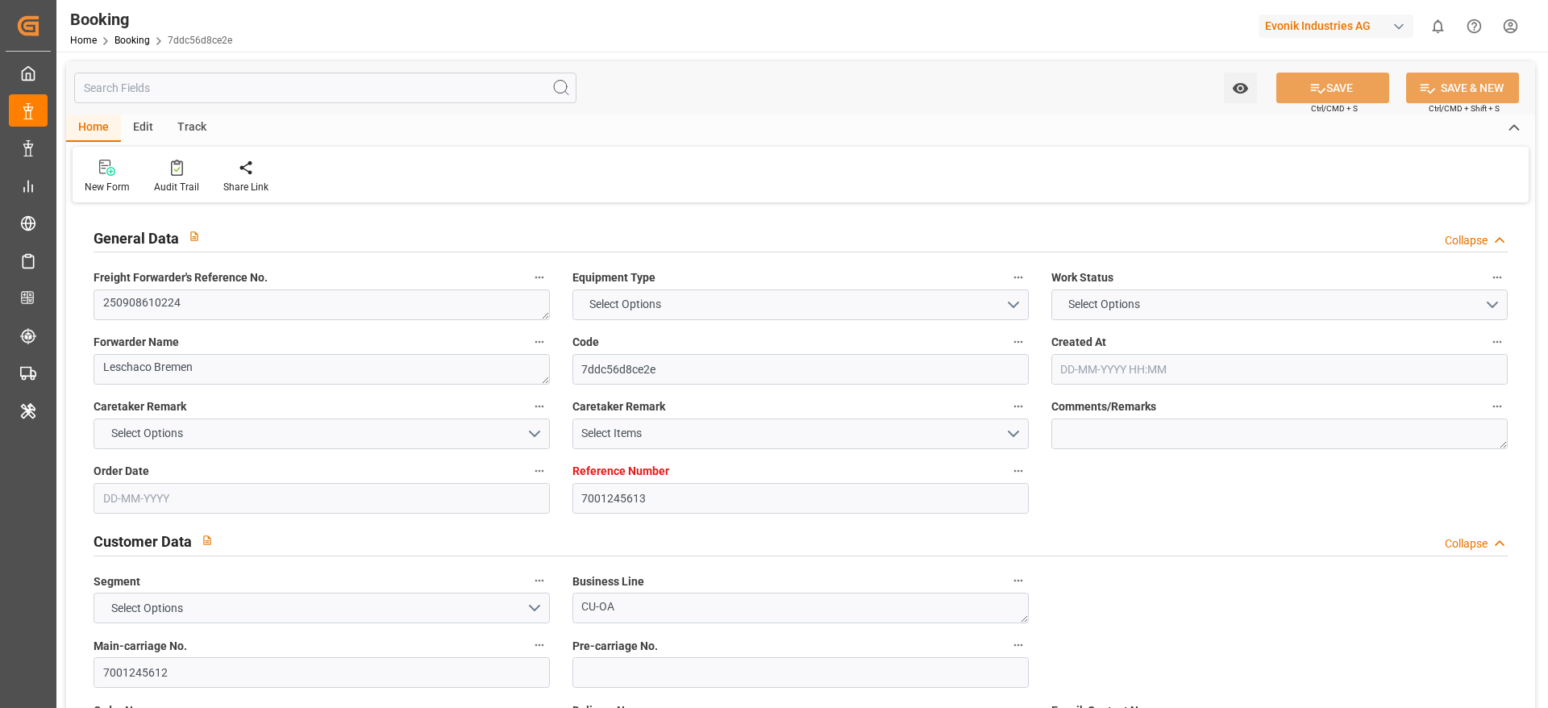
type input "7001245612"
type textarea "[PERSON_NAME][DOMAIN_NAME][EMAIL_ADDRESS][PERSON_NAME][DOMAIN_NAME]"
type textarea "CIF"
type textarea "[GEOGRAPHIC_DATA]"
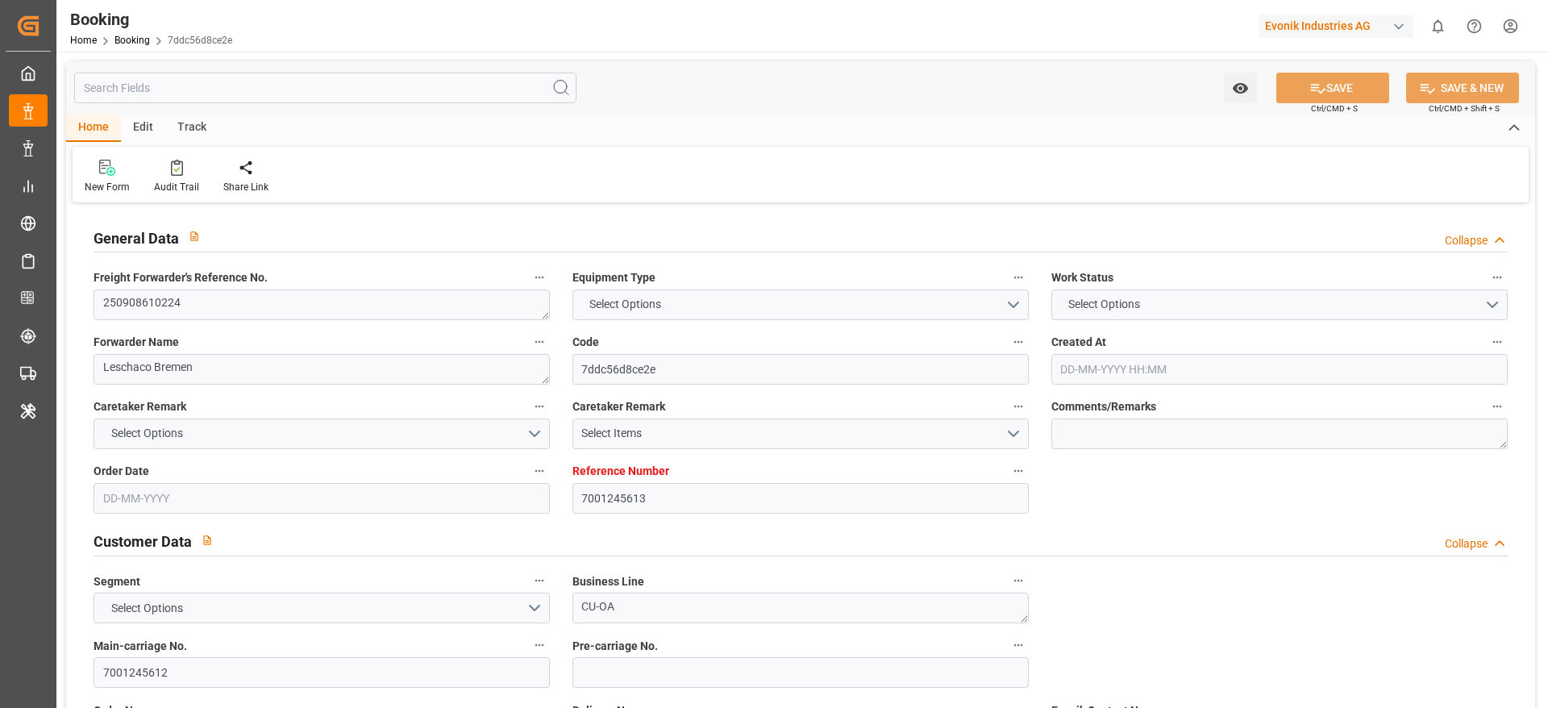
type input "[PERSON_NAME] MAERSK"
type input "HLCU"
type textarea "17065724"
type input "[GEOGRAPHIC_DATA]"
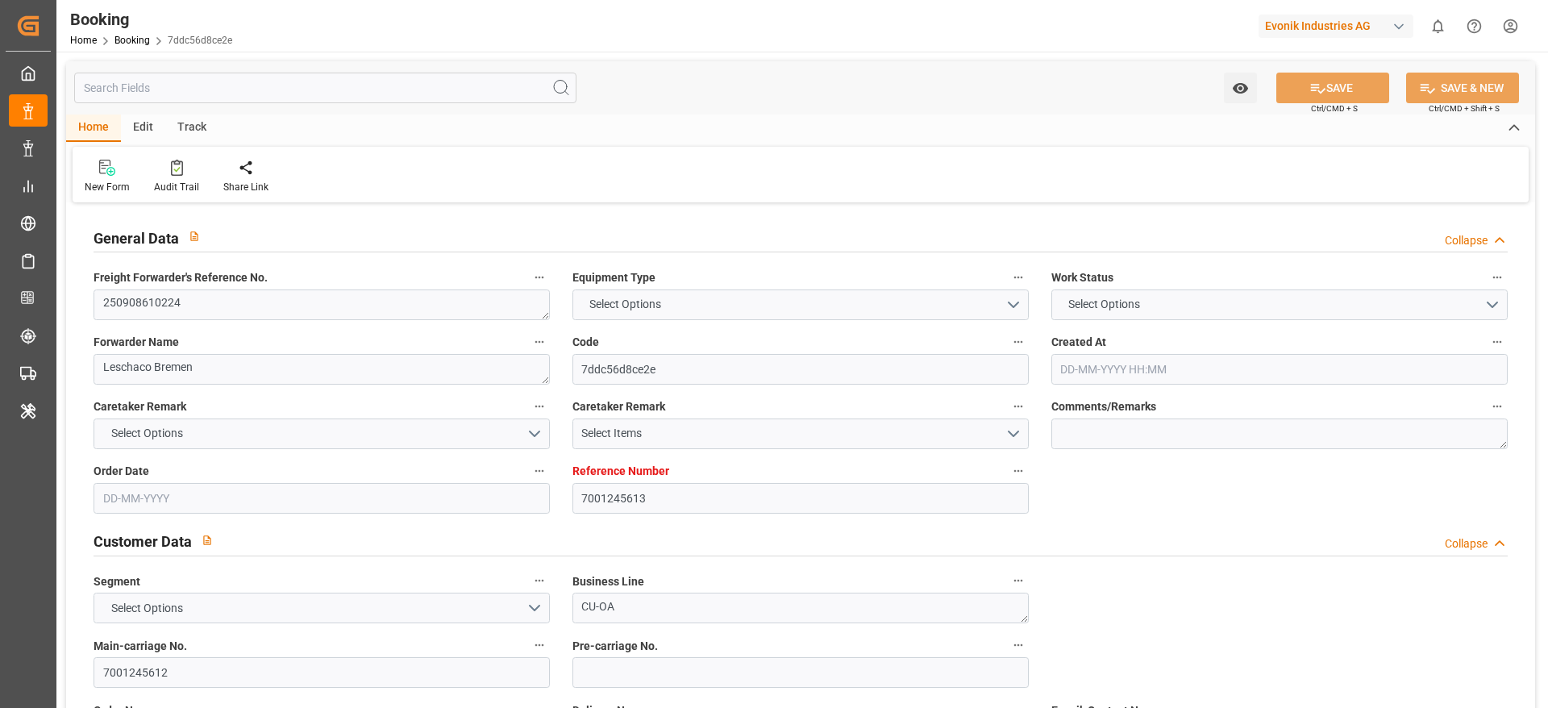
type input "Busan"
type input "[GEOGRAPHIC_DATA]"
type textarea "eta"
type textarea "INPUT_Evonik_Seeburger_IFTSTA_1003106666_20250902071906450.edi"
type textarea "NWC/[GEOGRAPHIC_DATA] [GEOGRAPHIC_DATA] Continent / [GEOGRAPHIC_DATA]-OA"
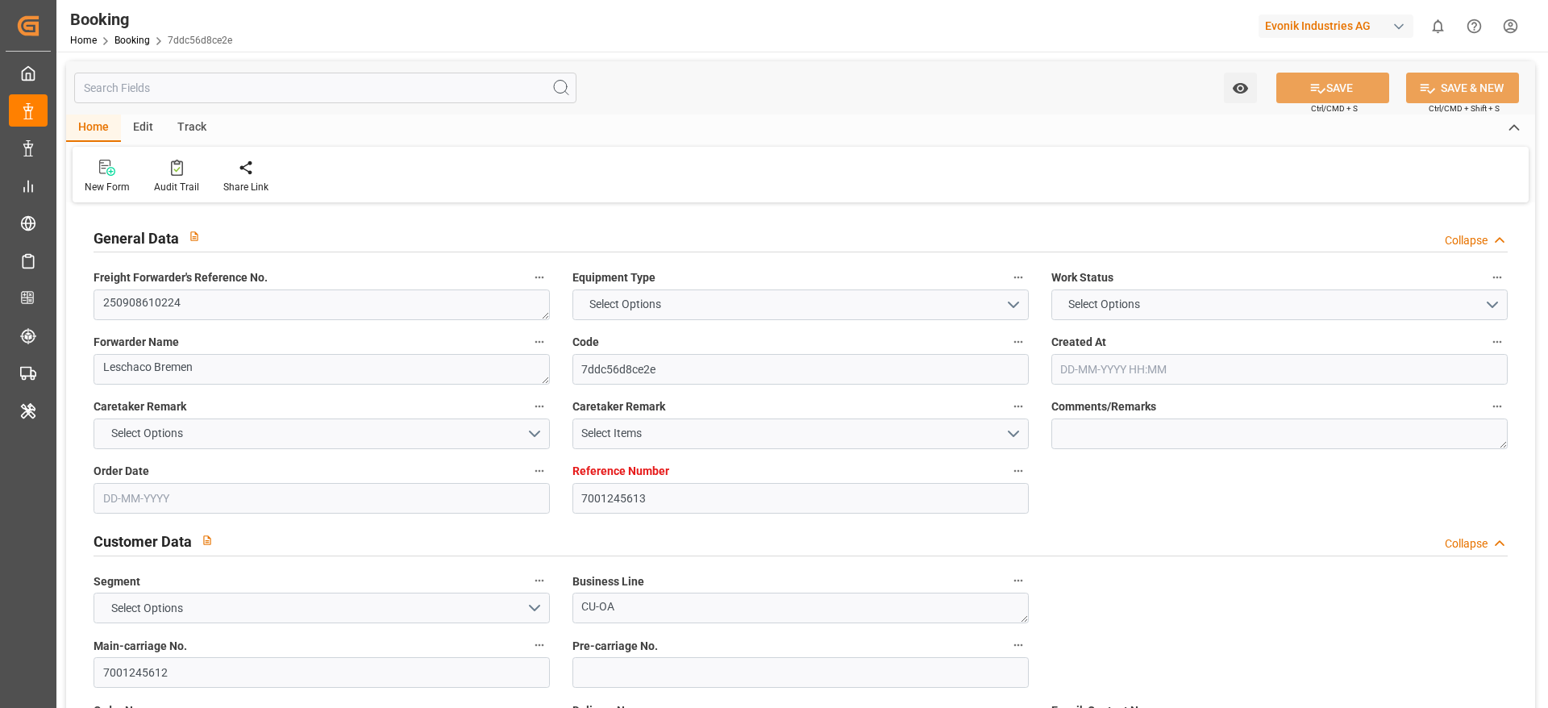
type textarea "INPUT_Evonik_Seeburger_IFTMIN_1003040139_20250811142406591.edi,INPUT_Evonik_See…"
type textarea "1003106666"
type textarea "Logward System"
type textarea "businessDivision-businessLine-"
type textarea "IFTSTA"
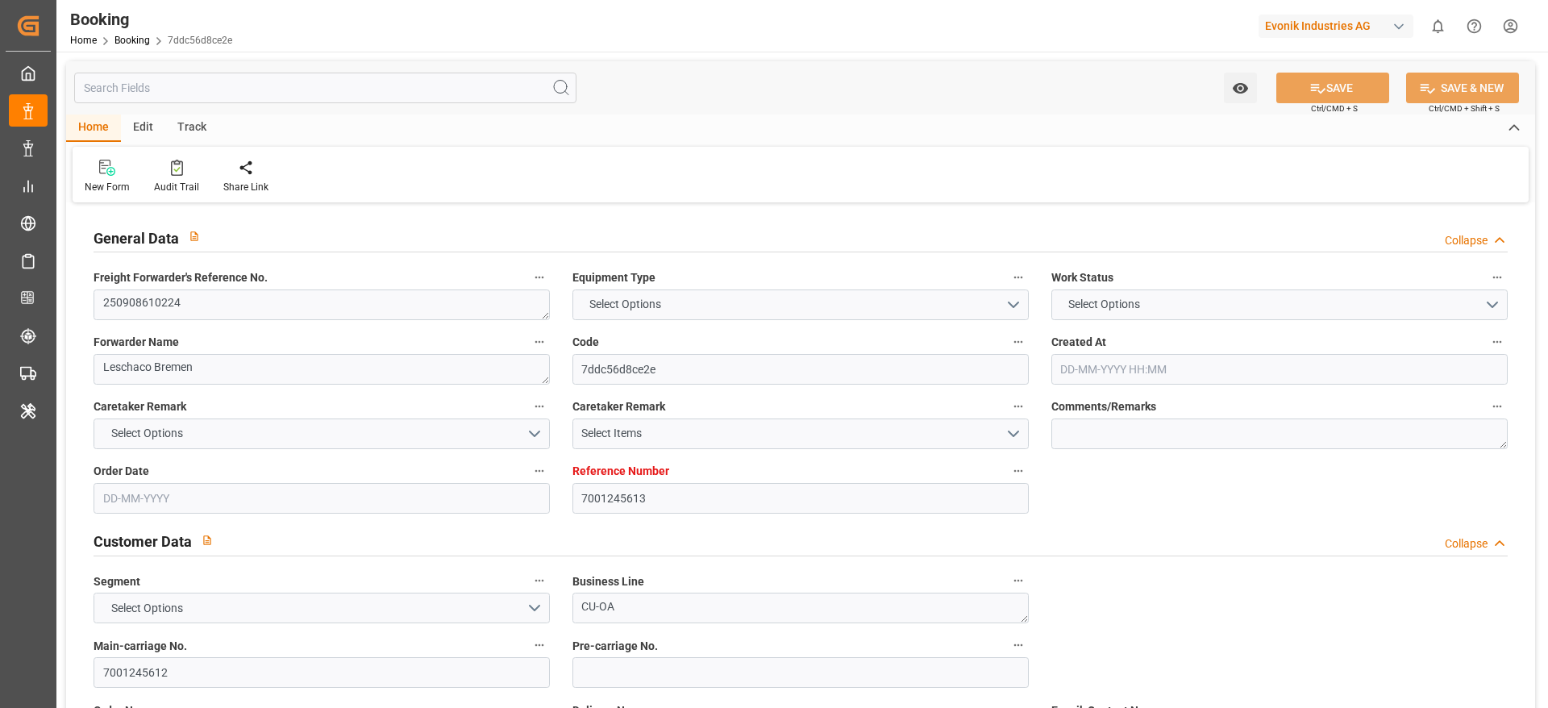
type textarea "a011t00000LcJC5AAN"
type textarea "Yes"
type input "7001245613"
type input "9619957"
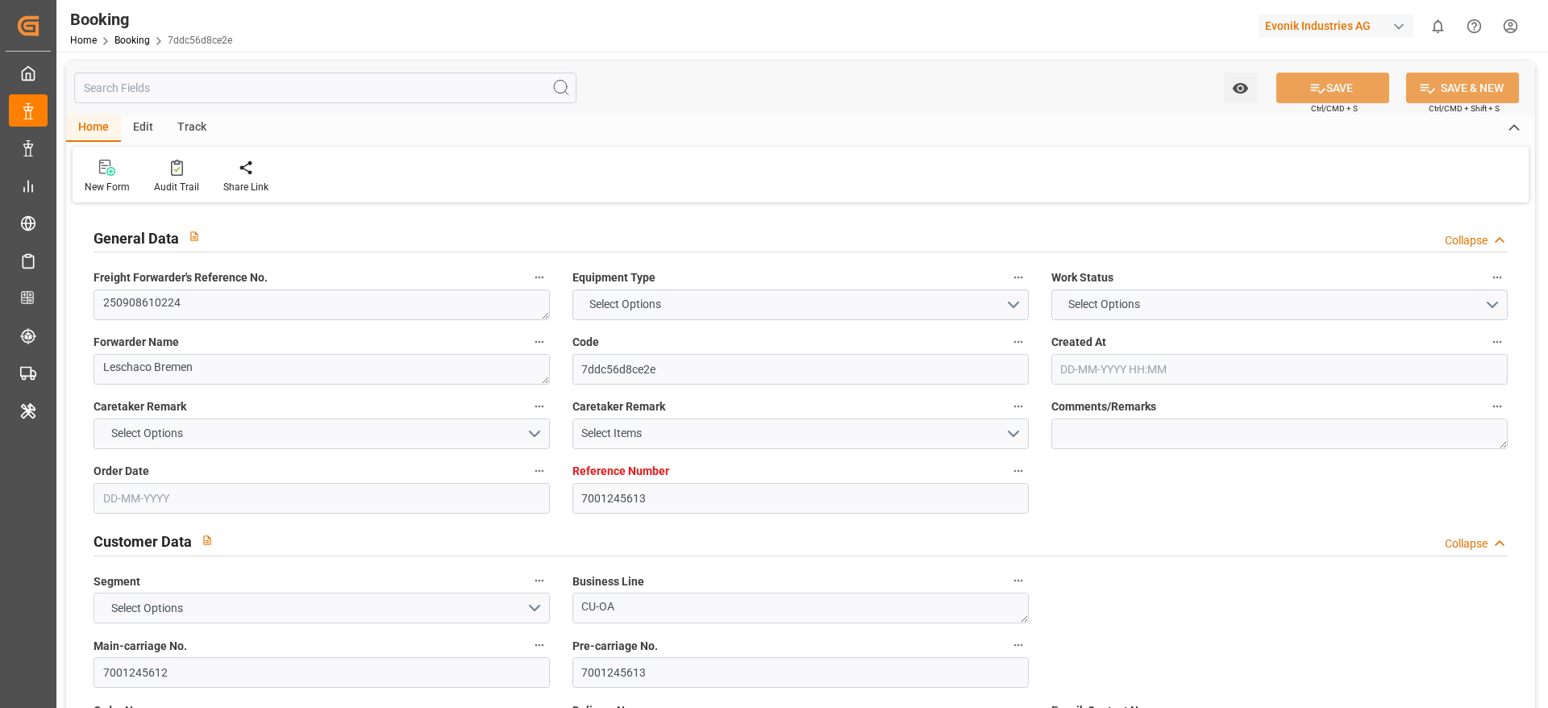
type input "Hapag [PERSON_NAME]"
type input "Hapag [PERSON_NAME] Aktiengesellschaft"
type input "NLRTM"
type input "KRPUS"
type input "CNSGH"
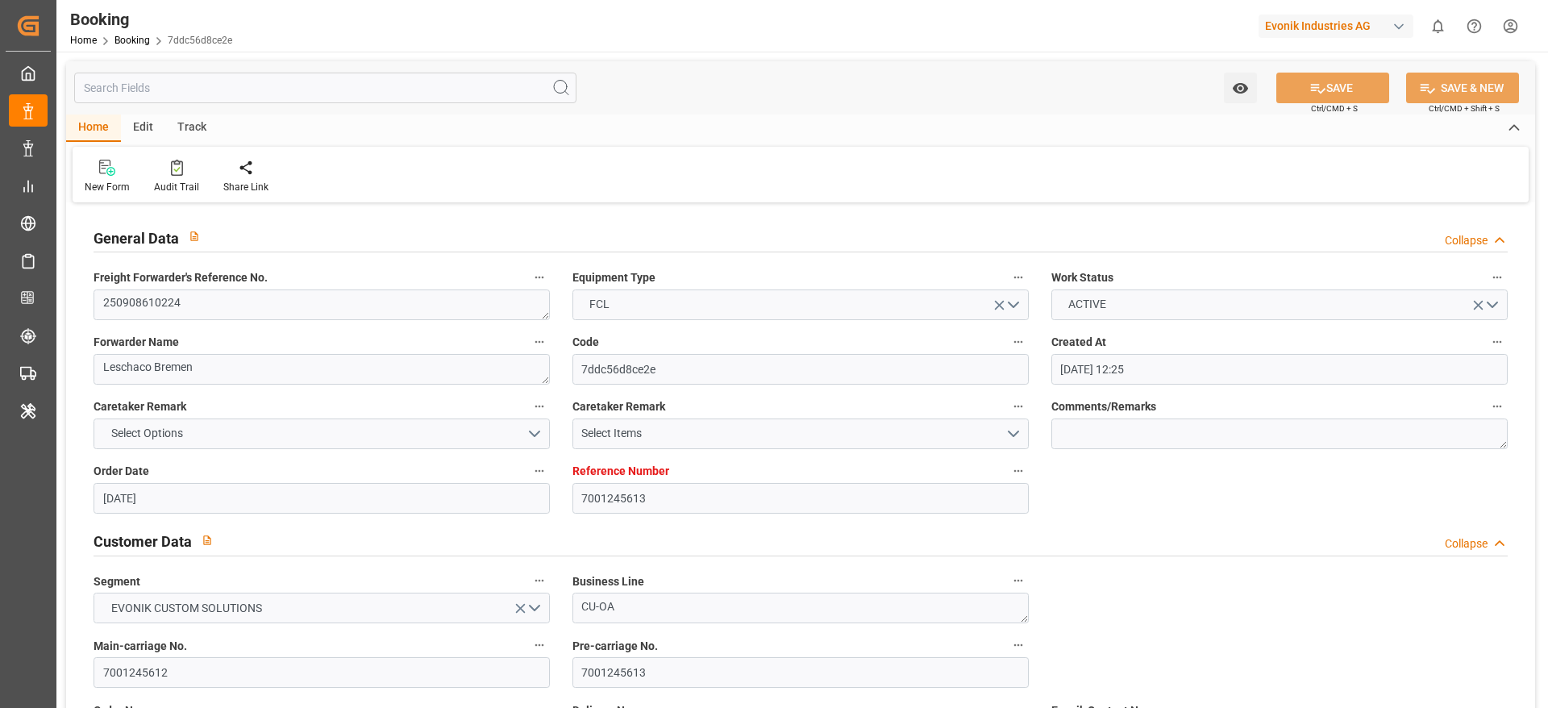
type input "[DATE] 12:25"
type input "[DATE]"
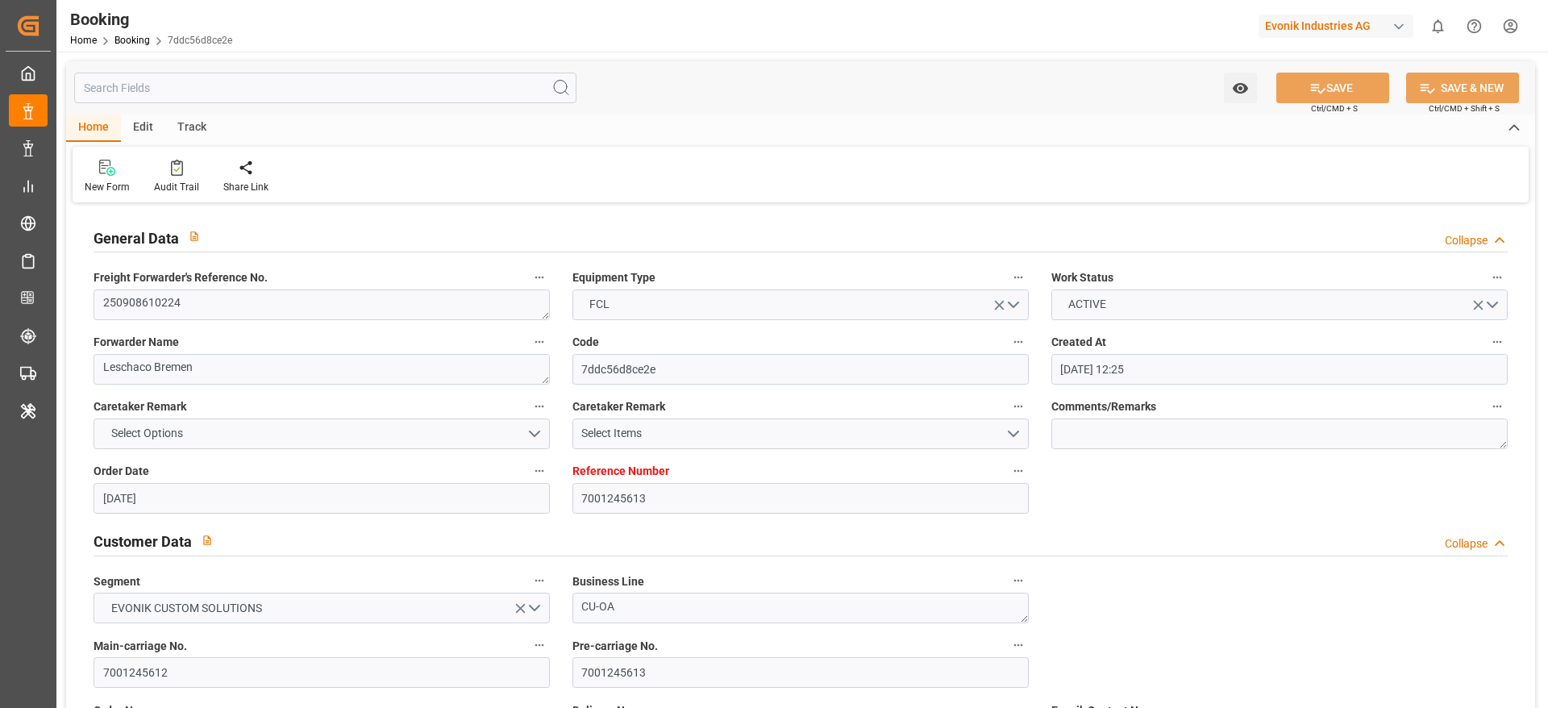
type input "02-09-2025"
type input "21-09-2025 00:00"
type input "22-09-2025 00:00"
type input "[DATE] 00:00"
type input "05-11-2025 00:00"
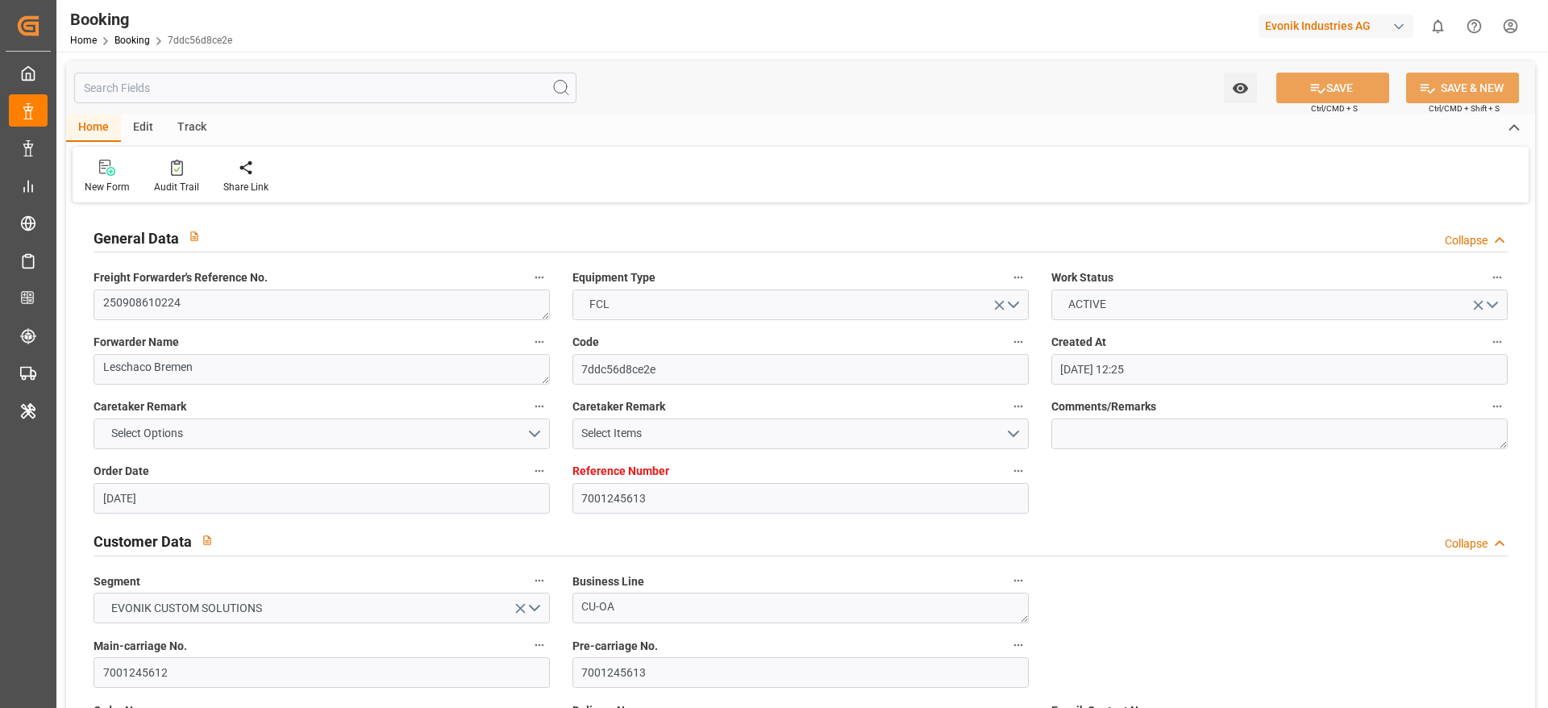
type input "05-11-2025 00:00"
type input "13-11-2025 00:00"
type input "[DATE]"
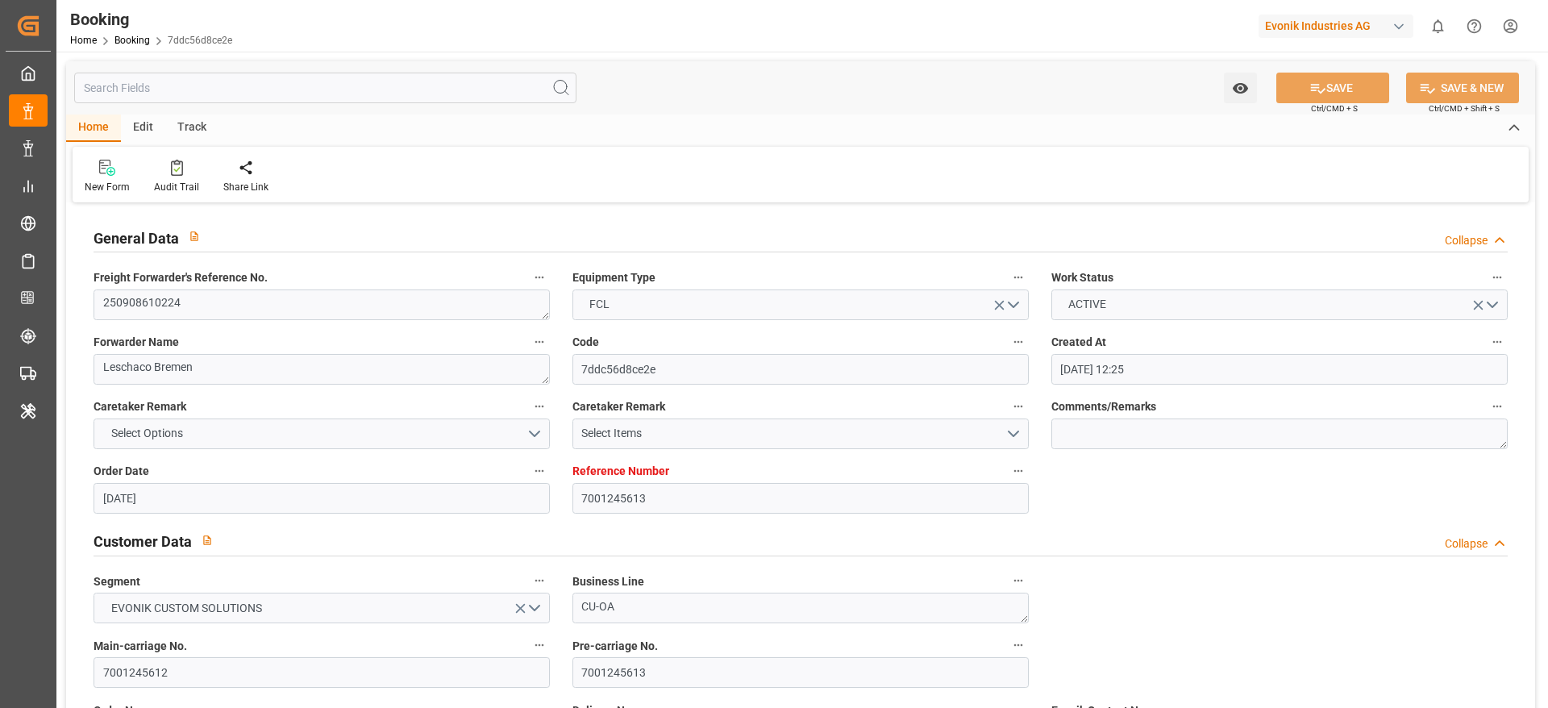
type input "02-09-2025 05:20"
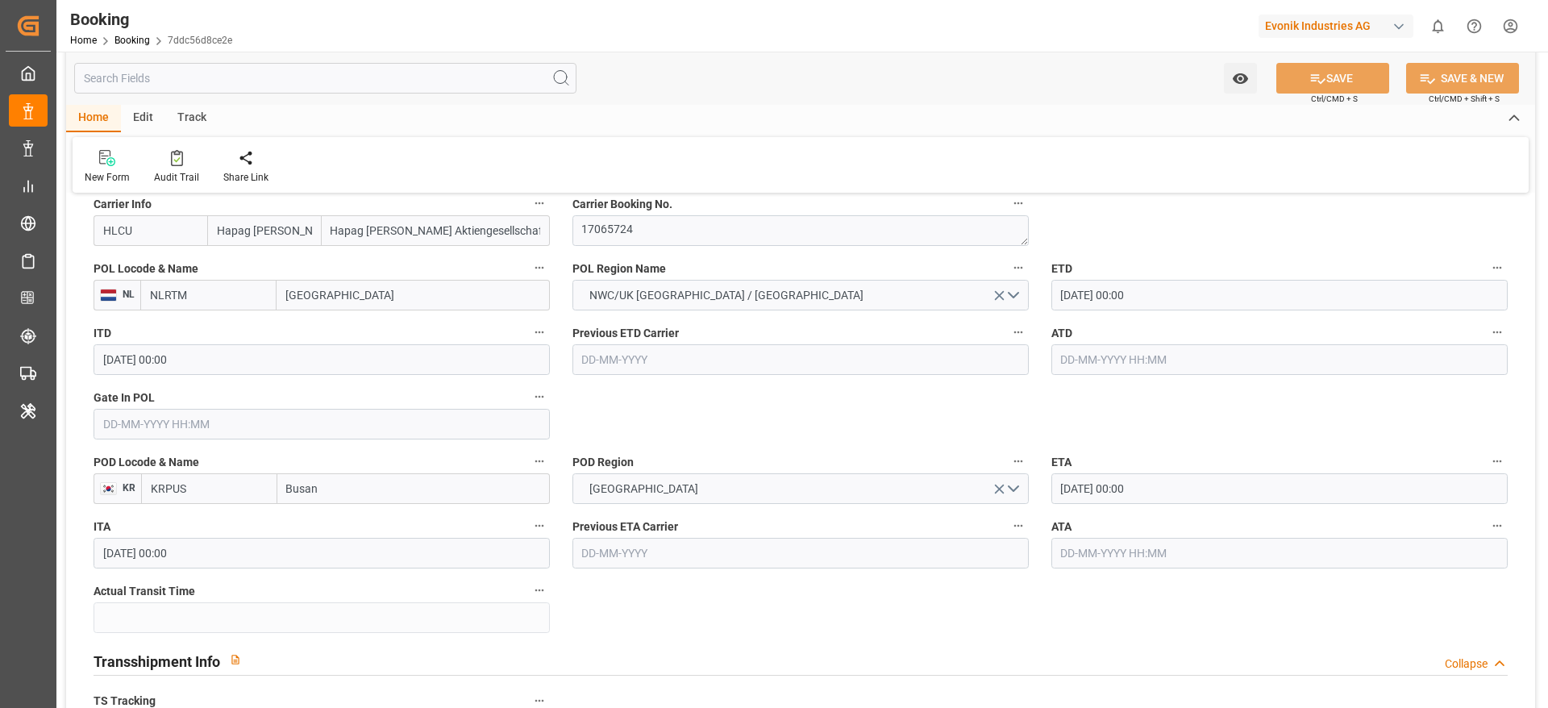
scroll to position [1088, 0]
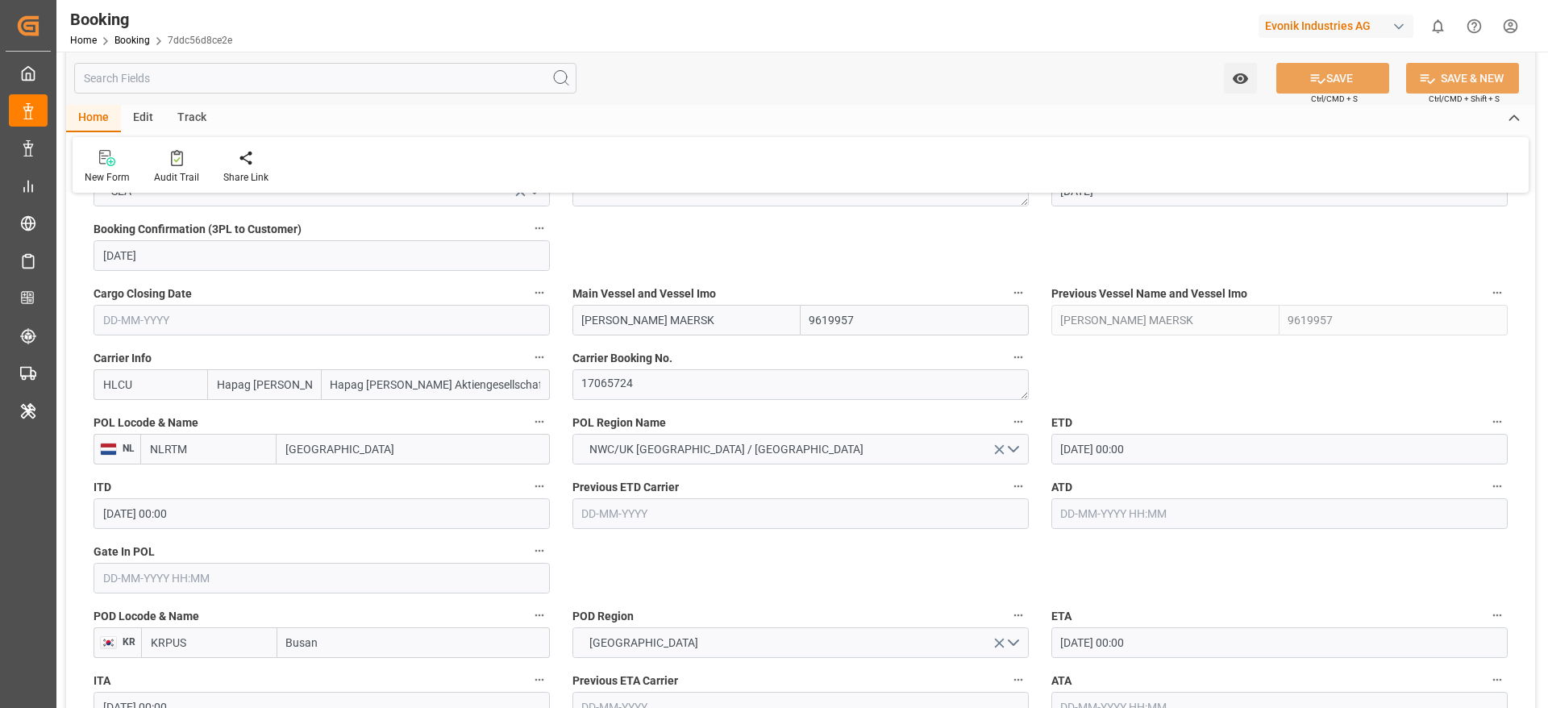
click at [701, 302] on label "Main Vessel and Vessel Imo" at bounding box center [800, 293] width 456 height 23
click at [1008, 302] on button "Main Vessel and Vessel Imo" at bounding box center [1018, 292] width 21 height 21
click at [722, 323] on div at bounding box center [774, 354] width 1548 height 708
click at [697, 322] on input "MAGLEBY MAERSK" at bounding box center [686, 320] width 228 height 31
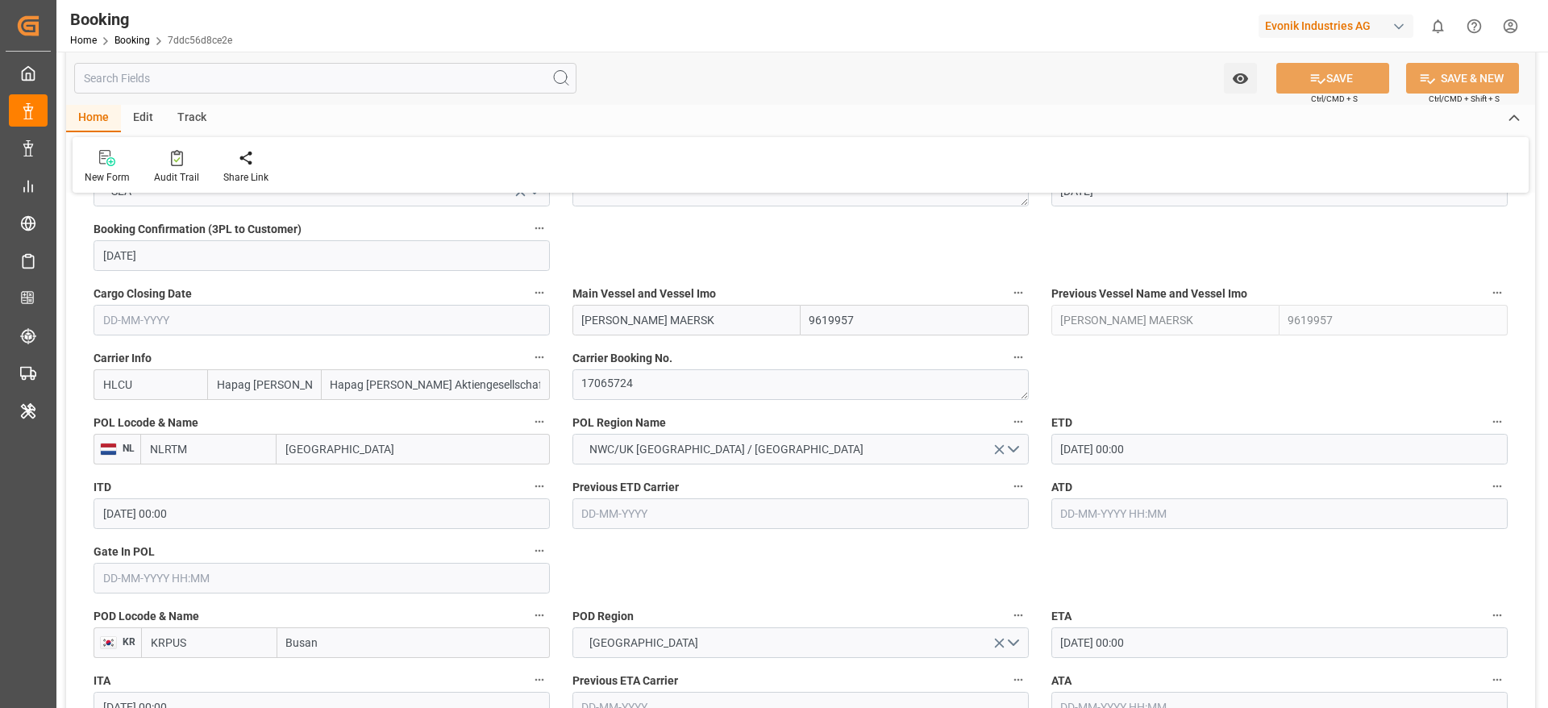
click at [697, 322] on input "MAGLEBY MAERSK" at bounding box center [686, 320] width 228 height 31
paste input "RGRETHE"
click at [687, 359] on span "Margrethe Maersk - 9632131" at bounding box center [650, 355] width 135 height 13
type input "Margrethe Maersk"
type input "9632131"
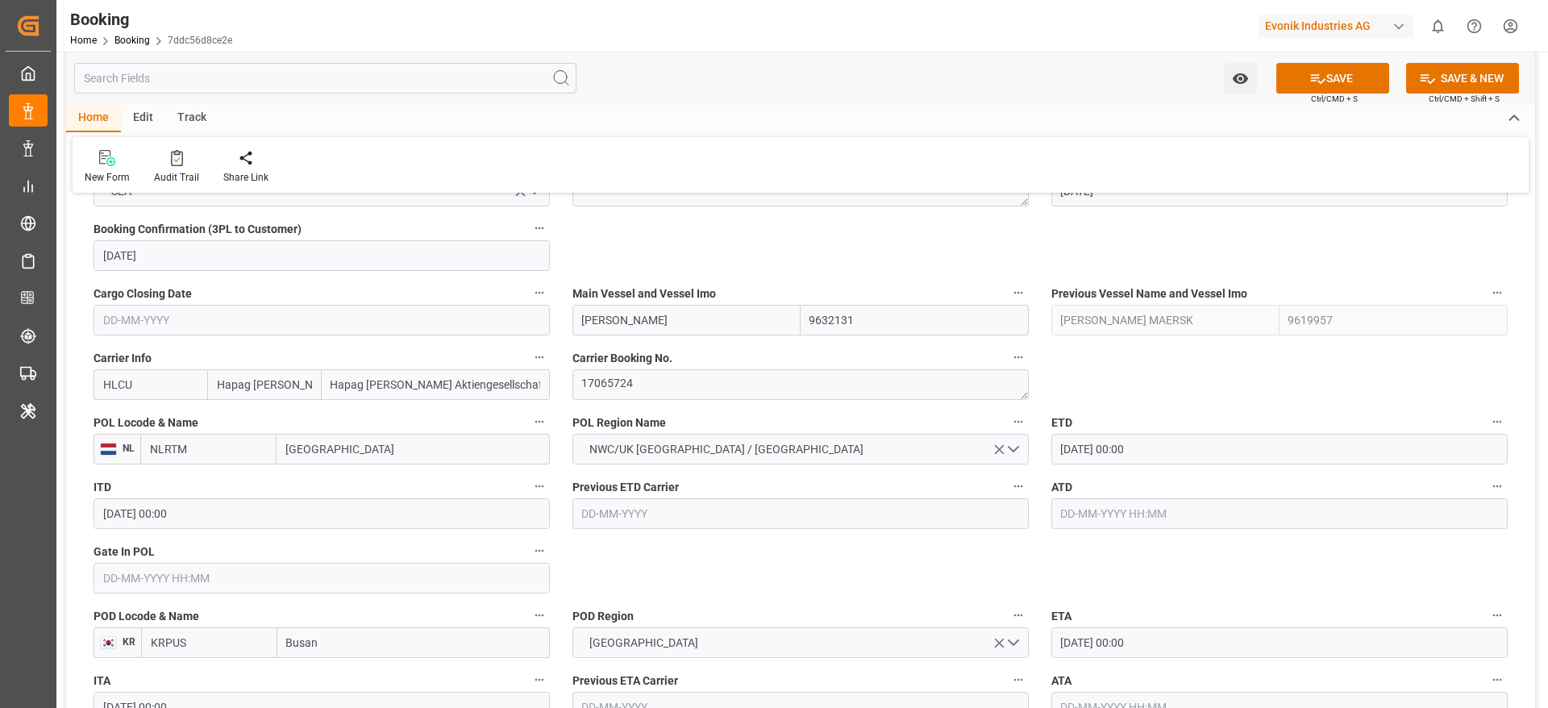
scroll to position [1209, 0]
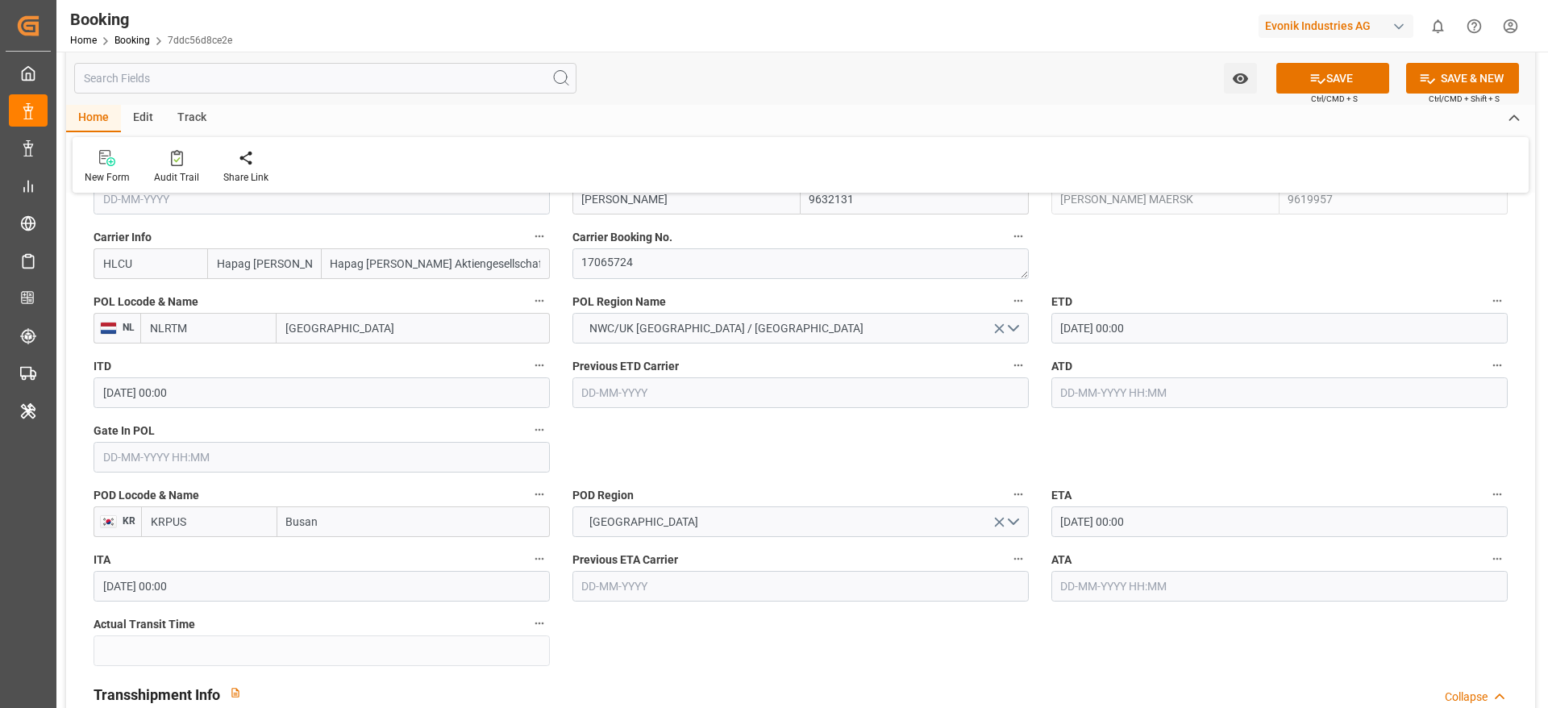
type input "Margrethe Maersk"
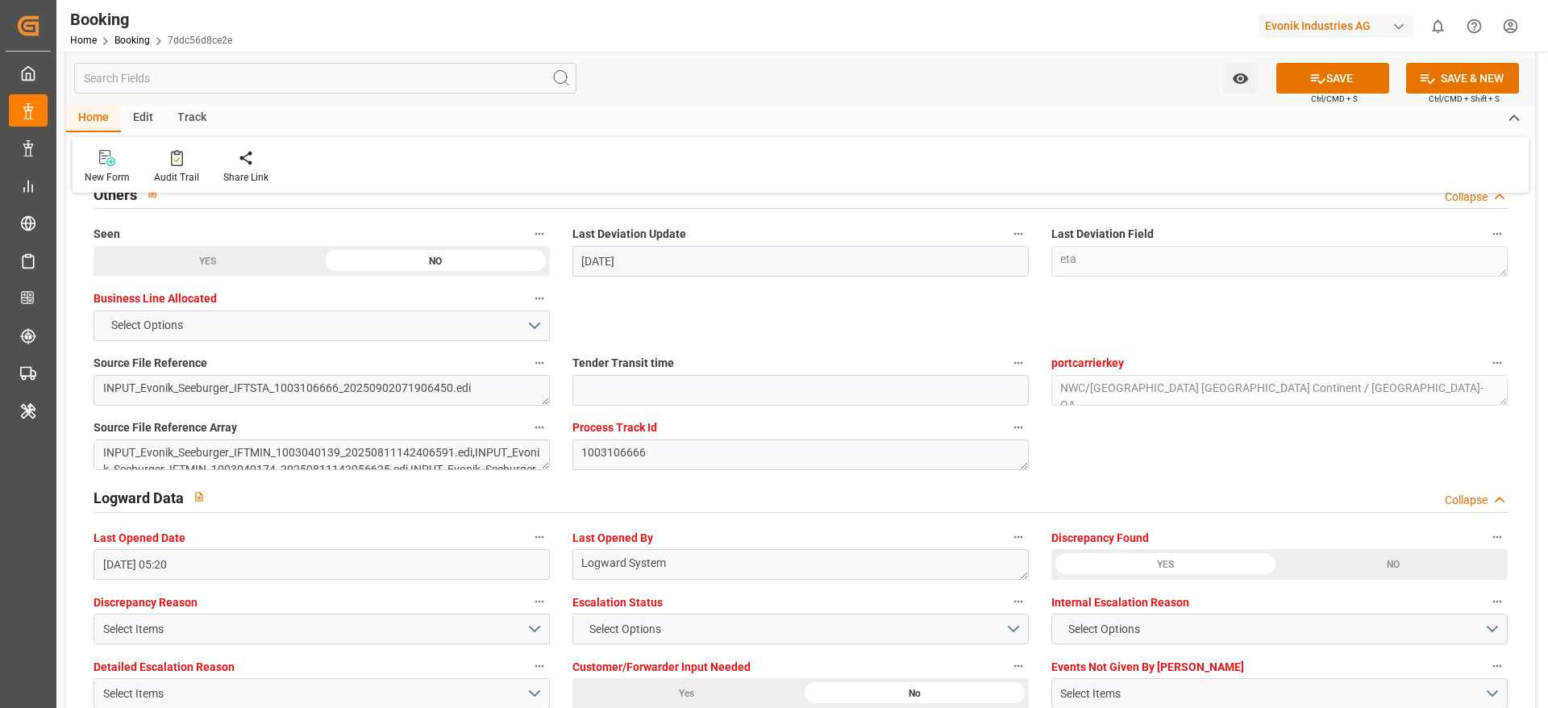
scroll to position [2661, 0]
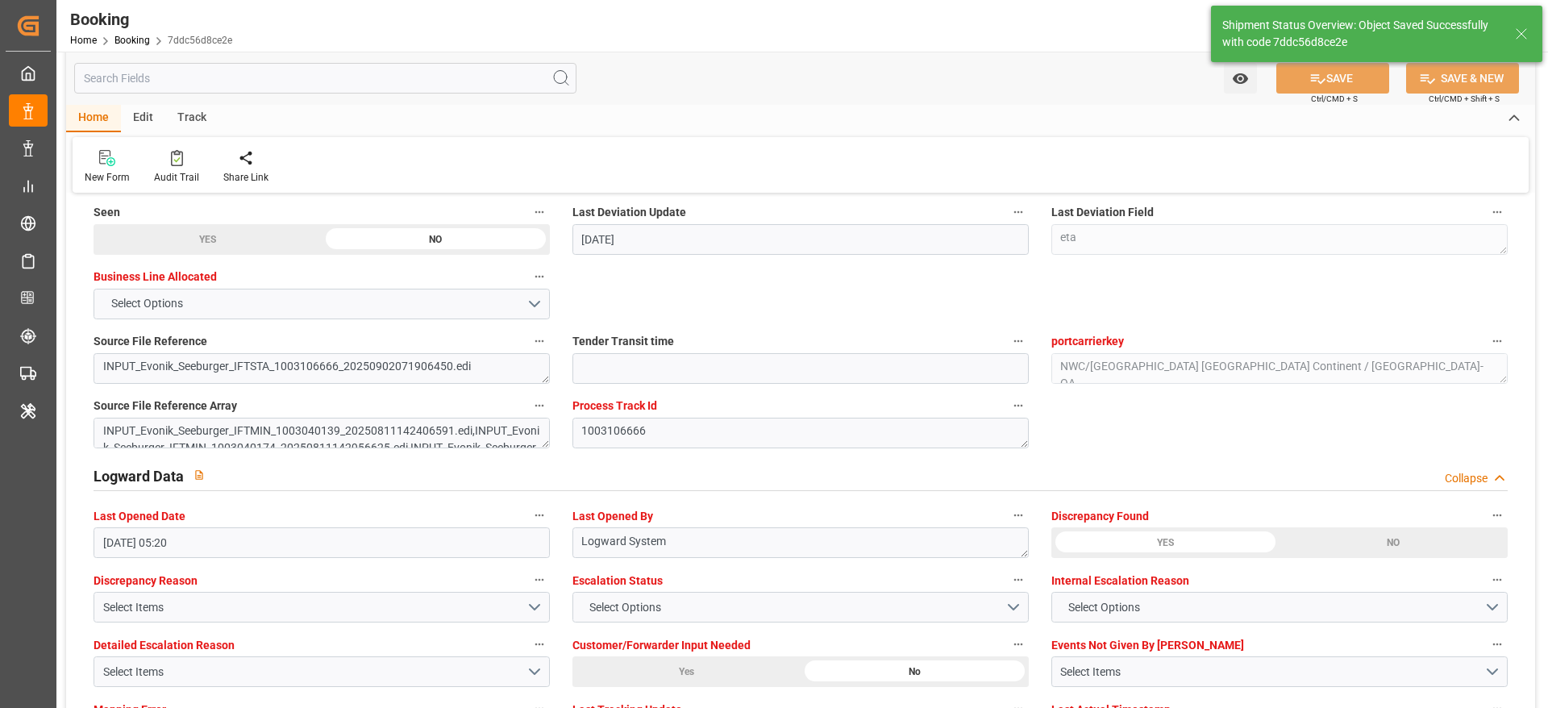
type textarea "Madhu T V"
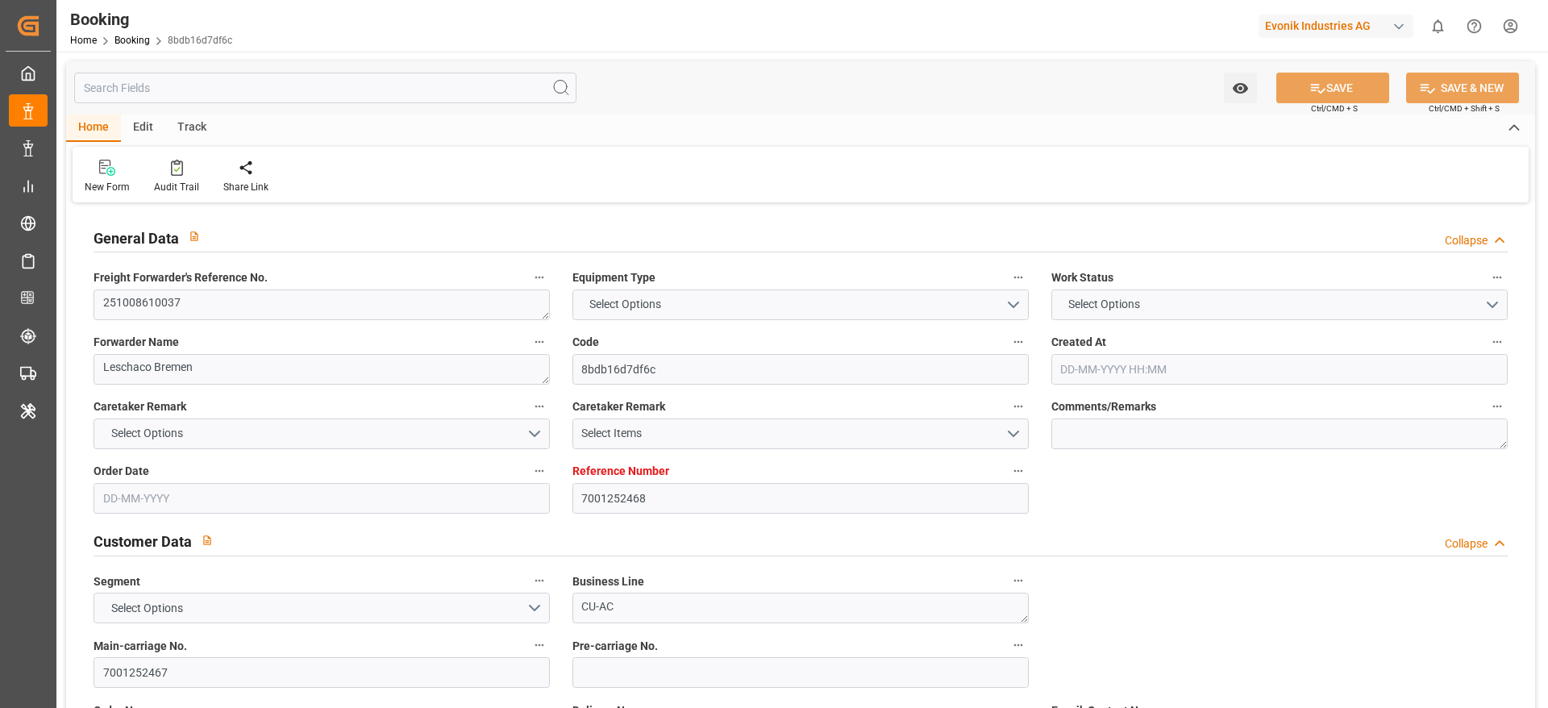
type textarea "251008610037"
type textarea "Leschaco Bremen"
type input "8bdb16d7df6c"
type input "7001252468"
type textarea "CU-AC"
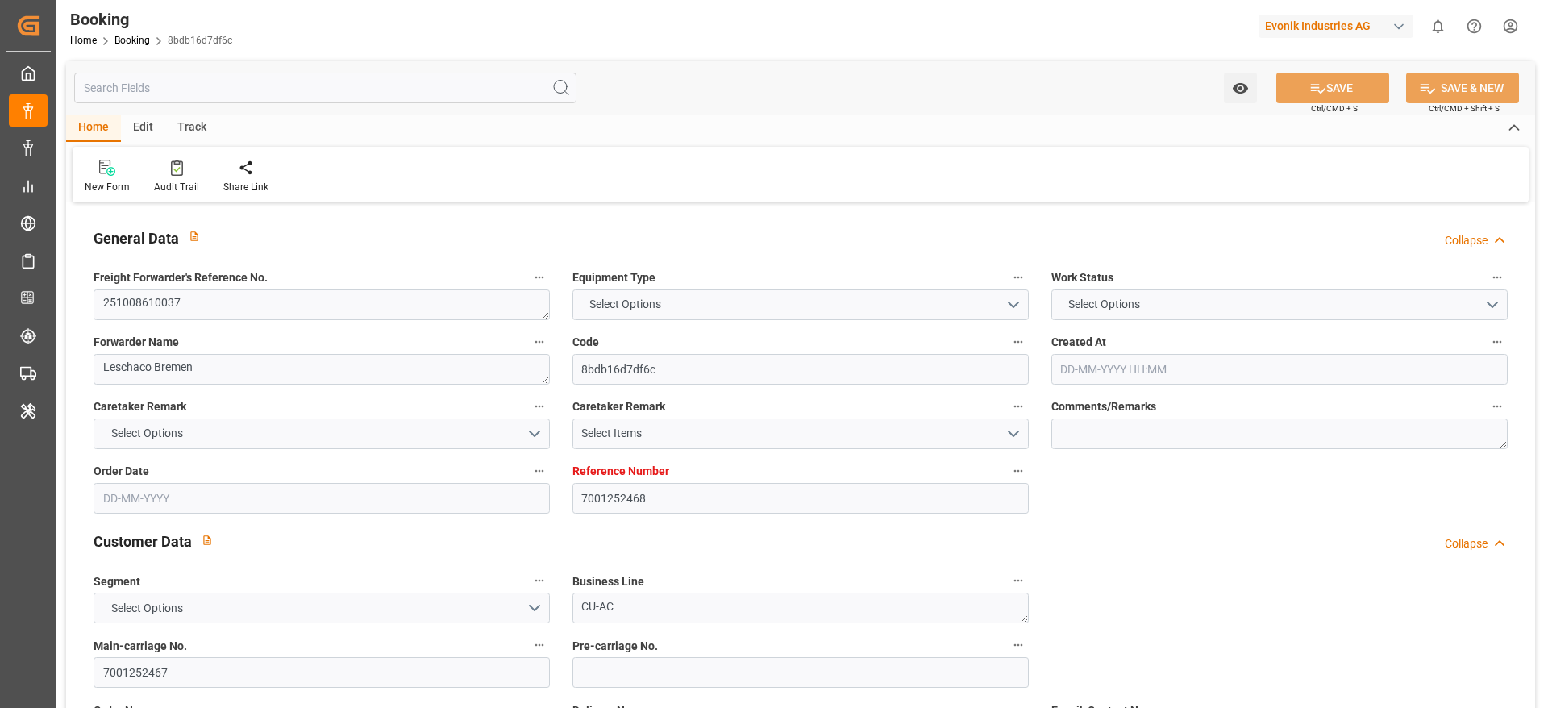
type input "7001252467"
type textarea "[PERSON_NAME][EMAIL_ADDRESS][PERSON_NAME][DOMAIN_NAME]"
type textarea "CIF"
type textarea "[GEOGRAPHIC_DATA]"
type textarea "Erlensee"
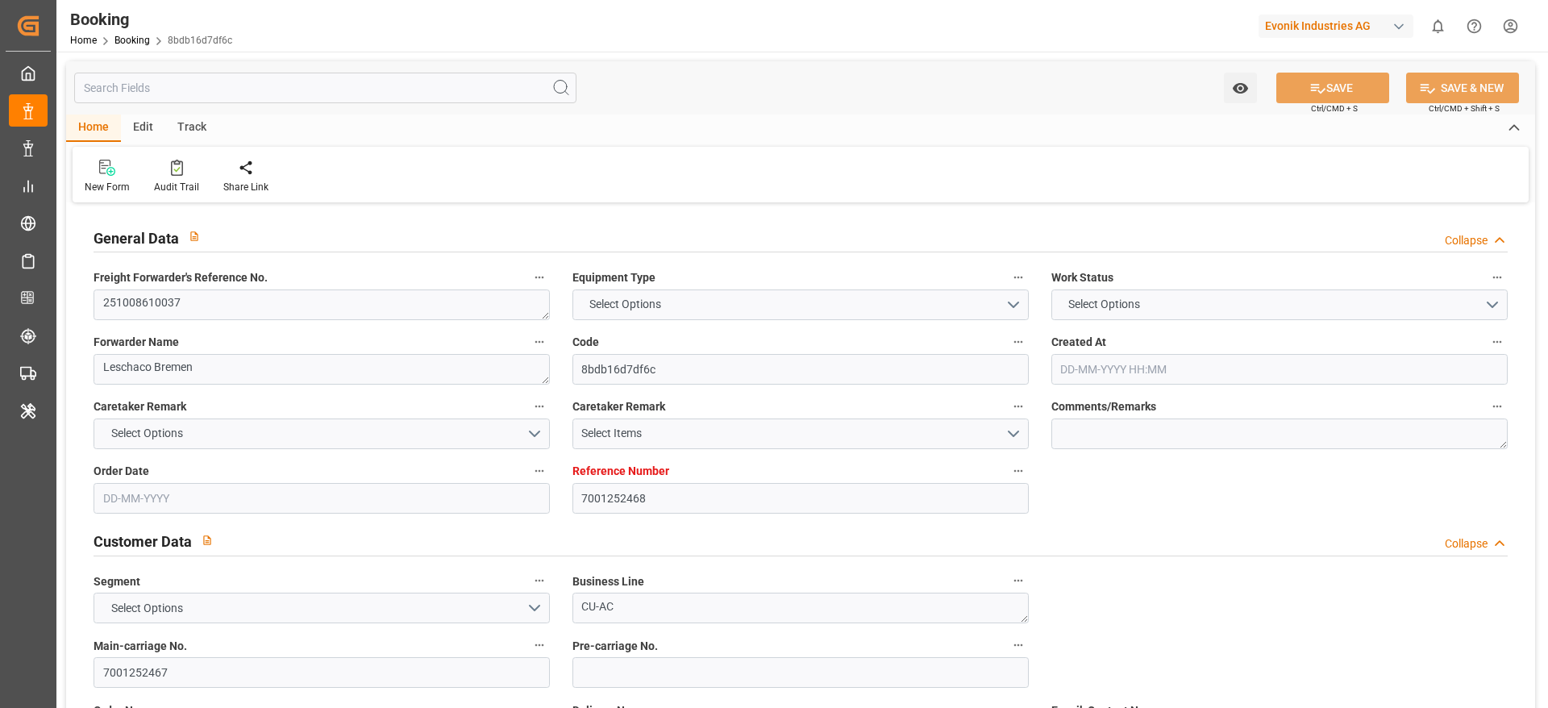
type input "MONACO MAERSK"
type input "HLCU"
type input "NWC / EU"
type input "[GEOGRAPHIC_DATA]"
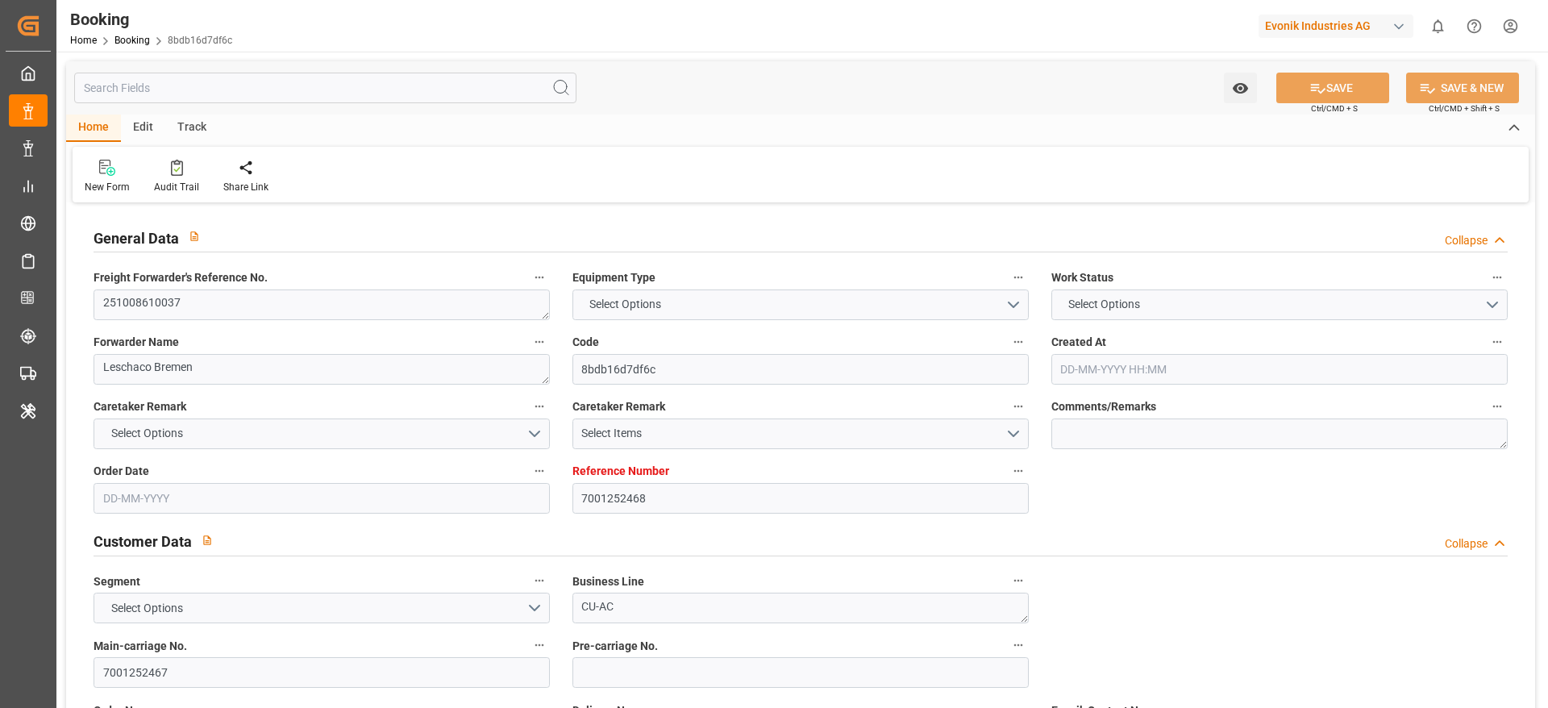
type textarea "eta"
type textarea "INPUT_Evonik_Seeburger_IFTMIN_1003104729_20250901133401752.edi"
type textarea "NWC/[GEOGRAPHIC_DATA] [GEOGRAPHIC_DATA] Continent / [GEOGRAPHIC_DATA]-AC"
type textarea "INPUT_Evonik_Seeburger_IFTMIN_1003066570_20250819120525745.edi,INPUT_Evonik_See…"
type textarea "1003104729"
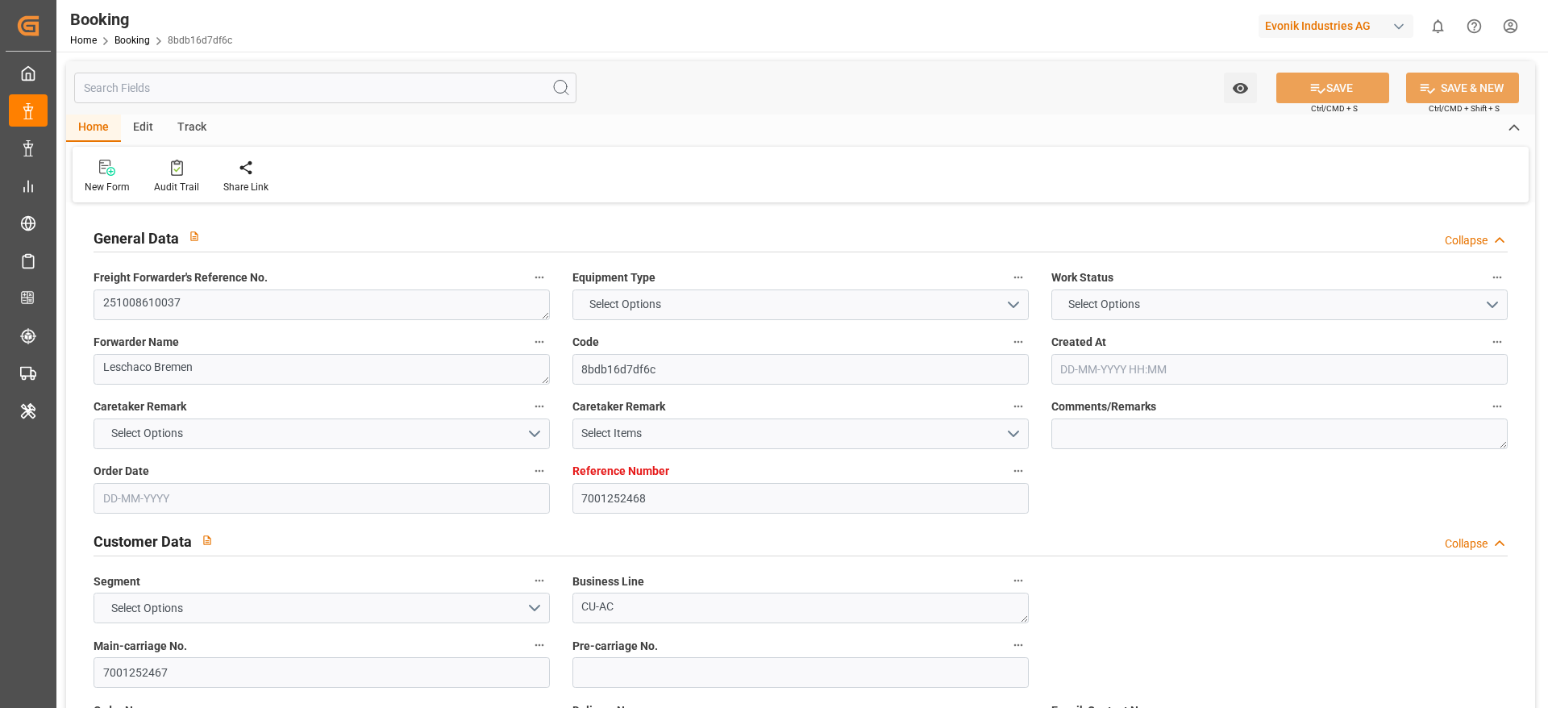
type textarea "Logward System"
type textarea "Pol-PodRegionName-businessDivision-businessLine-"
type textarea "IFTSTA"
type textarea "a011t00000LcJC5AAN"
type textarea "No"
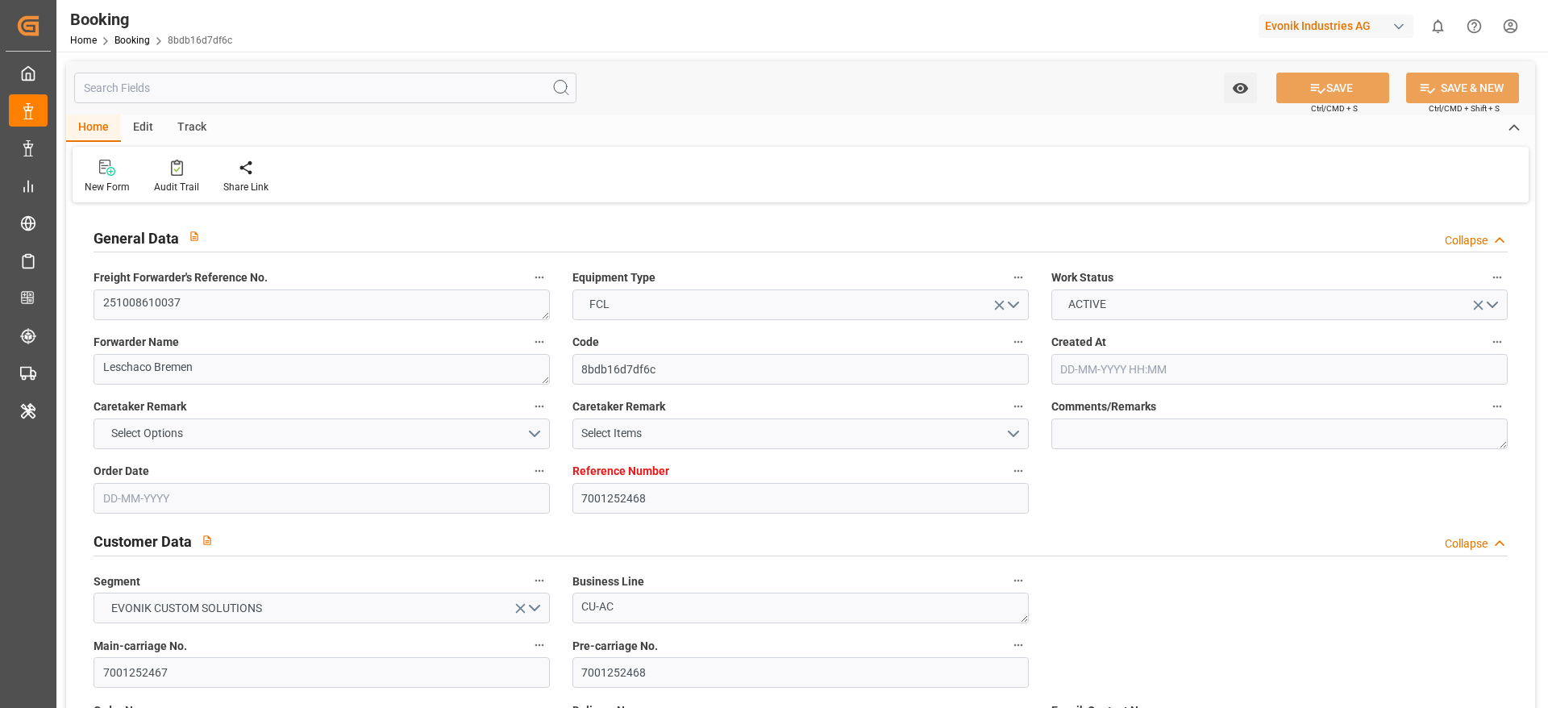
type input "7001252468"
type input "9778832"
type input "Hapag [PERSON_NAME]"
type input "Hapag [PERSON_NAME] Aktiengesellschaft"
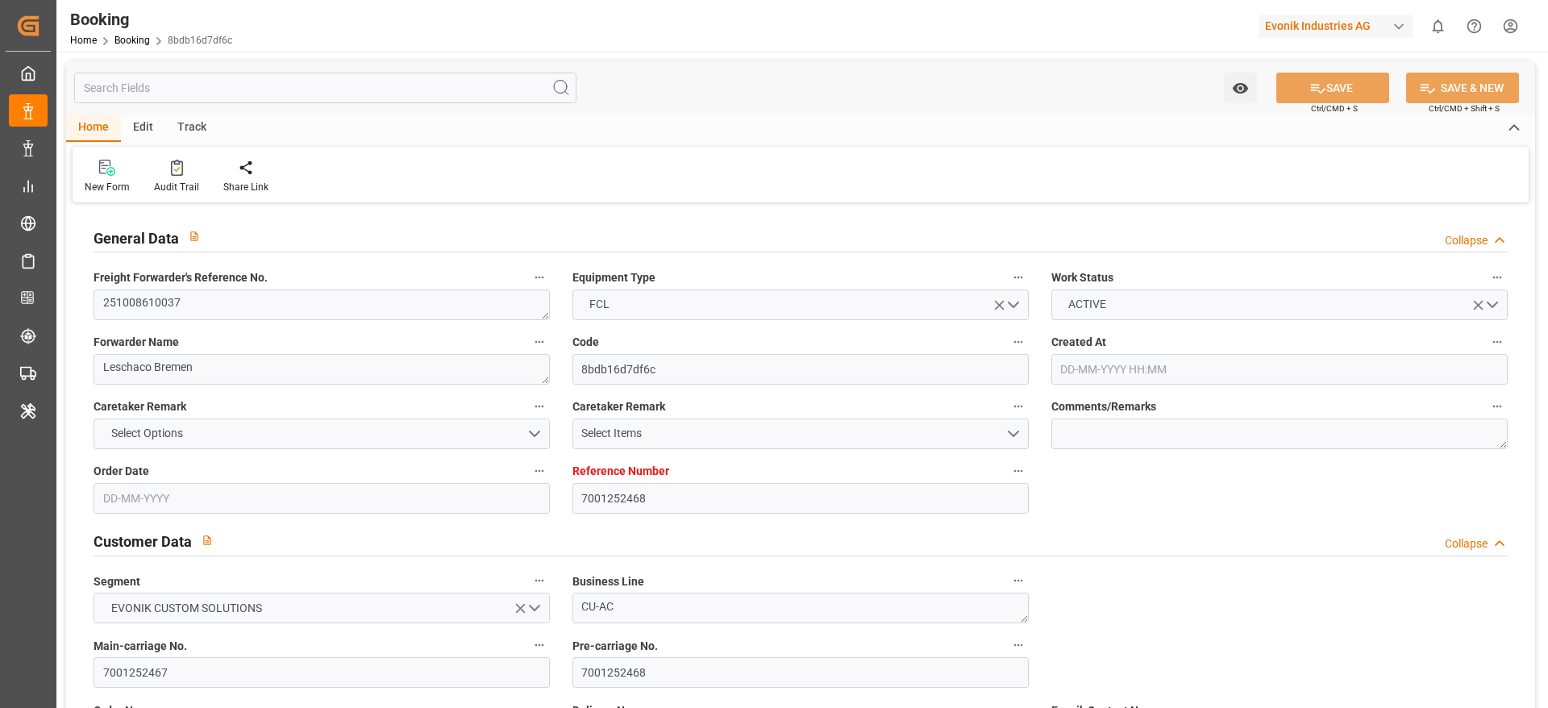
type input "EUNWC"
type input "CNSHA"
type input "[DATE] 10:07"
type input "[DATE]"
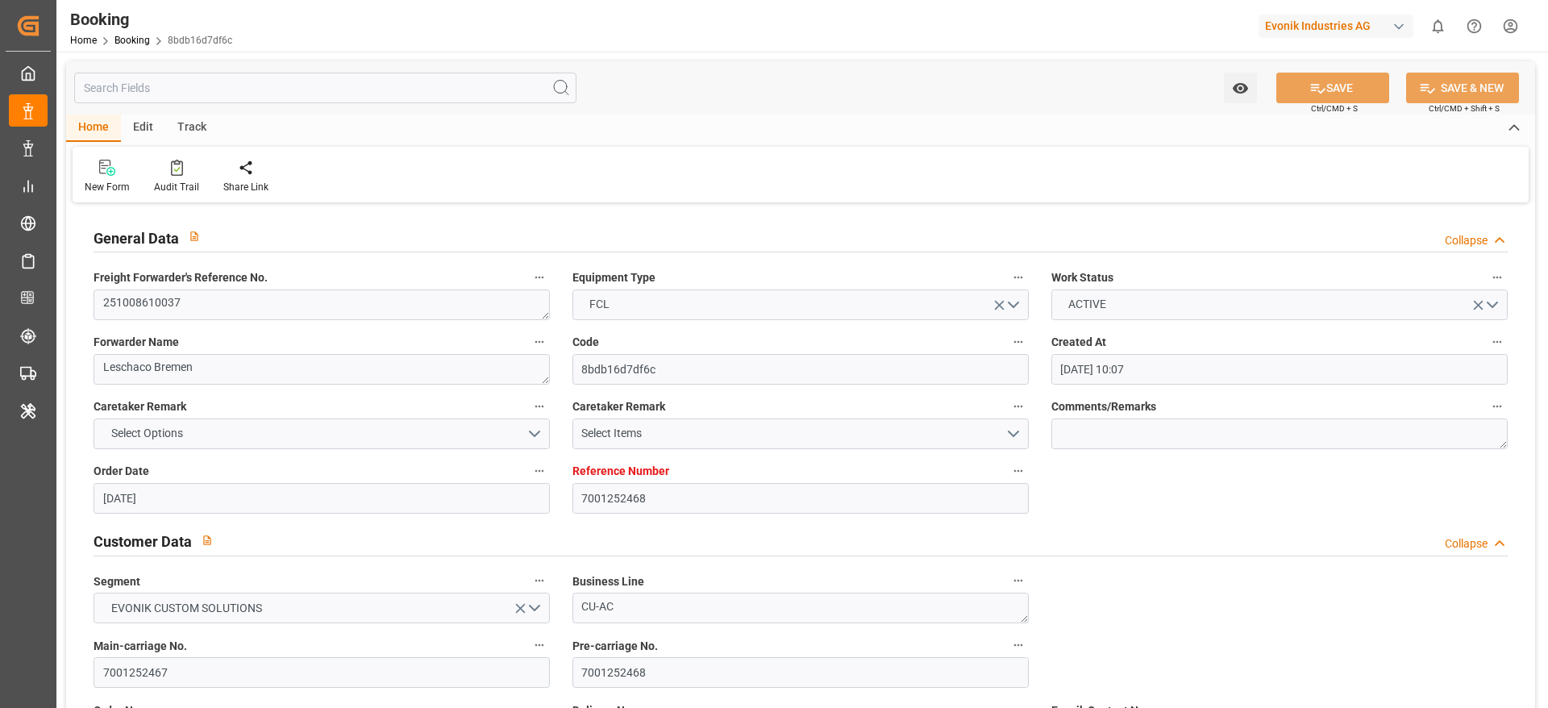
type input "[DATE]"
type input "[DATE] 00:00"
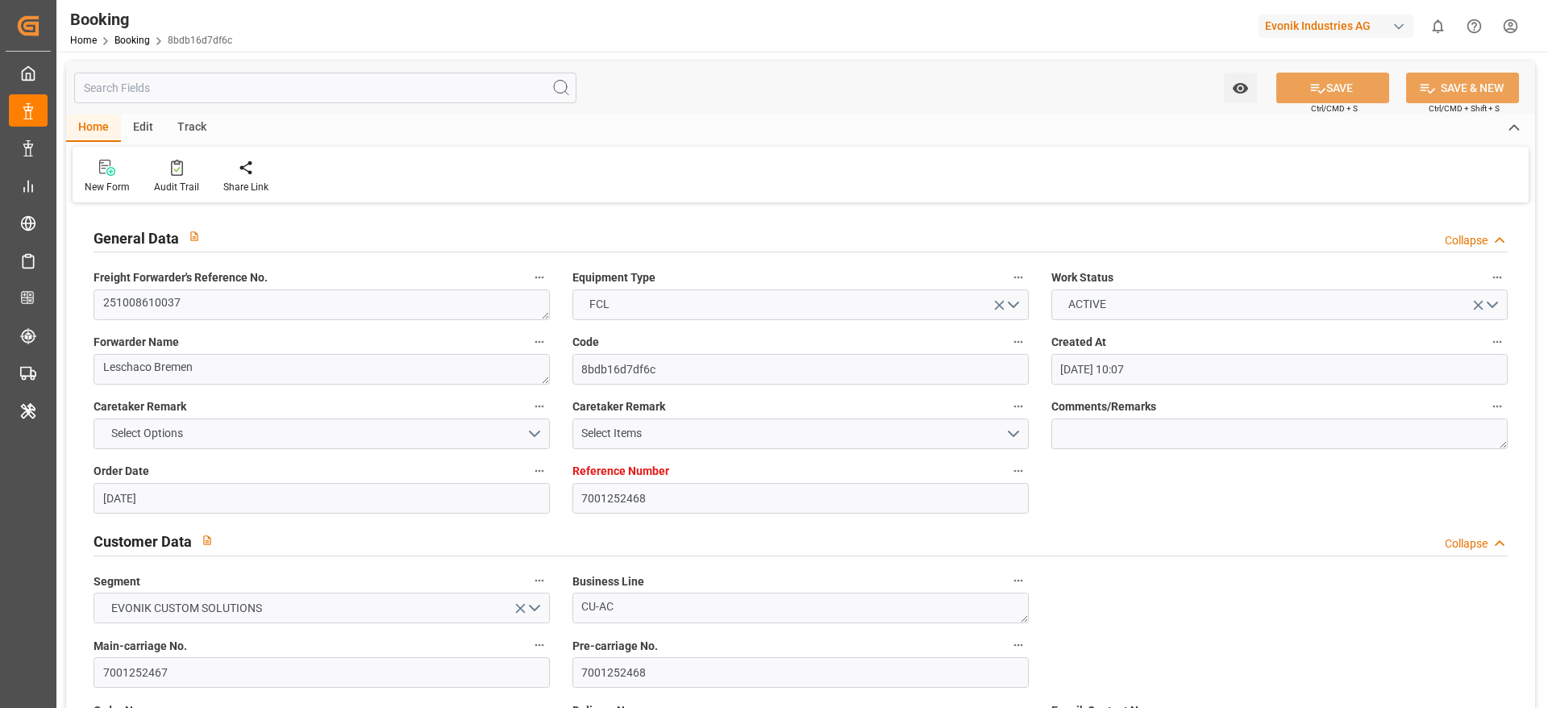
type input "[DATE] 00:00"
type input "[DATE]"
type input "[DATE] 11:34"
type input "7001256202"
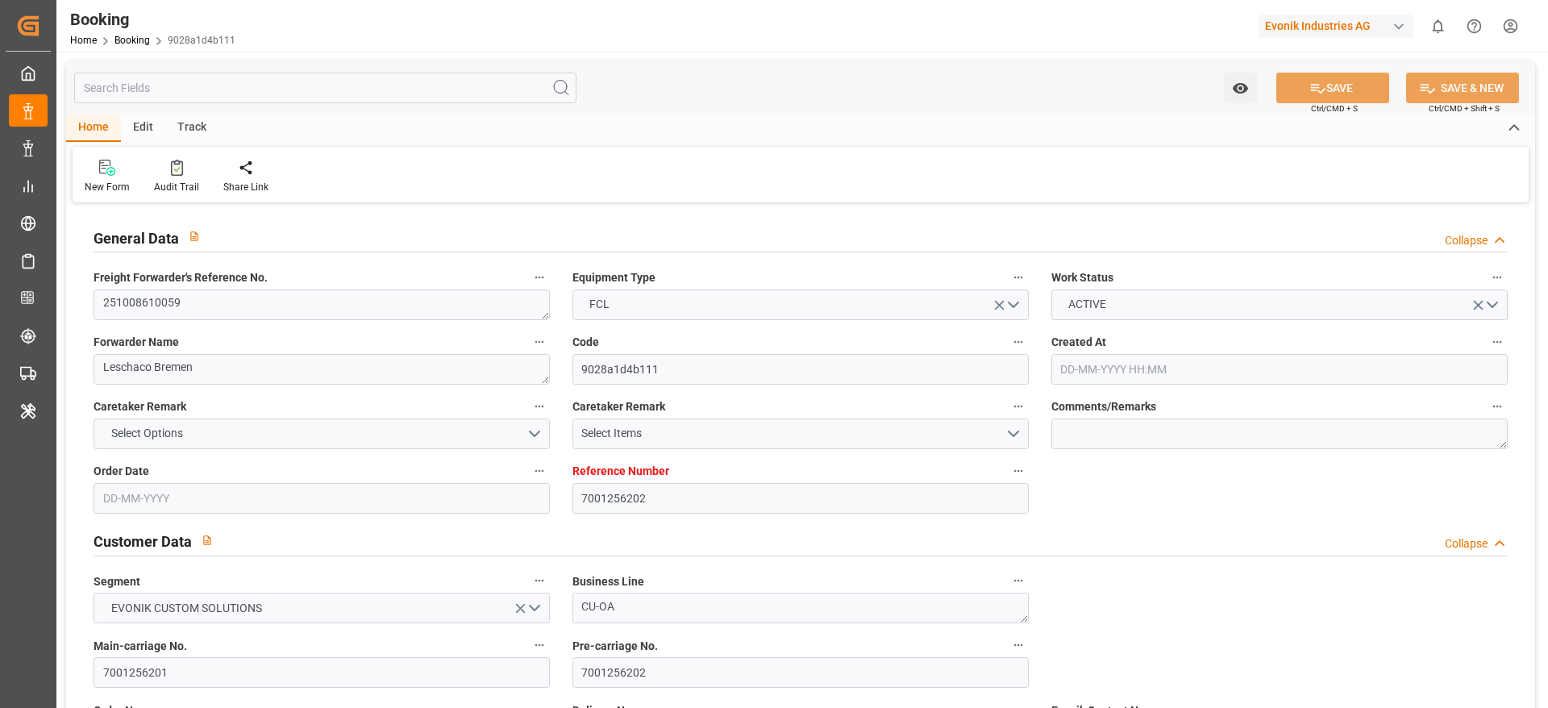
type input "9632117"
type input "Hapag [PERSON_NAME]"
type input "Hapag [PERSON_NAME] Aktiengesellschaft"
type input "NLRTM"
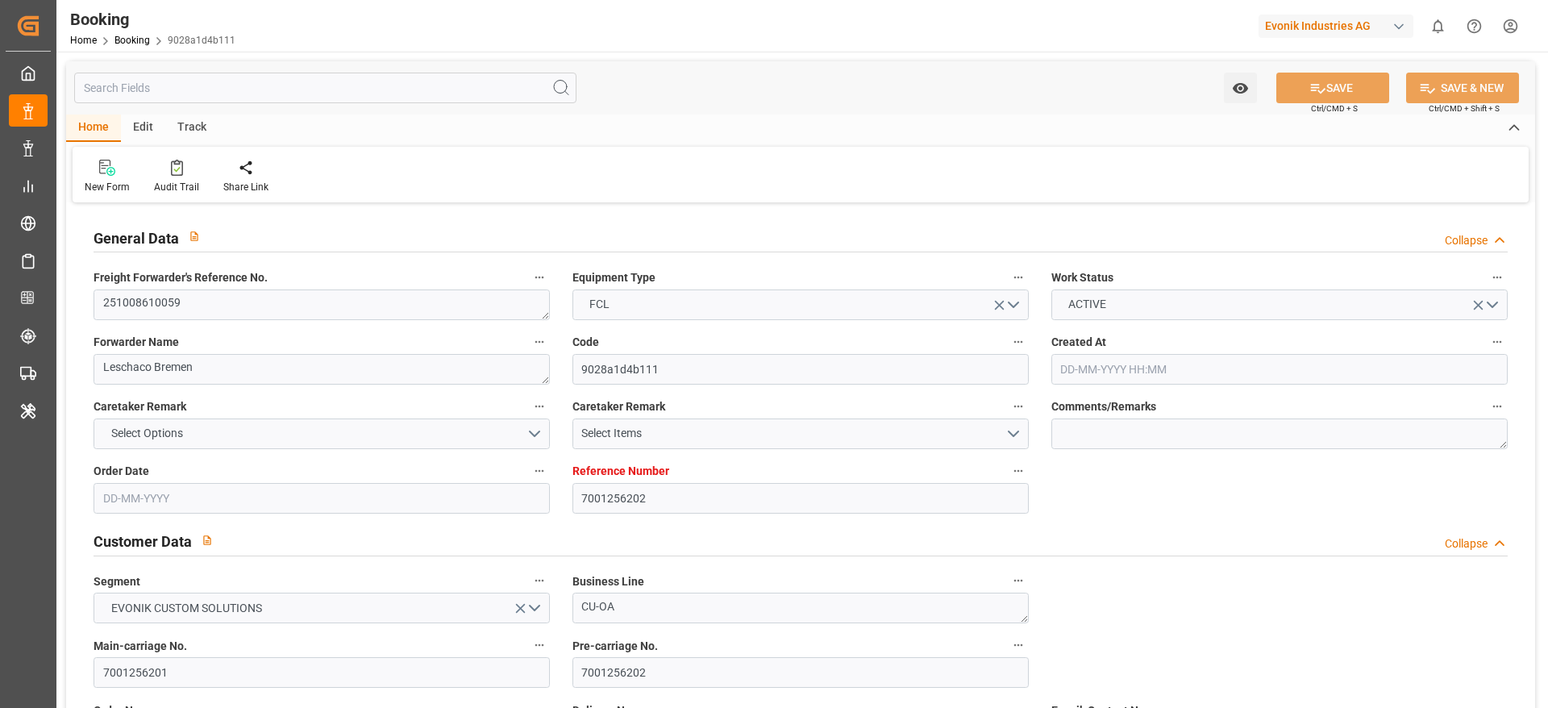
type input "CNTXG"
type input "MYTPP"
type input "[DATE] 13:11"
type input "[DATE]"
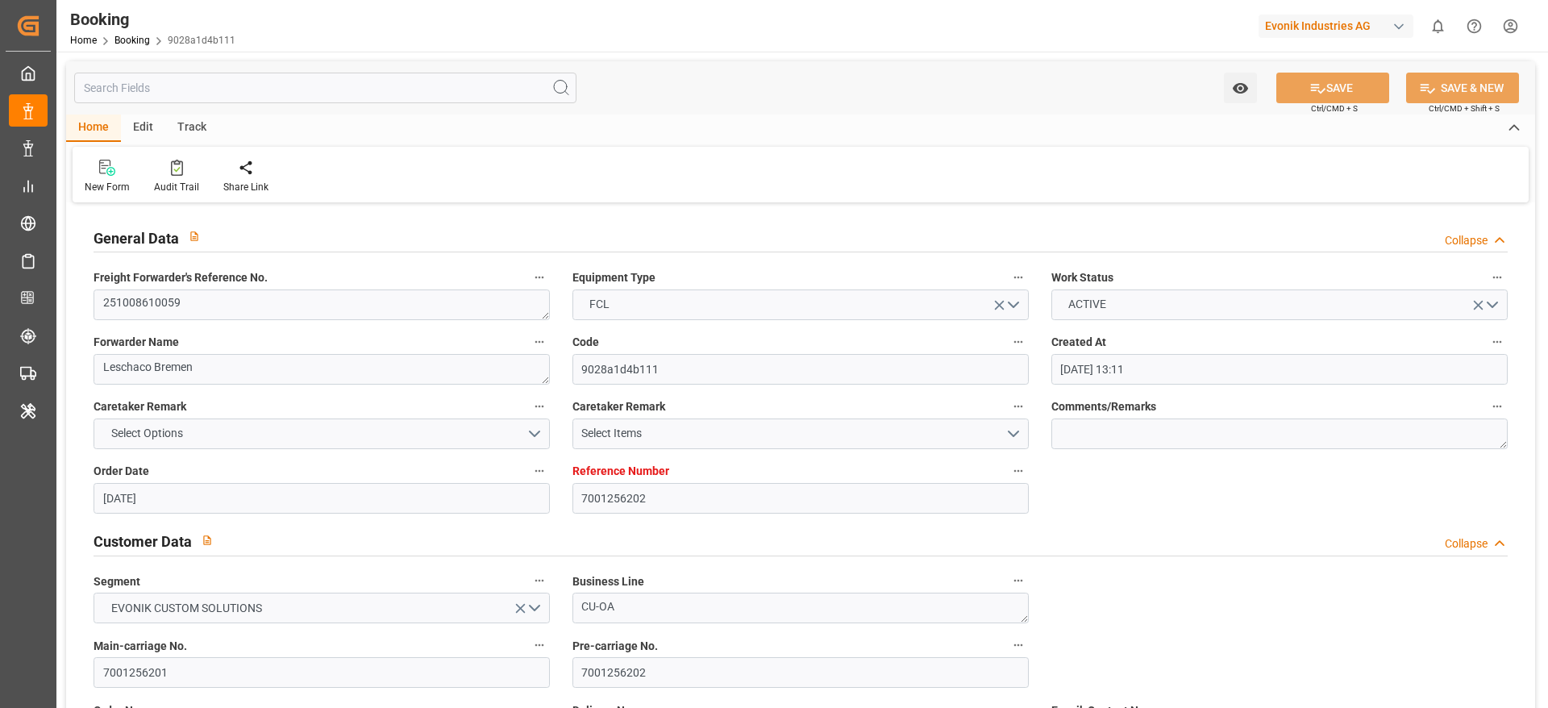
type input "[DATE]"
type input "[DATE] 00:00"
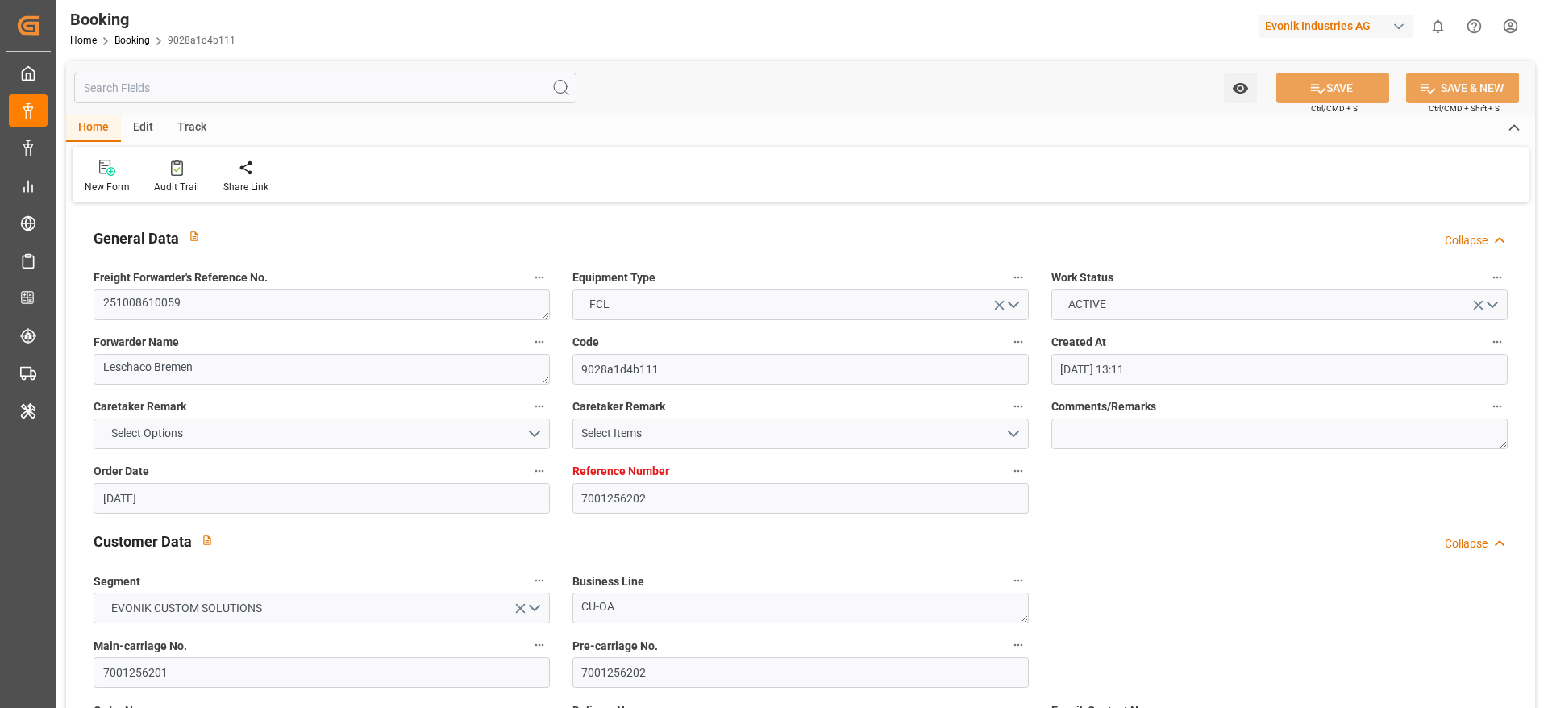
type input "28-11-2025 00:00"
type input "24-11-2025 00:00"
type input "12-11-2025 00:00"
type input "18-11-2025 00:00"
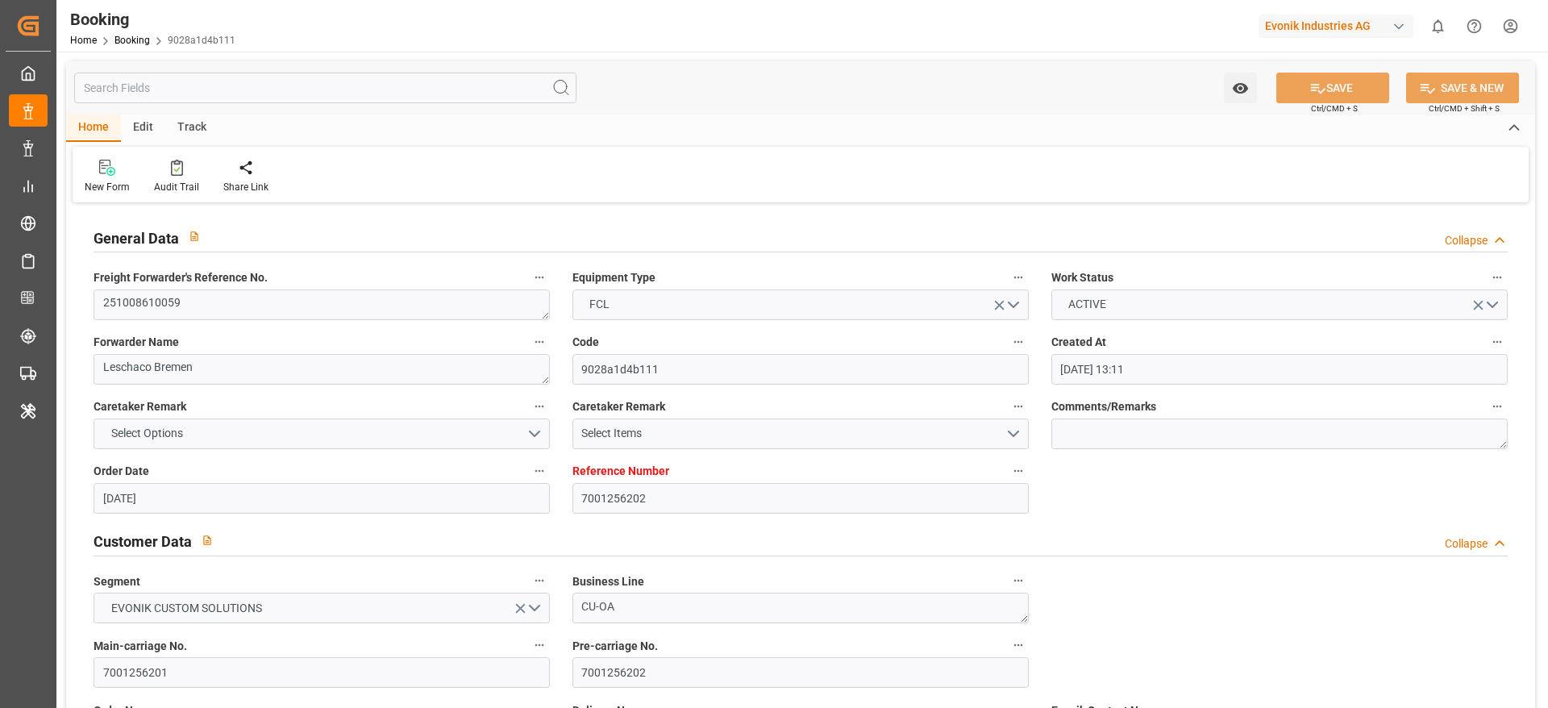
type input "18-11-2025 00:00"
type input "01-09-2025 06:19"
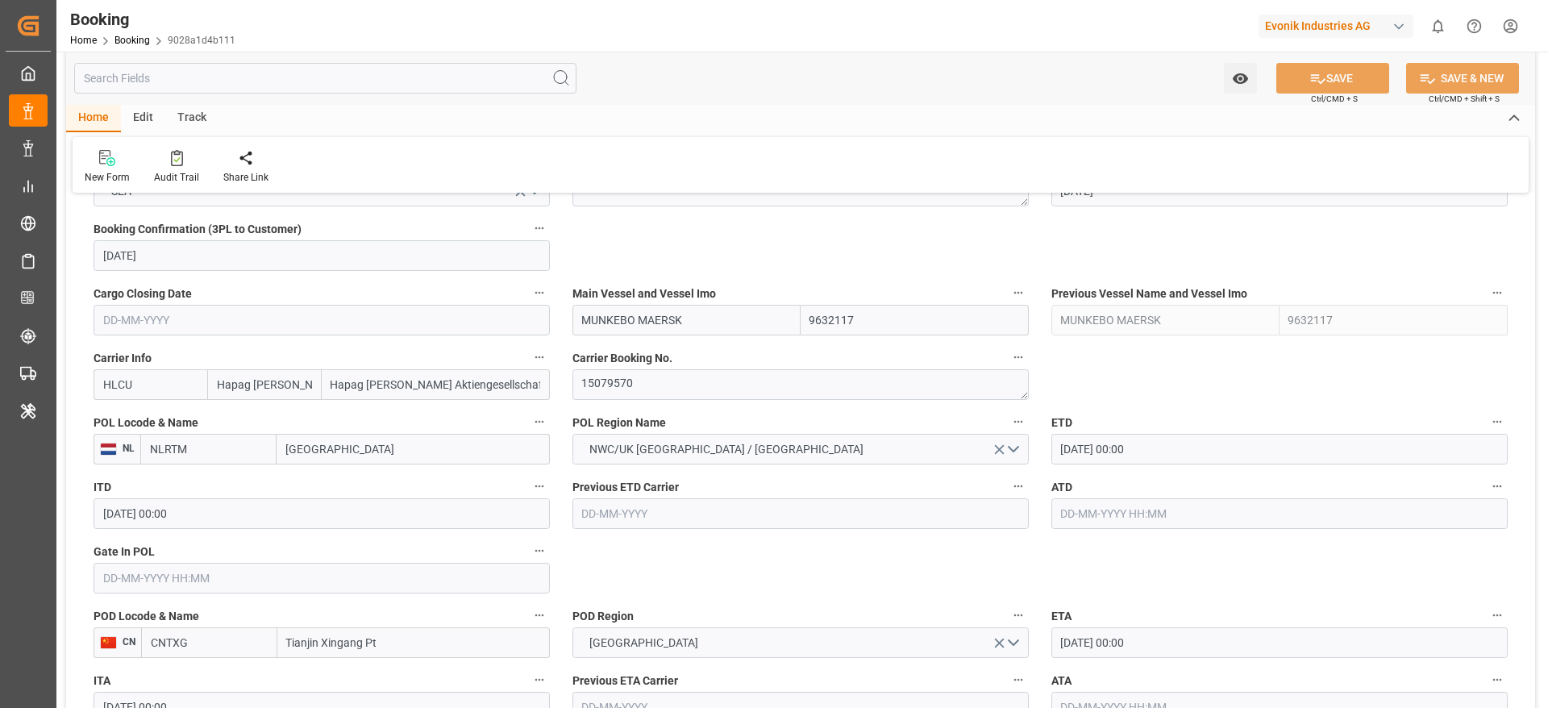
scroll to position [967, 0]
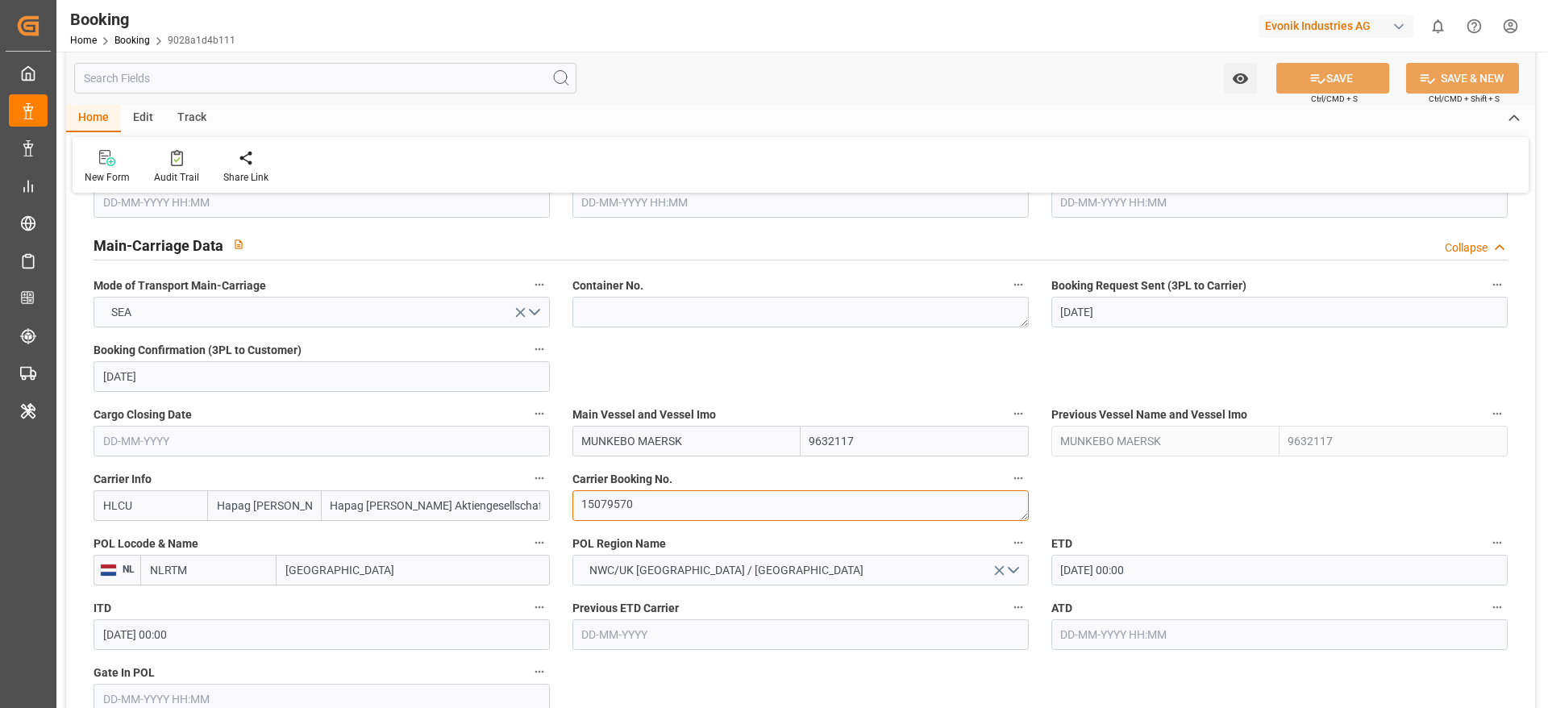
click at [690, 501] on textarea "15079570" at bounding box center [800, 505] width 456 height 31
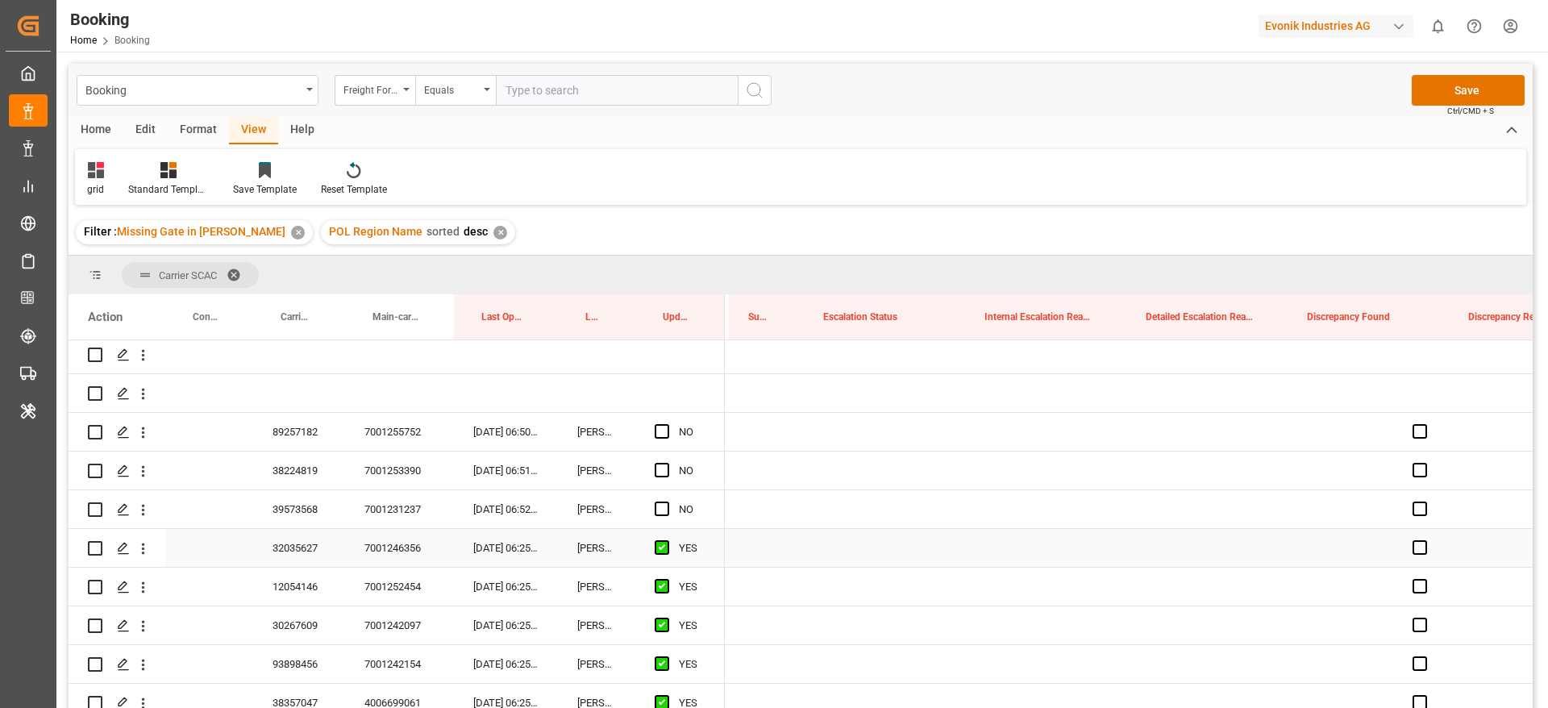
scroll to position [0, 3591]
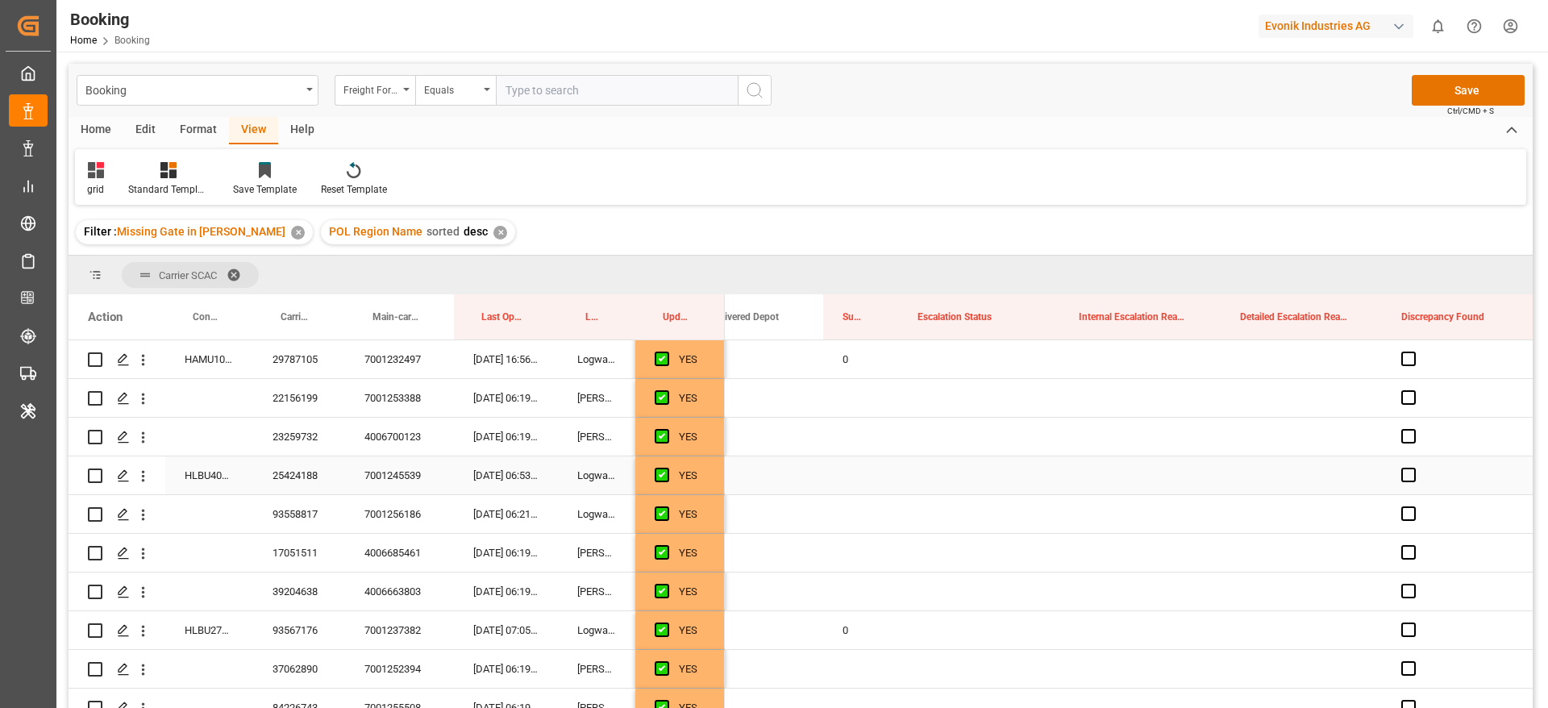
click at [855, 468] on div "Press SPACE to select this row." at bounding box center [860, 475] width 75 height 38
click at [840, 480] on input "Press SPACE to select this row." at bounding box center [860, 484] width 49 height 31
type input "0"
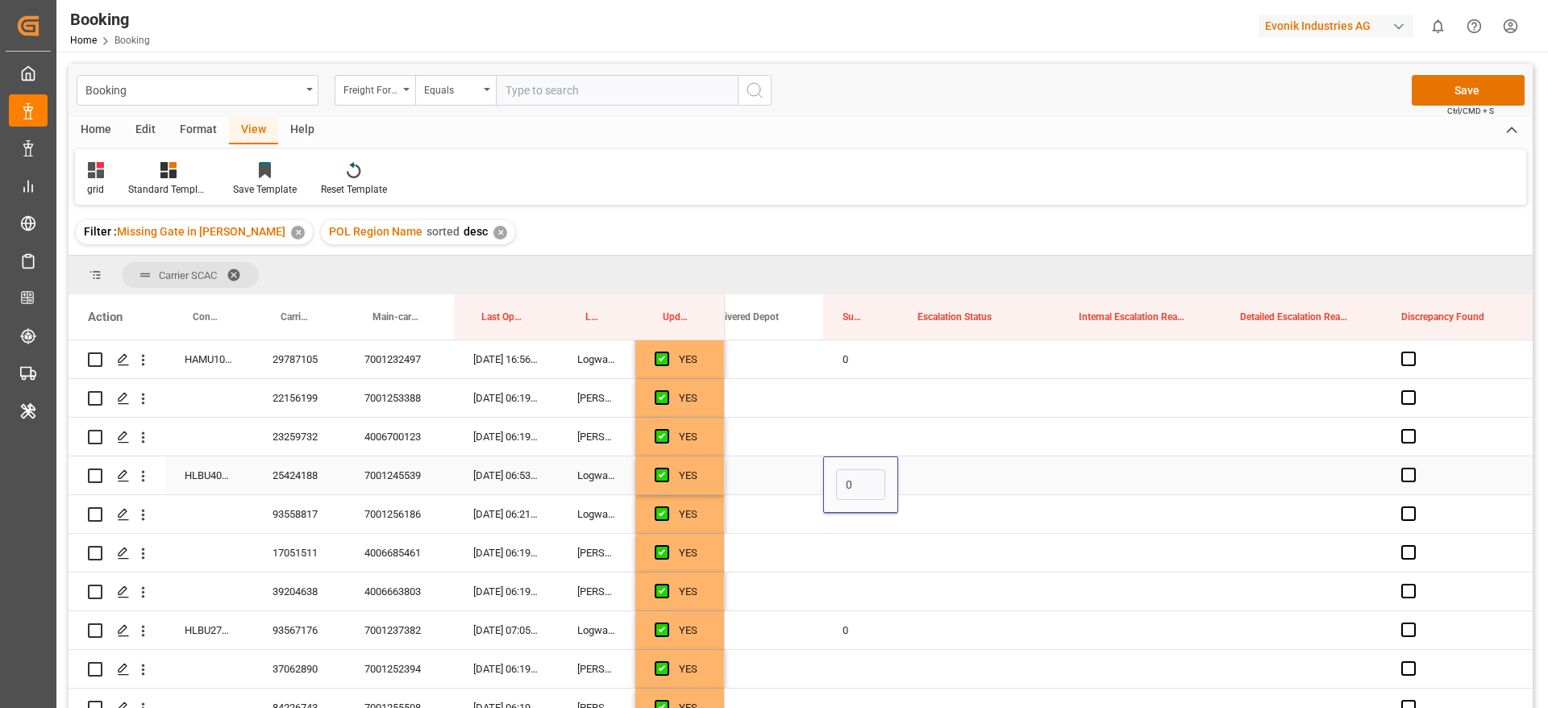
click at [965, 467] on div "Press SPACE to select this row." at bounding box center [978, 475] width 161 height 38
click at [848, 622] on div "0" at bounding box center [860, 630] width 75 height 38
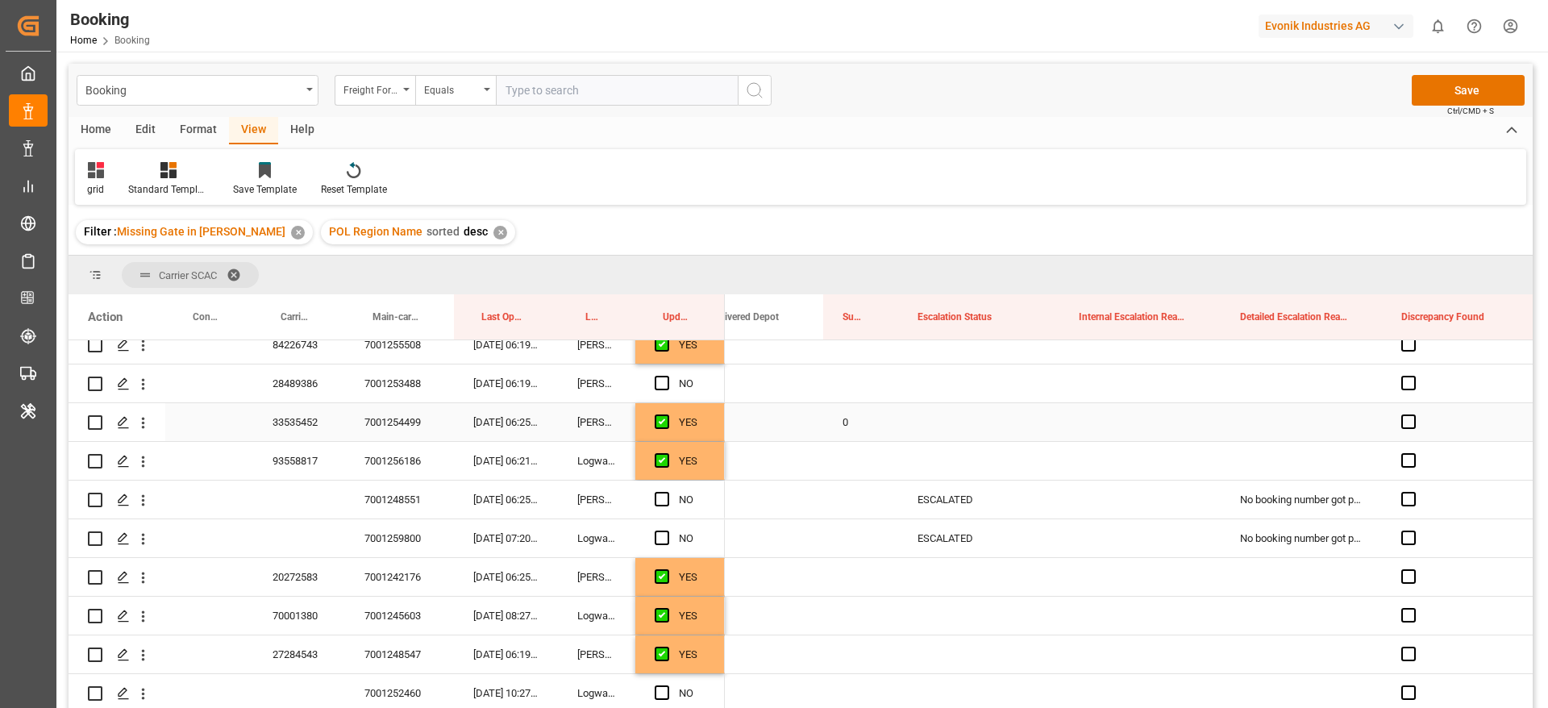
click at [858, 427] on div "0" at bounding box center [860, 422] width 75 height 38
click at [858, 427] on input "0" at bounding box center [860, 431] width 49 height 31
click at [1047, 422] on div "Press SPACE to select this row." at bounding box center [978, 422] width 161 height 38
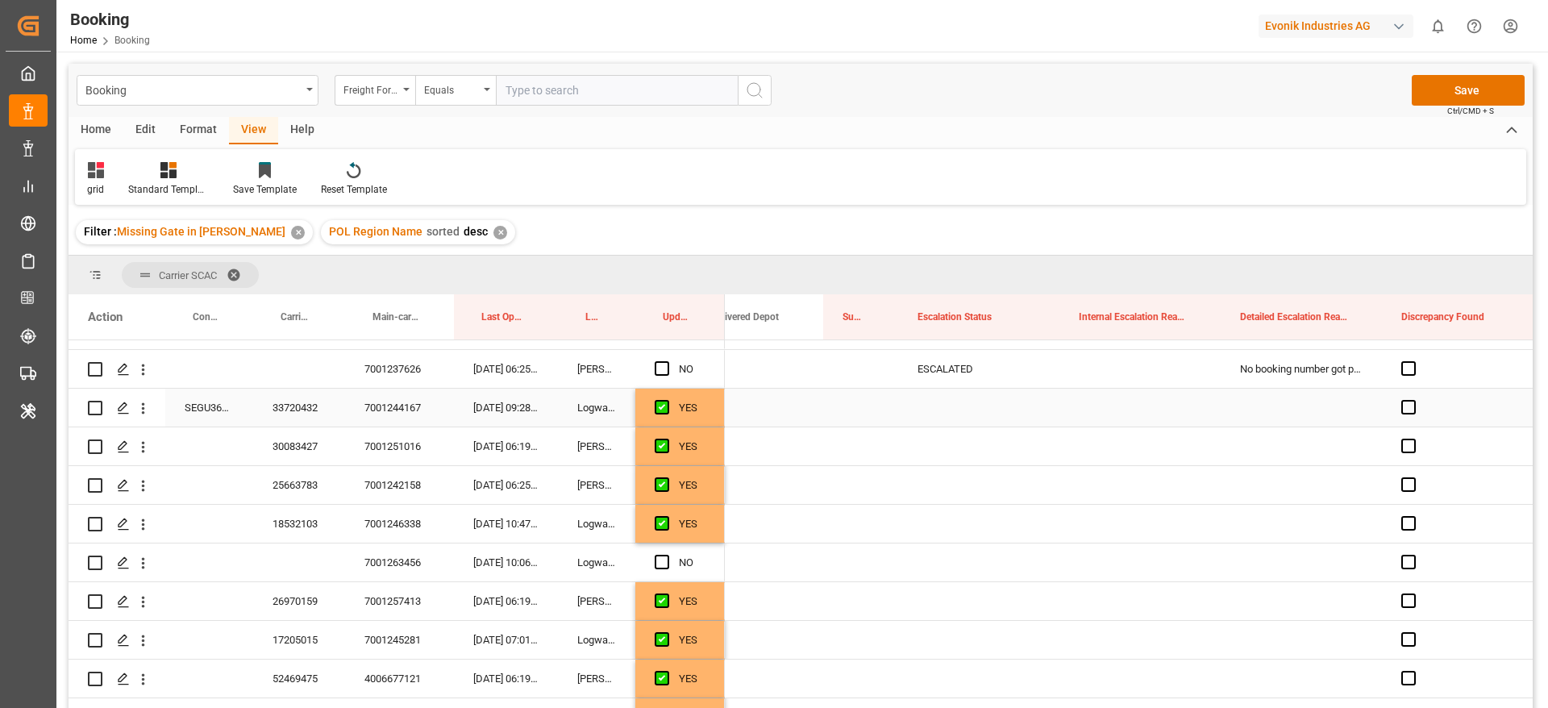
click at [838, 402] on div "Press SPACE to select this row." at bounding box center [860, 408] width 75 height 38
click at [855, 405] on div "Press SPACE to select this row." at bounding box center [860, 408] width 75 height 38
click at [861, 412] on input "Press SPACE to select this row." at bounding box center [860, 417] width 49 height 31
type input "0"
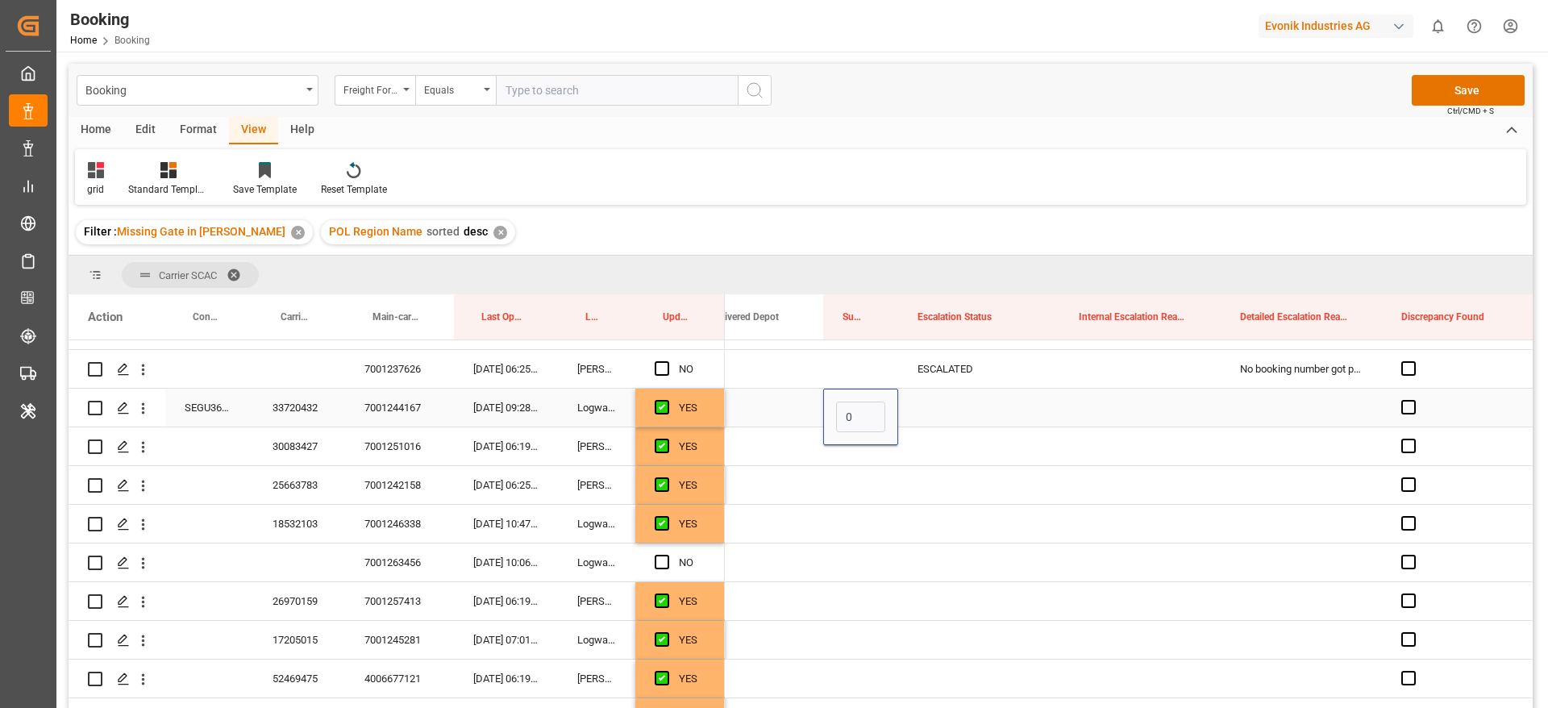
click at [993, 398] on div "Press SPACE to select this row." at bounding box center [978, 408] width 161 height 38
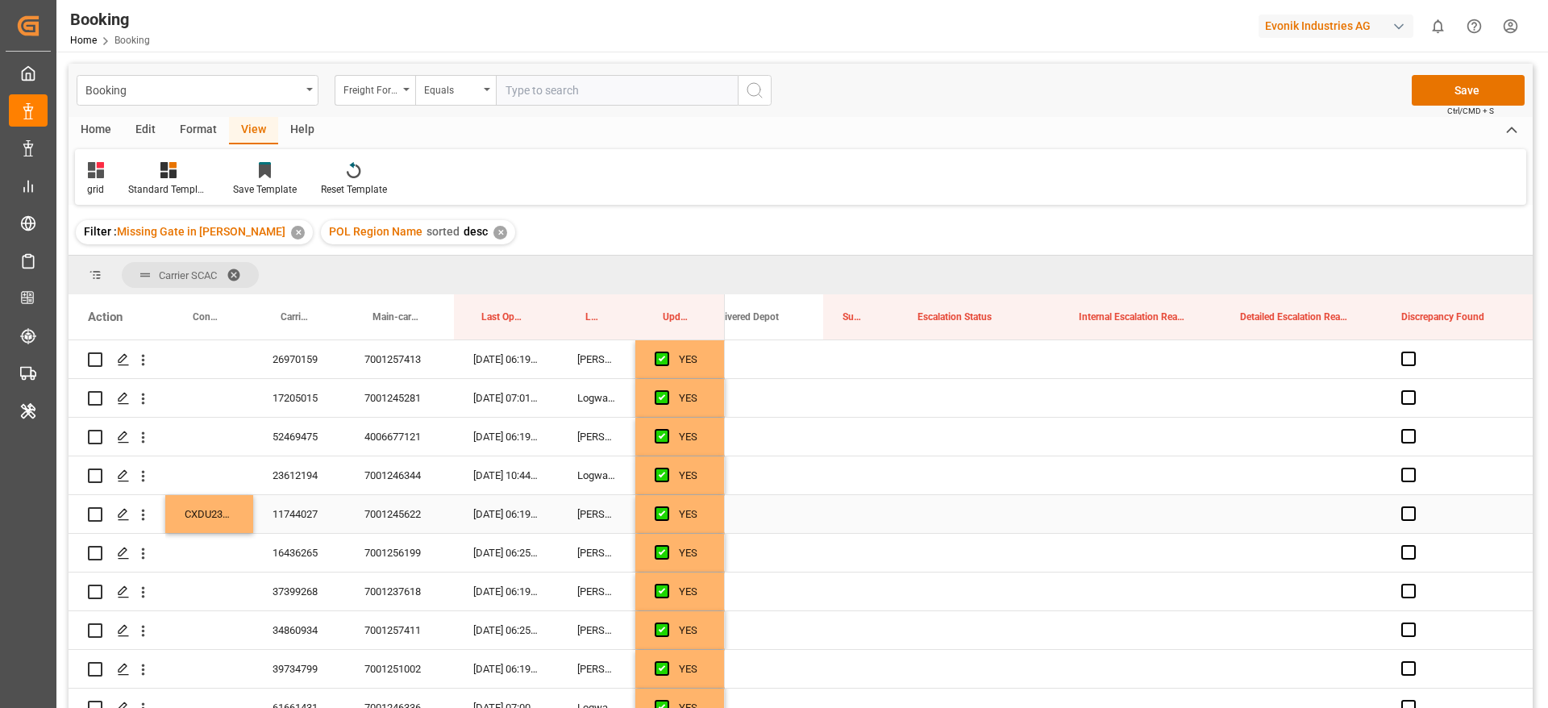
click at [876, 502] on div "Press SPACE to select this row." at bounding box center [860, 514] width 75 height 38
click at [860, 512] on div "Press SPACE to select this row." at bounding box center [860, 514] width 75 height 38
click at [860, 512] on input "Press SPACE to select this row." at bounding box center [860, 523] width 49 height 31
type input "0"
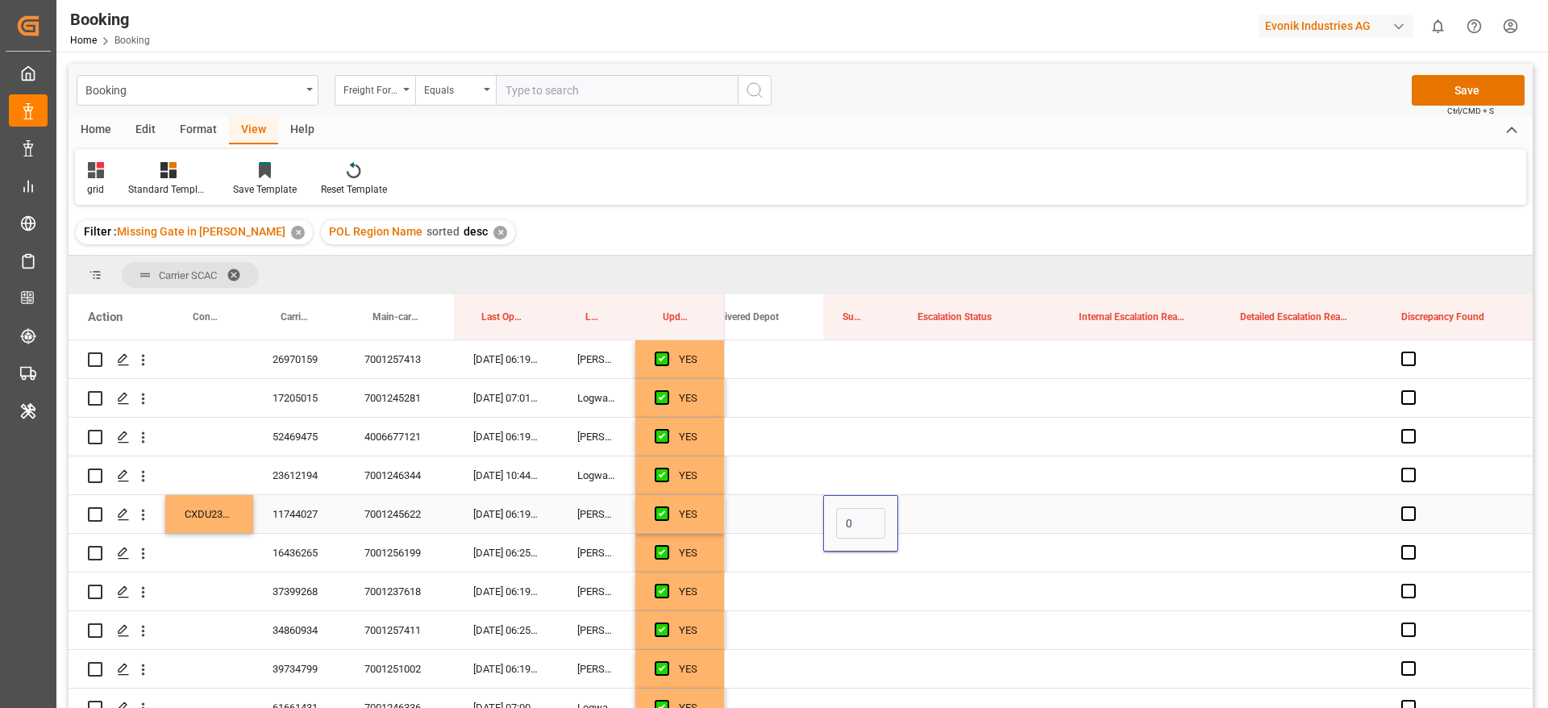
click at [980, 509] on div "Press SPACE to select this row." at bounding box center [978, 514] width 161 height 38
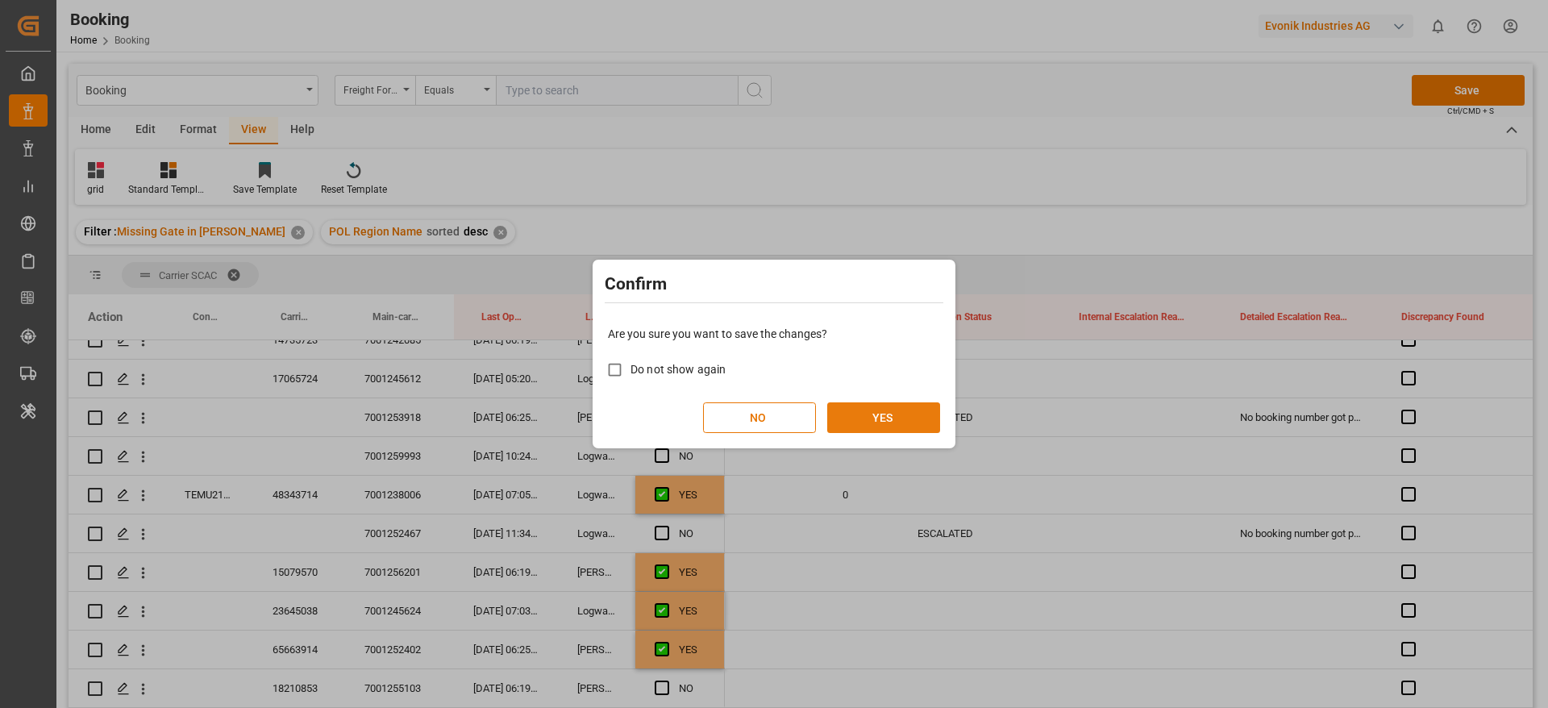
click at [884, 426] on button "YES" at bounding box center [883, 417] width 113 height 31
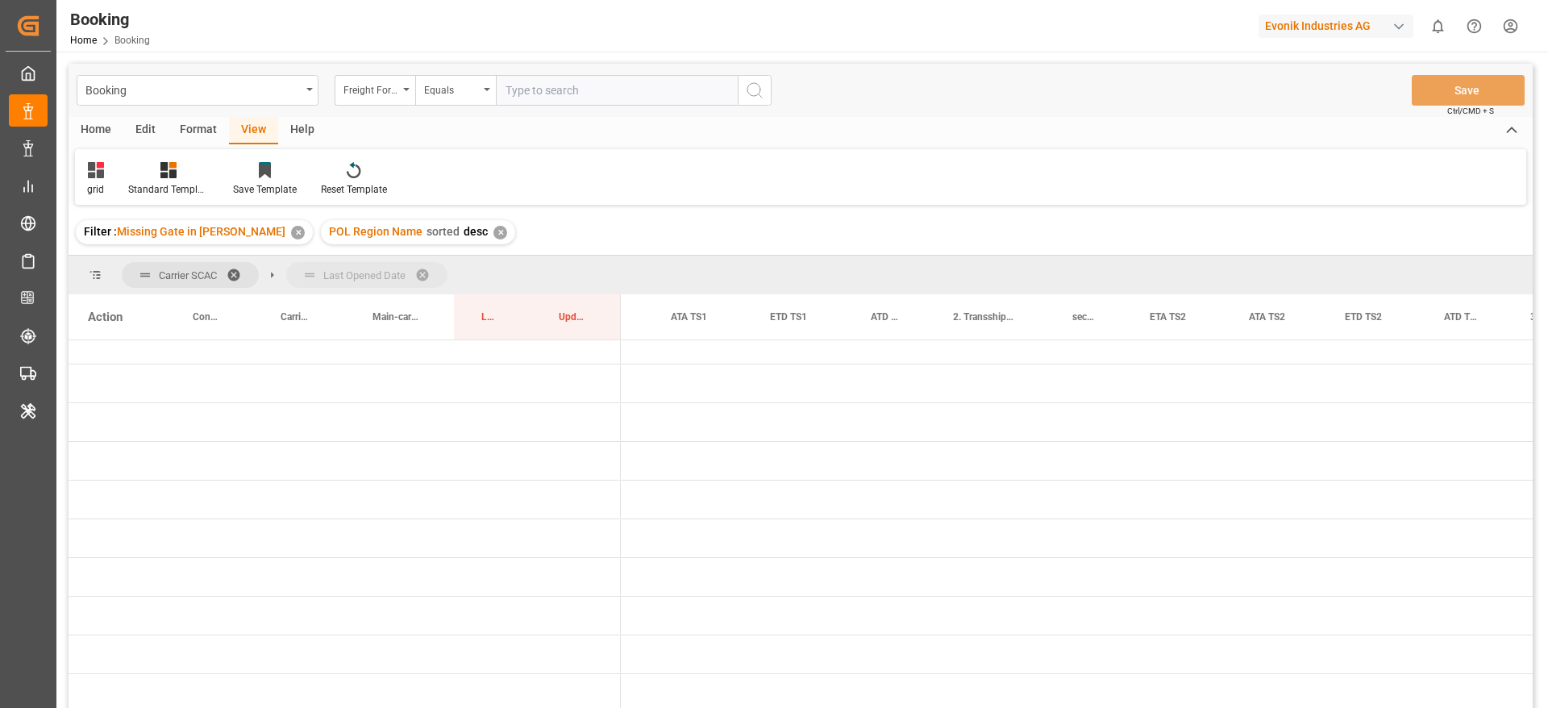
drag, startPoint x: 501, startPoint y: 315, endPoint x: 512, endPoint y: 284, distance: 33.1
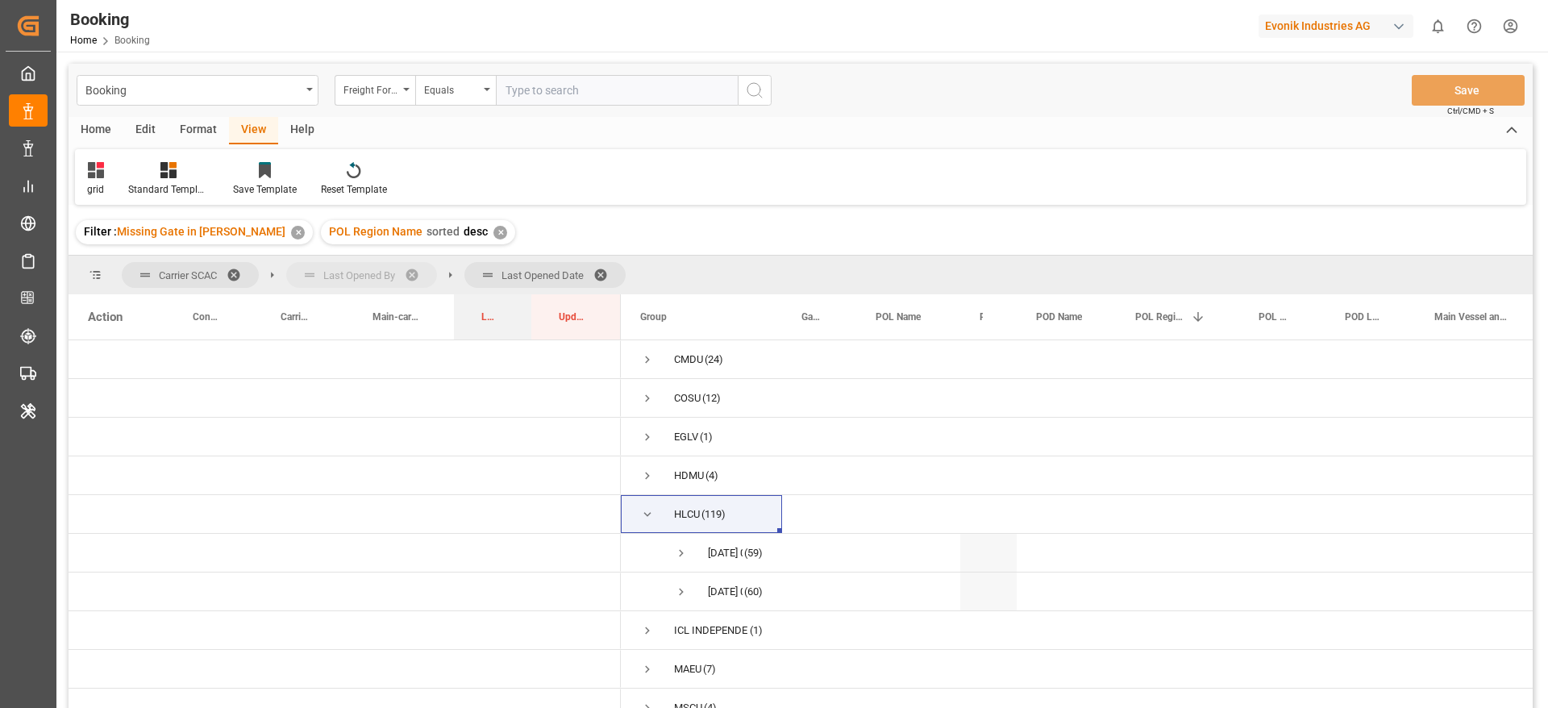
drag, startPoint x: 485, startPoint y: 314, endPoint x: 315, endPoint y: 281, distance: 173.3
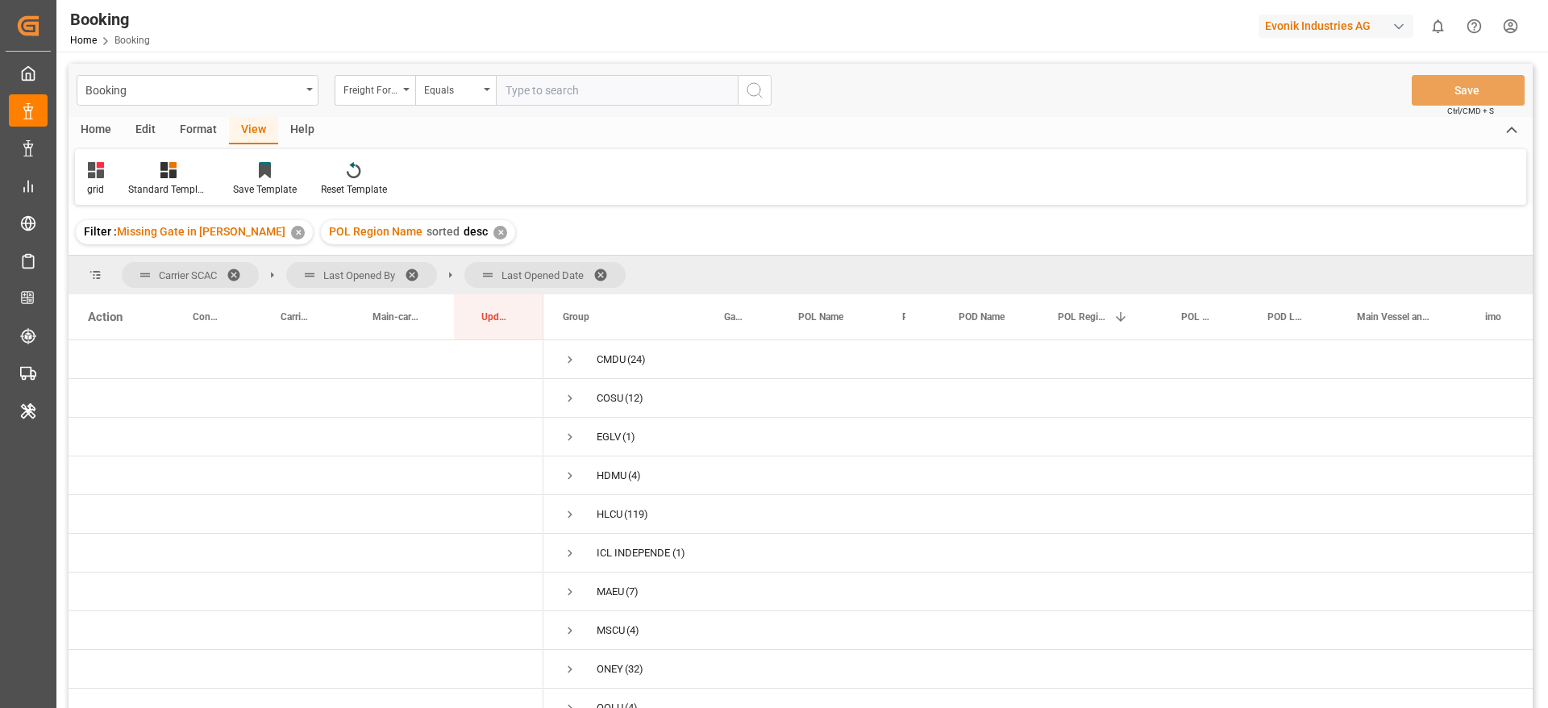
click at [602, 268] on span at bounding box center [606, 275] width 26 height 15
click at [572, 509] on span "Press SPACE to select this row." at bounding box center [570, 514] width 15 height 15
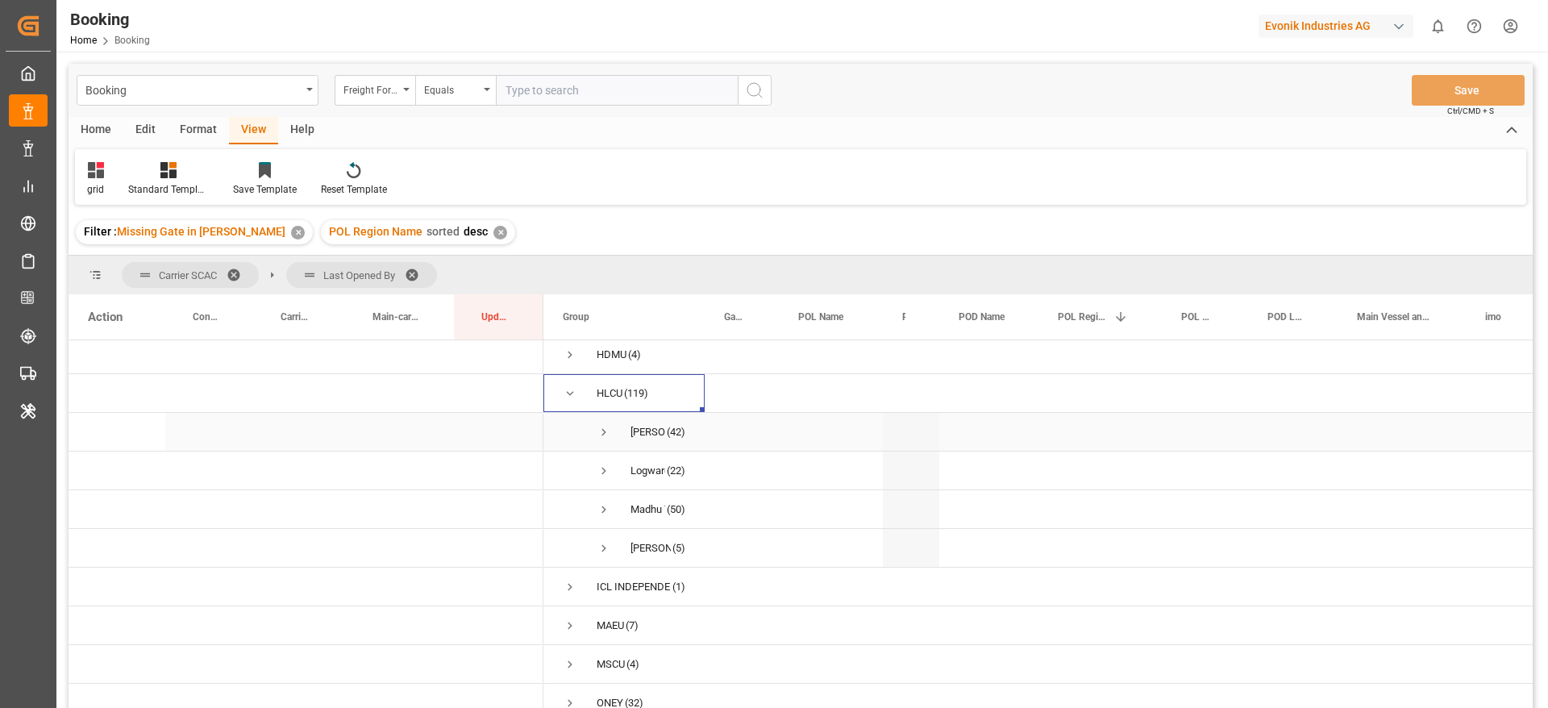
click at [606, 429] on span "Press SPACE to select this row." at bounding box center [604, 432] width 15 height 15
